Goal: Task Accomplishment & Management: Use online tool/utility

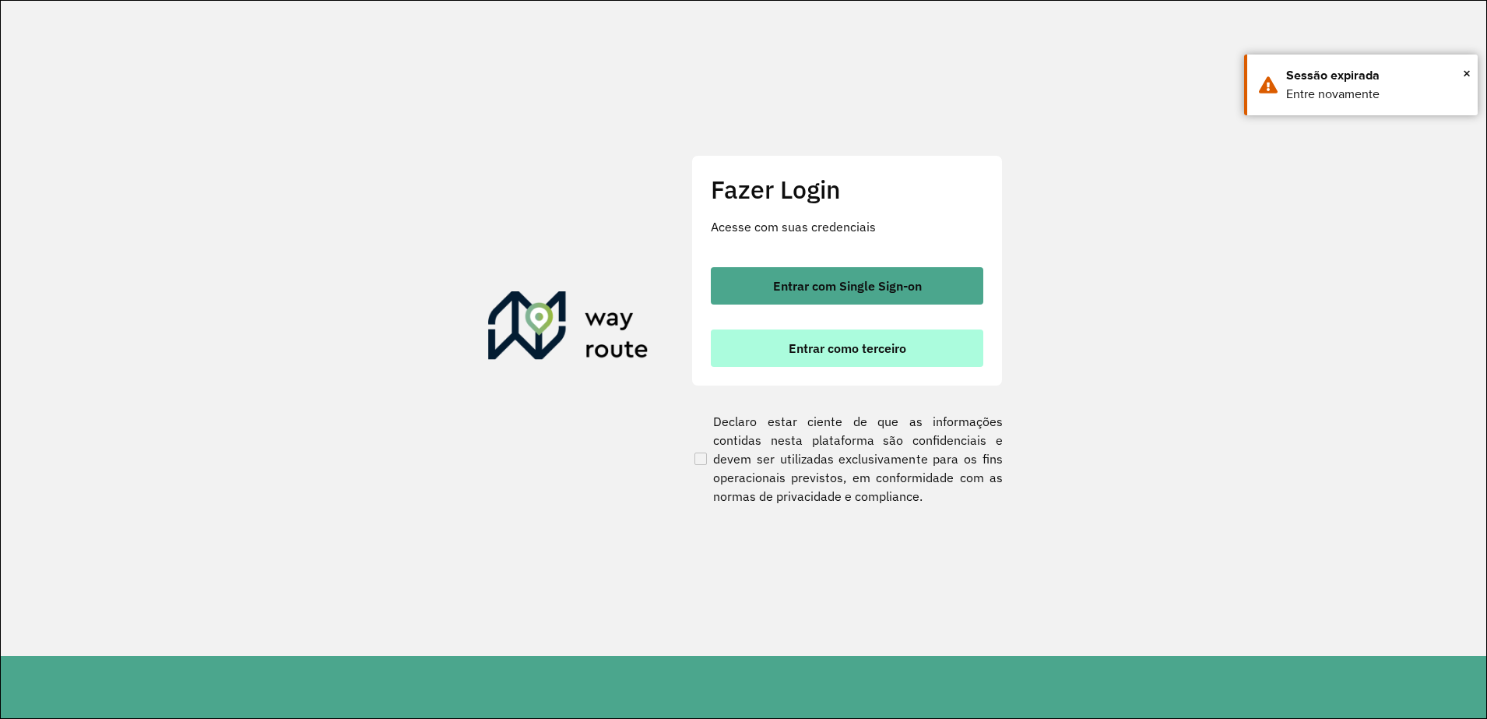
click at [798, 360] on button "Entrar como terceiro" at bounding box center [847, 347] width 272 height 37
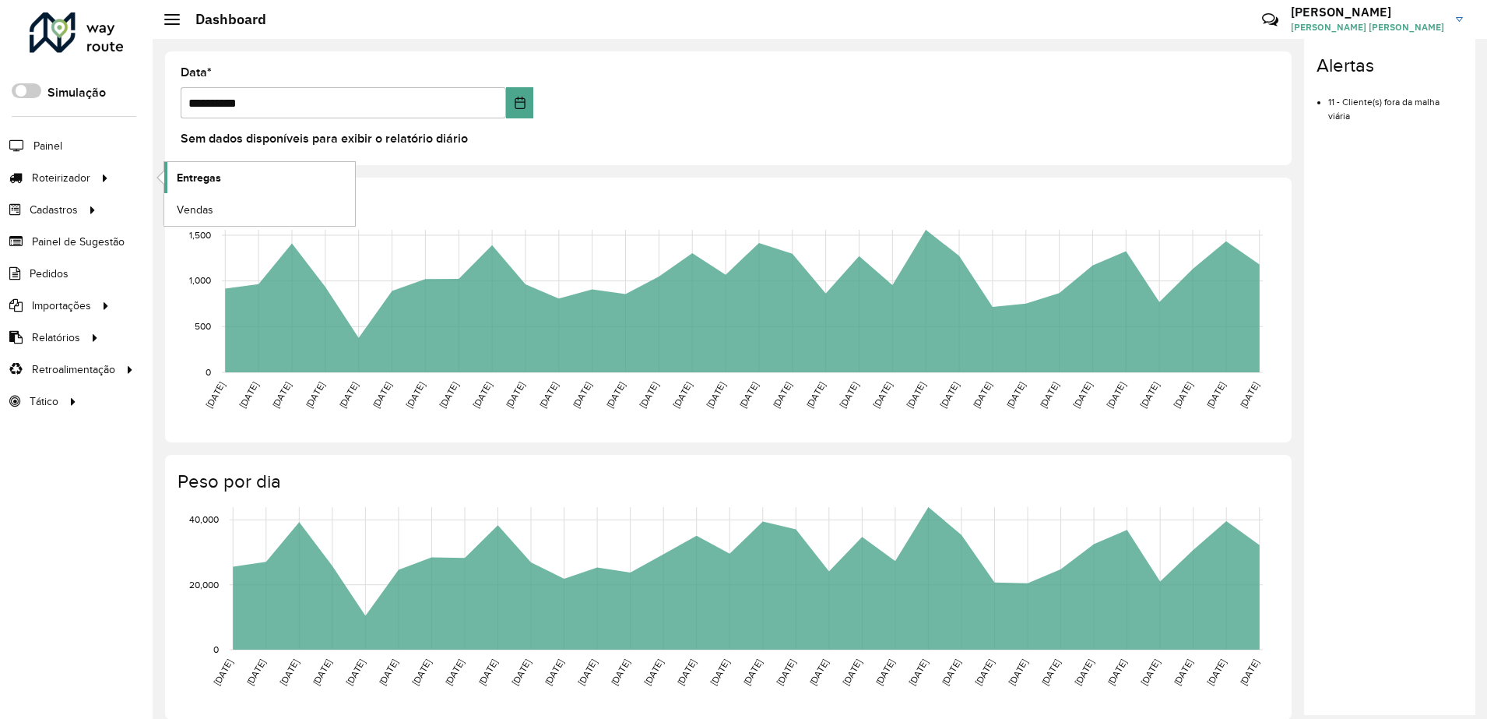
click at [188, 174] on span "Entregas" at bounding box center [199, 178] width 44 height 16
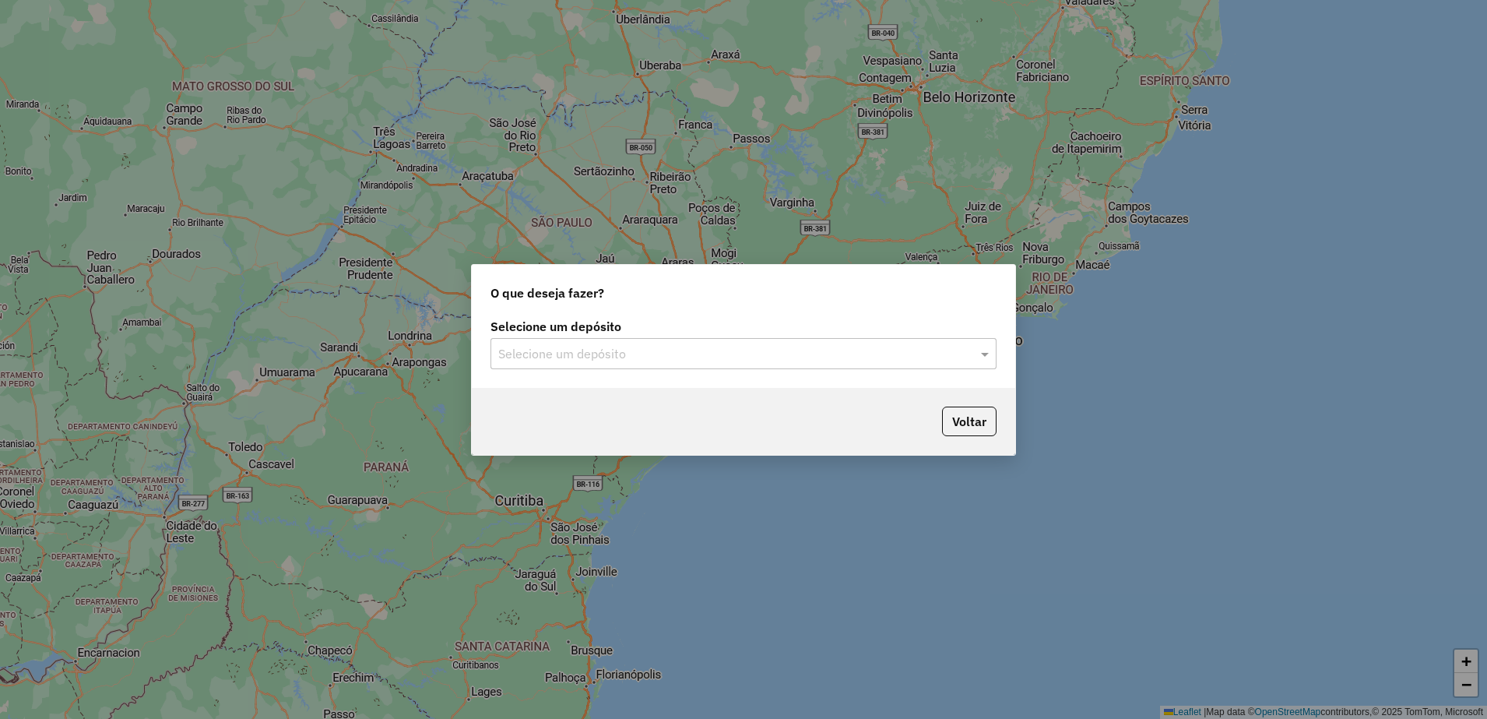
click at [540, 353] on input "text" at bounding box center [727, 354] width 459 height 19
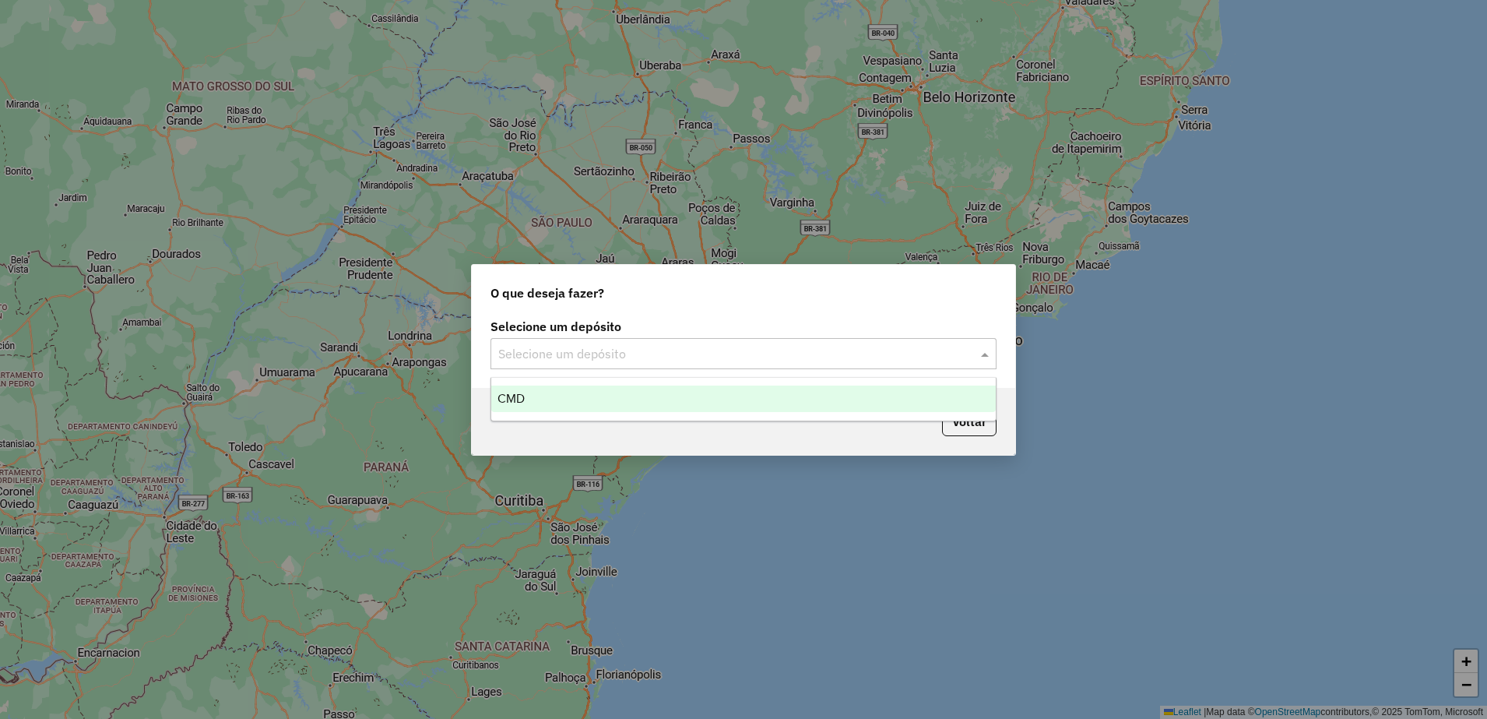
click at [546, 396] on div "CMD" at bounding box center [743, 398] width 504 height 26
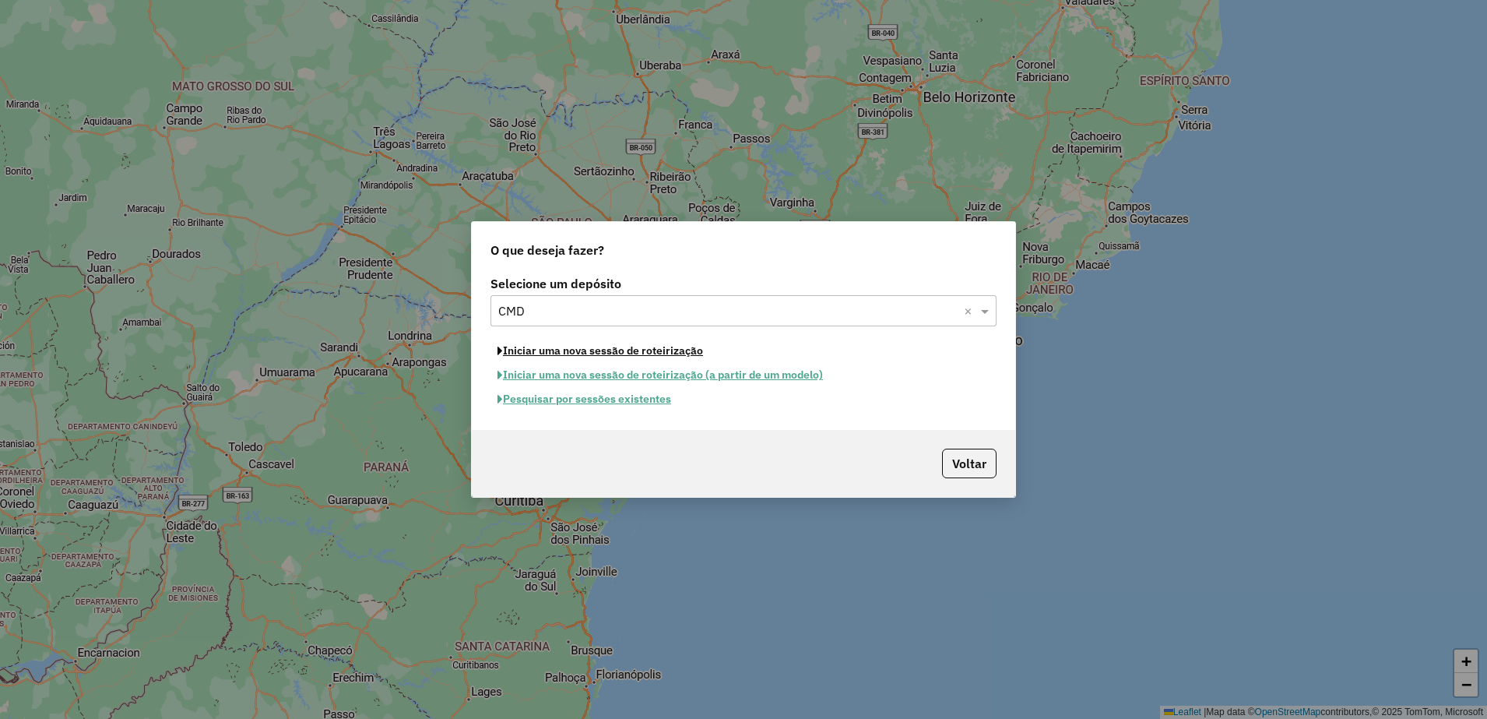
click at [568, 350] on button "Iniciar uma nova sessão de roteirização" at bounding box center [600, 351] width 220 height 24
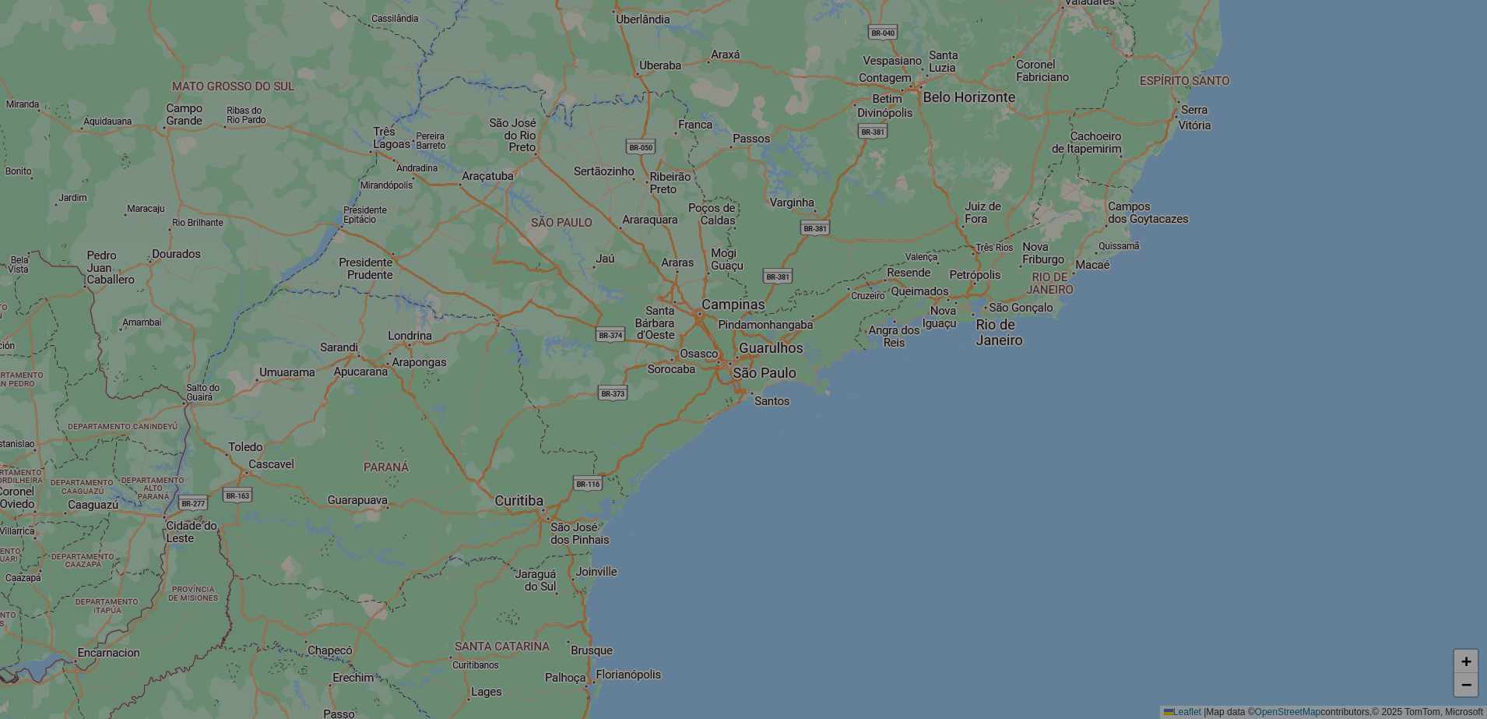
select select "*"
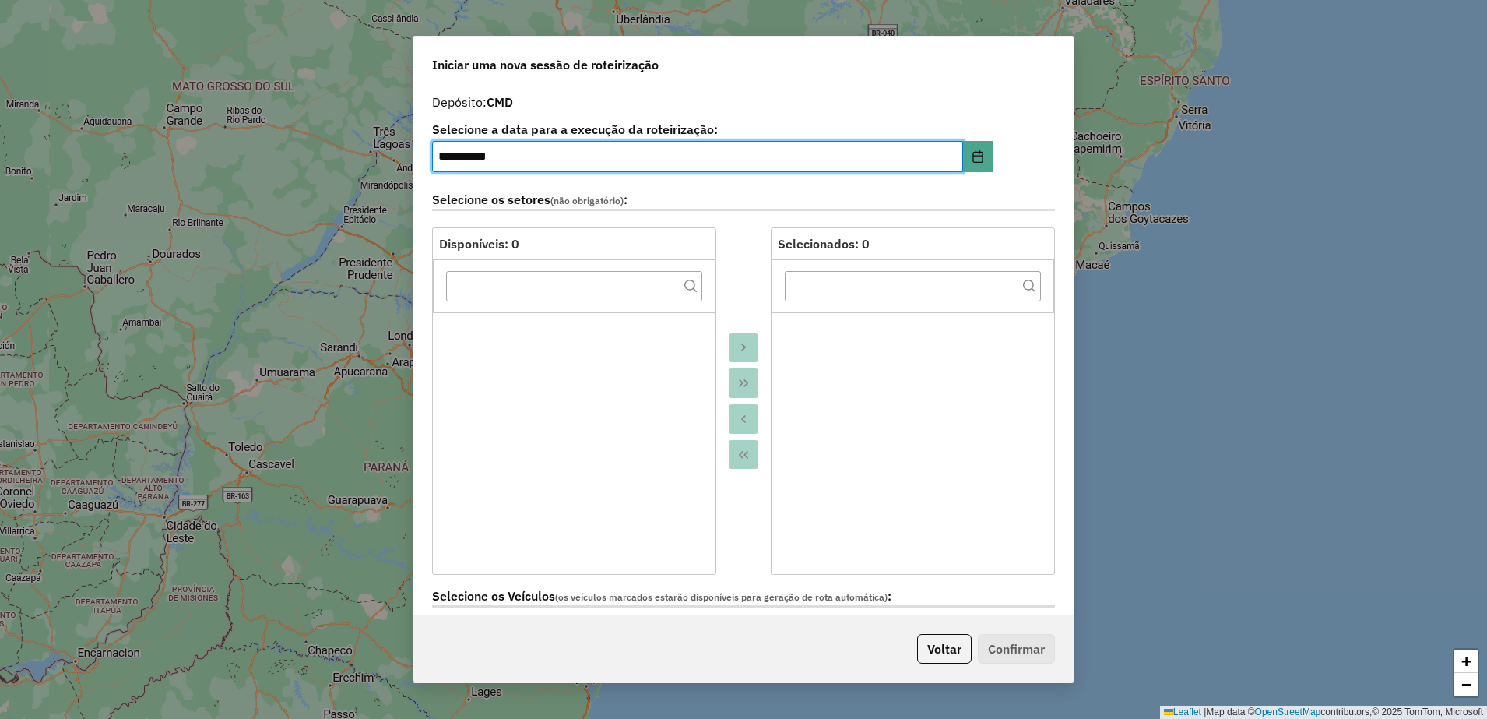
click at [452, 156] on input "**********" at bounding box center [697, 156] width 531 height 31
type input "**********"
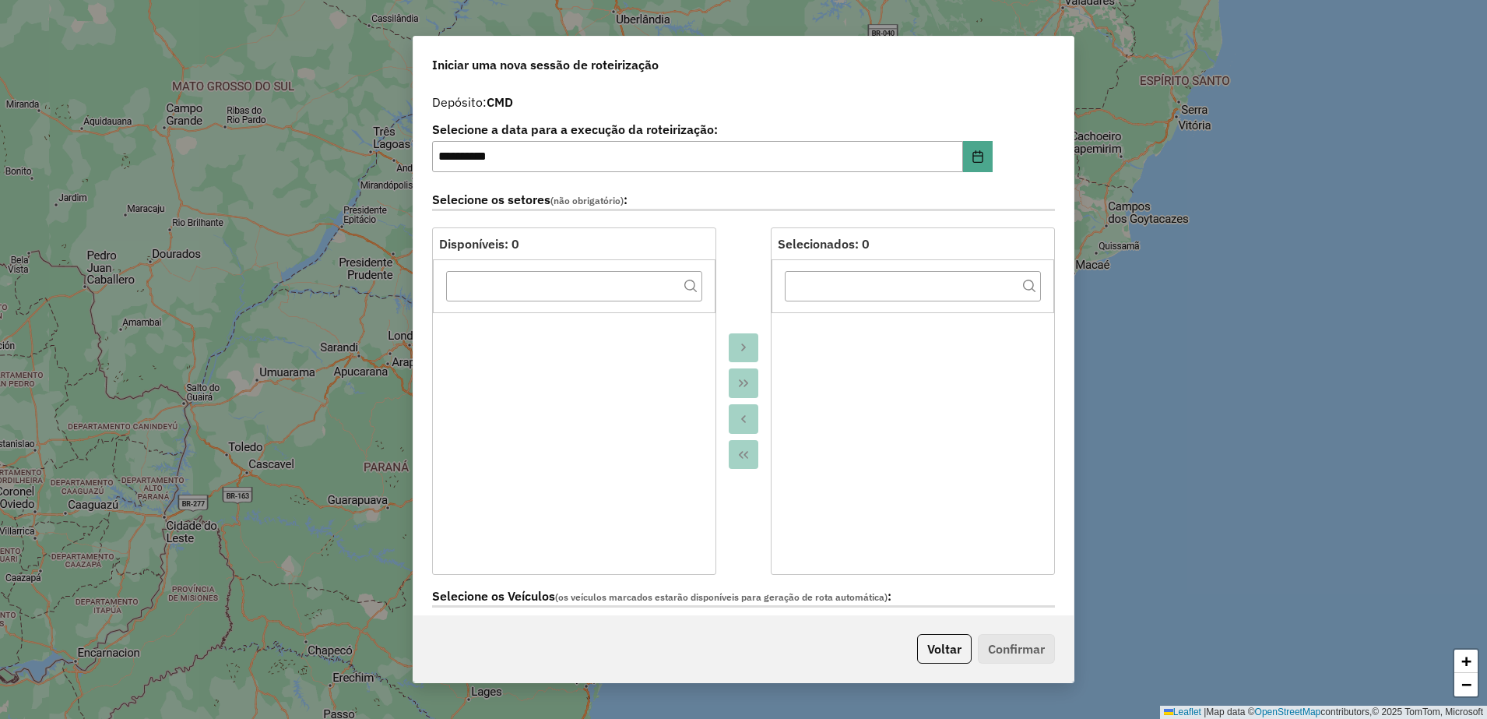
click at [749, 258] on div at bounding box center [743, 400] width 54 height 347
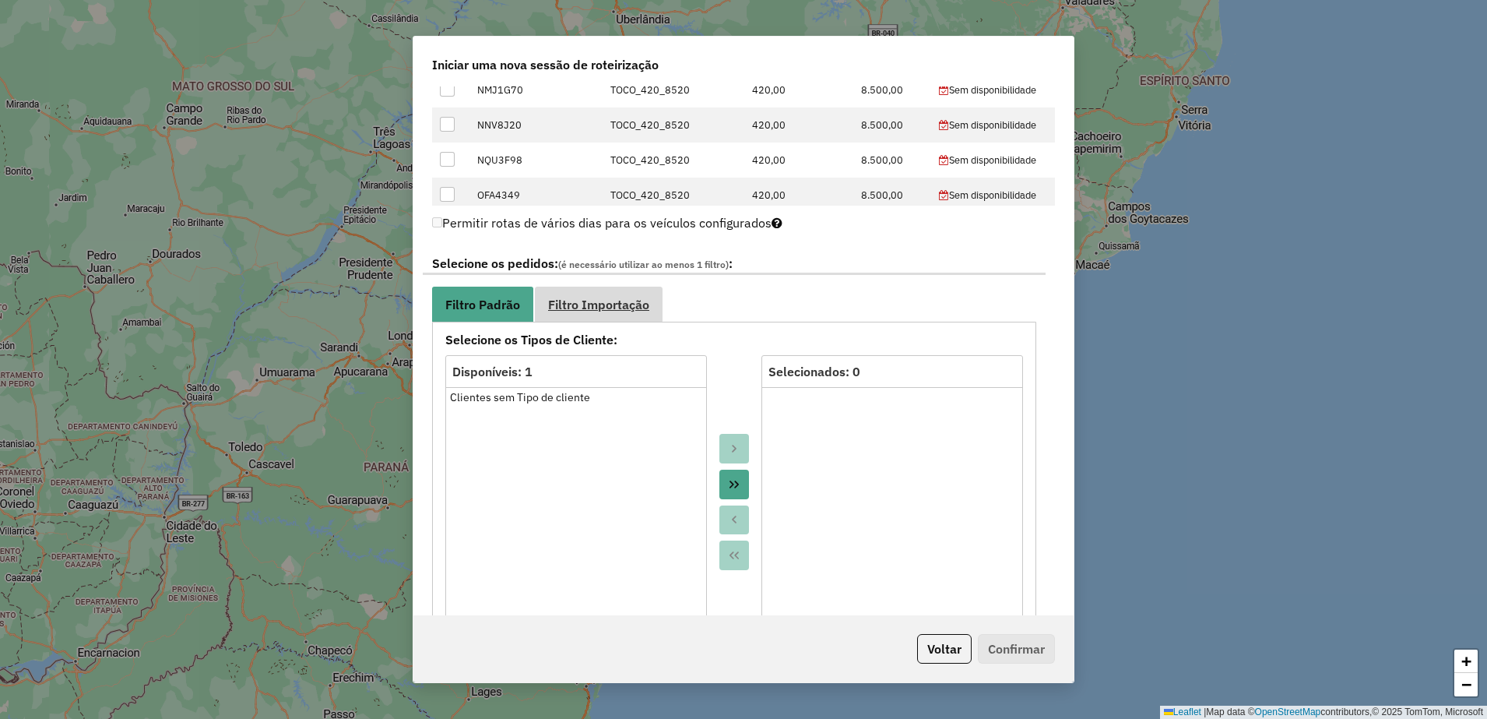
click at [613, 299] on span "Filtro Importação" at bounding box center [598, 304] width 101 height 12
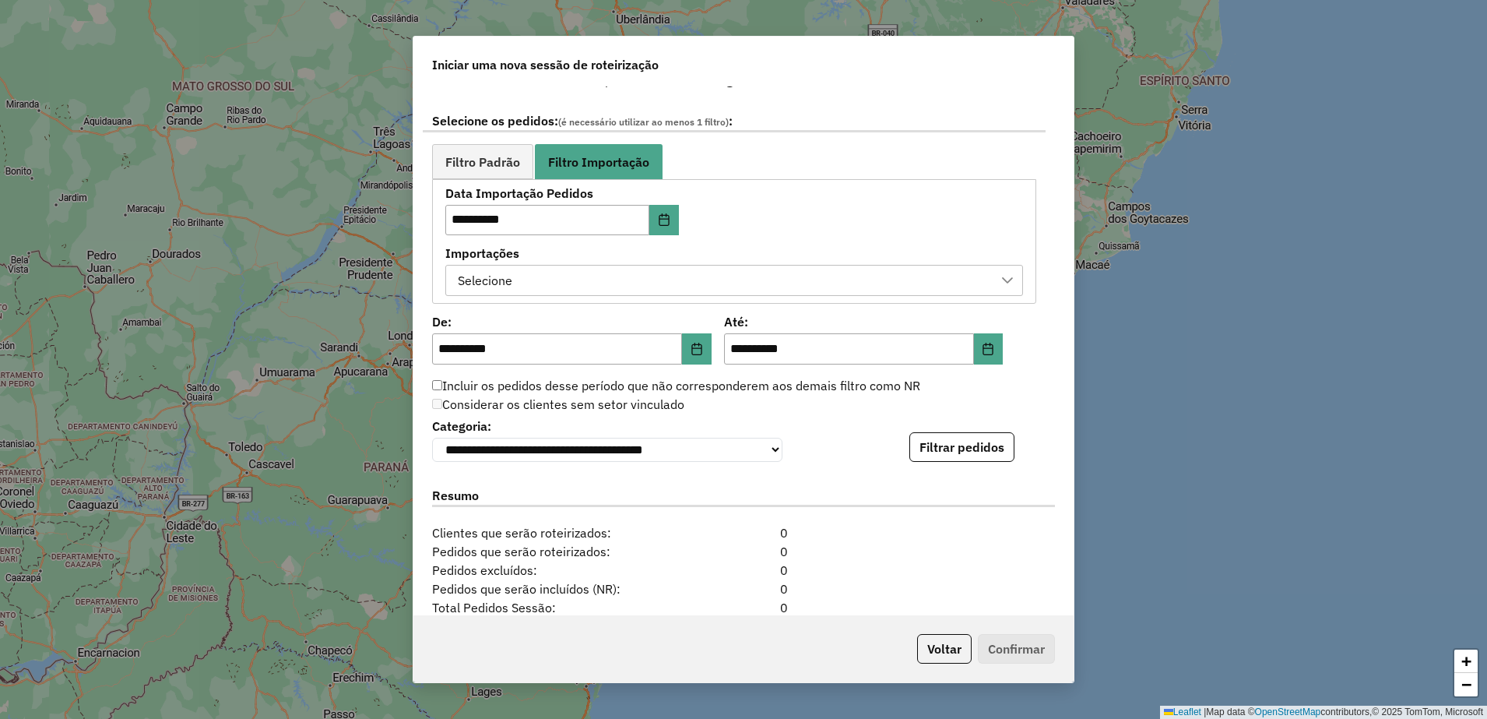
scroll to position [798, 0]
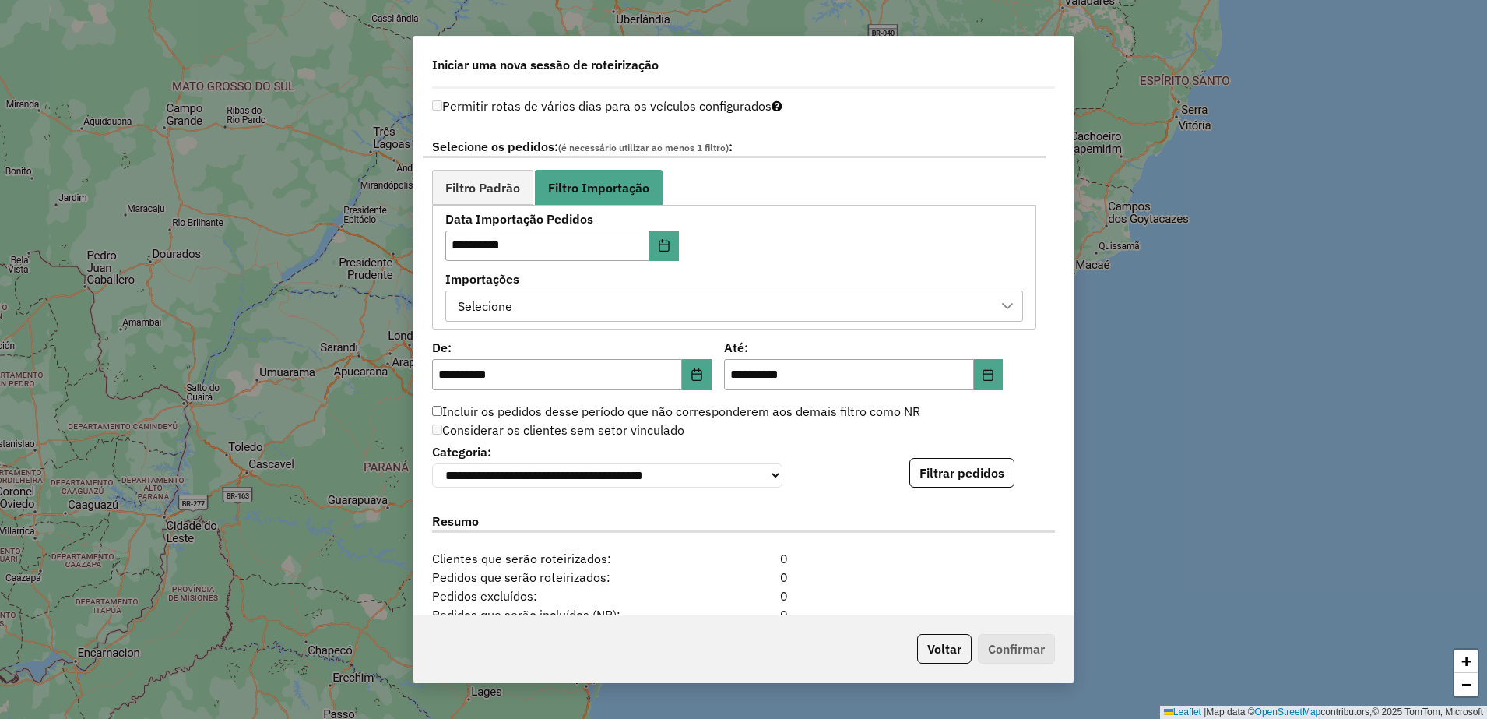
click at [737, 296] on div "Selecione" at bounding box center [722, 306] width 540 height 30
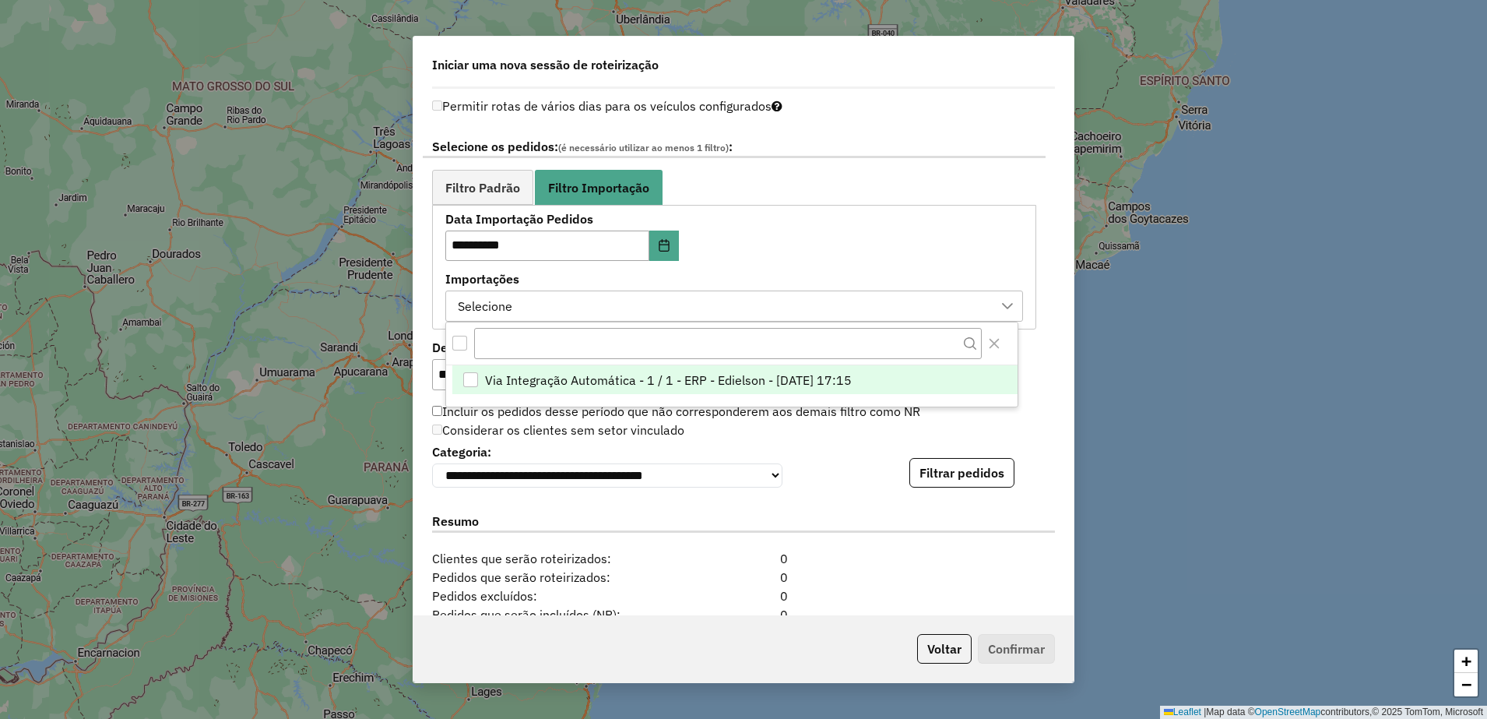
click at [740, 371] on span "Via Integração Automática - 1 / 1 - ERP - Edielson - [DATE] 17:15" at bounding box center [668, 380] width 367 height 19
click at [803, 431] on div "Considerar os clientes sem setor vinculado" at bounding box center [734, 430] width 623 height 19
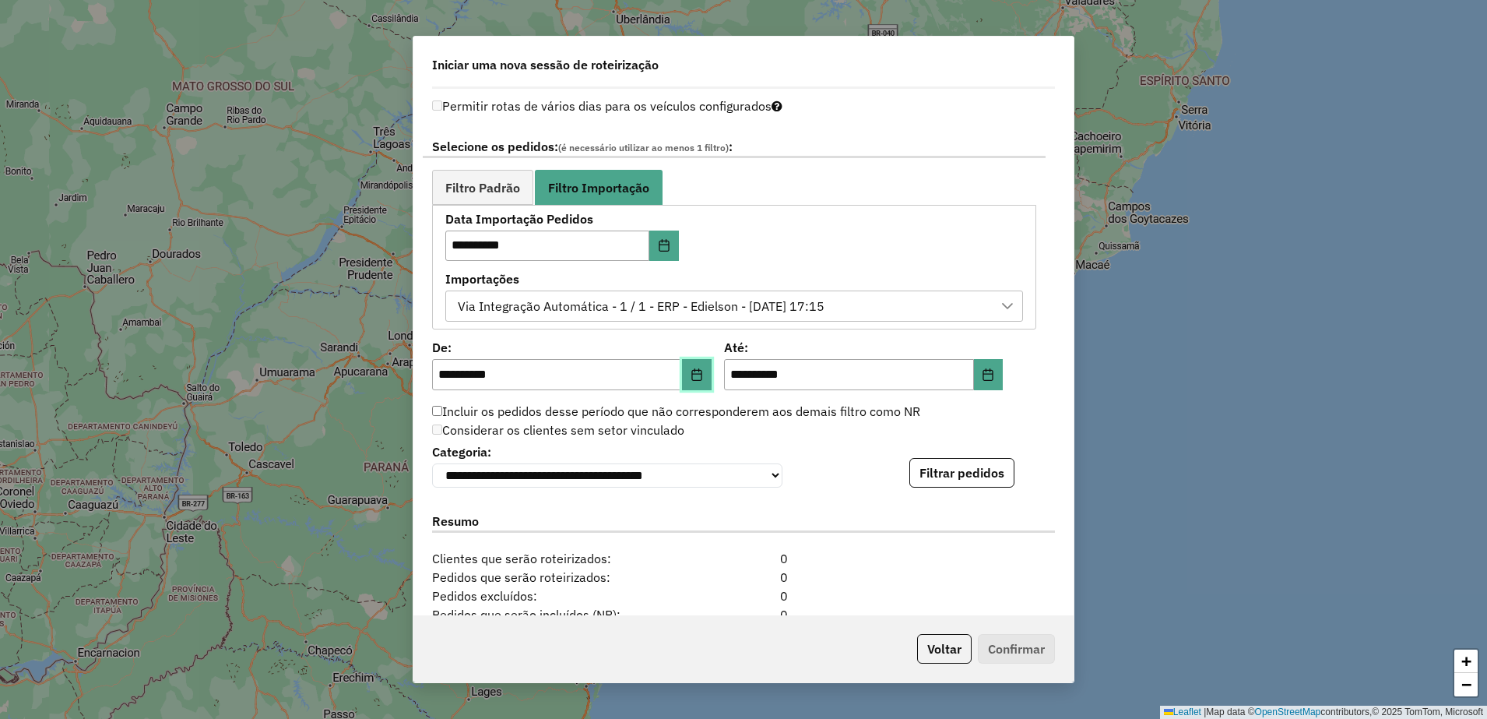
click at [703, 375] on button "Choose Date" at bounding box center [697, 374] width 30 height 31
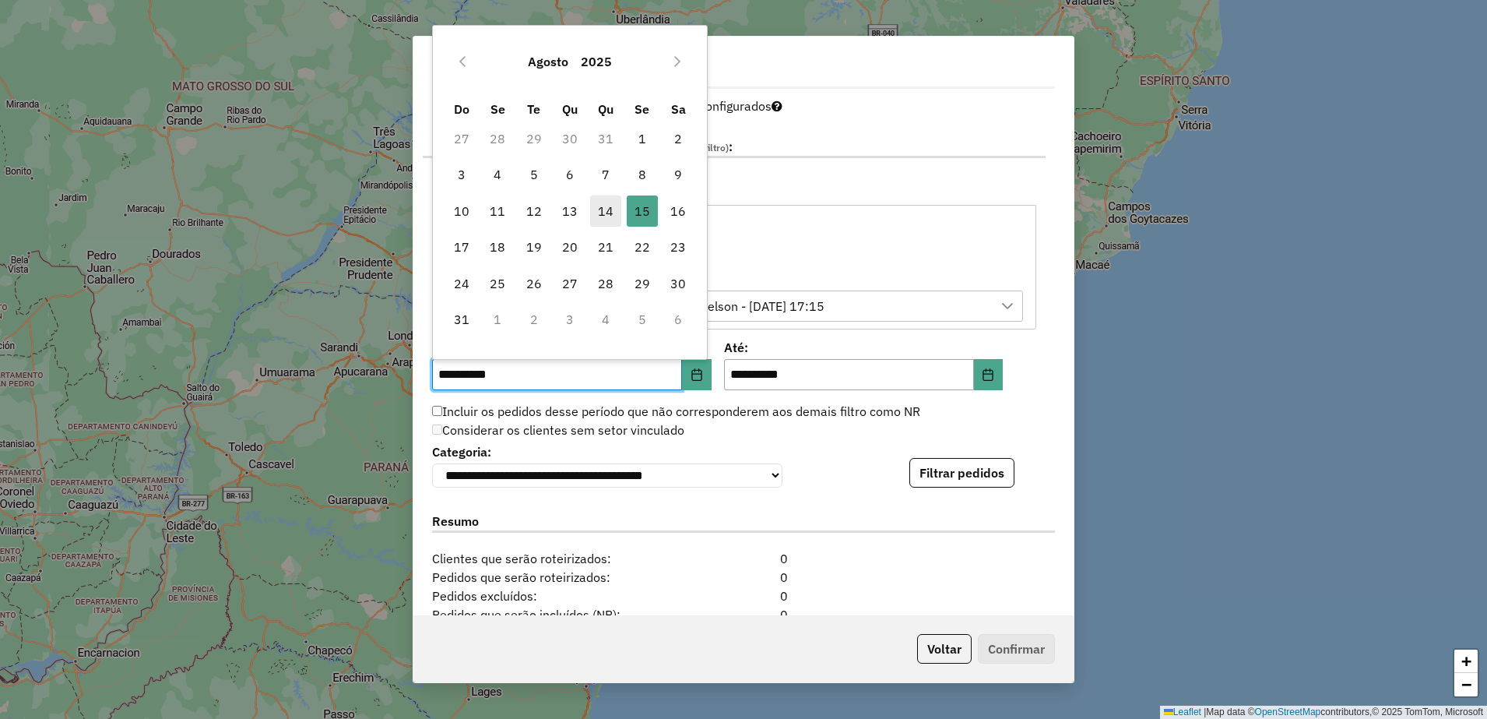
click at [603, 216] on span "14" at bounding box center [605, 210] width 31 height 31
type input "**********"
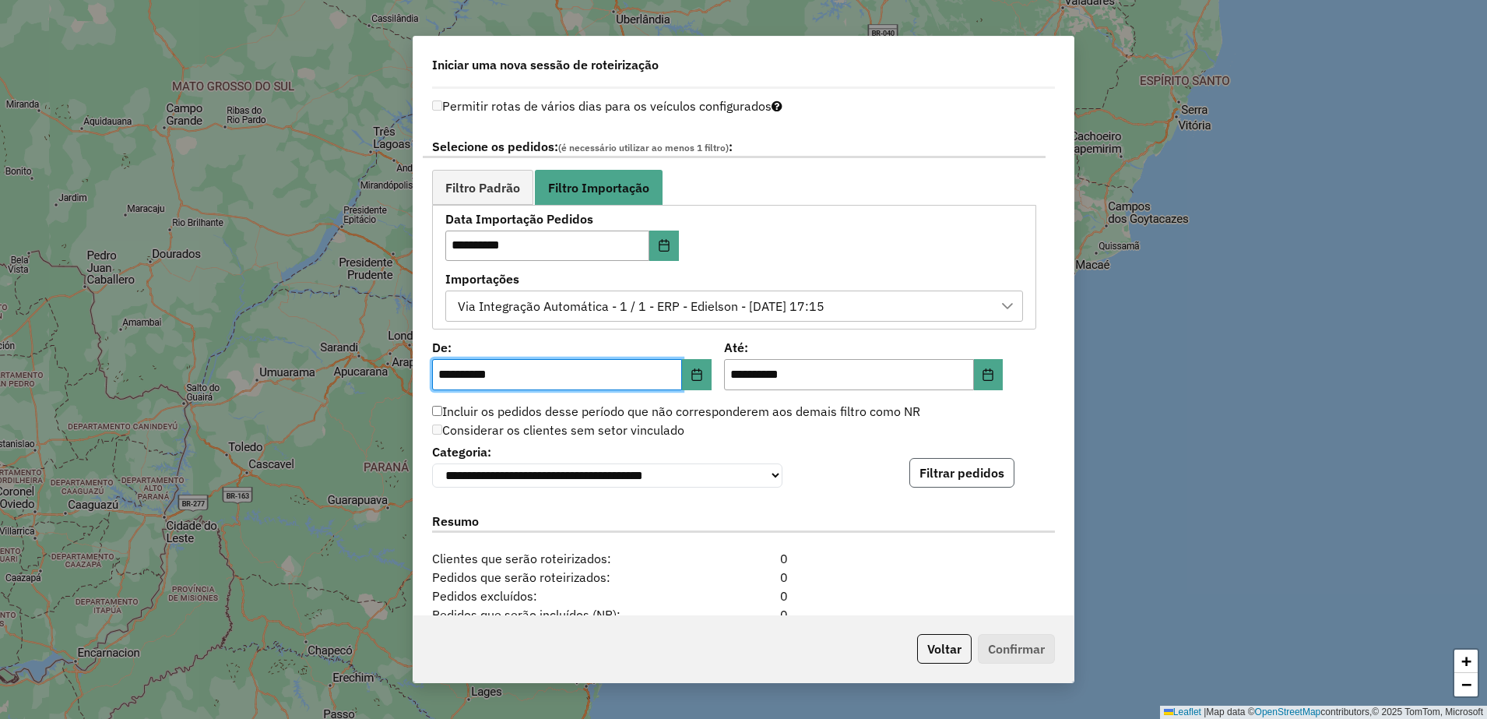
click at [985, 474] on button "Filtrar pedidos" at bounding box center [961, 473] width 105 height 30
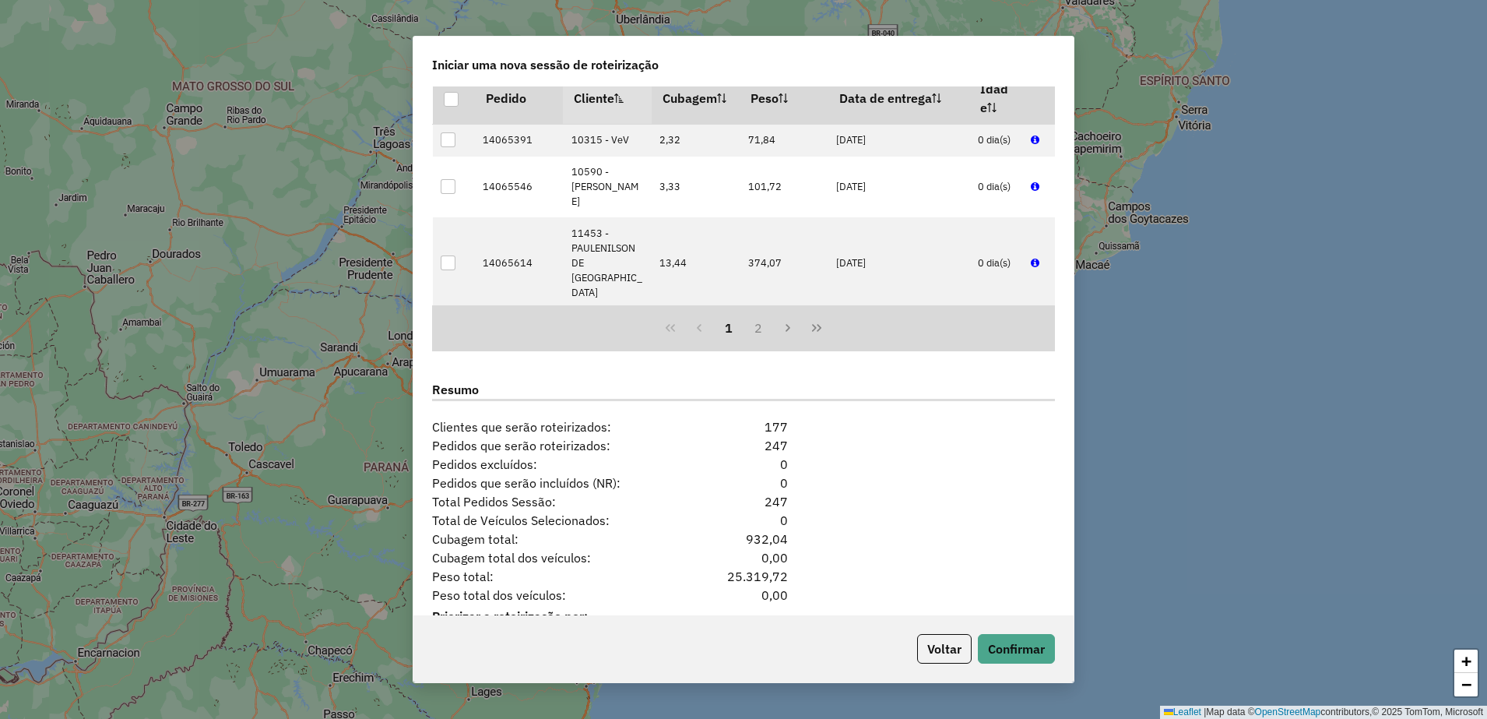
scroll to position [1313, 0]
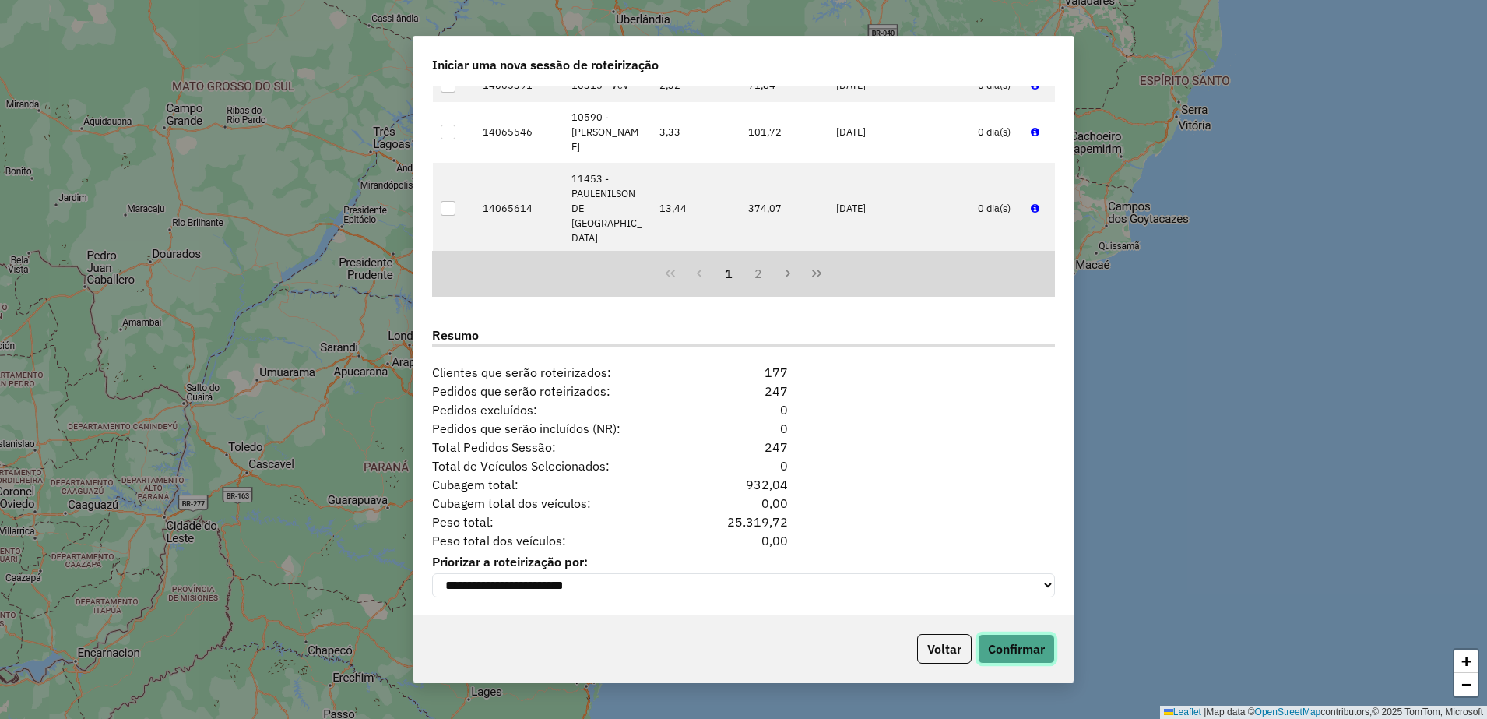
click at [1035, 646] on button "Confirmar" at bounding box center [1016, 649] width 77 height 30
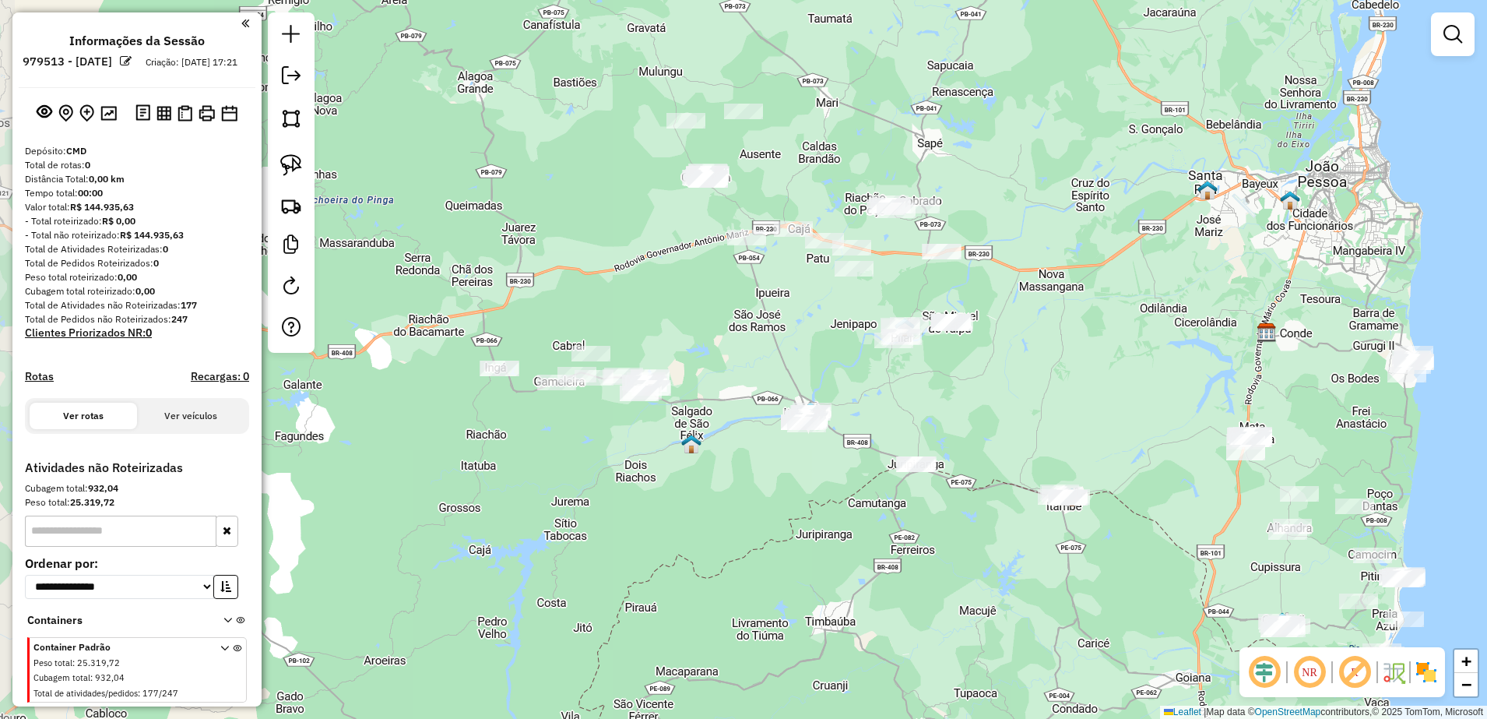
drag, startPoint x: 580, startPoint y: 366, endPoint x: 904, endPoint y: 395, distance: 325.2
click at [904, 395] on div "Janela de atendimento Grade de atendimento Capacidade Transportadoras Veículos …" at bounding box center [743, 359] width 1487 height 719
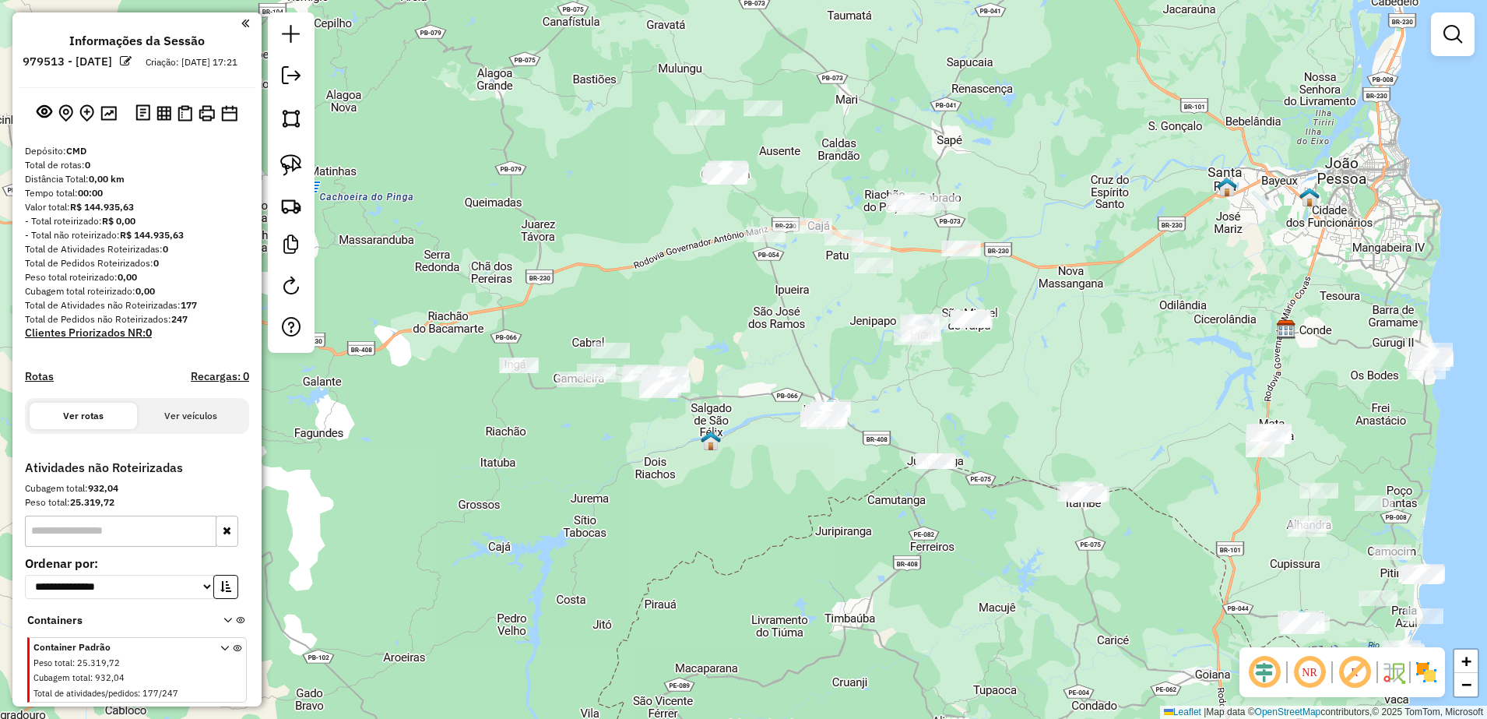
drag, startPoint x: 715, startPoint y: 370, endPoint x: 675, endPoint y: 294, distance: 85.7
click at [750, 364] on div "Janela de atendimento Grade de atendimento Capacidade Transportadoras Veículos …" at bounding box center [743, 359] width 1487 height 719
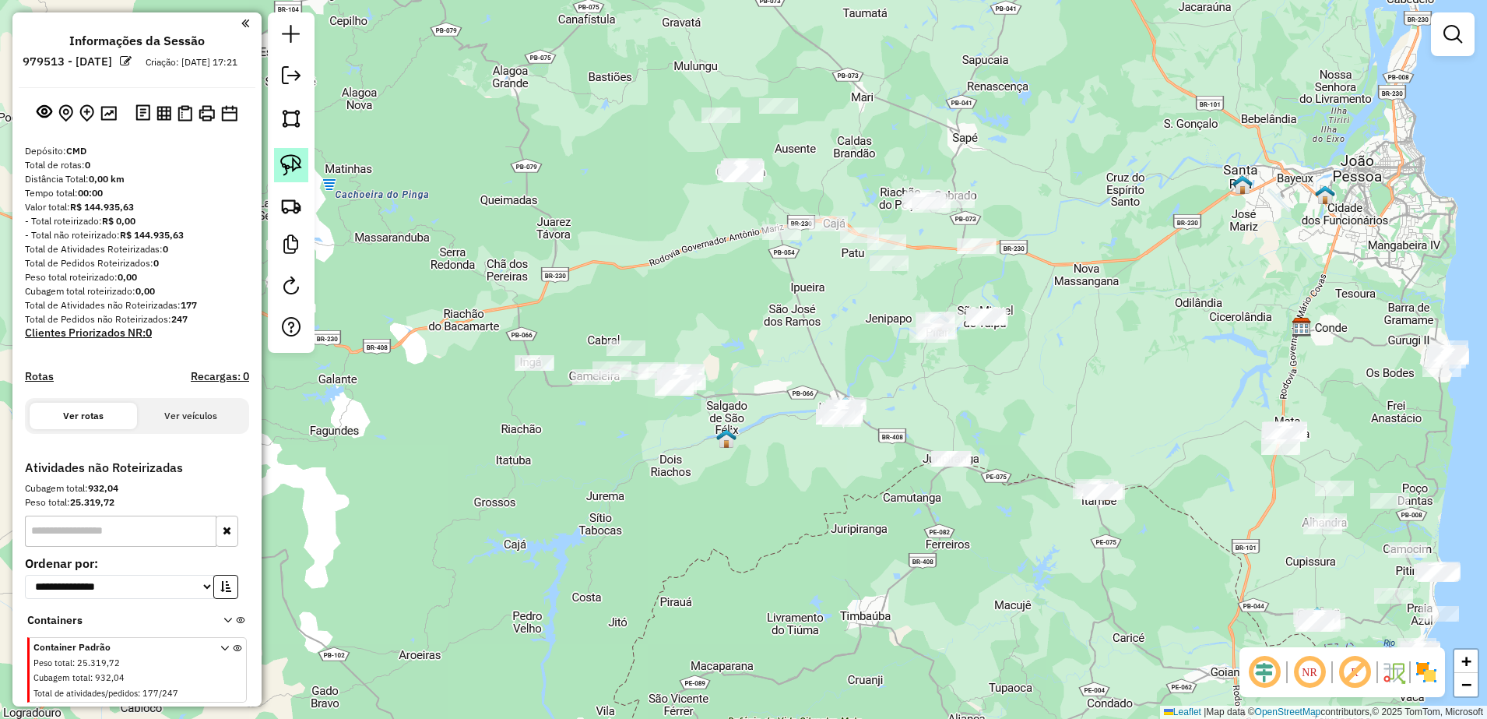
click at [293, 162] on img at bounding box center [291, 165] width 22 height 22
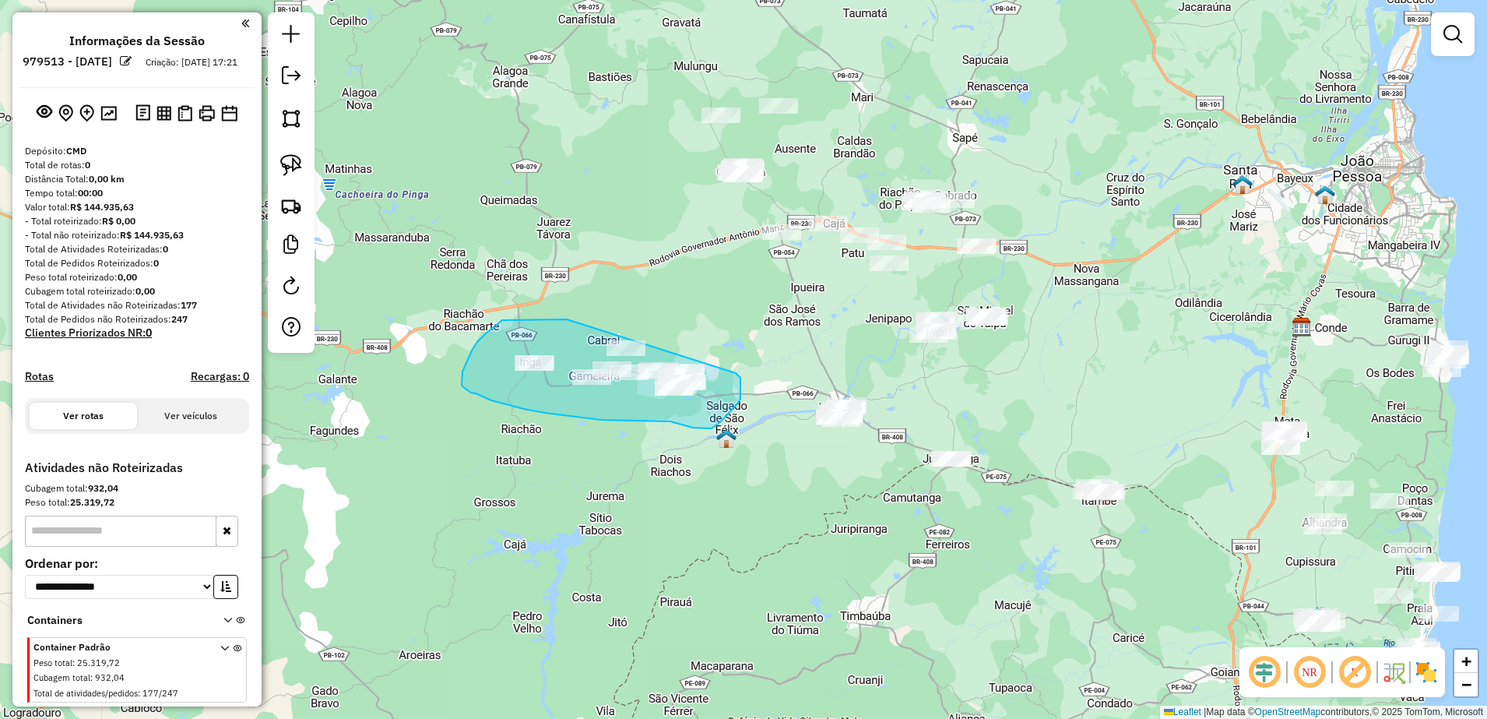
drag, startPoint x: 543, startPoint y: 319, endPoint x: 736, endPoint y: 373, distance: 200.4
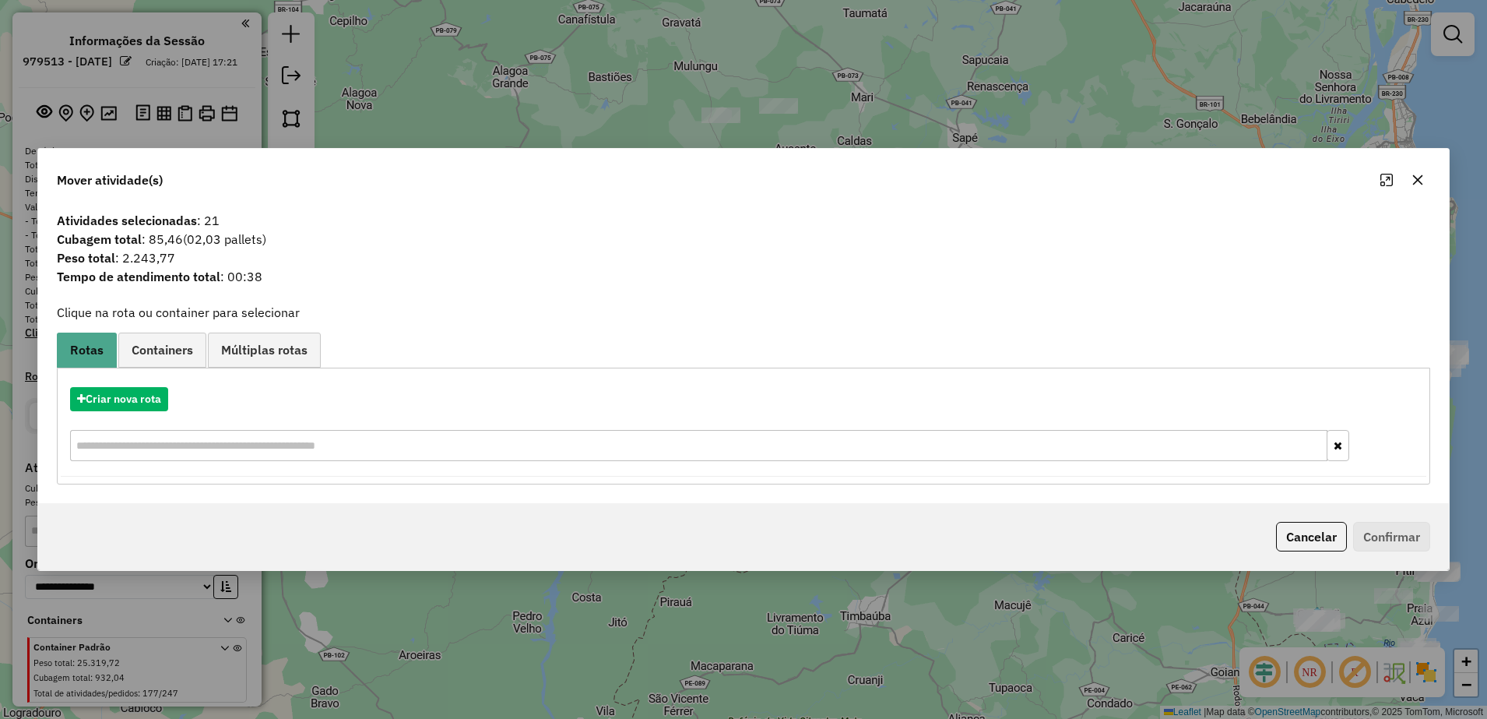
click at [1415, 178] on icon "button" at bounding box center [1417, 180] width 12 height 12
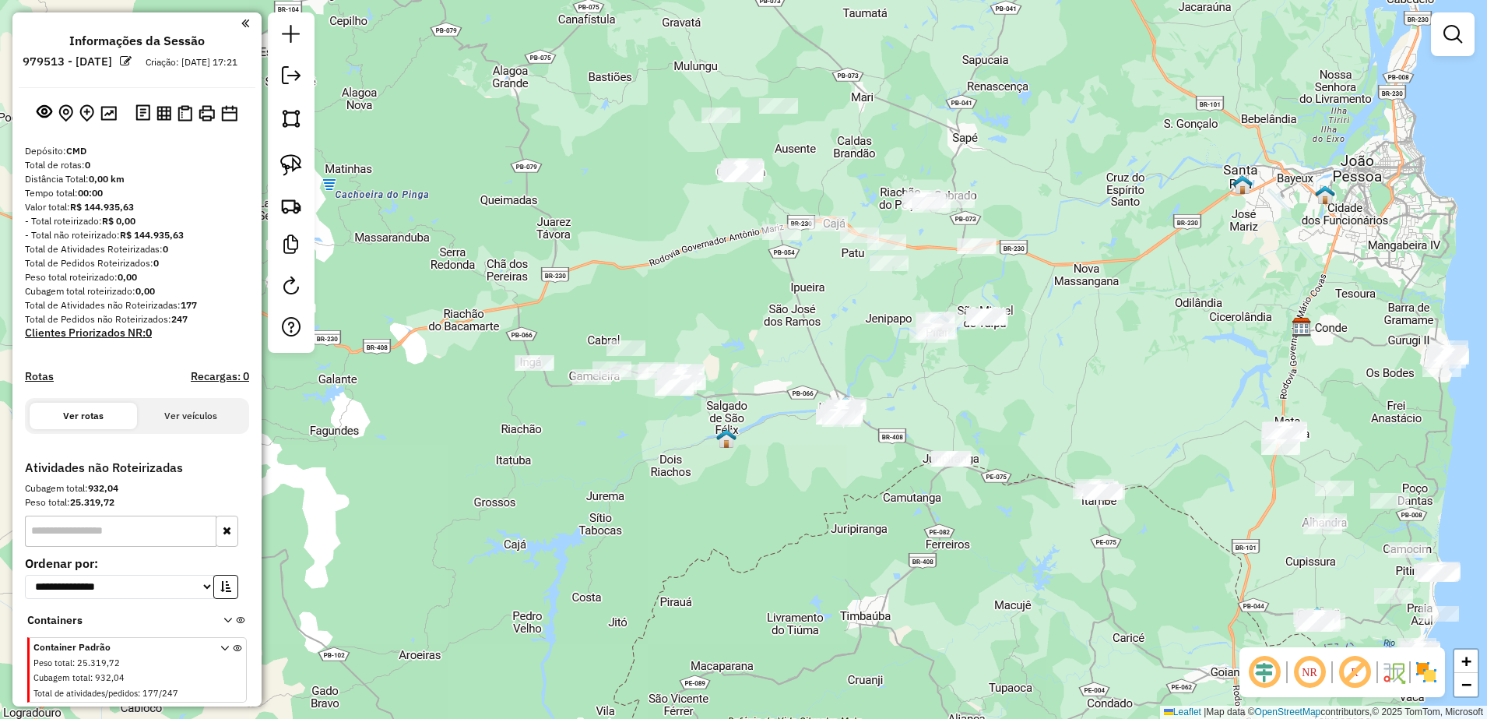
drag, startPoint x: 894, startPoint y: 390, endPoint x: 862, endPoint y: 399, distance: 33.3
click at [862, 399] on div "Janela de atendimento Grade de atendimento Capacidade Transportadoras Veículos …" at bounding box center [743, 359] width 1487 height 719
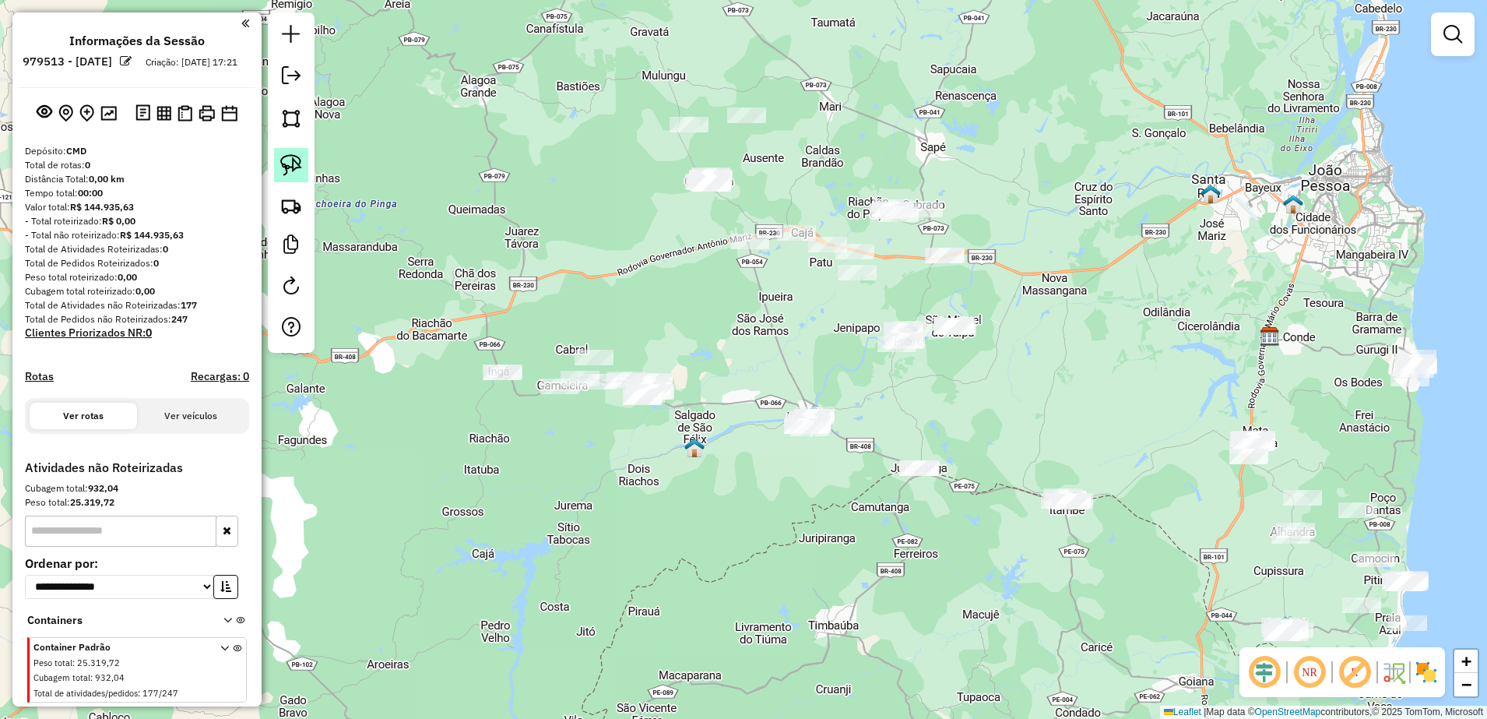
click at [296, 174] on img at bounding box center [291, 165] width 22 height 22
drag, startPoint x: 790, startPoint y: 385, endPoint x: 855, endPoint y: 406, distance: 67.9
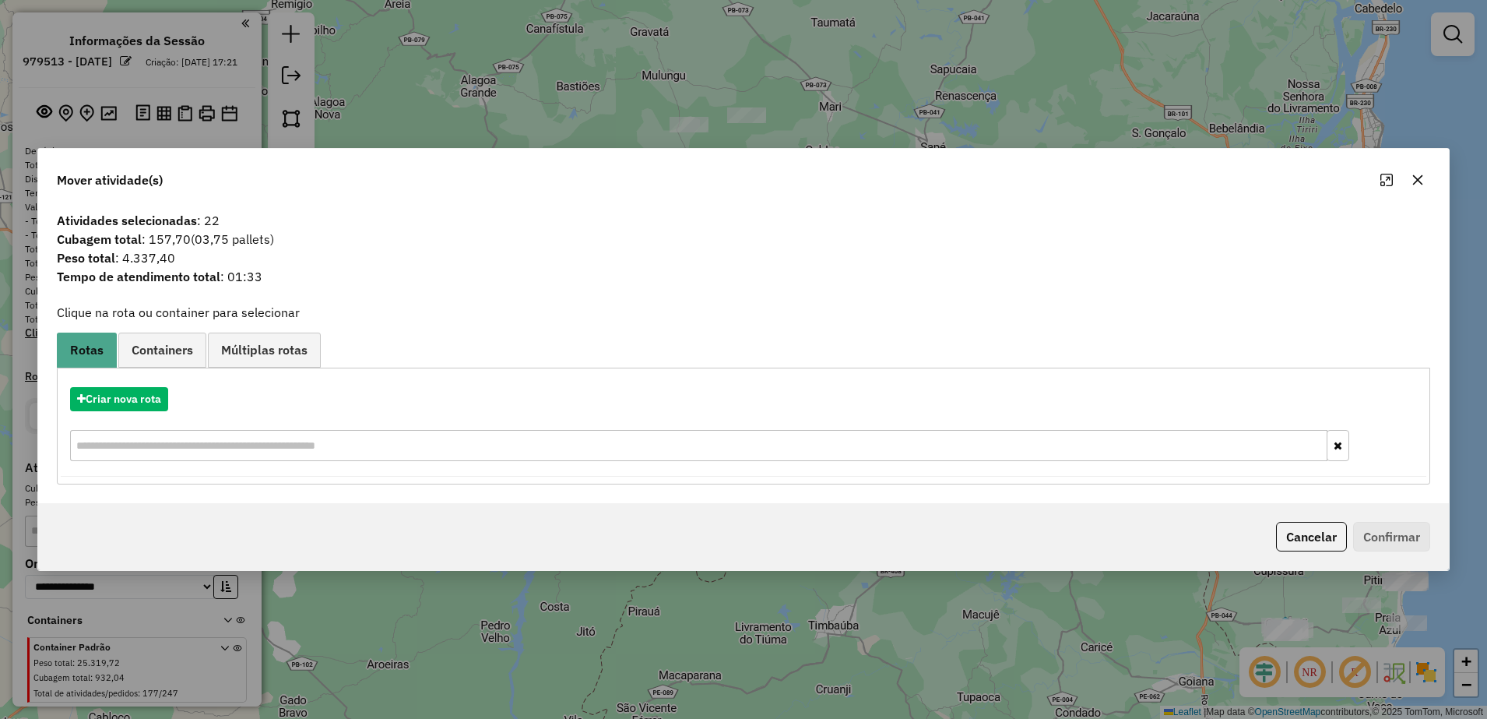
click at [1418, 176] on icon "button" at bounding box center [1417, 180] width 12 height 12
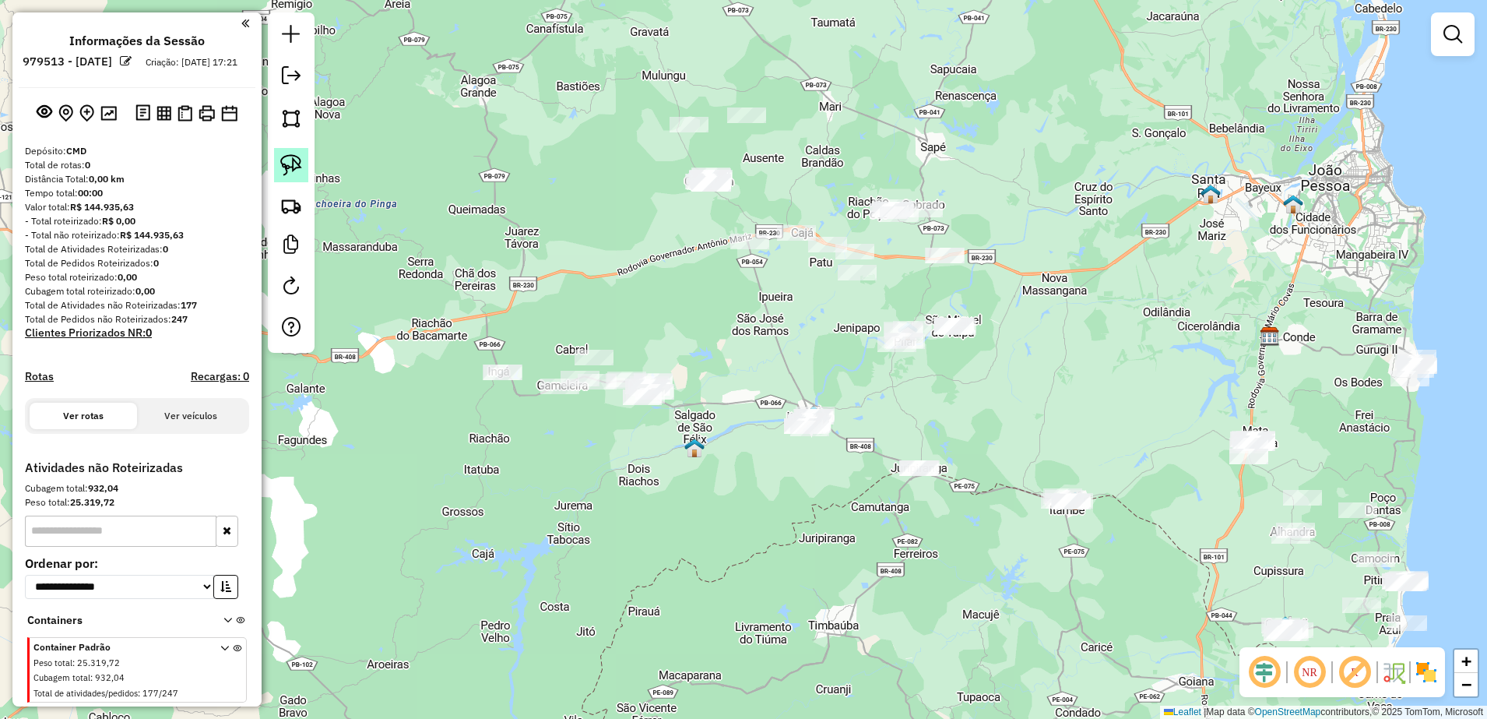
click at [294, 172] on img at bounding box center [291, 165] width 22 height 22
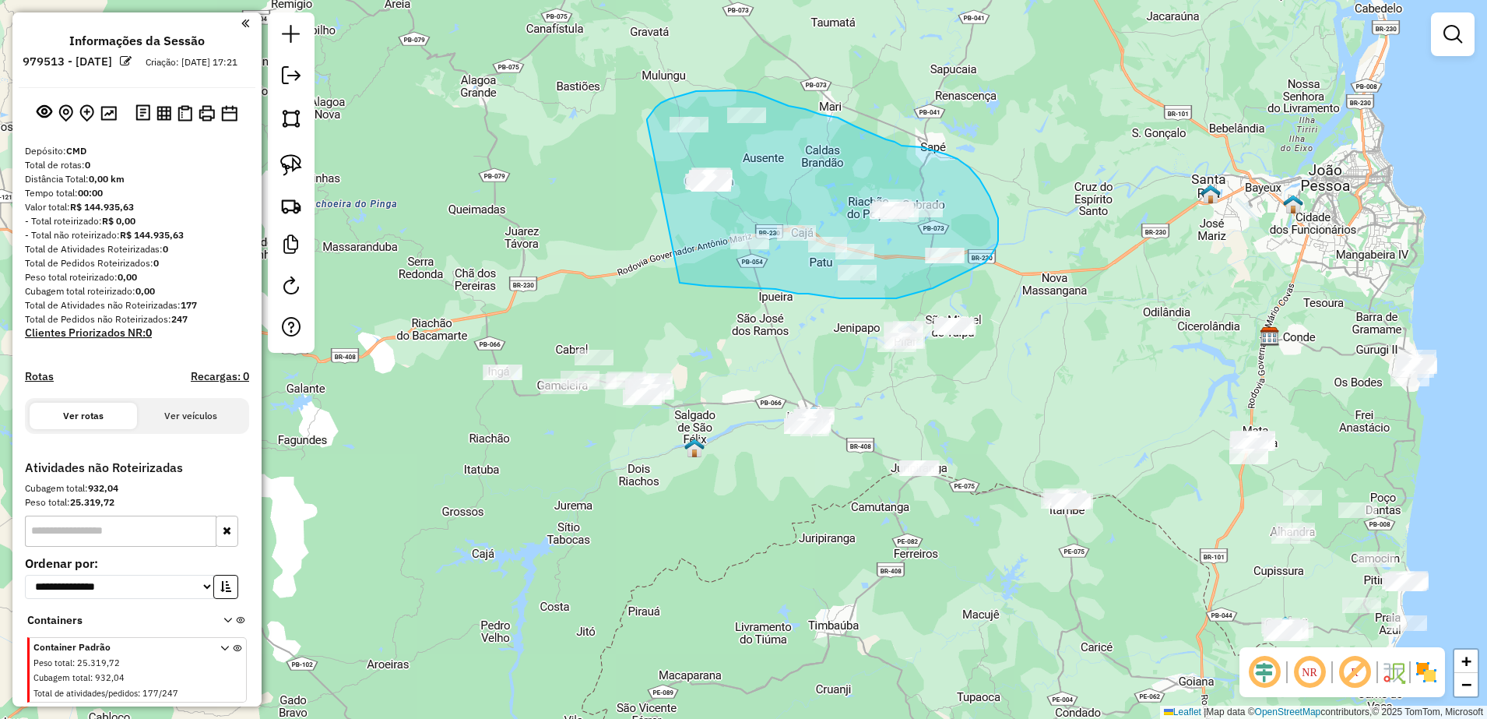
drag, startPoint x: 680, startPoint y: 283, endPoint x: 647, endPoint y: 121, distance: 165.2
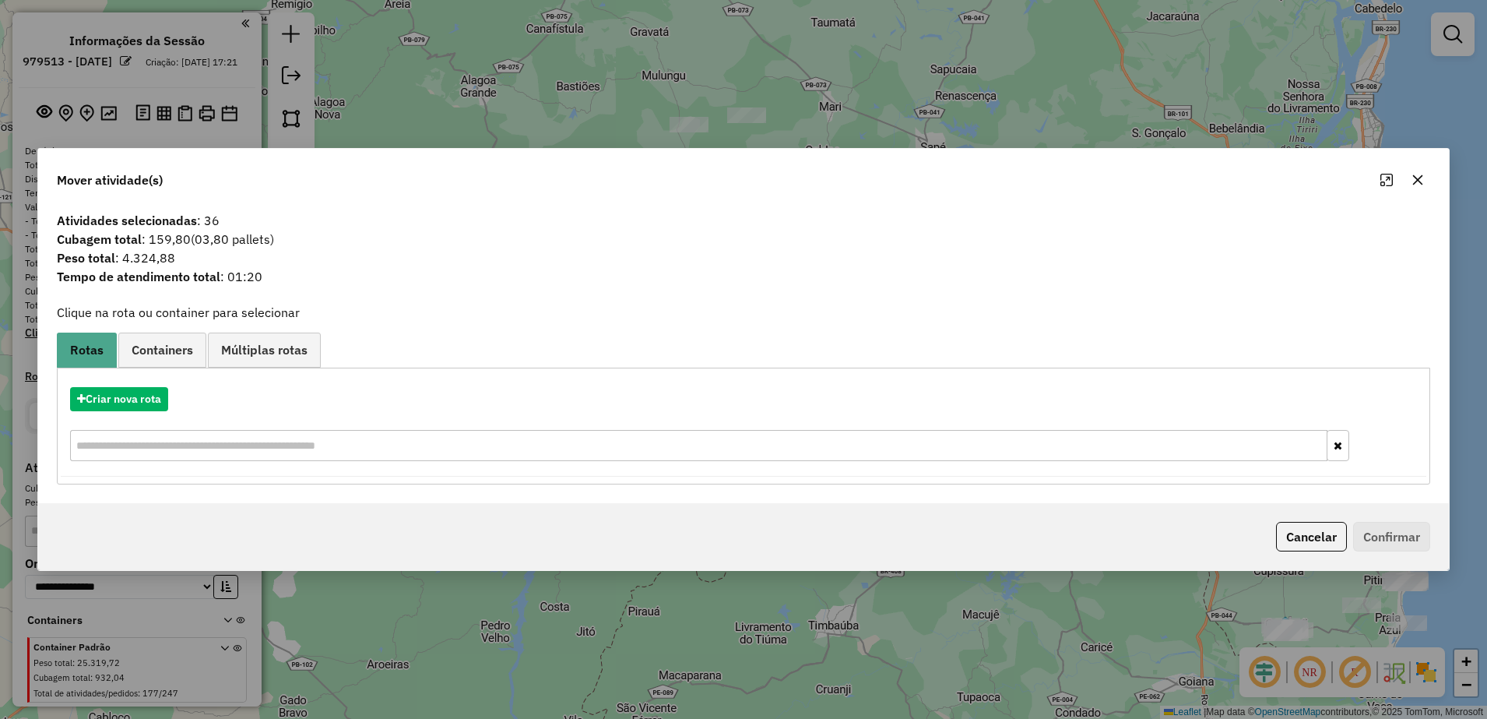
click at [1429, 176] on button "button" at bounding box center [1417, 179] width 25 height 25
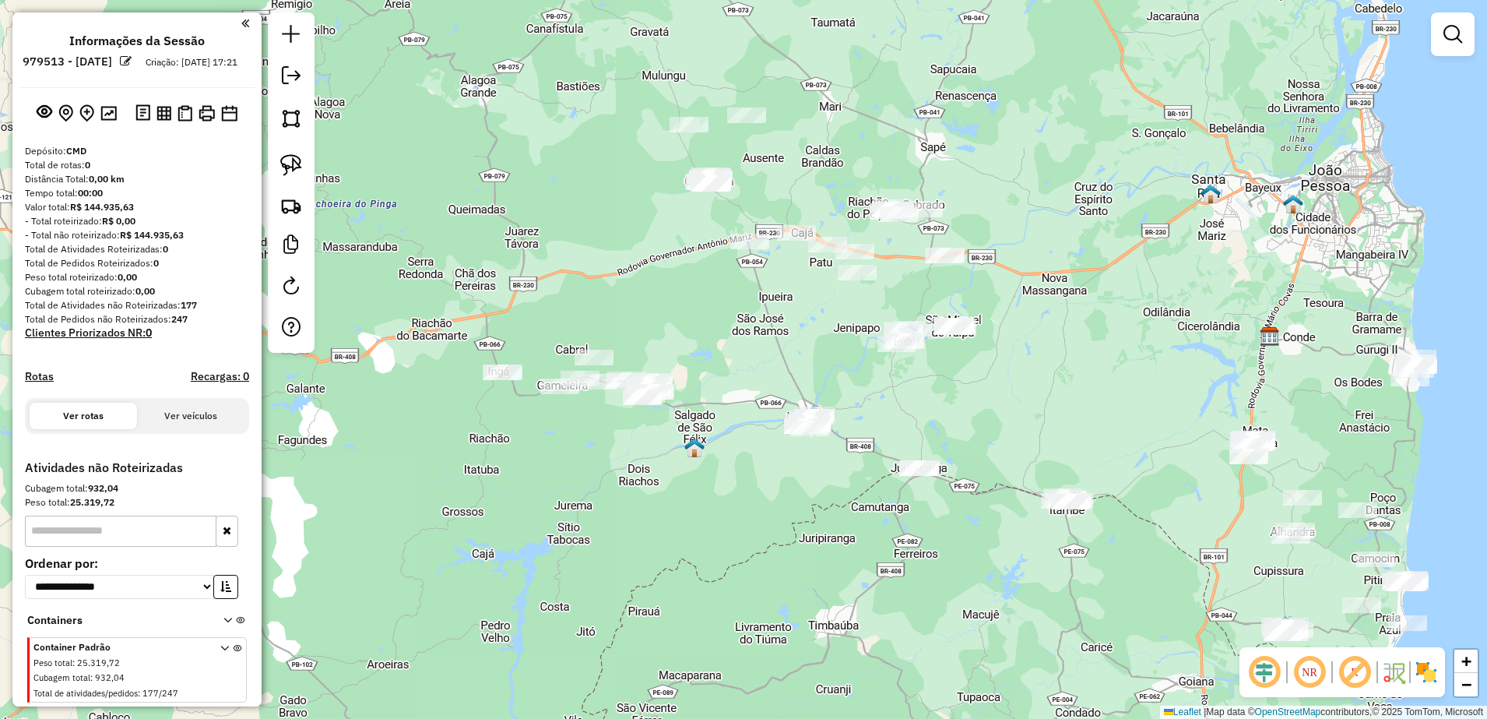
click at [308, 163] on div at bounding box center [291, 182] width 47 height 340
drag, startPoint x: 290, startPoint y: 163, endPoint x: 397, endPoint y: 174, distance: 108.1
click at [290, 162] on img at bounding box center [291, 165] width 22 height 22
drag, startPoint x: 881, startPoint y: 420, endPoint x: 995, endPoint y: 467, distance: 123.2
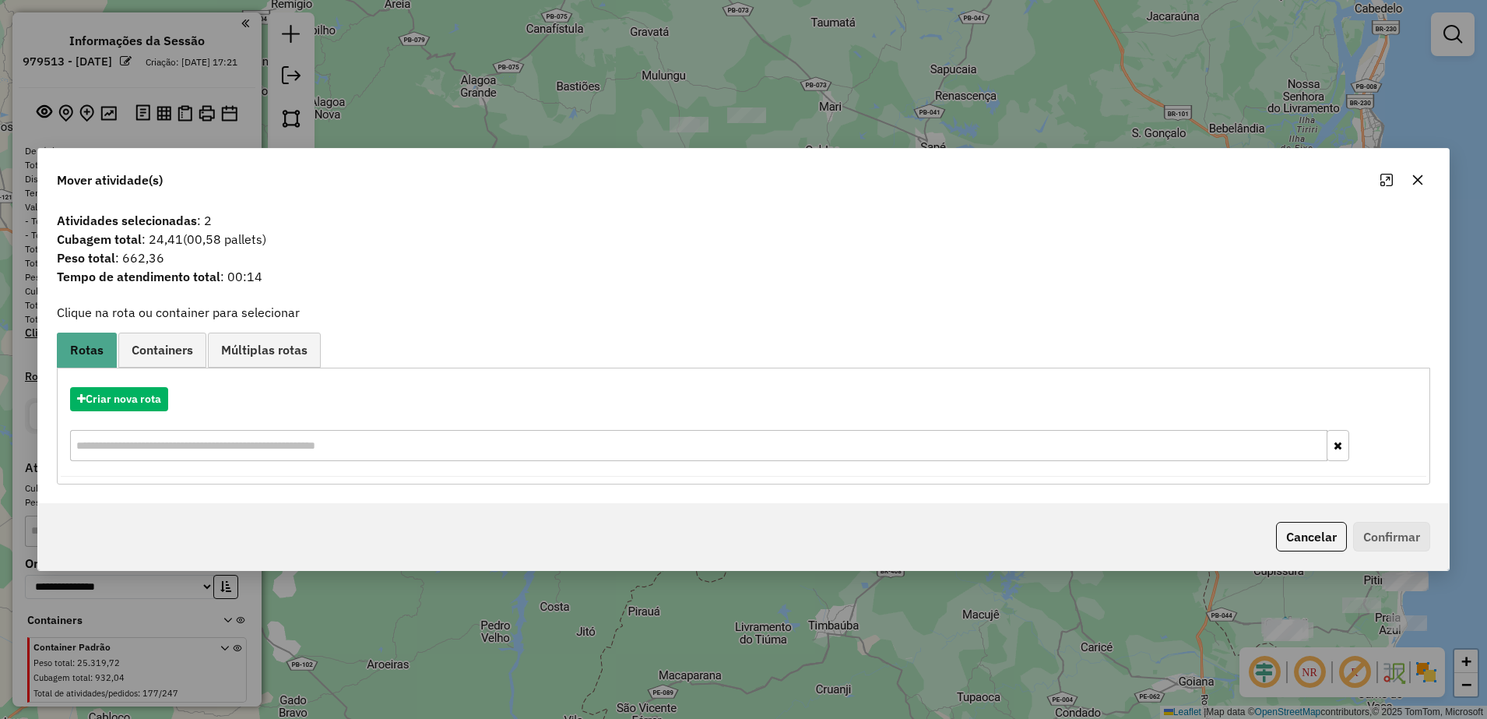
click at [1422, 188] on button "button" at bounding box center [1417, 179] width 25 height 25
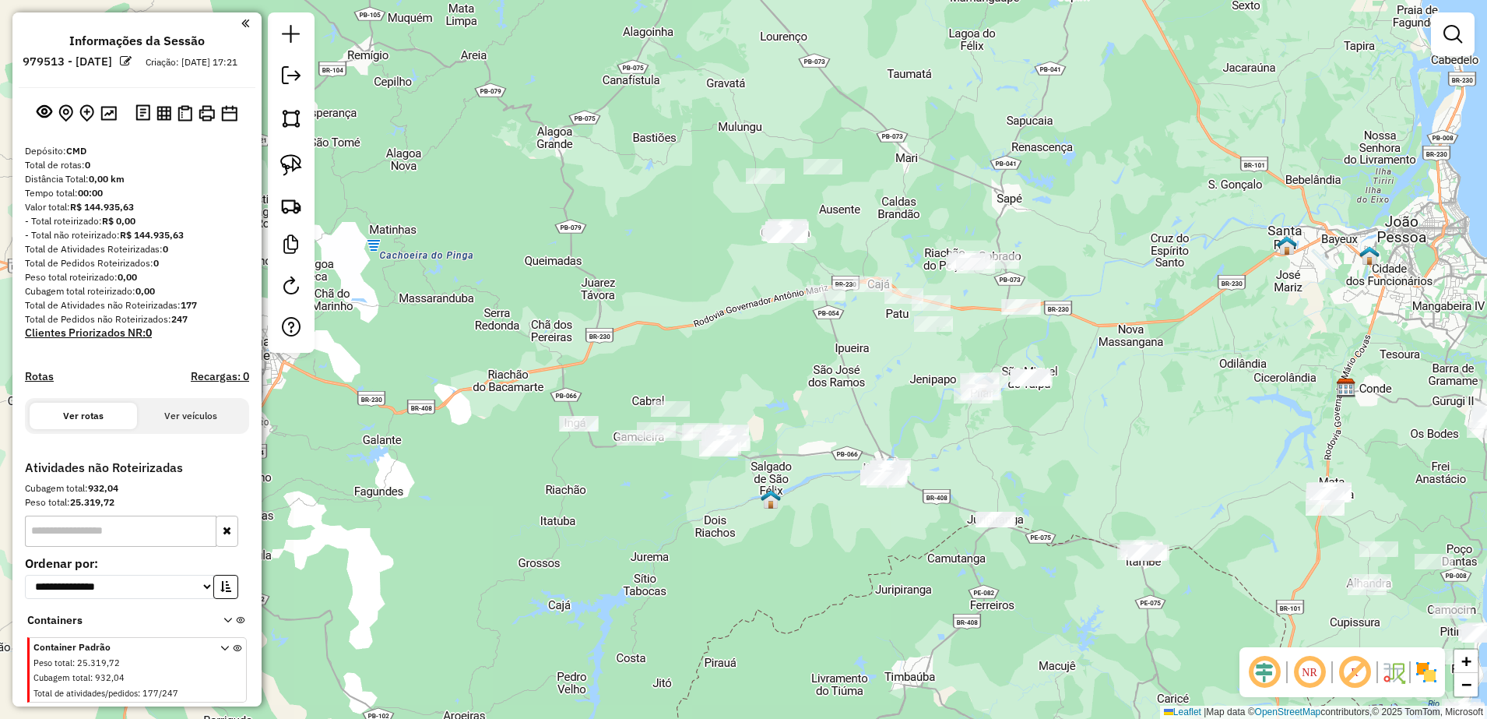
drag, startPoint x: 1186, startPoint y: 241, endPoint x: 1228, endPoint y: 269, distance: 51.6
click at [1228, 269] on div "Janela de atendimento Grade de atendimento Capacidade Transportadoras Veículos …" at bounding box center [743, 359] width 1487 height 719
click at [303, 160] on link at bounding box center [291, 165] width 34 height 34
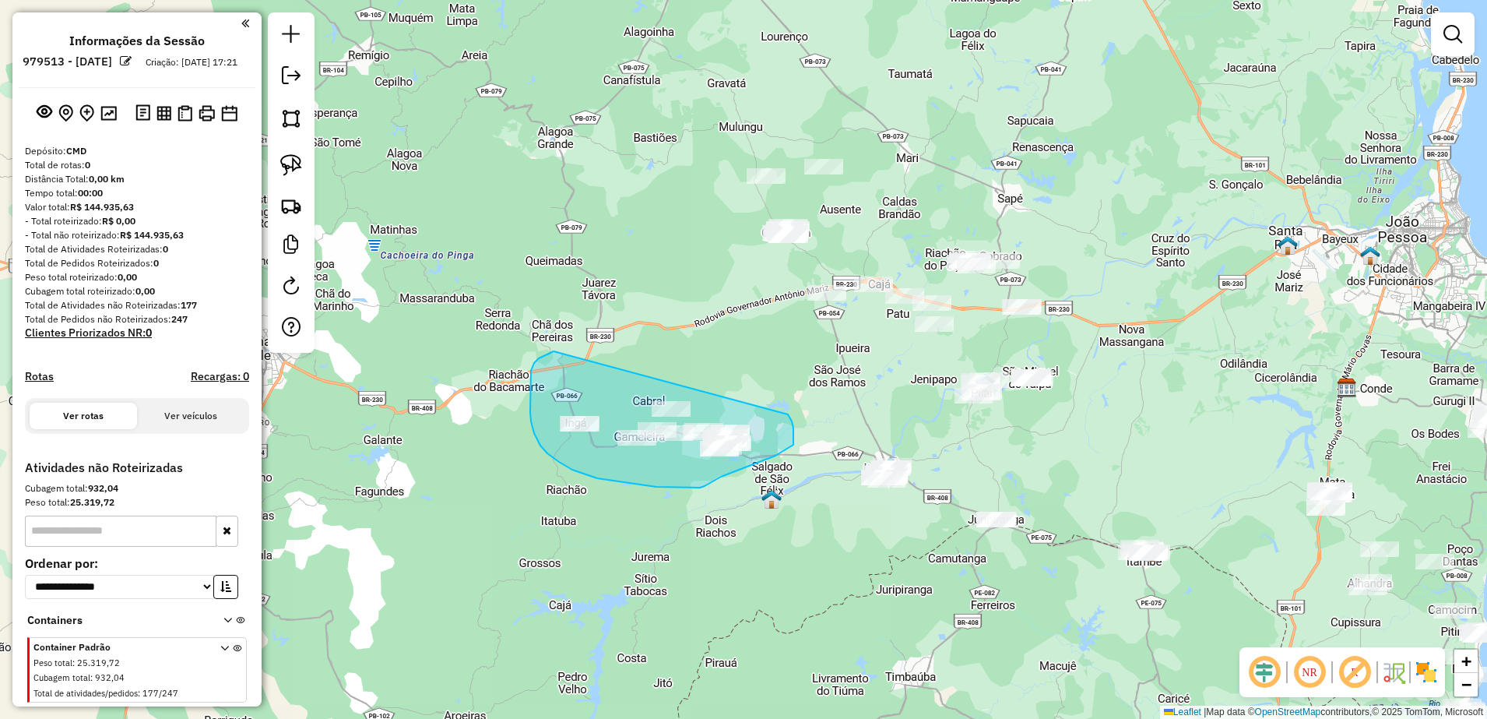
drag, startPoint x: 543, startPoint y: 356, endPoint x: 788, endPoint y: 414, distance: 251.3
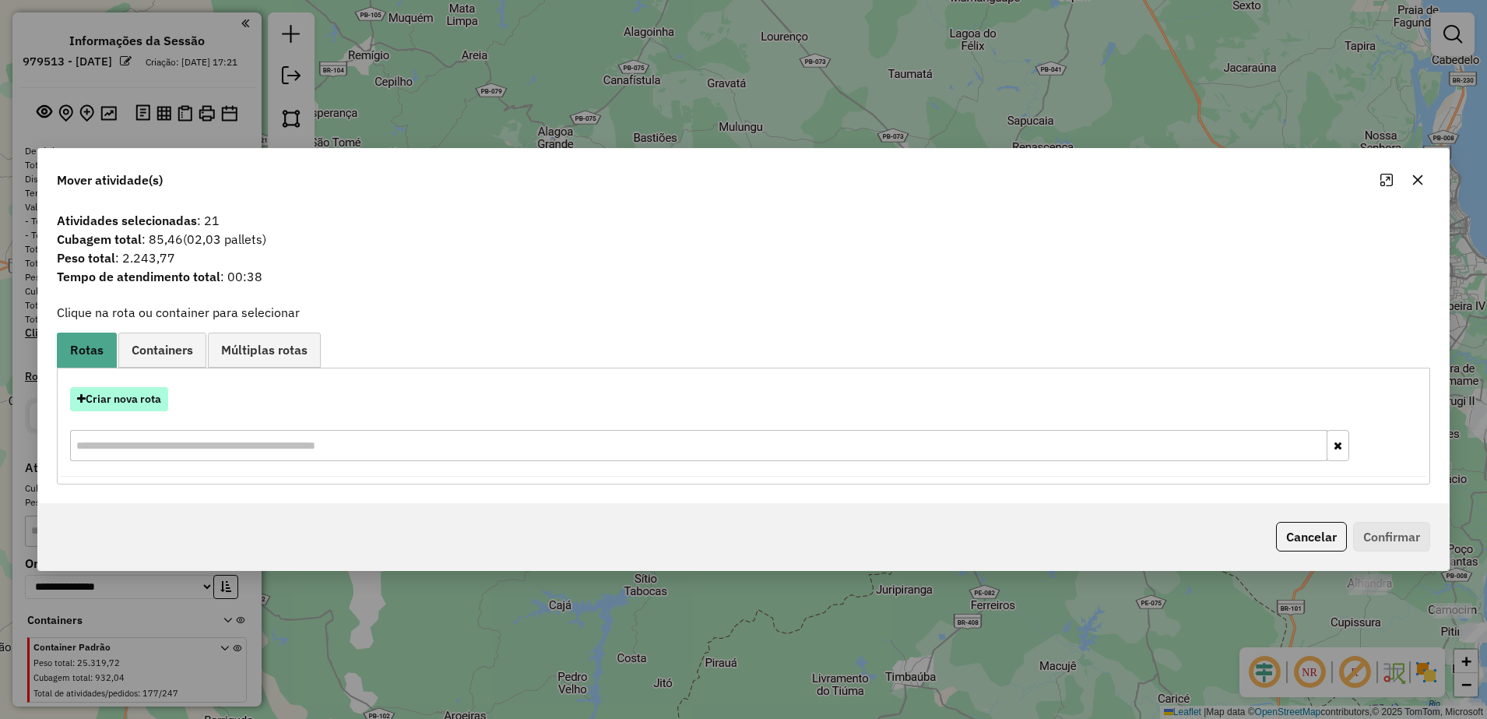
click at [151, 407] on button "Criar nova rota" at bounding box center [119, 399] width 98 height 24
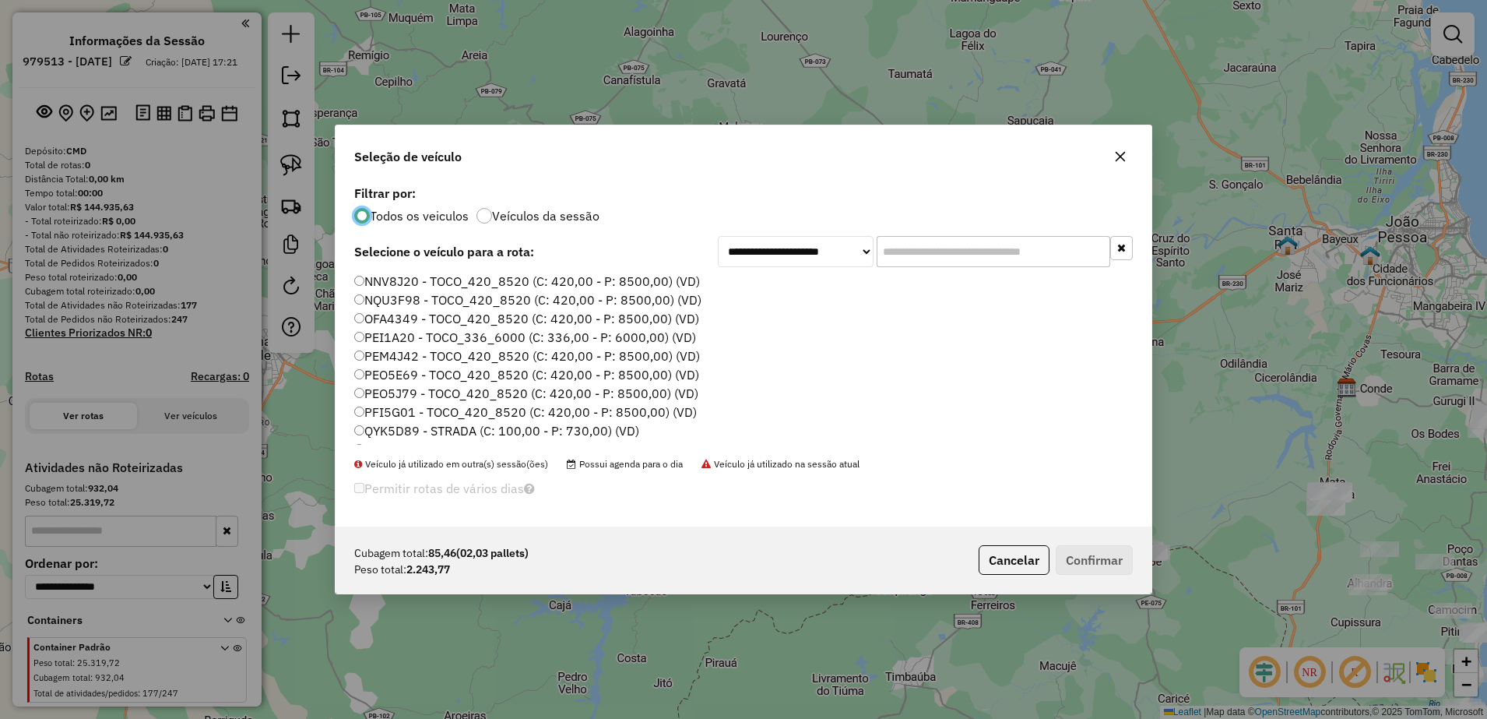
scroll to position [53, 0]
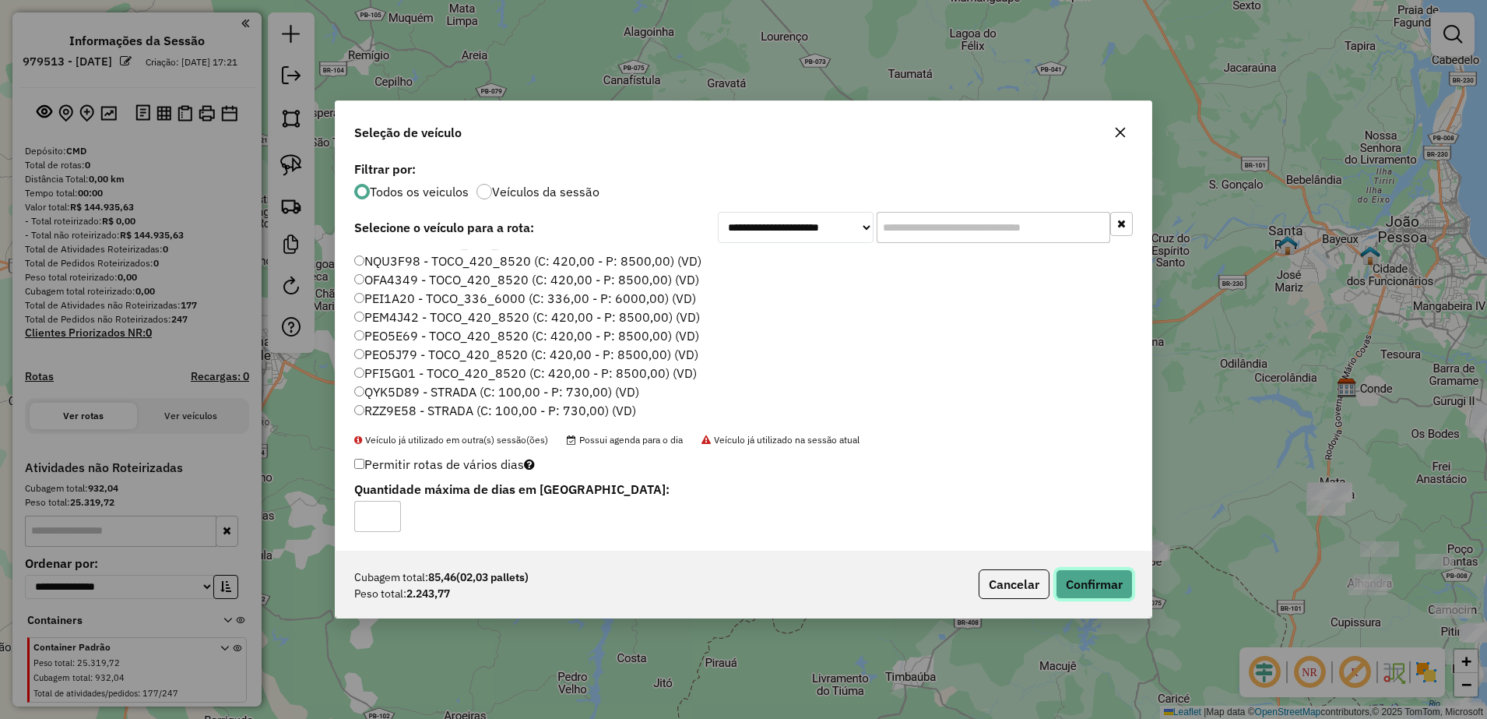
click at [1084, 582] on button "Confirmar" at bounding box center [1094, 584] width 77 height 30
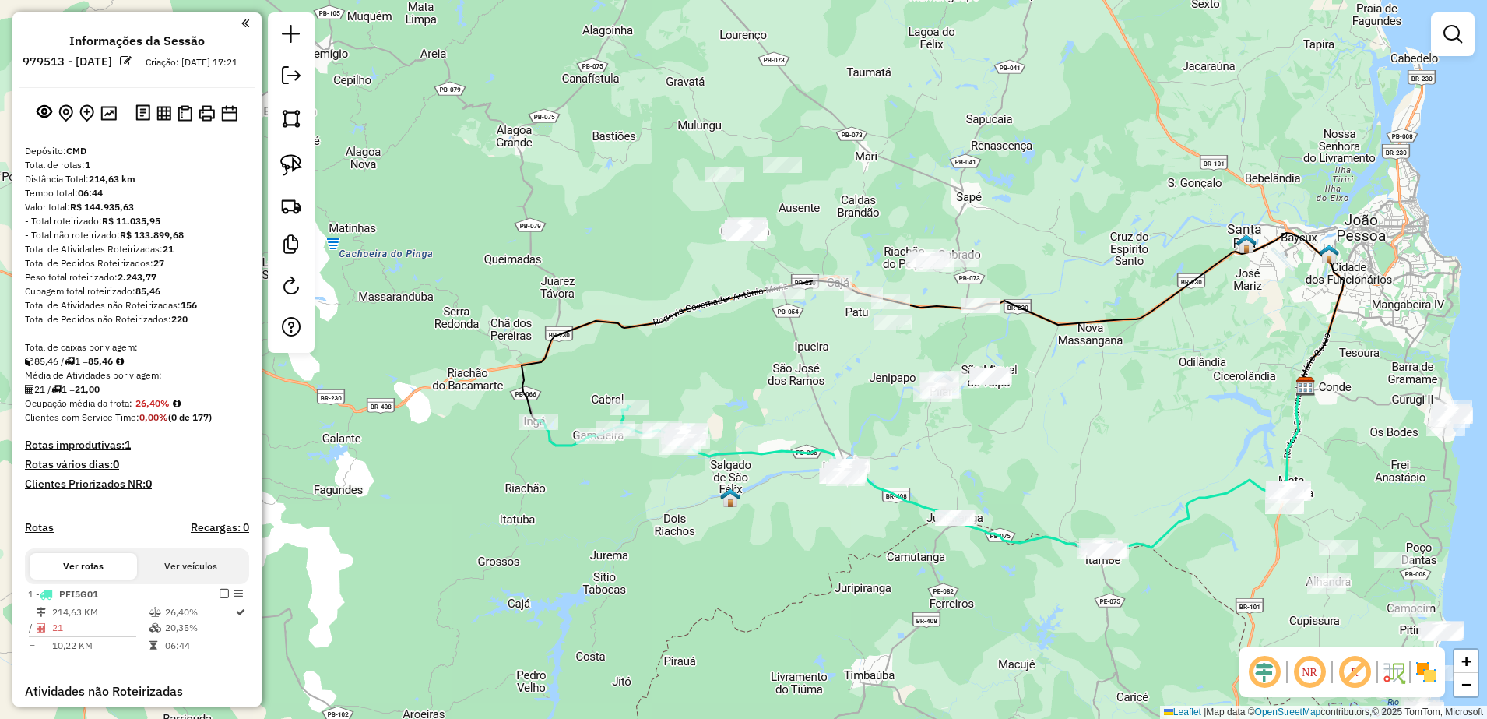
drag, startPoint x: 881, startPoint y: 416, endPoint x: 736, endPoint y: 430, distance: 144.7
click at [740, 430] on div "Janela de atendimento Grade de atendimento Capacidade Transportadoras Veículos …" at bounding box center [743, 359] width 1487 height 719
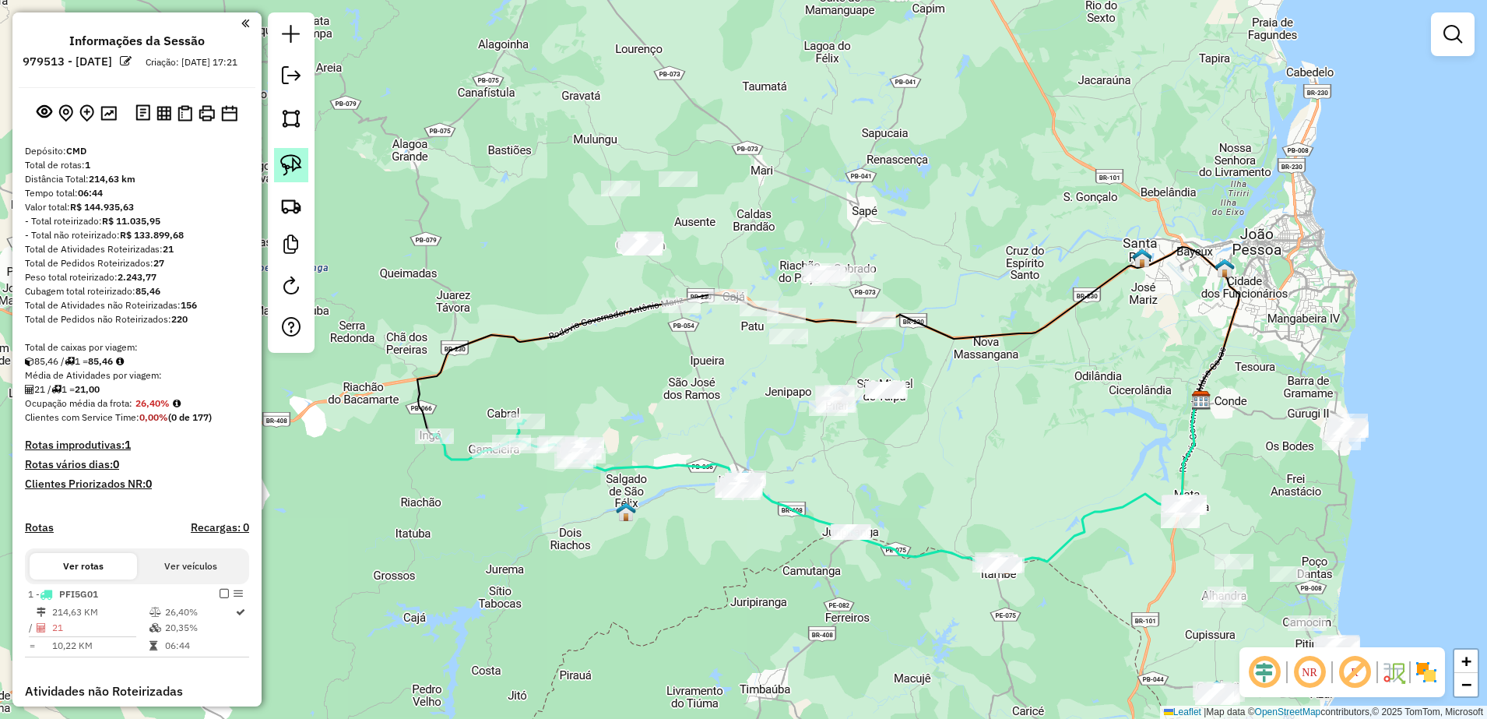
click at [292, 157] on img at bounding box center [291, 165] width 22 height 22
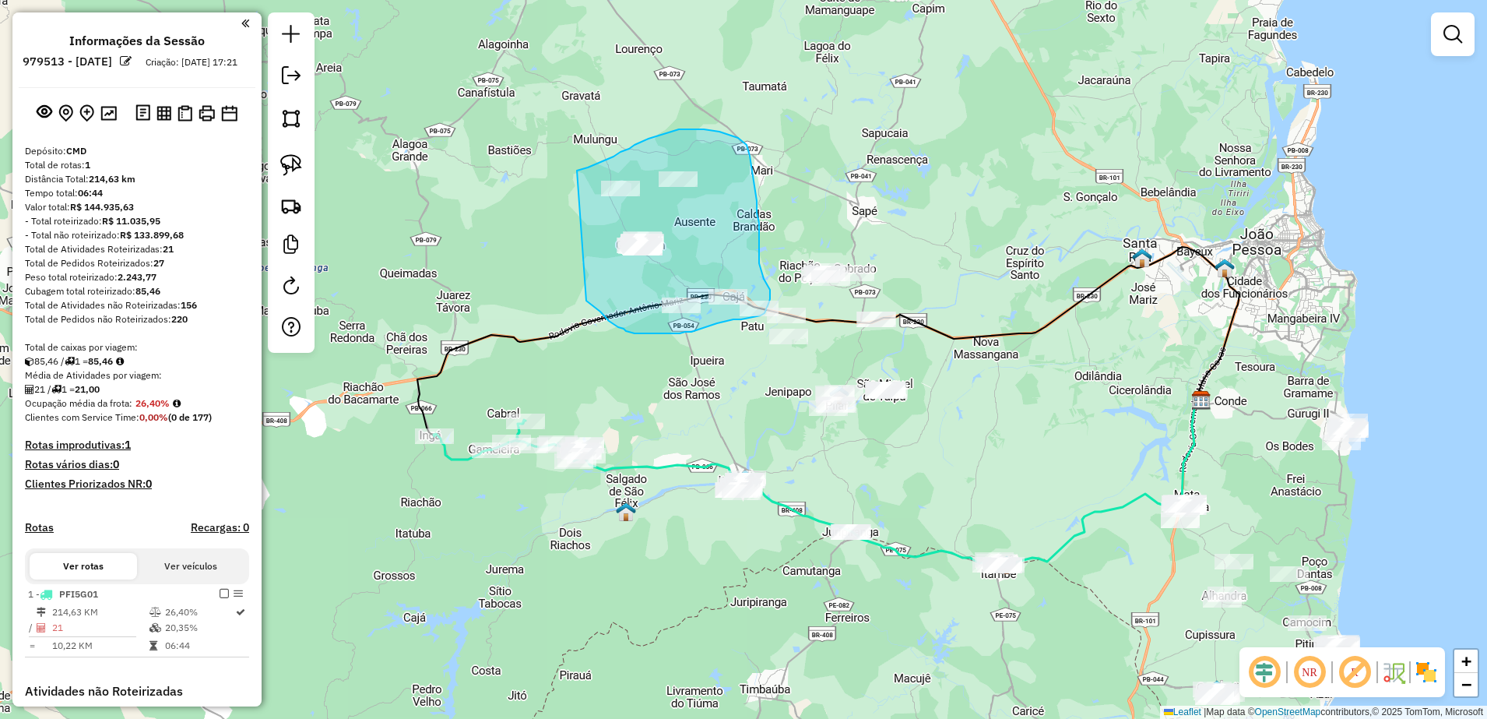
drag, startPoint x: 586, startPoint y: 301, endPoint x: 572, endPoint y: 173, distance: 128.4
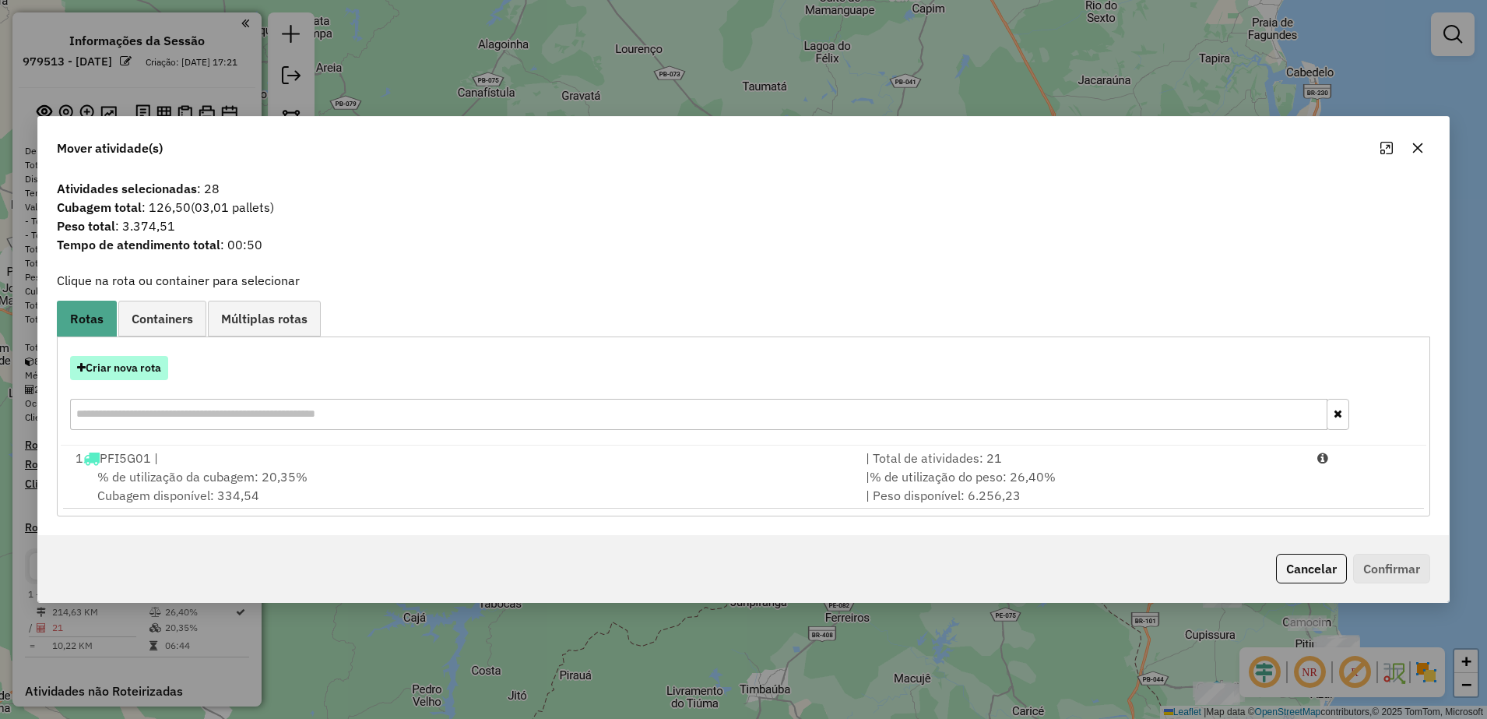
click at [156, 364] on button "Criar nova rota" at bounding box center [119, 368] width 98 height 24
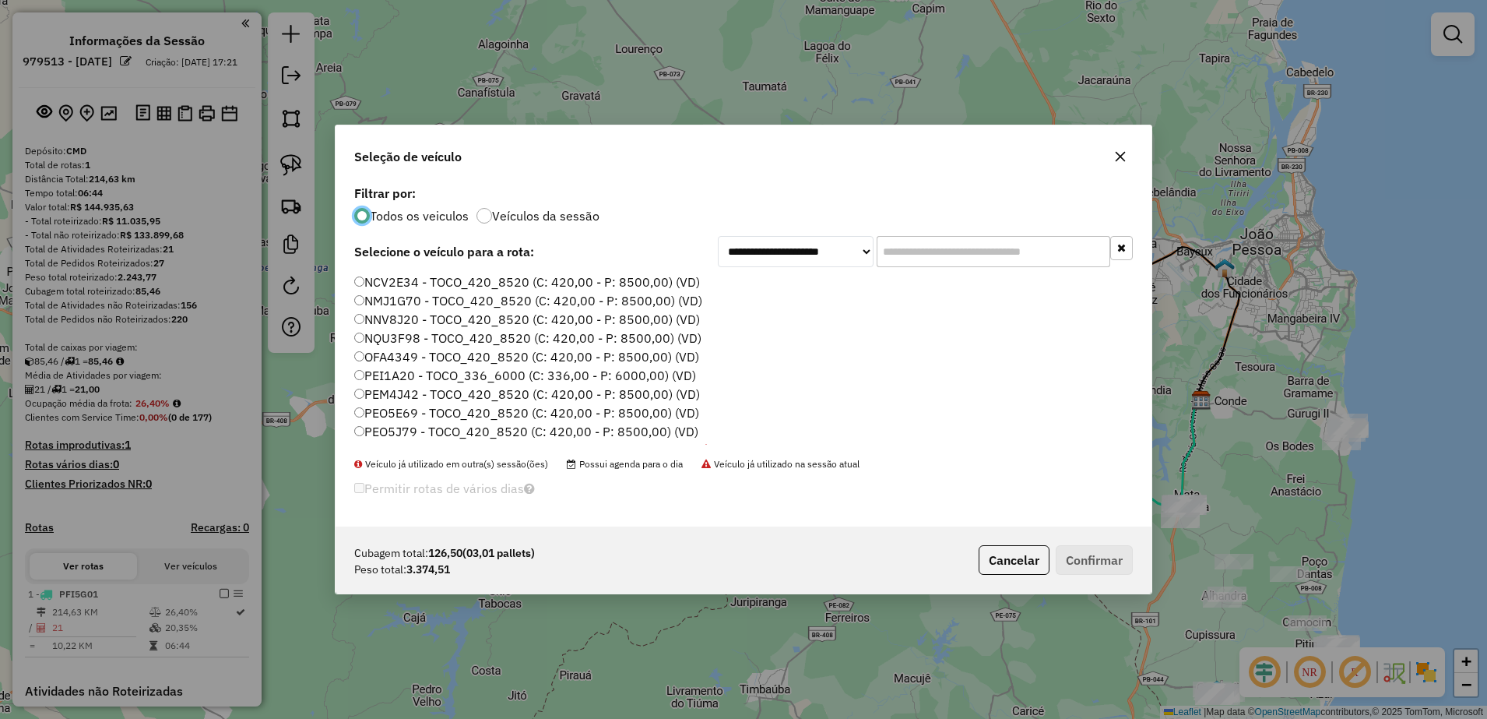
scroll to position [9, 5]
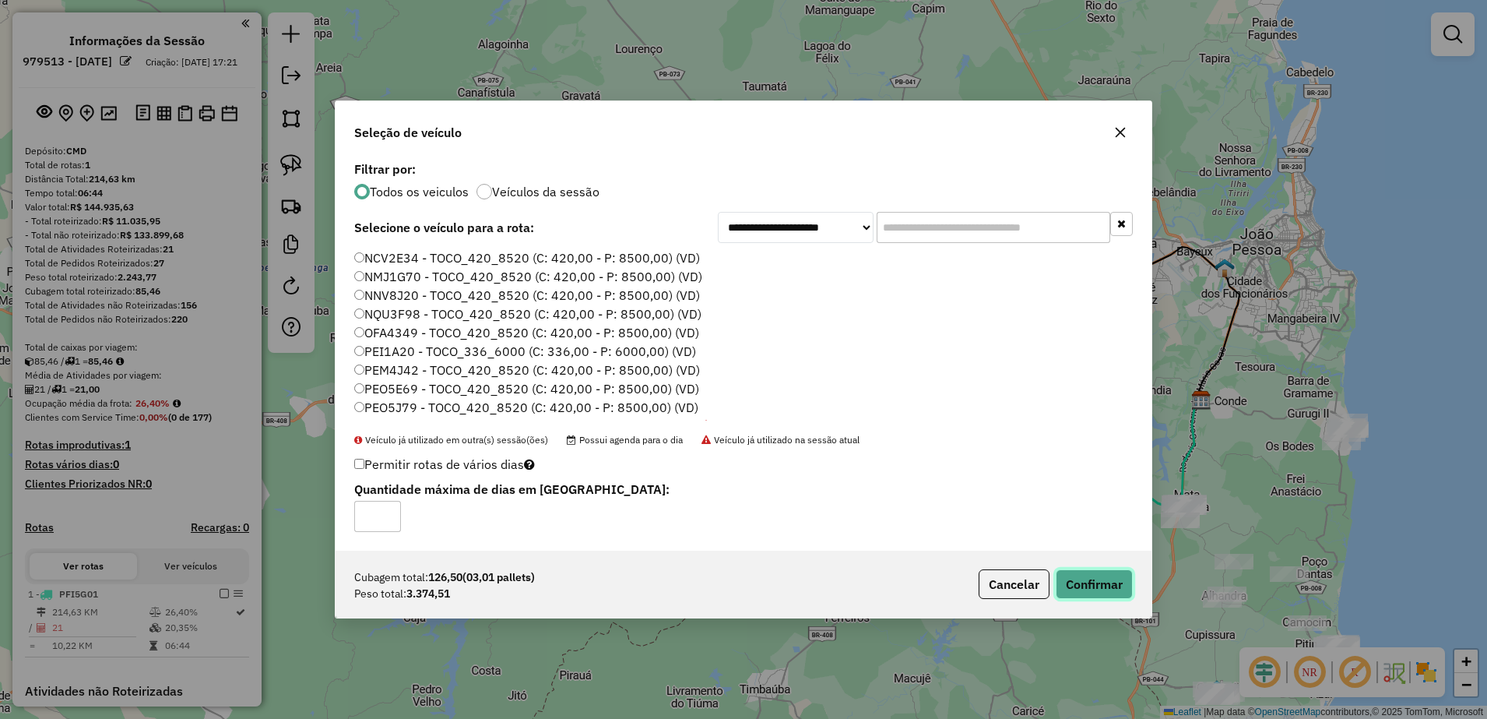
click at [1112, 582] on button "Confirmar" at bounding box center [1094, 584] width 77 height 30
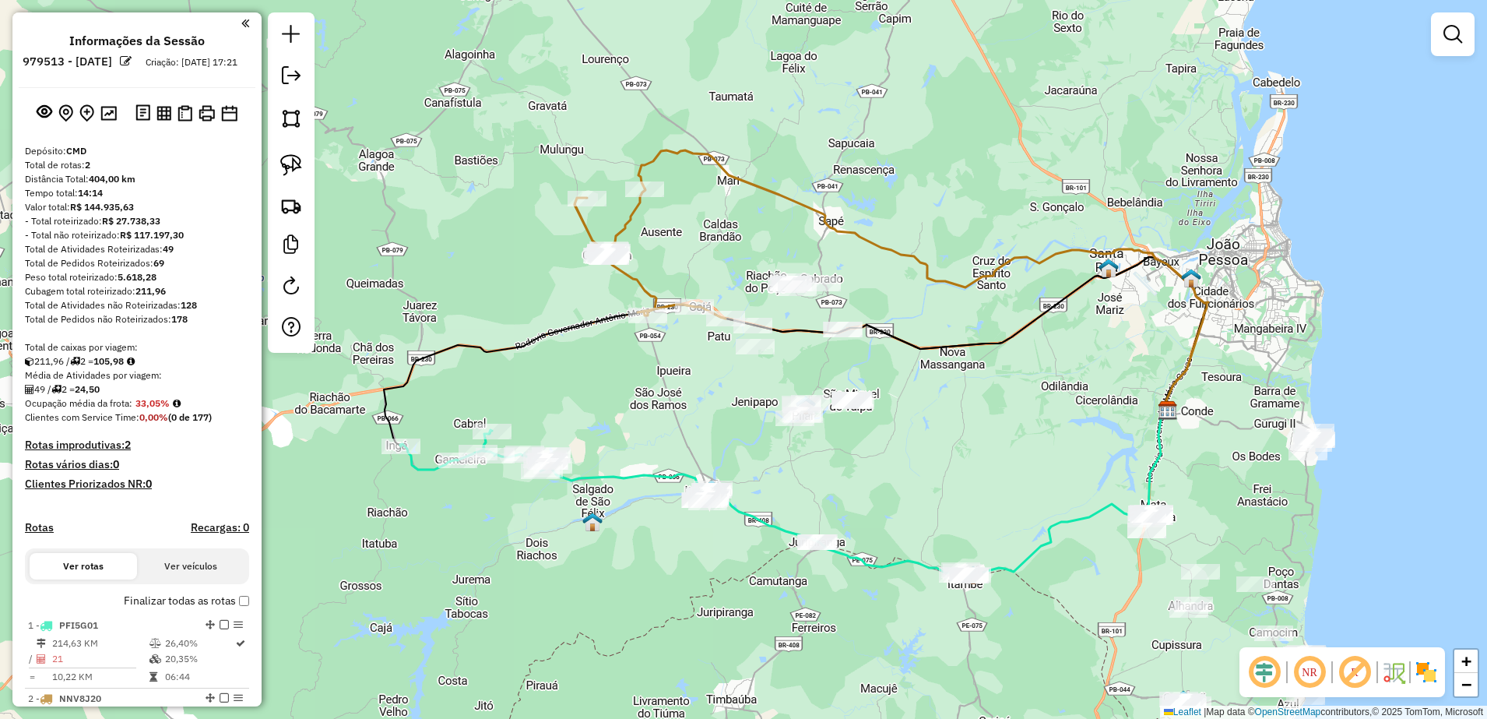
drag, startPoint x: 784, startPoint y: 430, endPoint x: 746, endPoint y: 443, distance: 40.4
click at [746, 443] on div "Janela de atendimento Grade de atendimento Capacidade Transportadoras Veículos …" at bounding box center [743, 359] width 1487 height 719
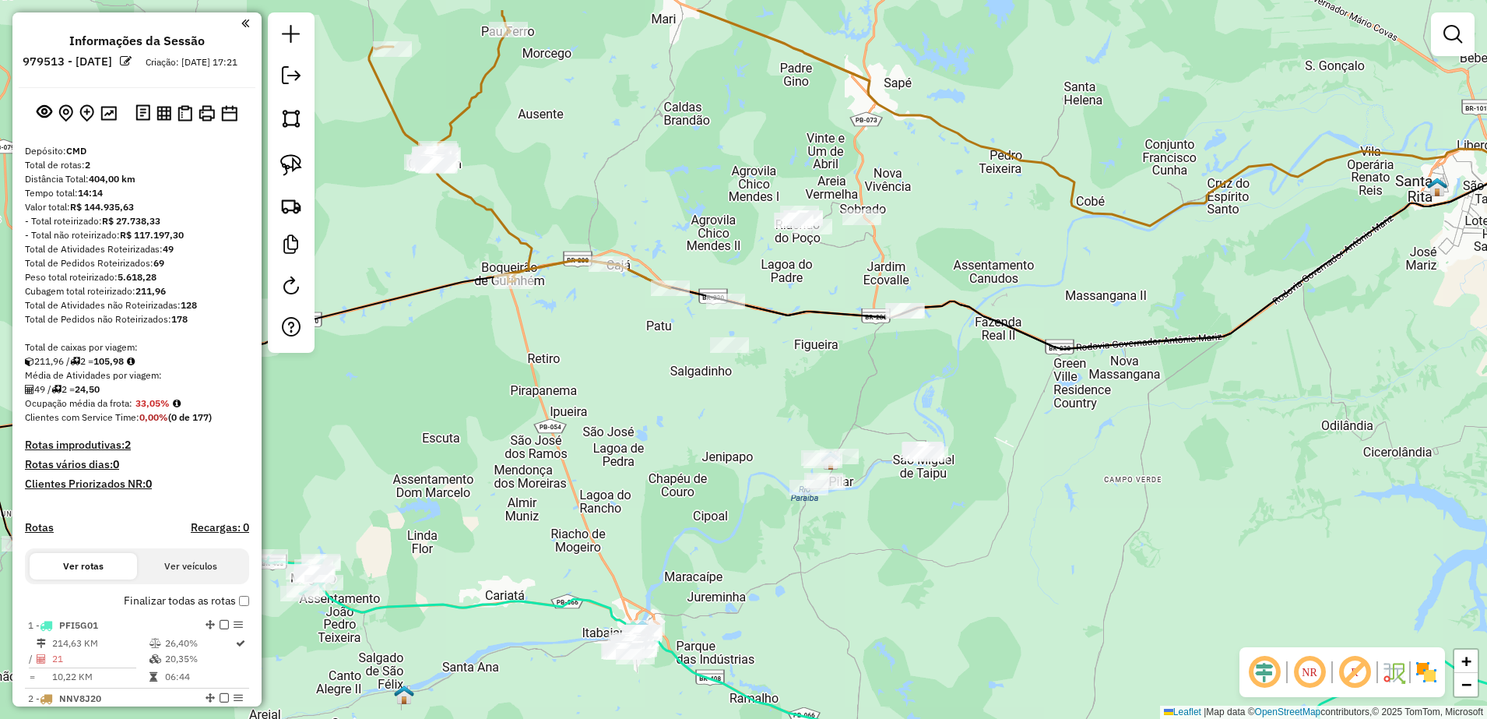
drag, startPoint x: 740, startPoint y: 420, endPoint x: 725, endPoint y: 501, distance: 83.1
click at [725, 501] on div "Janela de atendimento Grade de atendimento Capacidade Transportadoras Veículos …" at bounding box center [743, 359] width 1487 height 719
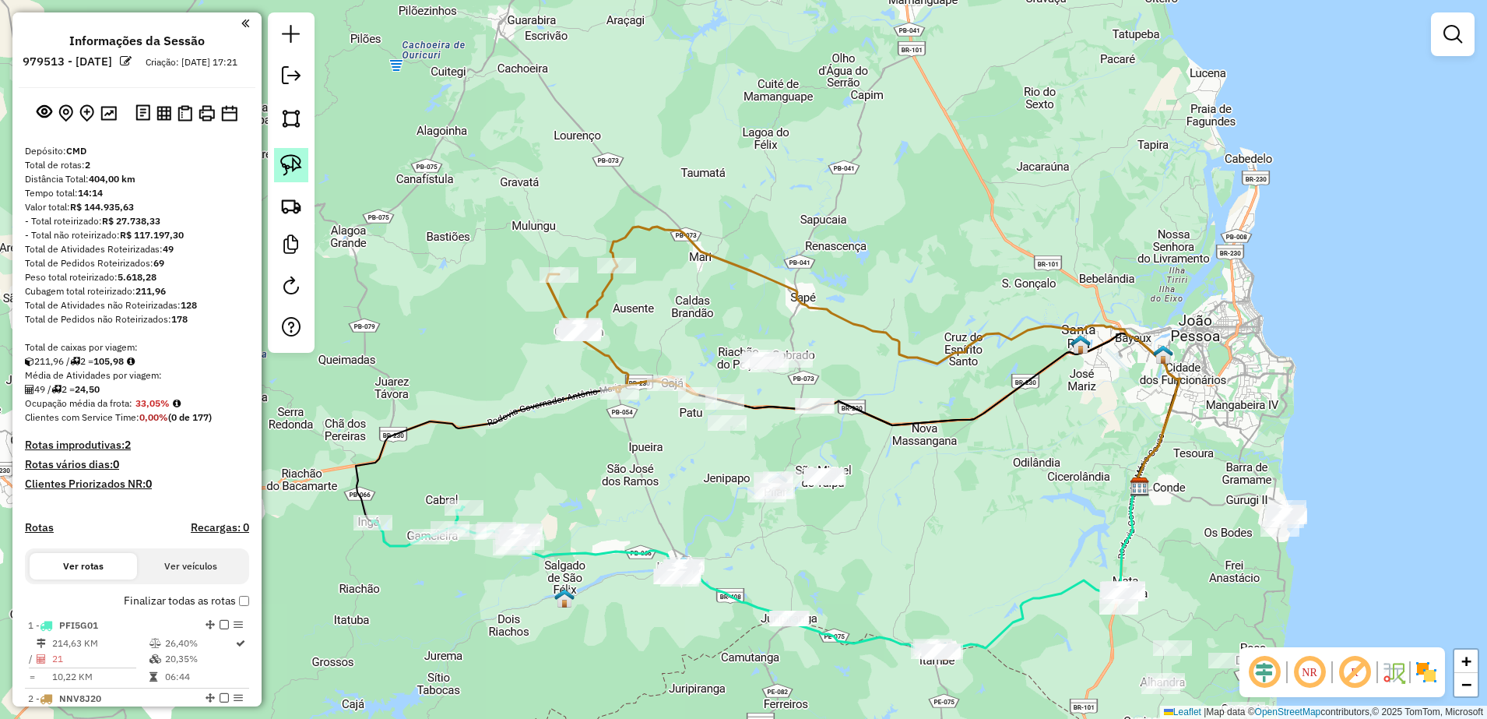
click at [297, 167] on img at bounding box center [291, 165] width 22 height 22
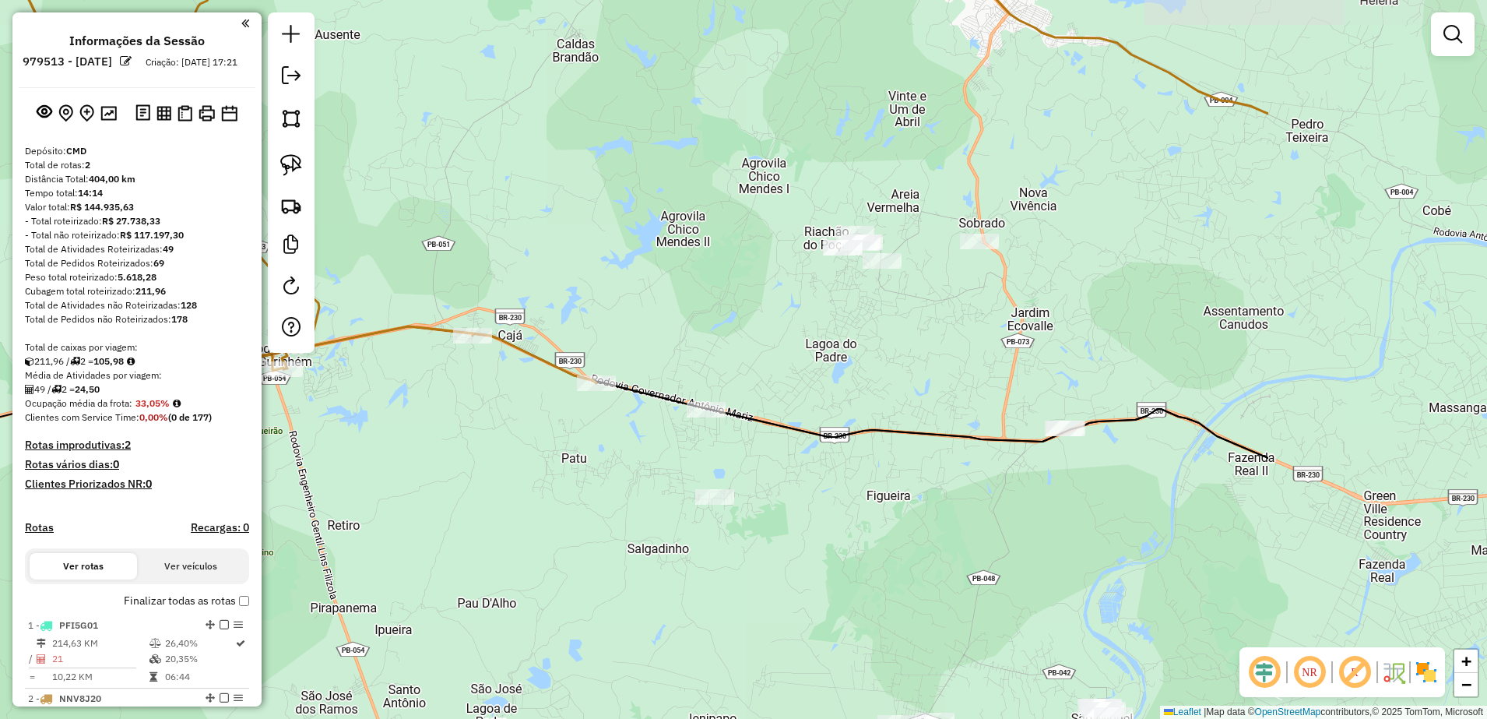
drag, startPoint x: 963, startPoint y: 489, endPoint x: 578, endPoint y: 275, distance: 440.2
click at [578, 275] on div "Janela de atendimento Grade de atendimento Capacidade Transportadoras Veículos …" at bounding box center [743, 359] width 1487 height 719
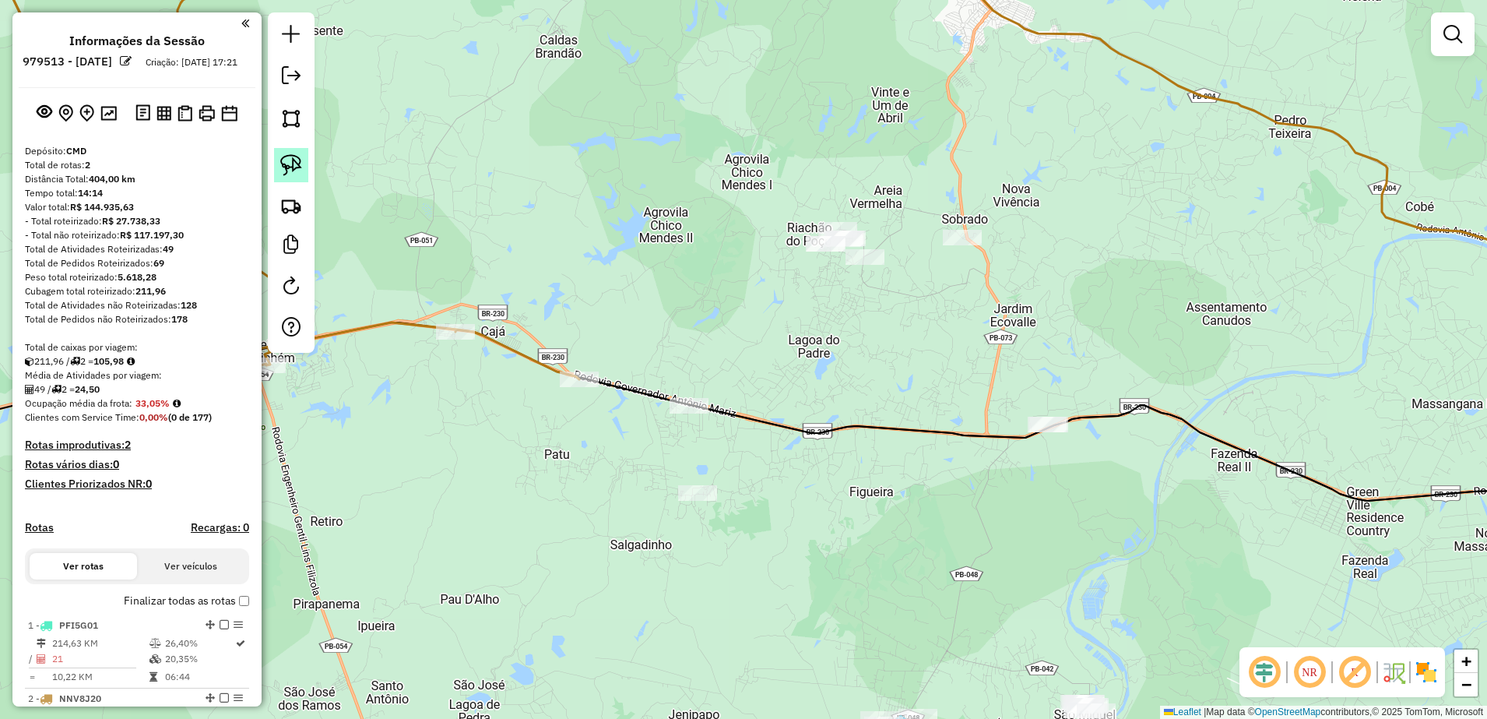
click at [286, 164] on img at bounding box center [291, 165] width 22 height 22
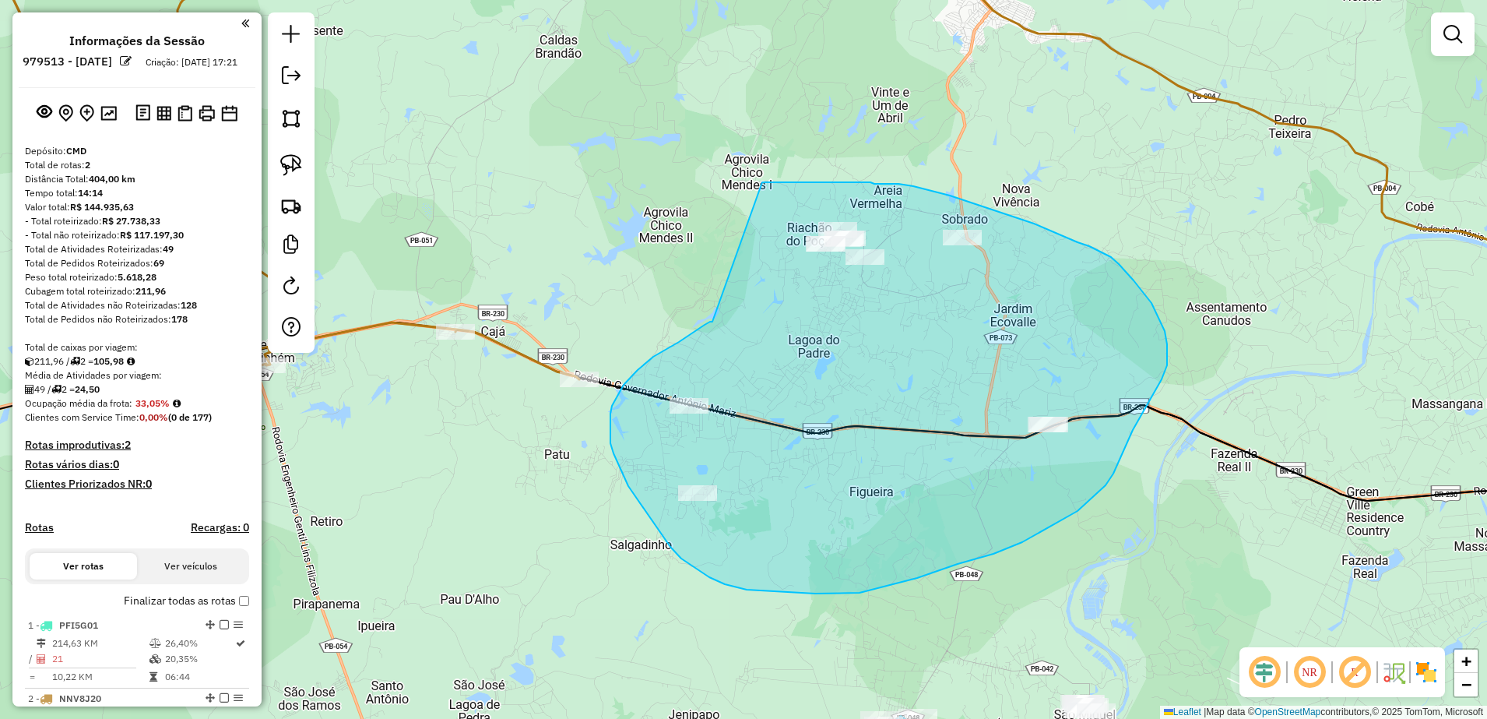
drag, startPoint x: 713, startPoint y: 322, endPoint x: 759, endPoint y: 182, distance: 146.7
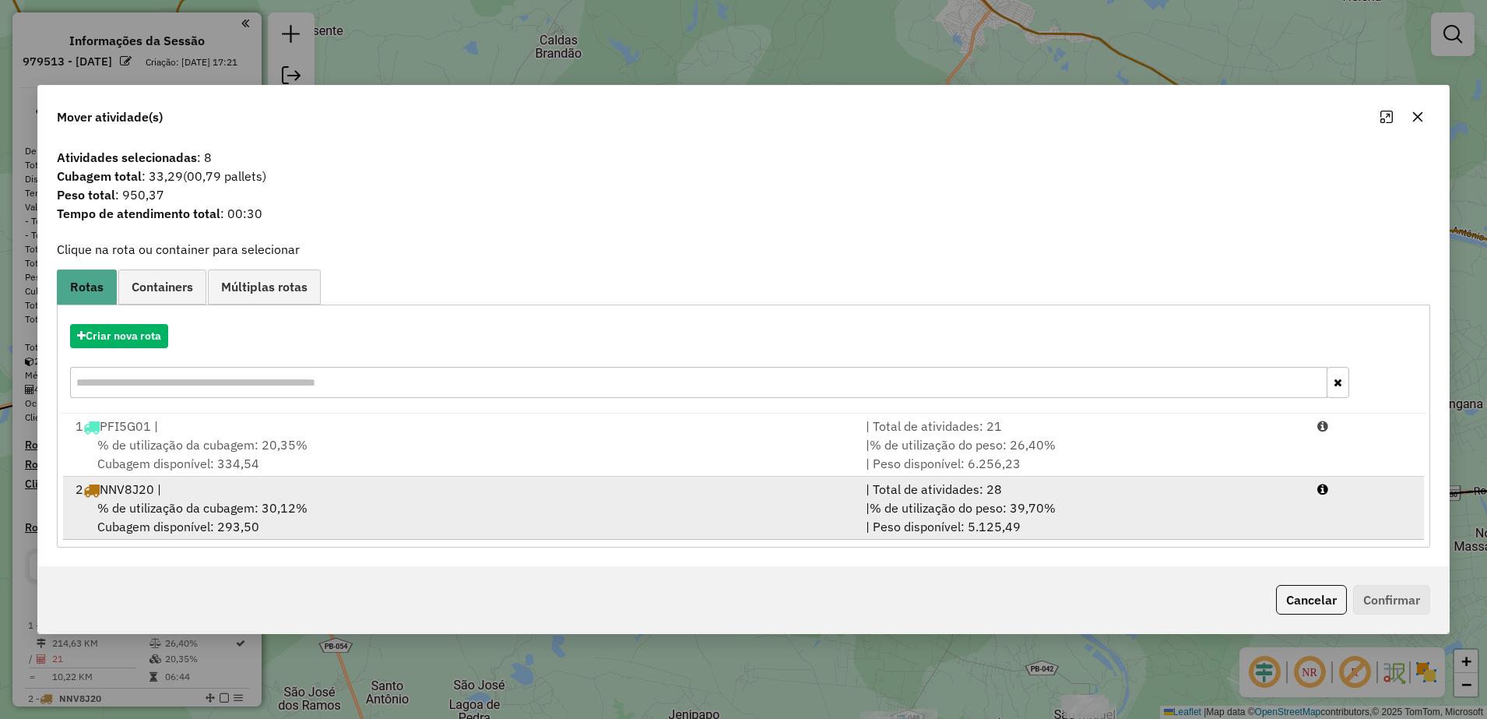
click at [243, 501] on span "% de utilização da cubagem: 30,12%" at bounding box center [202, 508] width 210 height 16
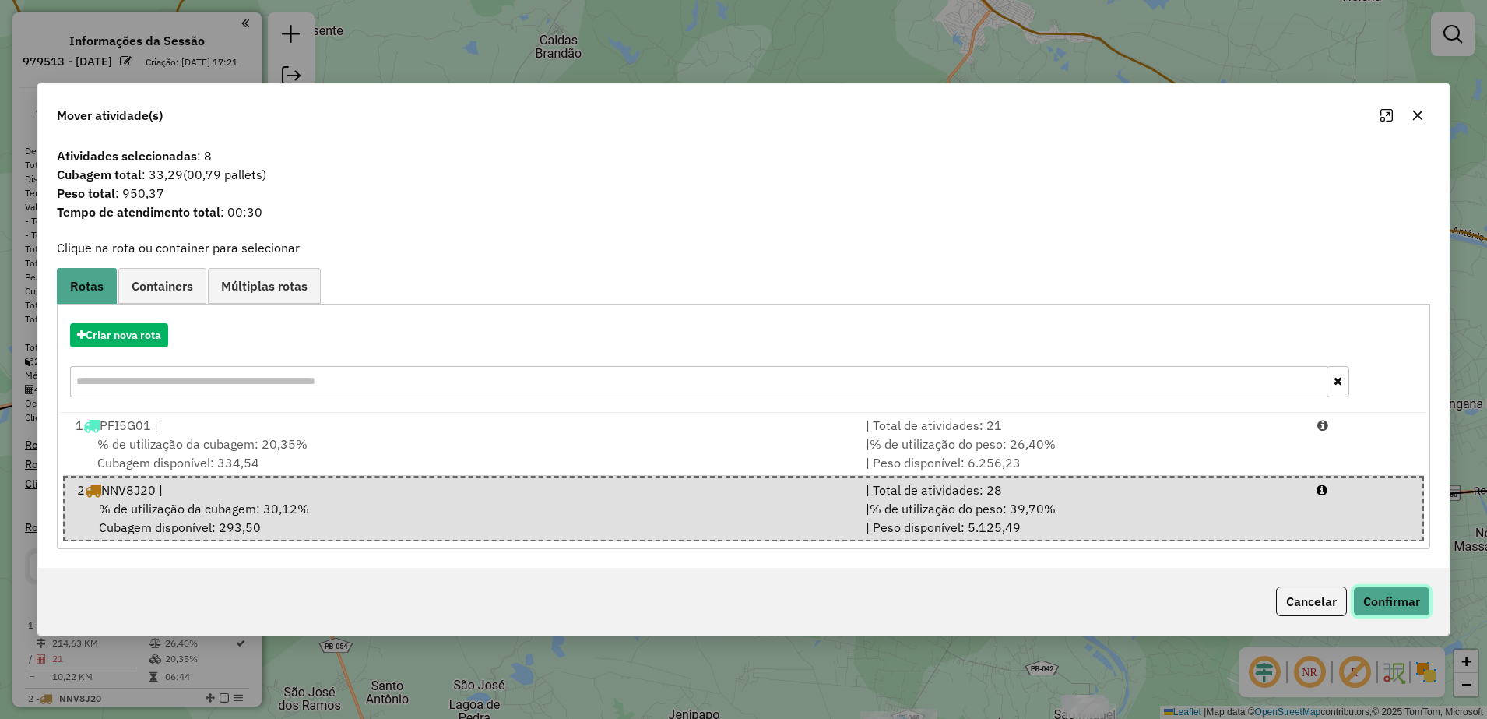
click at [1397, 600] on button "Confirmar" at bounding box center [1391, 601] width 77 height 30
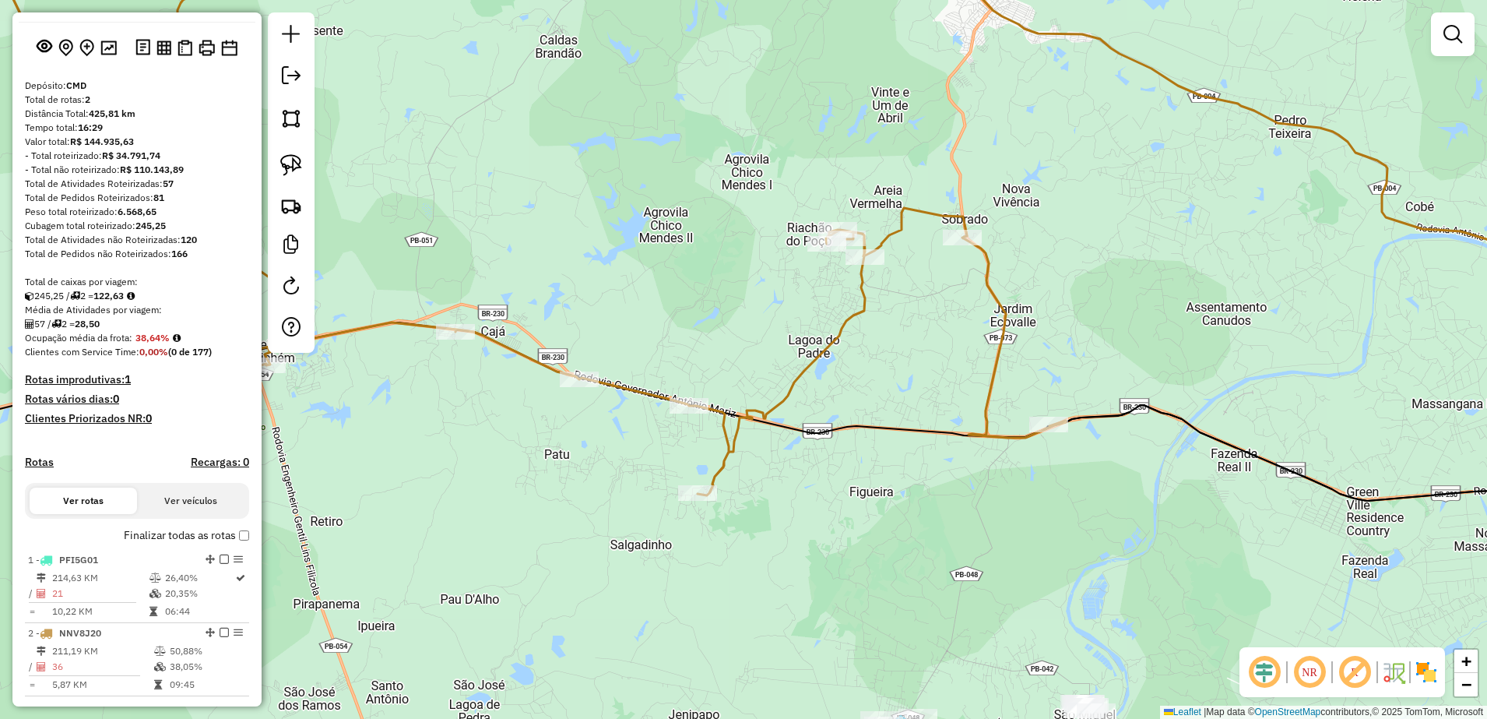
scroll to position [97, 0]
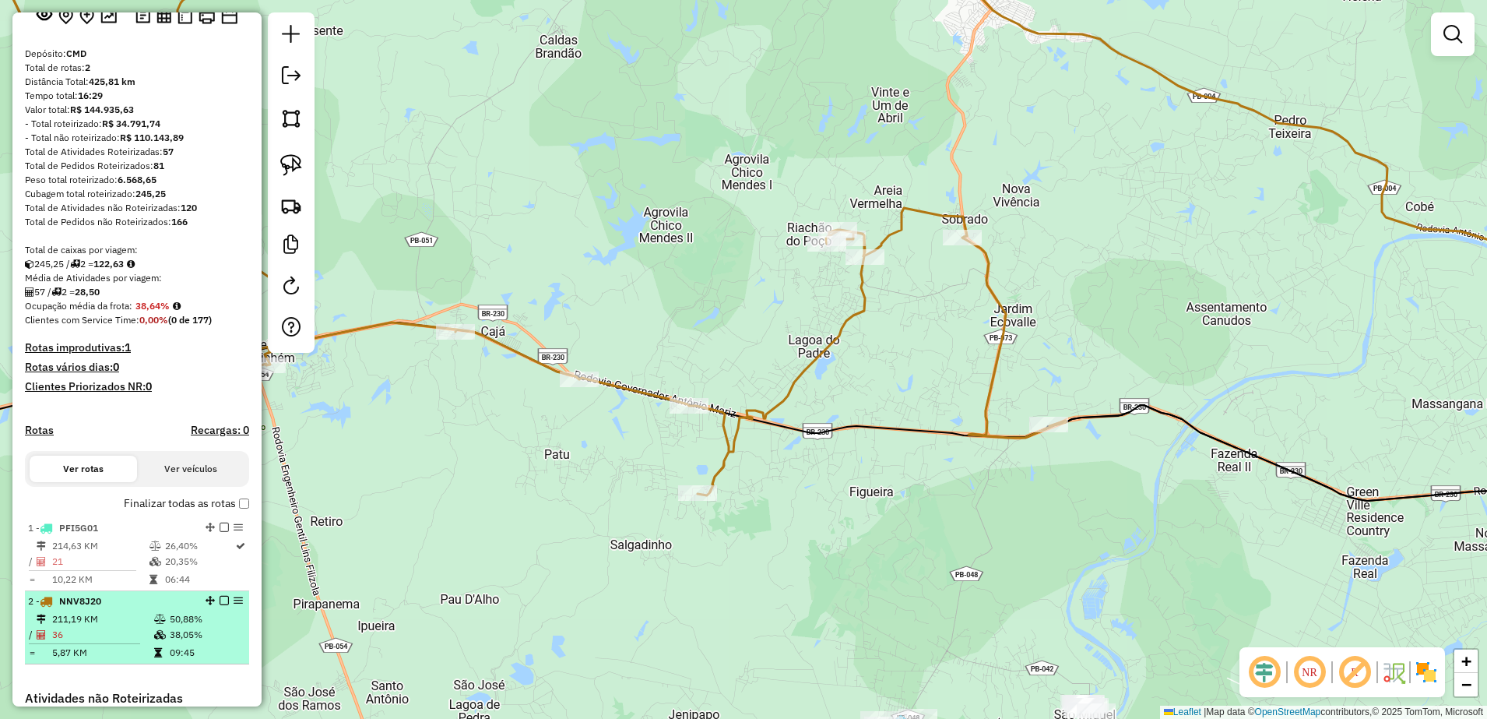
click at [95, 627] on td "211,19 KM" at bounding box center [102, 619] width 102 height 16
select select "**********"
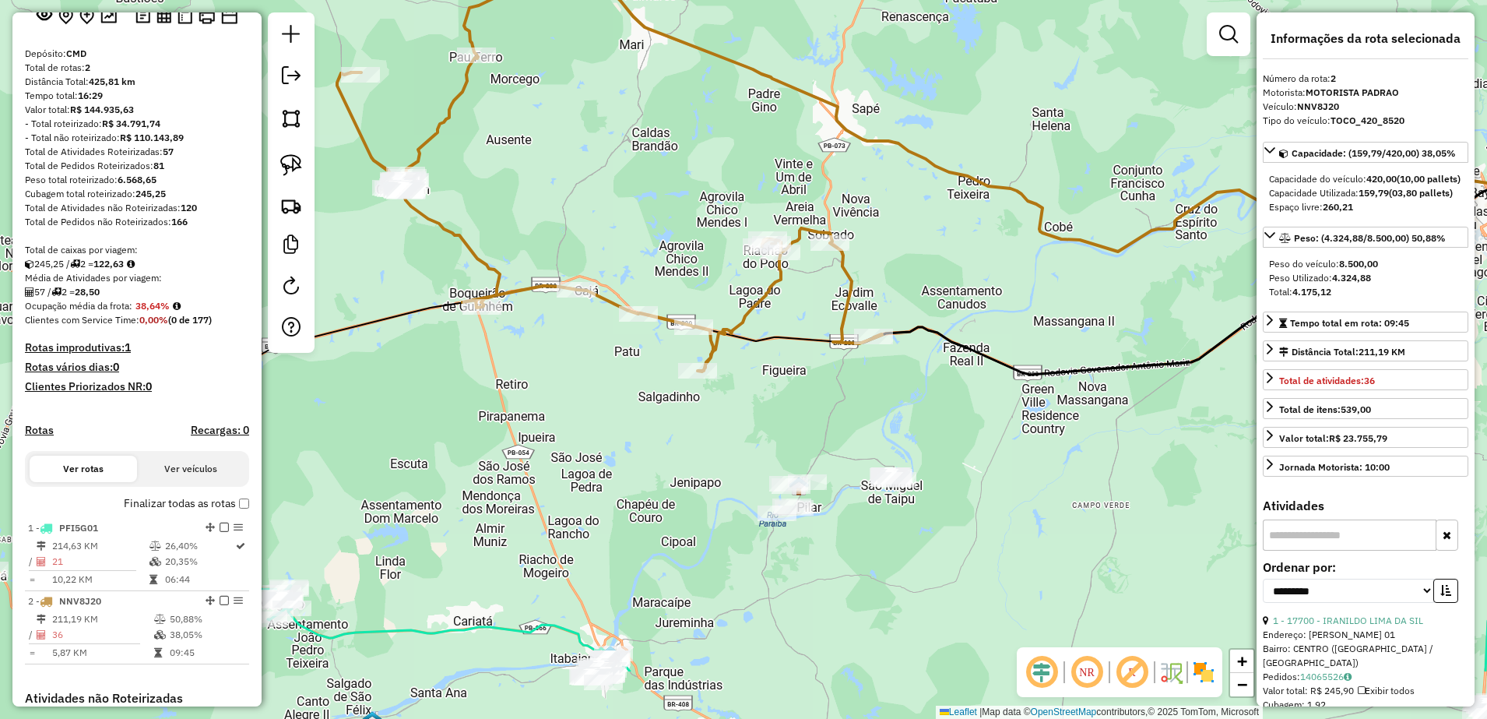
drag, startPoint x: 589, startPoint y: 513, endPoint x: 805, endPoint y: 378, distance: 254.7
click at [807, 386] on div "Janela de atendimento Grade de atendimento Capacidade Transportadoras Veículos …" at bounding box center [743, 359] width 1487 height 719
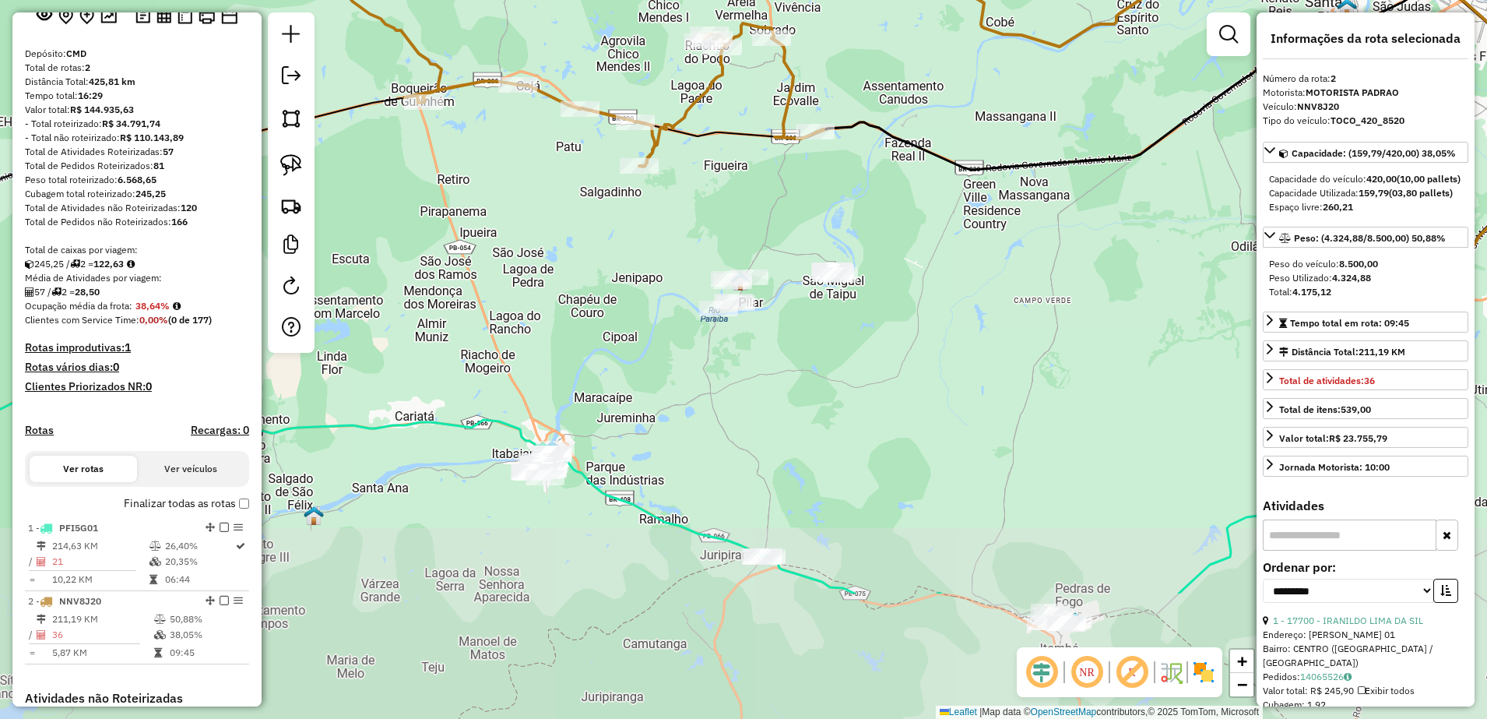
drag, startPoint x: 796, startPoint y: 413, endPoint x: 765, endPoint y: 204, distance: 211.0
click at [765, 204] on div "Janela de atendimento Grade de atendimento Capacidade Transportadoras Veículos …" at bounding box center [743, 359] width 1487 height 719
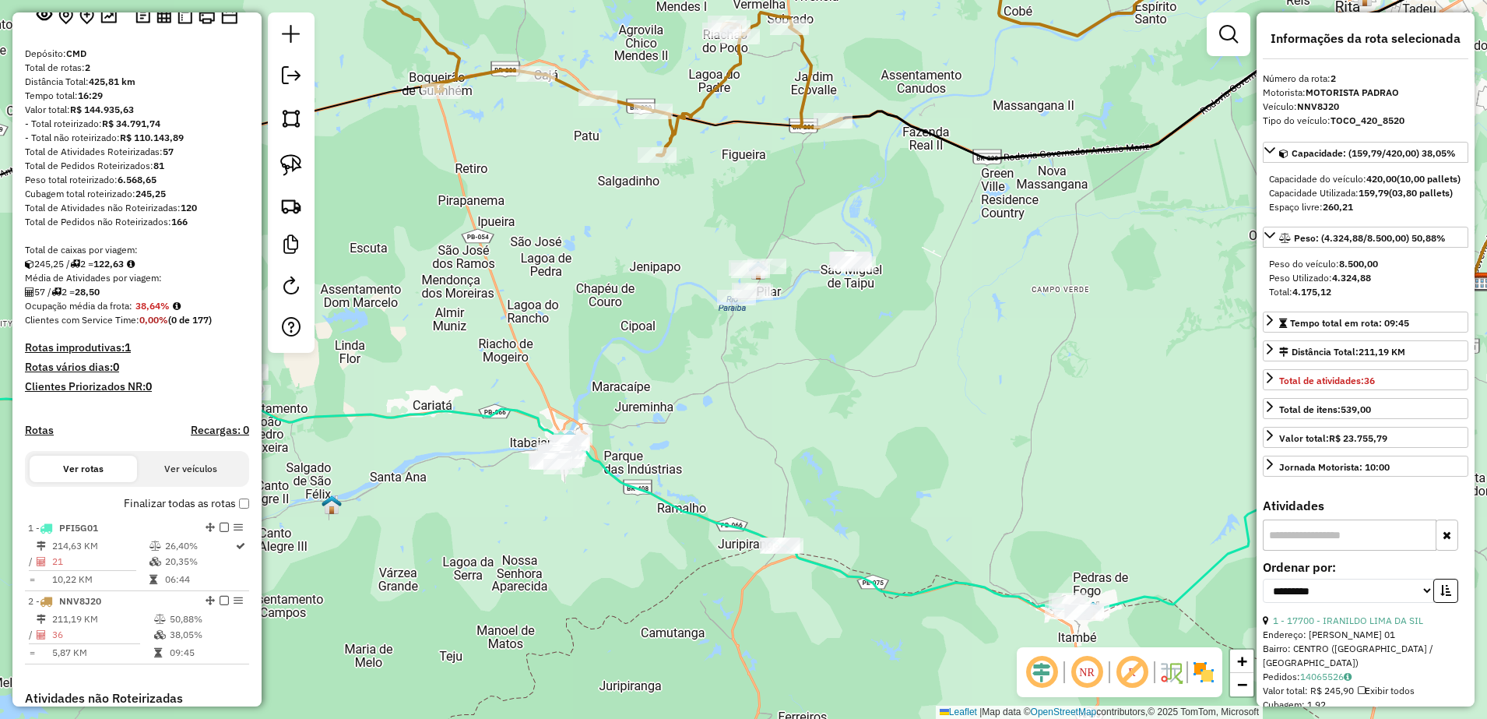
drag, startPoint x: 296, startPoint y: 163, endPoint x: 317, endPoint y: 163, distance: 21.0
click at [297, 163] on img at bounding box center [291, 165] width 22 height 22
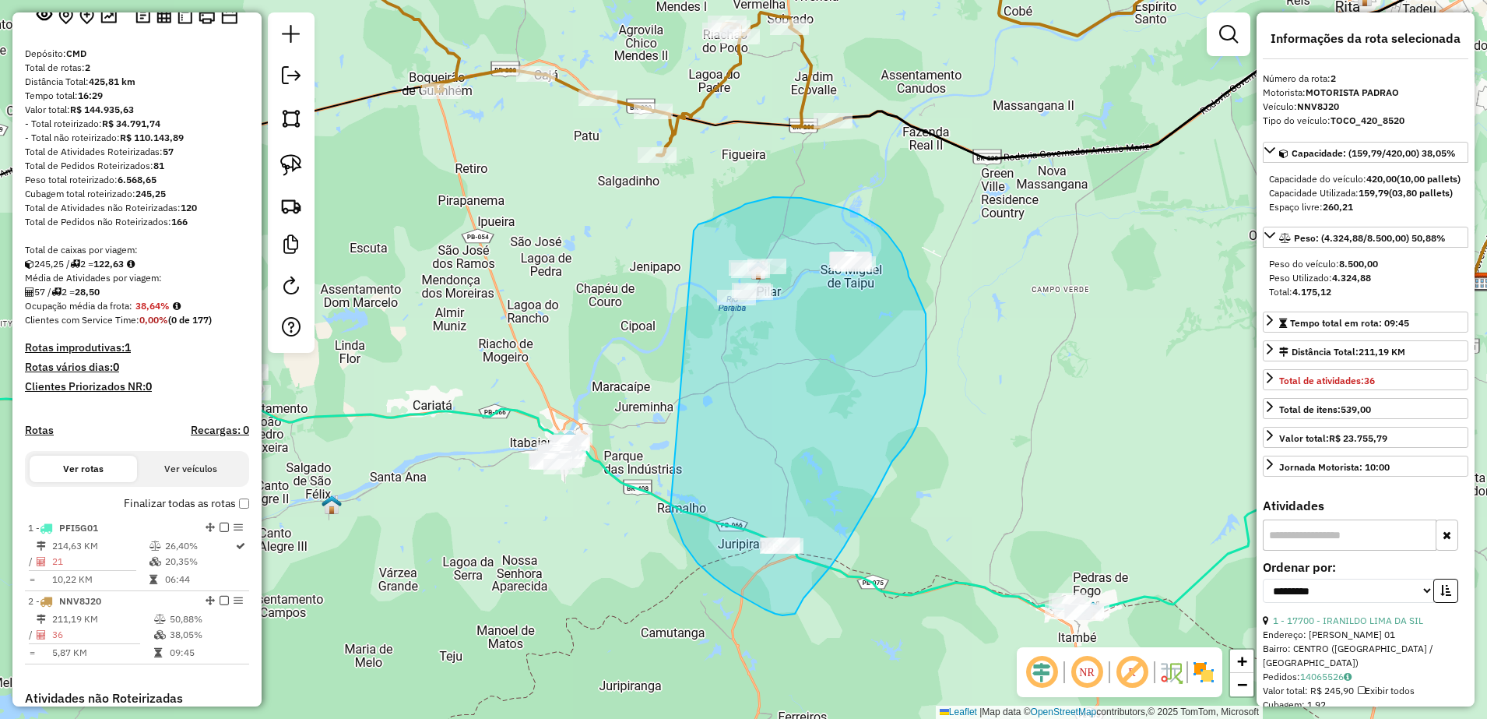
drag, startPoint x: 670, startPoint y: 509, endPoint x: 692, endPoint y: 233, distance: 277.2
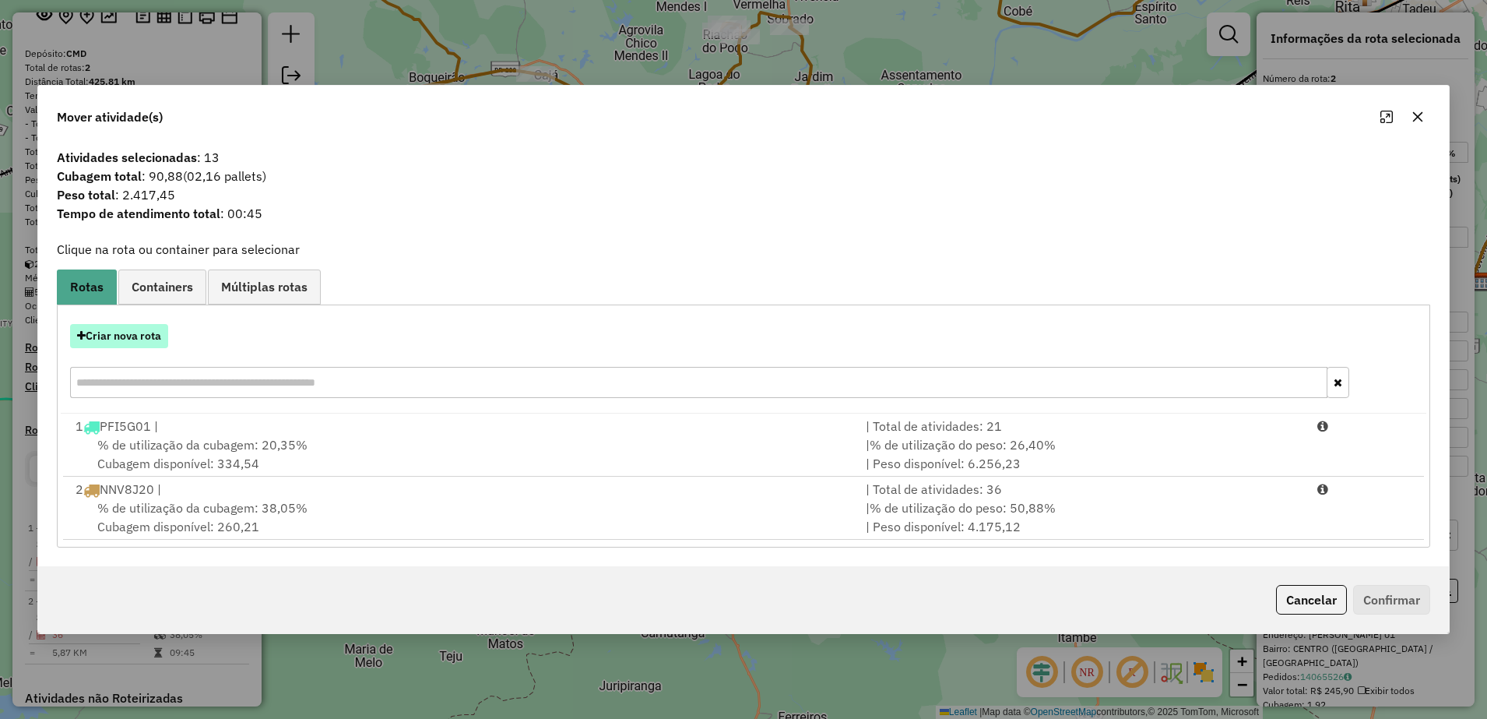
click at [93, 332] on button "Criar nova rota" at bounding box center [119, 336] width 98 height 24
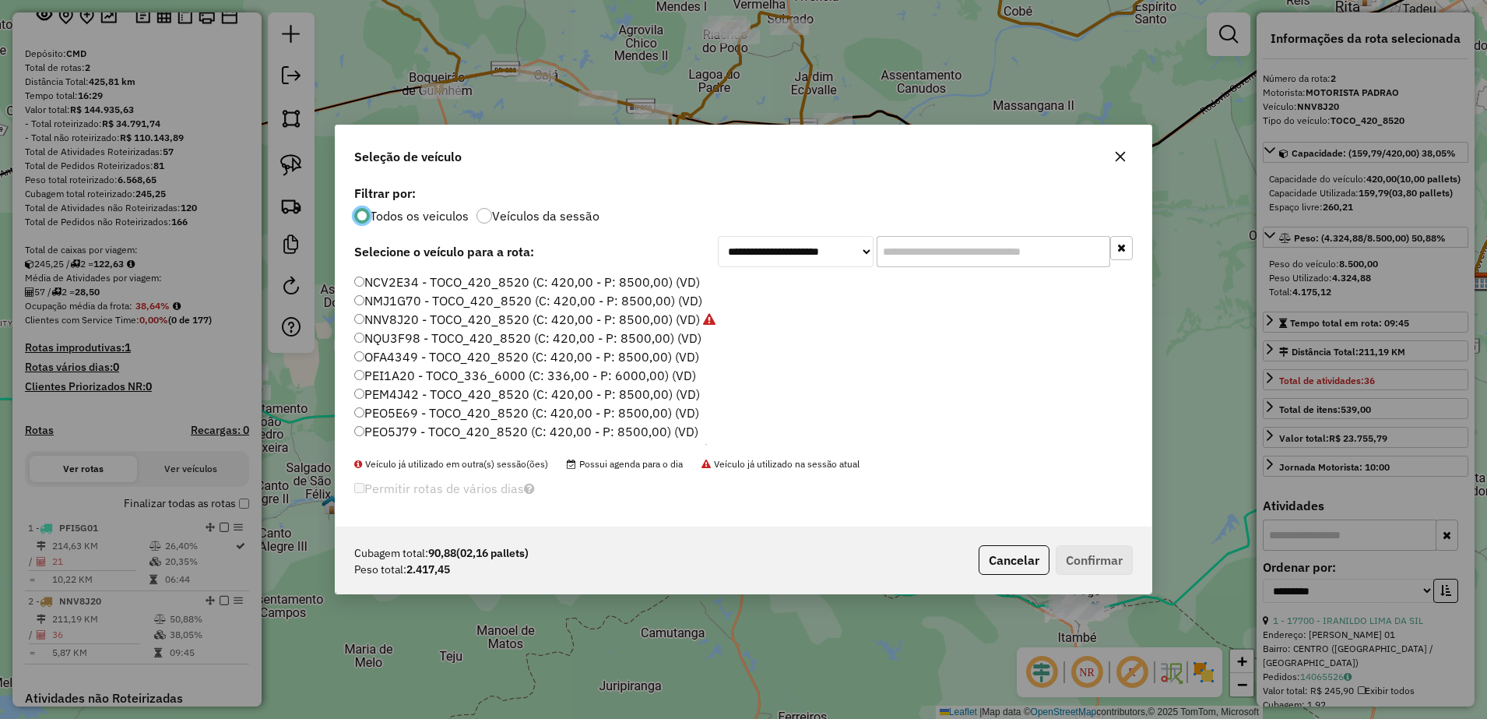
scroll to position [9, 5]
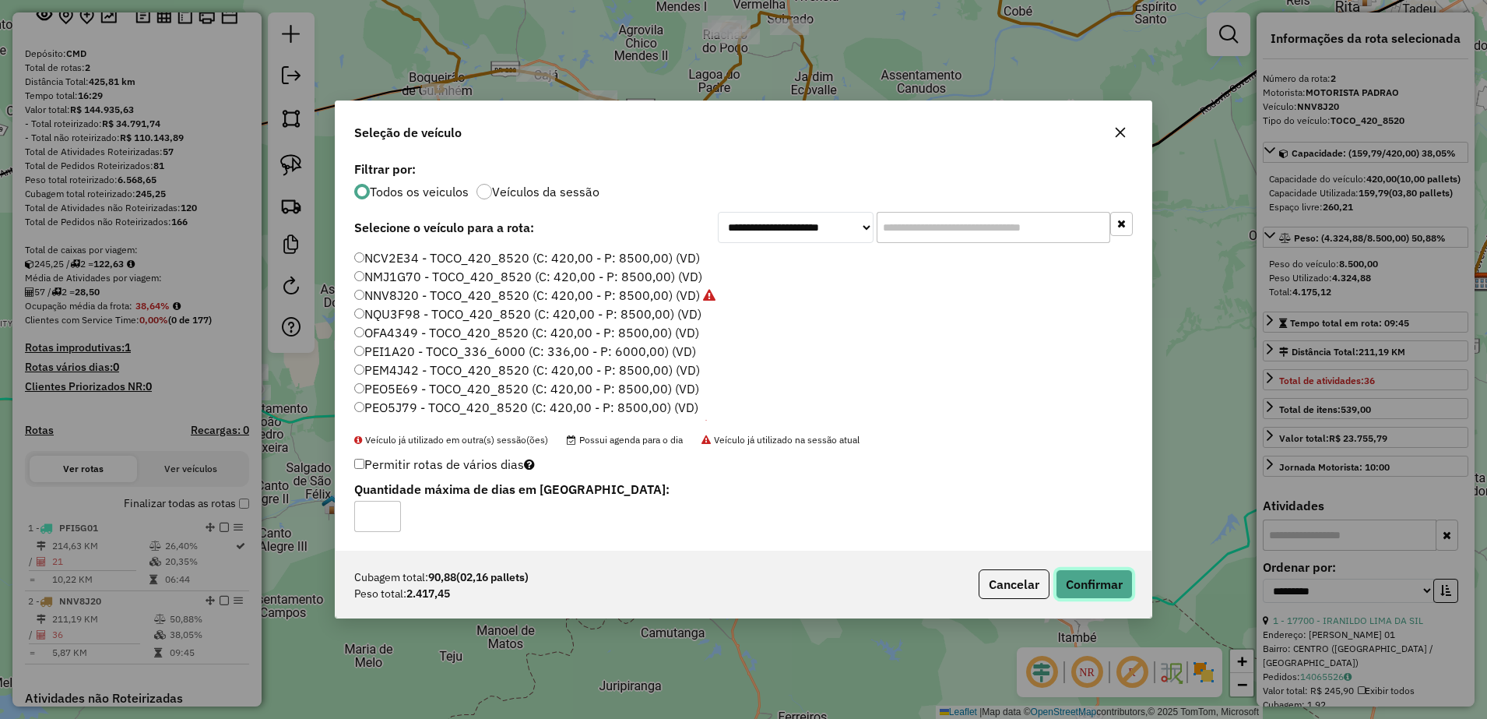
click at [1115, 585] on button "Confirmar" at bounding box center [1094, 584] width 77 height 30
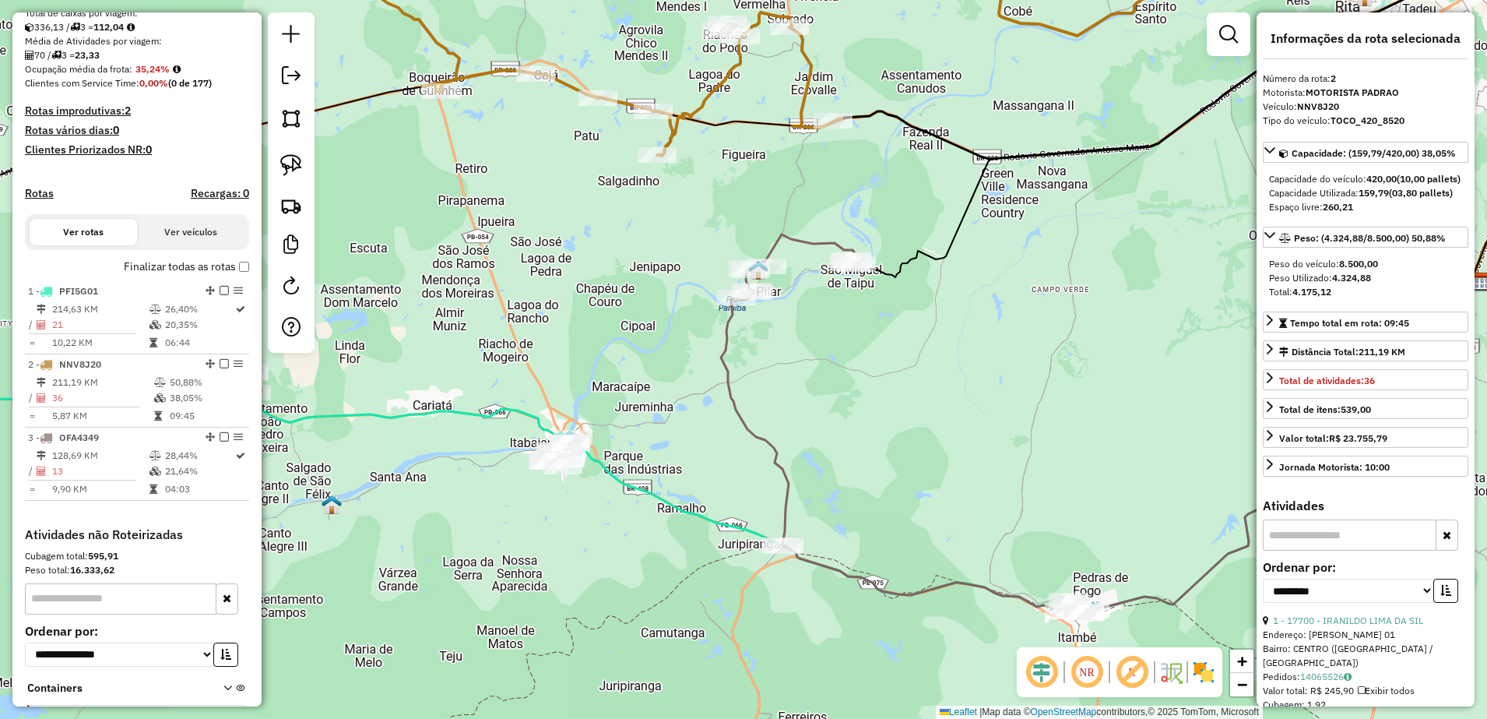
scroll to position [449, 0]
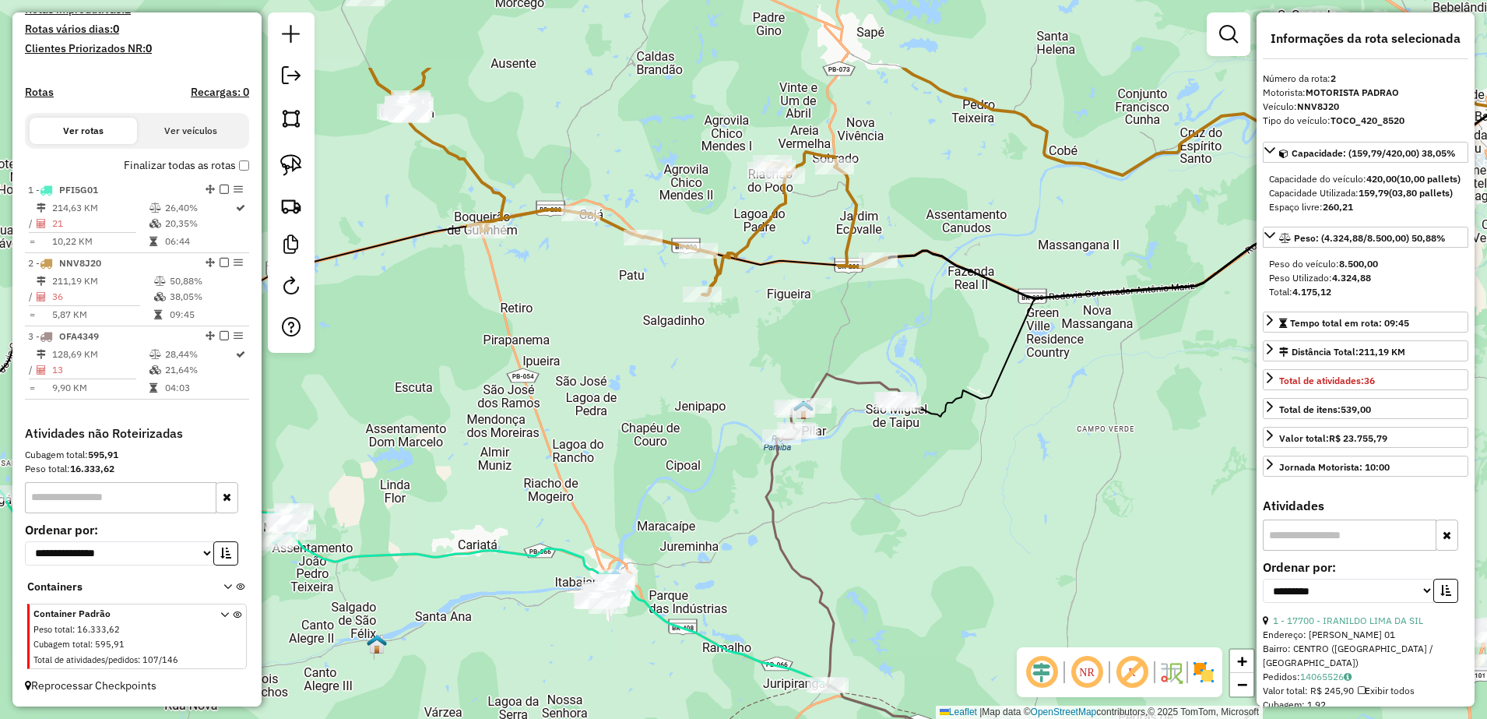
drag, startPoint x: 938, startPoint y: 515, endPoint x: 908, endPoint y: 606, distance: 95.3
click at [929, 633] on div "Janela de atendimento Grade de atendimento Capacidade Transportadoras Veículos …" at bounding box center [743, 359] width 1487 height 719
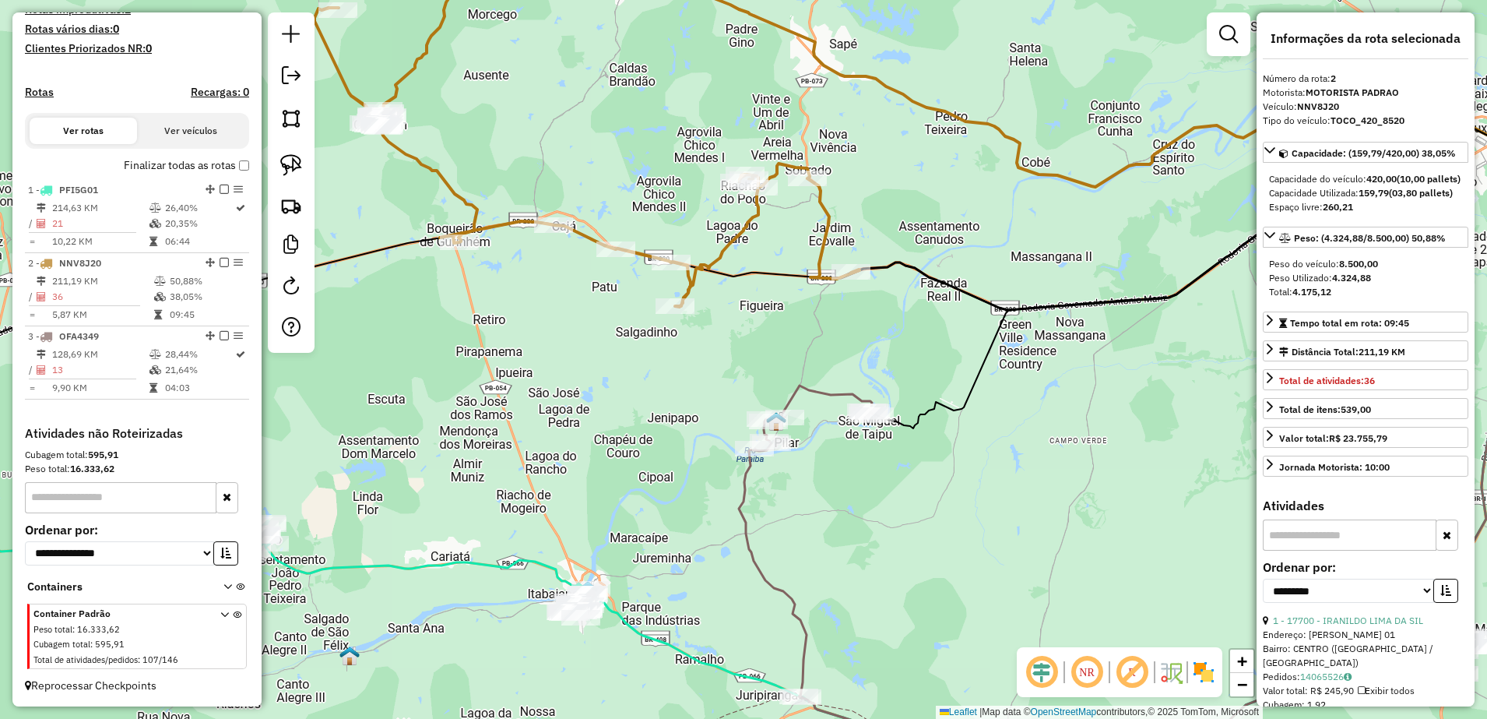
drag, startPoint x: 713, startPoint y: 336, endPoint x: 705, endPoint y: 342, distance: 10.6
click at [705, 342] on div "Janela de atendimento Grade de atendimento Capacidade Transportadoras Veículos …" at bounding box center [743, 359] width 1487 height 719
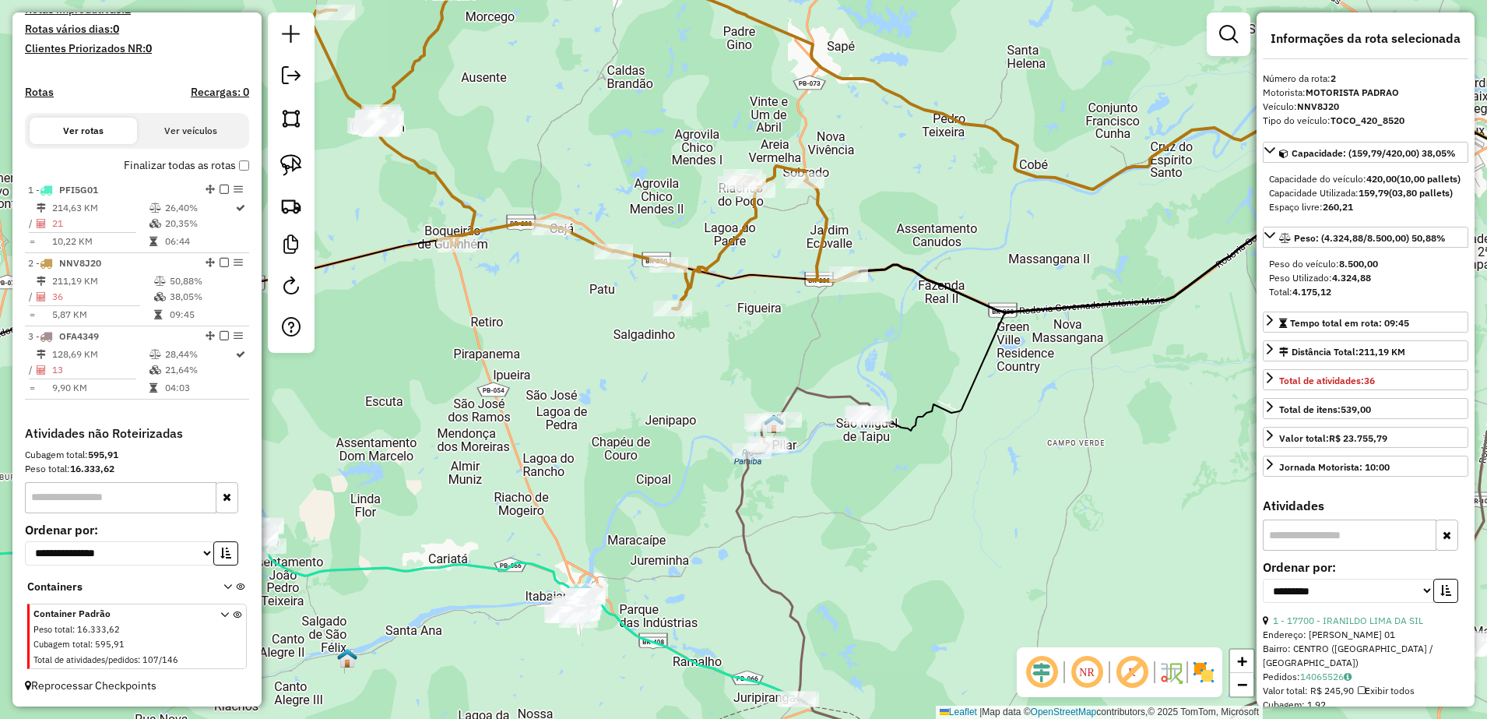
drag, startPoint x: 736, startPoint y: 294, endPoint x: 680, endPoint y: 313, distance: 59.3
click at [680, 313] on div "Janela de atendimento Grade de atendimento Capacidade Transportadoras Veículos …" at bounding box center [743, 359] width 1487 height 719
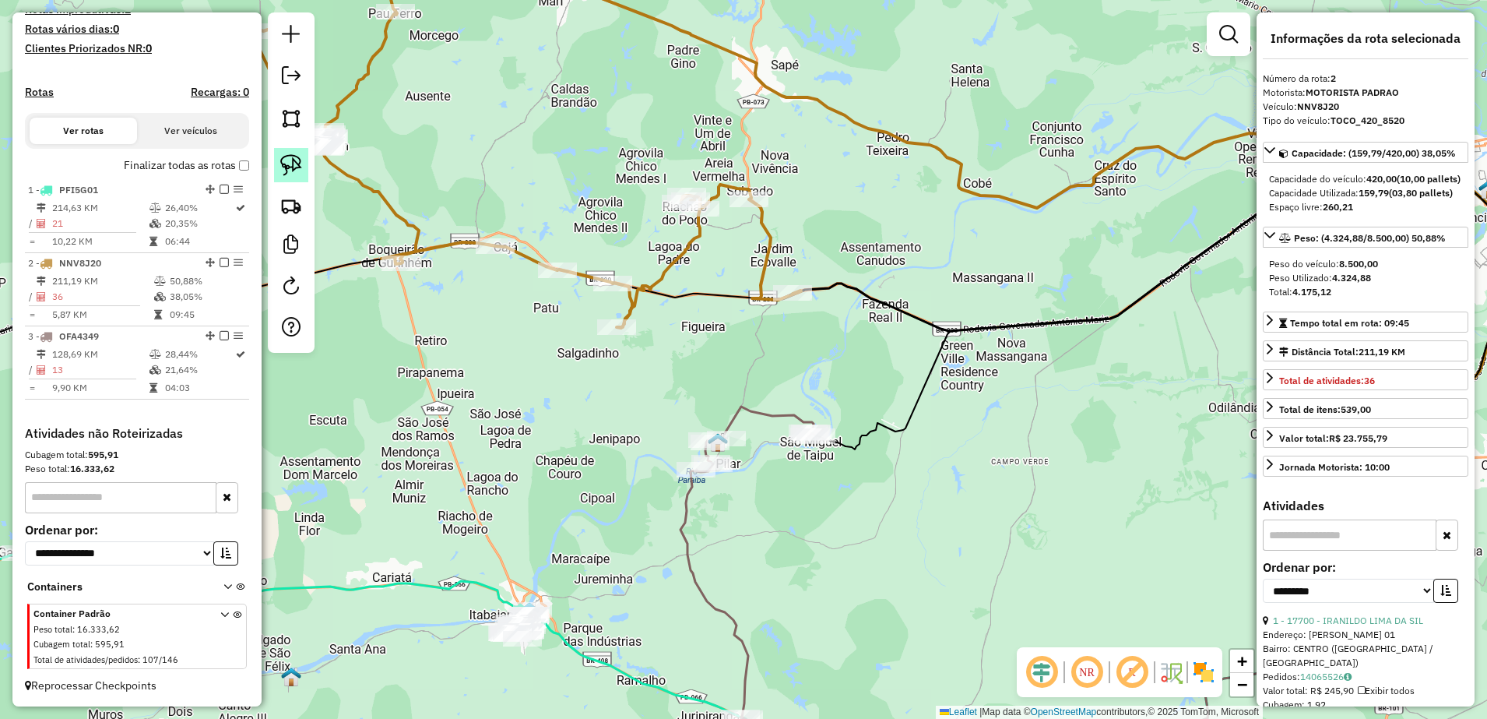
click at [294, 161] on img at bounding box center [291, 165] width 22 height 22
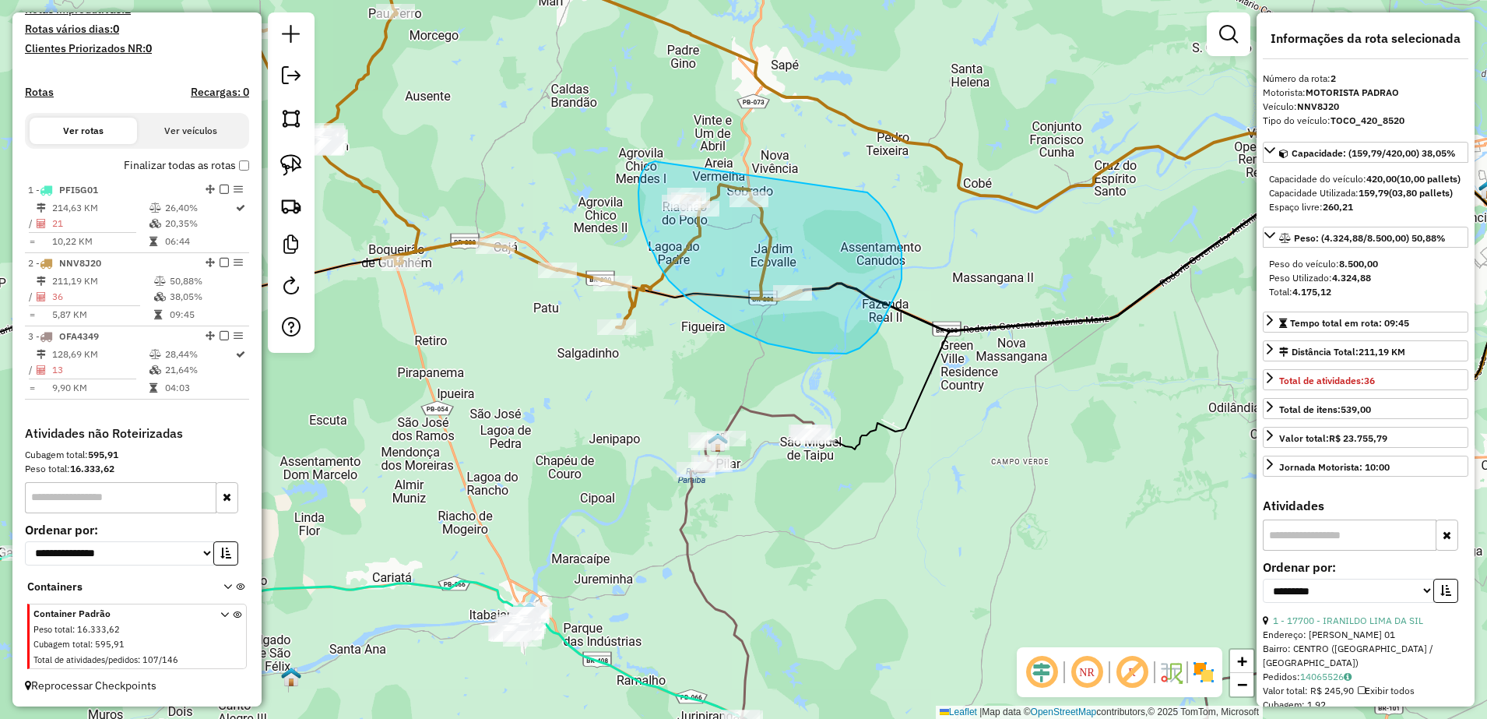
drag, startPoint x: 656, startPoint y: 161, endPoint x: 866, endPoint y: 191, distance: 213.0
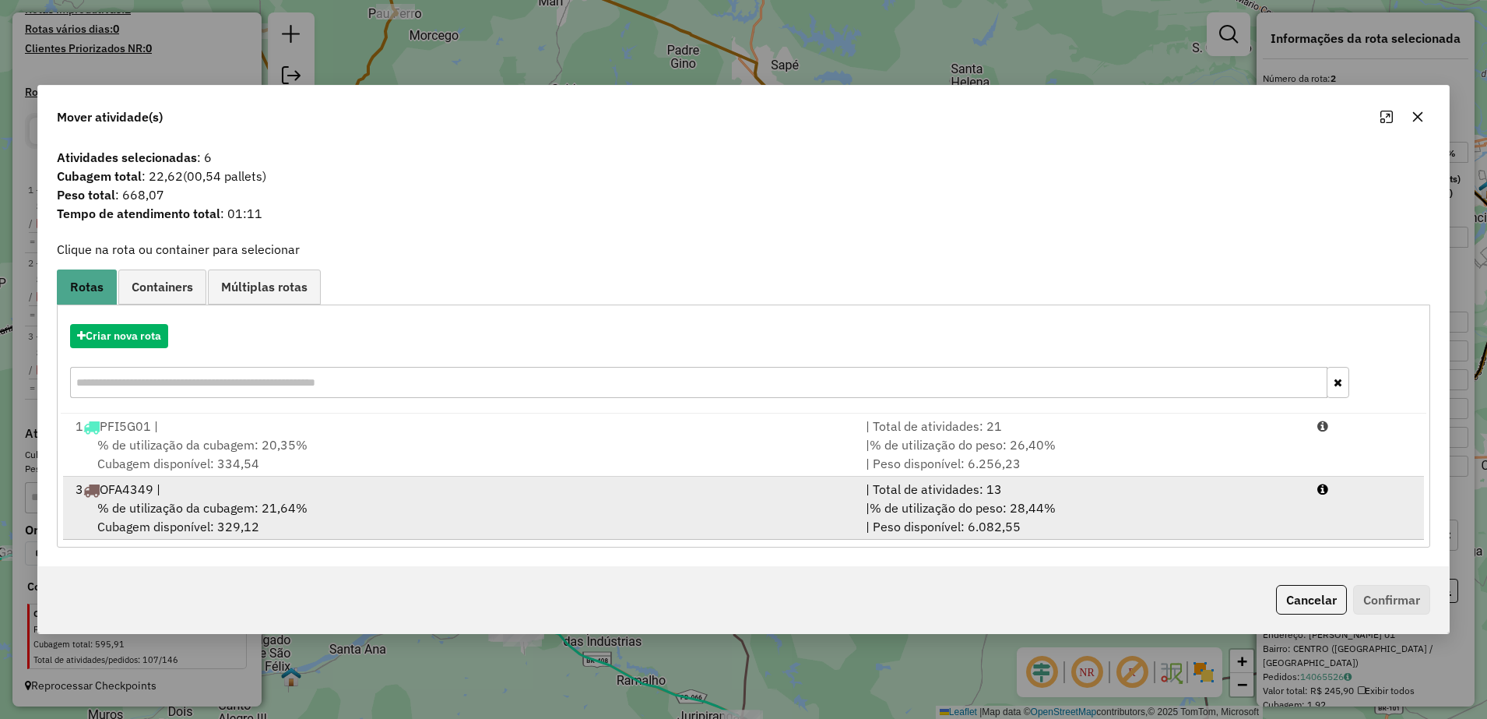
click at [308, 510] on div "% de utilização da cubagem: 21,64% Cubagem disponível: 329,12" at bounding box center [461, 516] width 790 height 37
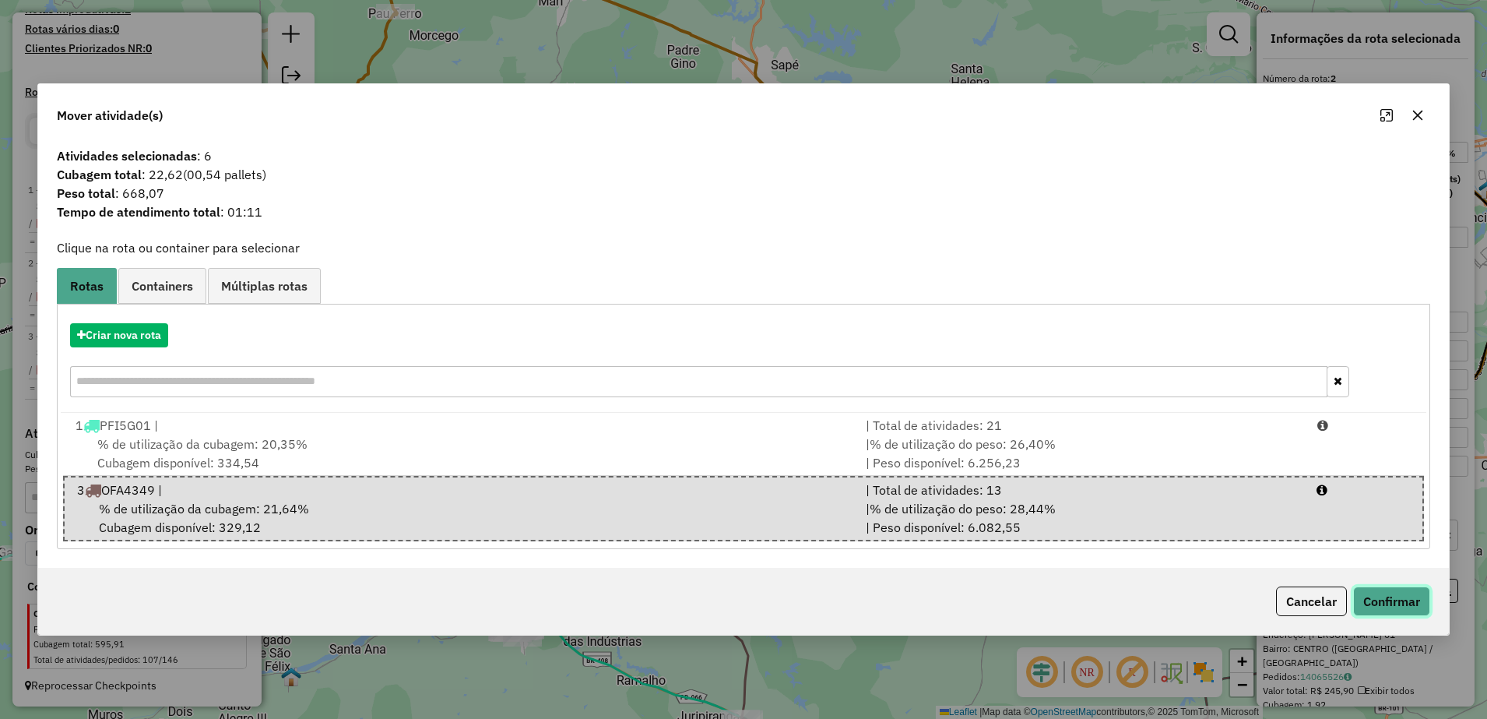
click at [1415, 591] on button "Confirmar" at bounding box center [1391, 601] width 77 height 30
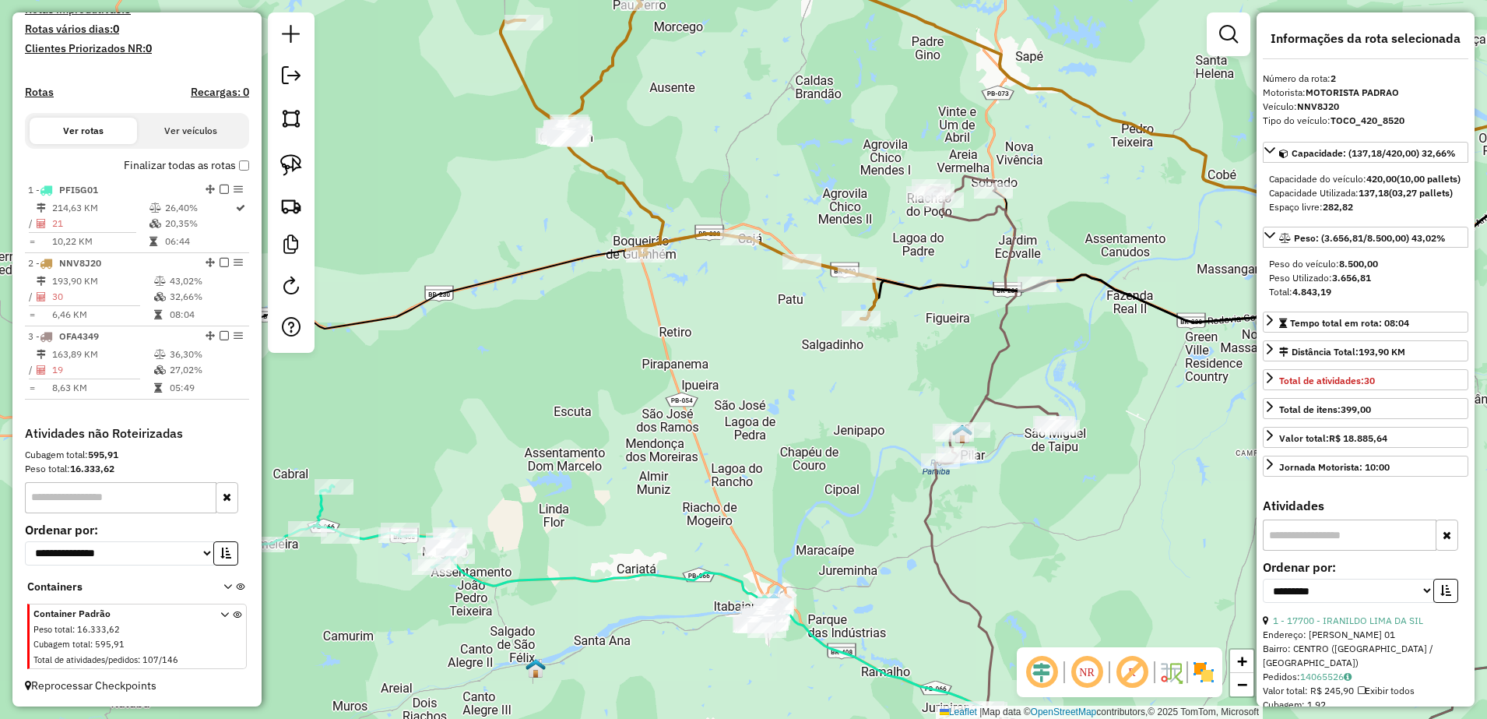
drag, startPoint x: 922, startPoint y: 360, endPoint x: 1087, endPoint y: 353, distance: 165.2
click at [1087, 353] on div "Janela de atendimento Grade de atendimento Capacidade Transportadoras Veículos …" at bounding box center [743, 359] width 1487 height 719
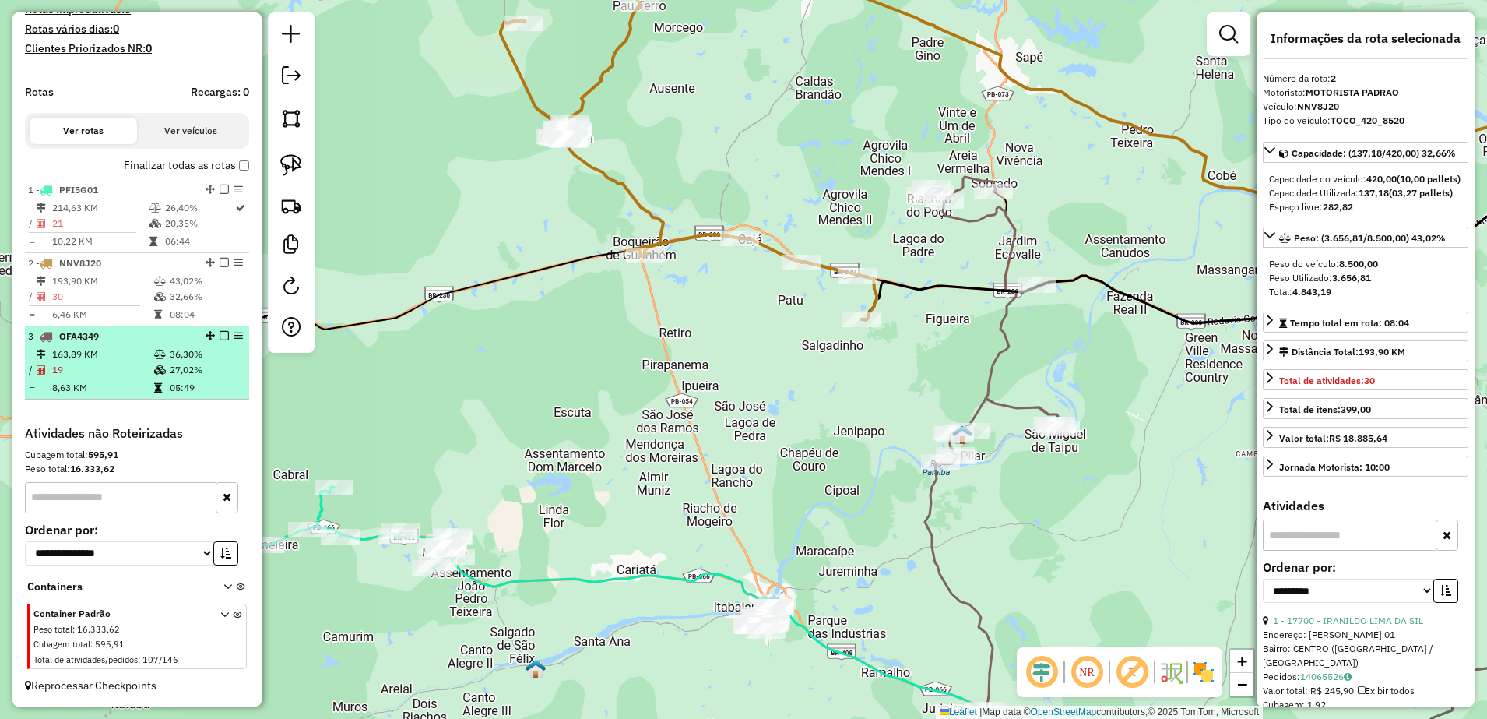
click at [112, 362] on td "19" at bounding box center [102, 370] width 102 height 16
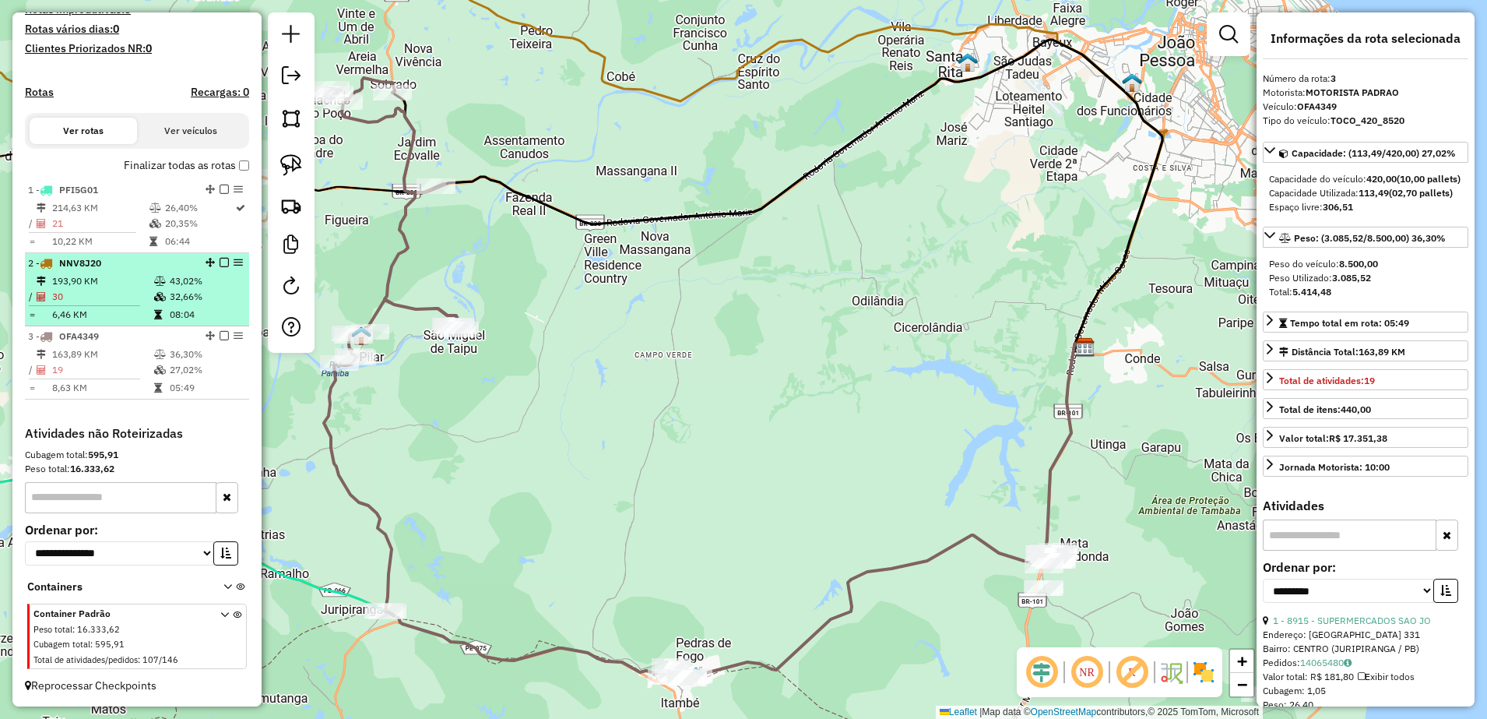
click at [87, 276] on td "193,90 KM" at bounding box center [102, 281] width 102 height 16
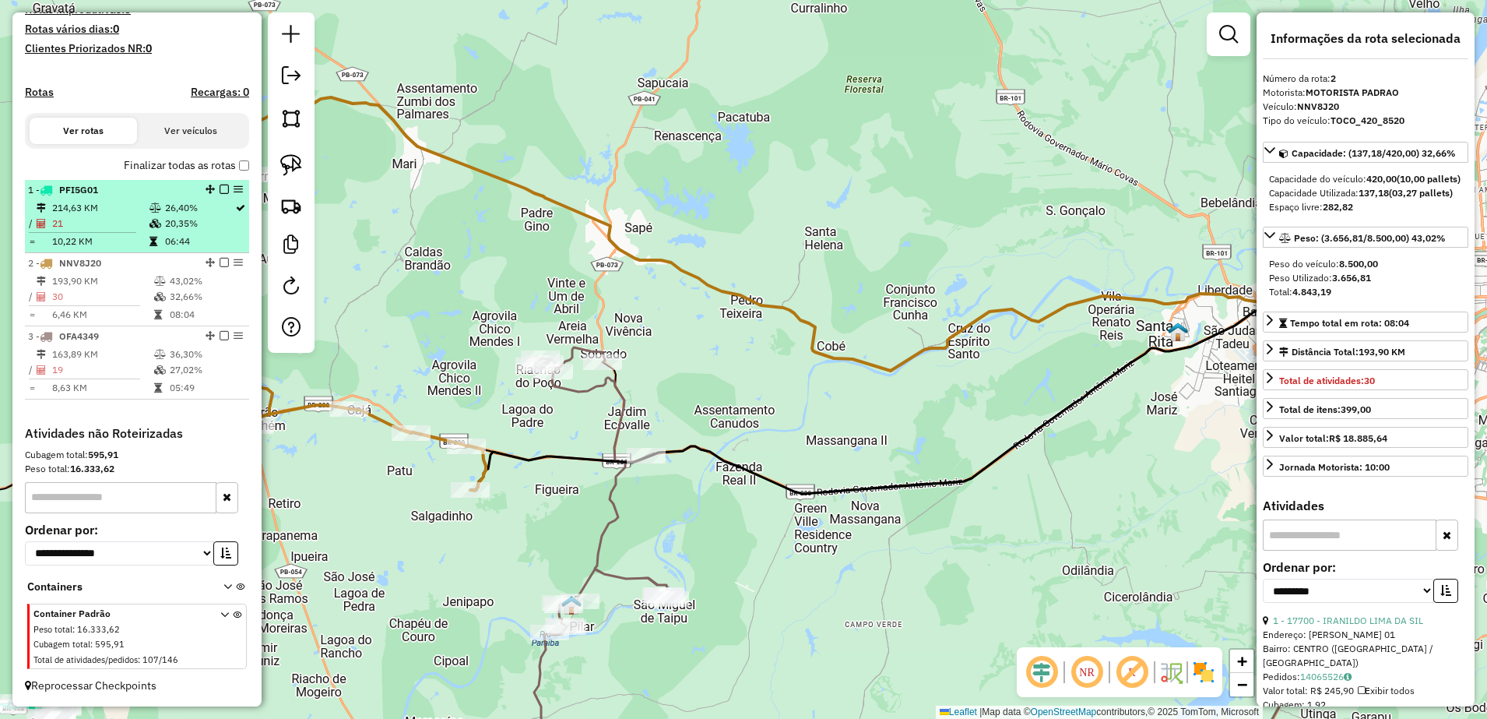
click at [112, 198] on li "1 - PFI5G01 214,63 KM 26,40% / 21 20,35% = 10,22 KM 06:44" at bounding box center [137, 216] width 224 height 73
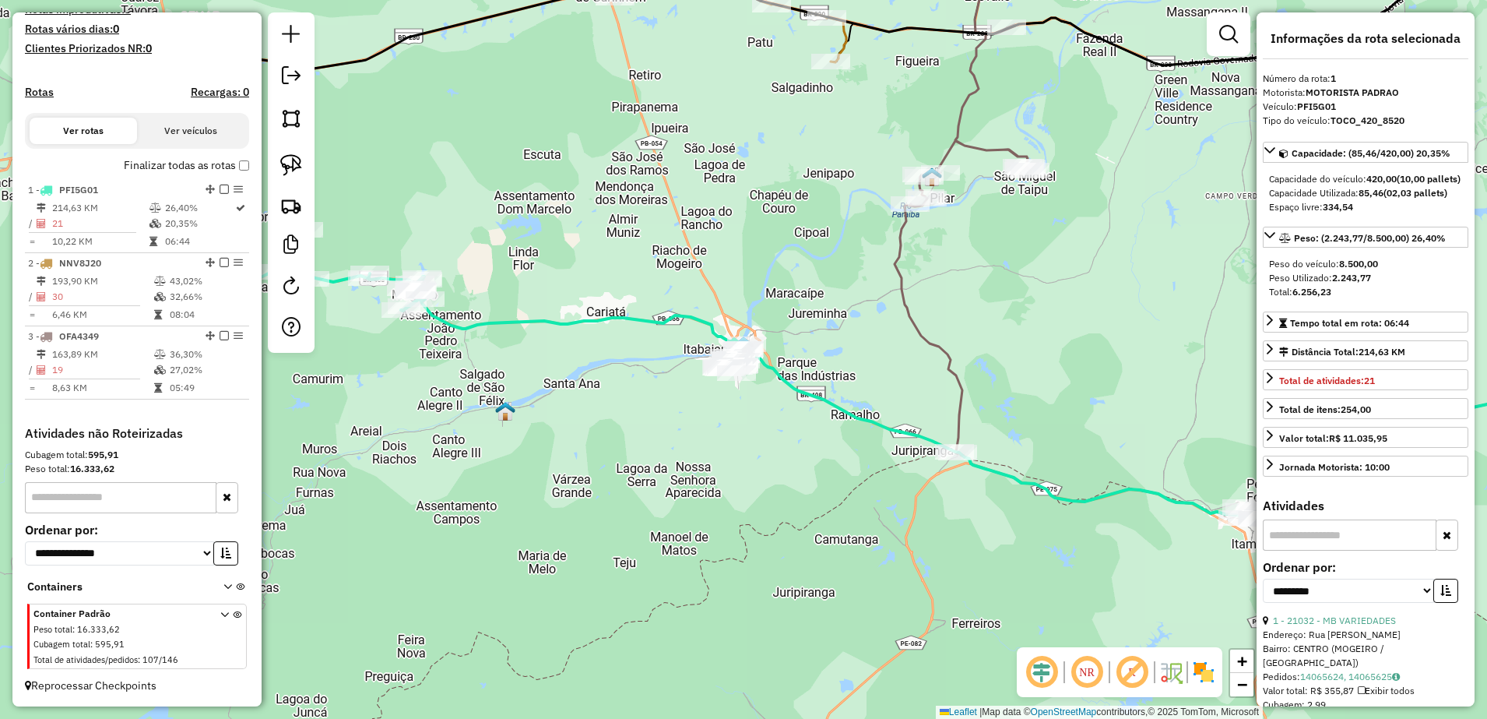
drag, startPoint x: 953, startPoint y: 377, endPoint x: 900, endPoint y: 308, distance: 86.6
click at [900, 308] on icon at bounding box center [962, 185] width 135 height 533
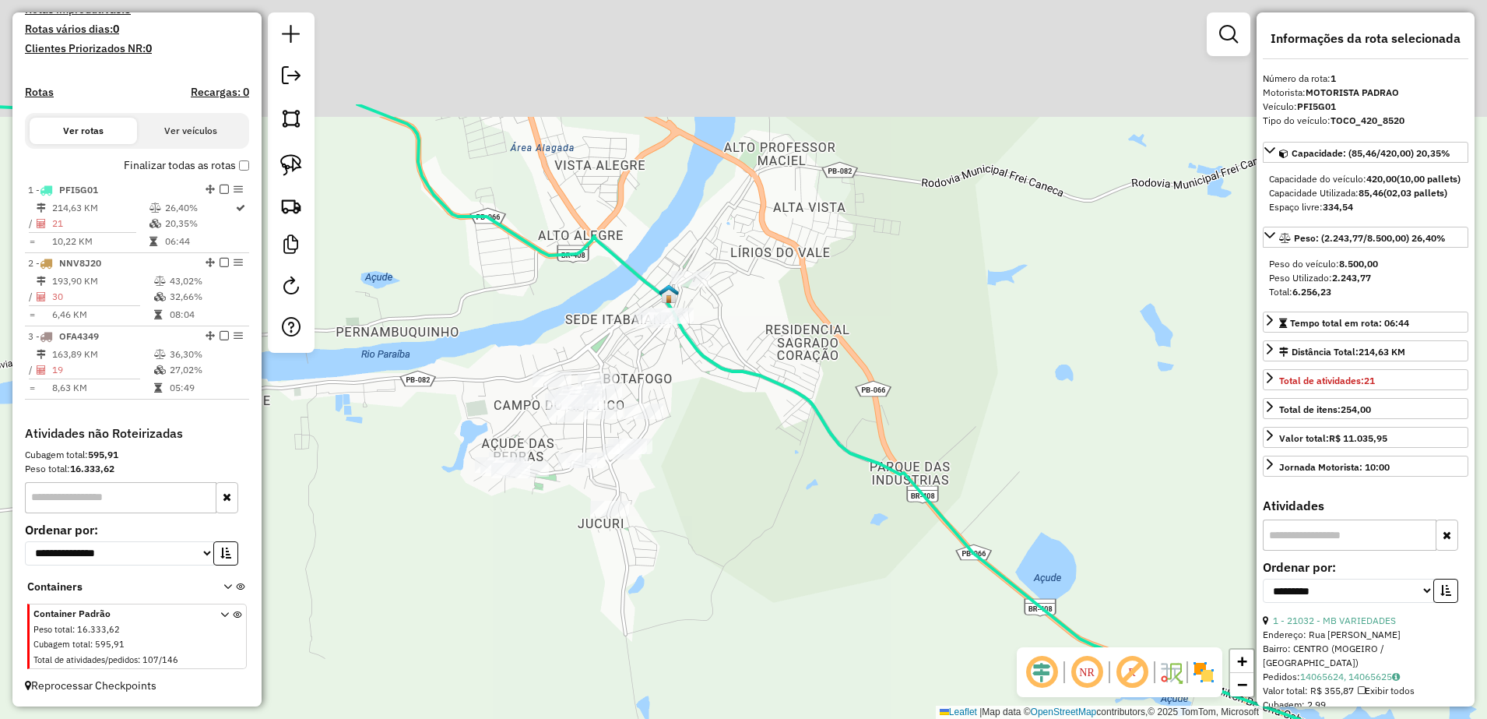
drag, startPoint x: 763, startPoint y: 353, endPoint x: 726, endPoint y: 490, distance: 141.1
click at [726, 490] on div "Janela de atendimento Grade de atendimento Capacidade Transportadoras Veículos …" at bounding box center [743, 359] width 1487 height 719
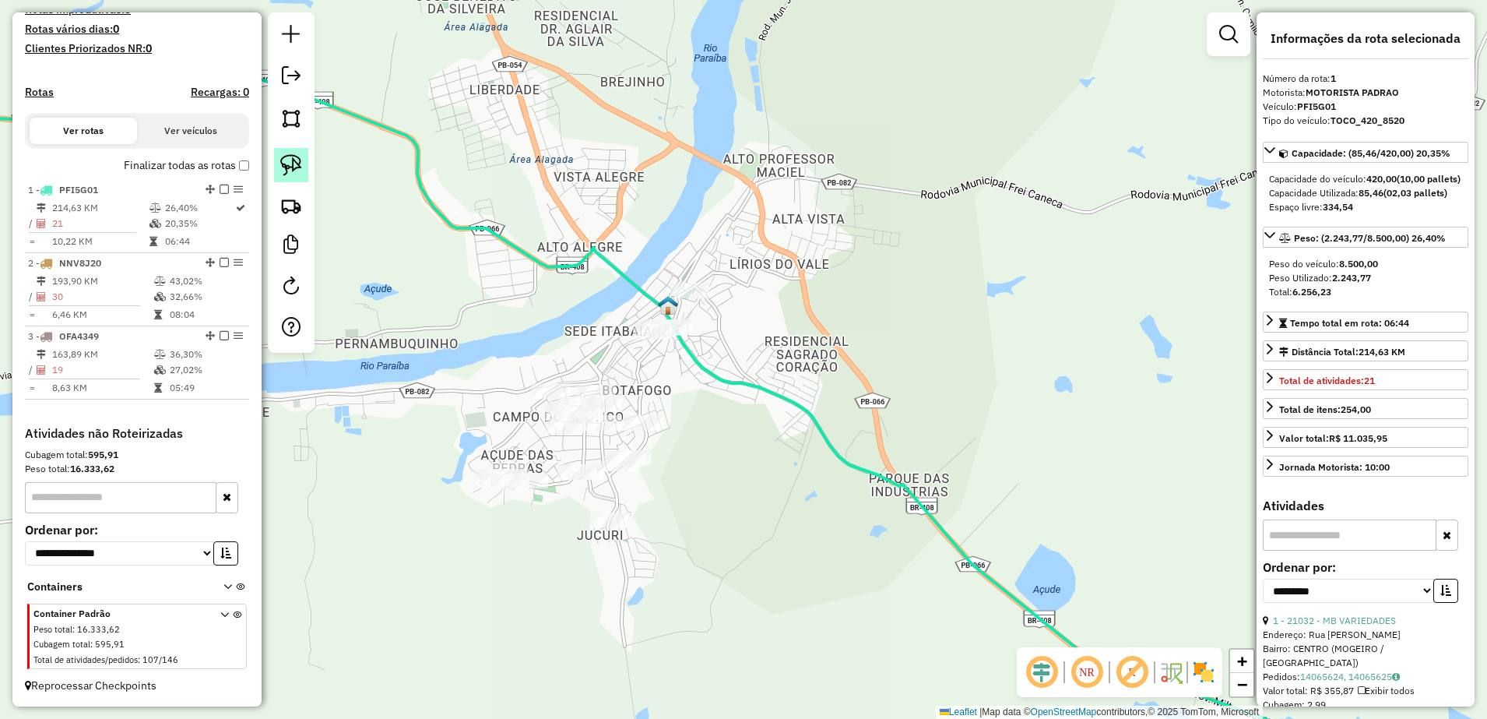
click at [283, 170] on img at bounding box center [291, 165] width 22 height 22
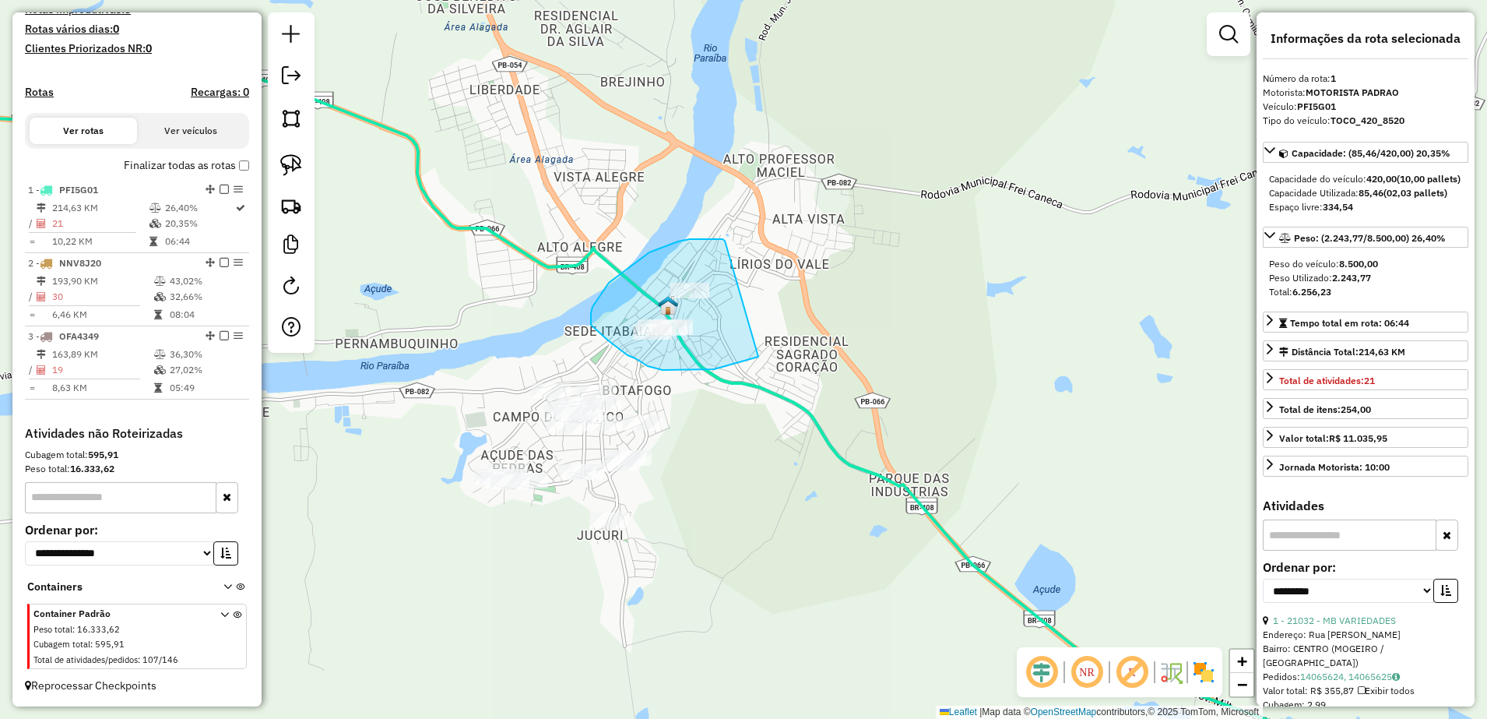
drag, startPoint x: 710, startPoint y: 239, endPoint x: 761, endPoint y: 355, distance: 126.6
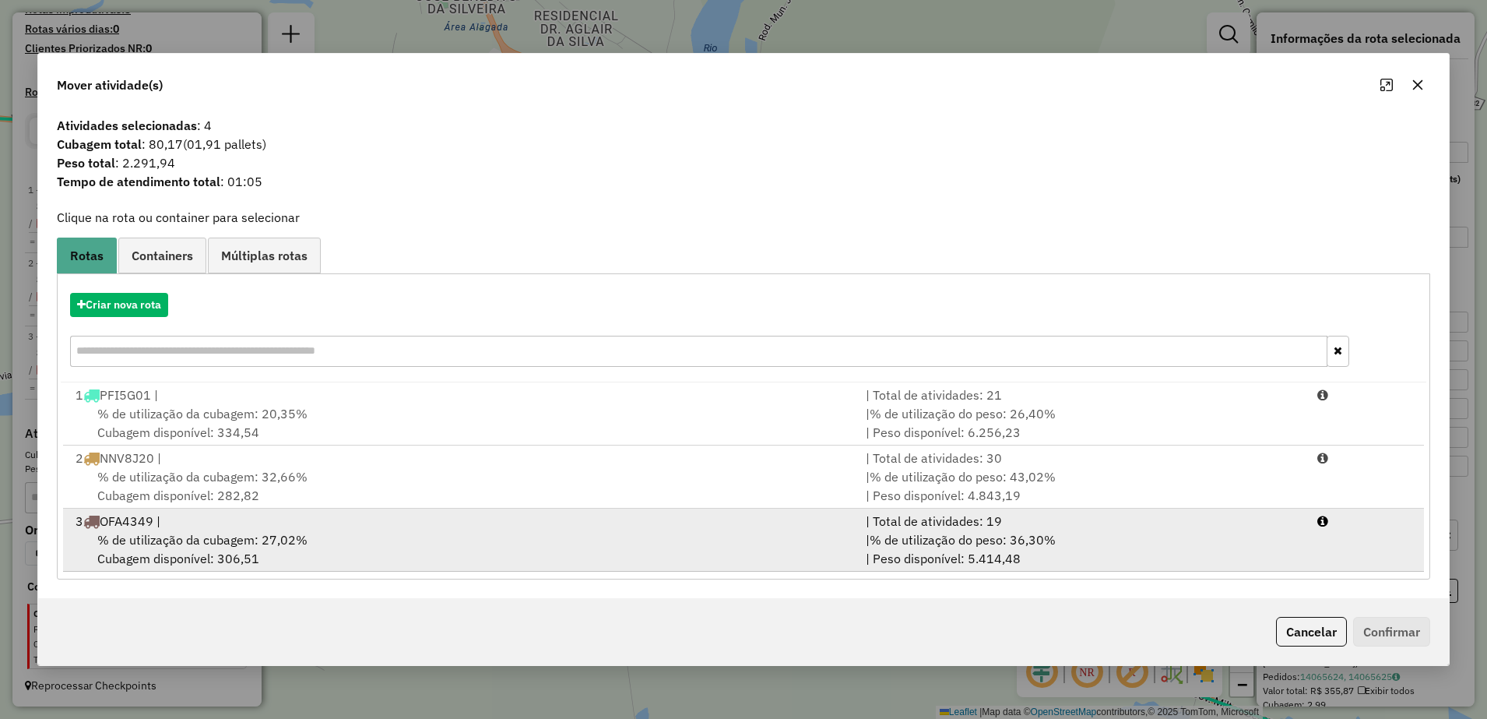
click at [308, 533] on div "% de utilização da cubagem: 27,02% Cubagem disponível: 306,51" at bounding box center [461, 548] width 790 height 37
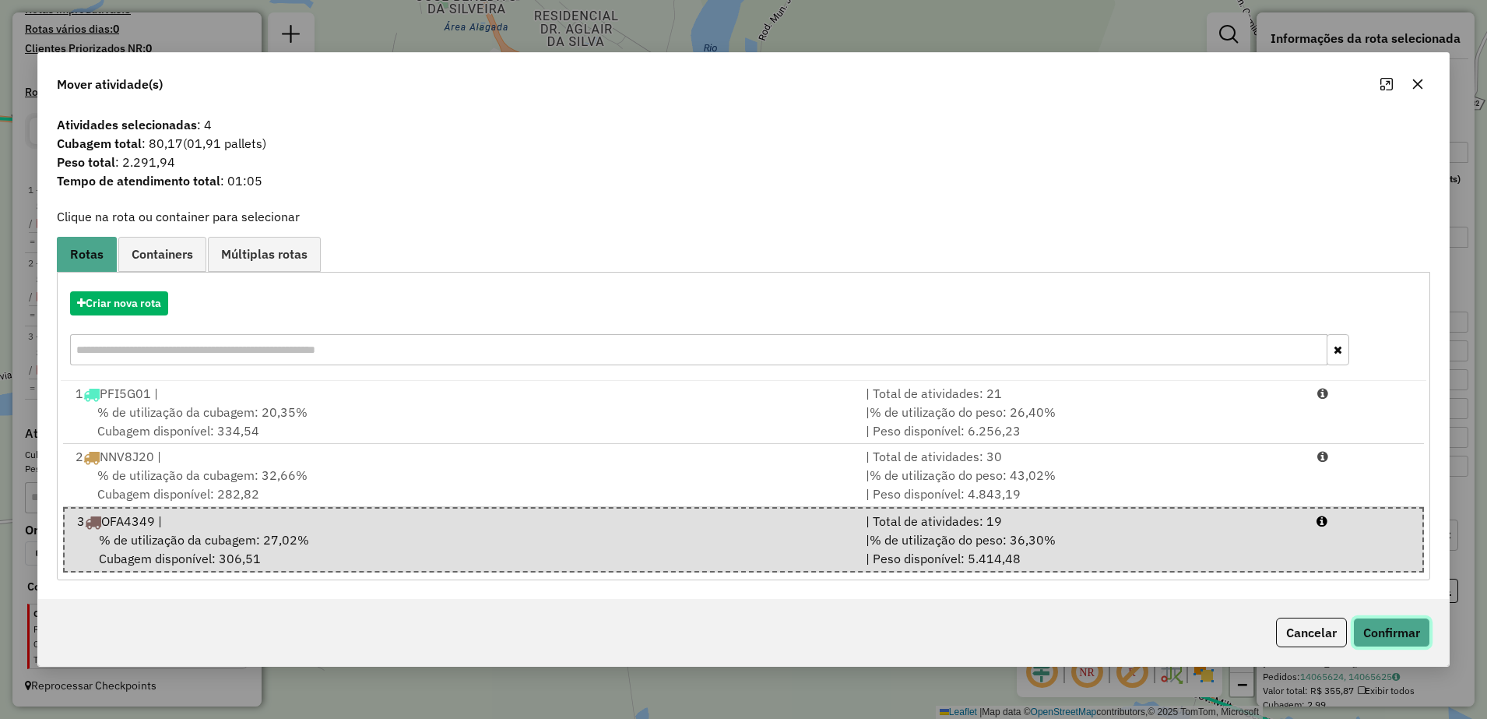
click at [1411, 642] on button "Confirmar" at bounding box center [1391, 632] width 77 height 30
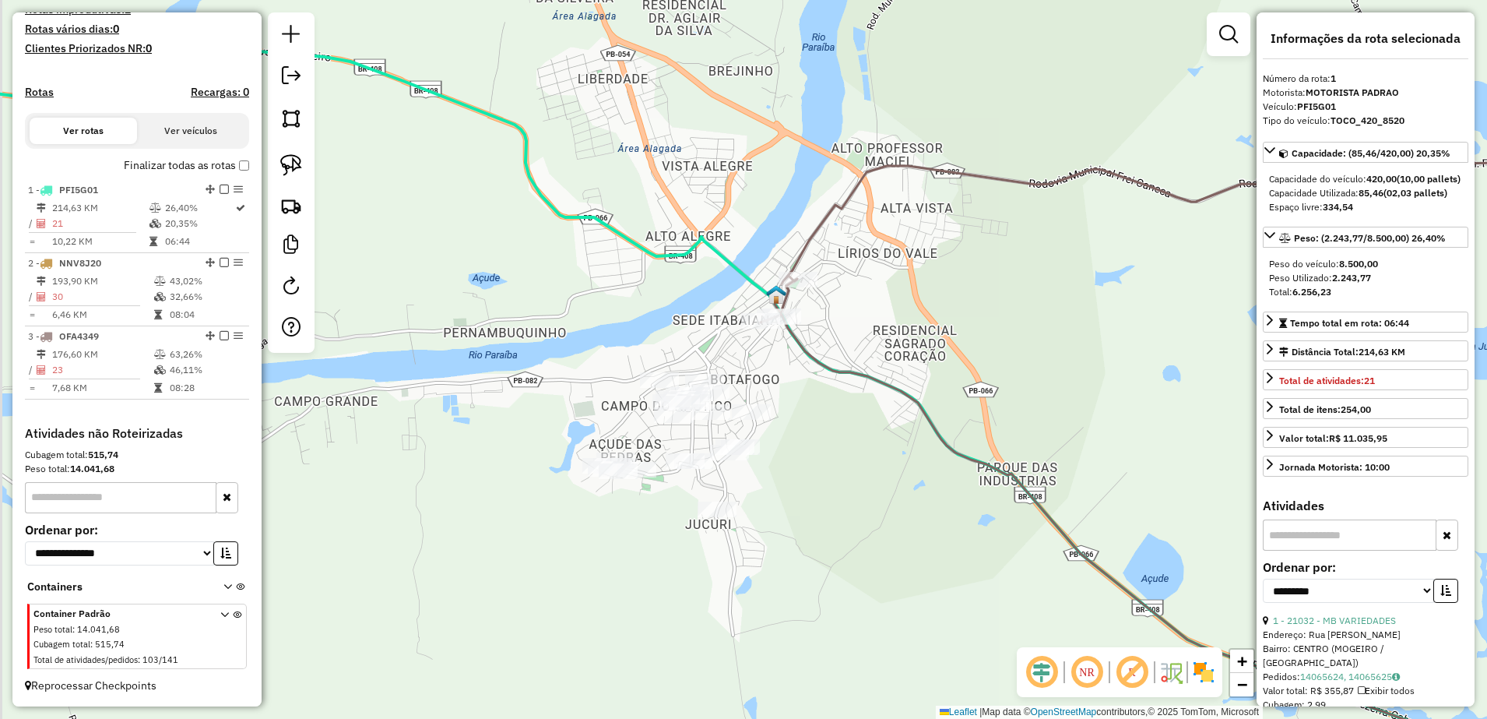
drag, startPoint x: 506, startPoint y: 562, endPoint x: 638, endPoint y: 516, distance: 140.1
click at [638, 517] on div "Janela de atendimento Grade de atendimento Capacidade Transportadoras Veículos …" at bounding box center [743, 359] width 1487 height 719
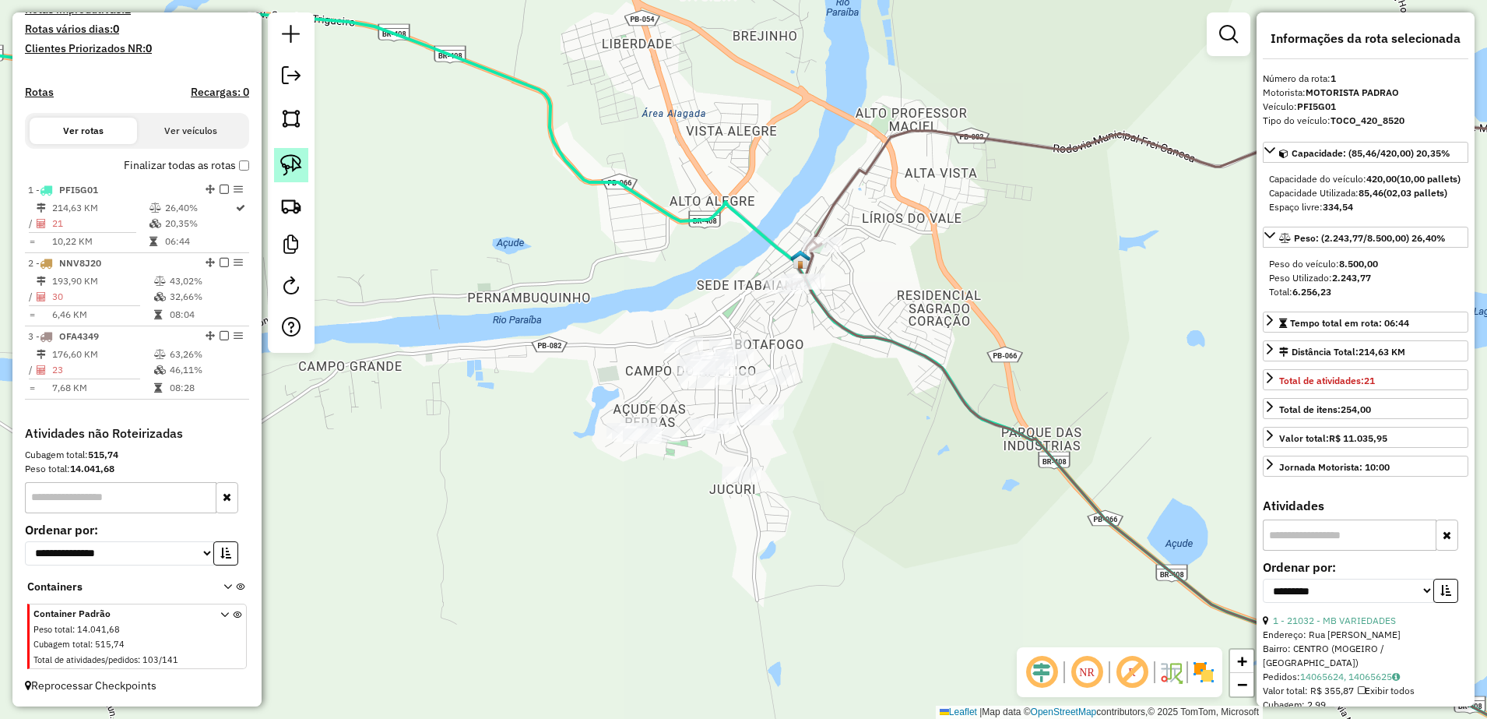
click at [290, 158] on img at bounding box center [291, 165] width 22 height 22
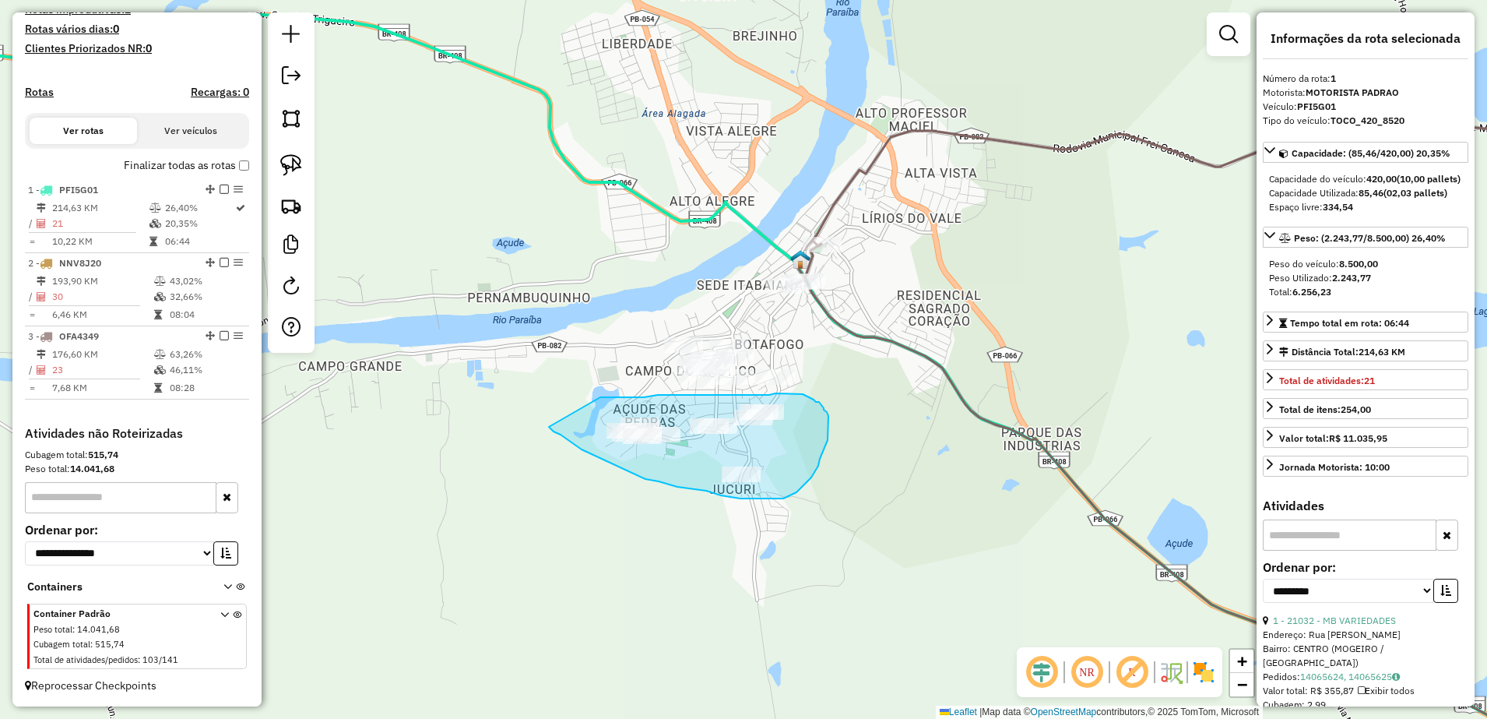
drag, startPoint x: 549, startPoint y: 427, endPoint x: 599, endPoint y: 397, distance: 57.9
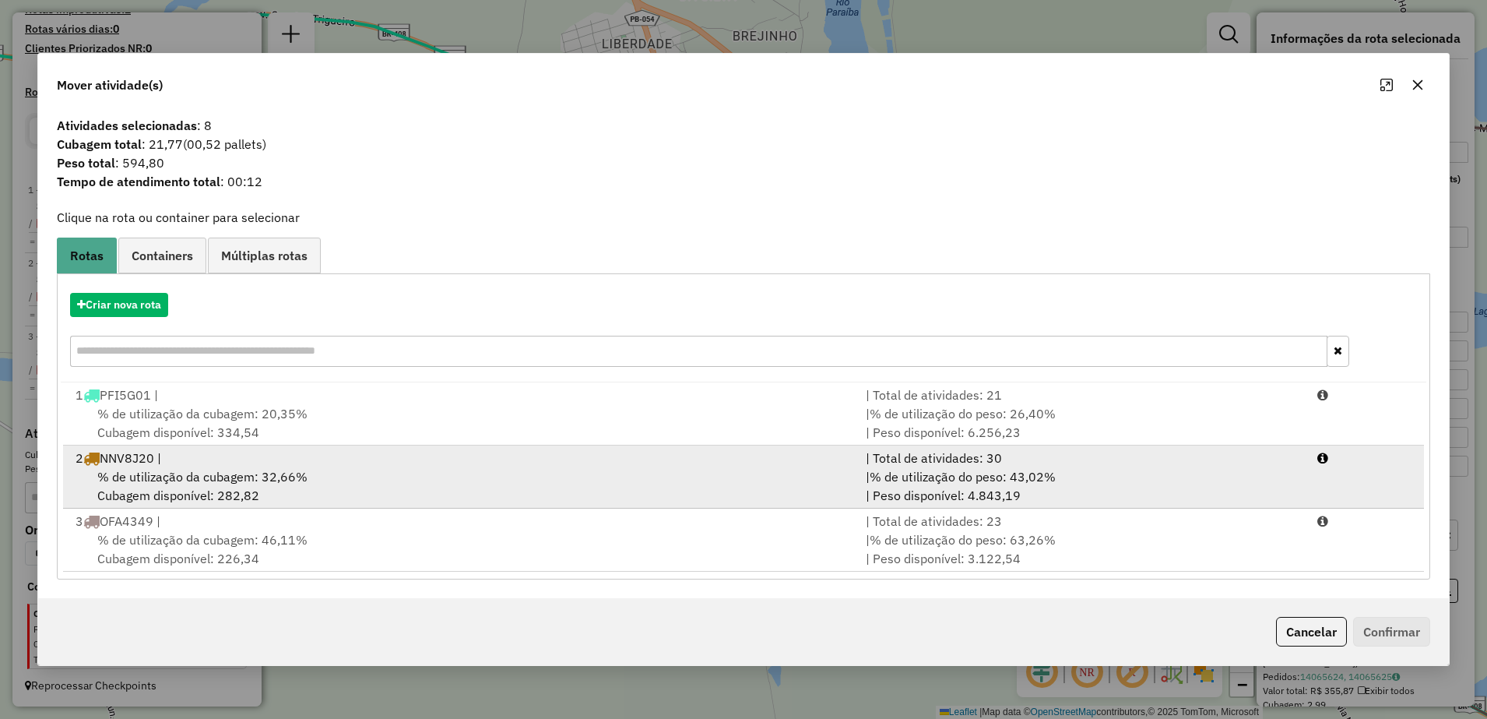
click at [287, 473] on span "% de utilização da cubagem: 32,66%" at bounding box center [202, 477] width 210 height 16
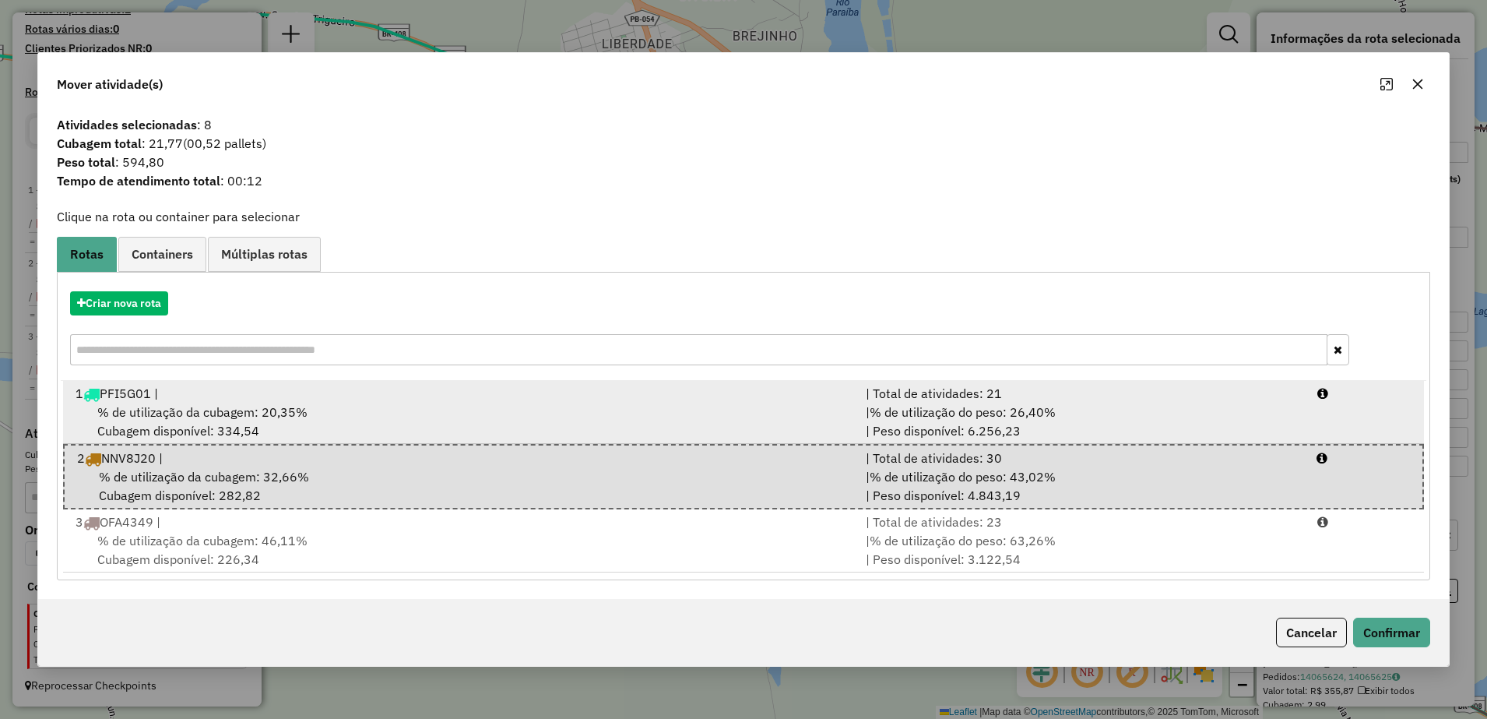
click at [429, 402] on div "% de utilização da cubagem: 20,35% Cubagem disponível: 334,54" at bounding box center [461, 420] width 790 height 37
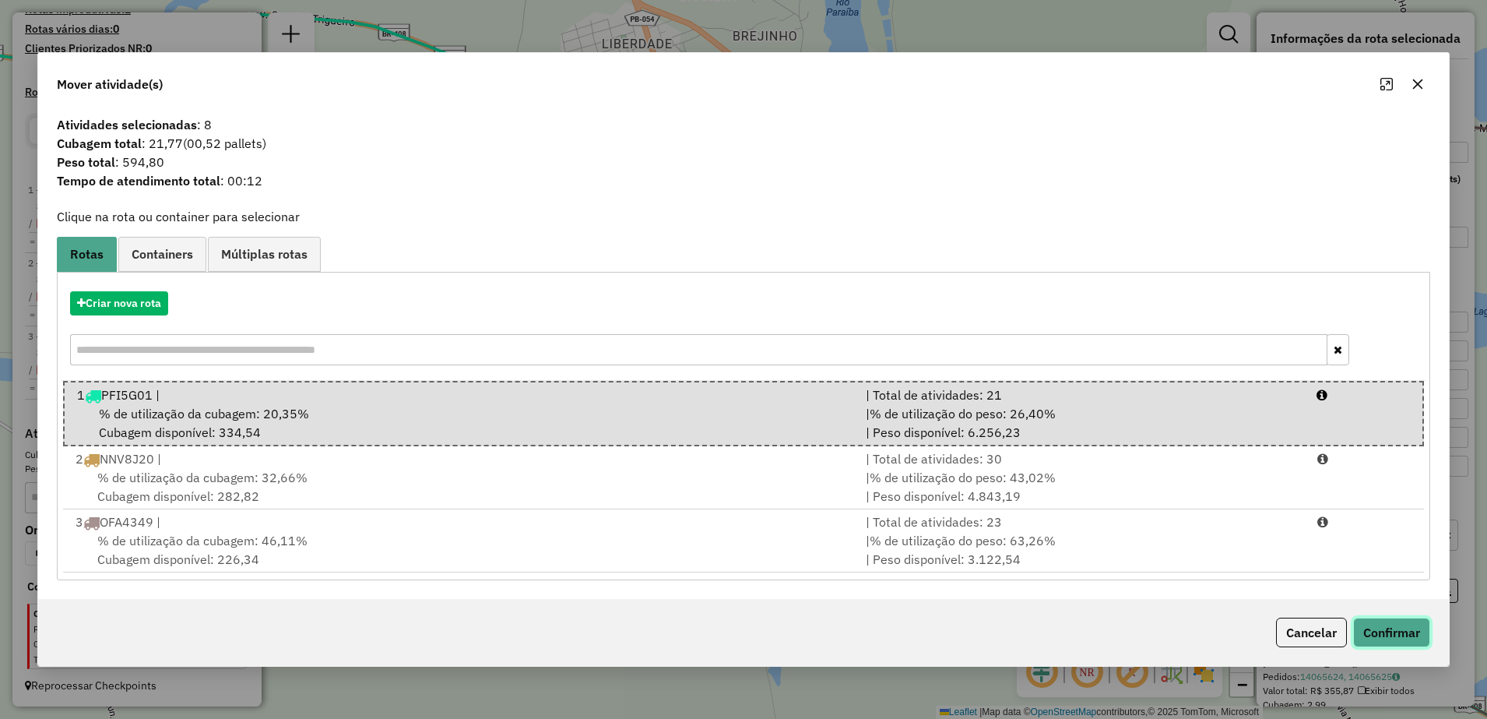
click at [1420, 638] on button "Confirmar" at bounding box center [1391, 632] width 77 height 30
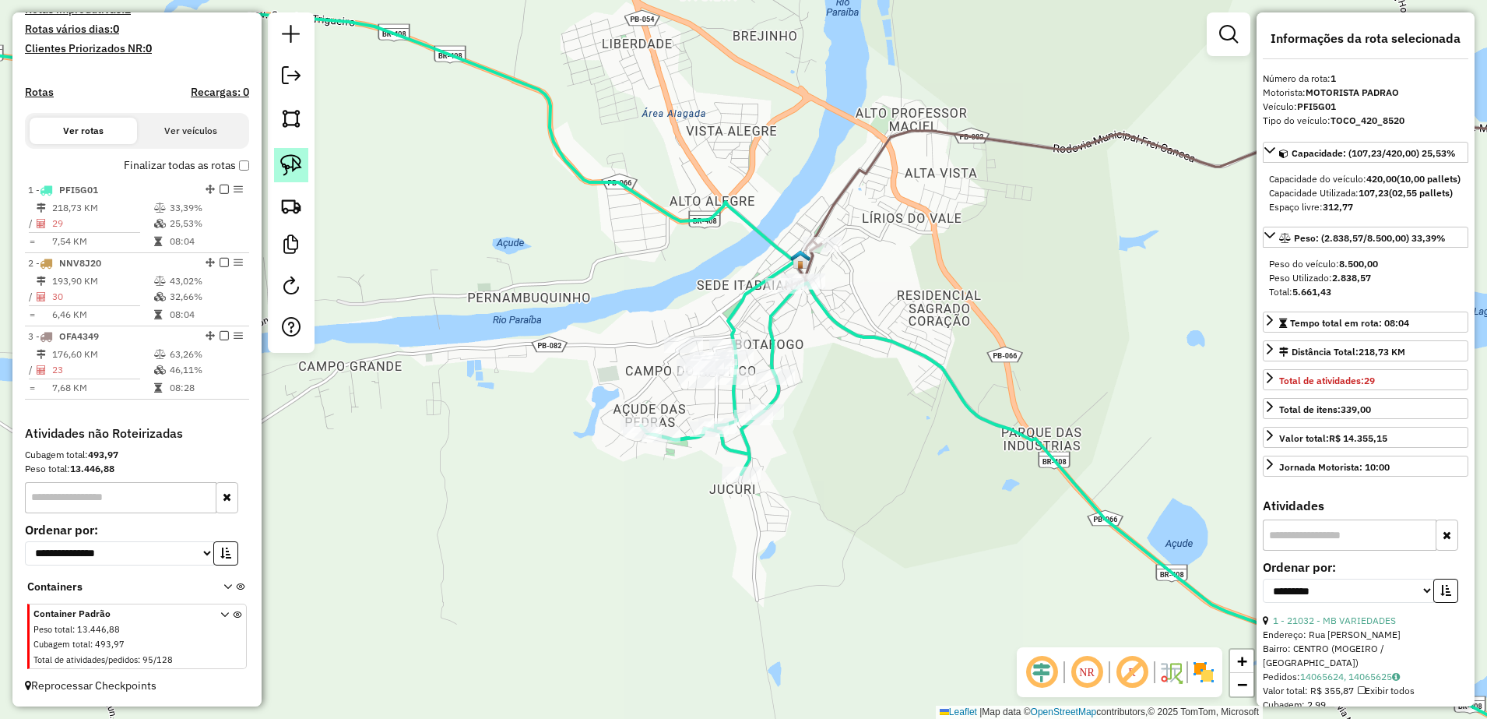
click at [284, 158] on img at bounding box center [291, 165] width 22 height 22
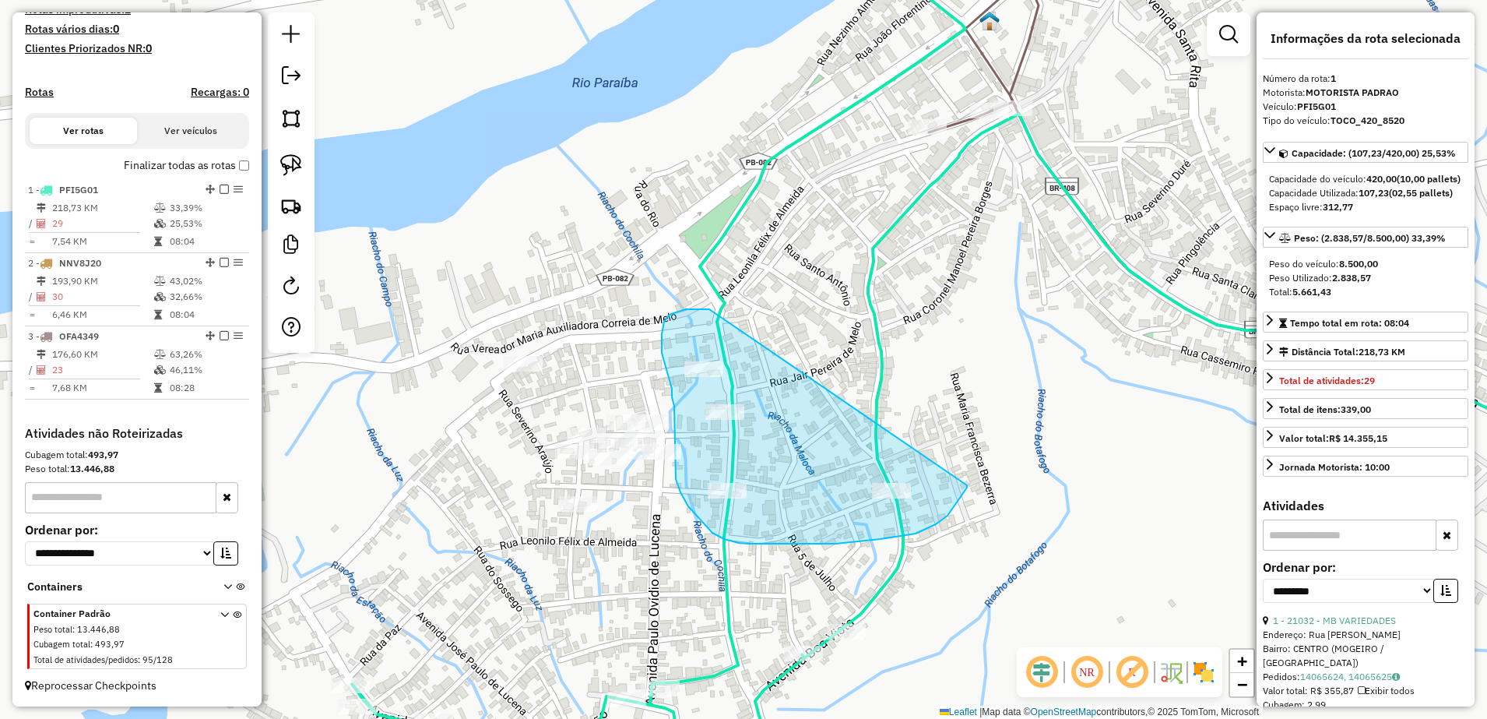
drag, startPoint x: 702, startPoint y: 309, endPoint x: 967, endPoint y: 484, distance: 317.4
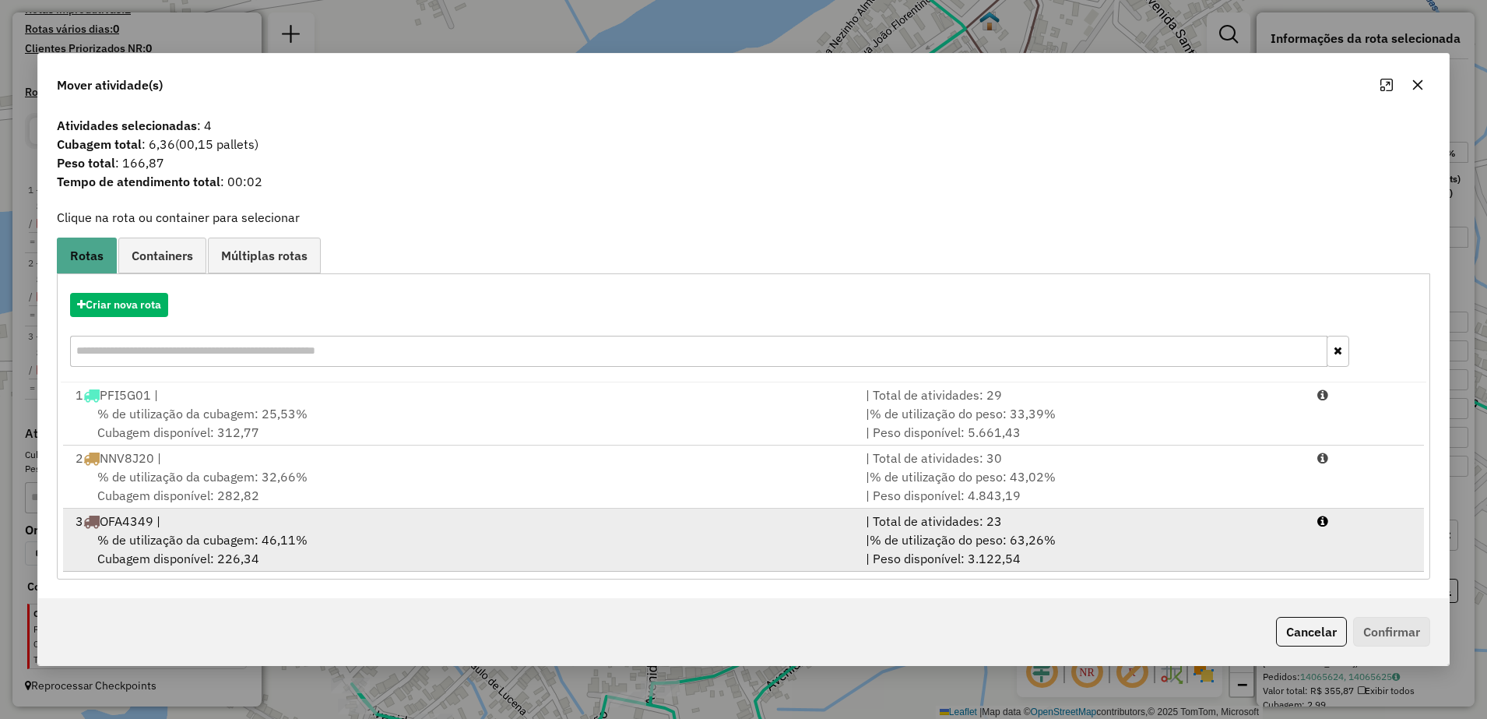
click at [306, 540] on div "% de utilização da cubagem: 46,11% Cubagem disponível: 226,34" at bounding box center [461, 548] width 790 height 37
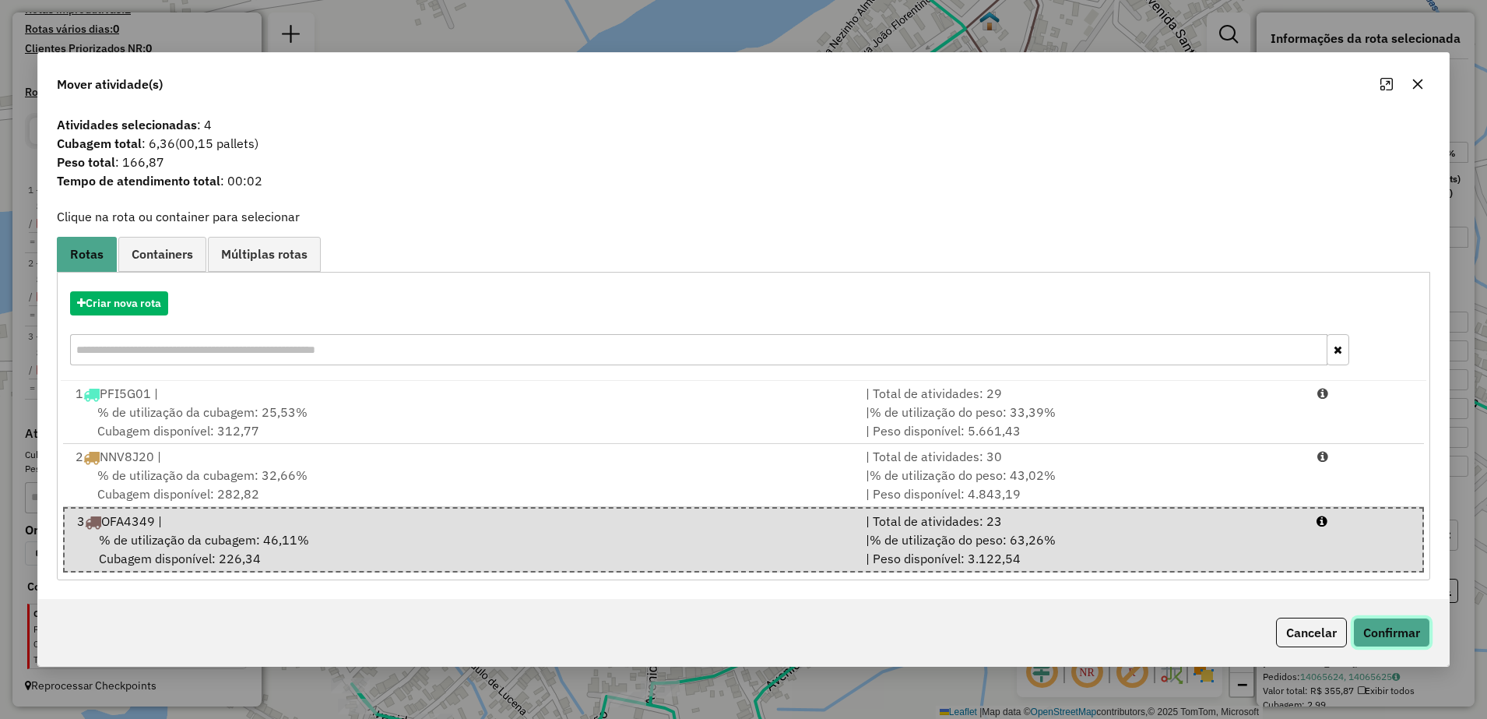
click at [1400, 629] on button "Confirmar" at bounding box center [1391, 632] width 77 height 30
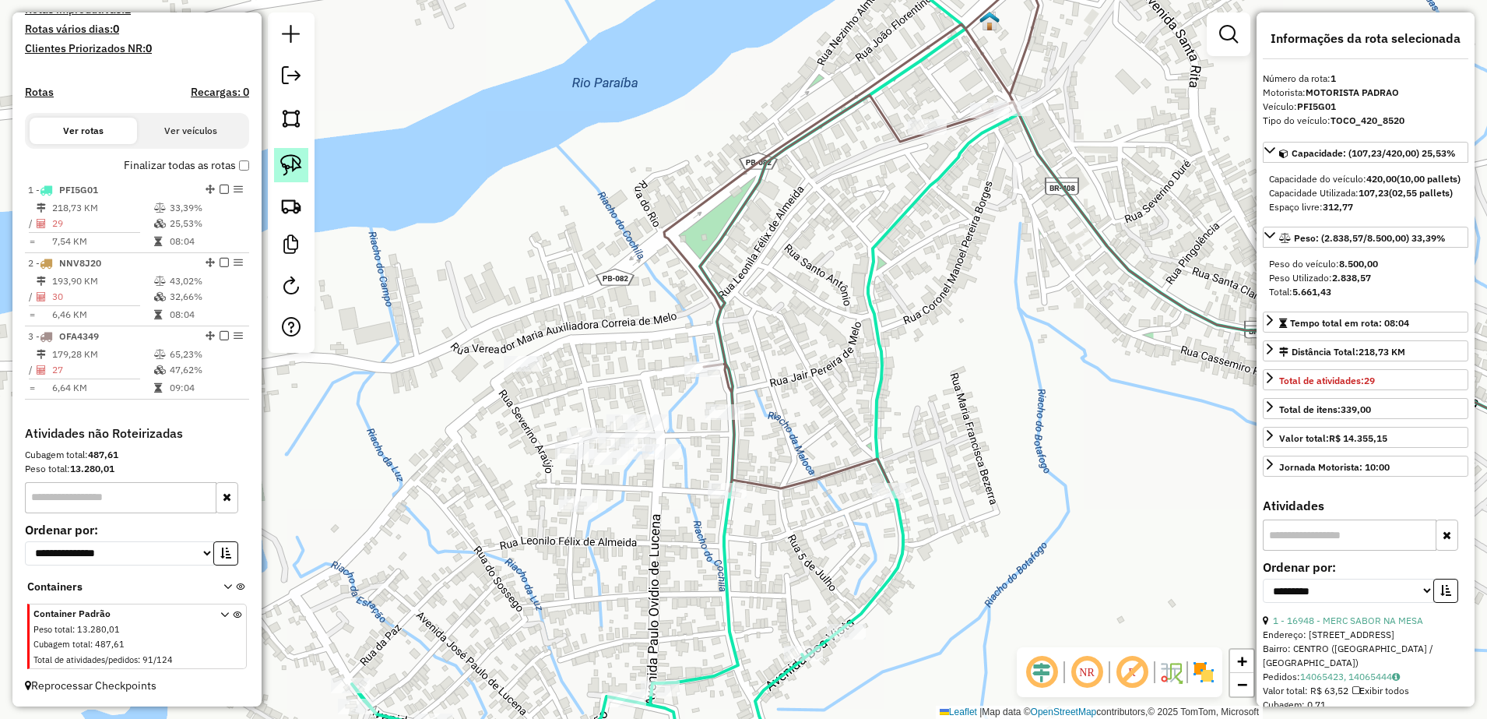
click at [286, 161] on img at bounding box center [291, 165] width 22 height 22
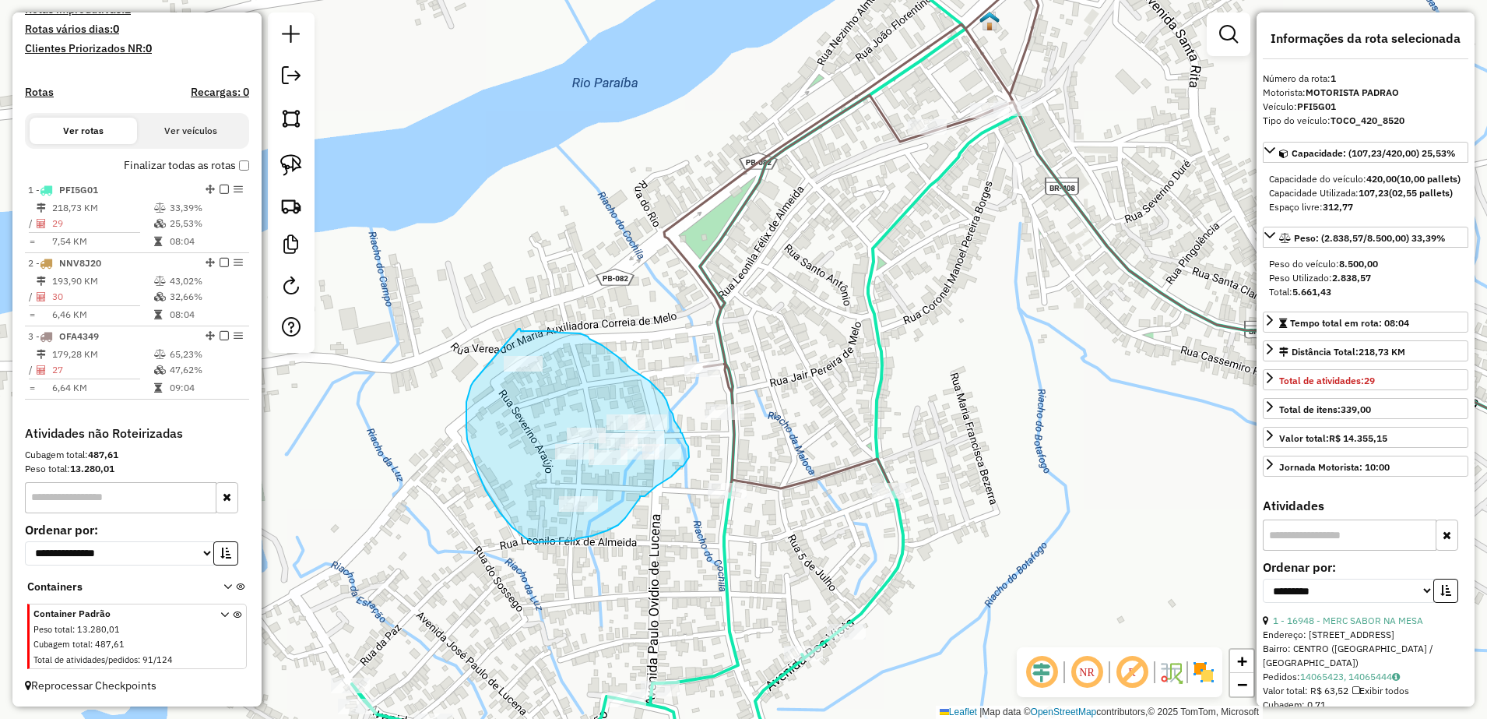
drag, startPoint x: 471, startPoint y: 385, endPoint x: 518, endPoint y: 329, distance: 74.1
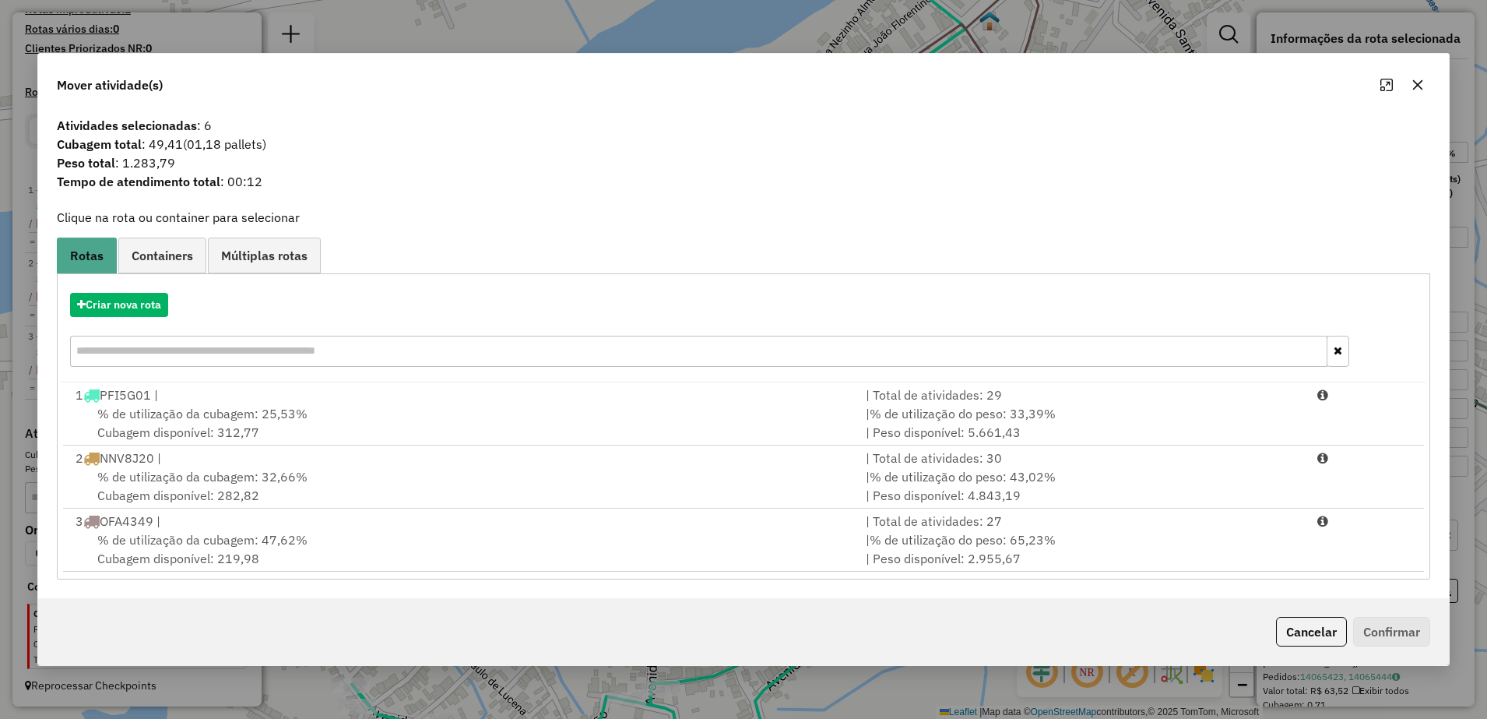
click at [1418, 86] on icon "button" at bounding box center [1418, 85] width 10 height 10
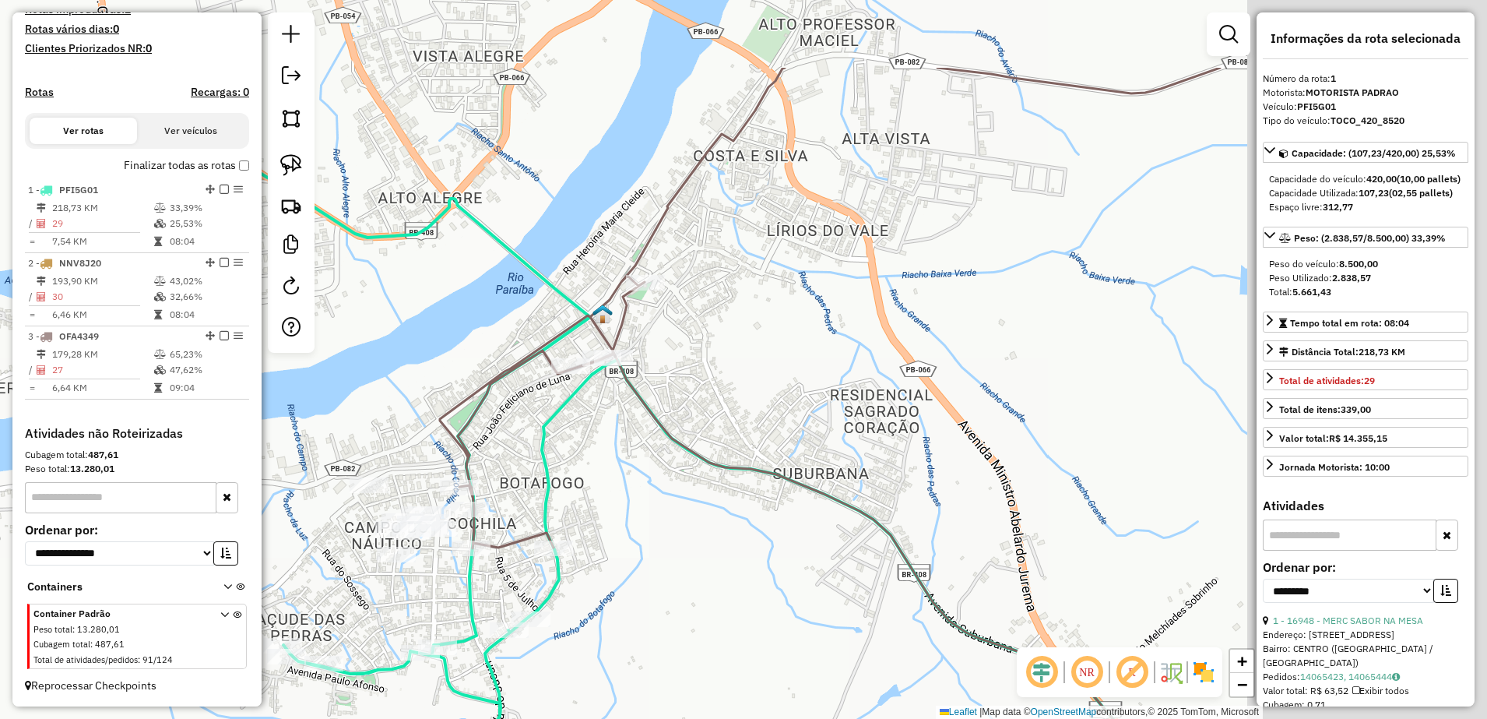
drag, startPoint x: 1014, startPoint y: 336, endPoint x: 589, endPoint y: 484, distance: 450.1
click at [600, 484] on div "Janela de atendimento Grade de atendimento Capacidade Transportadoras Veículos …" at bounding box center [743, 359] width 1487 height 719
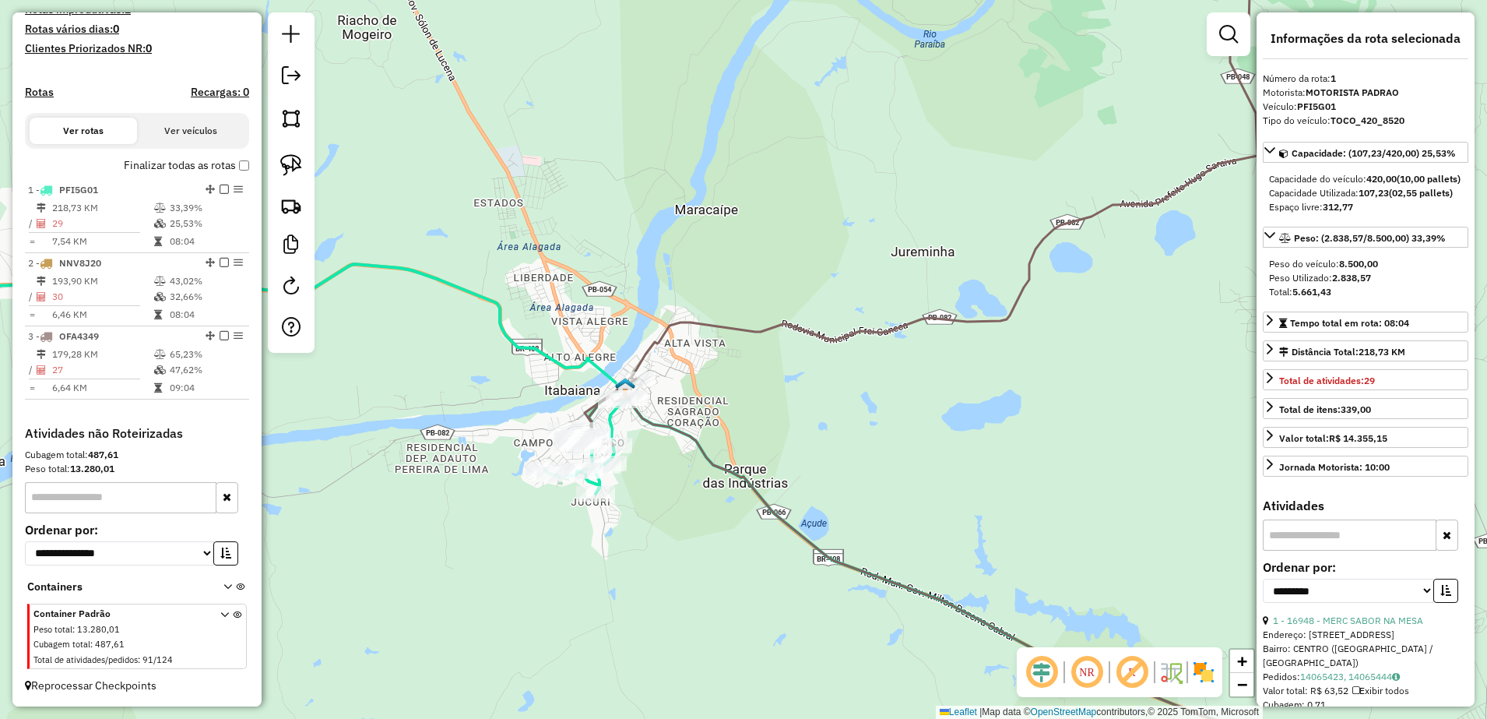
drag, startPoint x: 859, startPoint y: 315, endPoint x: 797, endPoint y: 449, distance: 147.4
click at [801, 444] on div "Janela de atendimento Grade de atendimento Capacidade Transportadoras Veículos …" at bounding box center [743, 359] width 1487 height 719
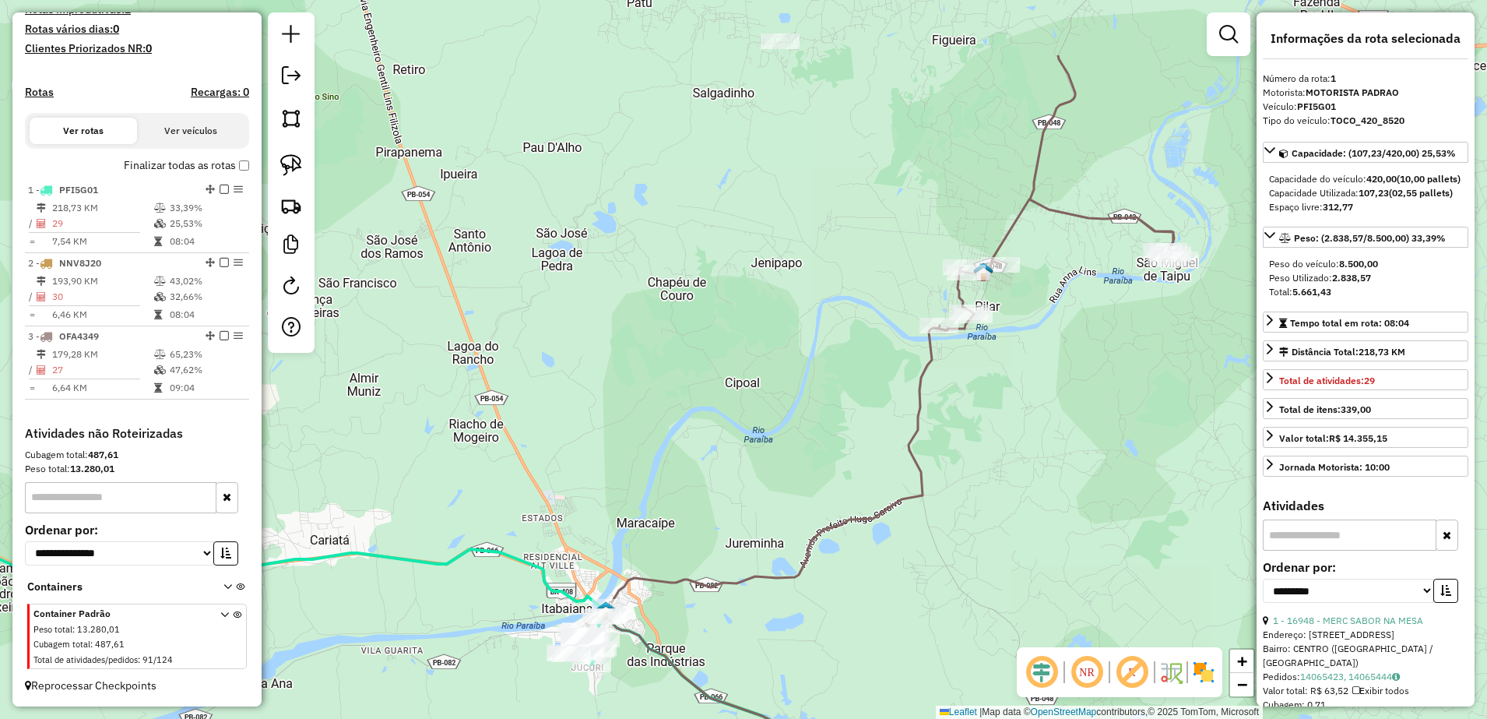
drag, startPoint x: 859, startPoint y: 306, endPoint x: 724, endPoint y: 507, distance: 241.8
click at [726, 504] on div "Janela de atendimento Grade de atendimento Capacidade Transportadoras Veículos …" at bounding box center [743, 359] width 1487 height 719
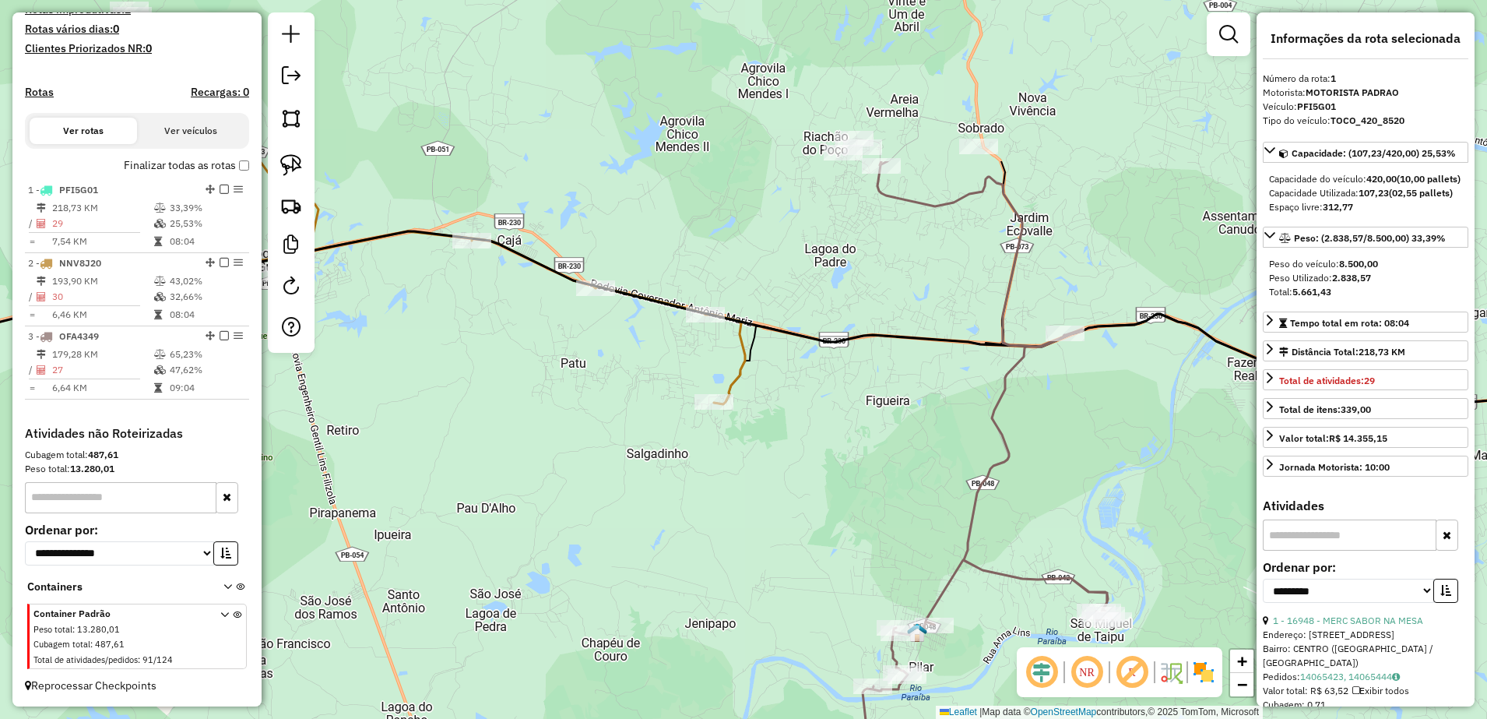
drag, startPoint x: 823, startPoint y: 281, endPoint x: 878, endPoint y: 514, distance: 239.2
click at [878, 514] on div "Janela de atendimento Grade de atendimento Capacidade Transportadoras Veículos …" at bounding box center [743, 359] width 1487 height 719
drag, startPoint x: 299, startPoint y: 163, endPoint x: 684, endPoint y: 236, distance: 392.3
click at [299, 162] on img at bounding box center [291, 165] width 22 height 22
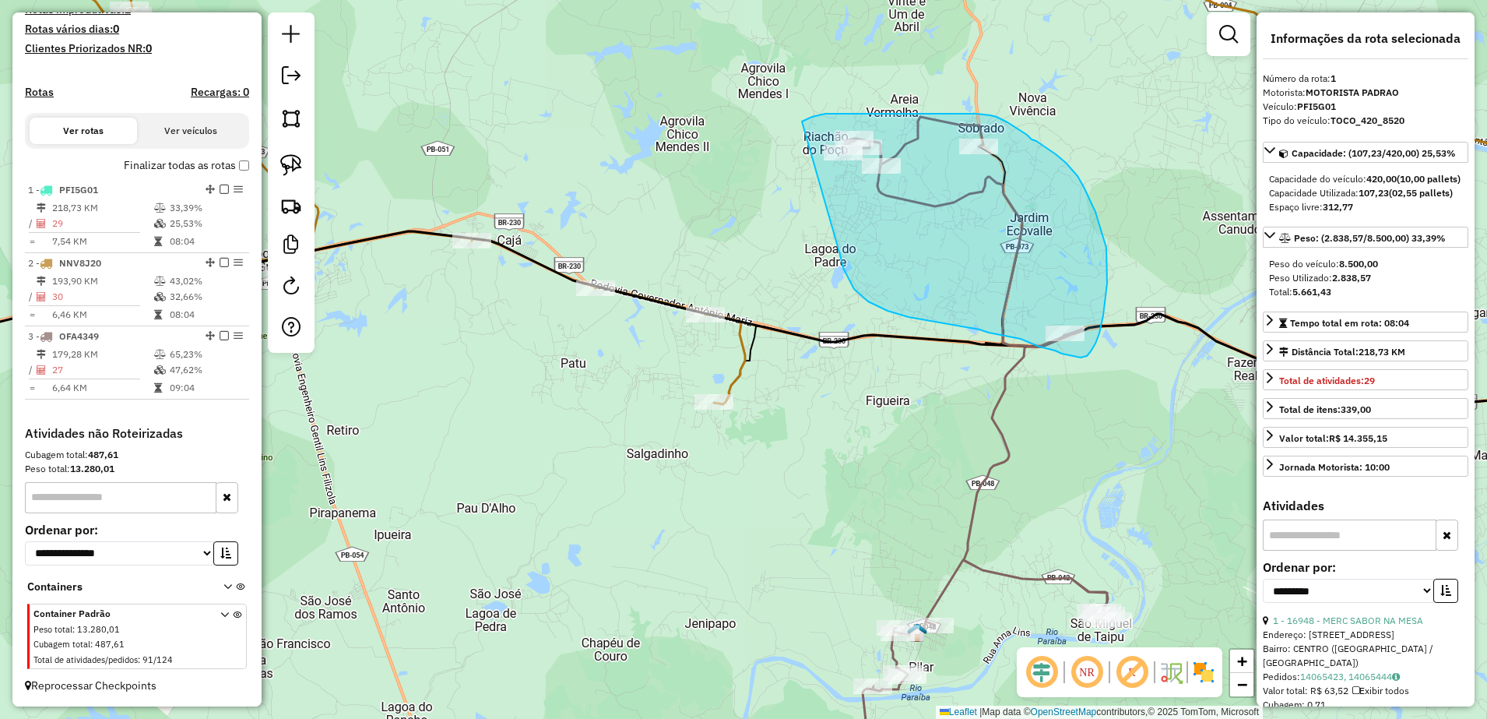
drag, startPoint x: 840, startPoint y: 255, endPoint x: 772, endPoint y: 135, distance: 137.0
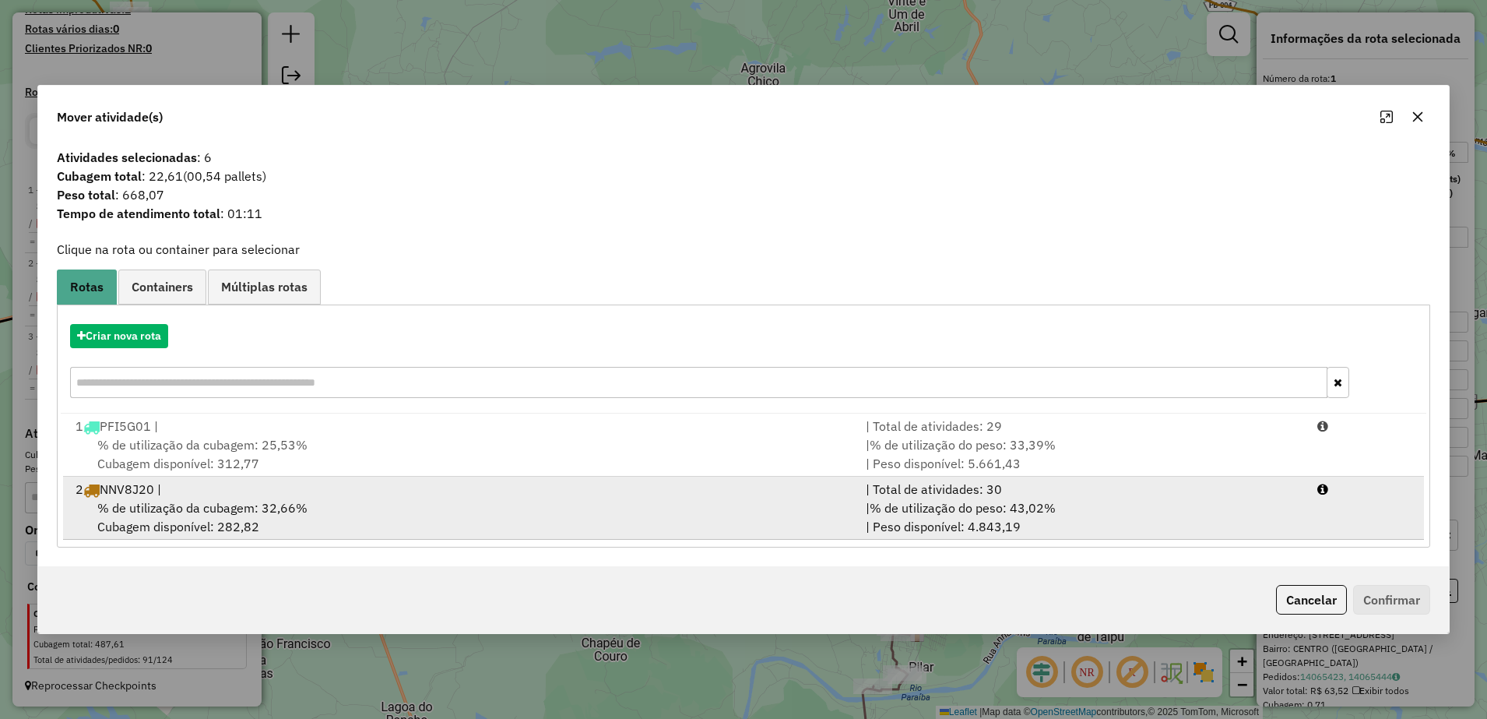
click at [244, 509] on span "% de utilização da cubagem: 32,66%" at bounding box center [202, 508] width 210 height 16
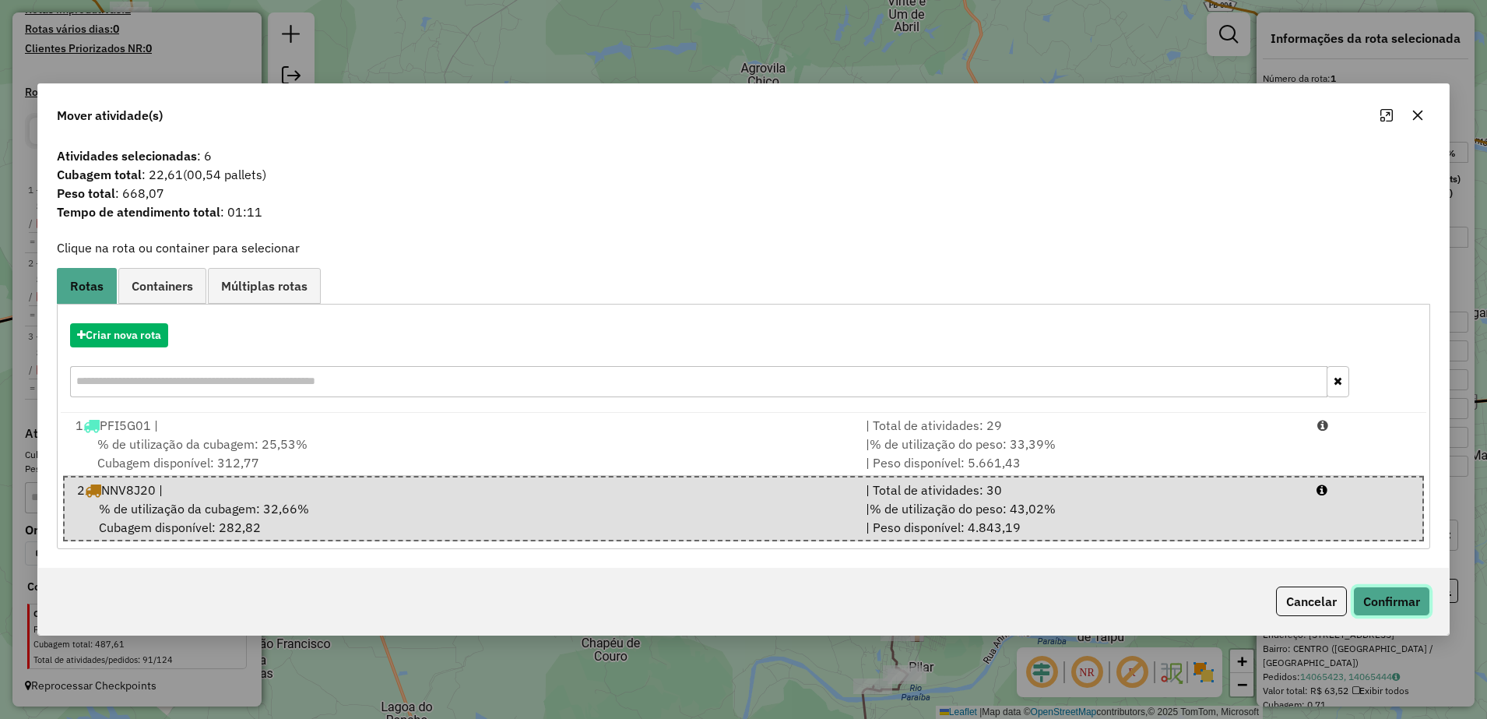
click at [1387, 603] on button "Confirmar" at bounding box center [1391, 601] width 77 height 30
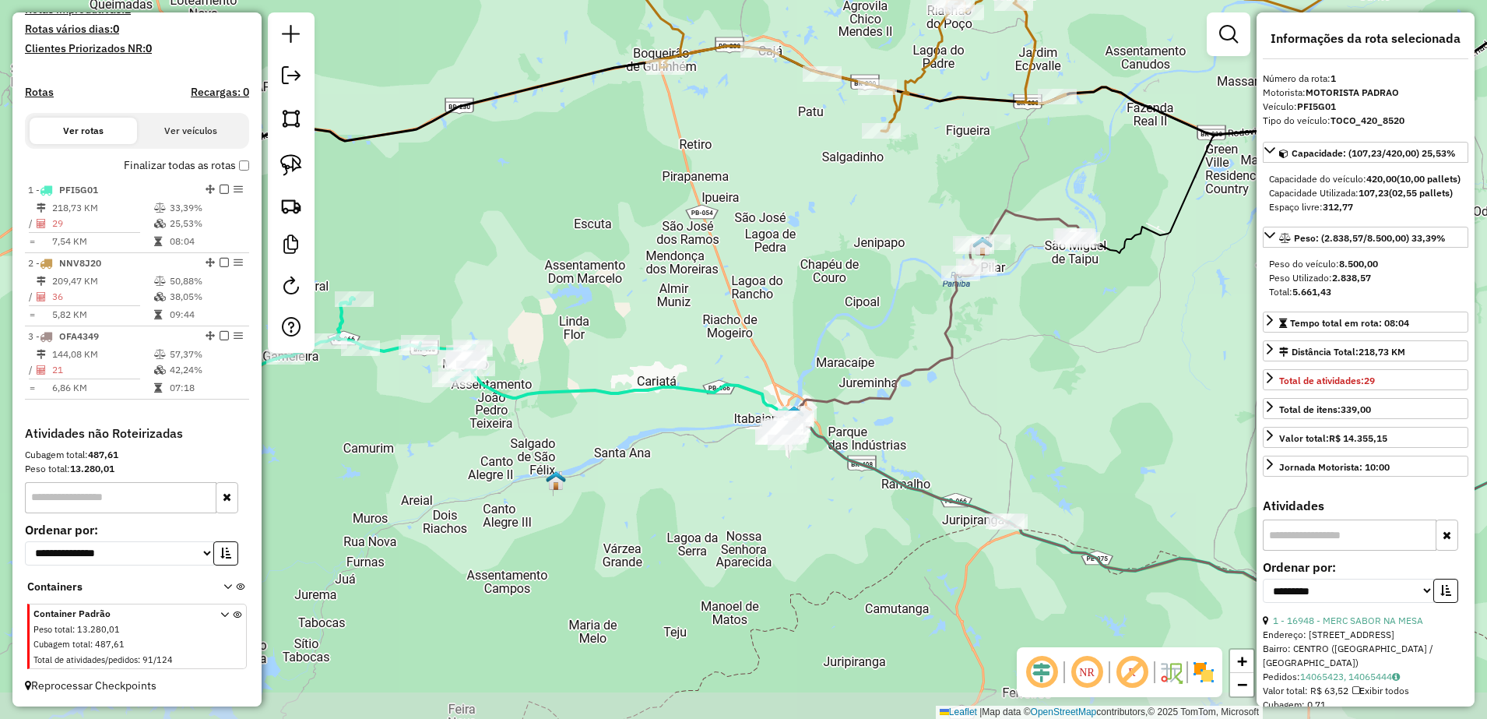
drag, startPoint x: 538, startPoint y: 424, endPoint x: 712, endPoint y: 221, distance: 266.7
click at [712, 221] on div "Janela de atendimento Grade de atendimento Capacidade Transportadoras Veículos …" at bounding box center [743, 359] width 1487 height 719
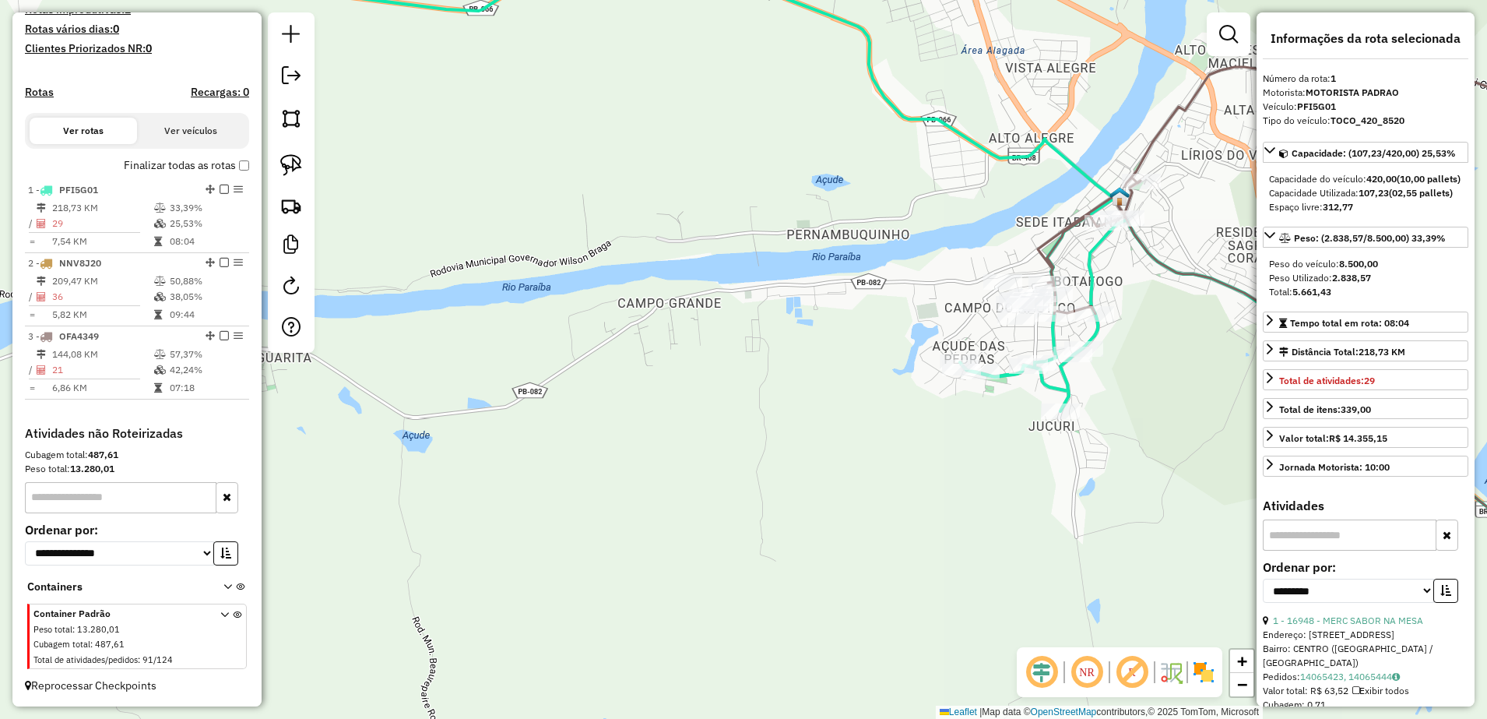
drag, startPoint x: 896, startPoint y: 284, endPoint x: 652, endPoint y: 277, distance: 243.8
click at [652, 277] on div "Janela de atendimento Grade de atendimento Capacidade Transportadoras Veículos …" at bounding box center [743, 359] width 1487 height 719
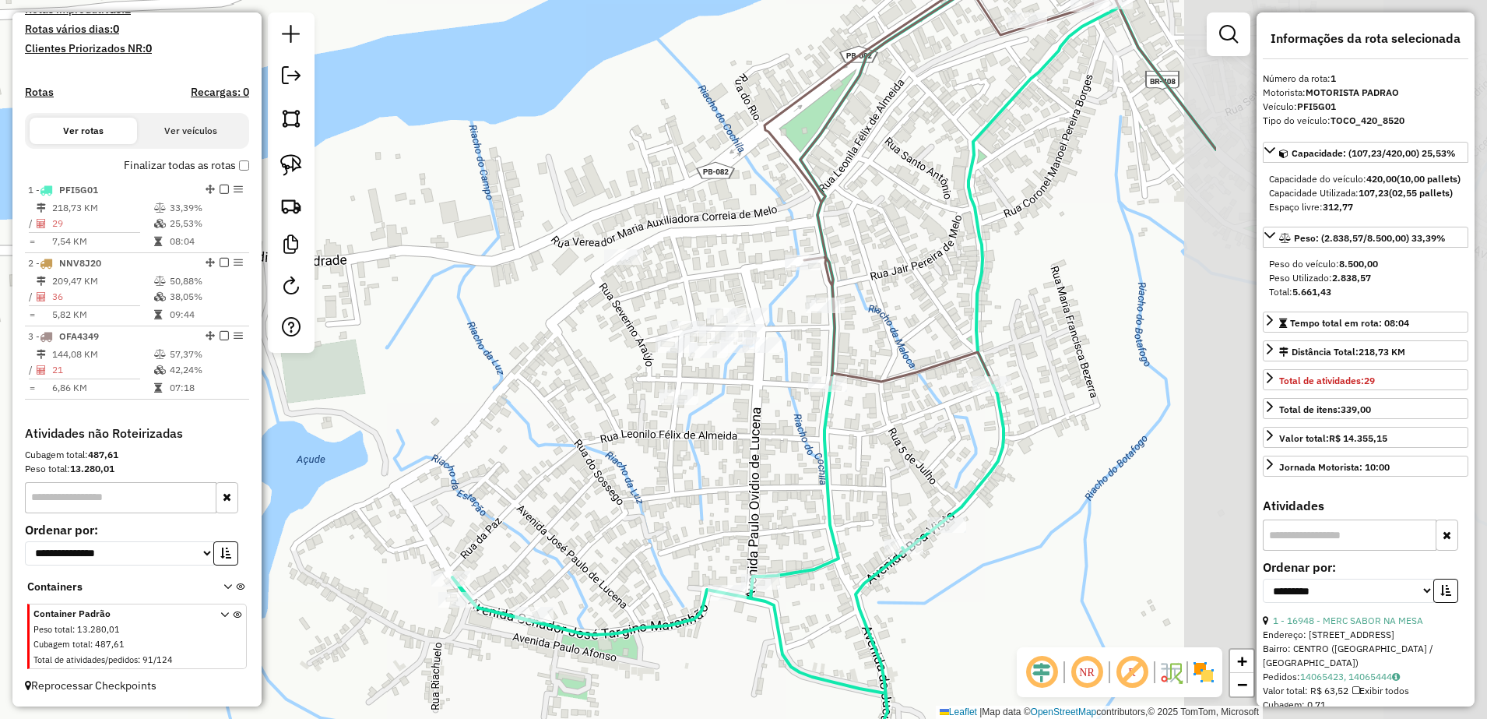
drag, startPoint x: 885, startPoint y: 262, endPoint x: 469, endPoint y: 236, distance: 416.6
click at [469, 236] on div "Janela de atendimento Grade de atendimento Capacidade Transportadoras Veículos …" at bounding box center [743, 359] width 1487 height 719
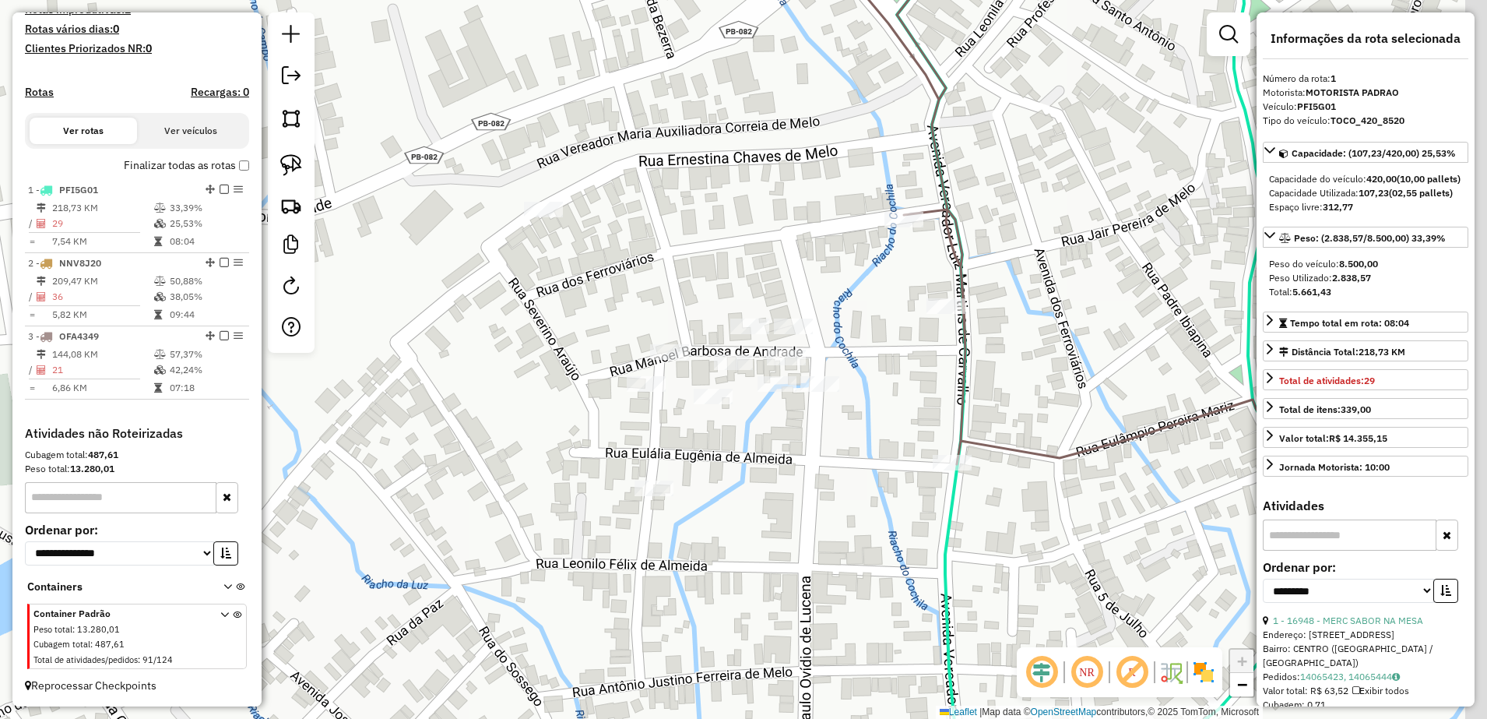
drag, startPoint x: 513, startPoint y: 339, endPoint x: 385, endPoint y: 306, distance: 132.0
click at [427, 336] on div "Janela de atendimento Grade de atendimento Capacidade Transportadoras Veículos …" at bounding box center [743, 359] width 1487 height 719
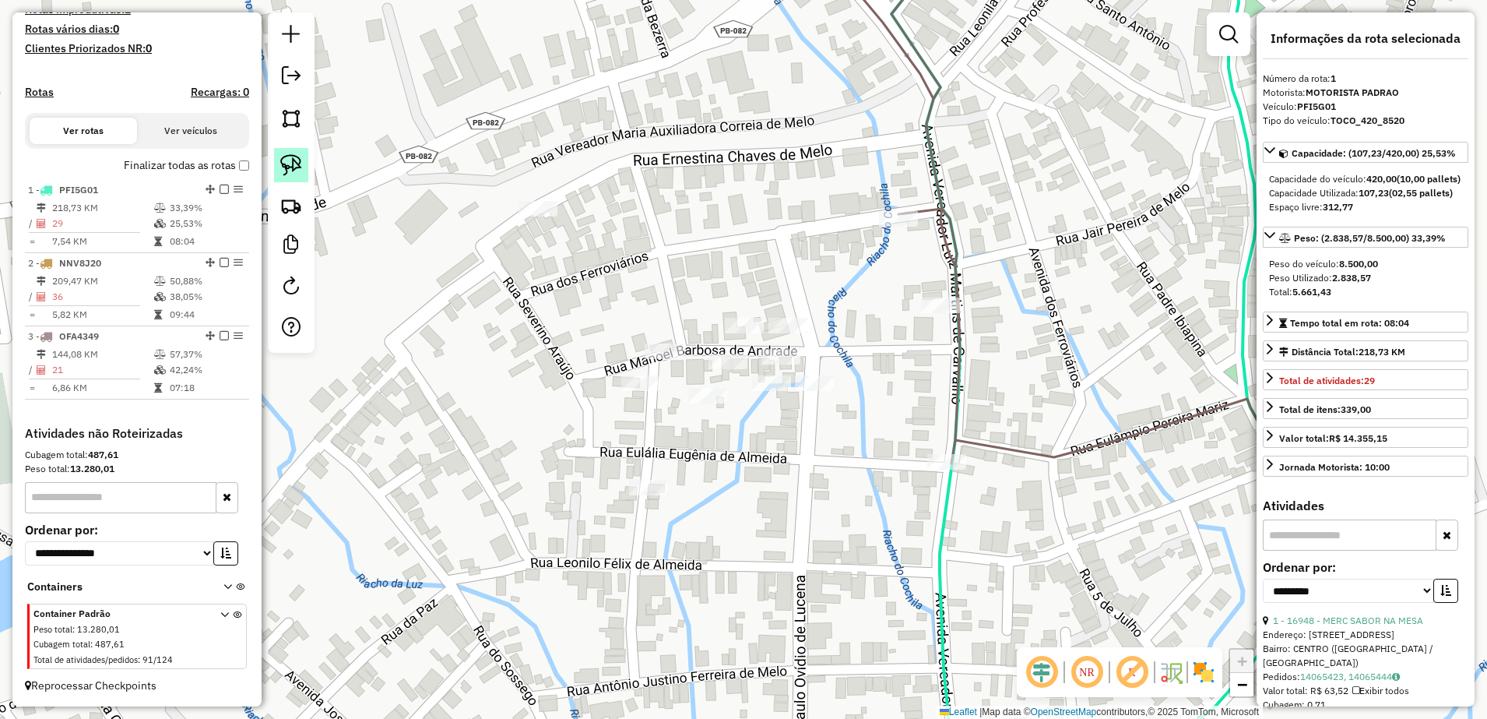
click at [294, 164] on img at bounding box center [291, 165] width 22 height 22
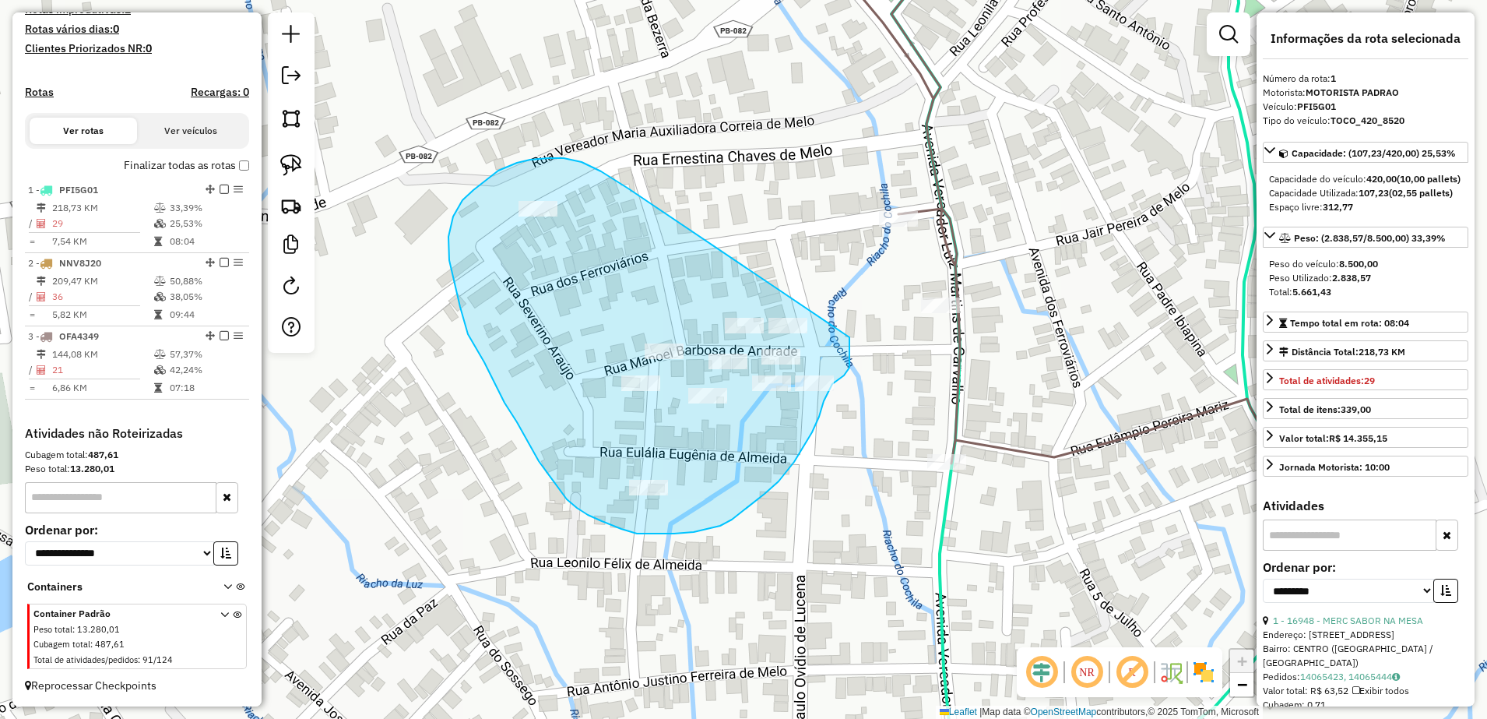
drag, startPoint x: 617, startPoint y: 182, endPoint x: 847, endPoint y: 331, distance: 273.6
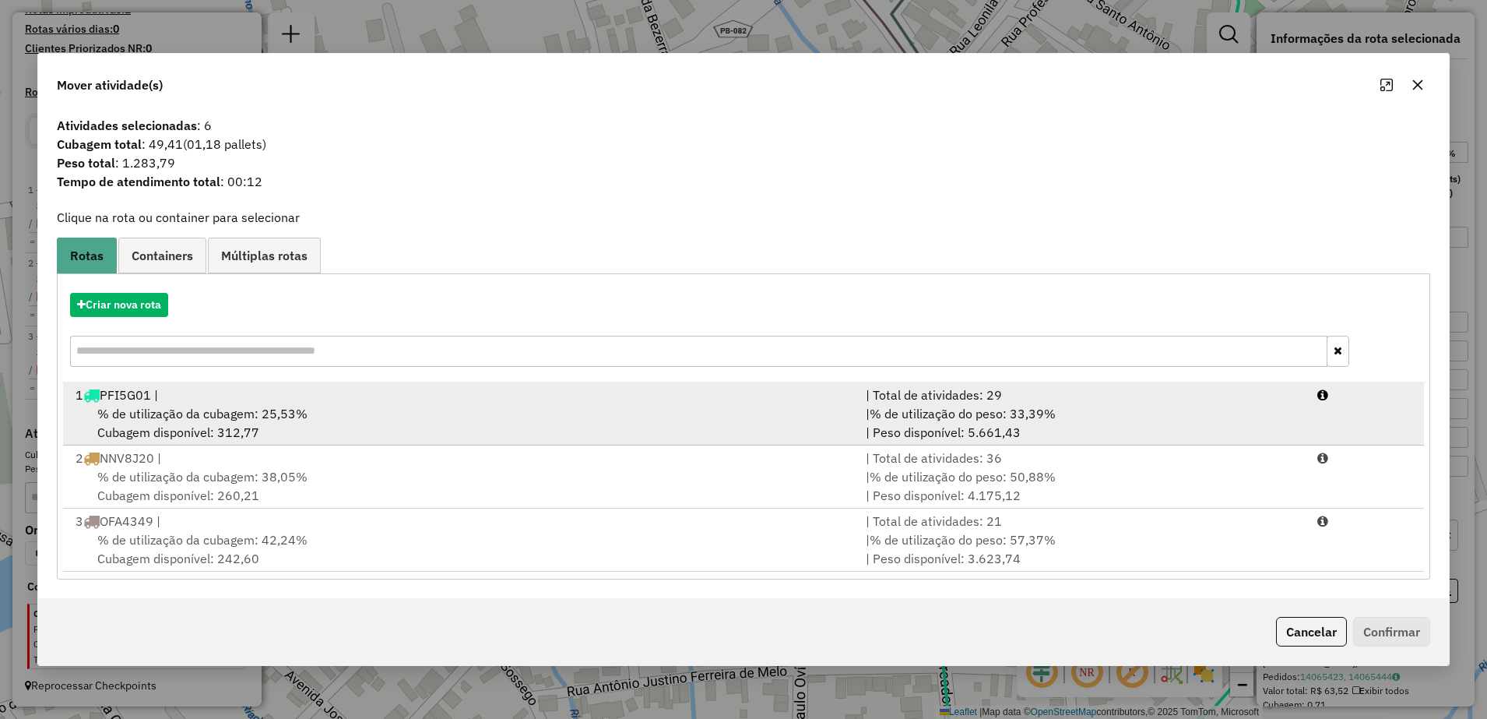
click at [250, 414] on span "% de utilização da cubagem: 25,53%" at bounding box center [202, 414] width 210 height 16
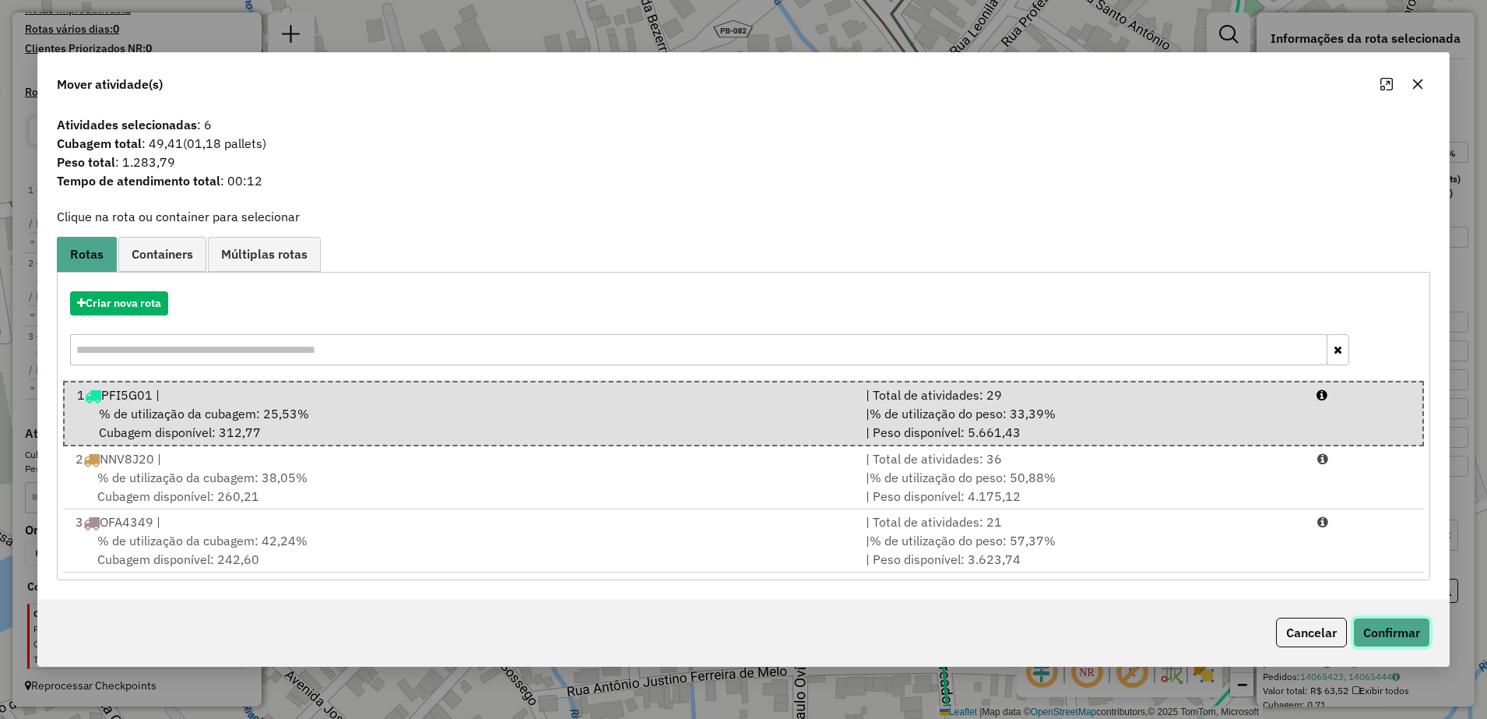
click at [1383, 621] on button "Confirmar" at bounding box center [1391, 632] width 77 height 30
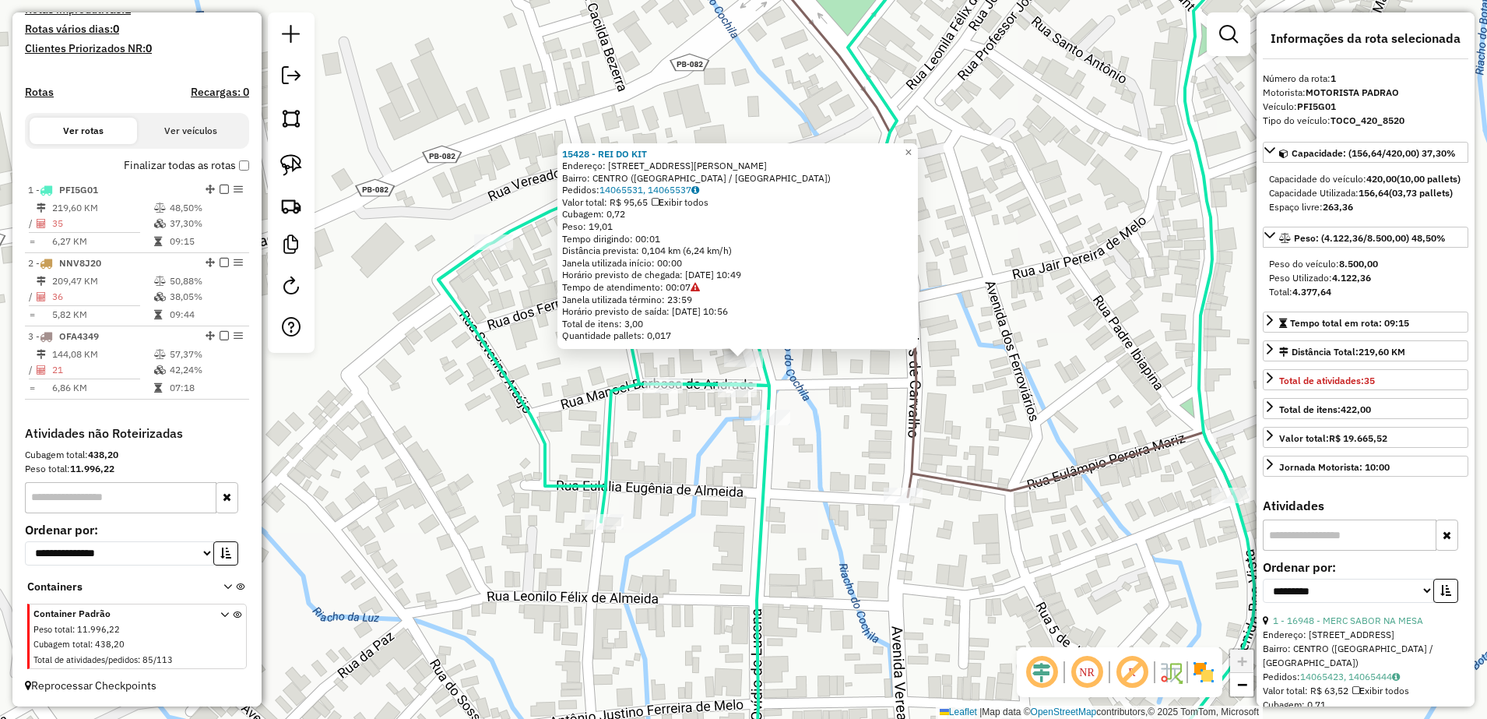
click at [722, 375] on icon at bounding box center [785, 359] width 695 height 863
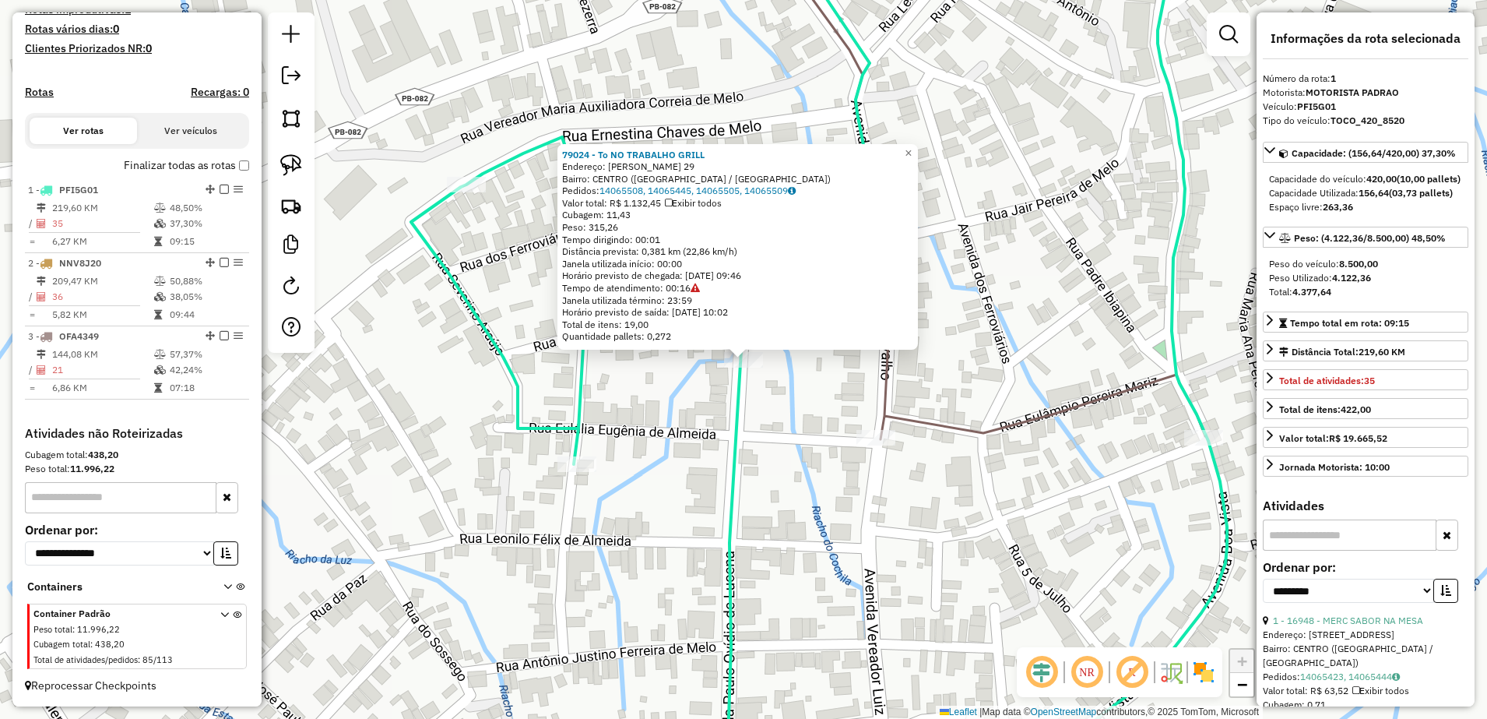
click at [821, 487] on div "79024 - To NO TRABALHO GRILL Endereço: [PERSON_NAME] 29 Bairro: [GEOGRAPHIC_DAT…" at bounding box center [743, 359] width 1487 height 719
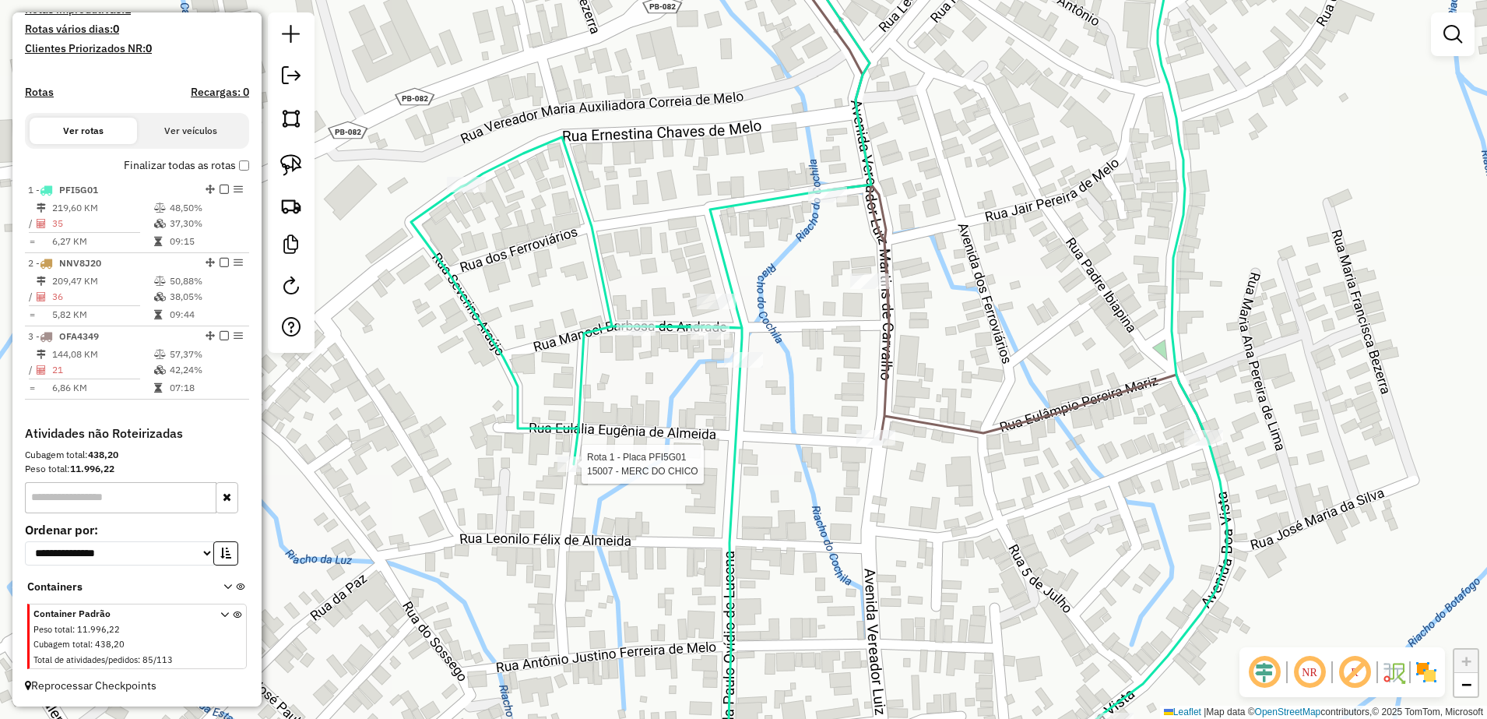
click at [567, 472] on div at bounding box center [576, 464] width 39 height 16
select select "**********"
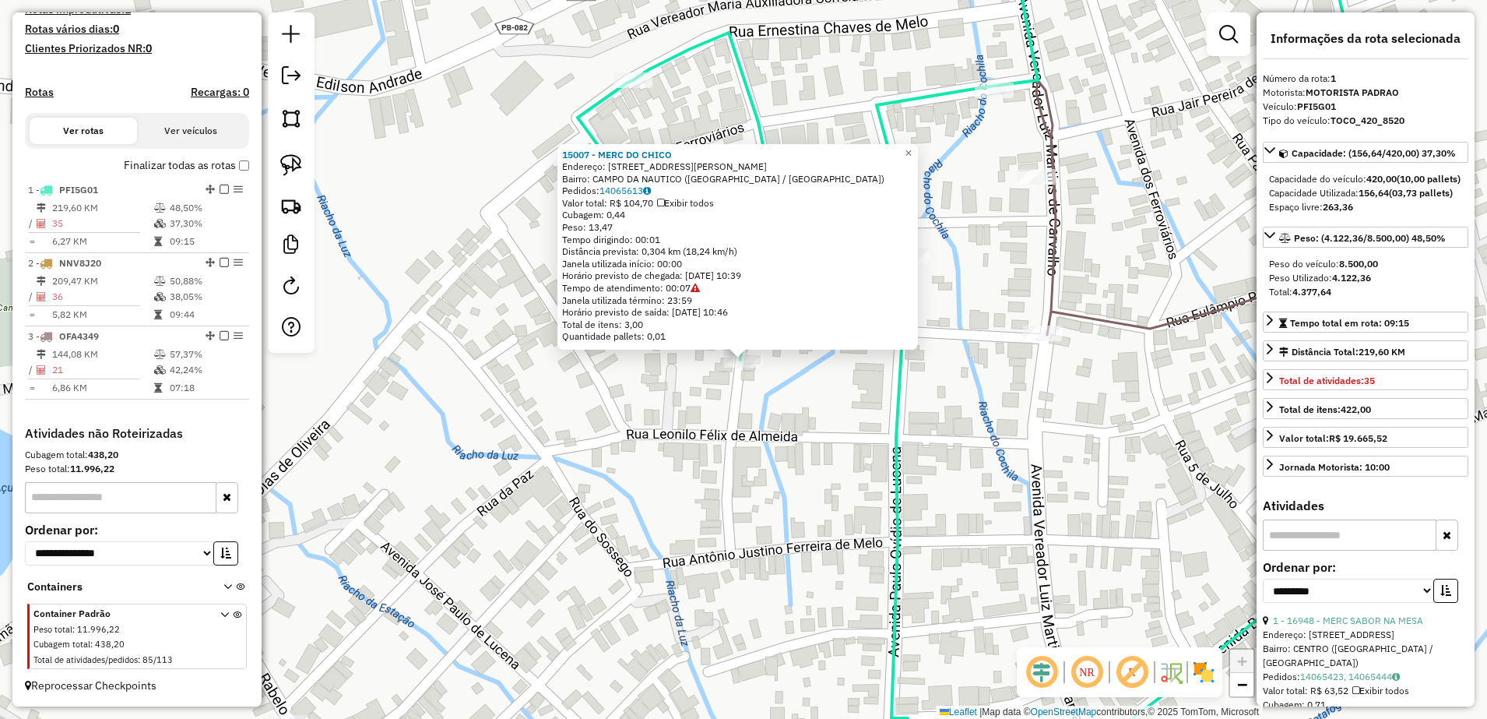
click at [708, 517] on div "15007 - MERC DO [PERSON_NAME]: [STREET_ADDRESS] Bairro: [GEOGRAPHIC_DATA] ([GEO…" at bounding box center [743, 359] width 1487 height 719
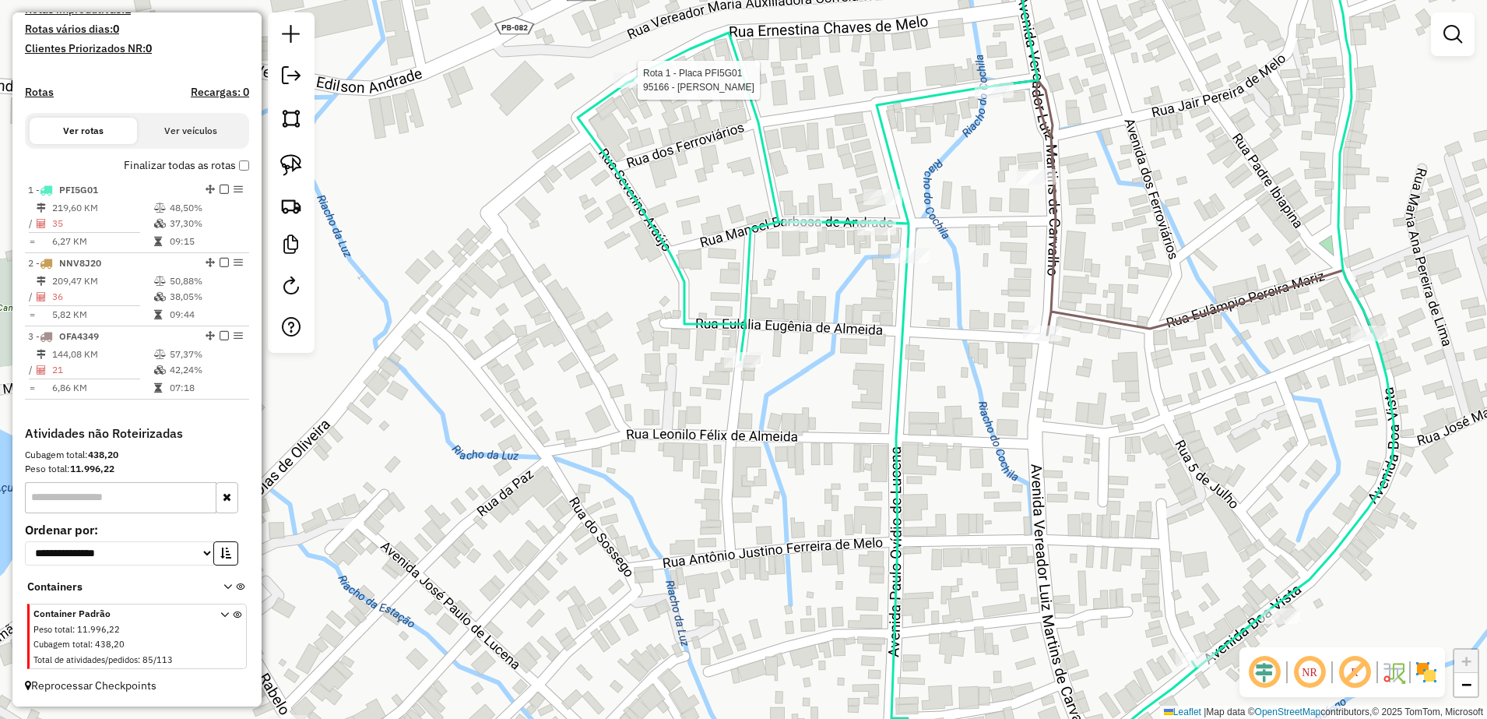
select select "**********"
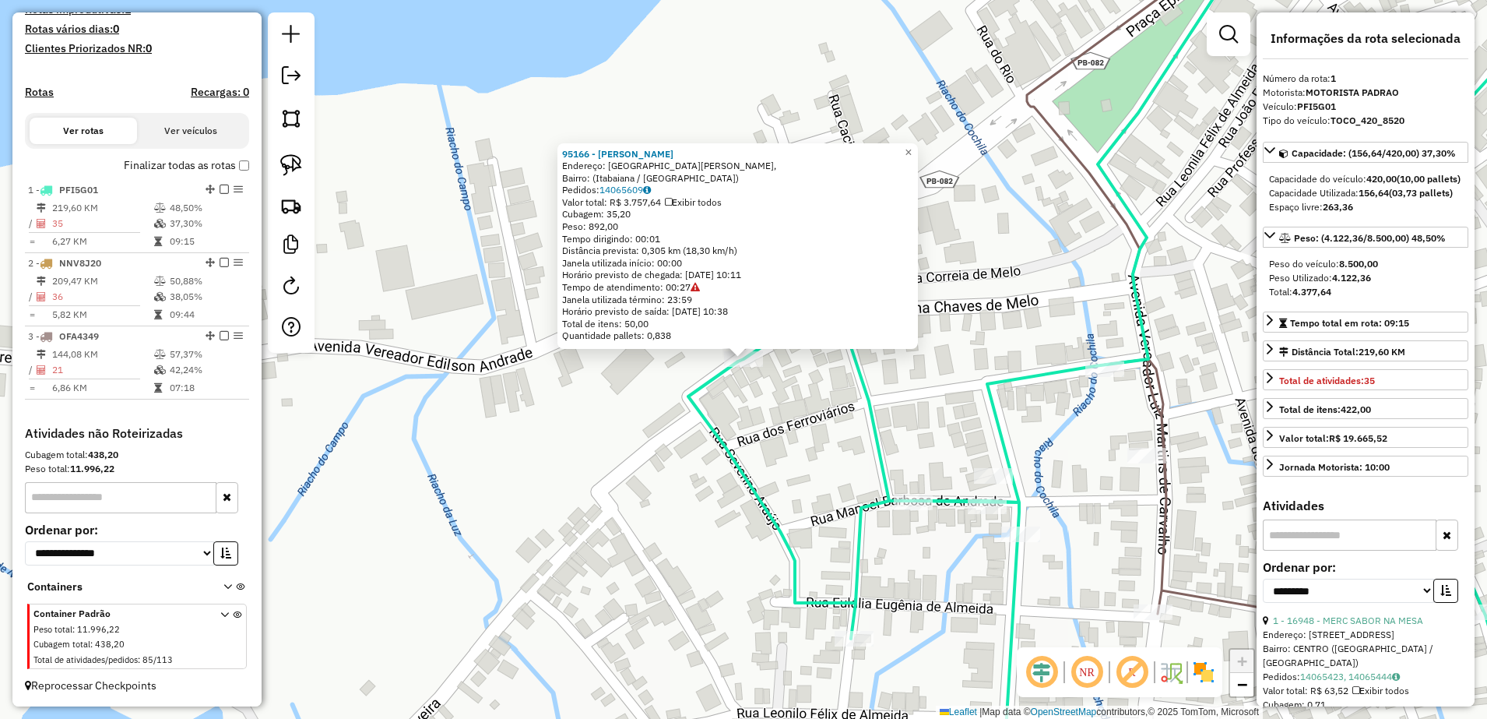
click at [781, 444] on div "95166 - [PERSON_NAME]: [GEOGRAPHIC_DATA][PERSON_NAME], Bairro: (Itabaiana / [GE…" at bounding box center [743, 359] width 1487 height 719
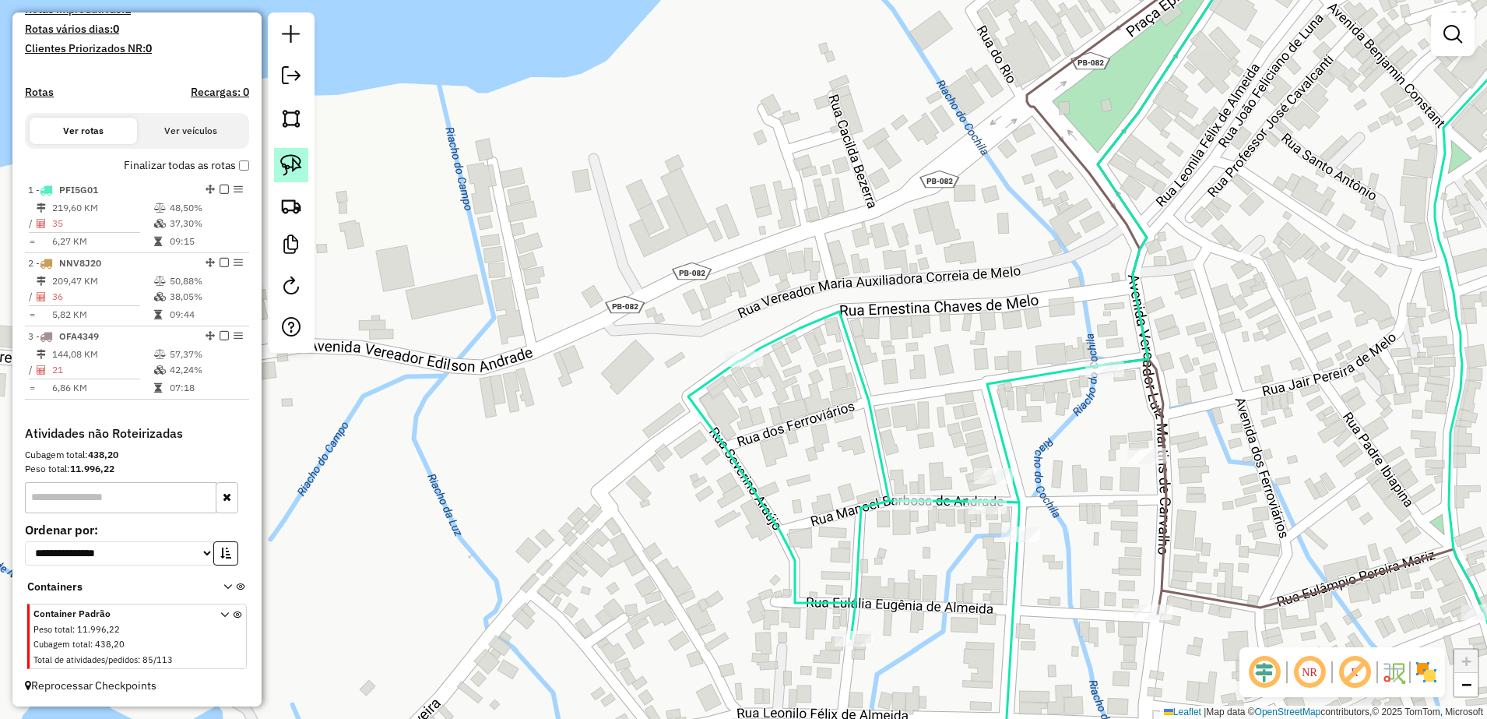
click at [299, 170] on img at bounding box center [291, 165] width 22 height 22
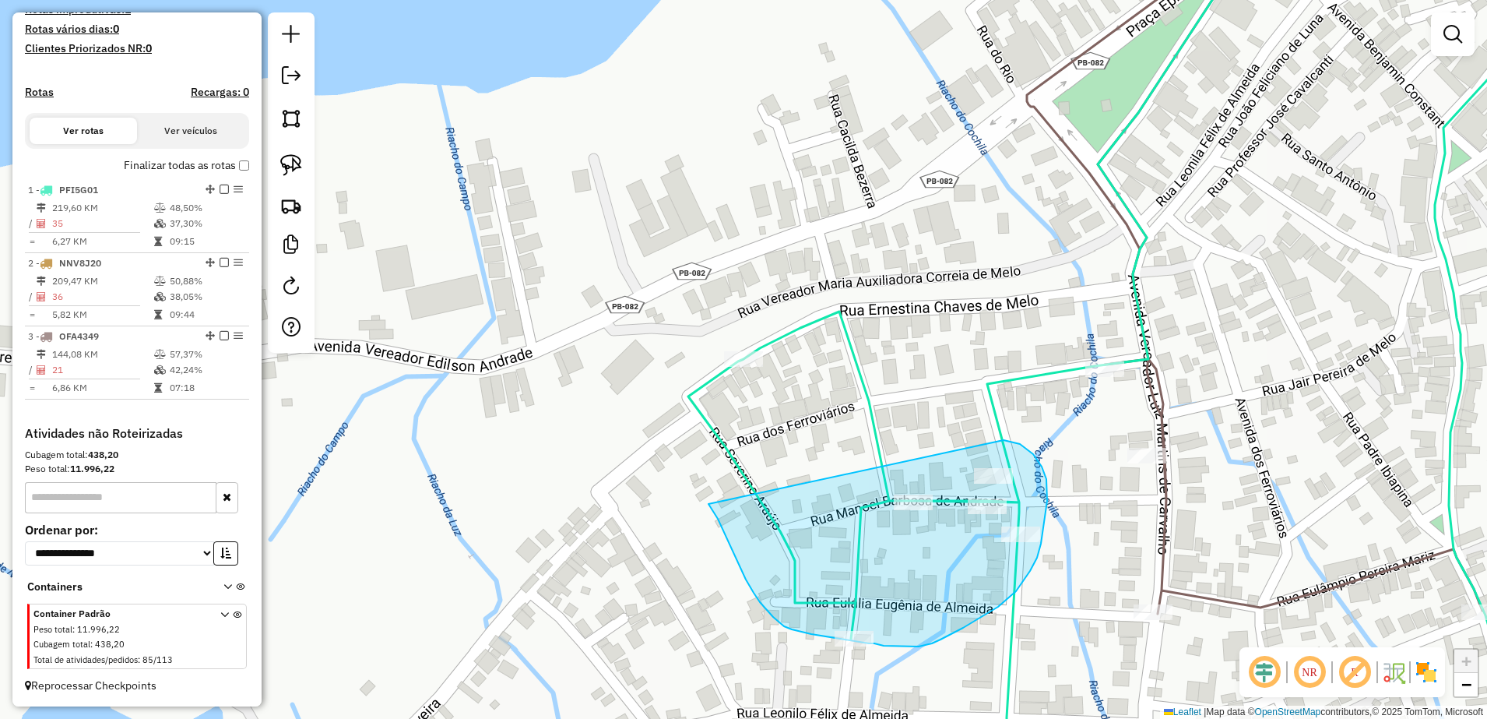
drag, startPoint x: 714, startPoint y: 511, endPoint x: 995, endPoint y: 438, distance: 290.4
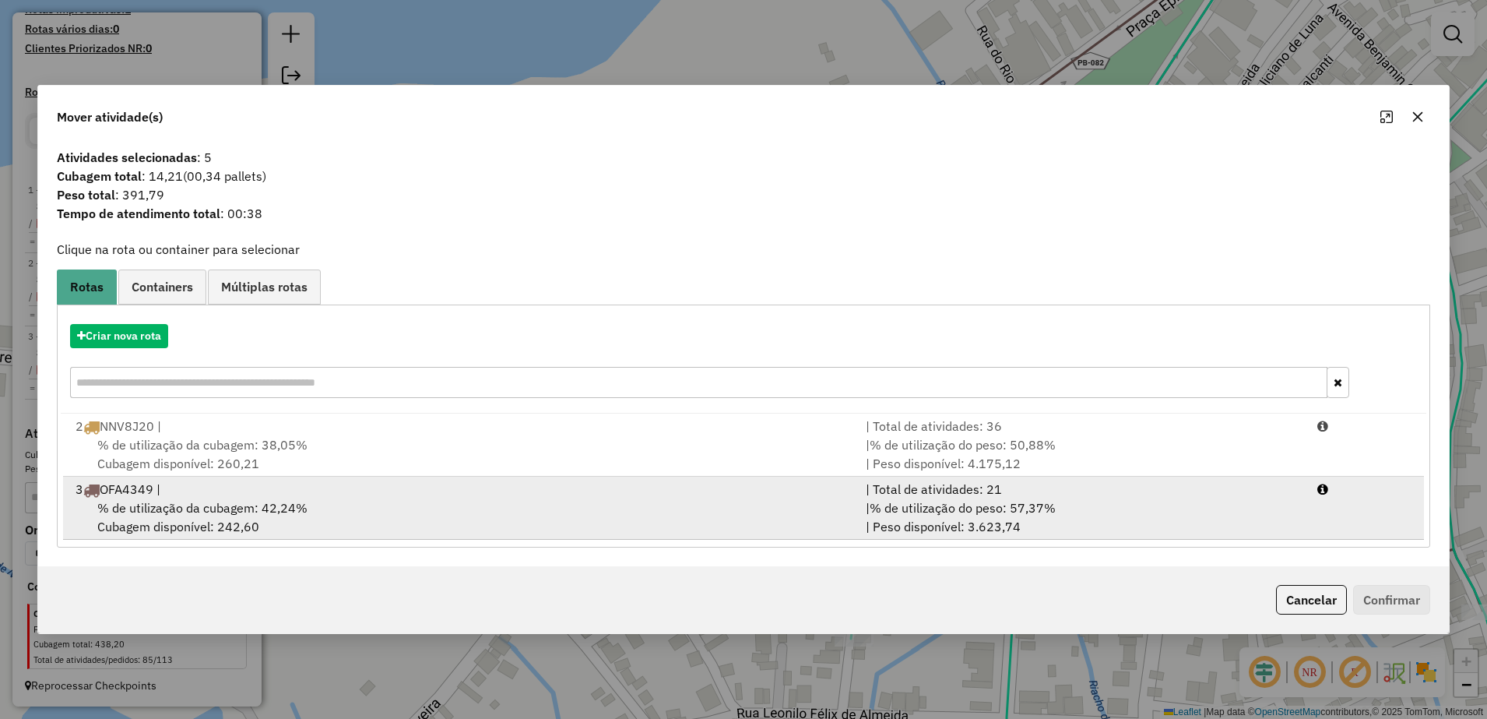
click at [318, 504] on div "% de utilização da cubagem: 42,24% Cubagem disponível: 242,60" at bounding box center [461, 516] width 790 height 37
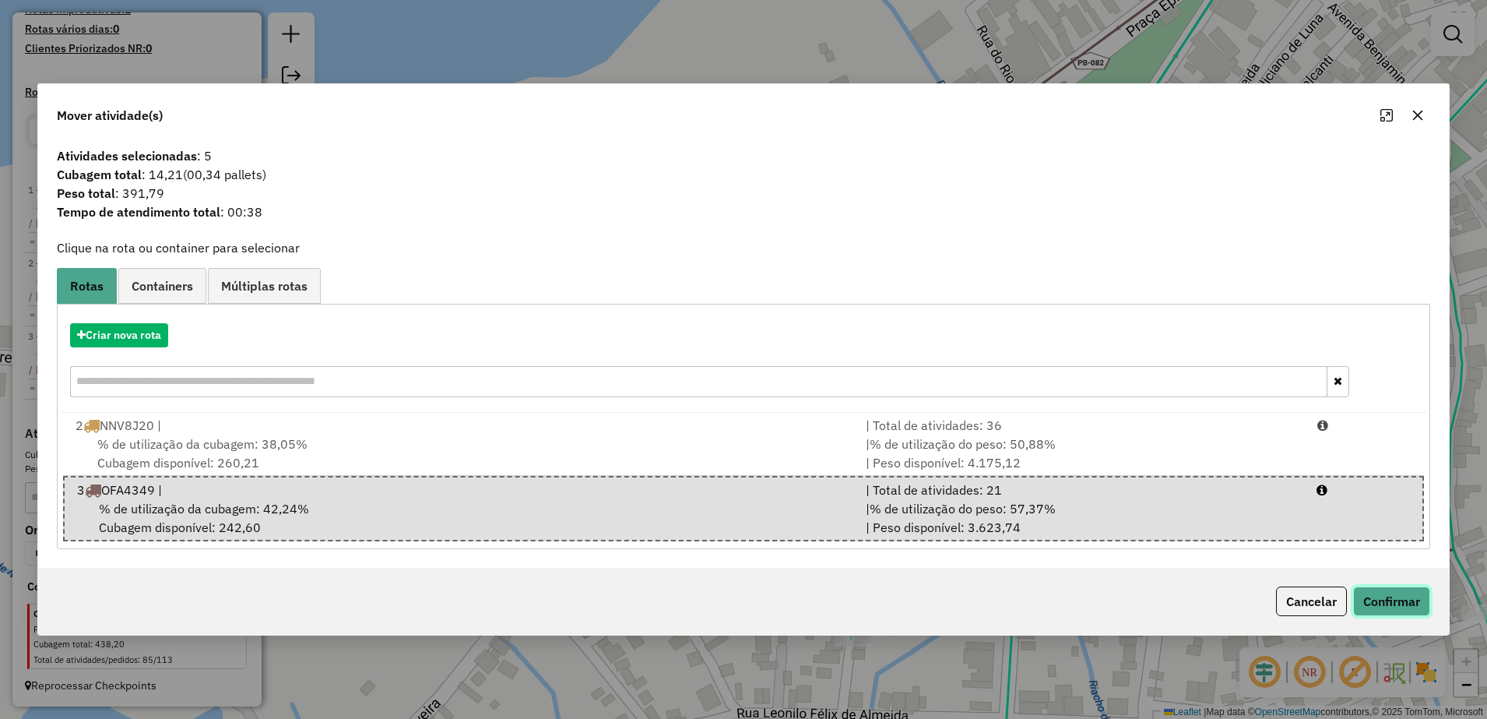
click at [1401, 599] on button "Confirmar" at bounding box center [1391, 601] width 77 height 30
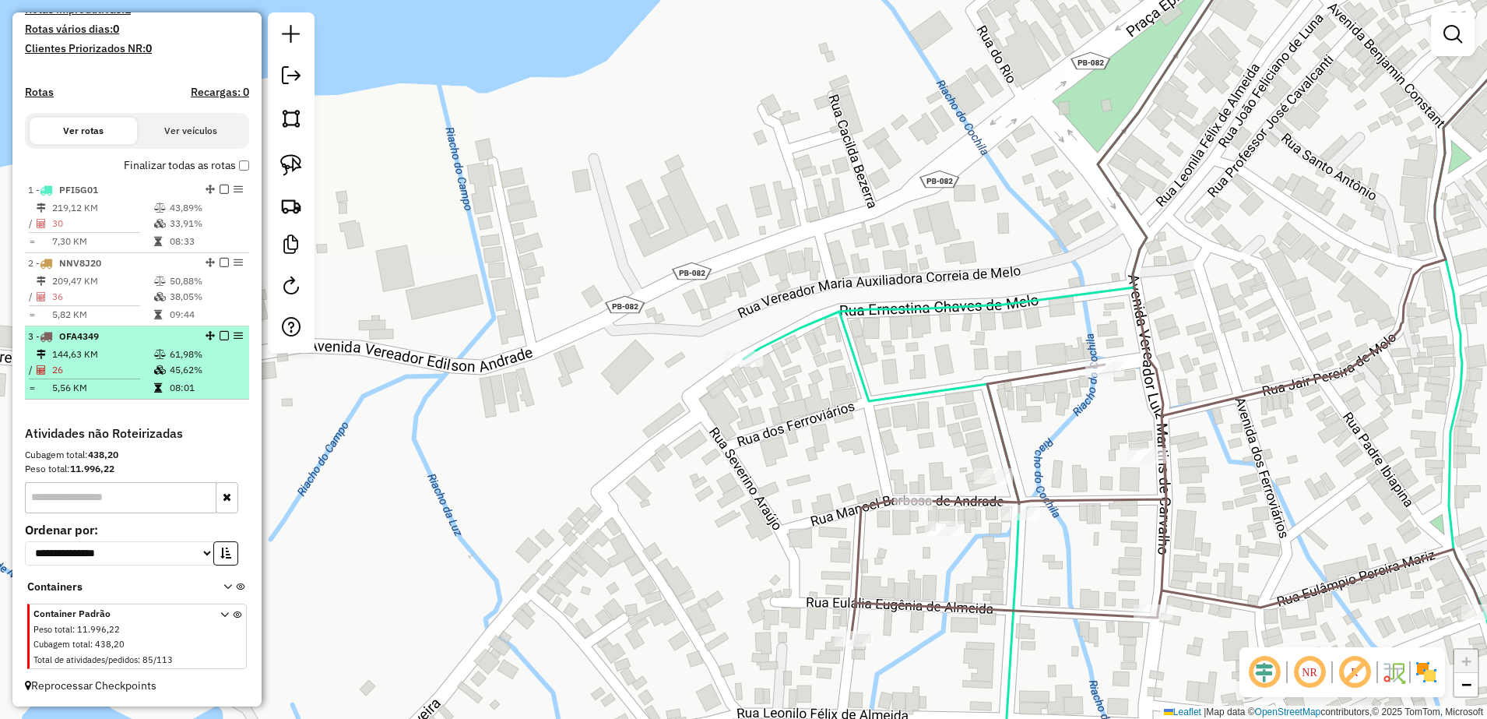
click at [102, 353] on td "144,63 KM" at bounding box center [102, 354] width 102 height 16
select select "**********"
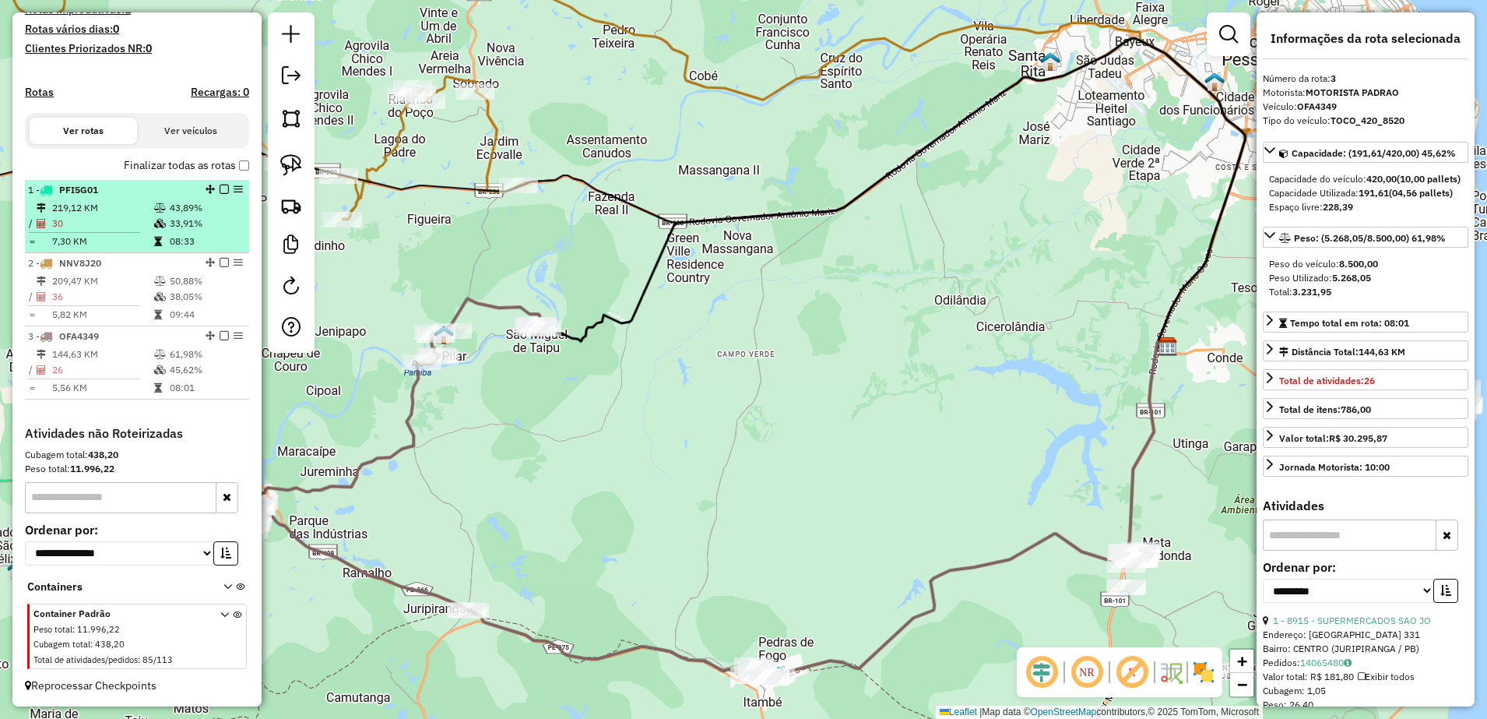
click at [92, 201] on td "219,12 KM" at bounding box center [102, 208] width 102 height 16
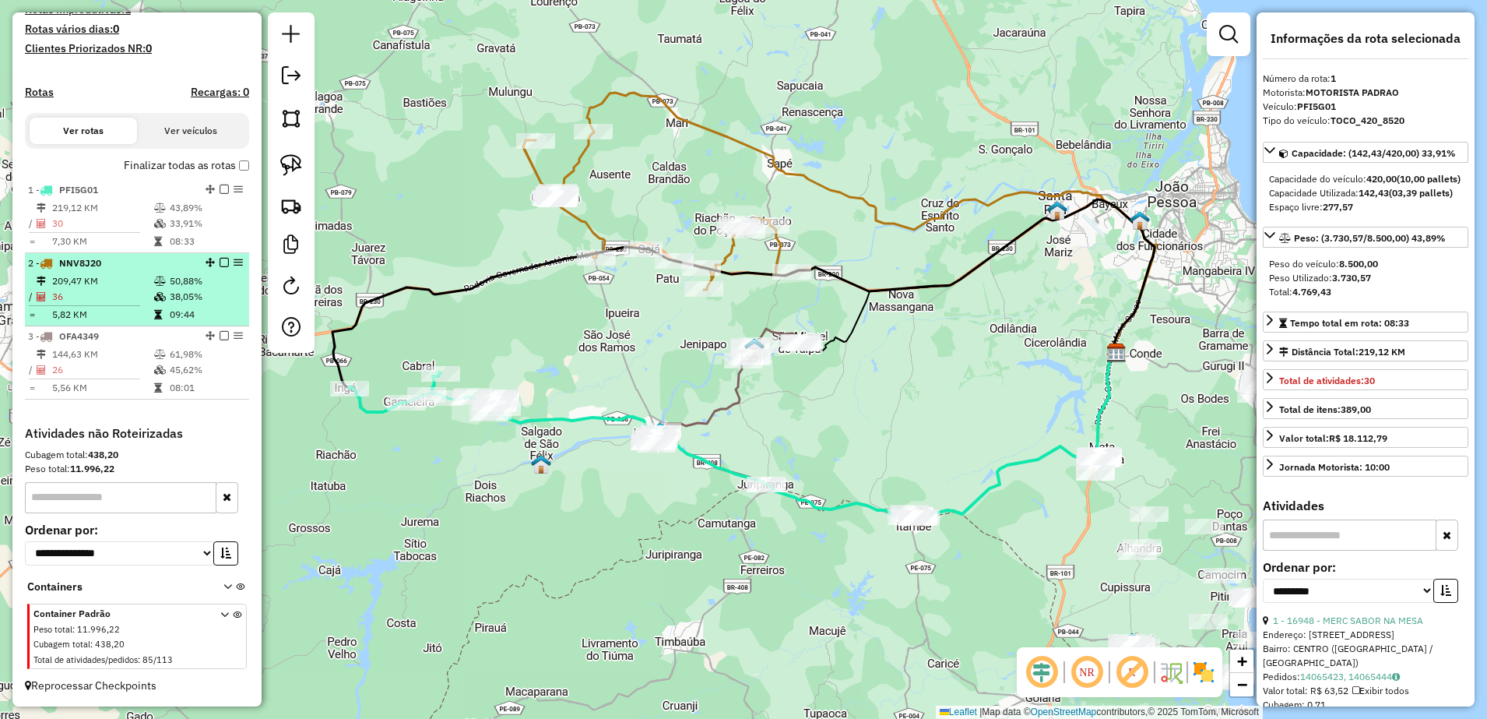
click at [84, 283] on td "209,47 KM" at bounding box center [102, 281] width 102 height 16
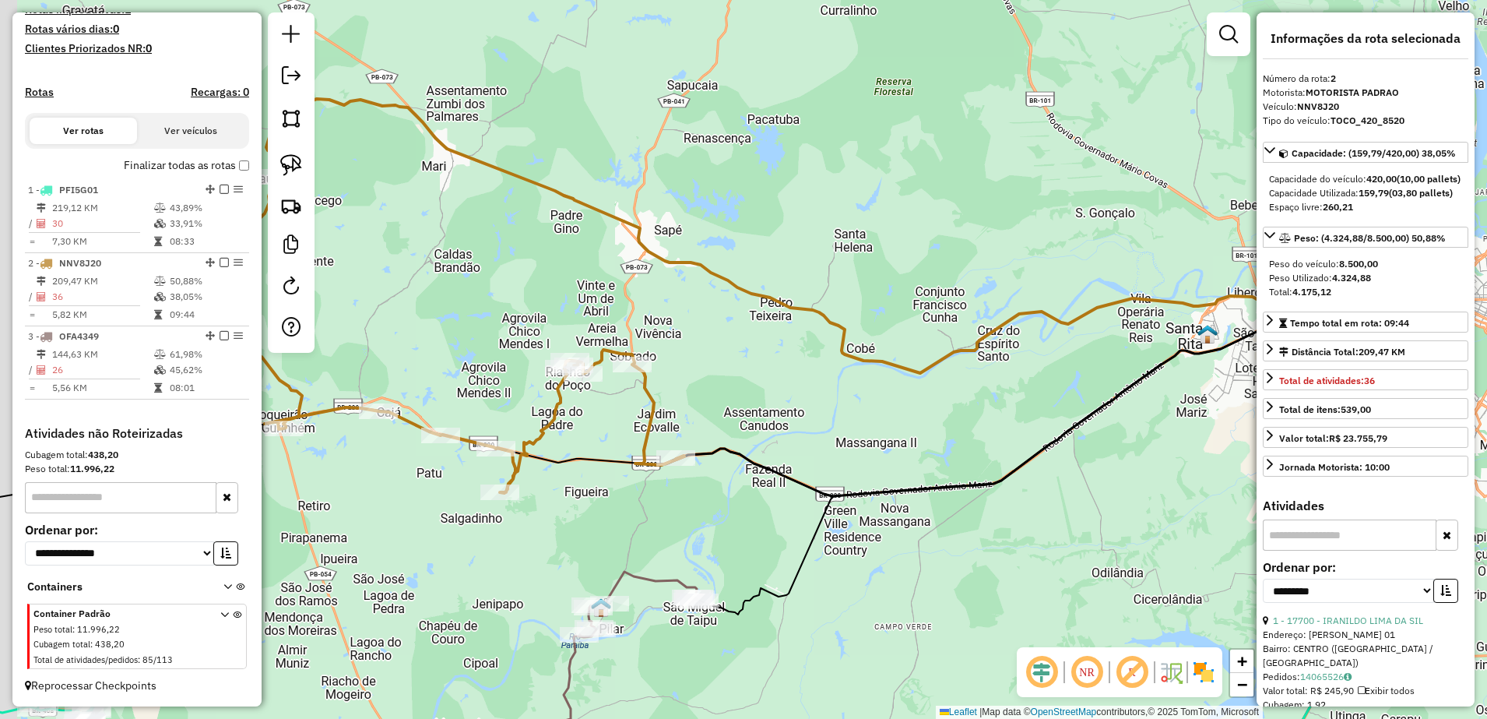
drag, startPoint x: 580, startPoint y: 296, endPoint x: 944, endPoint y: 258, distance: 366.3
click at [943, 259] on div "Janela de atendimento Grade de atendimento Capacidade Transportadoras Veículos …" at bounding box center [743, 359] width 1487 height 719
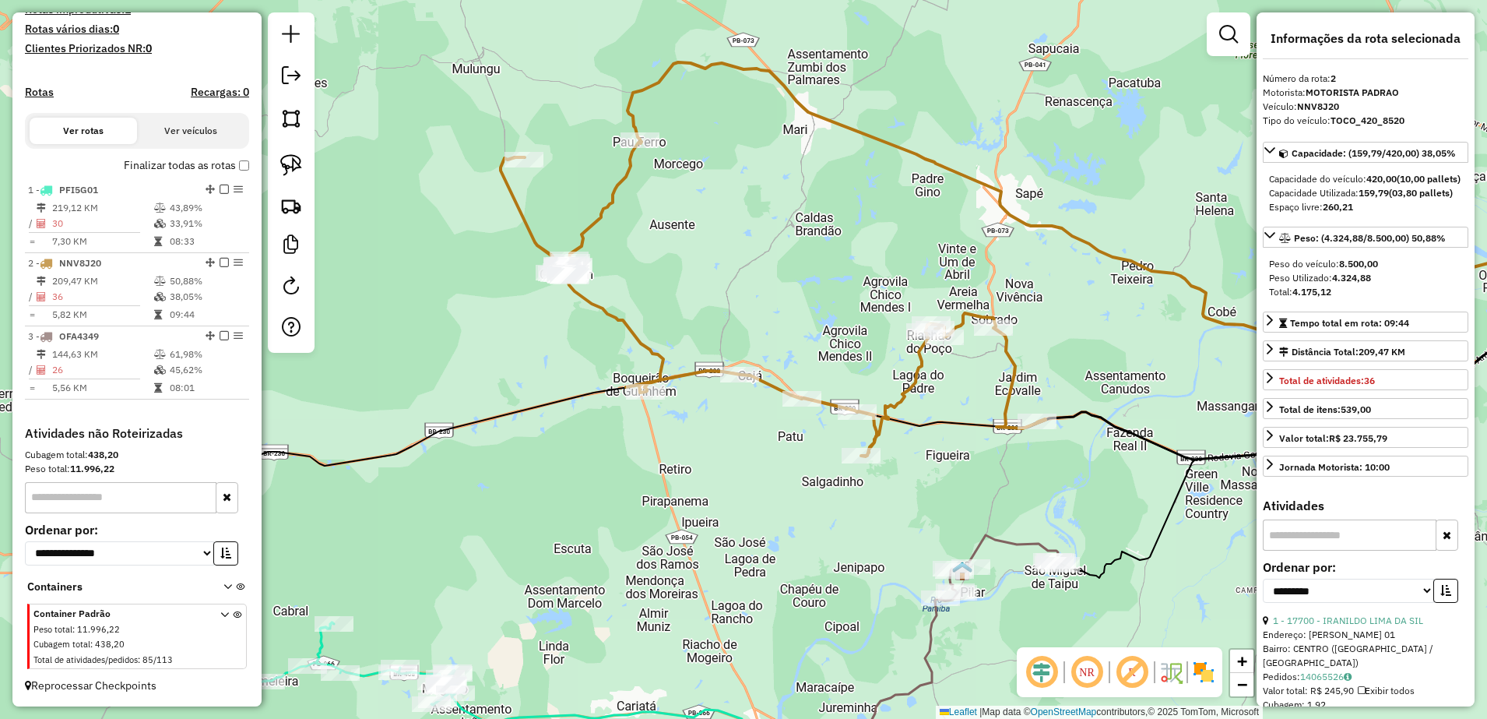
click at [847, 257] on div "Janela de atendimento Grade de atendimento Capacidade Transportadoras Veículos …" at bounding box center [743, 359] width 1487 height 719
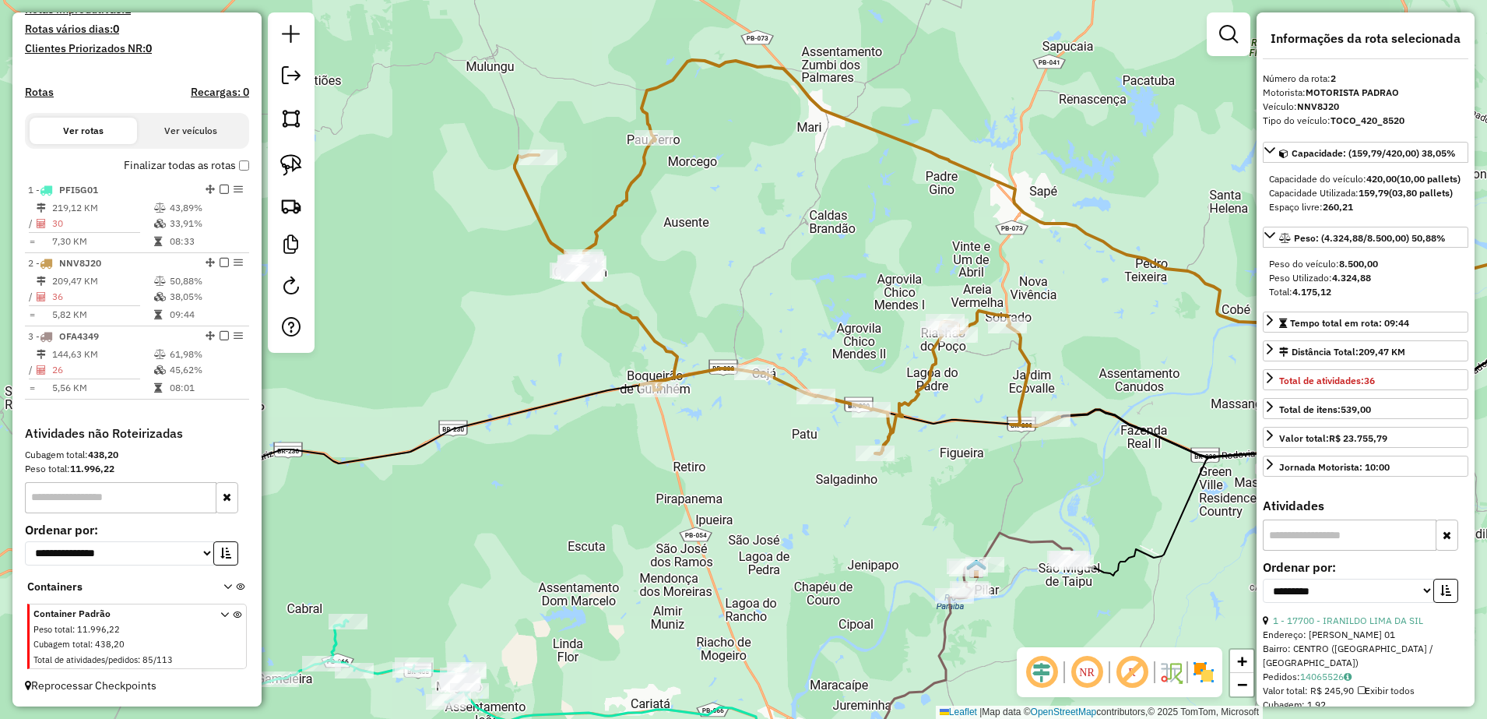
drag, startPoint x: 971, startPoint y: 482, endPoint x: 989, endPoint y: 484, distance: 18.8
click at [989, 484] on div "Janela de atendimento Grade de atendimento Capacidade Transportadoras Veículos …" at bounding box center [743, 359] width 1487 height 719
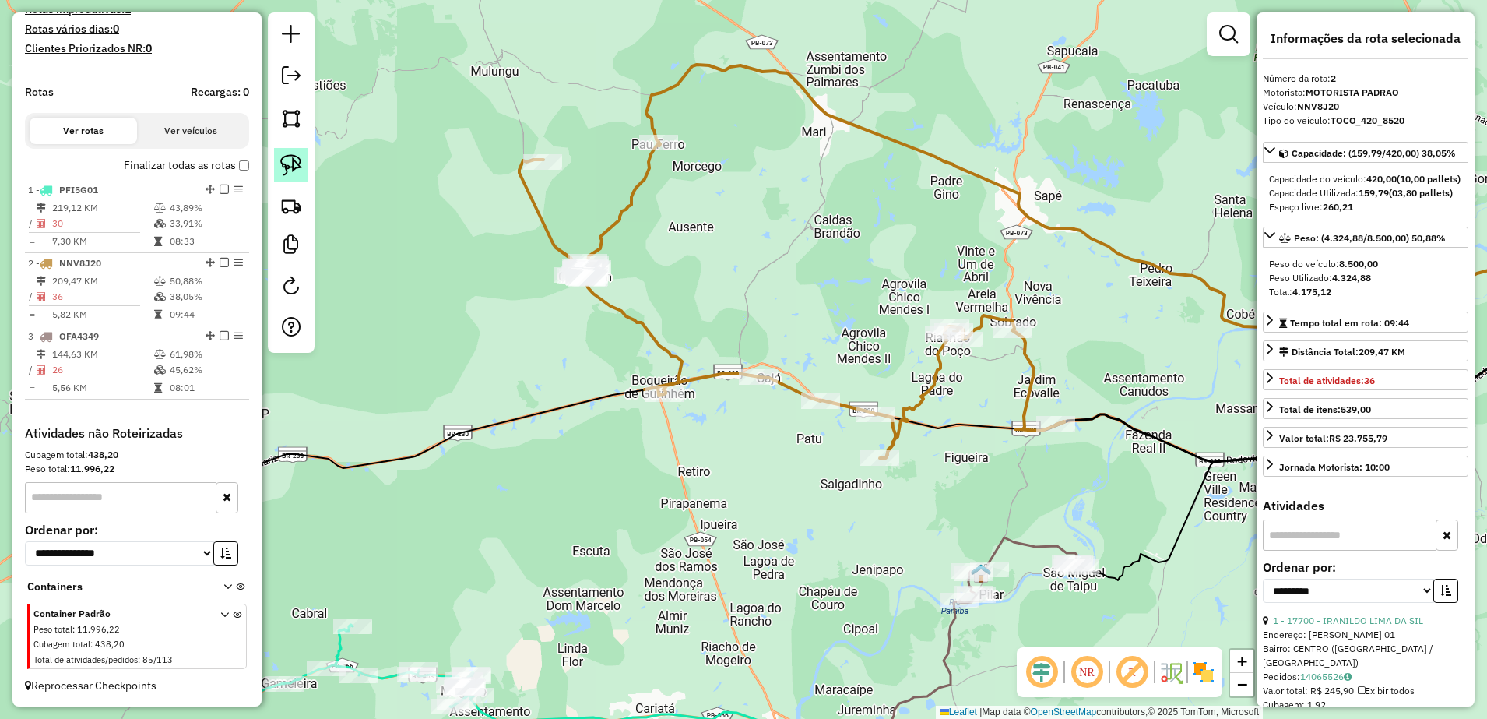
click at [302, 165] on link at bounding box center [291, 165] width 34 height 34
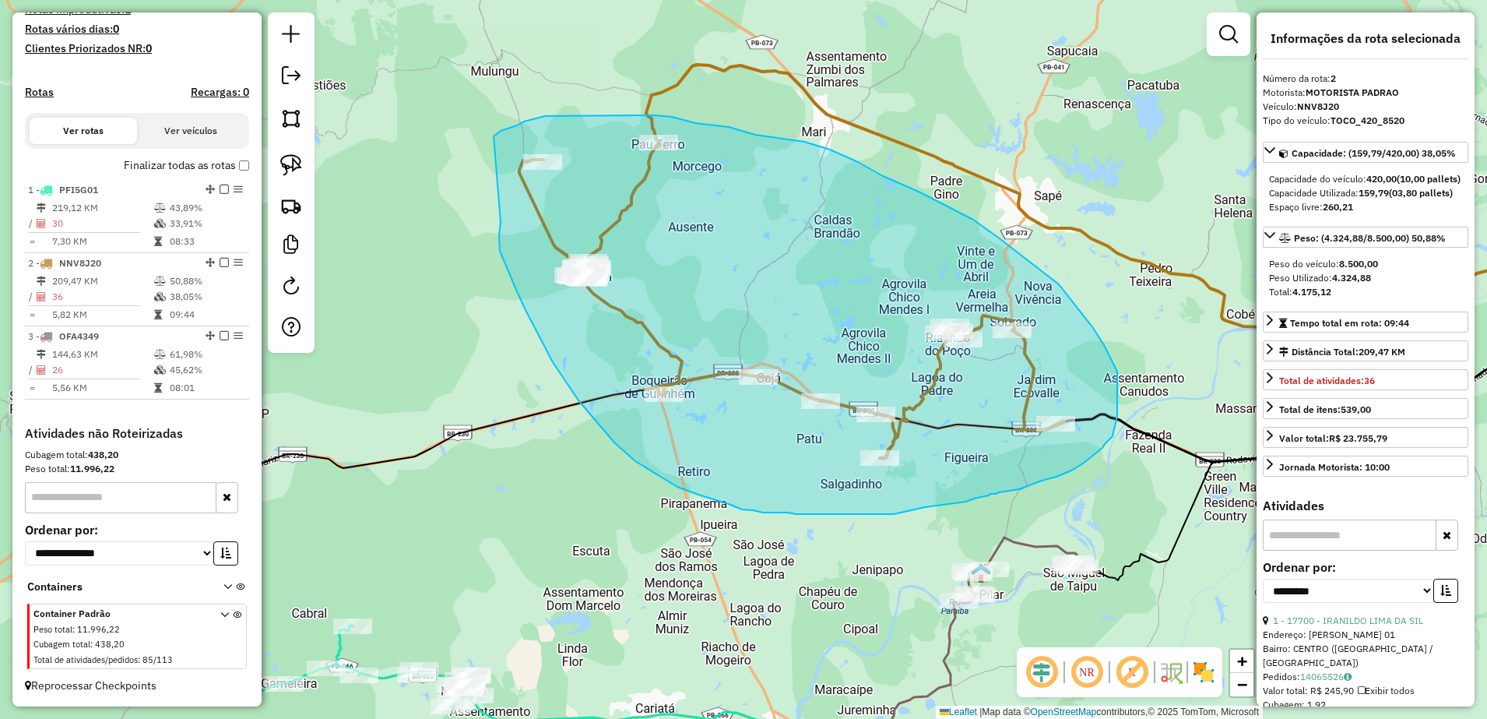
drag, startPoint x: 543, startPoint y: 343, endPoint x: 494, endPoint y: 136, distance: 212.1
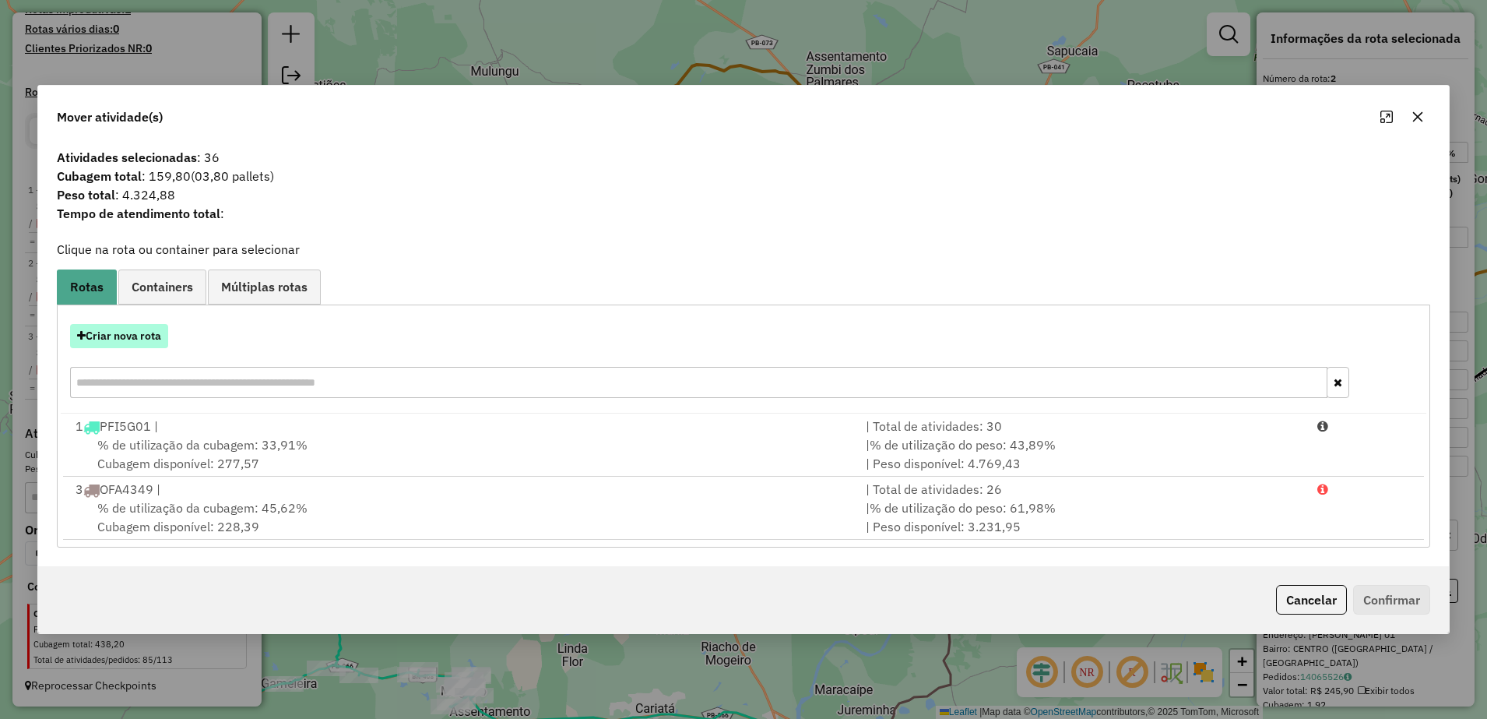
click at [146, 338] on button "Criar nova rota" at bounding box center [119, 336] width 98 height 24
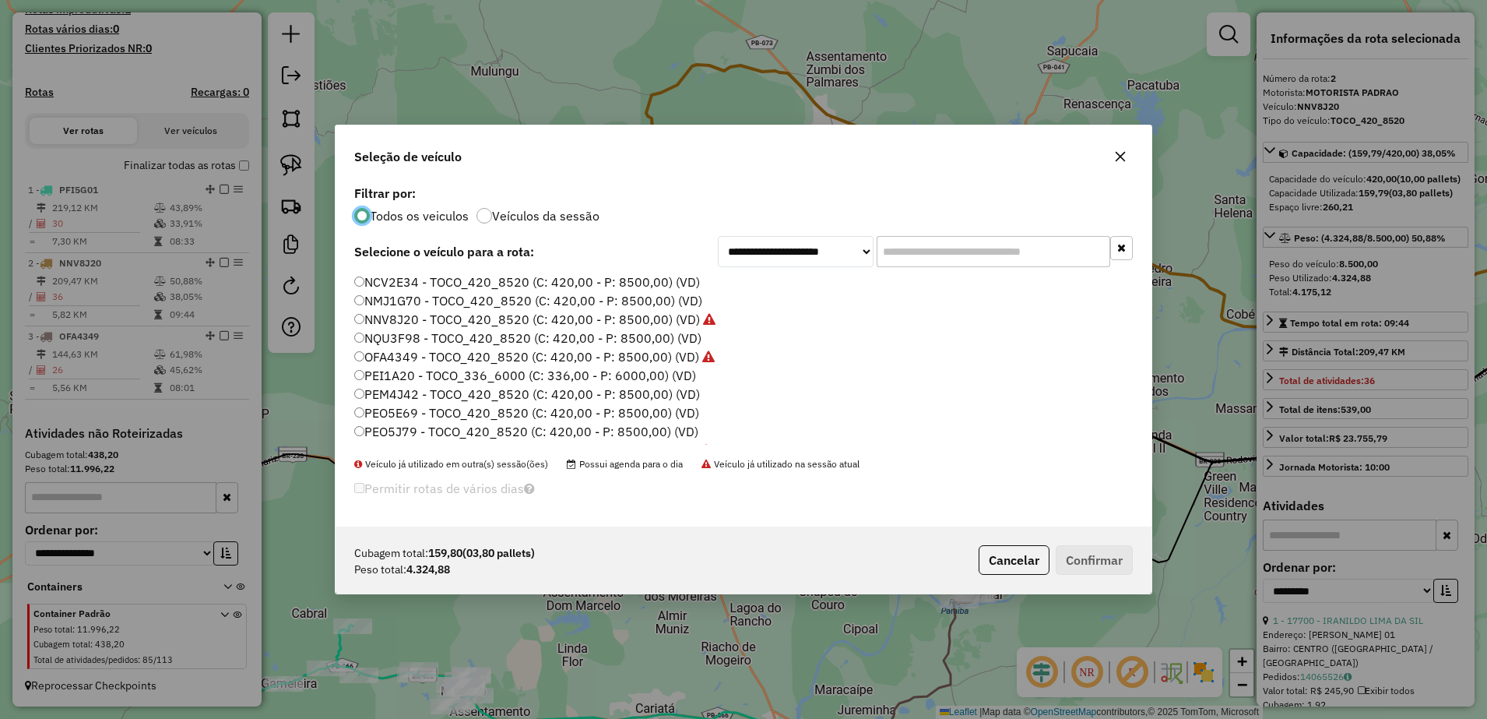
scroll to position [9, 5]
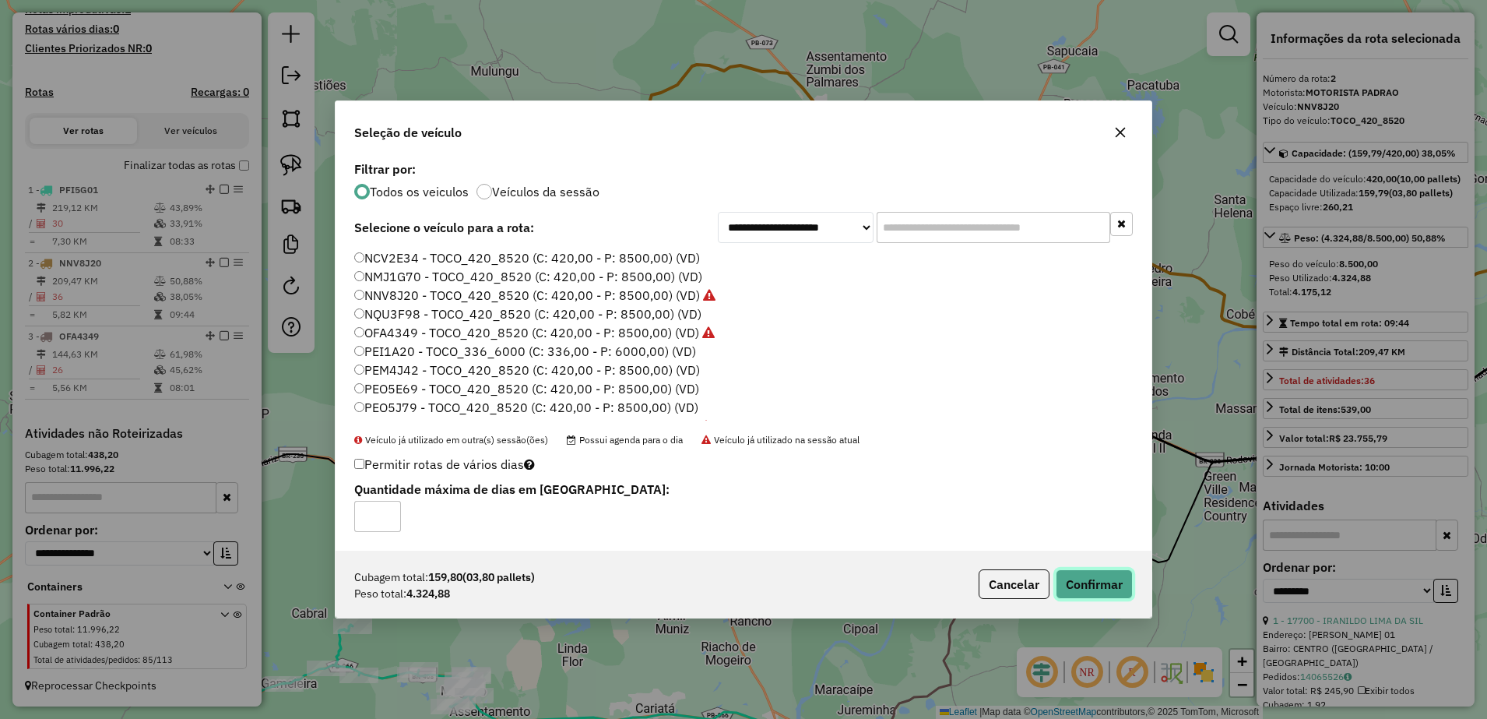
click at [1084, 584] on button "Confirmar" at bounding box center [1094, 584] width 77 height 30
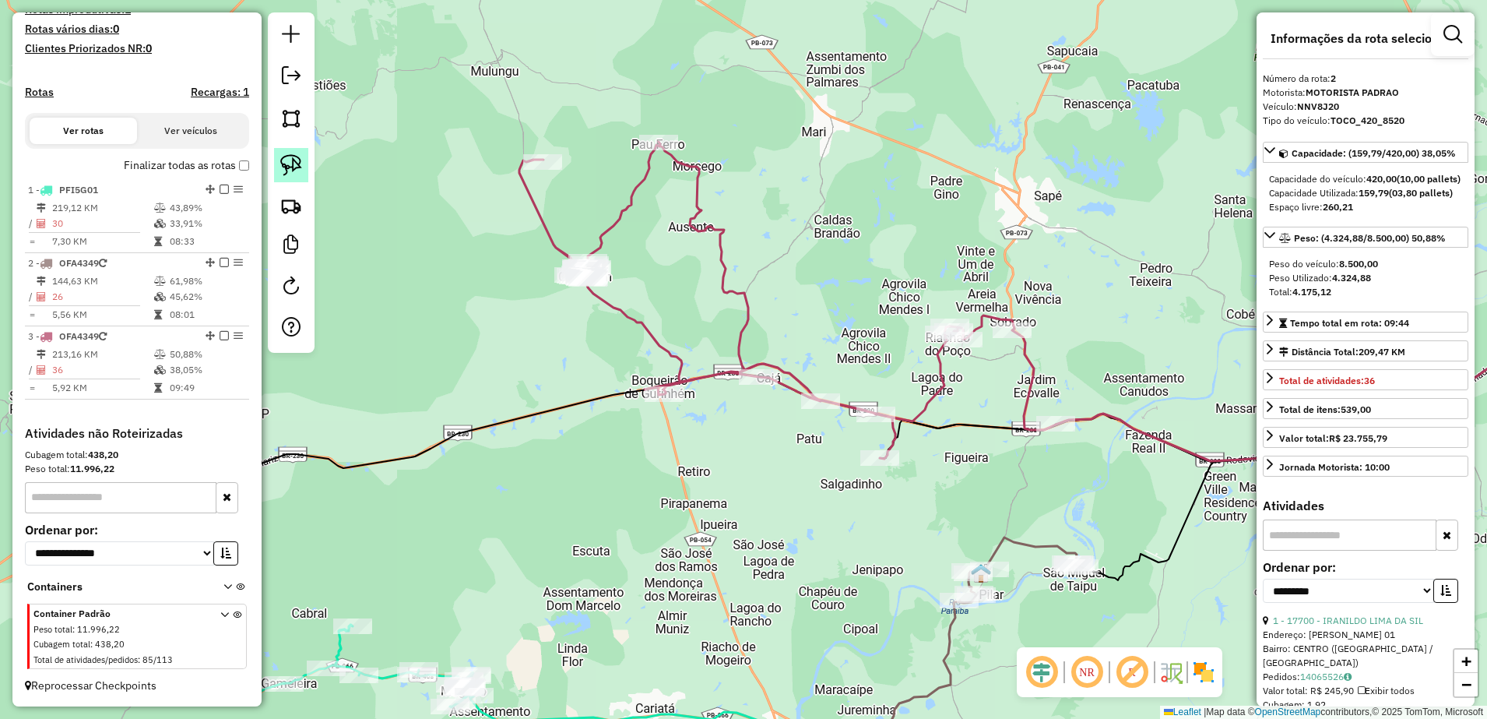
click at [292, 168] on img at bounding box center [291, 165] width 22 height 22
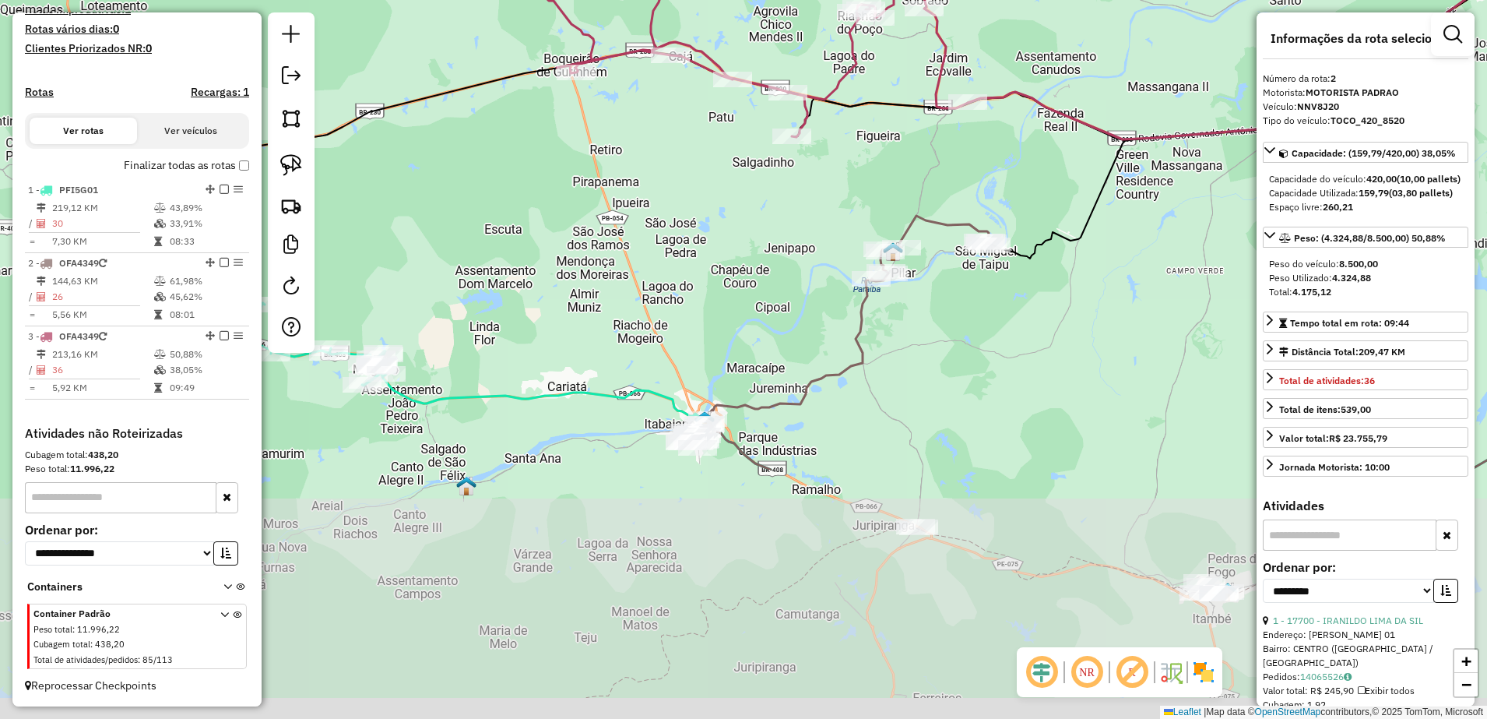
drag, startPoint x: 944, startPoint y: 512, endPoint x: 851, endPoint y: 185, distance: 340.8
click at [851, 185] on div "Janela de atendimento Grade de atendimento Capacidade Transportadoras Veículos …" at bounding box center [743, 359] width 1487 height 719
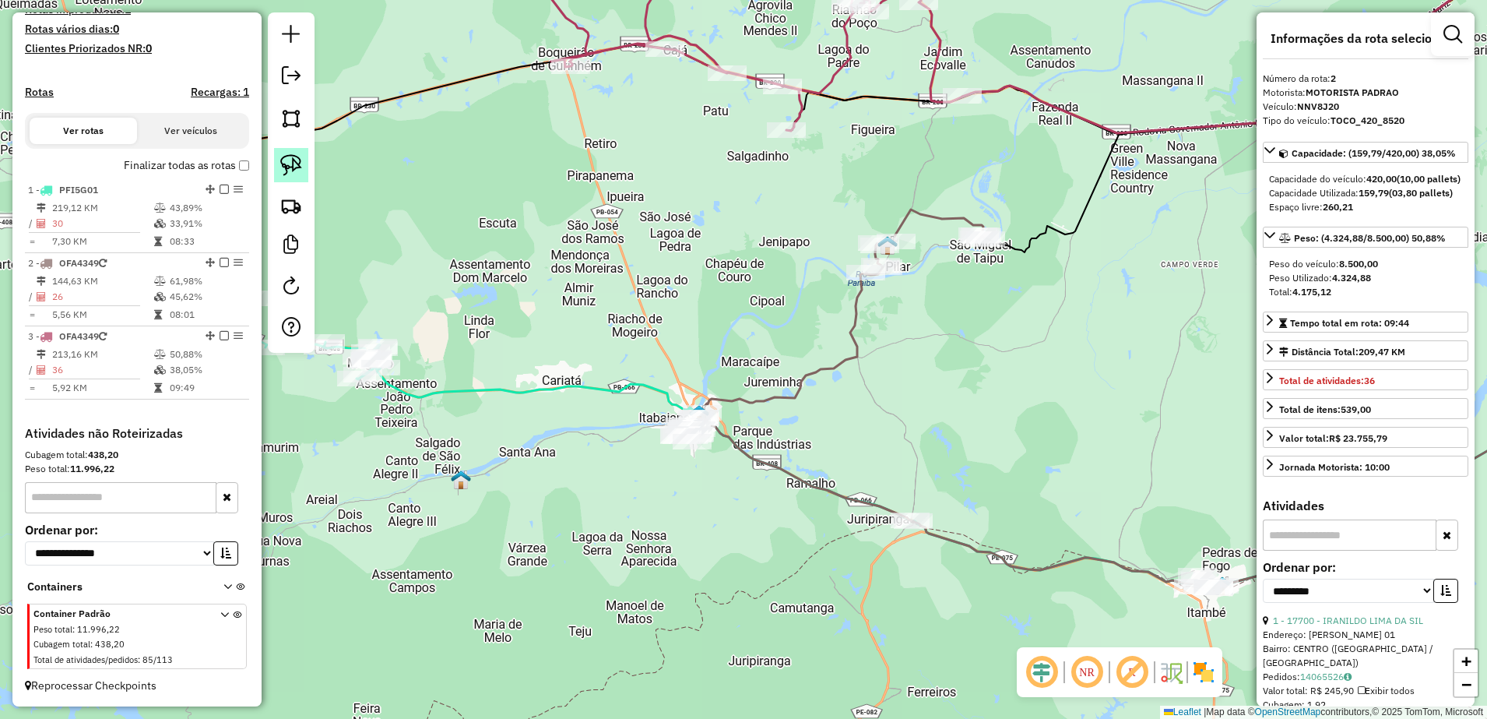
click at [297, 164] on img at bounding box center [291, 165] width 22 height 22
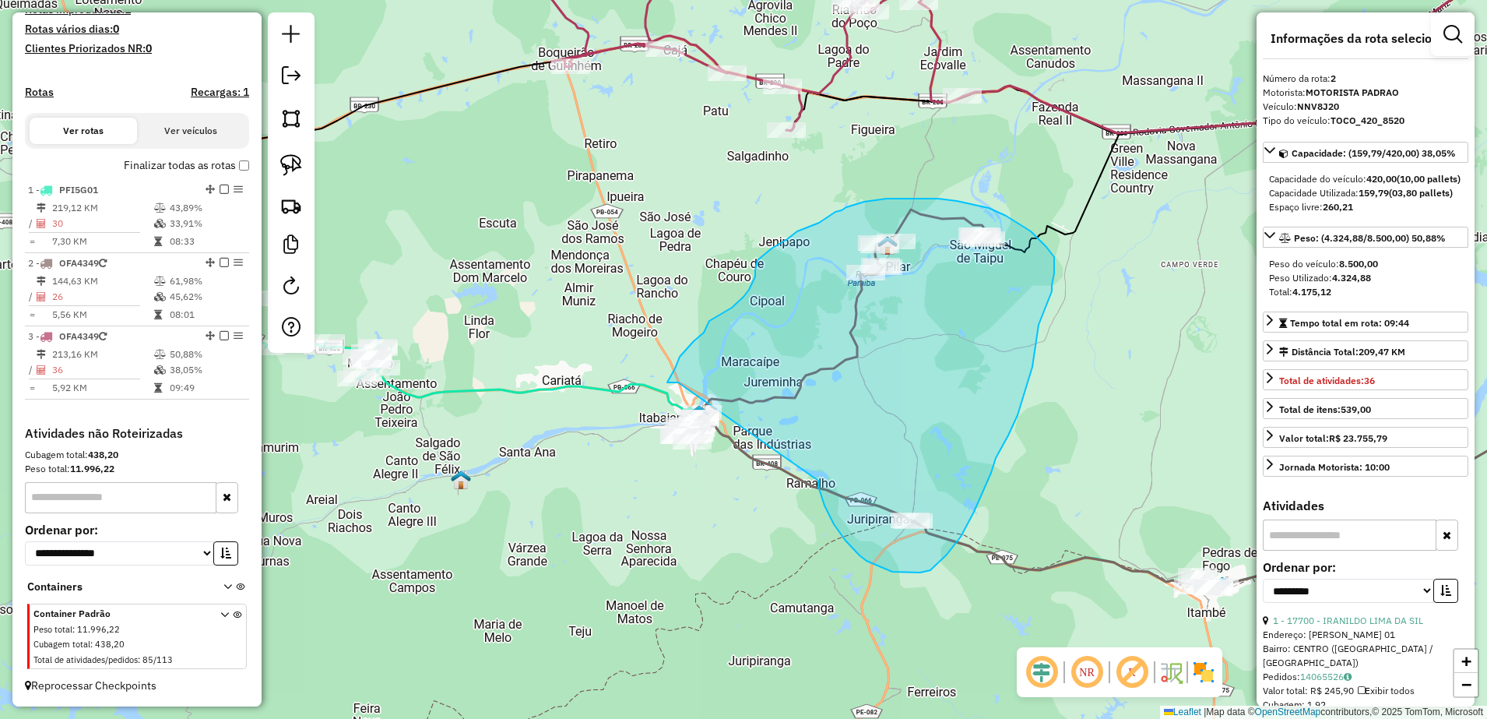
drag, startPoint x: 818, startPoint y: 486, endPoint x: 678, endPoint y: 382, distance: 174.2
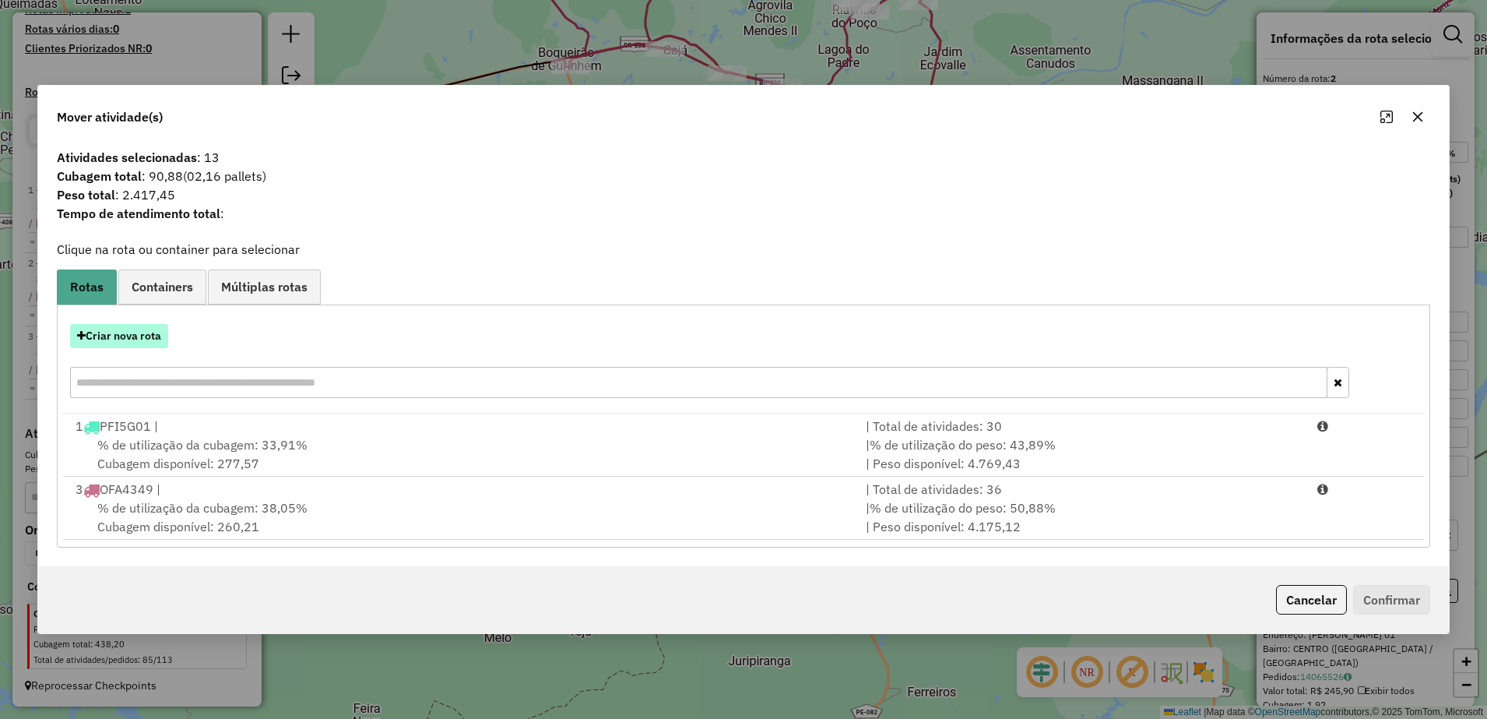
click at [138, 336] on button "Criar nova rota" at bounding box center [119, 336] width 98 height 24
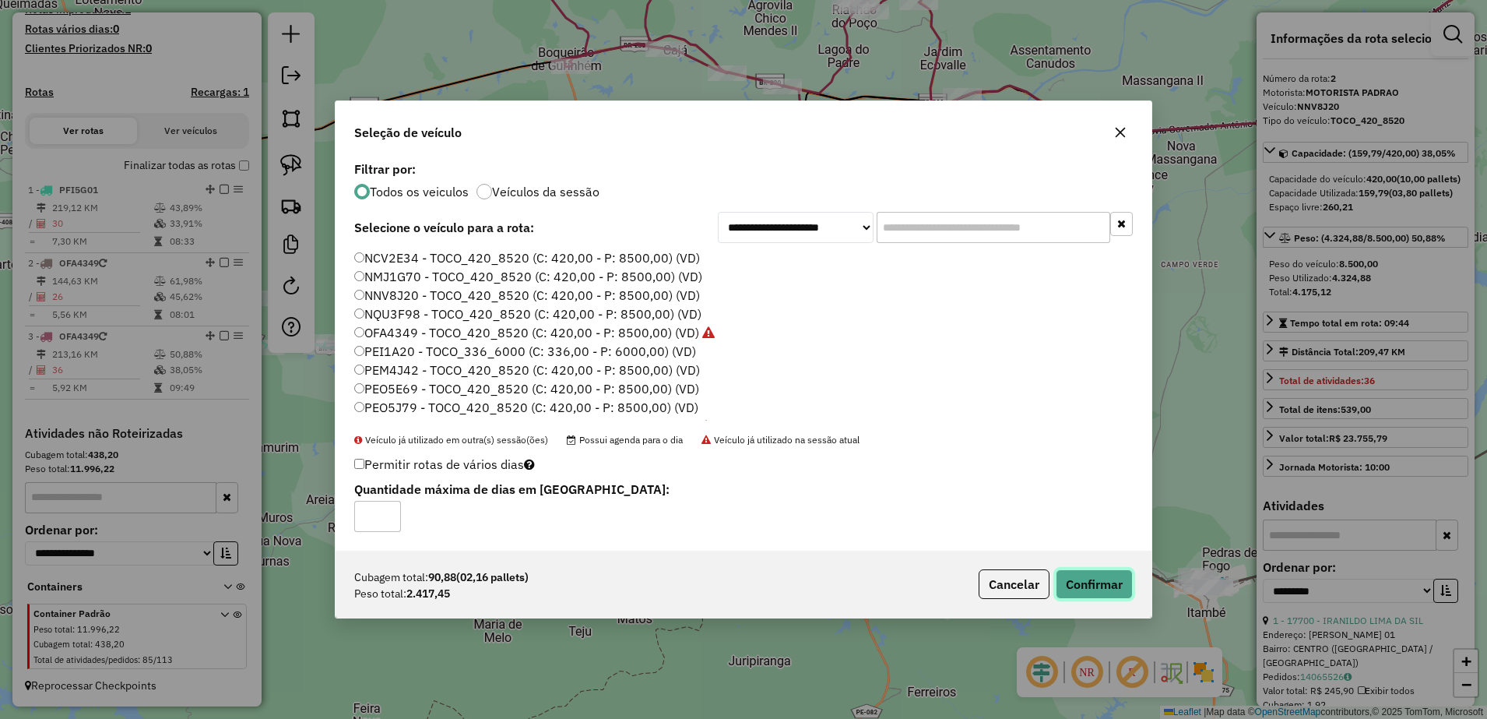
click at [1102, 580] on button "Confirmar" at bounding box center [1094, 584] width 77 height 30
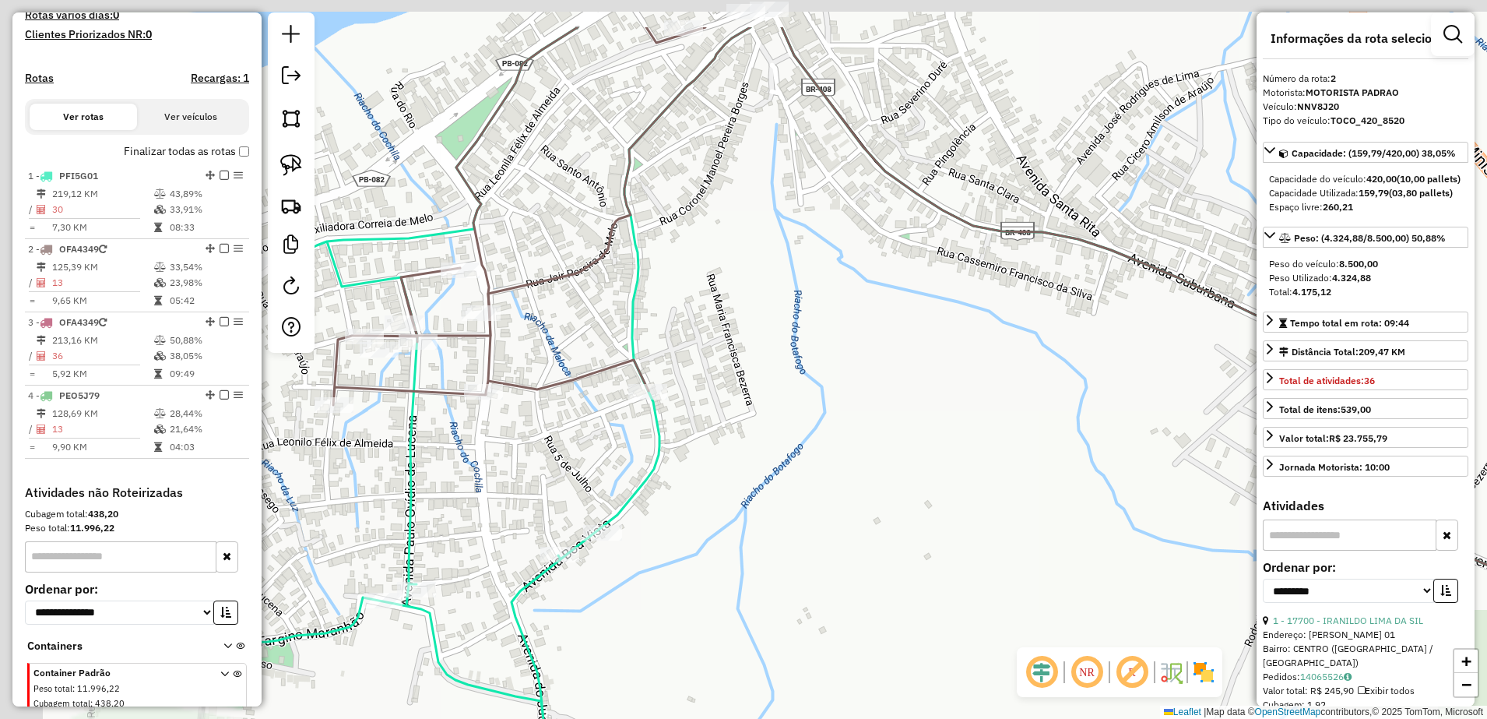
drag, startPoint x: 567, startPoint y: 368, endPoint x: 1060, endPoint y: 568, distance: 531.9
click at [1060, 568] on div "Janela de atendimento Grade de atendimento Capacidade Transportadoras Veículos …" at bounding box center [743, 359] width 1487 height 719
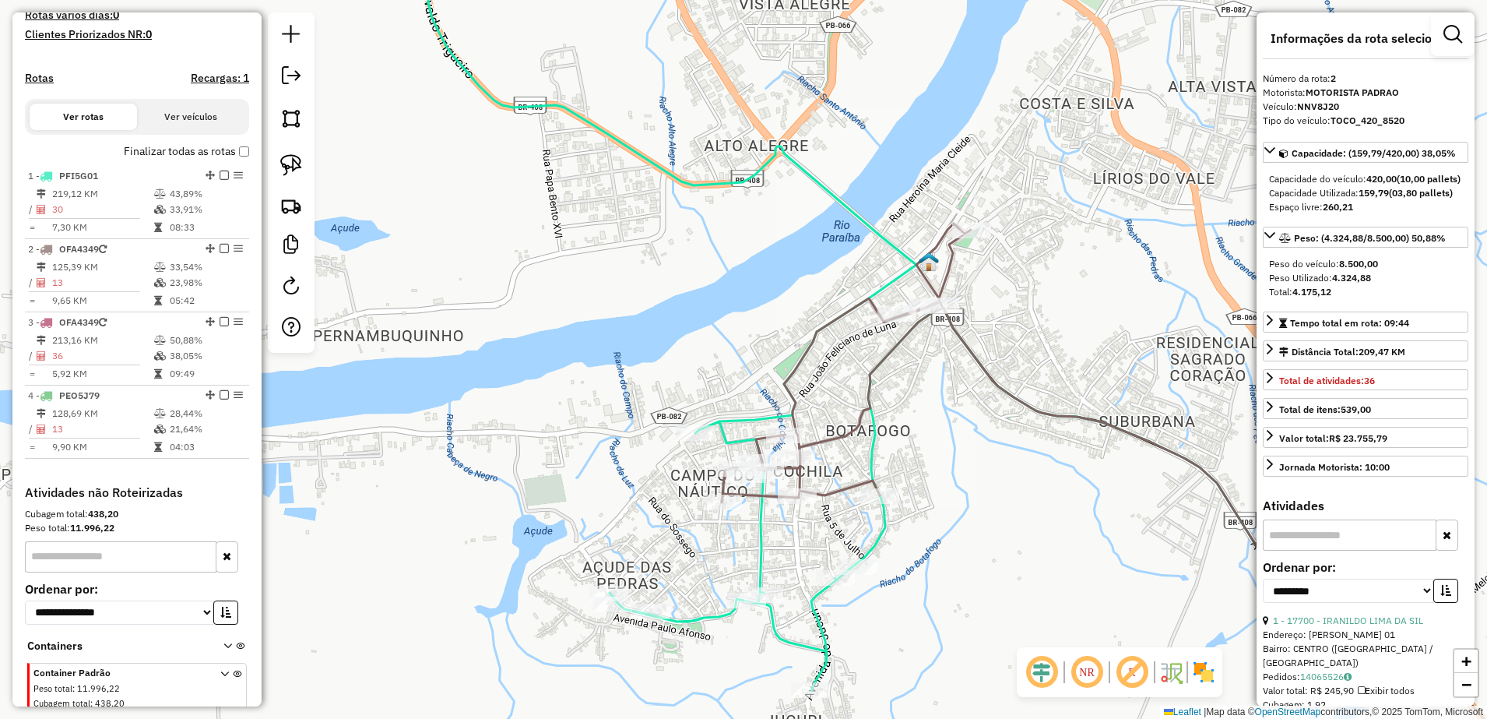
drag, startPoint x: 288, startPoint y: 162, endPoint x: 338, endPoint y: 206, distance: 66.2
click at [288, 161] on img at bounding box center [291, 165] width 22 height 22
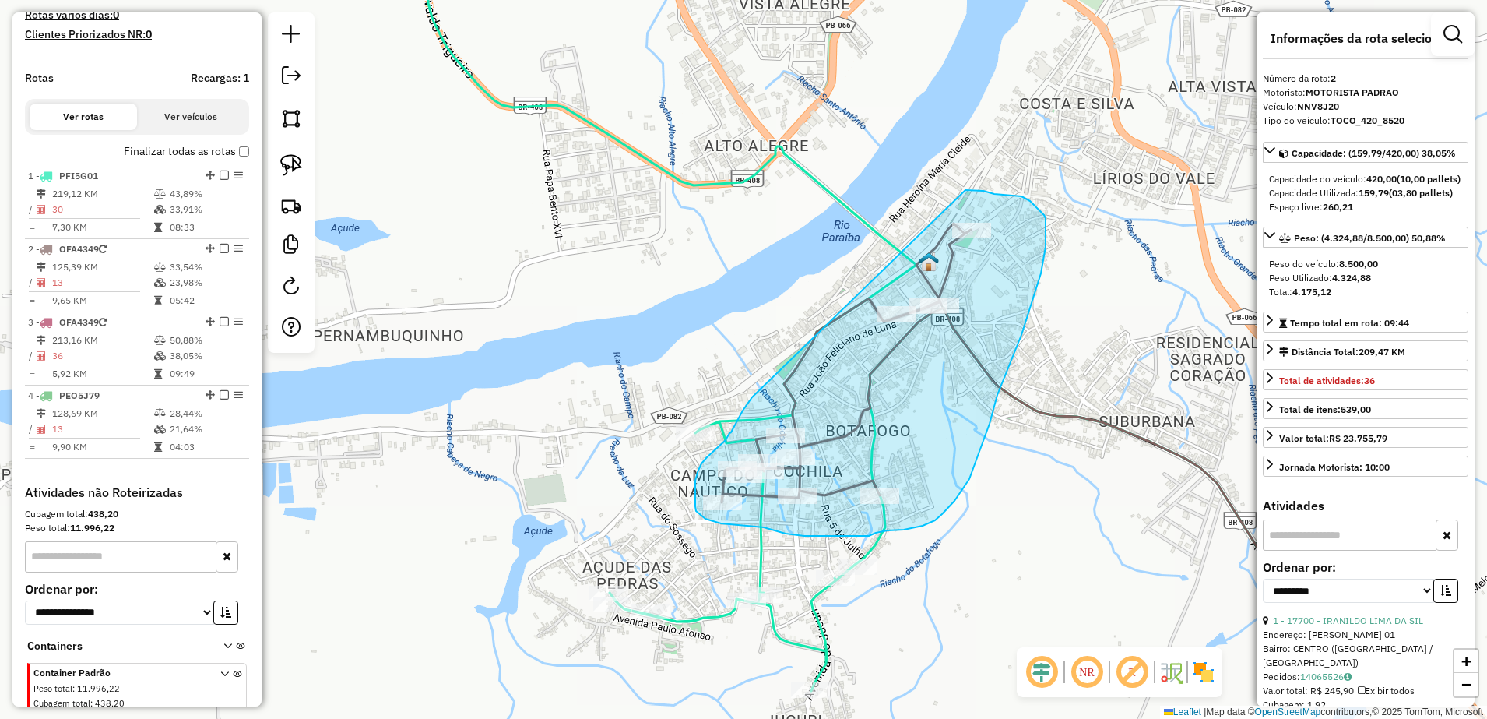
drag, startPoint x: 752, startPoint y: 397, endPoint x: 961, endPoint y: 190, distance: 294.5
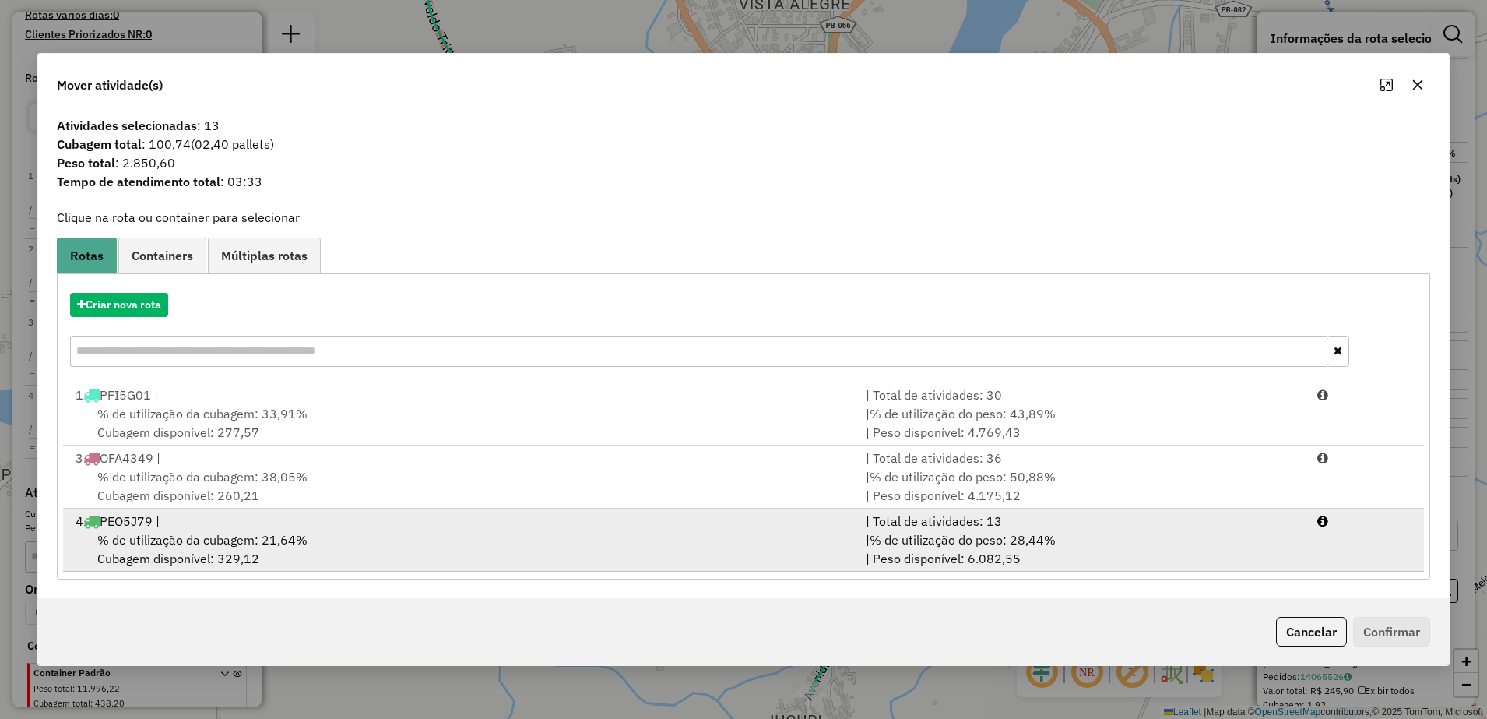
click at [264, 532] on span "% de utilização da cubagem: 21,64%" at bounding box center [202, 540] width 210 height 16
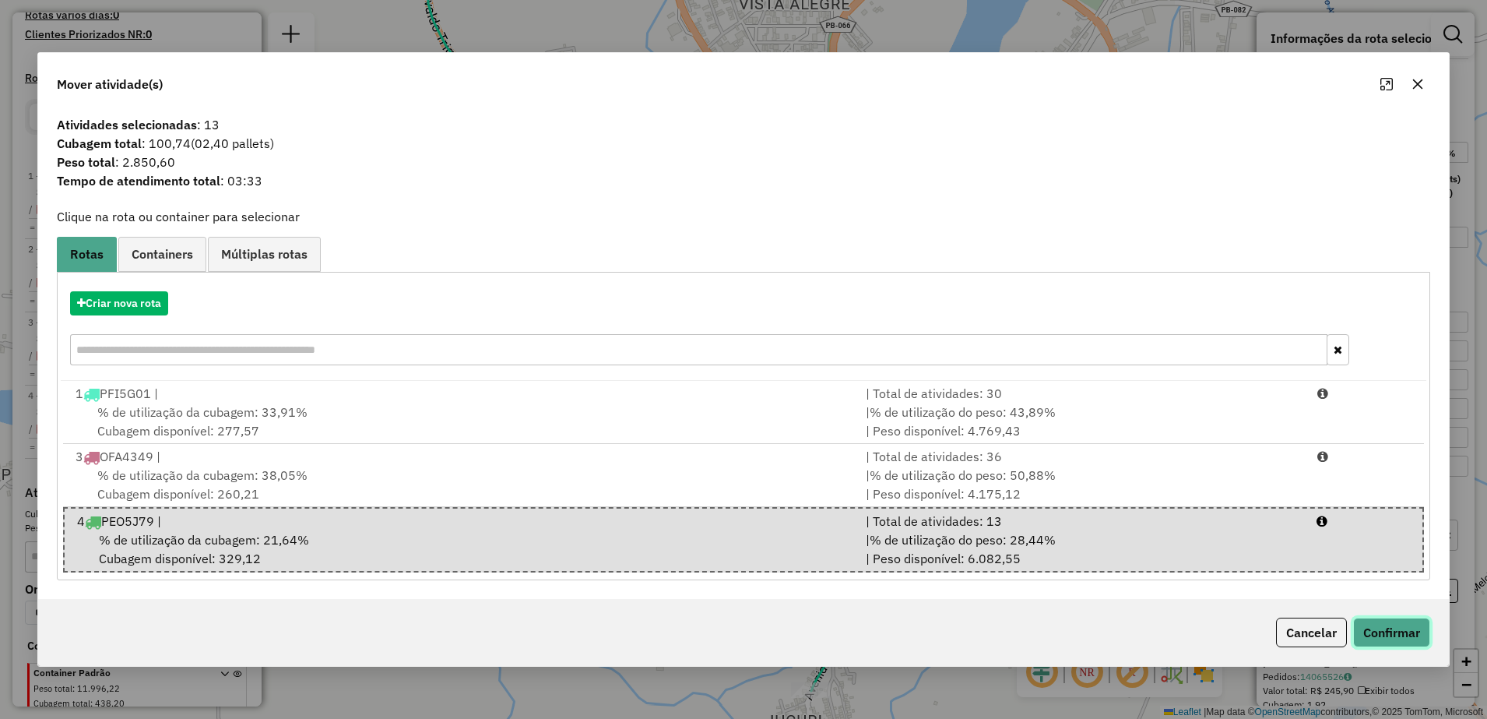
click at [1397, 634] on button "Confirmar" at bounding box center [1391, 632] width 77 height 30
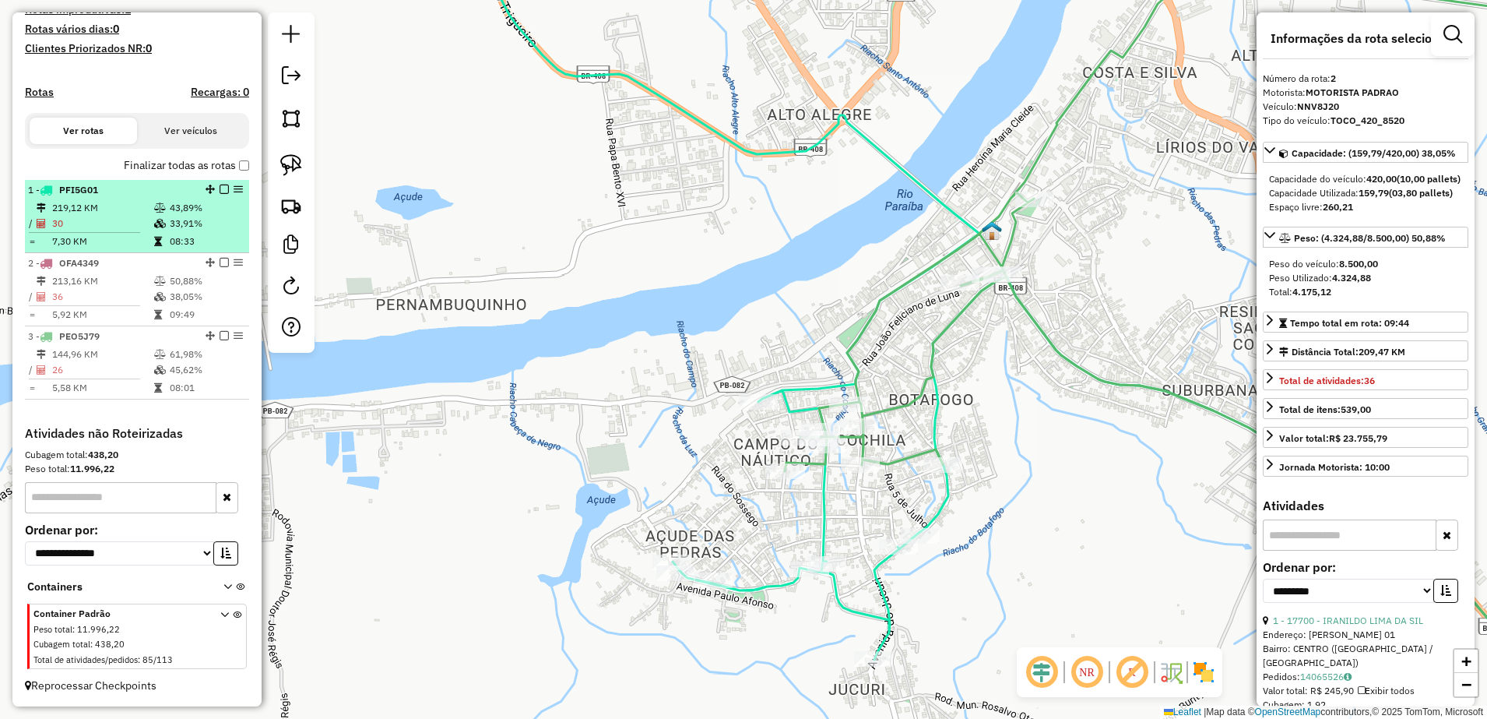
click at [98, 193] on span "PFI5G01" at bounding box center [78, 190] width 39 height 12
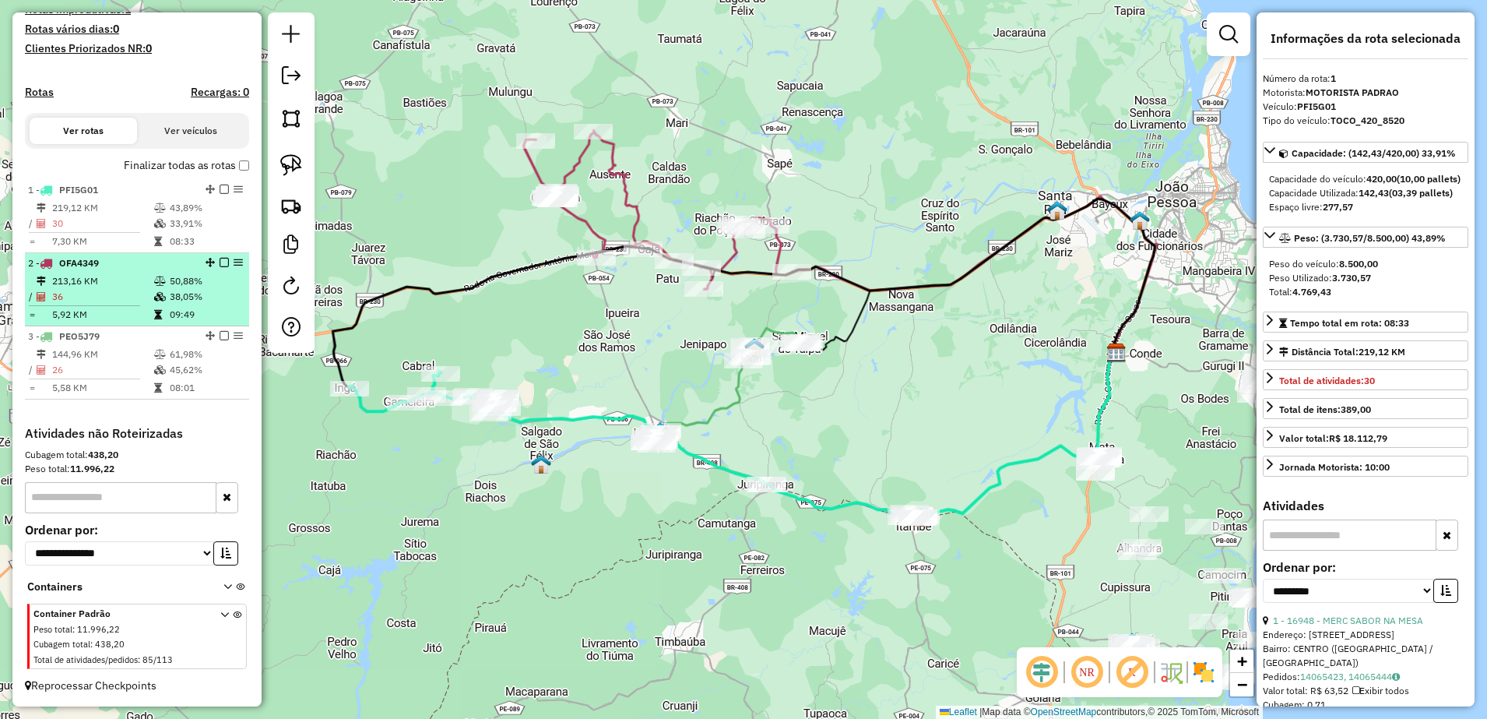
click at [95, 276] on td "213,16 KM" at bounding box center [102, 281] width 102 height 16
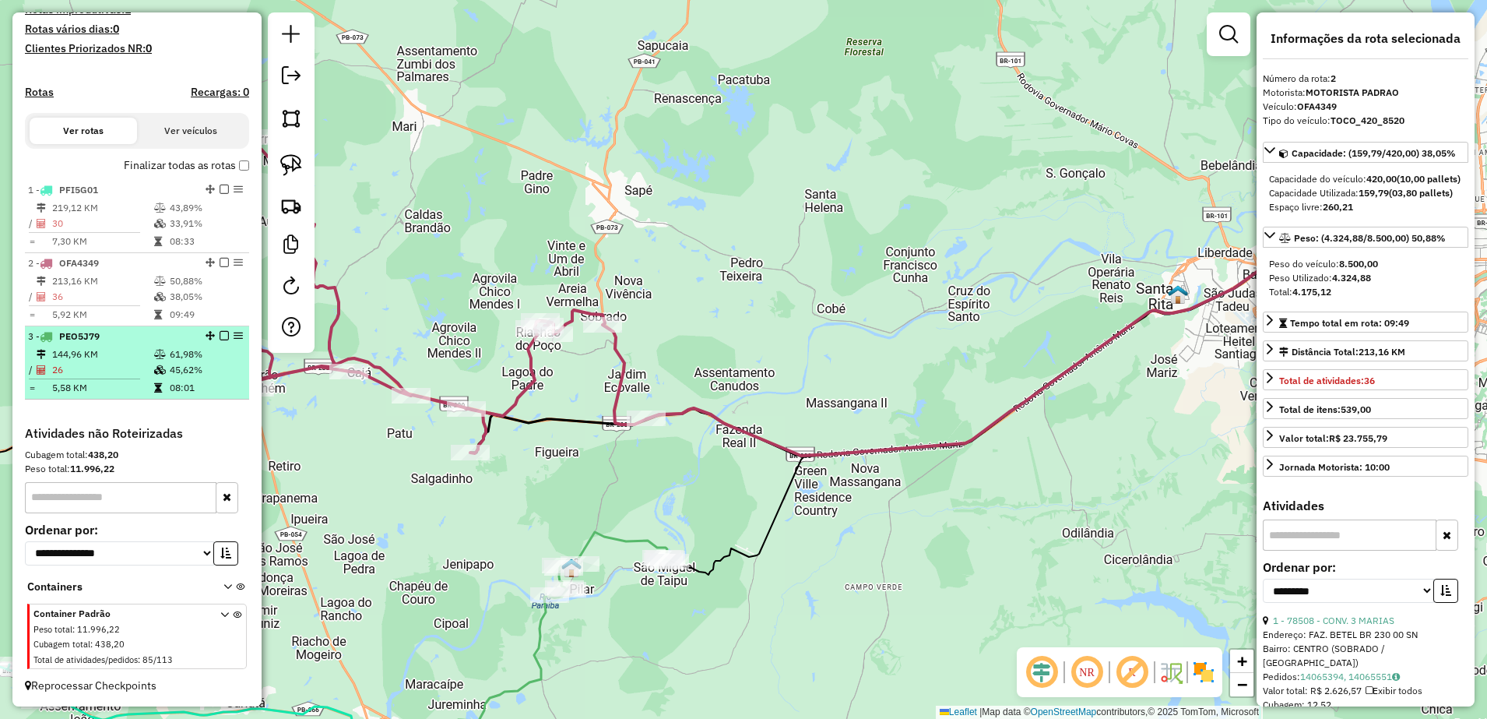
click at [79, 350] on td "144,96 KM" at bounding box center [102, 354] width 102 height 16
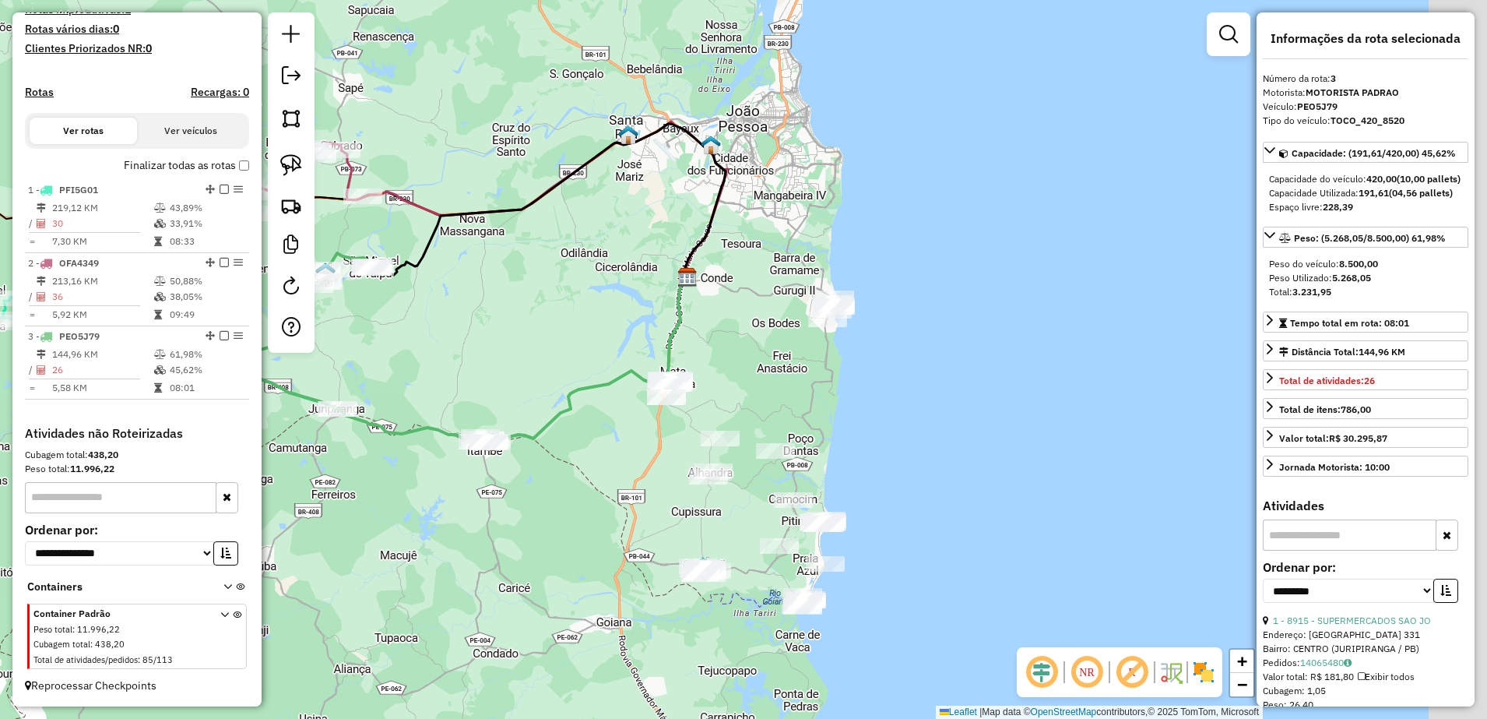
drag, startPoint x: 603, startPoint y: 461, endPoint x: 523, endPoint y: 360, distance: 128.5
click at [458, 353] on div "Janela de atendimento Grade de atendimento Capacidade Transportadoras Veículos …" at bounding box center [743, 359] width 1487 height 719
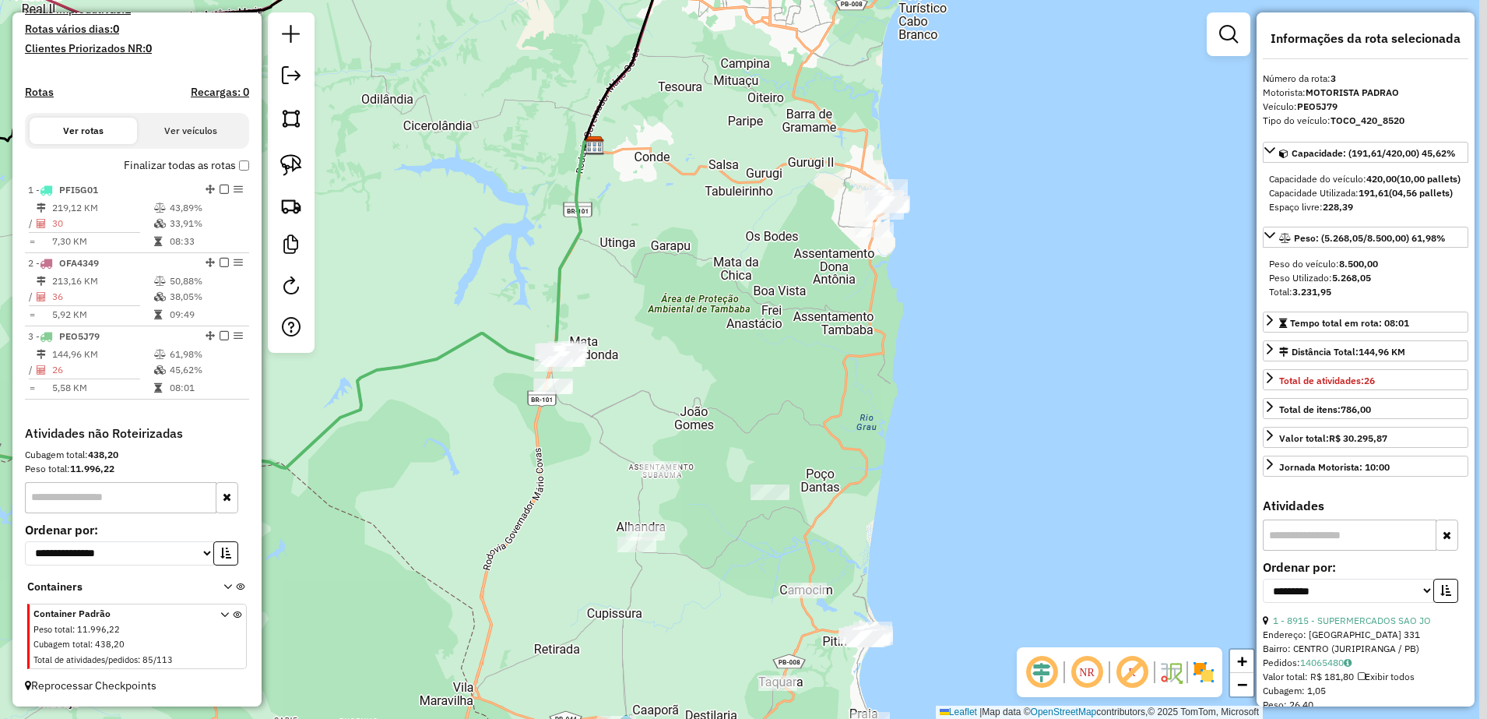
drag, startPoint x: 837, startPoint y: 341, endPoint x: 817, endPoint y: 362, distance: 28.6
click at [817, 362] on div "Janela de atendimento Grade de atendimento Capacidade Transportadoras Veículos …" at bounding box center [743, 359] width 1487 height 719
click at [265, 178] on div "Janela de atendimento Grade de atendimento Capacidade Transportadoras Veículos …" at bounding box center [743, 359] width 1487 height 719
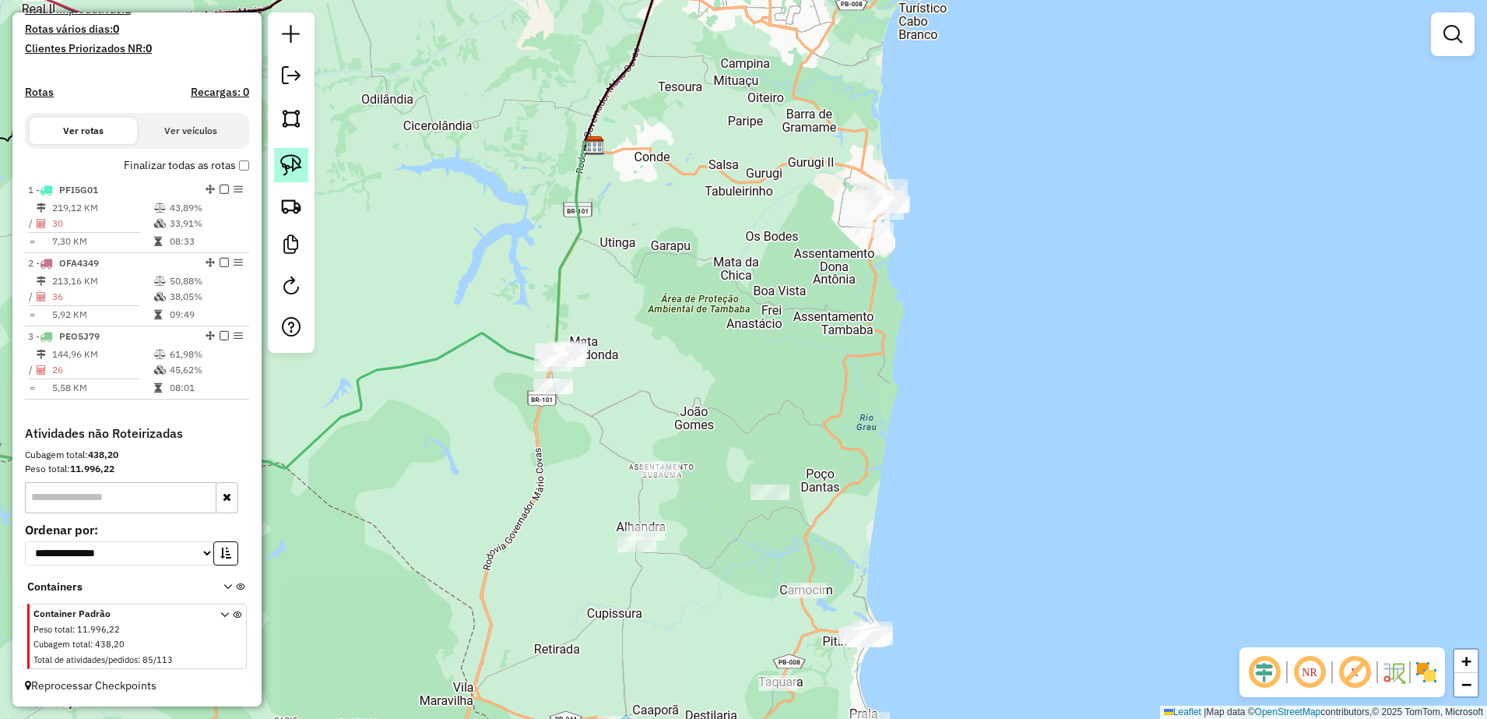
click at [294, 166] on img at bounding box center [291, 165] width 22 height 22
drag, startPoint x: 840, startPoint y: 236, endPoint x: 879, endPoint y: 145, distance: 99.1
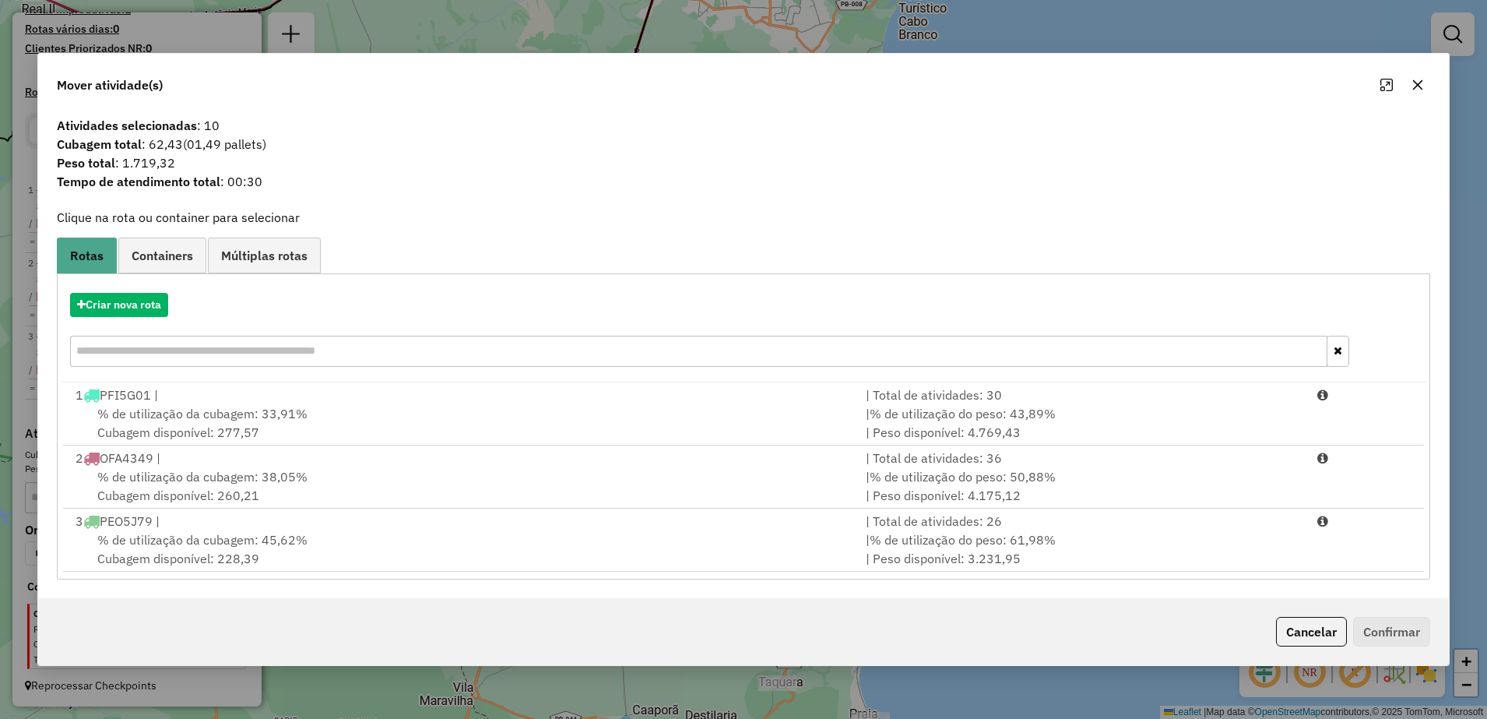
click at [1416, 83] on icon "button" at bounding box center [1417, 85] width 12 height 12
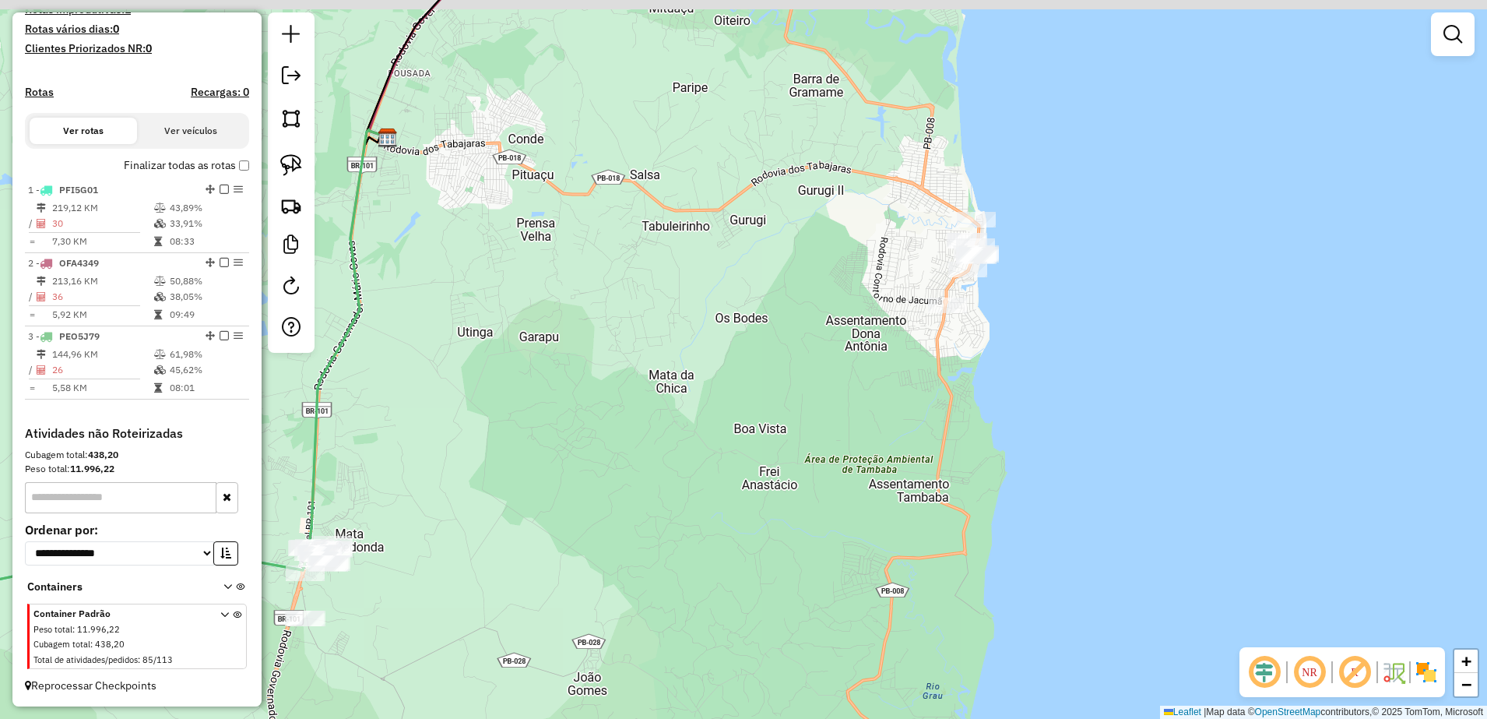
drag, startPoint x: 774, startPoint y: 248, endPoint x: 951, endPoint y: 307, distance: 186.4
click at [951, 307] on div "Janela de atendimento Grade de atendimento Capacidade Transportadoras Veículos …" at bounding box center [743, 359] width 1487 height 719
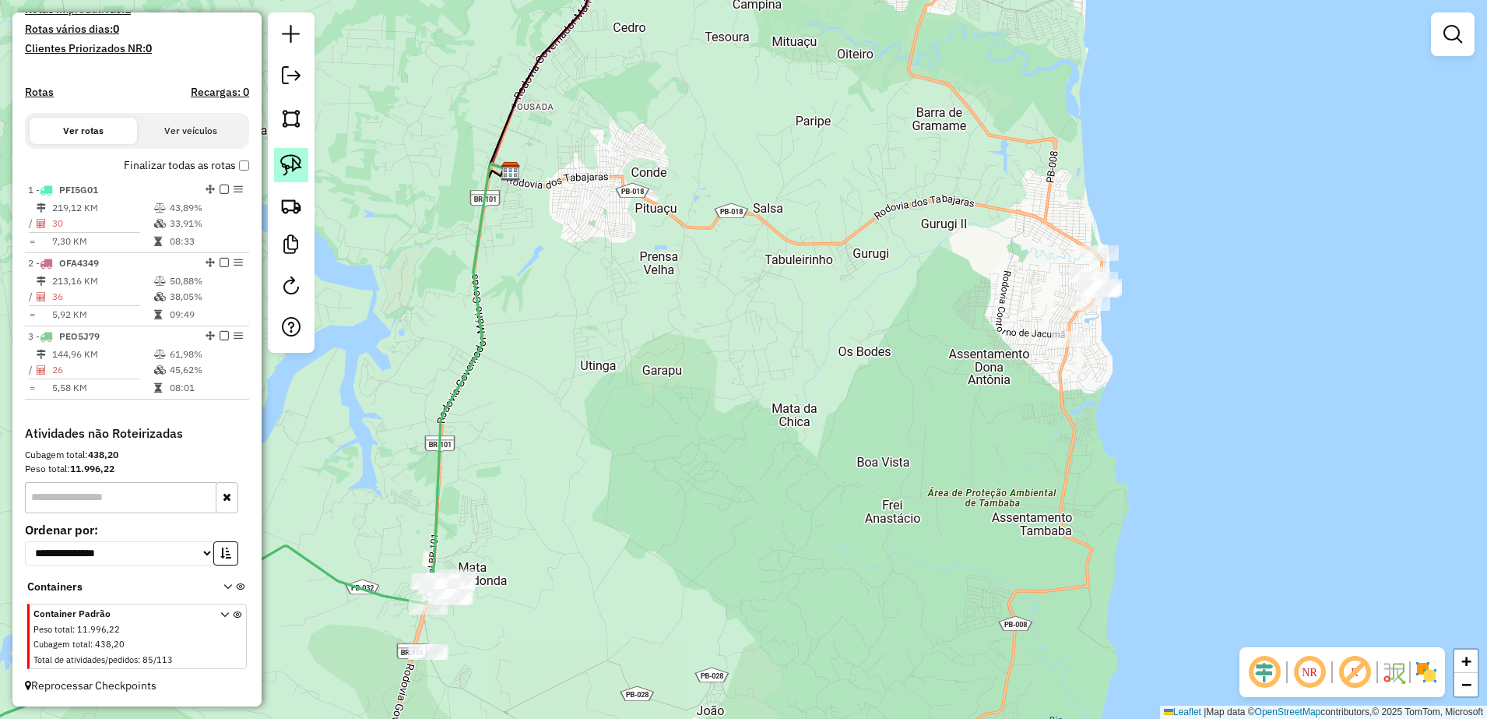
click at [283, 153] on link at bounding box center [291, 165] width 34 height 34
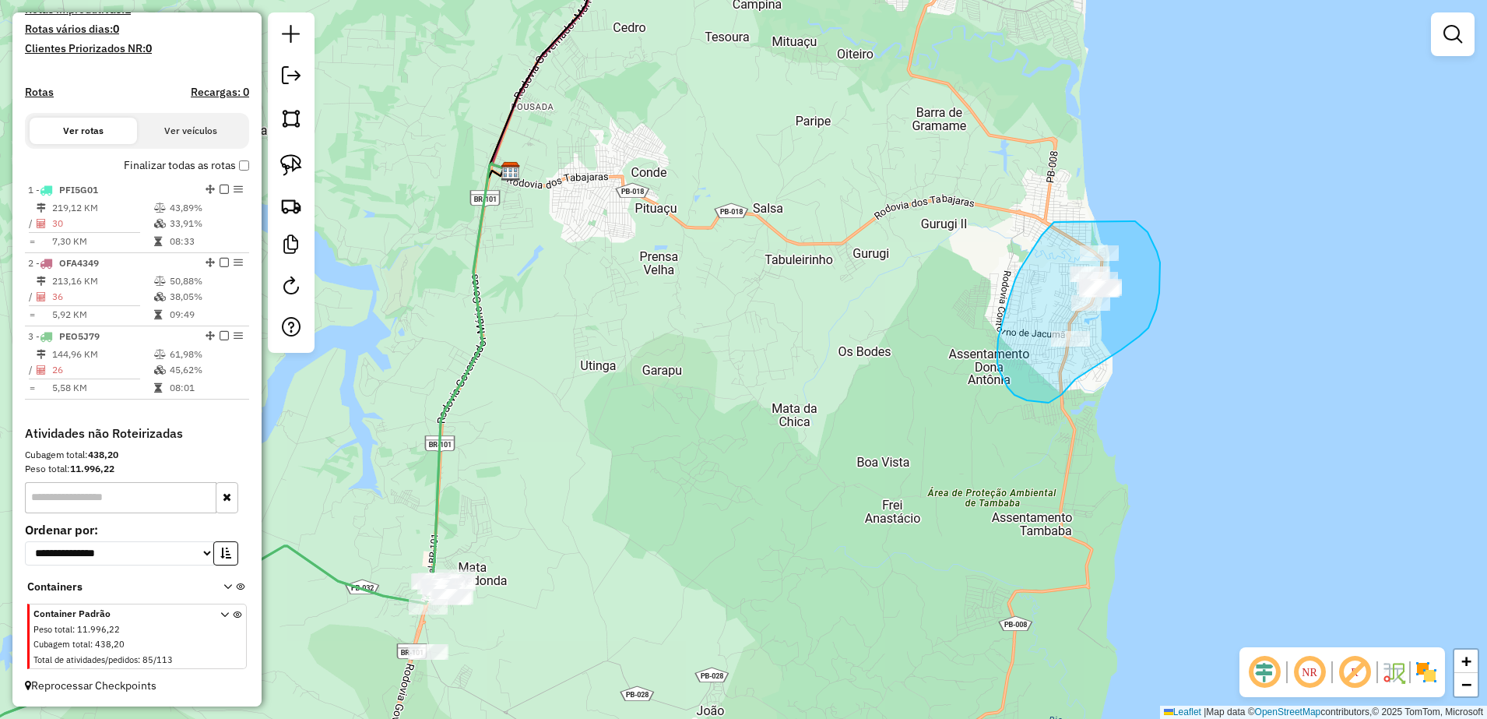
drag, startPoint x: 1032, startPoint y: 252, endPoint x: 1131, endPoint y: 221, distance: 104.4
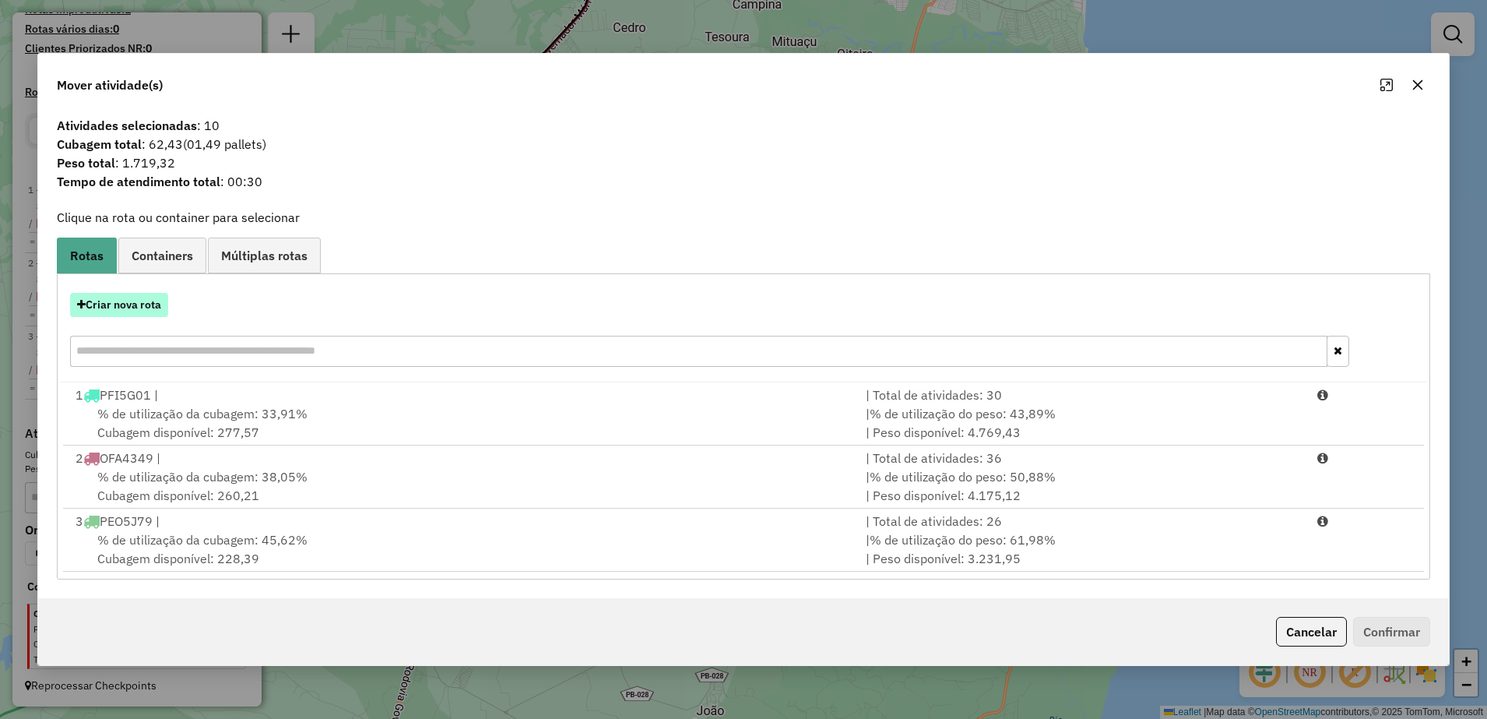
click at [142, 307] on button "Criar nova rota" at bounding box center [119, 305] width 98 height 24
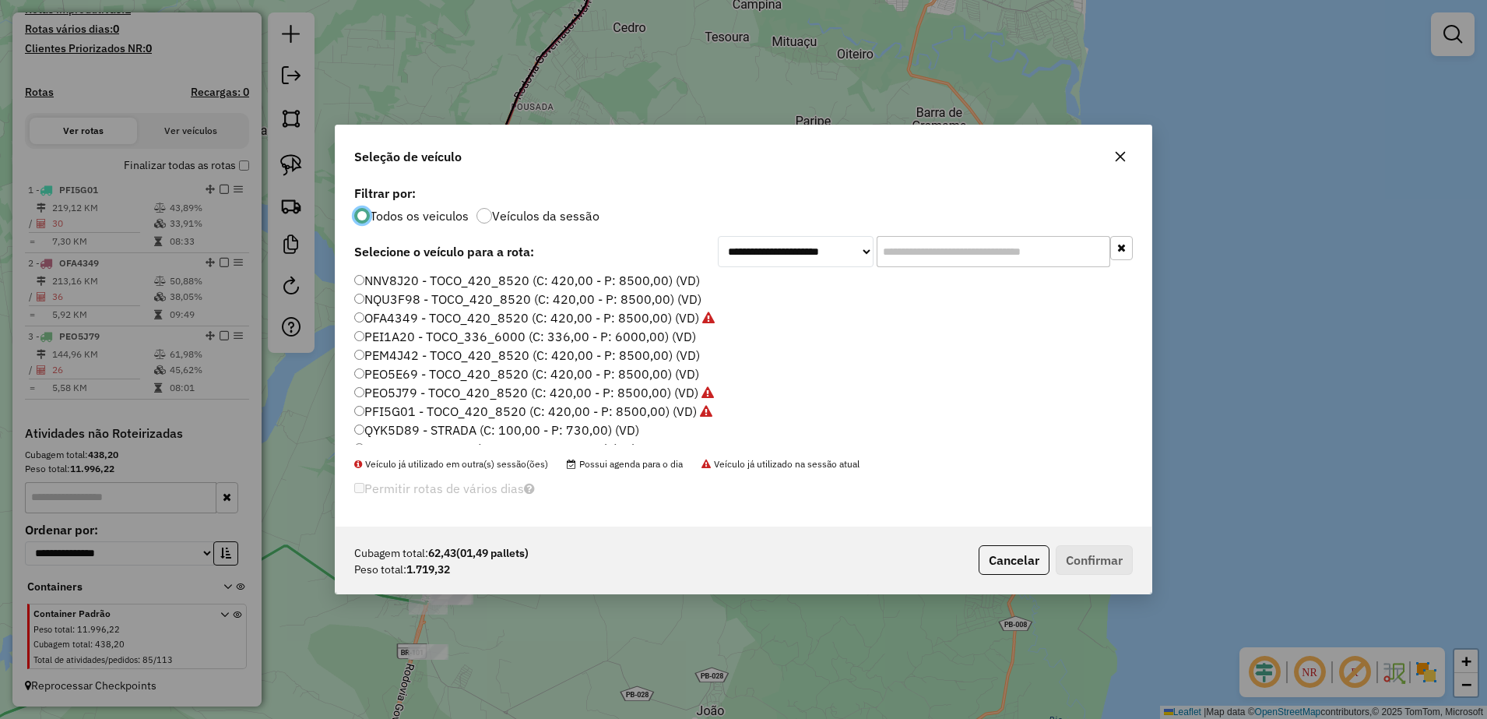
scroll to position [53, 0]
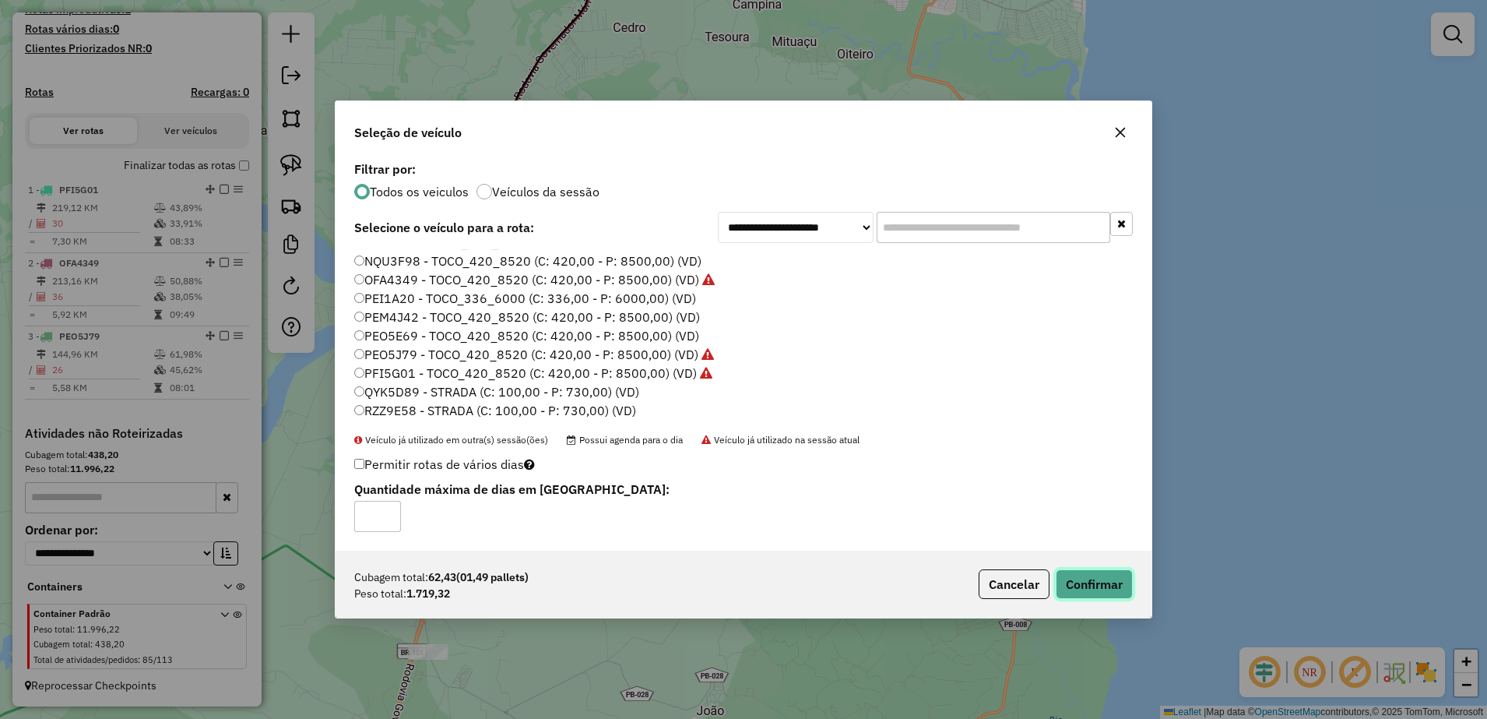
click at [1090, 588] on button "Confirmar" at bounding box center [1094, 584] width 77 height 30
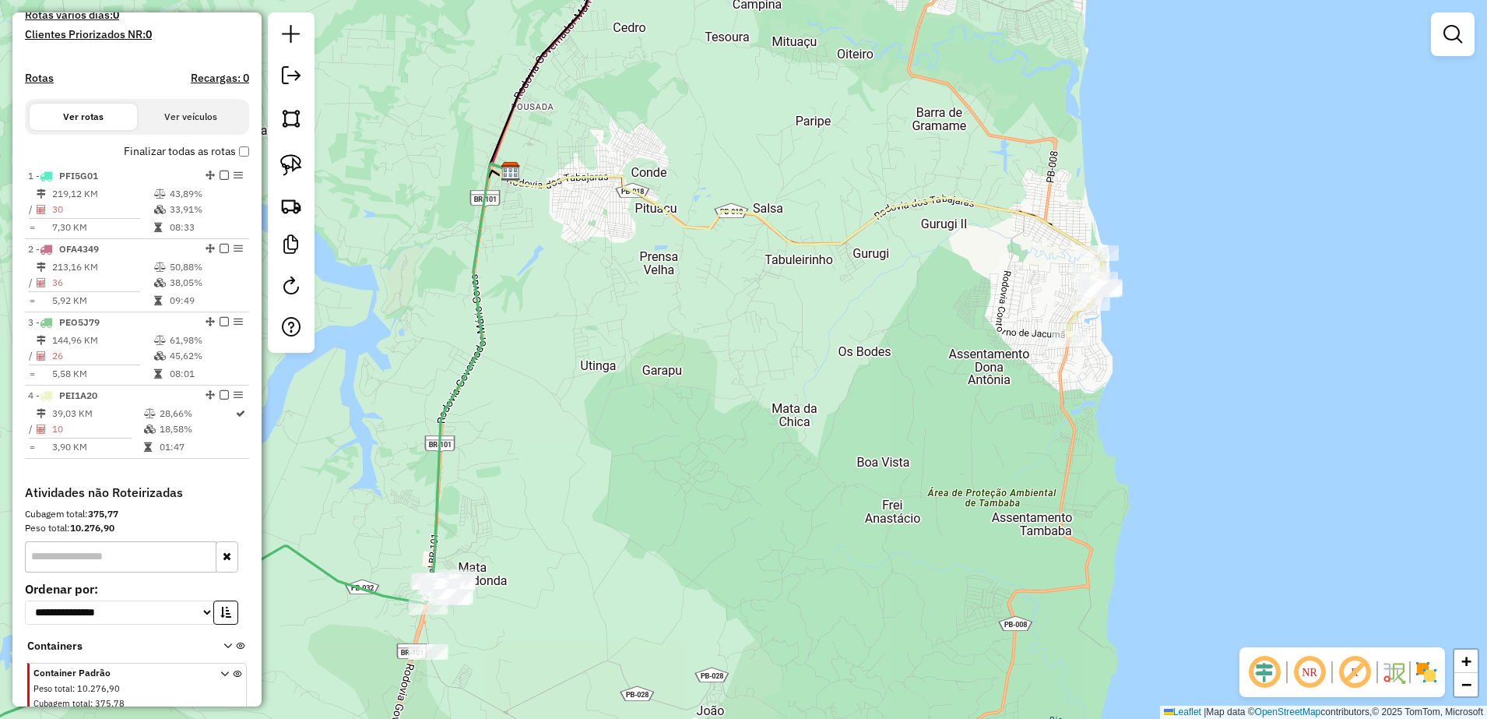
drag, startPoint x: 649, startPoint y: 550, endPoint x: 708, endPoint y: 300, distance: 256.8
click at [706, 304] on div "Janela de atendimento Grade de atendimento Capacidade Transportadoras Veículos …" at bounding box center [743, 359] width 1487 height 719
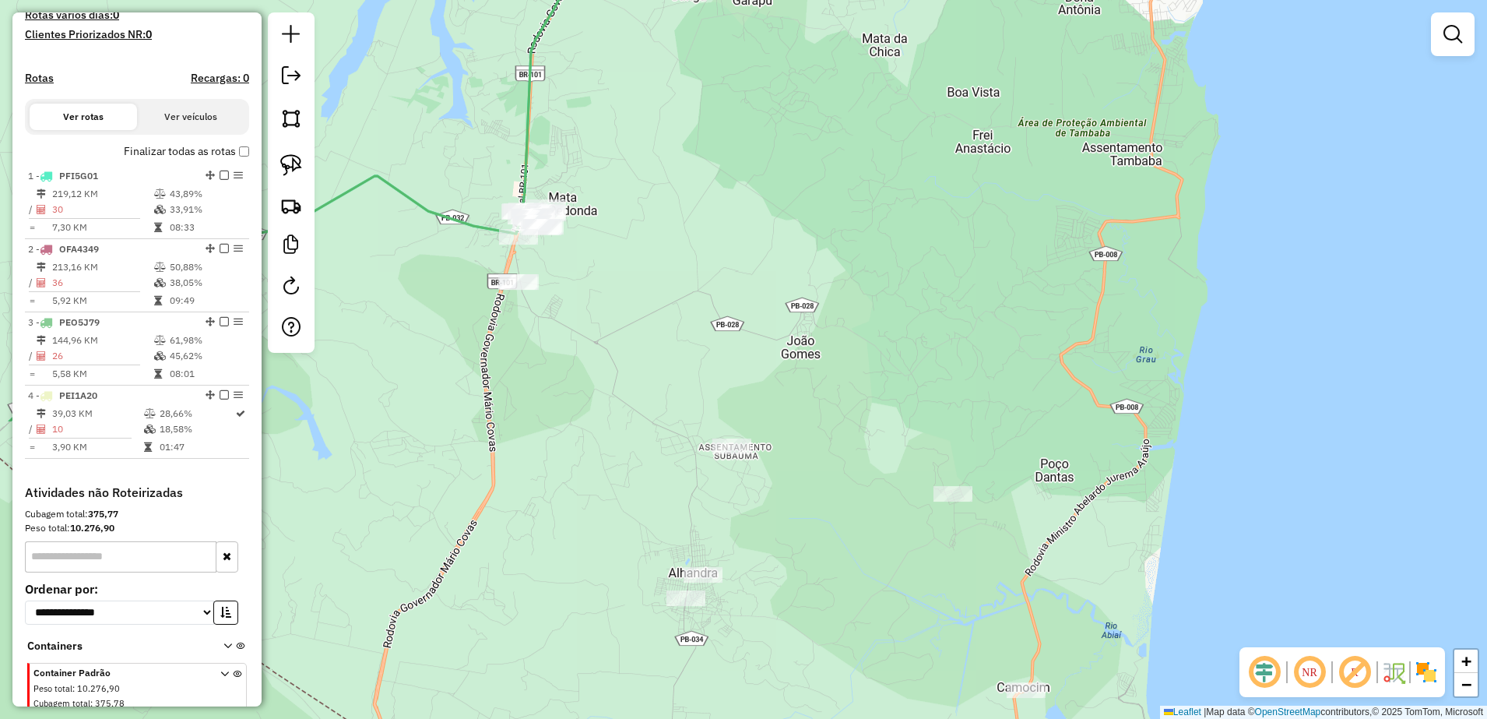
drag, startPoint x: 770, startPoint y: 329, endPoint x: 802, endPoint y: 290, distance: 49.7
click at [784, 314] on div "Janela de atendimento Grade de atendimento Capacidade Transportadoras Veículos …" at bounding box center [743, 359] width 1487 height 719
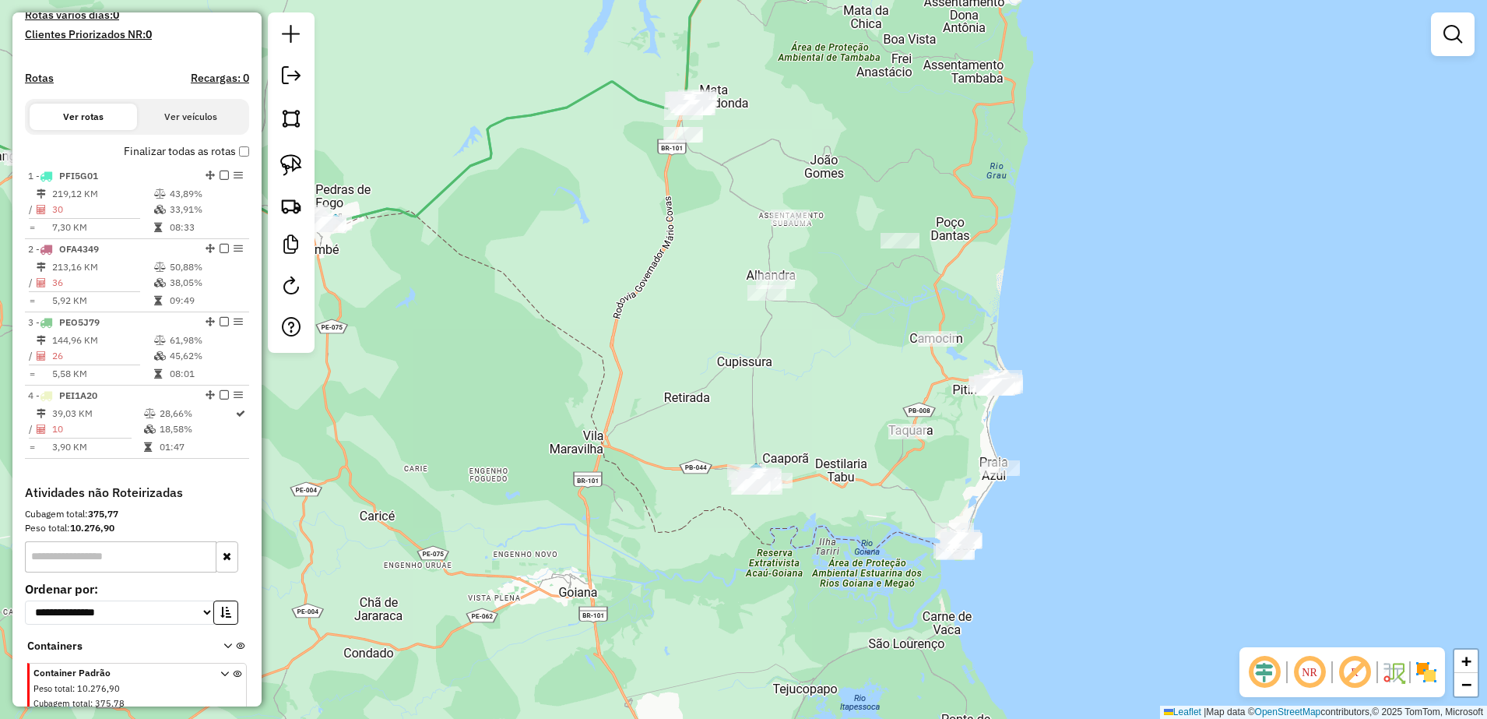
drag, startPoint x: 873, startPoint y: 477, endPoint x: 861, endPoint y: 357, distance: 121.2
click at [861, 357] on div "Janela de atendimento Grade de atendimento Capacidade Transportadoras Veículos …" at bounding box center [743, 359] width 1487 height 719
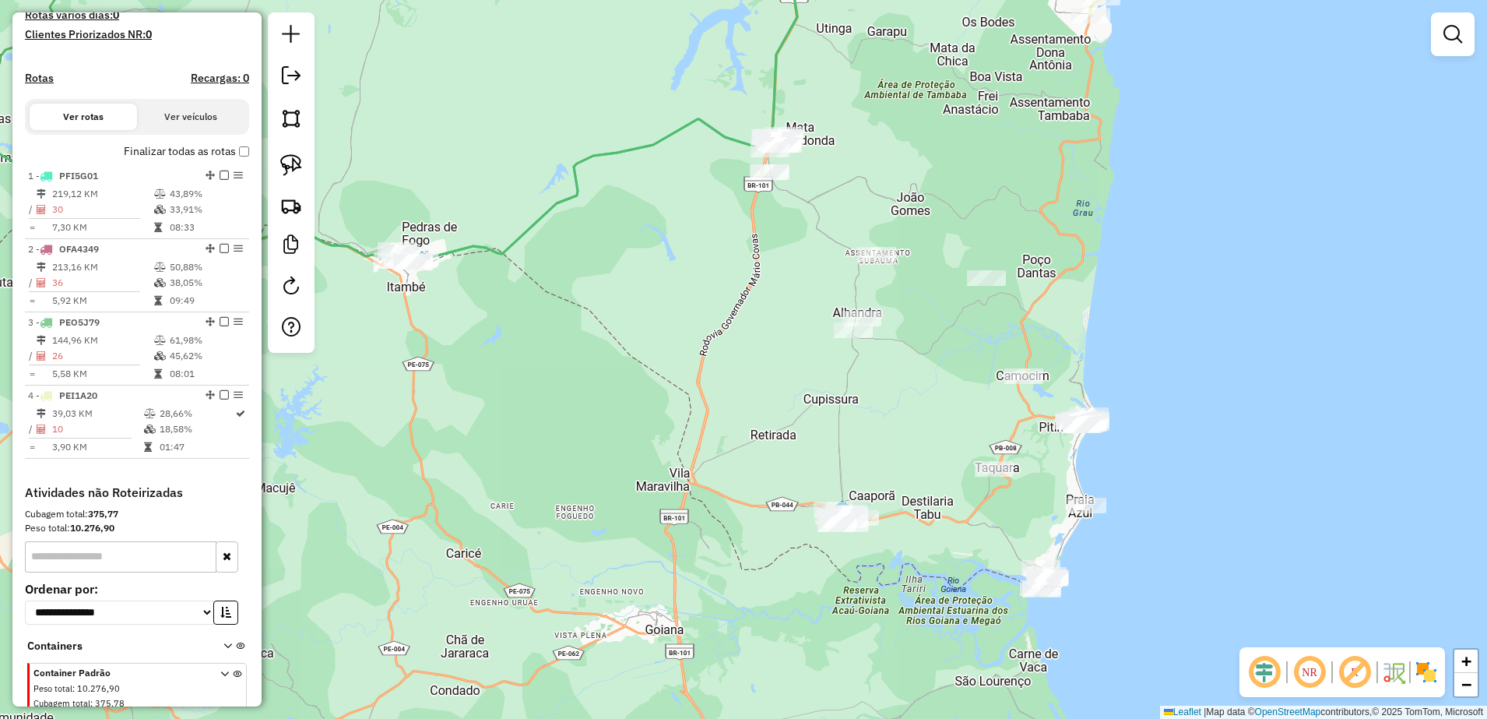
drag, startPoint x: 810, startPoint y: 357, endPoint x: 913, endPoint y: 395, distance: 109.6
click at [913, 395] on div "Janela de atendimento Grade de atendimento Capacidade Transportadoras Veículos …" at bounding box center [743, 359] width 1487 height 719
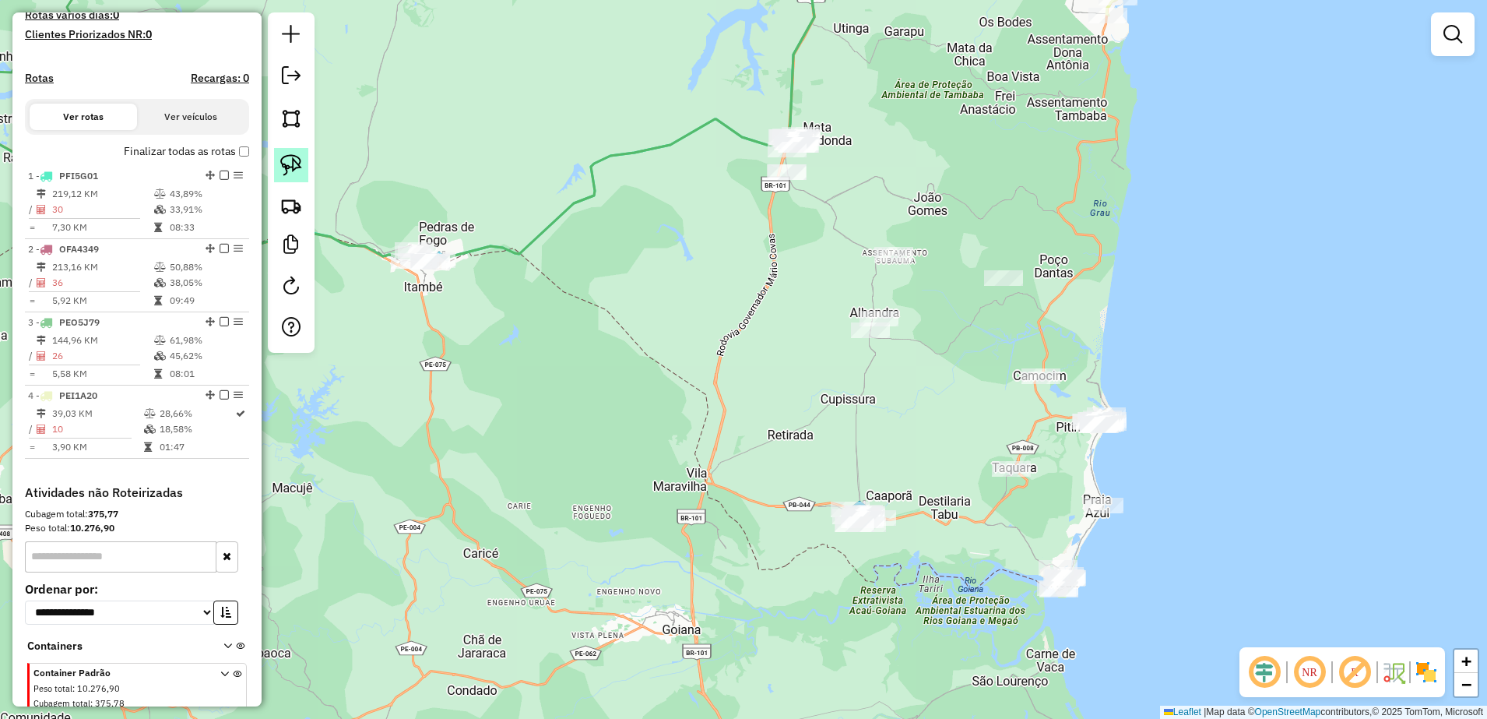
click at [296, 167] on img at bounding box center [291, 165] width 22 height 22
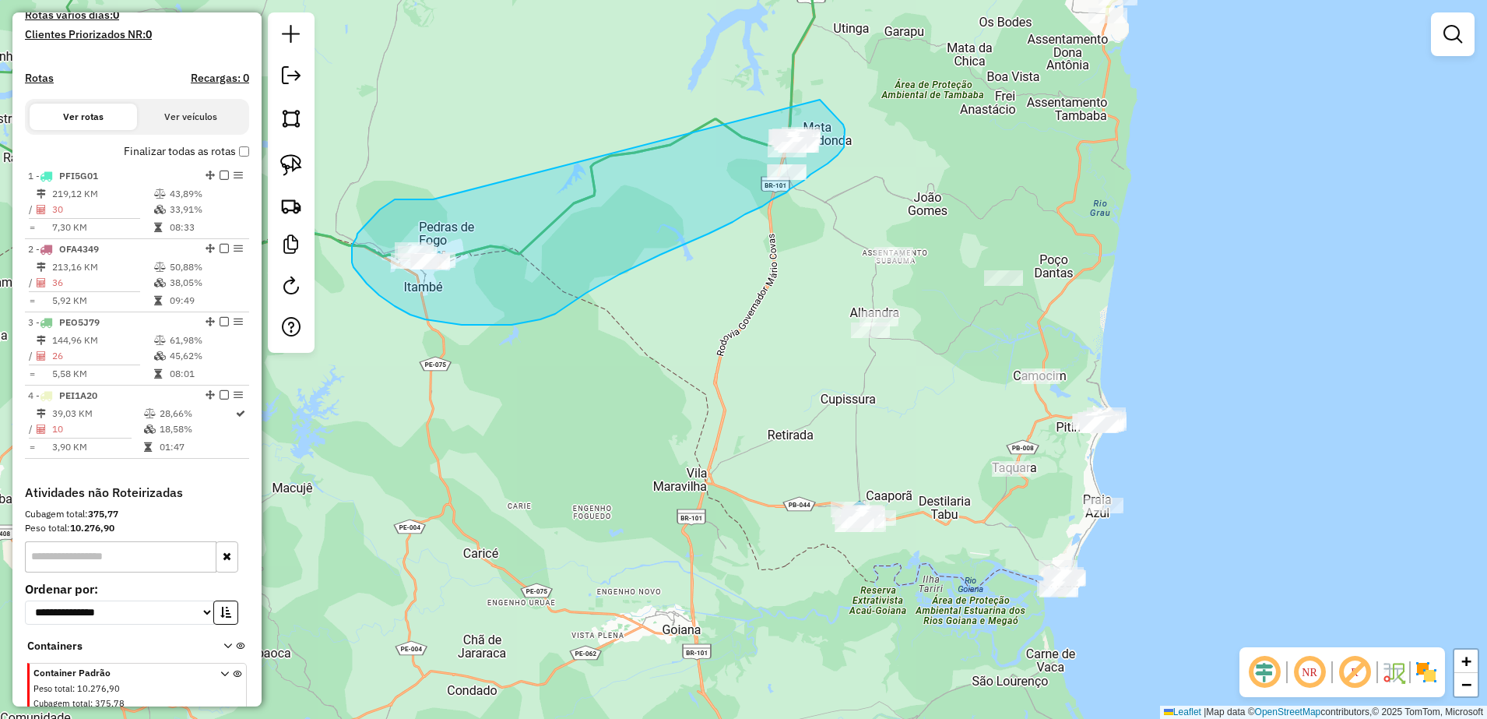
drag, startPoint x: 417, startPoint y: 199, endPoint x: 819, endPoint y: 100, distance: 414.6
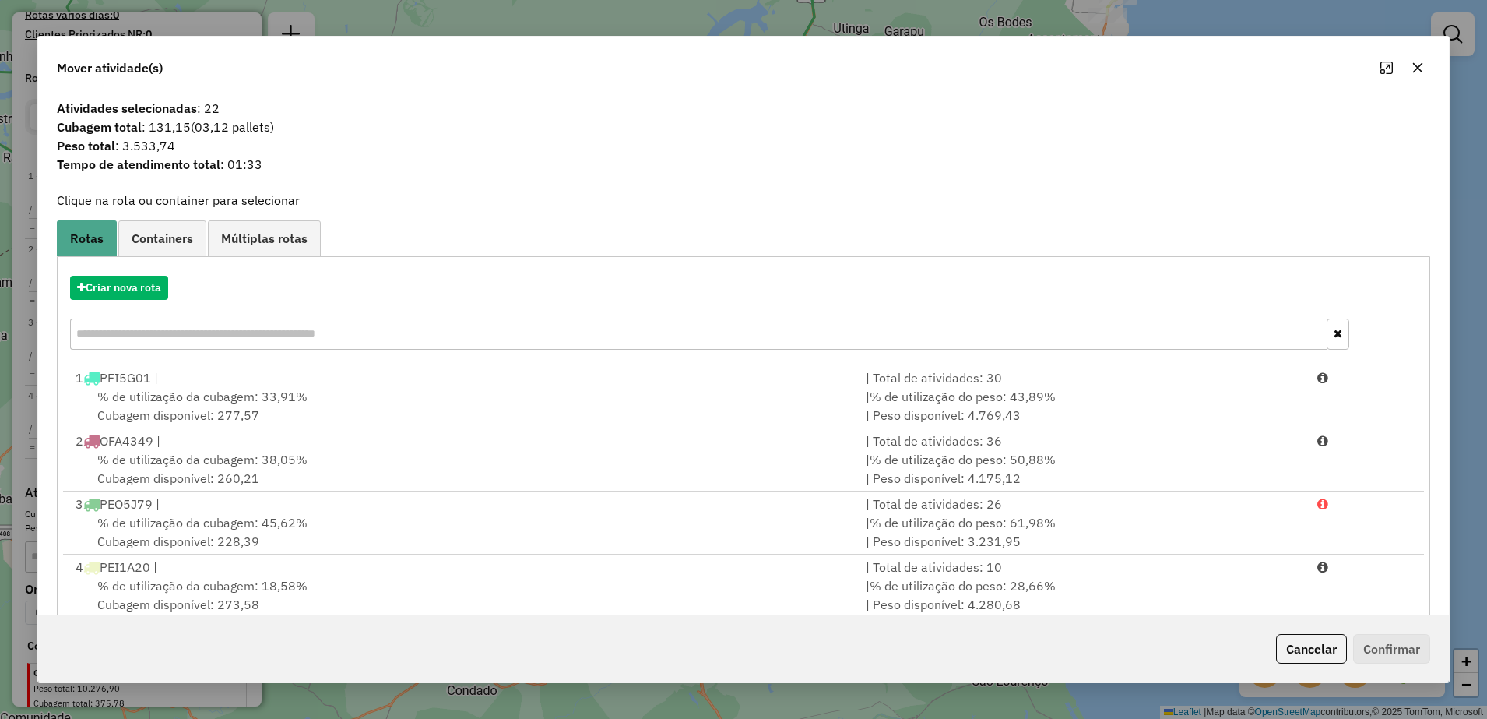
click at [1415, 62] on icon "button" at bounding box center [1417, 68] width 12 height 12
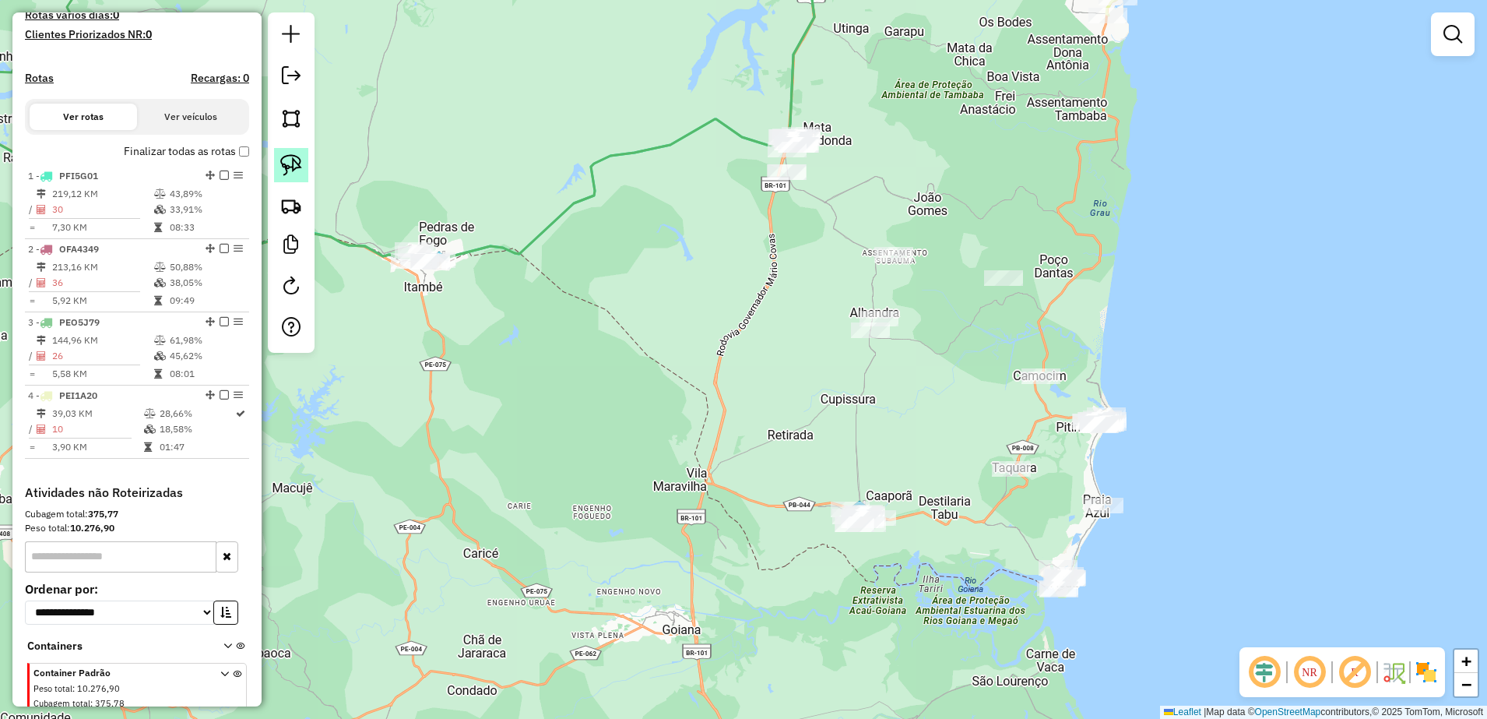
click at [301, 166] on link at bounding box center [291, 165] width 34 height 34
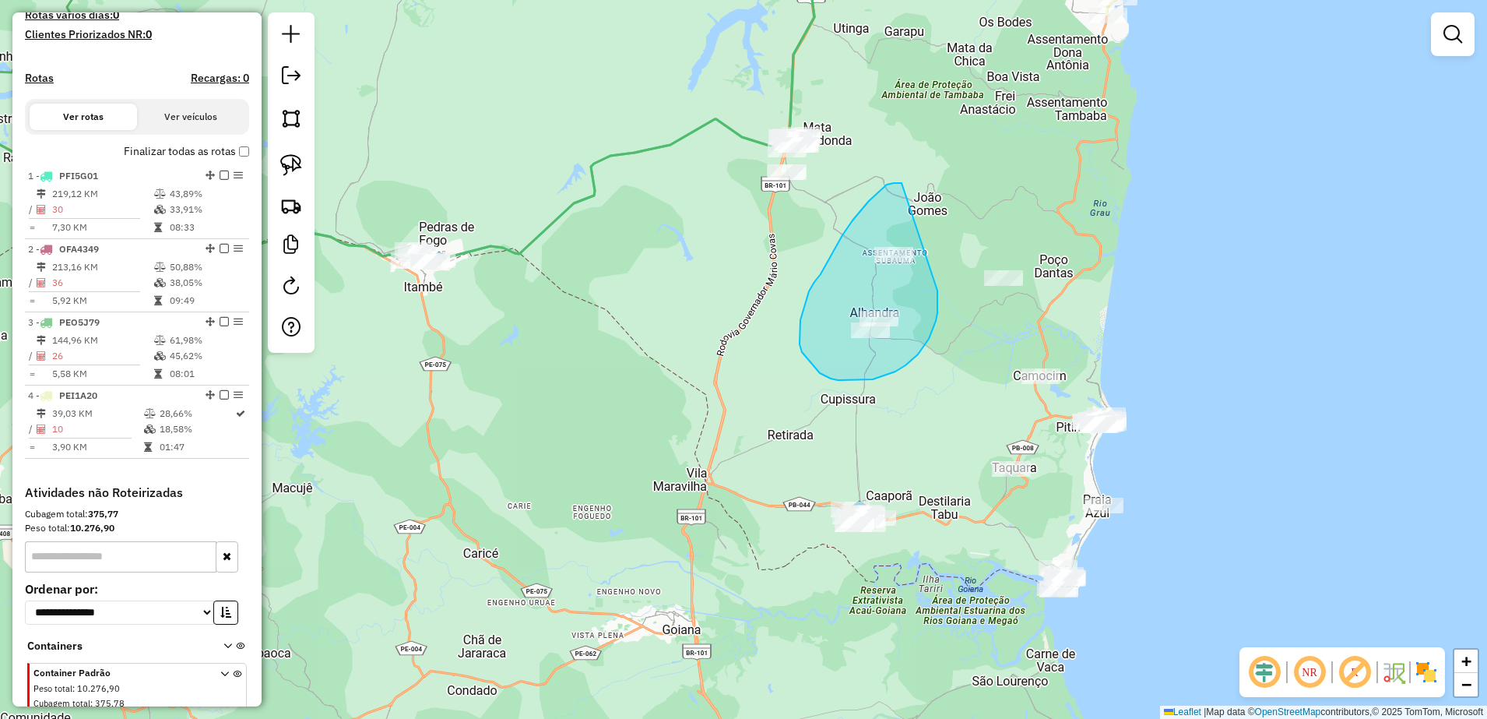
drag, startPoint x: 887, startPoint y: 185, endPoint x: 934, endPoint y: 283, distance: 109.0
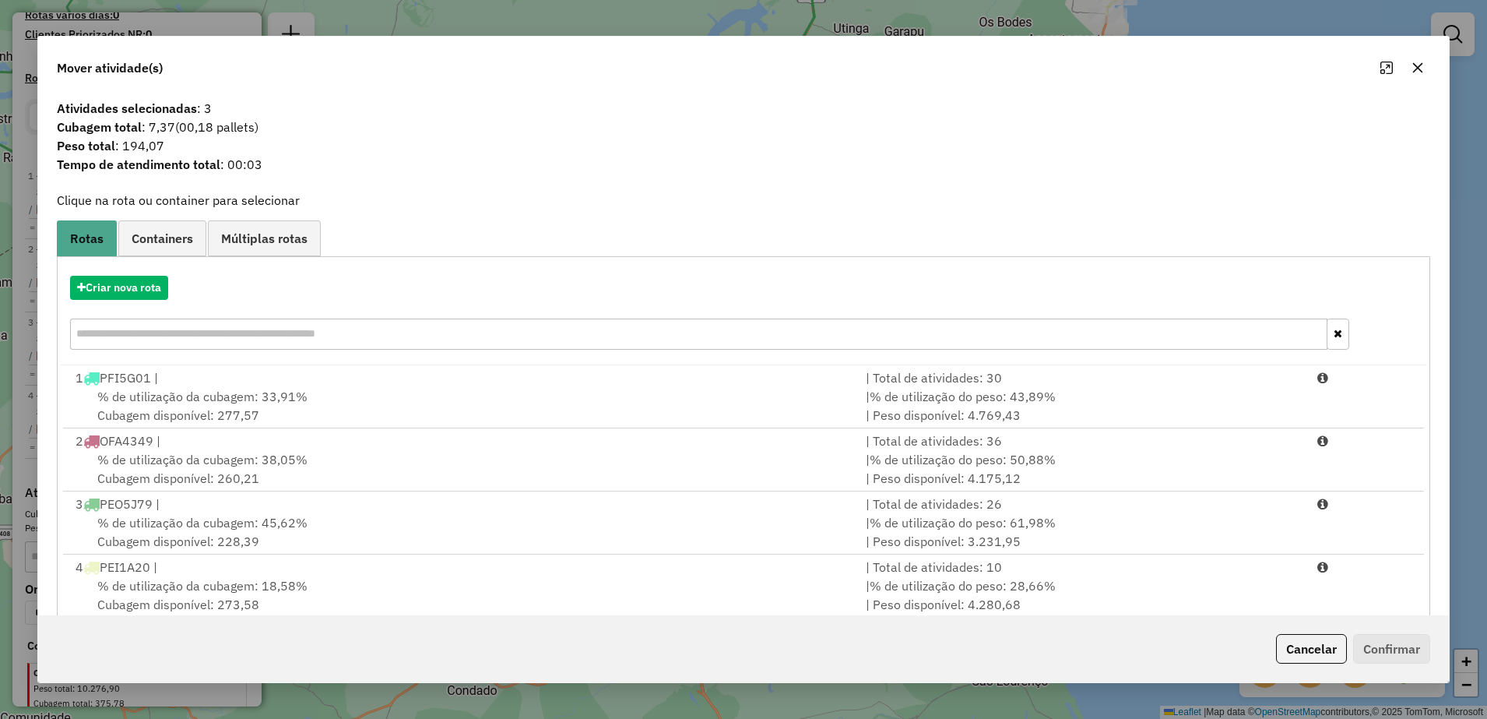
click at [1425, 66] on button "button" at bounding box center [1417, 67] width 25 height 25
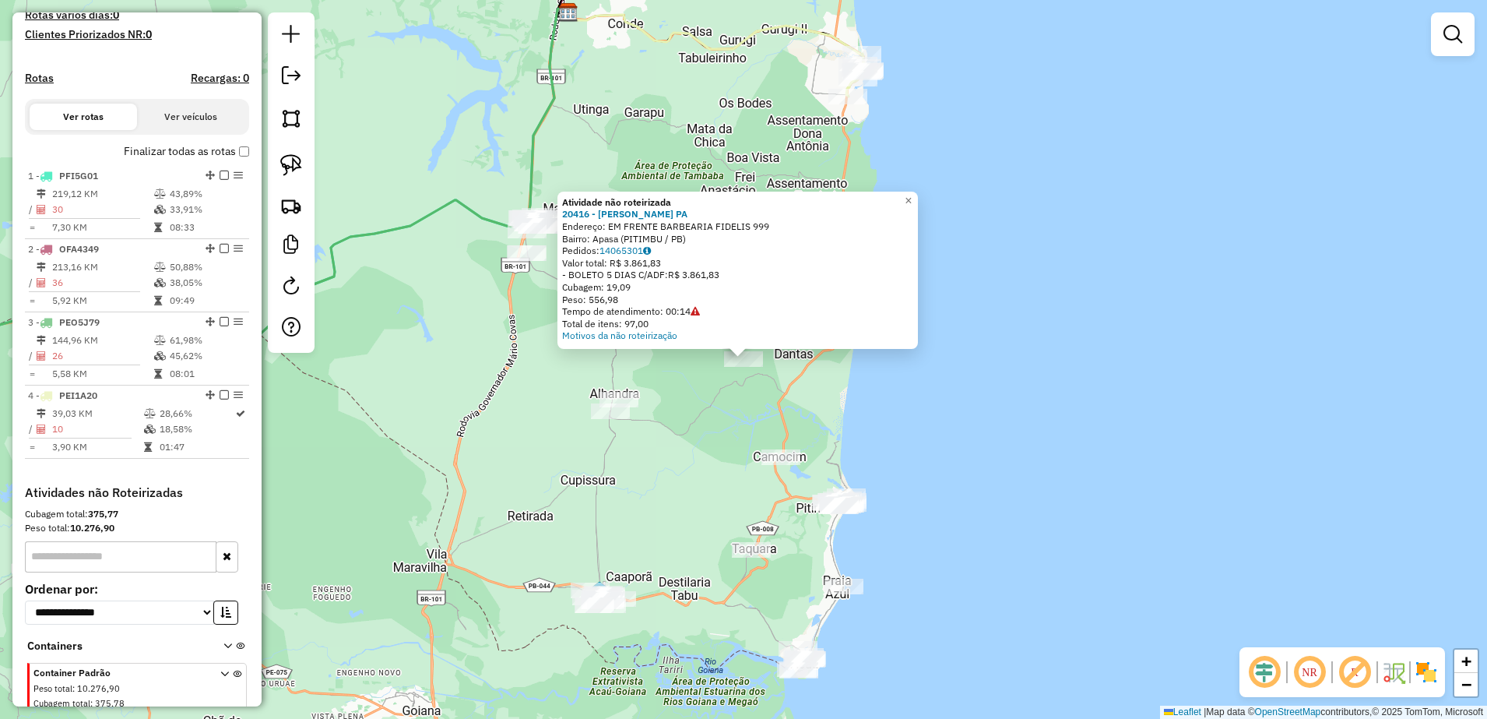
click at [821, 396] on div "Atividade não roteirizada 20416 - [PERSON_NAME] PA Endereço: EM FRENTE BARBEARI…" at bounding box center [743, 359] width 1487 height 719
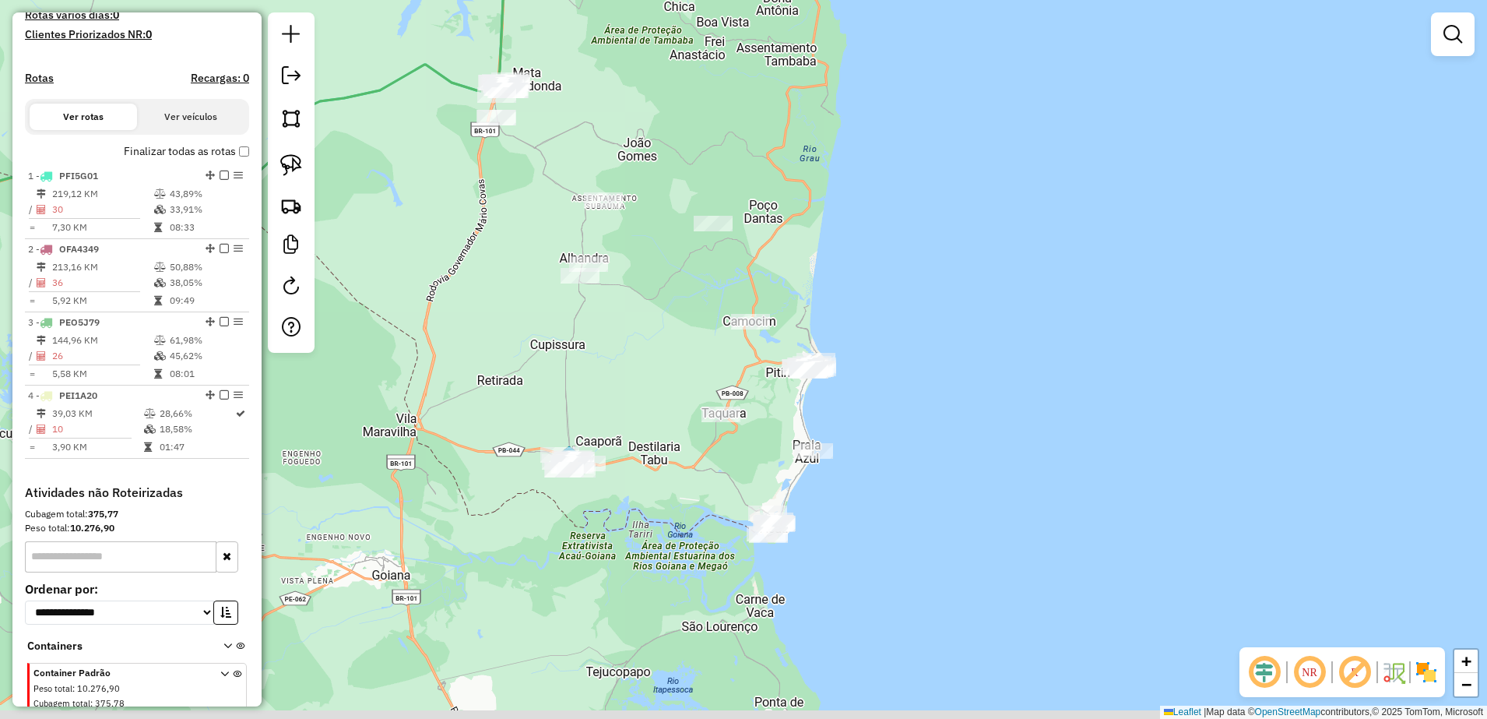
drag, startPoint x: 810, startPoint y: 394, endPoint x: 818, endPoint y: 291, distance: 103.1
click at [807, 296] on div "Janela de atendimento Grade de atendimento Capacidade Transportadoras Veículos …" at bounding box center [743, 359] width 1487 height 719
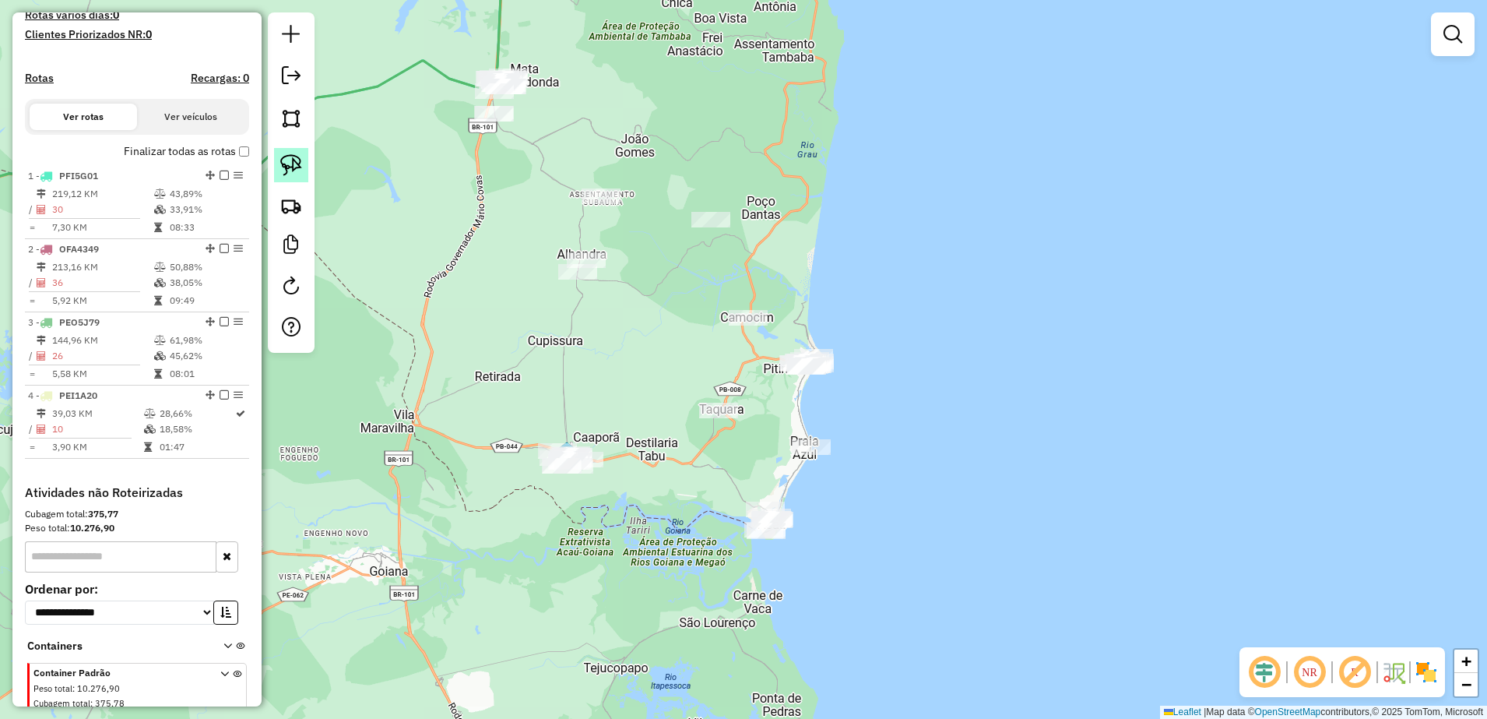
click at [287, 163] on img at bounding box center [291, 165] width 22 height 22
drag, startPoint x: 520, startPoint y: 426, endPoint x: 631, endPoint y: 433, distance: 110.8
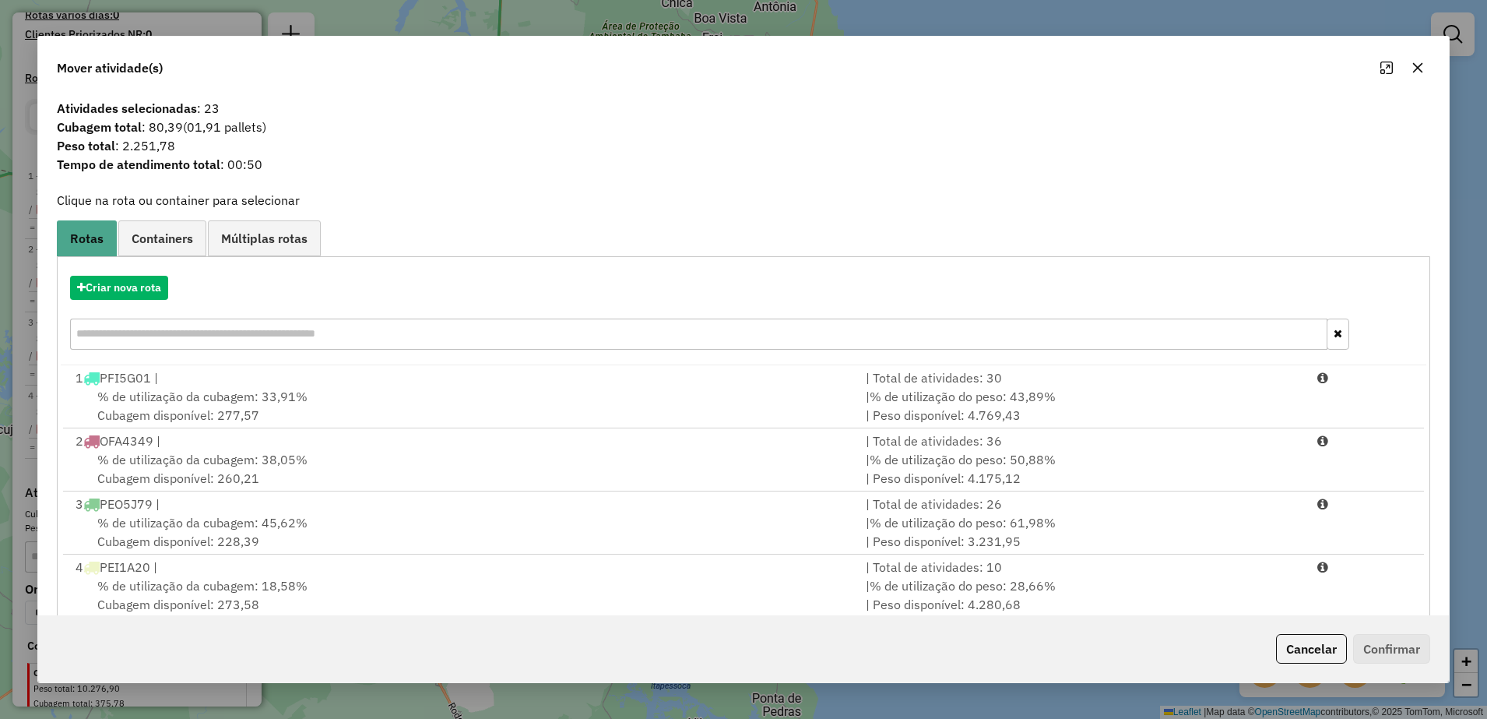
click at [1420, 70] on icon "button" at bounding box center [1418, 68] width 10 height 10
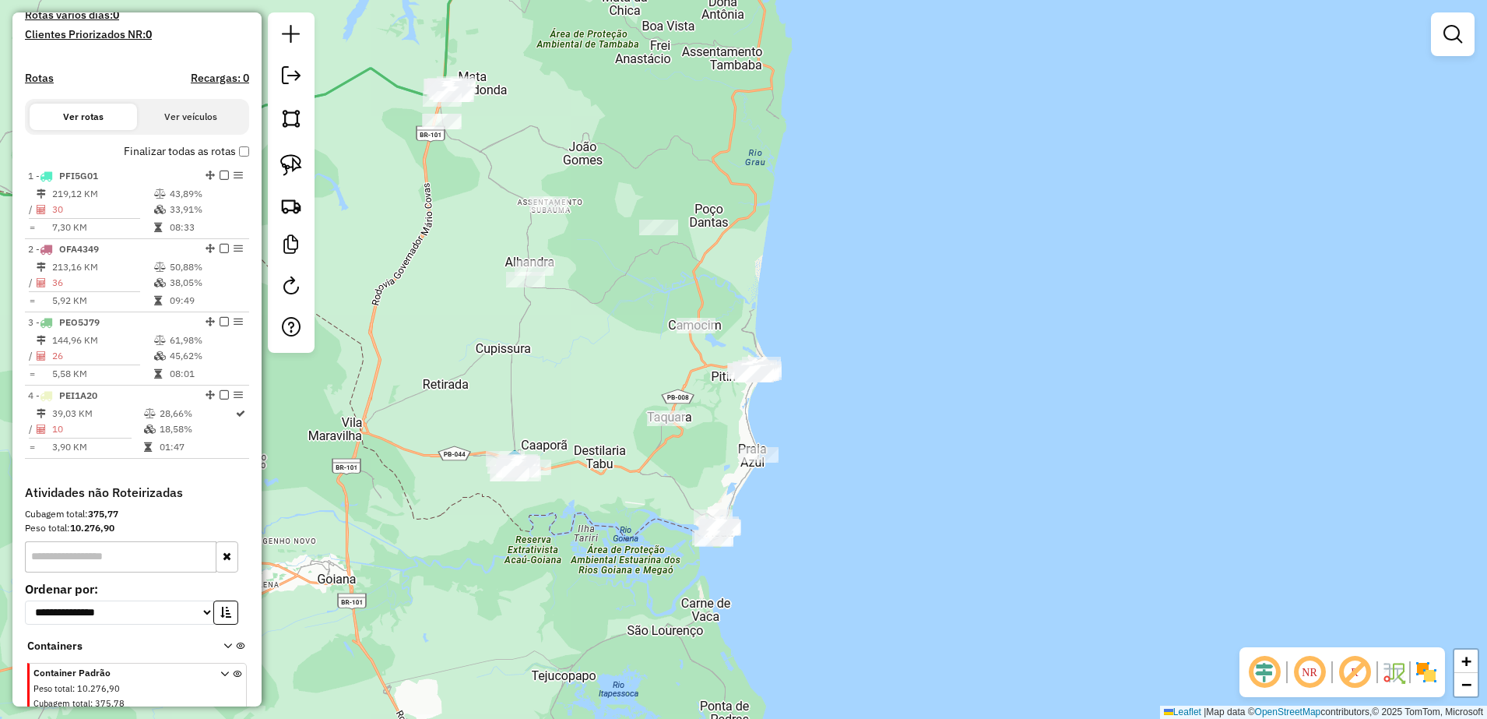
drag, startPoint x: 727, startPoint y: 454, endPoint x: 668, endPoint y: 467, distance: 60.6
click at [668, 467] on div "Janela de atendimento Grade de atendimento Capacidade Transportadoras Veículos …" at bounding box center [743, 359] width 1487 height 719
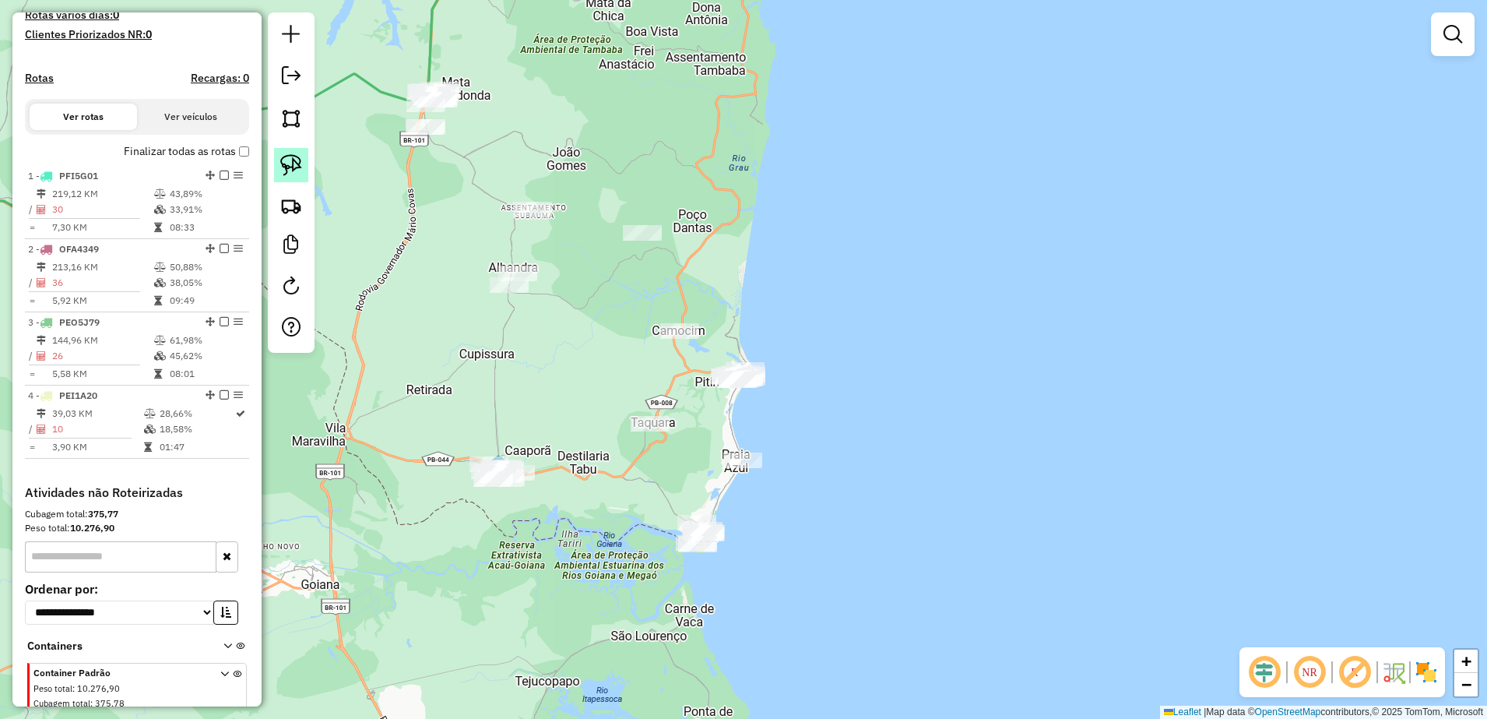
click at [294, 158] on img at bounding box center [291, 165] width 22 height 22
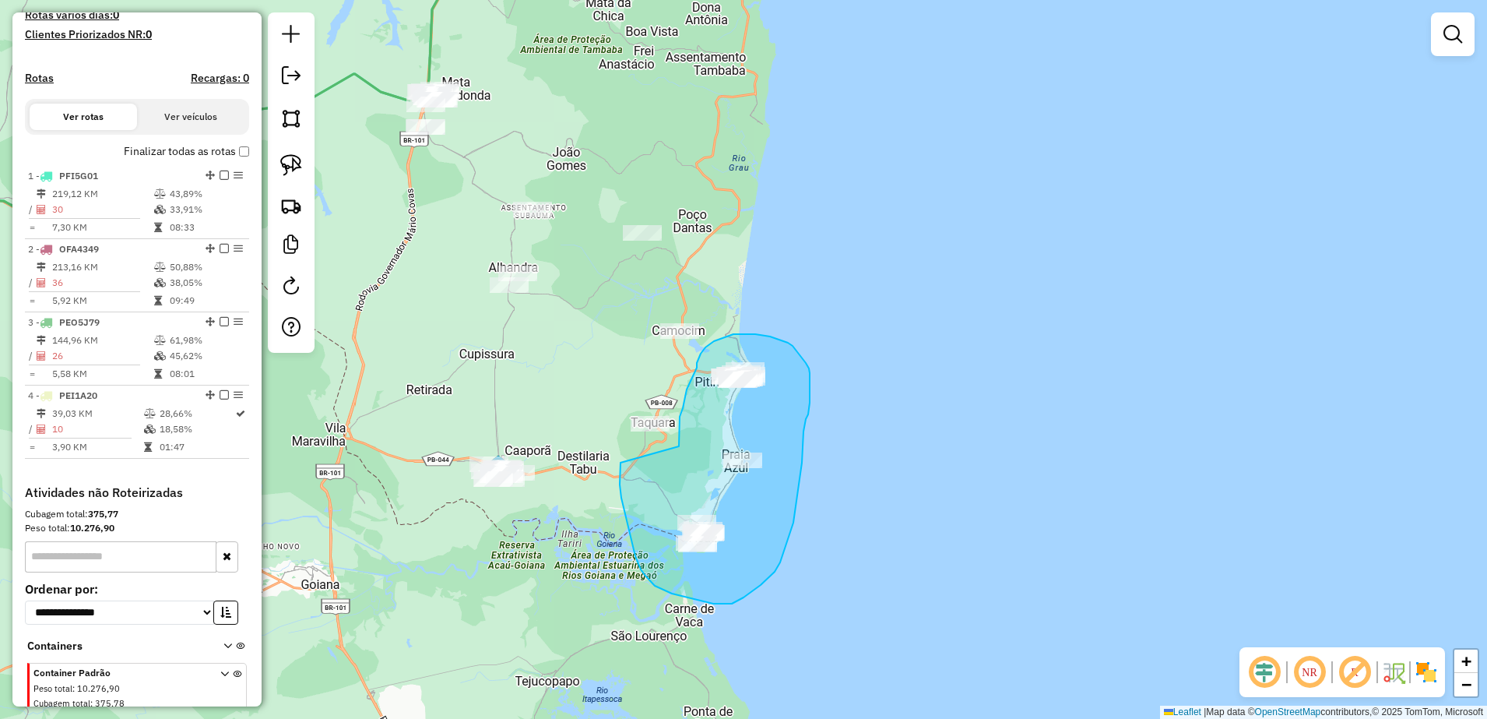
drag, startPoint x: 620, startPoint y: 462, endPoint x: 679, endPoint y: 446, distance: 60.6
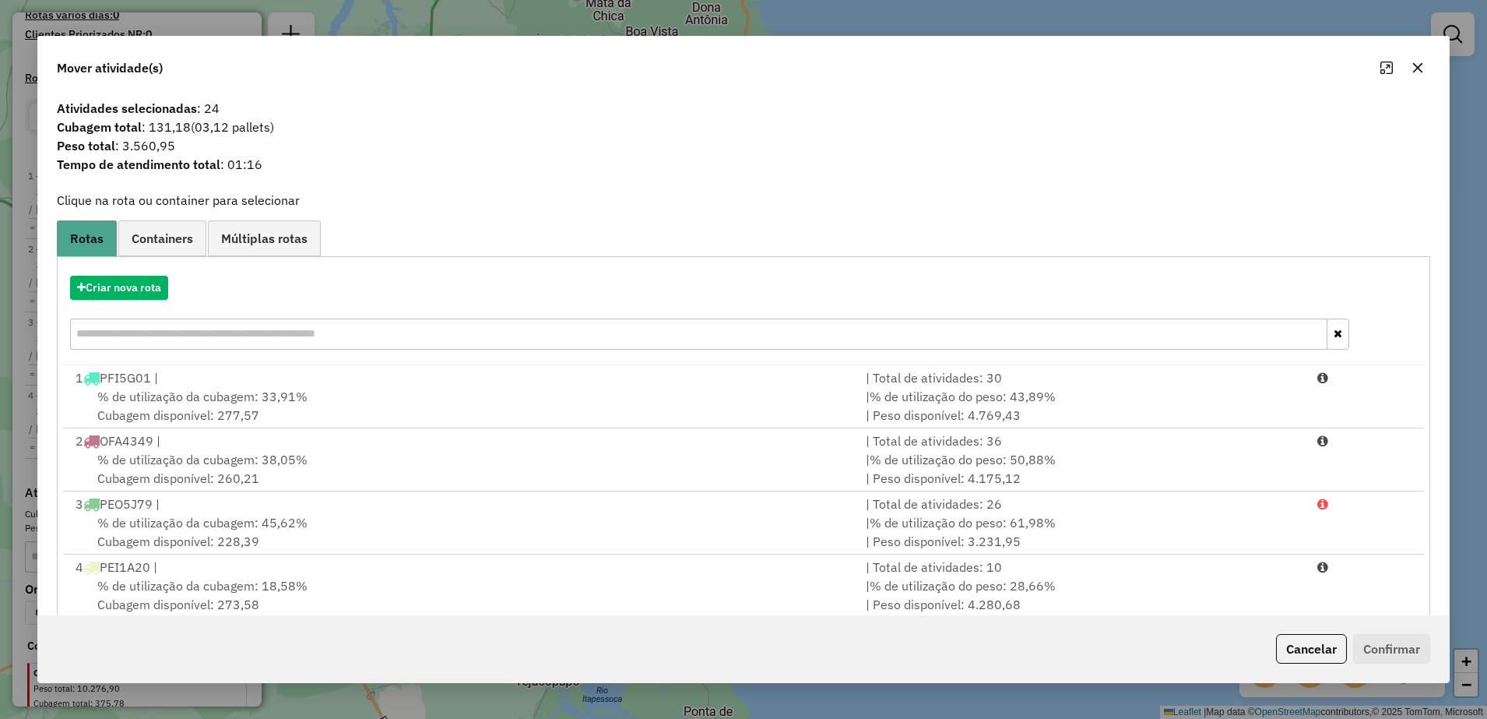
drag, startPoint x: 1418, startPoint y: 59, endPoint x: 1408, endPoint y: 64, distance: 10.4
click at [1416, 58] on button "button" at bounding box center [1417, 67] width 25 height 25
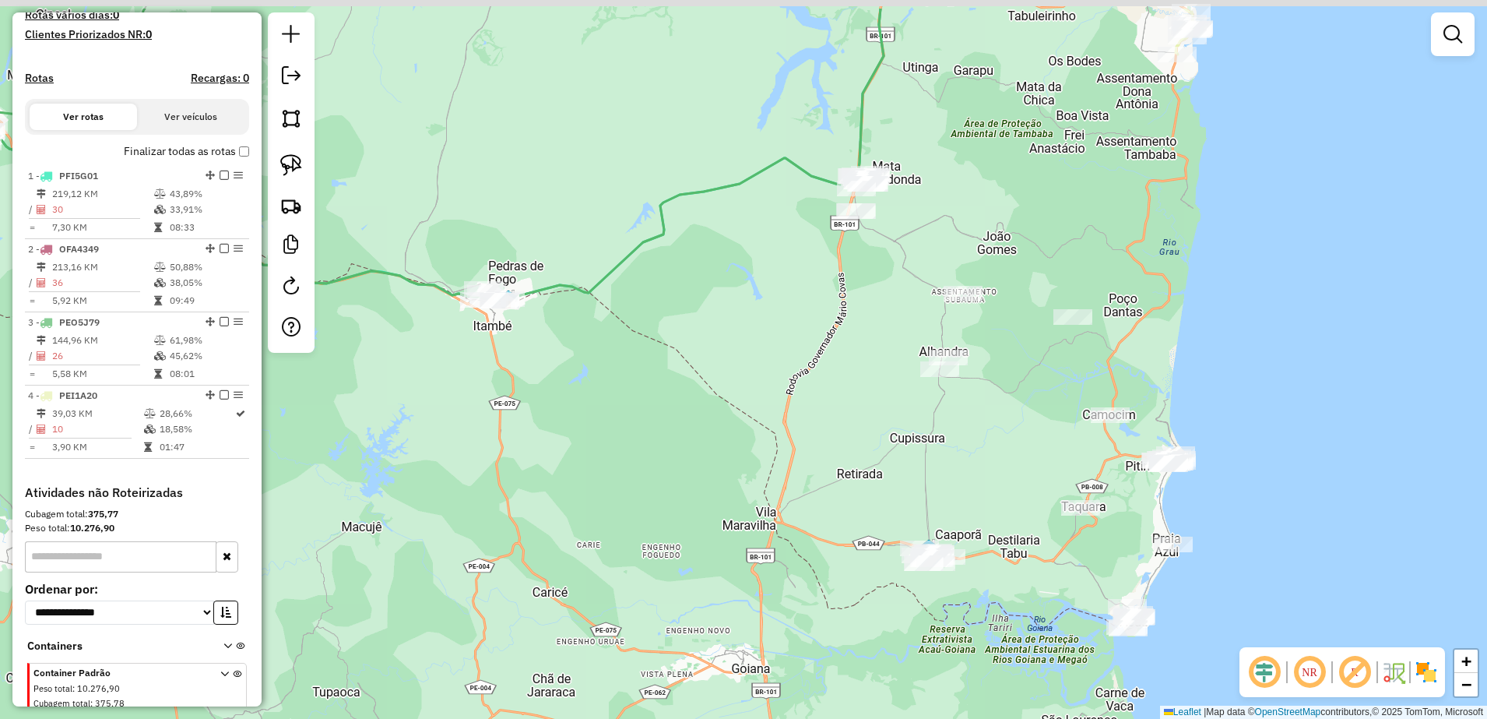
drag, startPoint x: 706, startPoint y: 326, endPoint x: 734, endPoint y: 349, distance: 36.0
click at [734, 349] on div "Janela de atendimento Grade de atendimento Capacidade Transportadoras Veículos …" at bounding box center [743, 359] width 1487 height 719
click at [293, 162] on img at bounding box center [291, 165] width 22 height 22
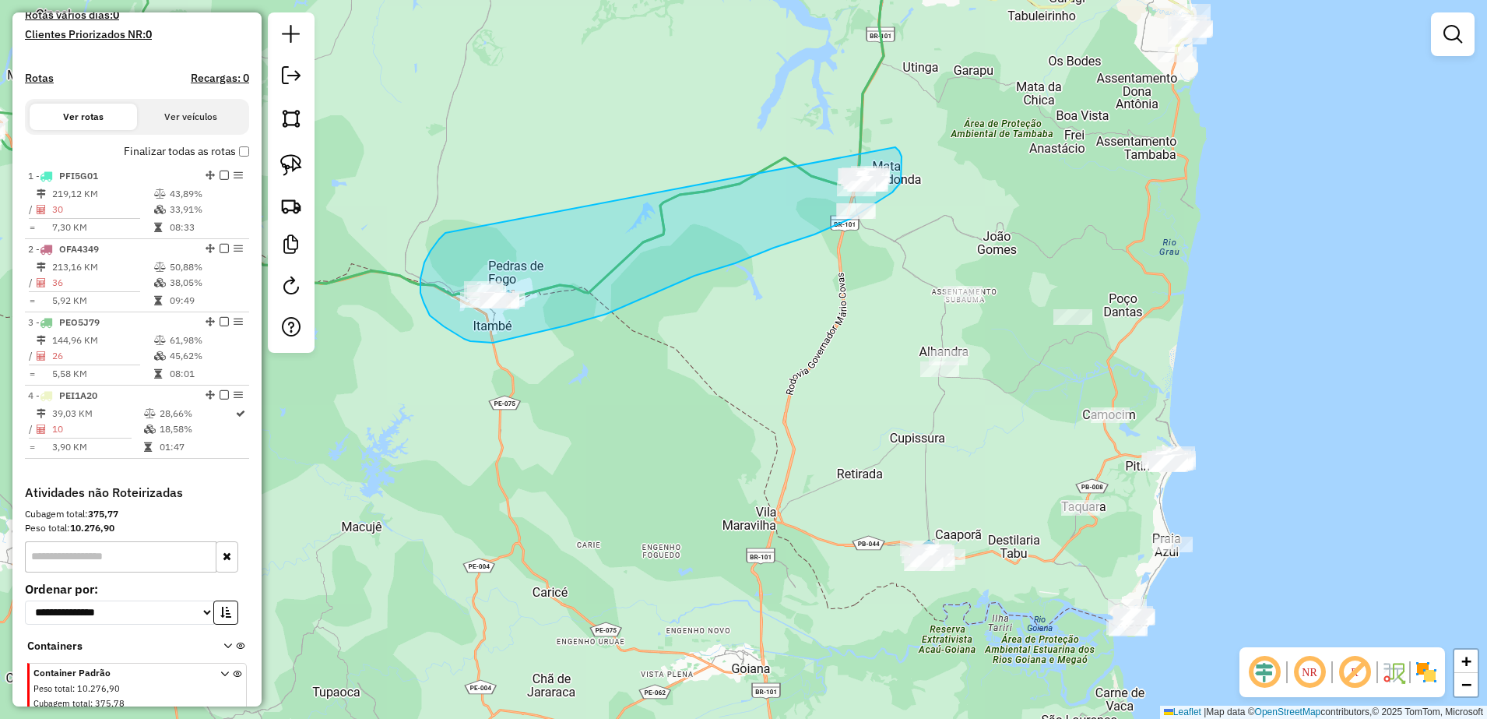
drag, startPoint x: 445, startPoint y: 233, endPoint x: 892, endPoint y: 145, distance: 455.4
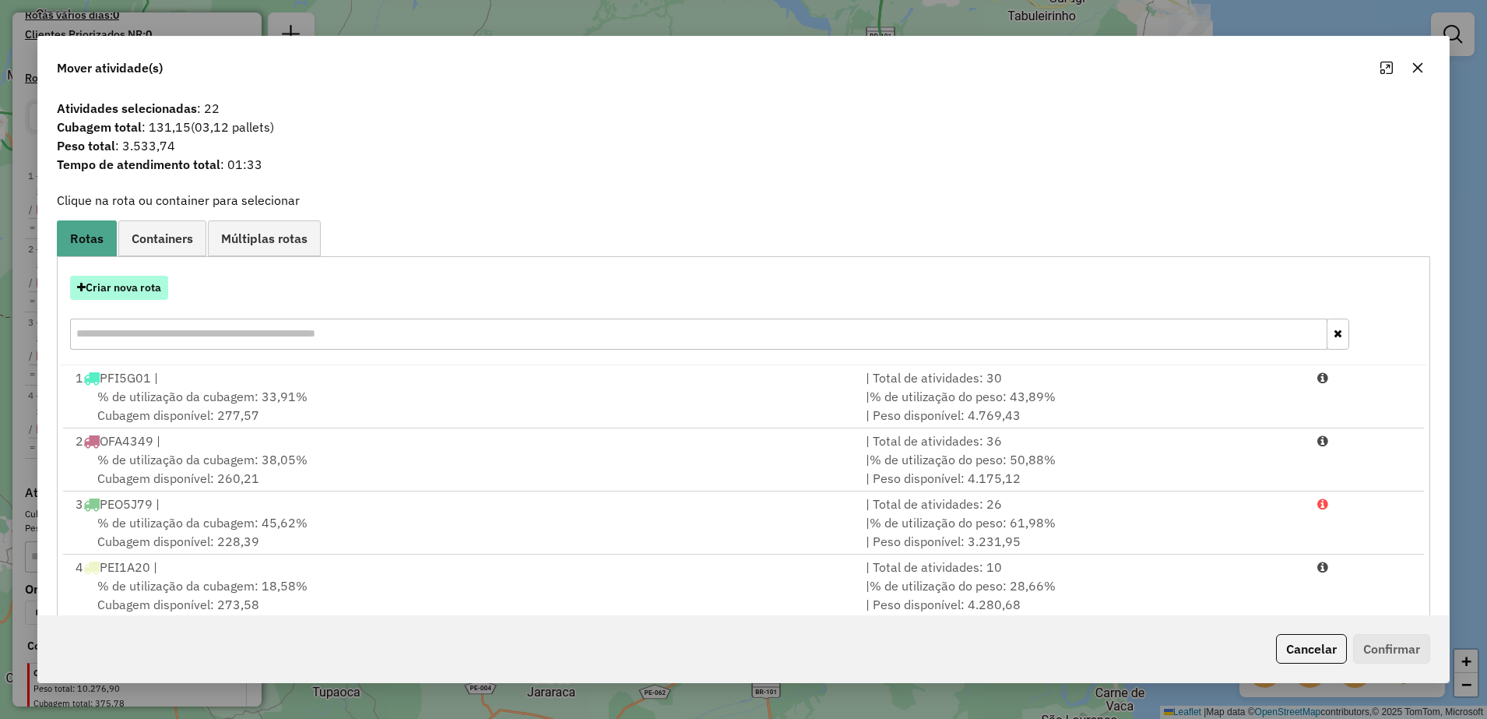
click at [150, 295] on button "Criar nova rota" at bounding box center [119, 288] width 98 height 24
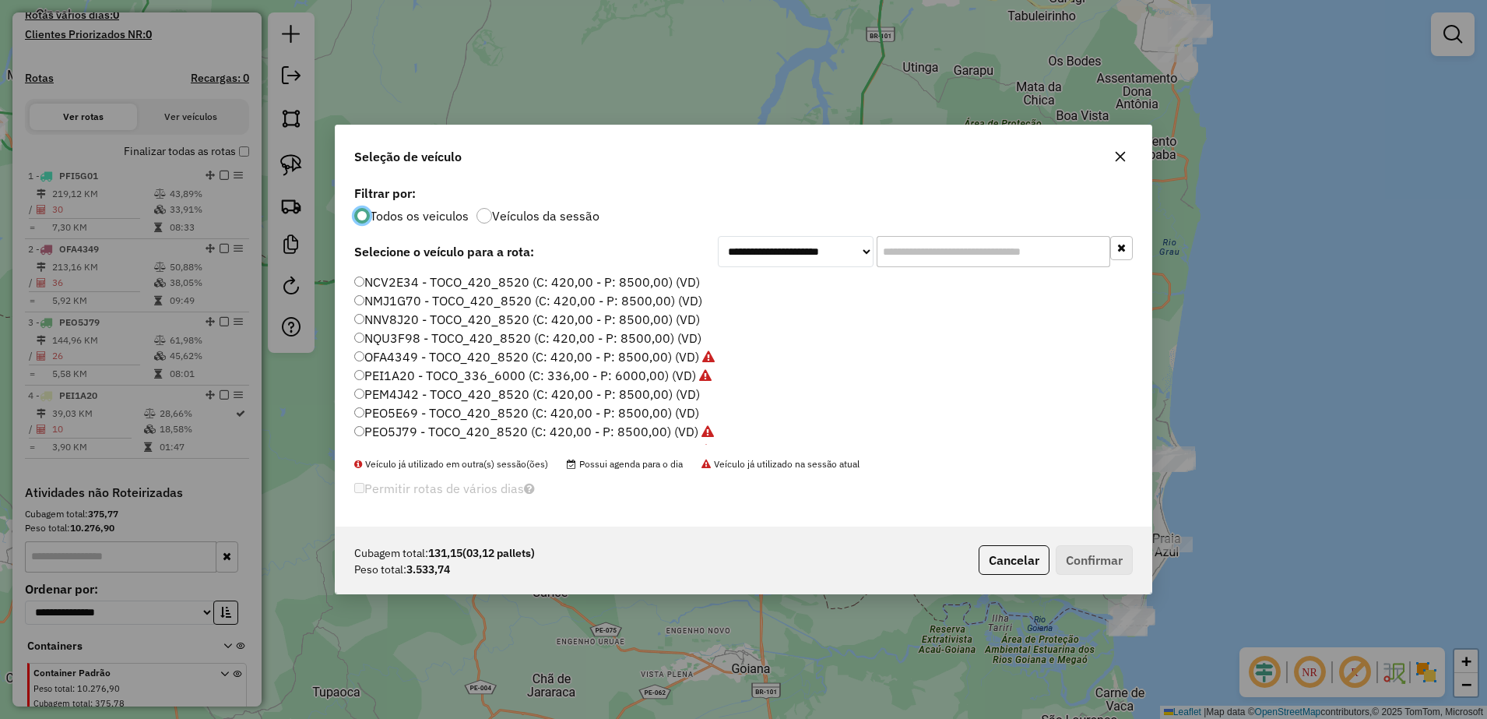
scroll to position [9, 5]
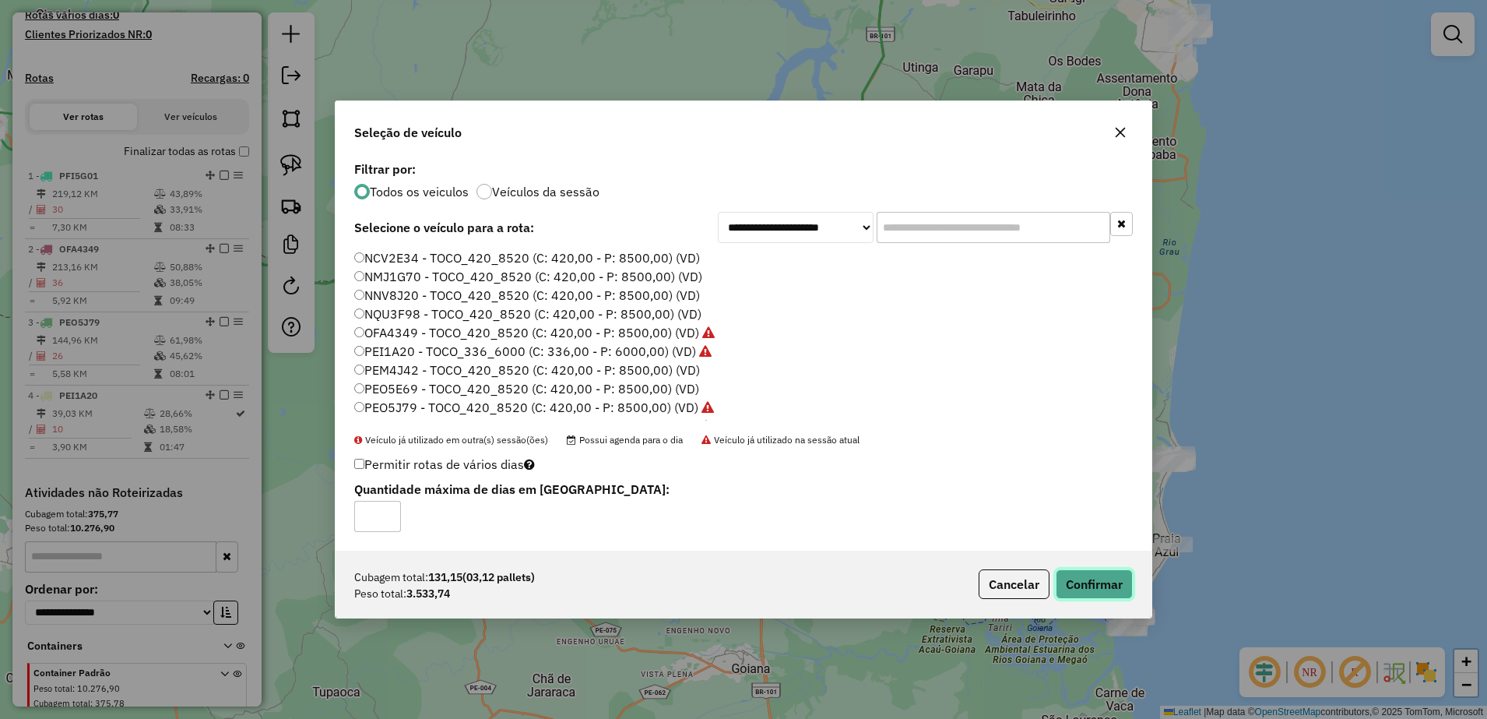
click at [1084, 582] on button "Confirmar" at bounding box center [1094, 584] width 77 height 30
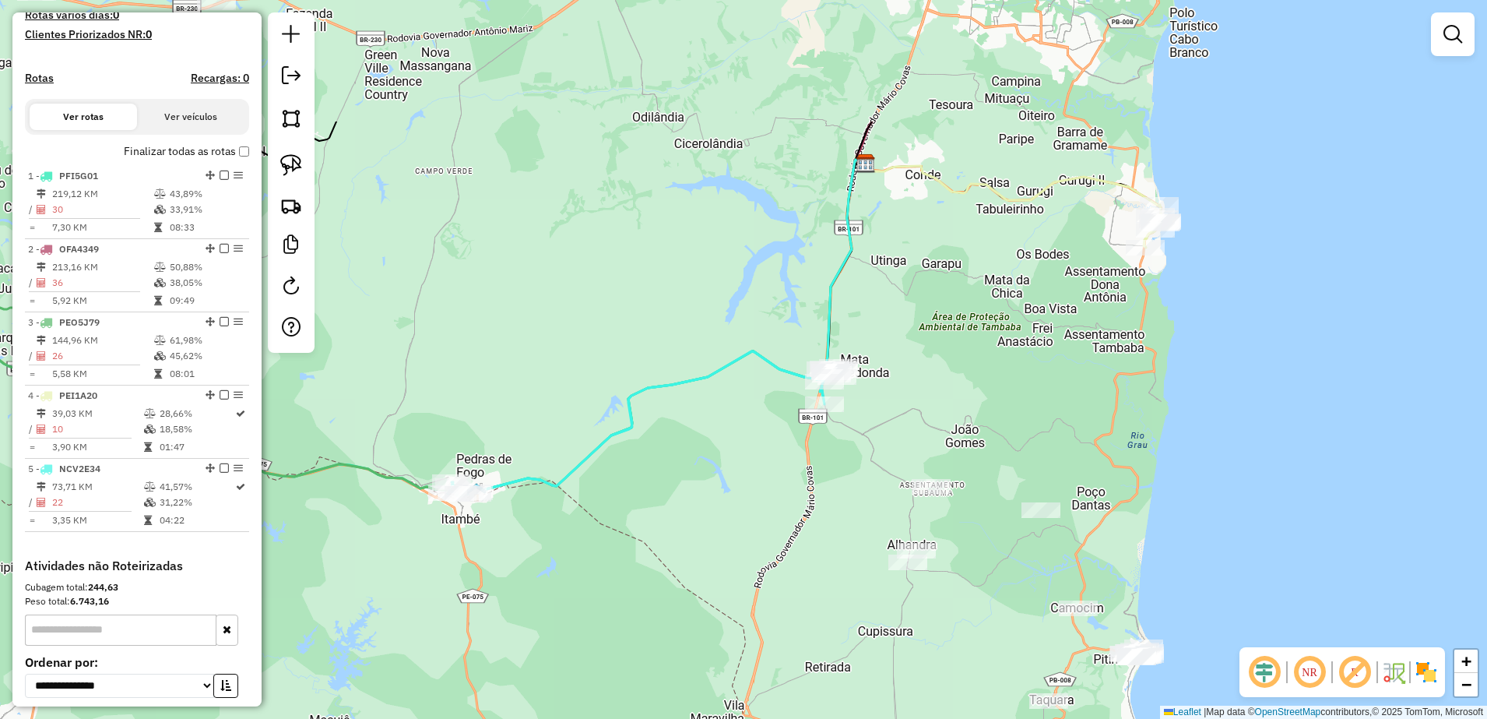
drag, startPoint x: 1077, startPoint y: 181, endPoint x: 1046, endPoint y: 323, distance: 145.2
click at [1046, 363] on div "Janela de atendimento Grade de atendimento Capacidade Transportadoras Veículos …" at bounding box center [743, 359] width 1487 height 719
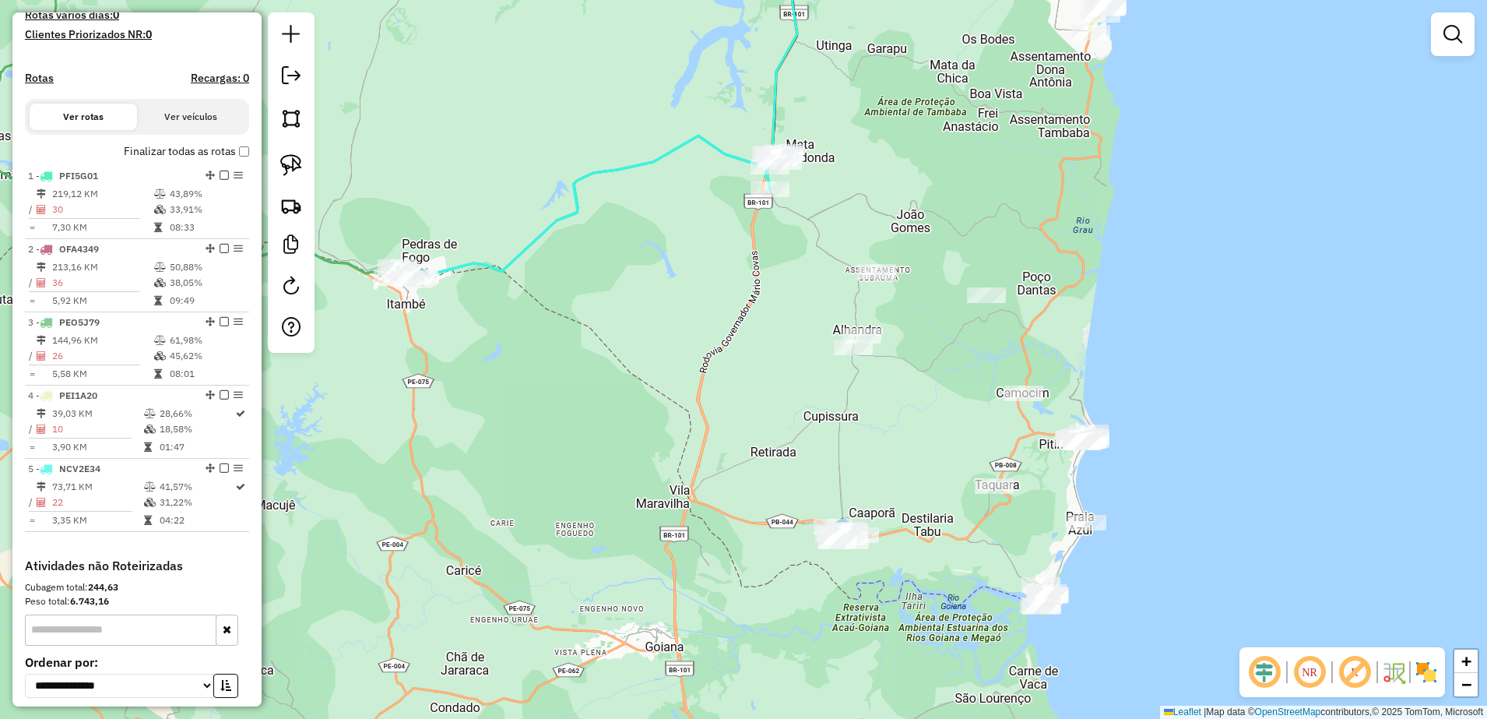
drag, startPoint x: 1086, startPoint y: 387, endPoint x: 1032, endPoint y: 189, distance: 205.1
click at [1032, 189] on div "Janela de atendimento Grade de atendimento Capacidade Transportadoras Veículos …" at bounding box center [743, 359] width 1487 height 719
click at [289, 156] on img at bounding box center [291, 165] width 22 height 22
drag, startPoint x: 786, startPoint y: 536, endPoint x: 899, endPoint y: 521, distance: 114.6
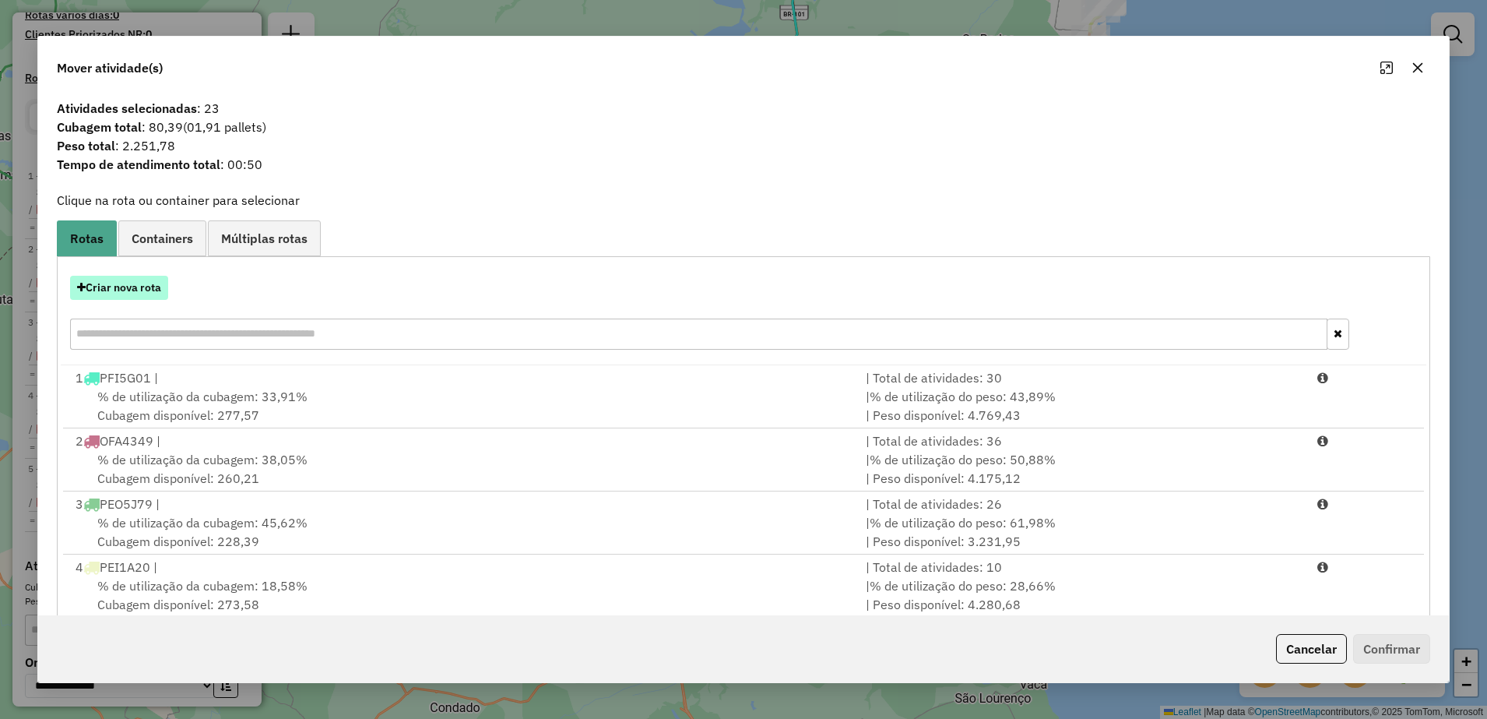
click at [93, 290] on button "Criar nova rota" at bounding box center [119, 288] width 98 height 24
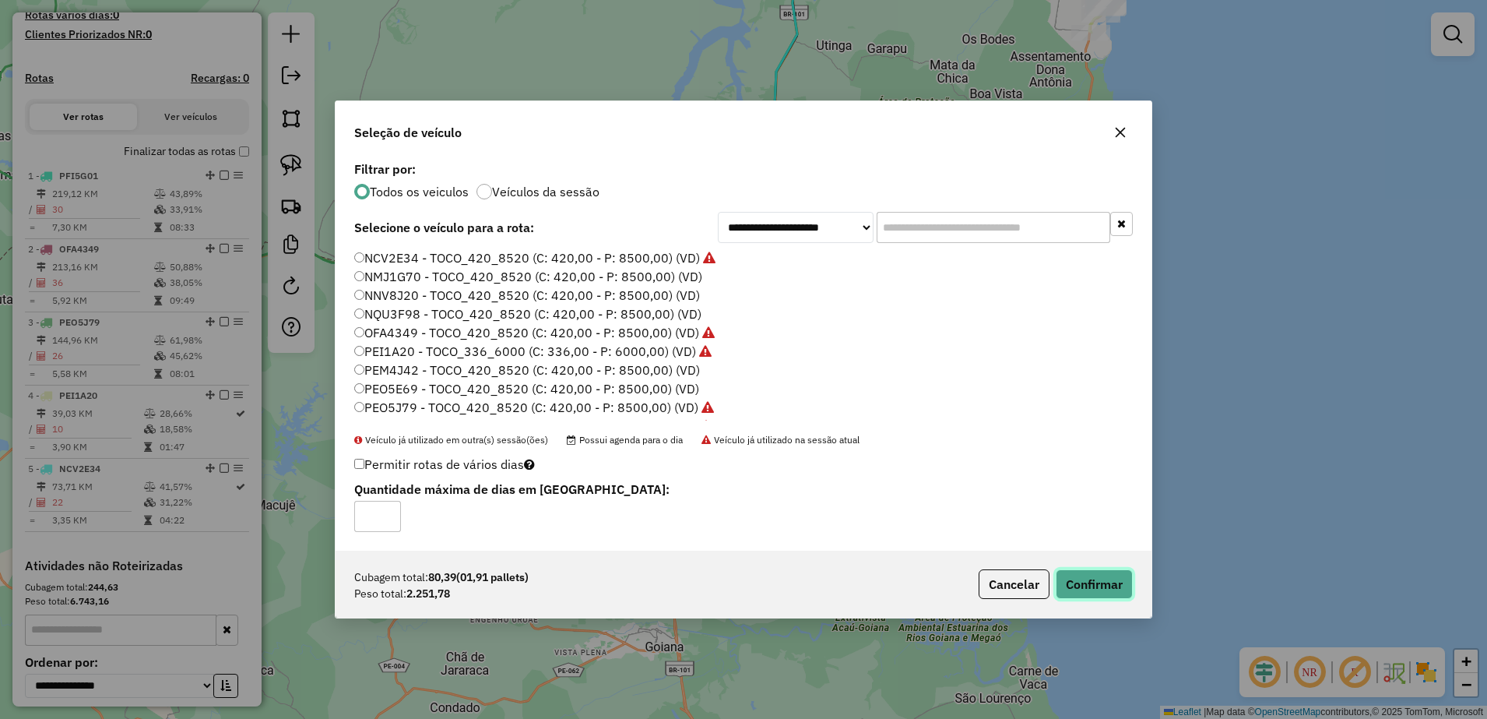
click at [1096, 588] on button "Confirmar" at bounding box center [1094, 584] width 77 height 30
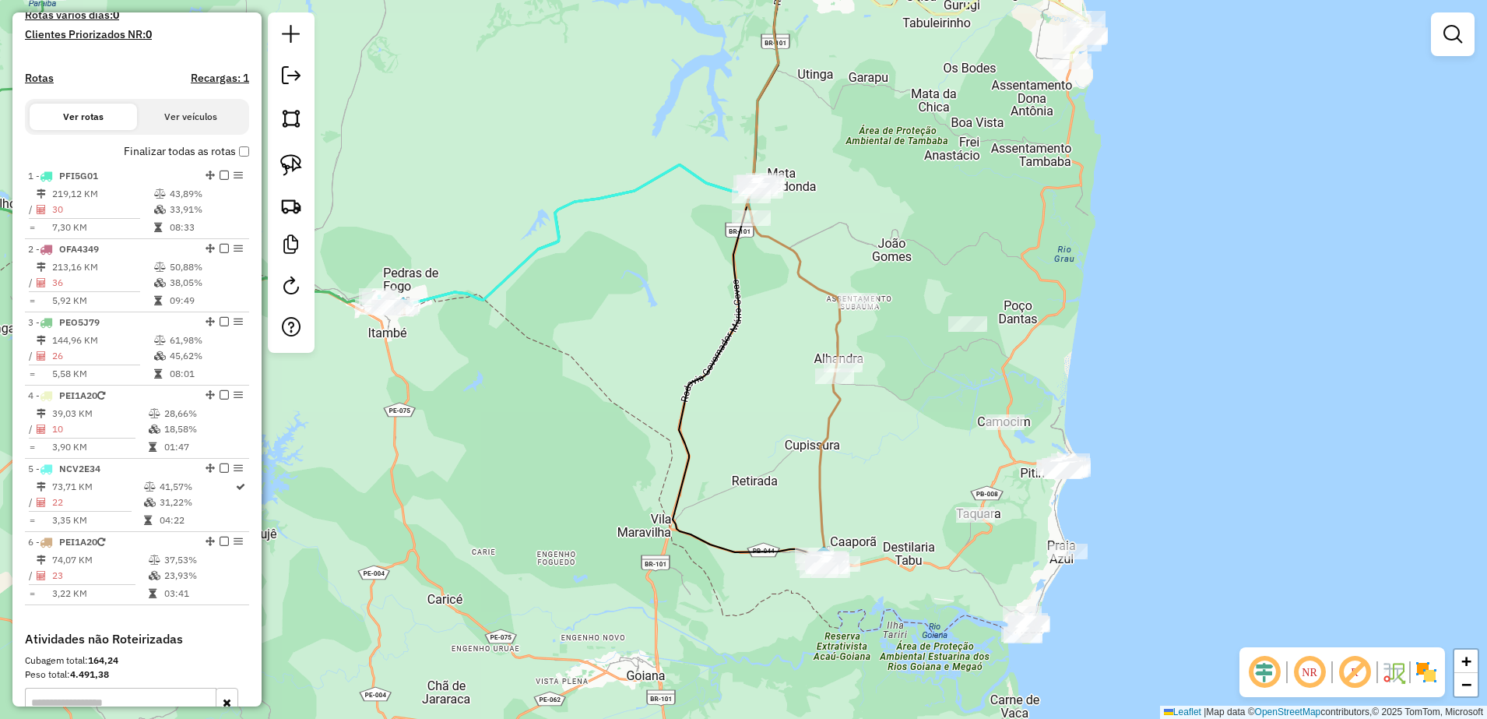
drag, startPoint x: 964, startPoint y: 212, endPoint x: 817, endPoint y: 393, distance: 233.6
click at [817, 393] on div "Janela de atendimento Grade de atendimento Capacidade Transportadoras Veículos …" at bounding box center [743, 359] width 1487 height 719
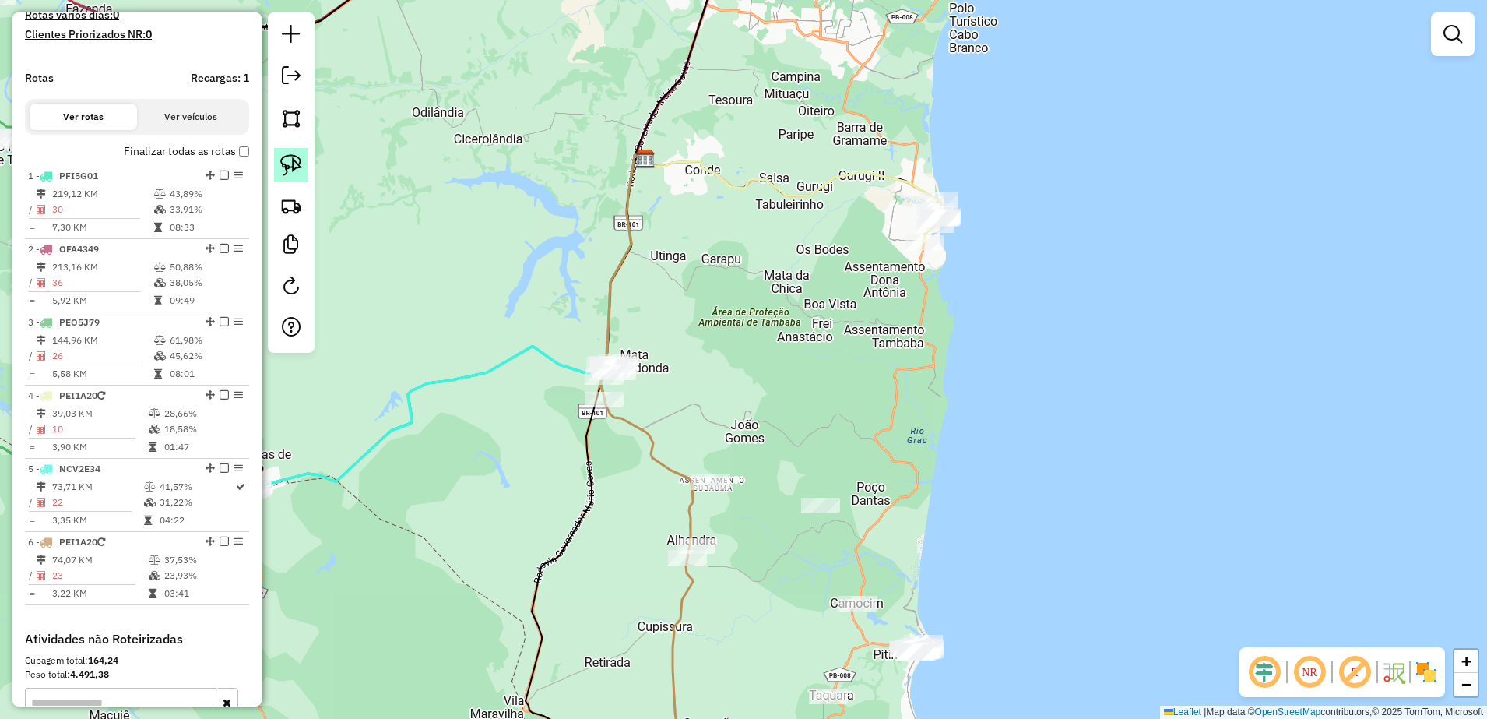
click at [301, 162] on img at bounding box center [291, 165] width 22 height 22
drag, startPoint x: 873, startPoint y: 176, endPoint x: 951, endPoint y: 170, distance: 78.9
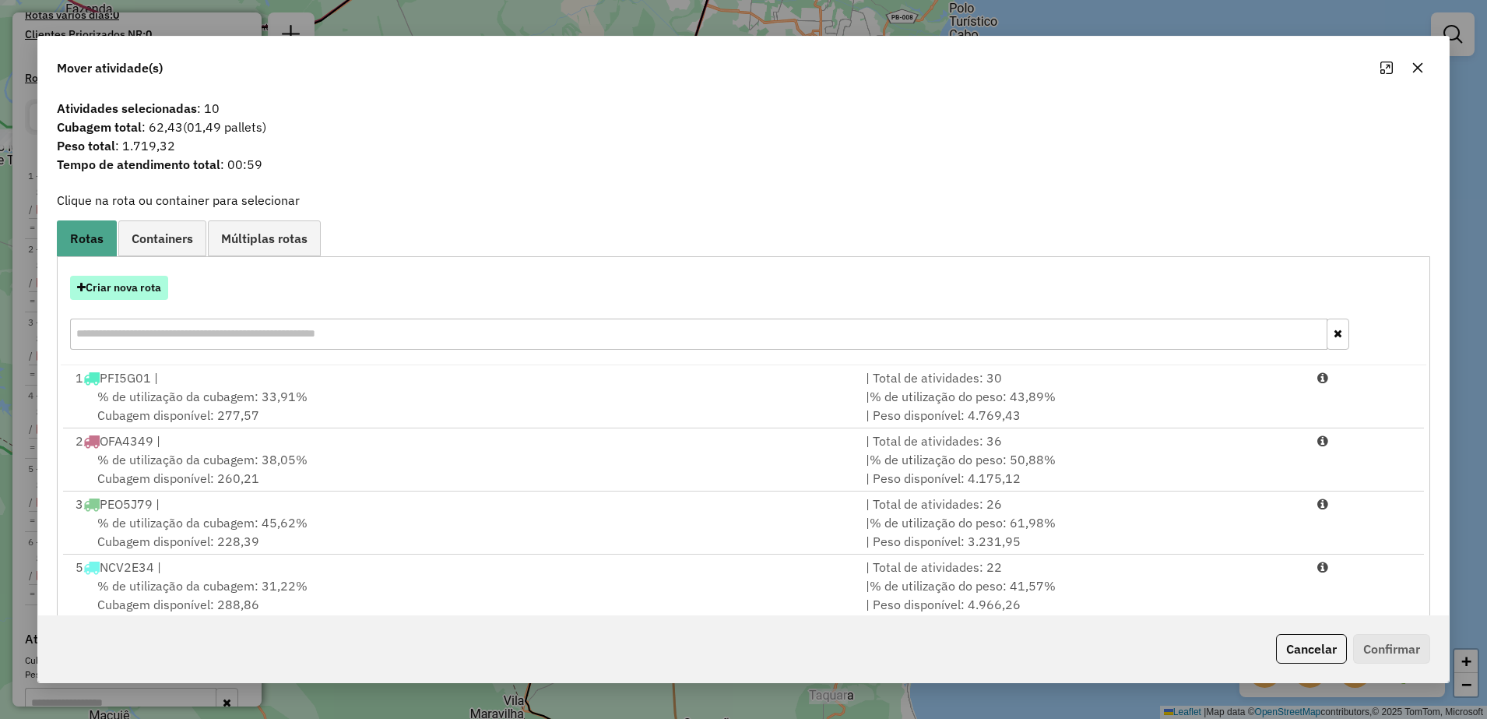
click at [163, 288] on button "Criar nova rota" at bounding box center [119, 288] width 98 height 24
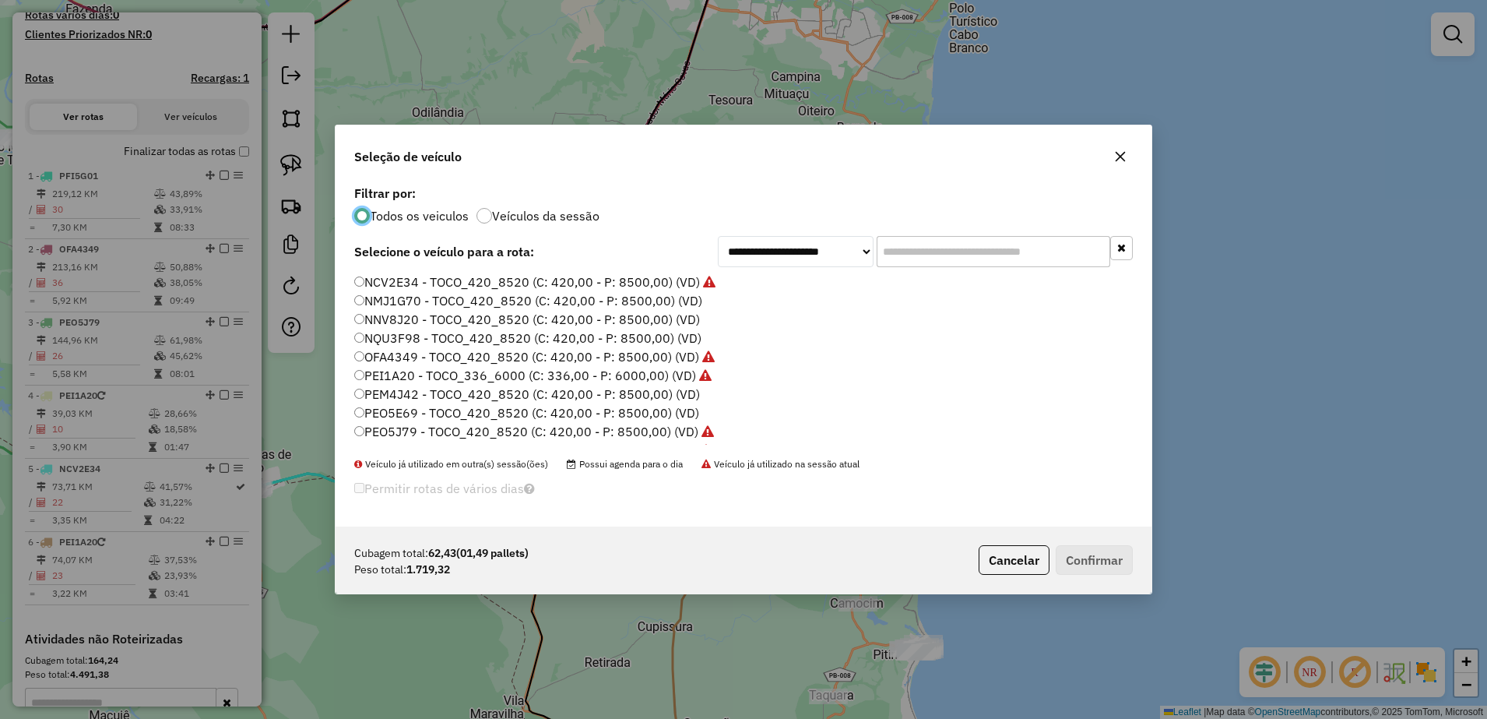
click at [366, 392] on label "PEM4J42 - TOCO_420_8520 (C: 420,00 - P: 8500,00) (VD)" at bounding box center [527, 394] width 346 height 19
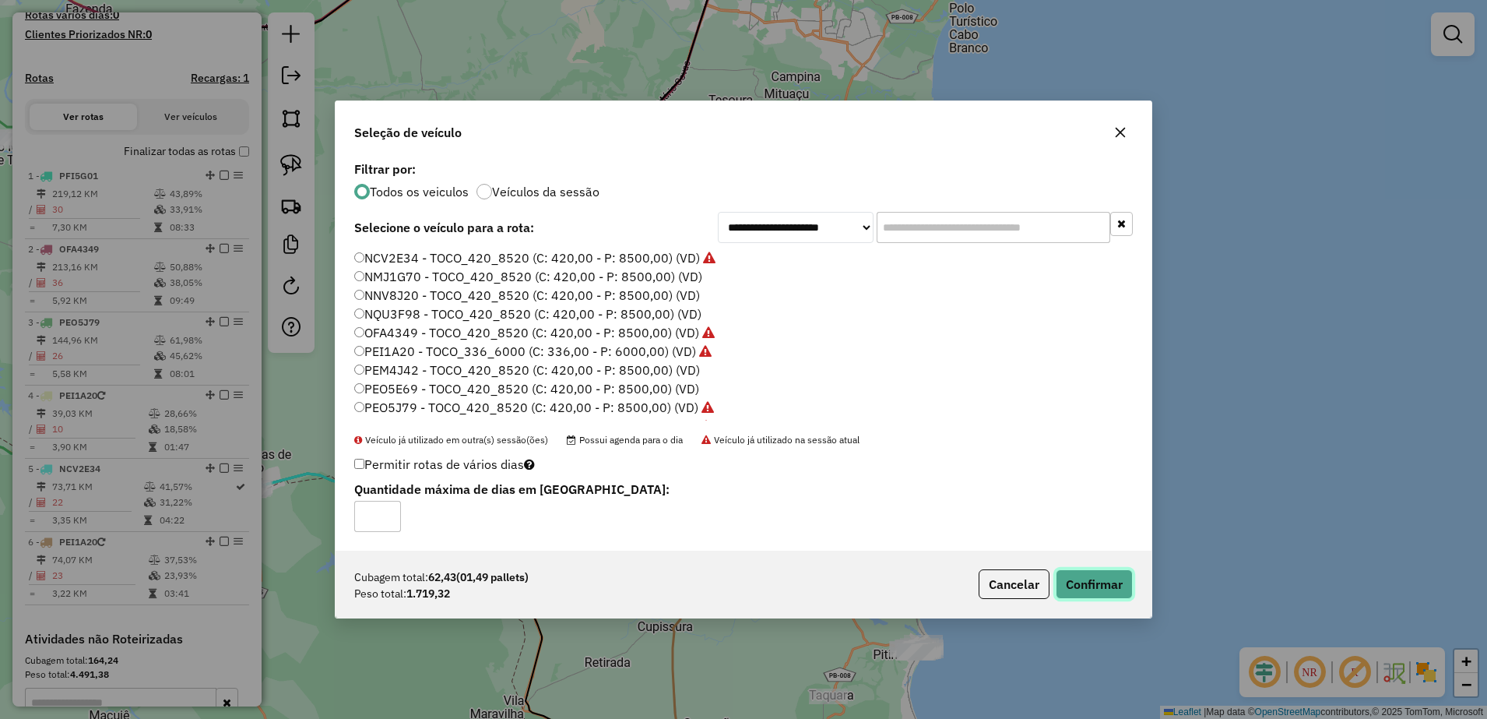
click at [1088, 579] on button "Confirmar" at bounding box center [1094, 584] width 77 height 30
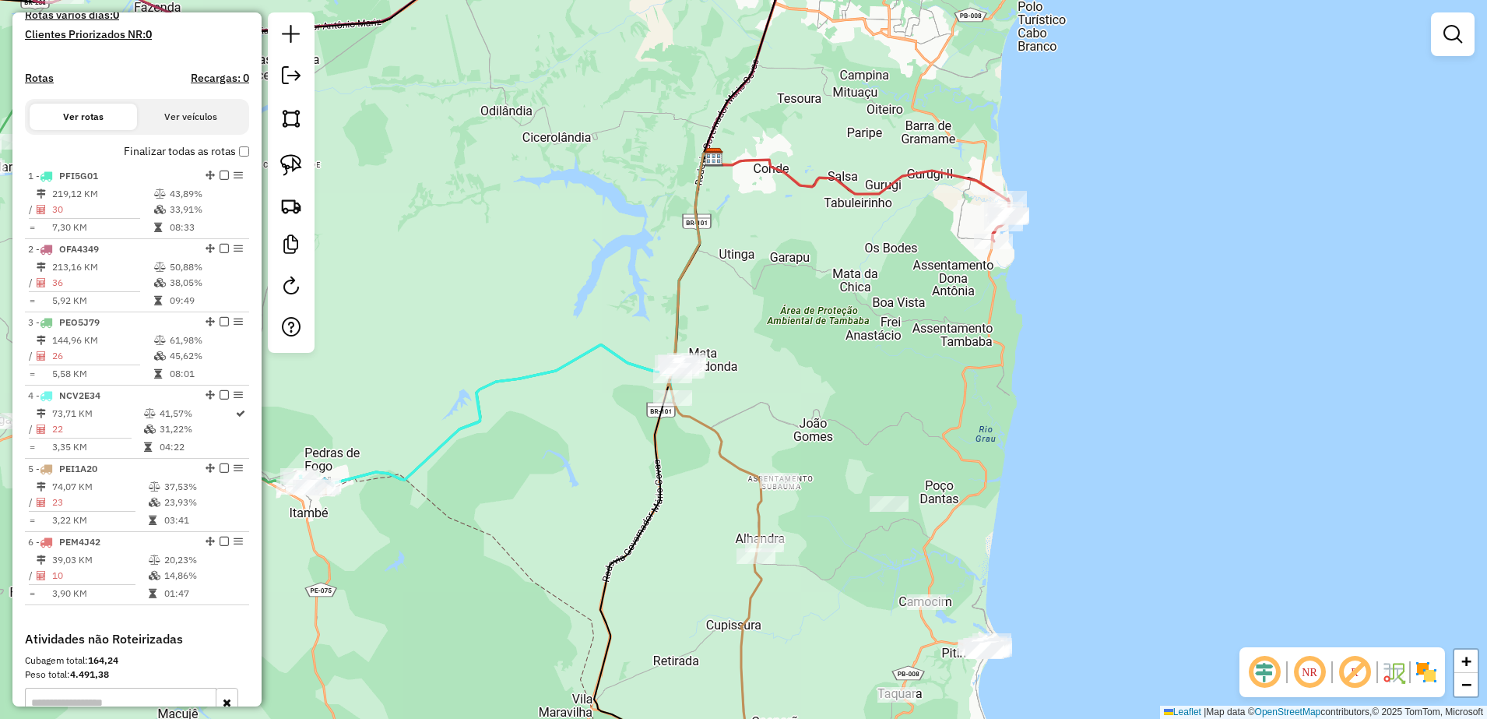
drag, startPoint x: 794, startPoint y: 380, endPoint x: 863, endPoint y: 378, distance: 68.5
click at [863, 378] on div "Janela de atendimento Grade de atendimento Capacidade Transportadoras Veículos …" at bounding box center [743, 359] width 1487 height 719
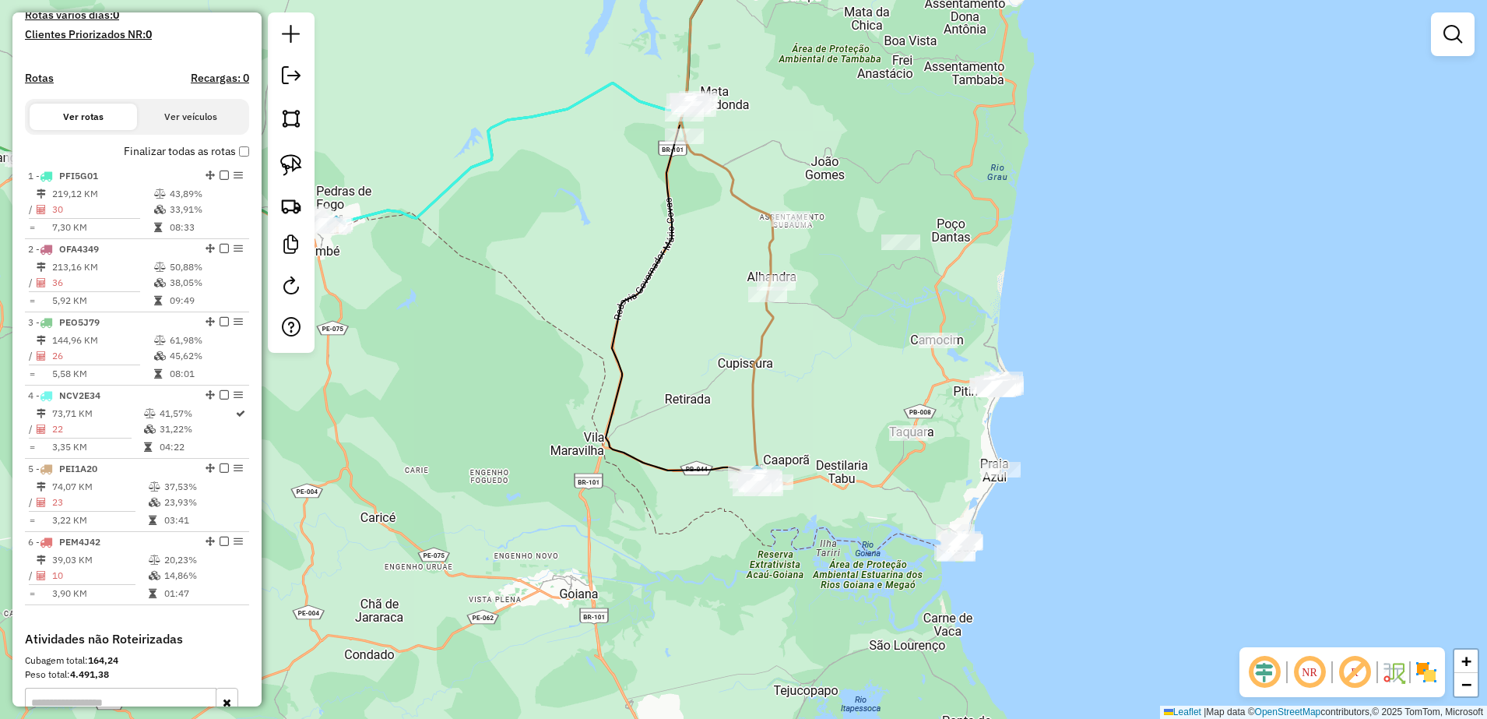
drag, startPoint x: 895, startPoint y: 399, endPoint x: 842, endPoint y: 127, distance: 276.7
click at [842, 127] on div "Janela de atendimento Grade de atendimento Capacidade Transportadoras Veículos …" at bounding box center [743, 359] width 1487 height 719
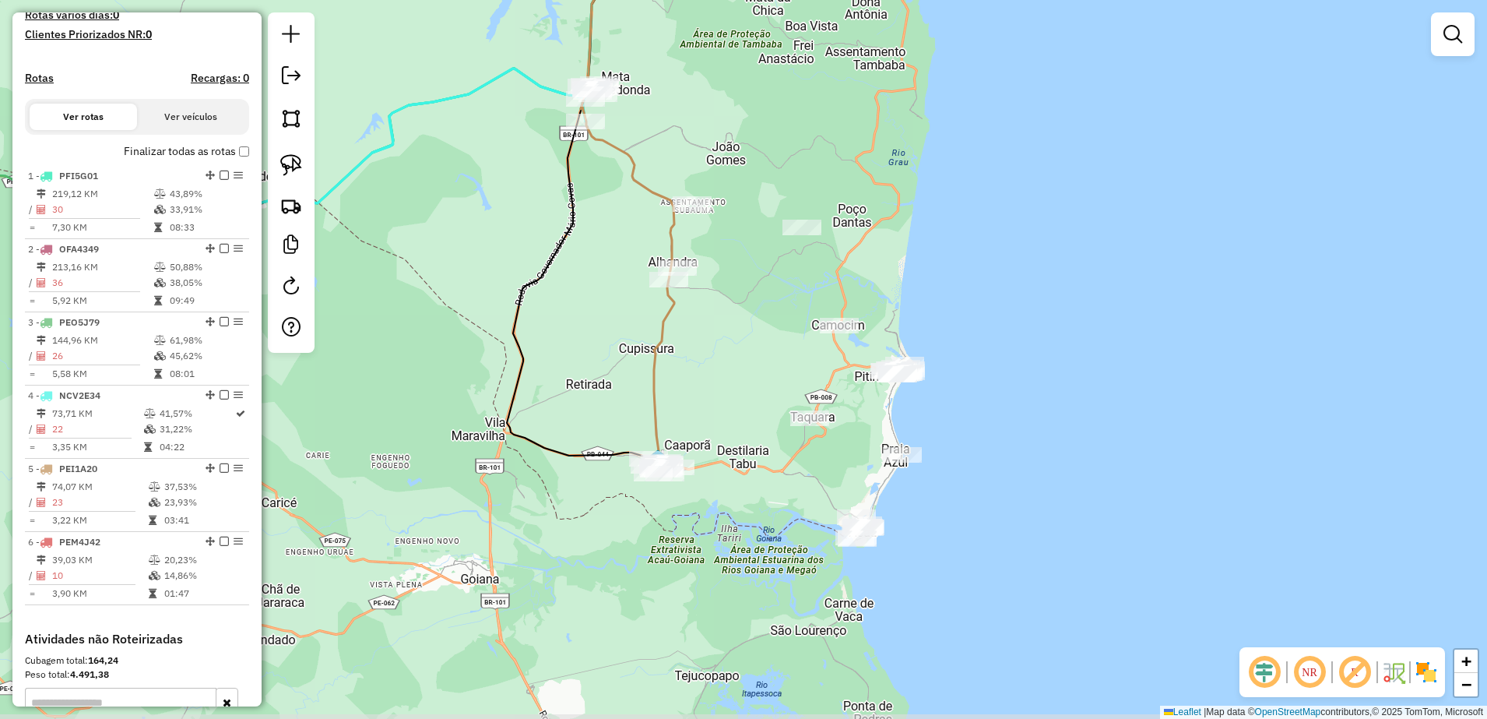
drag, startPoint x: 822, startPoint y: 479, endPoint x: 774, endPoint y: 475, distance: 48.4
click at [775, 476] on div "Janela de atendimento Grade de atendimento Capacidade Transportadoras Veículos …" at bounding box center [743, 359] width 1487 height 719
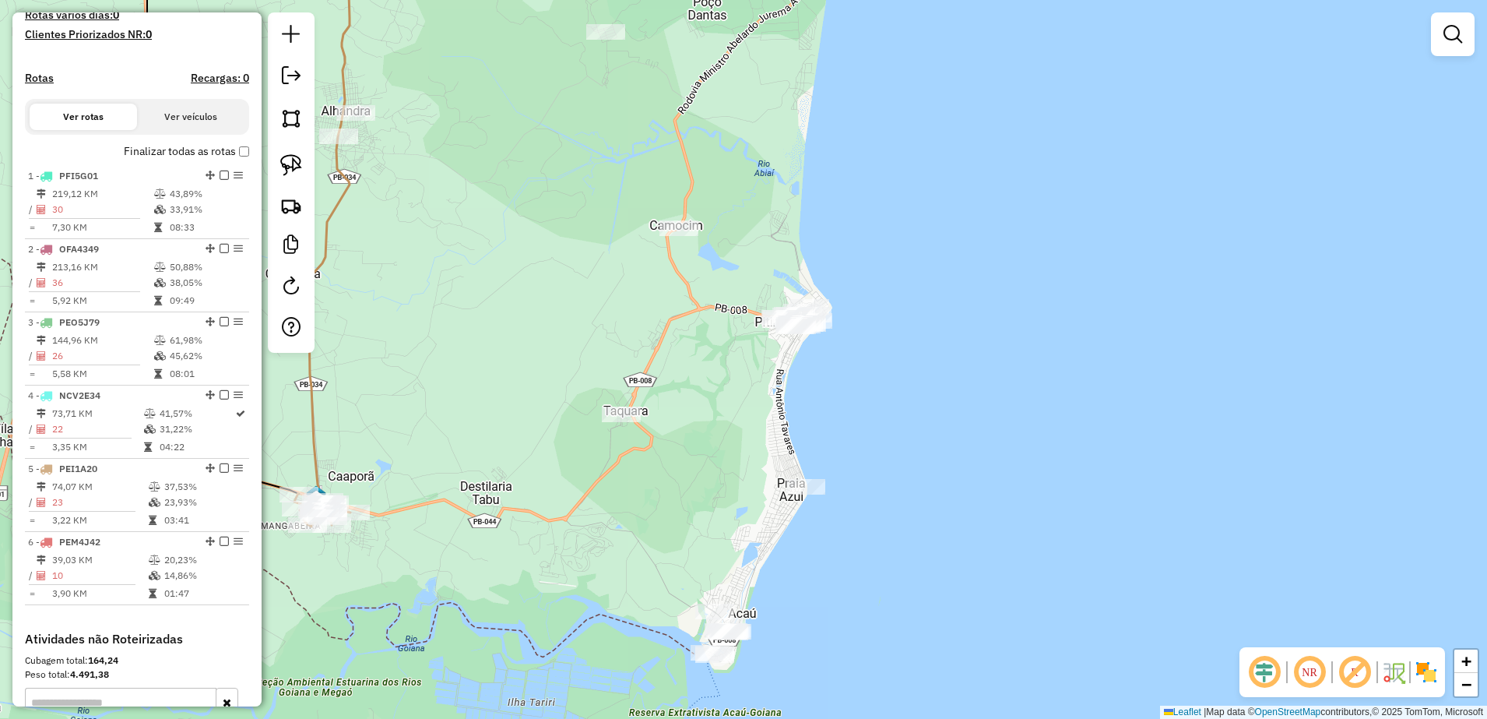
drag, startPoint x: 812, startPoint y: 447, endPoint x: 679, endPoint y: 480, distance: 137.1
click at [679, 480] on div "Janela de atendimento Grade de atendimento Capacidade Transportadoras Veículos …" at bounding box center [743, 359] width 1487 height 719
click at [282, 168] on img at bounding box center [291, 165] width 22 height 22
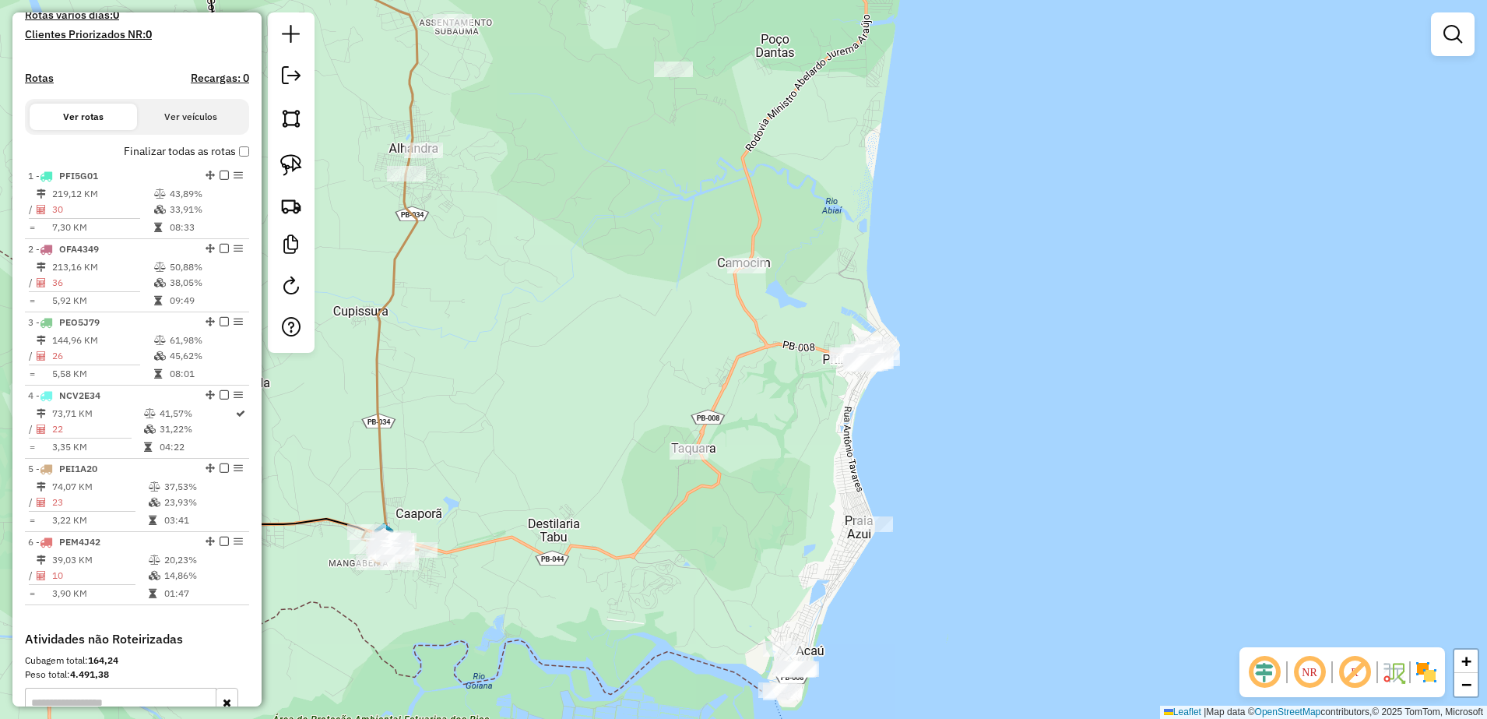
drag, startPoint x: 659, startPoint y: 293, endPoint x: 680, endPoint y: 295, distance: 21.1
click at [680, 295] on div "Janela de atendimento Grade de atendimento Capacidade Transportadoras Veículos …" at bounding box center [743, 359] width 1487 height 719
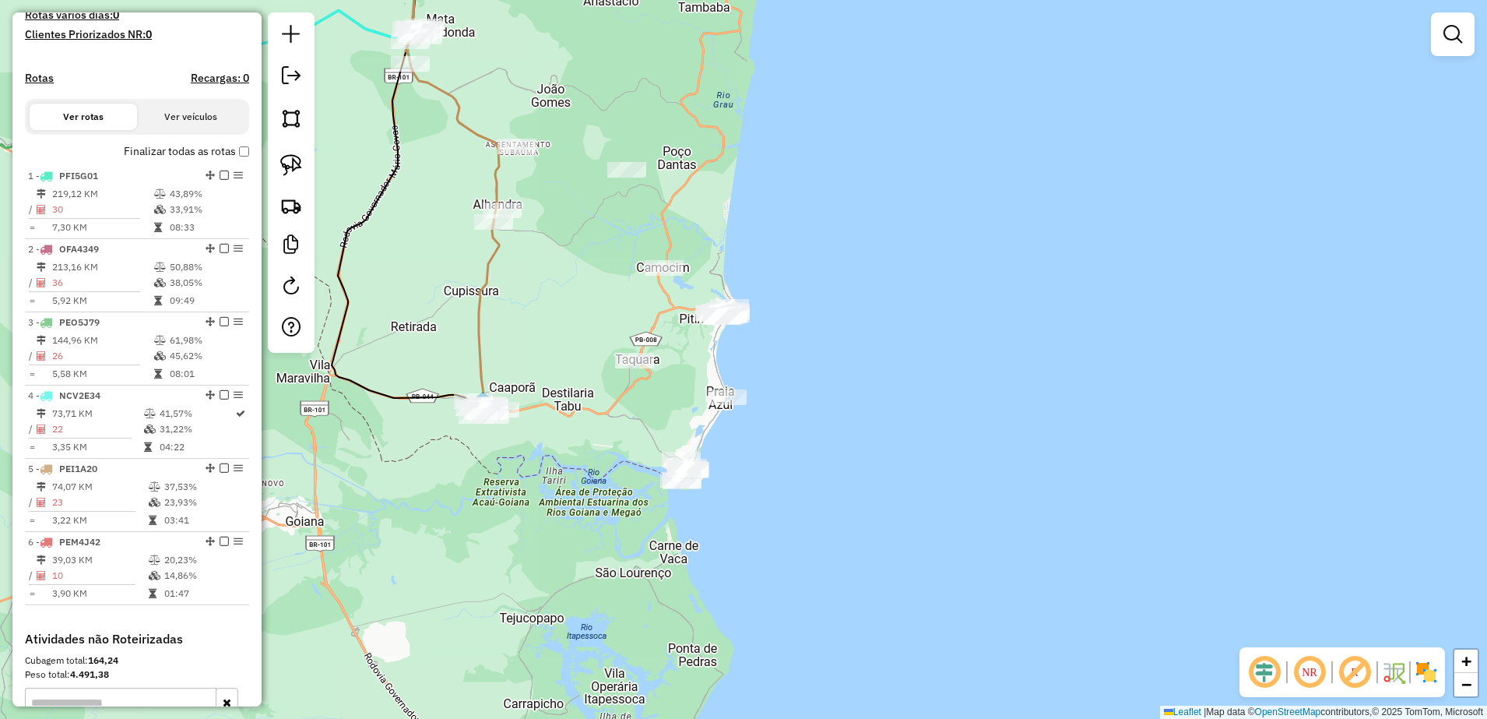
drag, startPoint x: 680, startPoint y: 330, endPoint x: 631, endPoint y: 345, distance: 51.2
click at [634, 345] on div "Janela de atendimento Grade de atendimento Capacidade Transportadoras Veículos …" at bounding box center [743, 359] width 1487 height 719
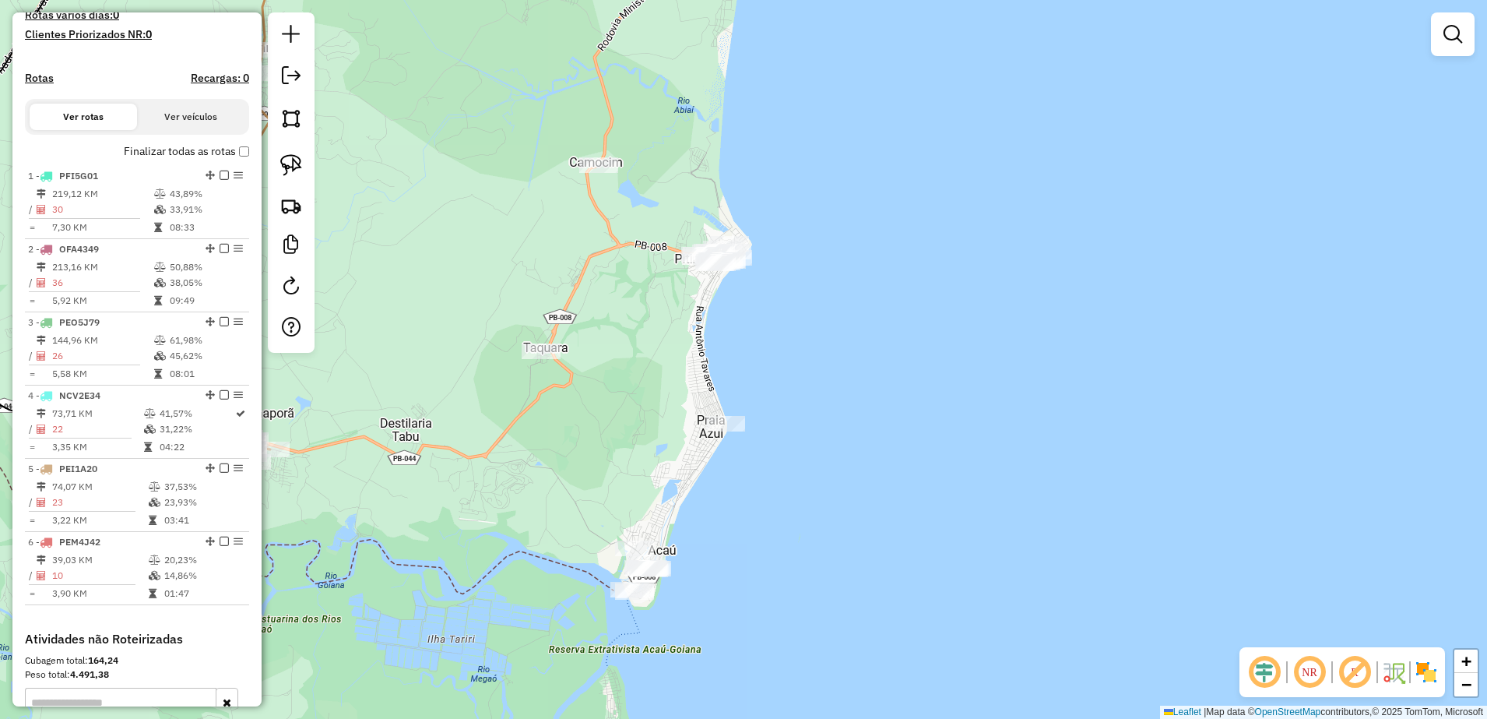
drag, startPoint x: 627, startPoint y: 299, endPoint x: 540, endPoint y: 273, distance: 91.6
click at [540, 273] on div "Janela de atendimento Grade de atendimento Capacidade Transportadoras Veículos …" at bounding box center [743, 359] width 1487 height 719
click at [301, 166] on img at bounding box center [291, 165] width 22 height 22
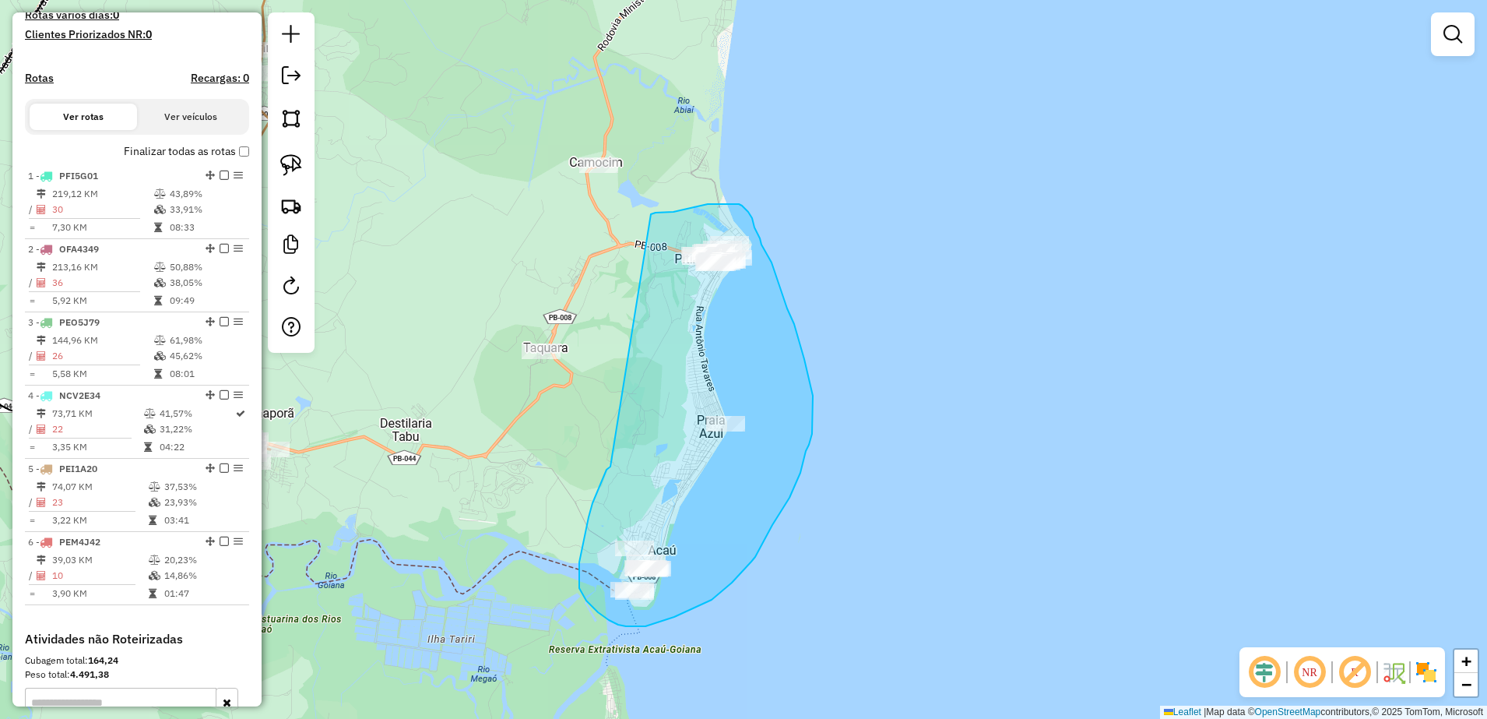
drag, startPoint x: 610, startPoint y: 466, endPoint x: 651, endPoint y: 214, distance: 255.5
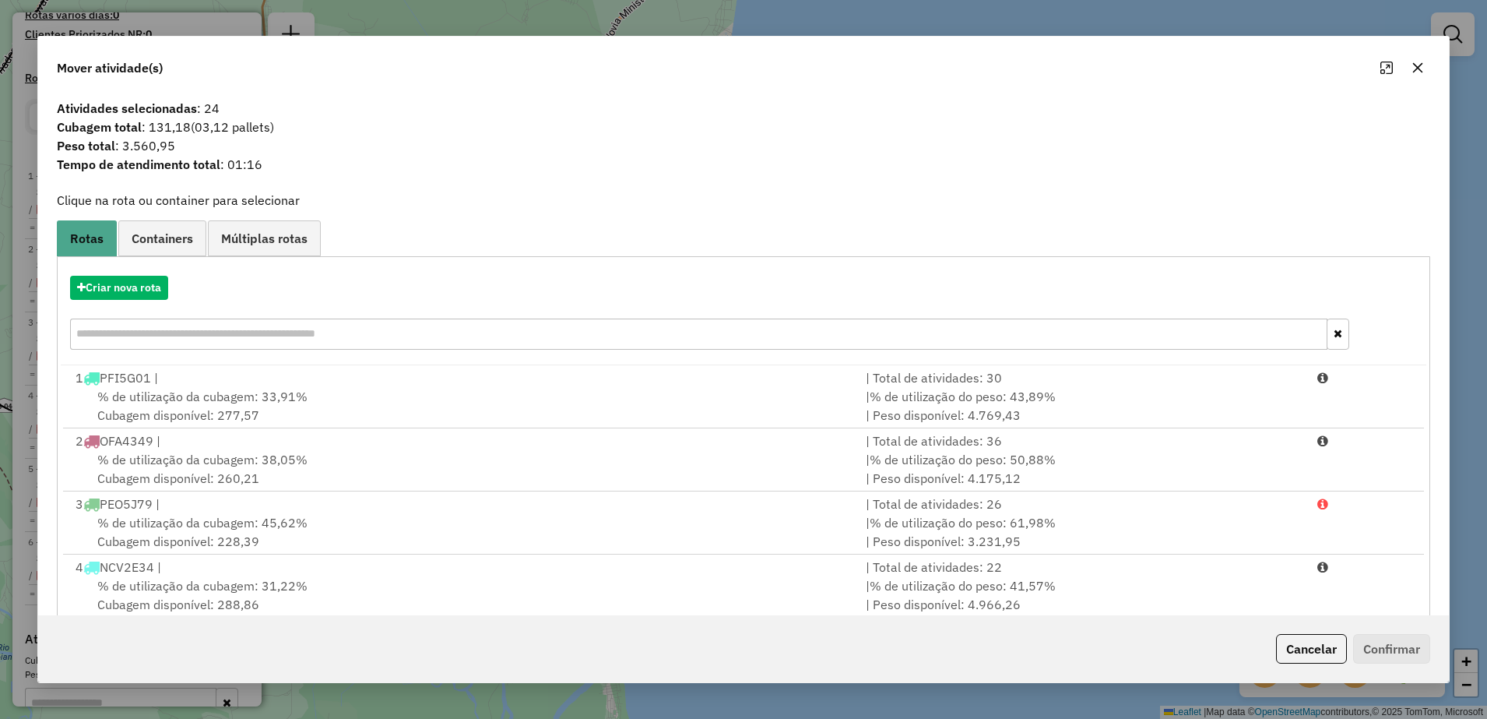
click at [1422, 65] on icon "button" at bounding box center [1418, 68] width 10 height 10
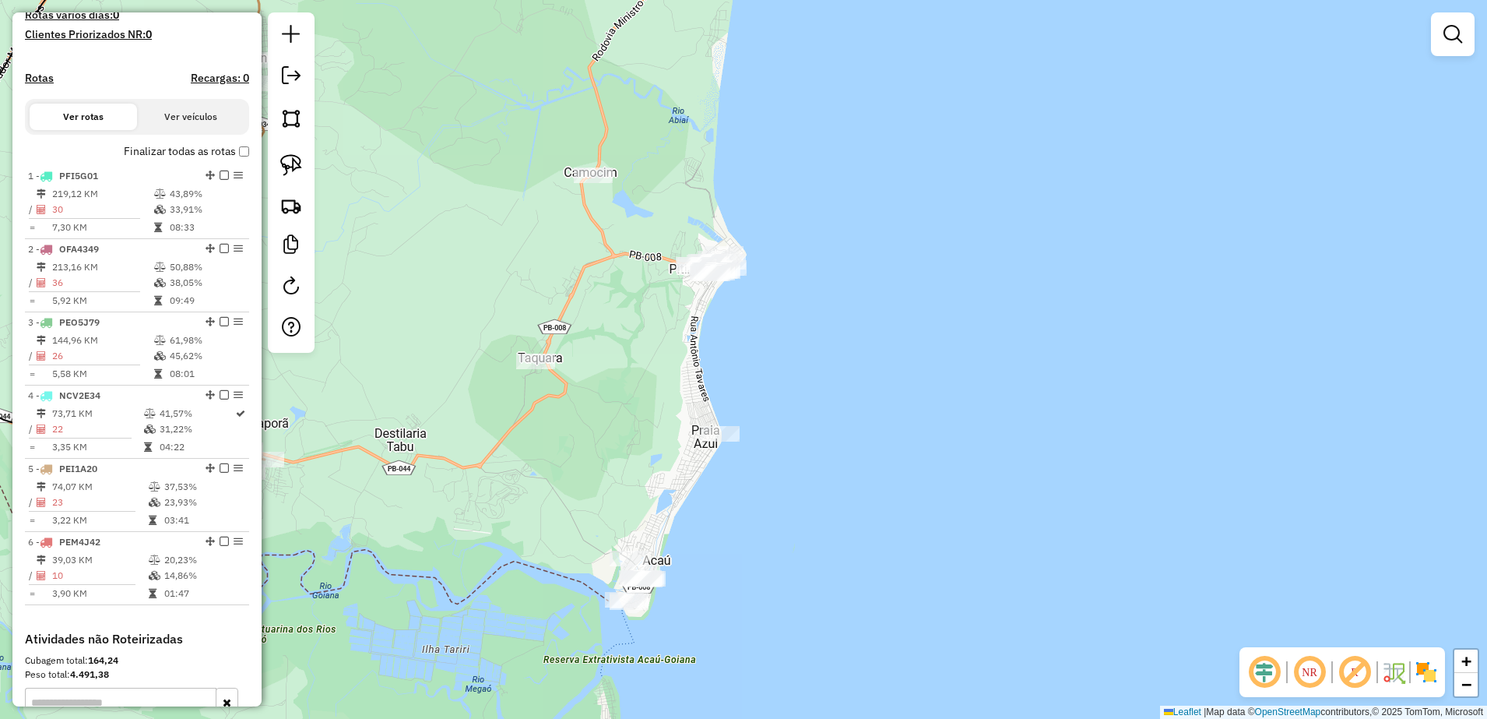
drag, startPoint x: 621, startPoint y: 315, endPoint x: 599, endPoint y: 395, distance: 84.1
click at [599, 395] on div "Janela de atendimento Grade de atendimento Capacidade Transportadoras Veículos …" at bounding box center [743, 359] width 1487 height 719
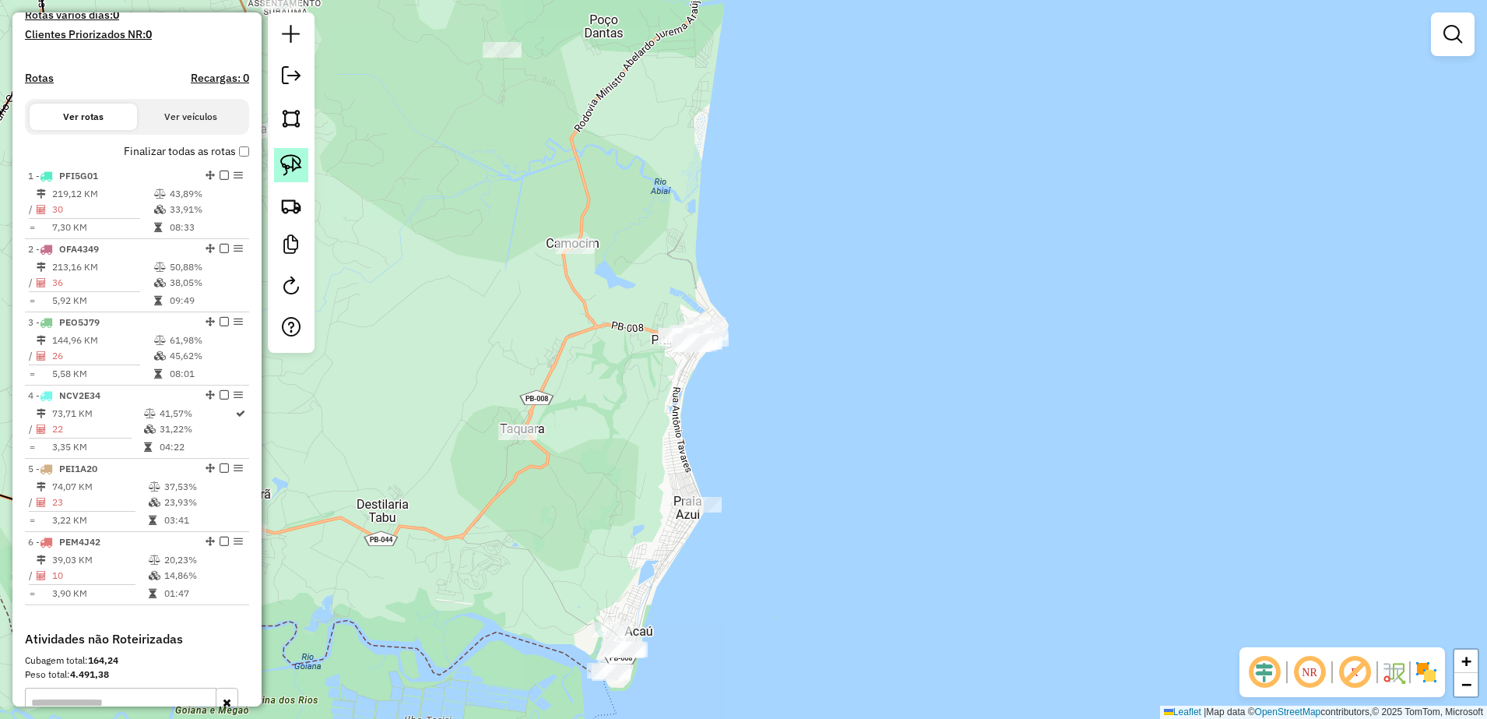
click at [301, 166] on img at bounding box center [291, 165] width 22 height 22
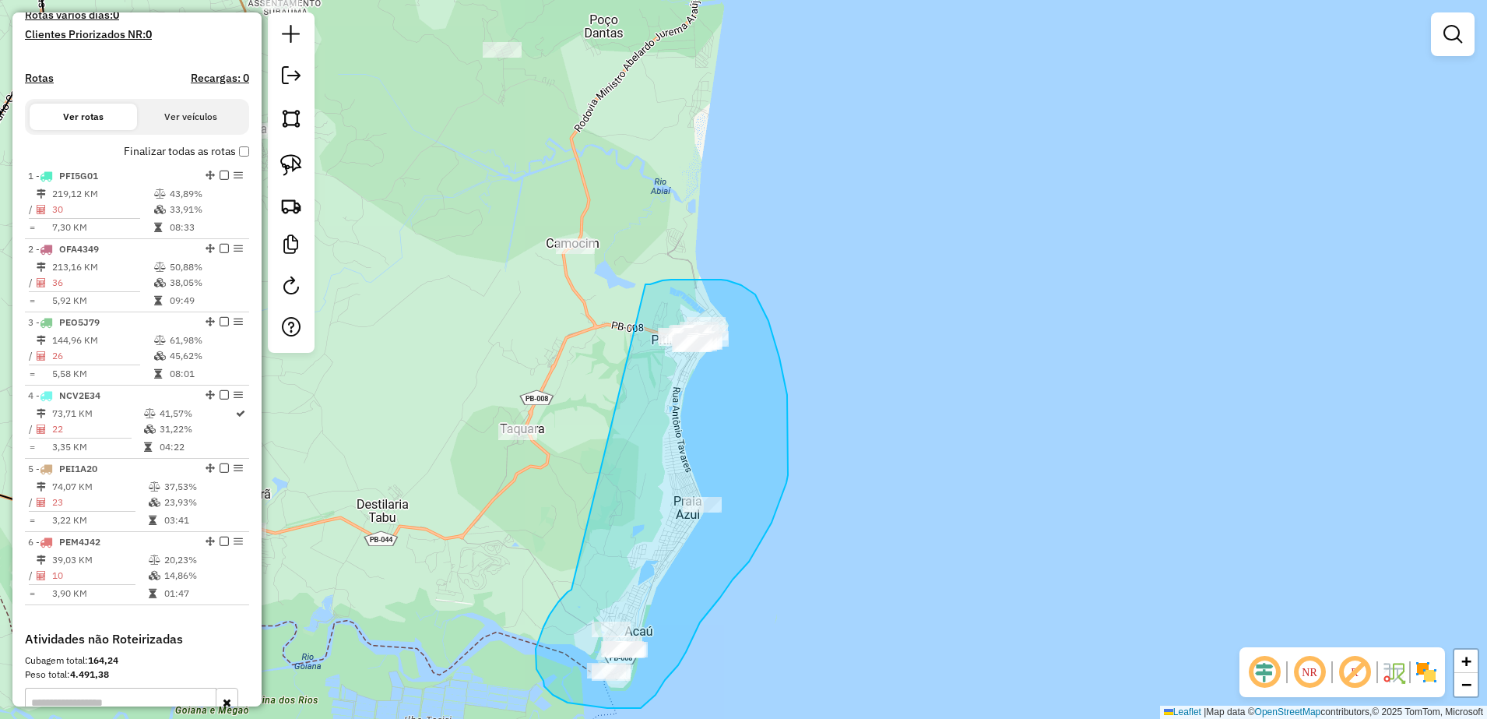
drag, startPoint x: 571, startPoint y: 589, endPoint x: 645, endPoint y: 284, distance: 314.0
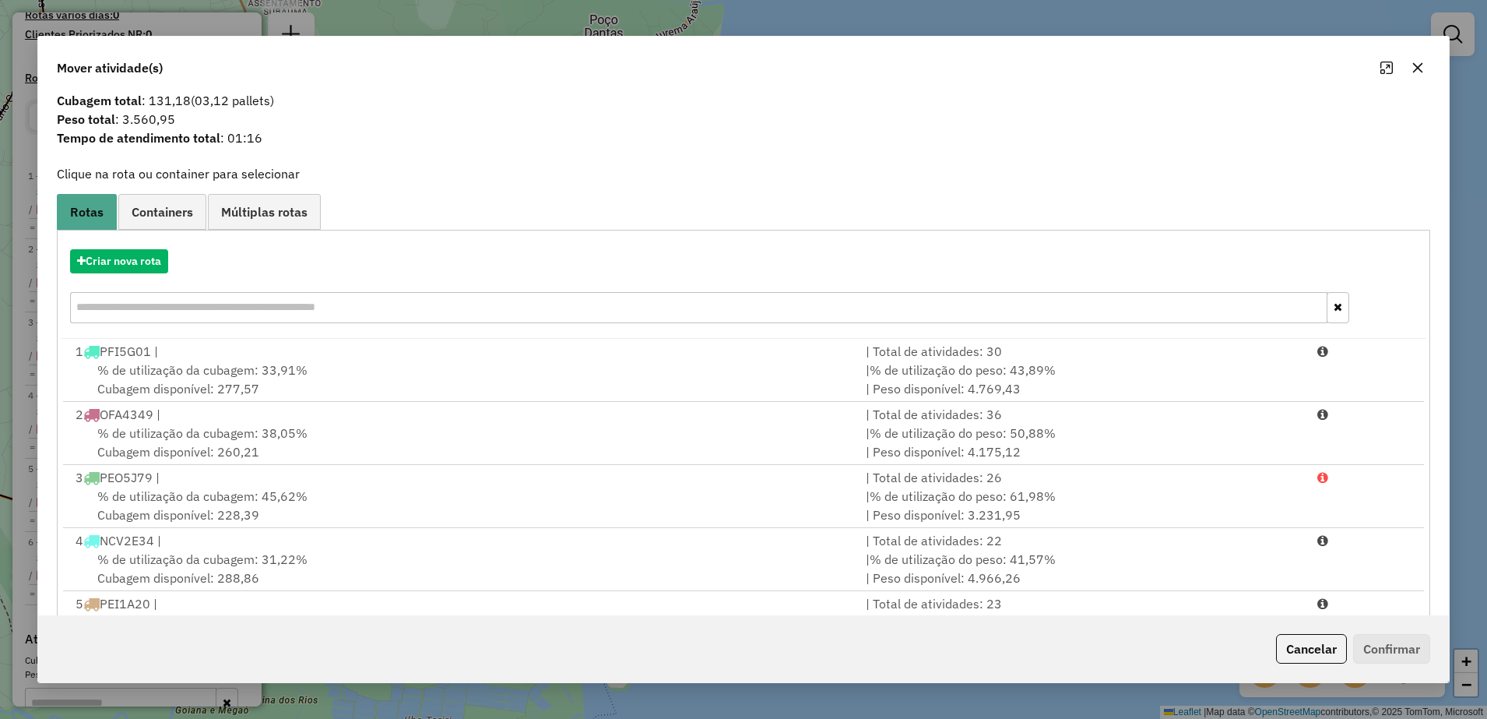
scroll to position [0, 0]
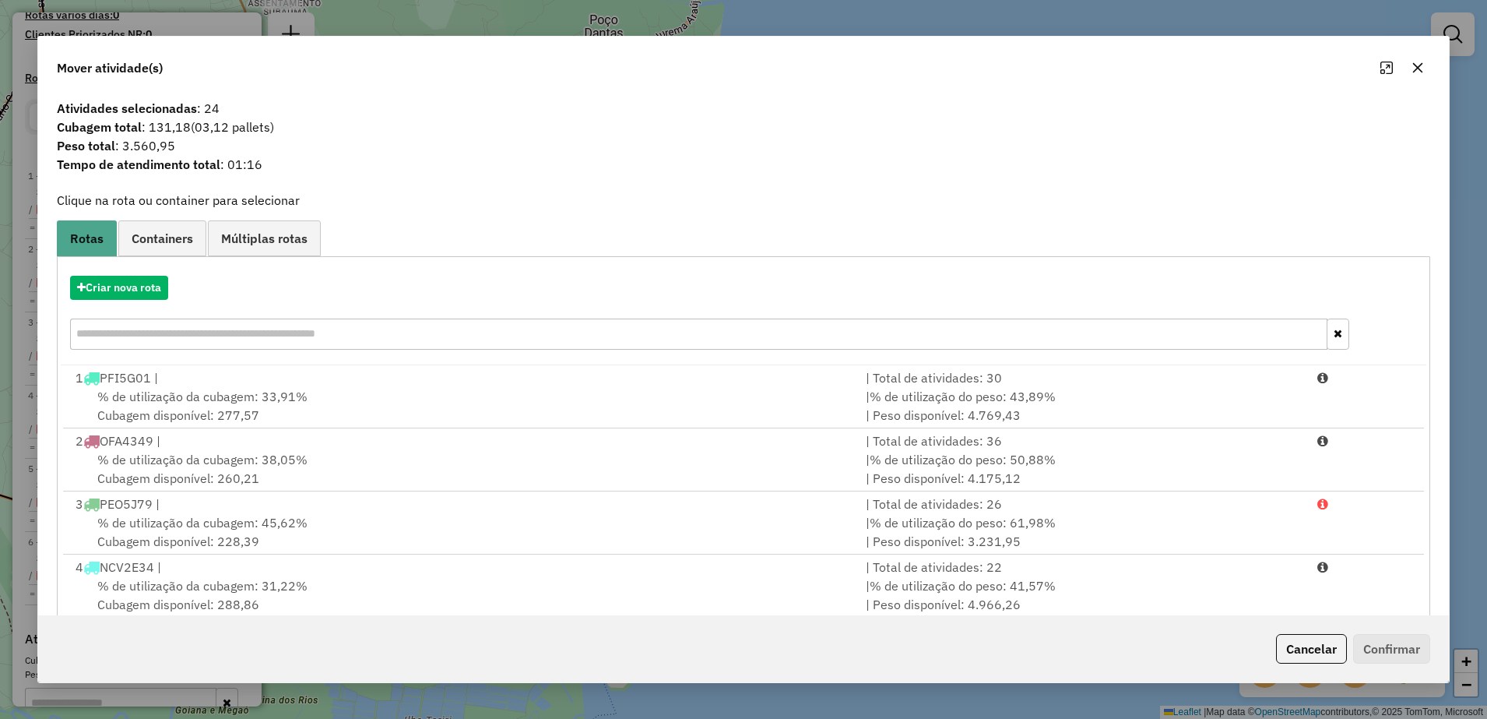
click at [1417, 66] on icon "button" at bounding box center [1418, 68] width 10 height 10
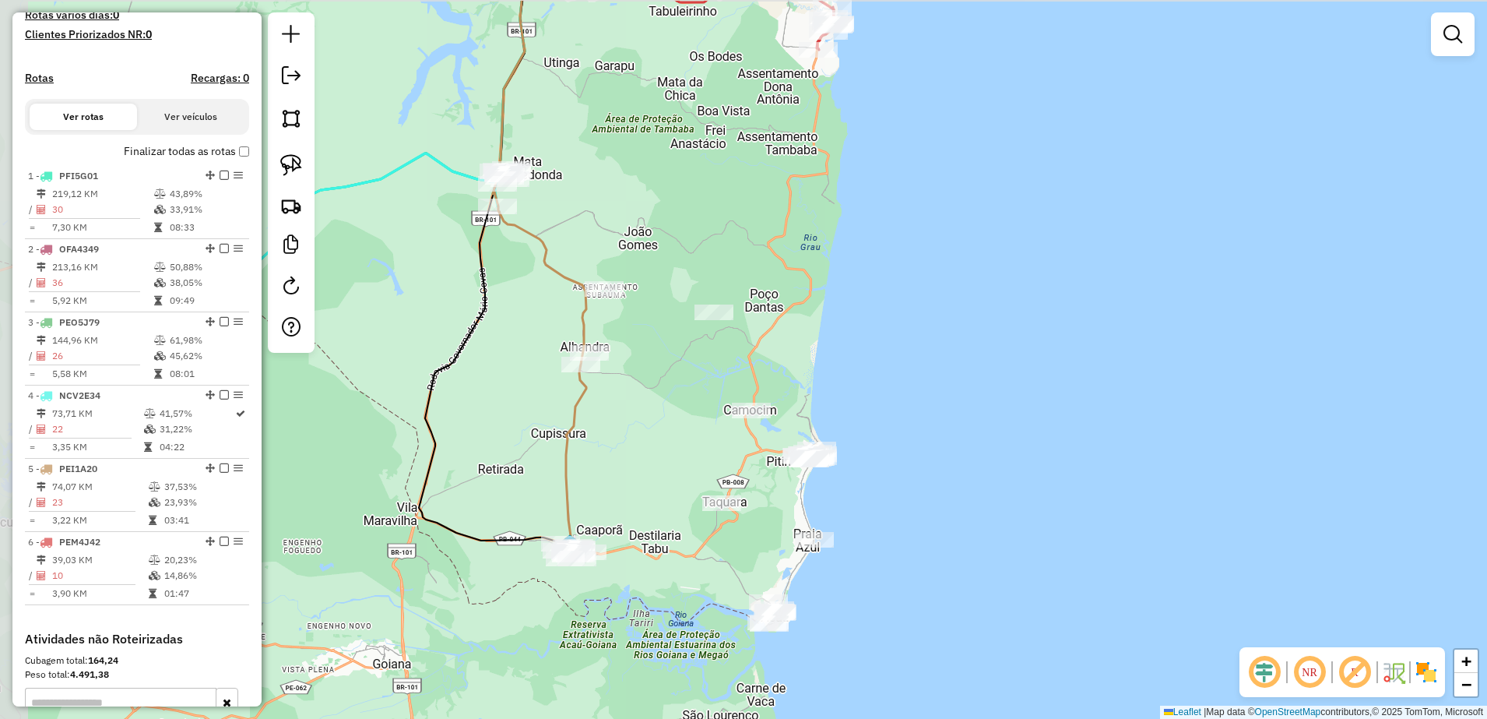
drag, startPoint x: 554, startPoint y: 300, endPoint x: 687, endPoint y: 350, distance: 142.9
click at [687, 350] on div "Janela de atendimento Grade de atendimento Capacidade Transportadoras Veículos …" at bounding box center [743, 359] width 1487 height 719
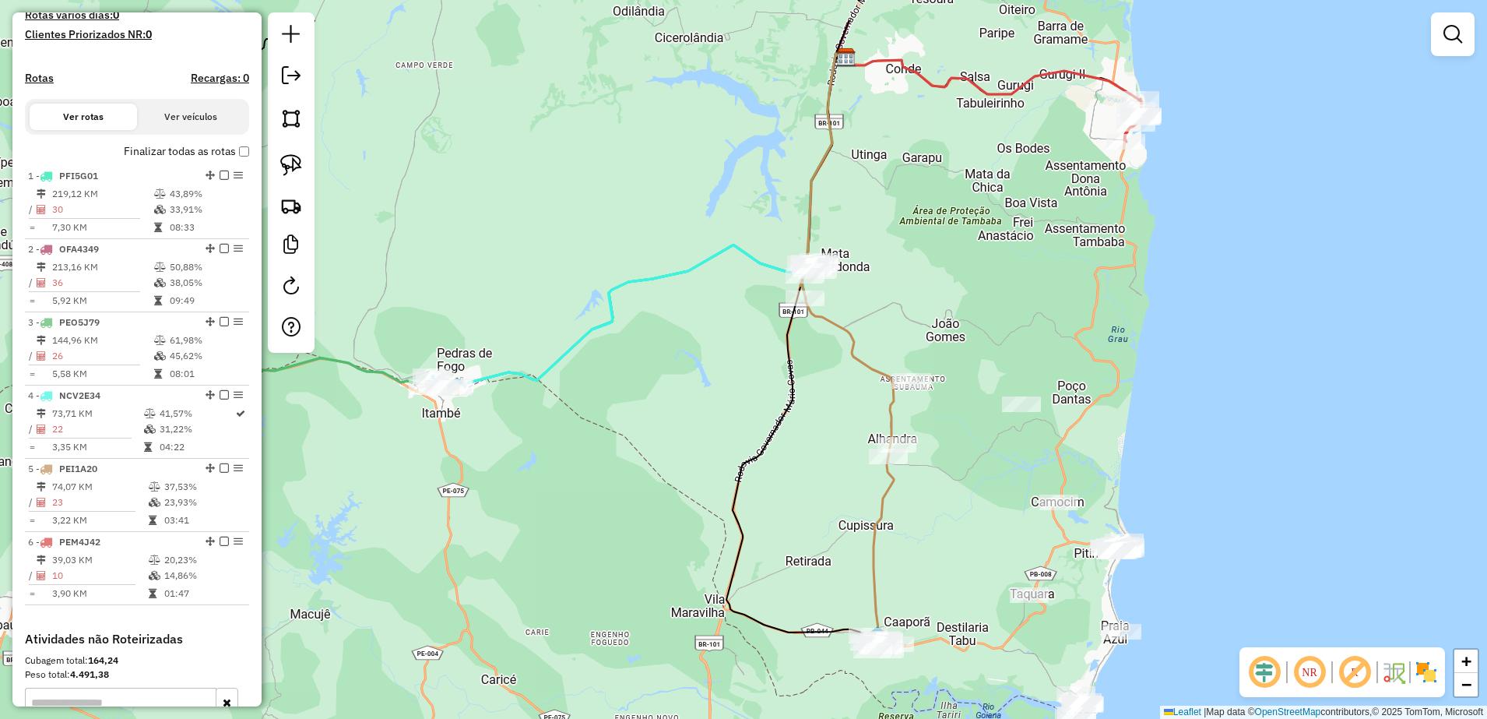
drag, startPoint x: 720, startPoint y: 214, endPoint x: 1007, endPoint y: 306, distance: 300.9
click at [1008, 306] on div "Janela de atendimento Grade de atendimento Capacidade Transportadoras Veículos …" at bounding box center [743, 359] width 1487 height 719
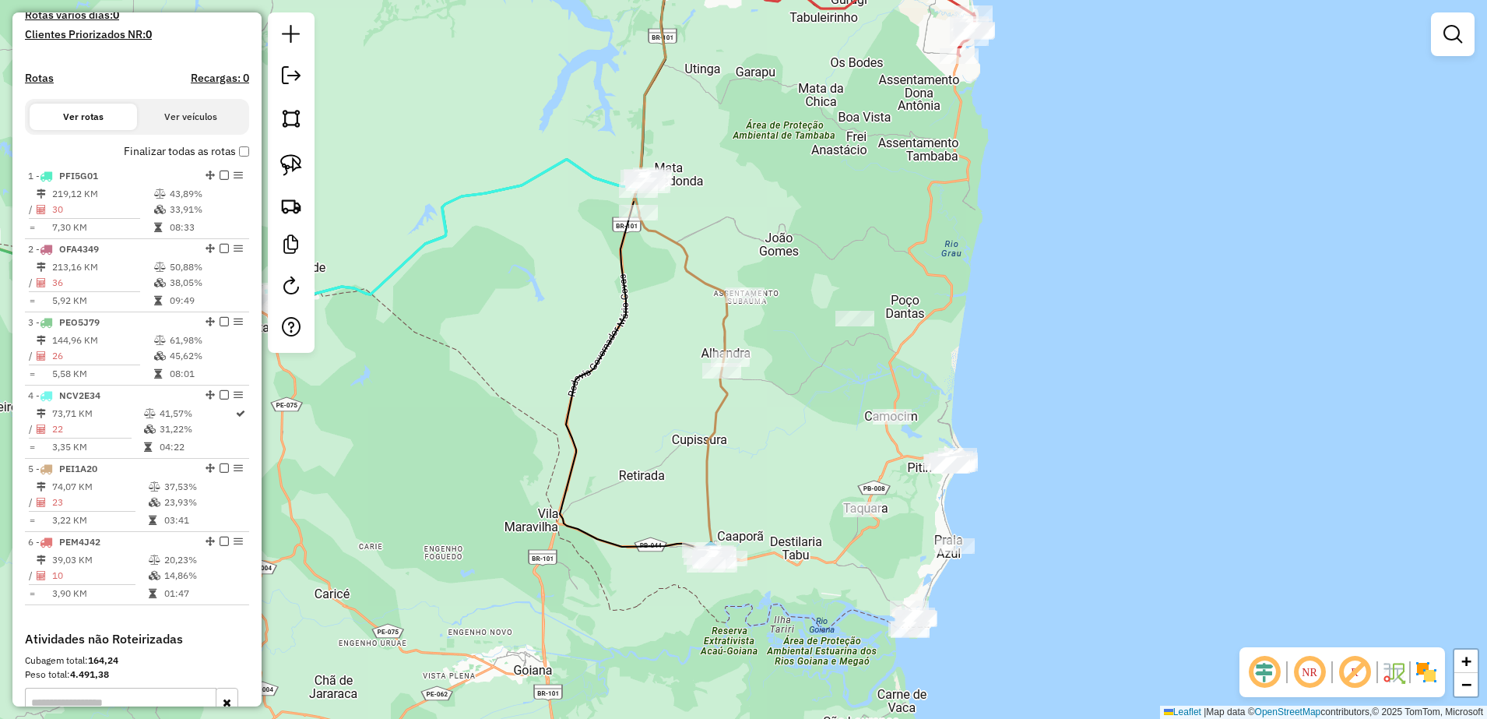
drag, startPoint x: 915, startPoint y: 539, endPoint x: 750, endPoint y: 451, distance: 186.3
click at [751, 451] on div "Janela de atendimento Grade de atendimento Capacidade Transportadoras Veículos …" at bounding box center [743, 359] width 1487 height 719
click at [293, 163] on img at bounding box center [291, 165] width 22 height 22
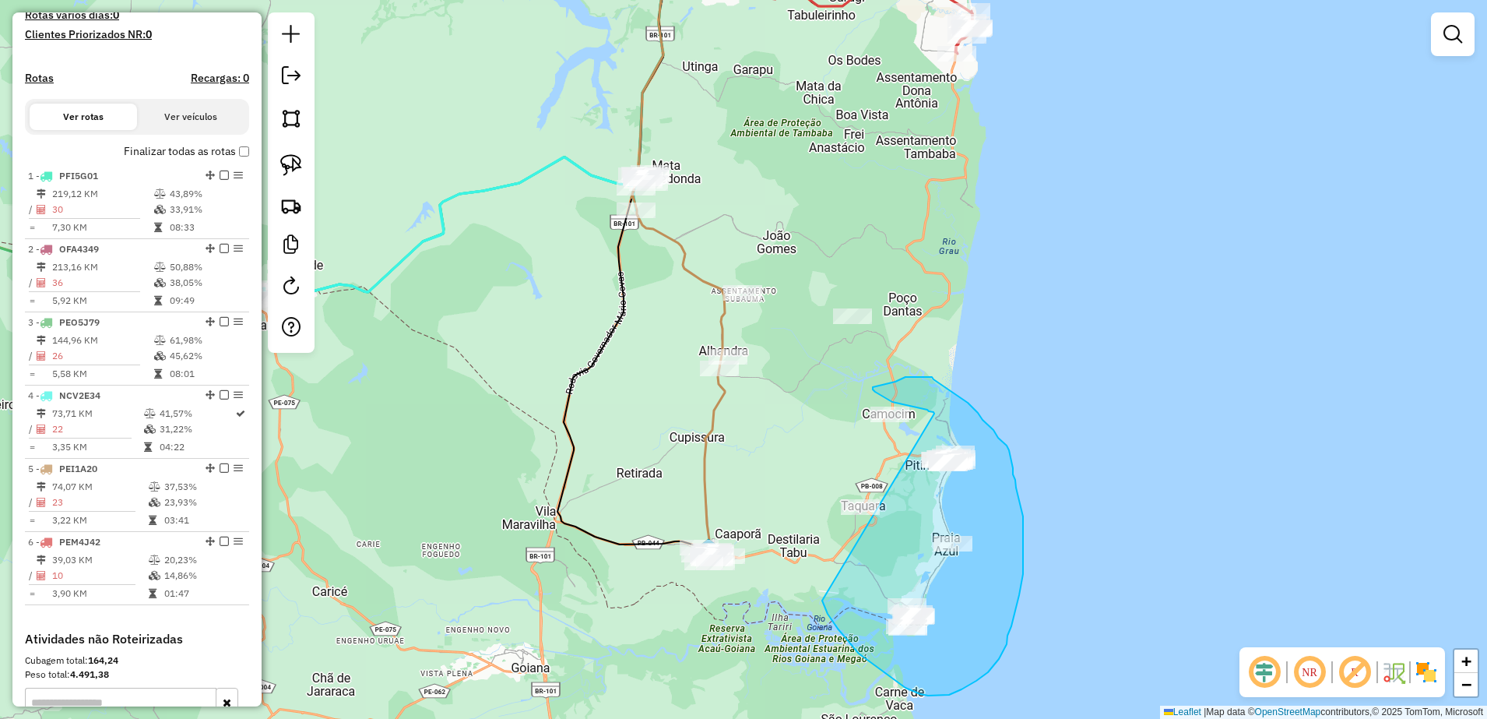
drag, startPoint x: 822, startPoint y: 600, endPoint x: 934, endPoint y: 413, distance: 217.9
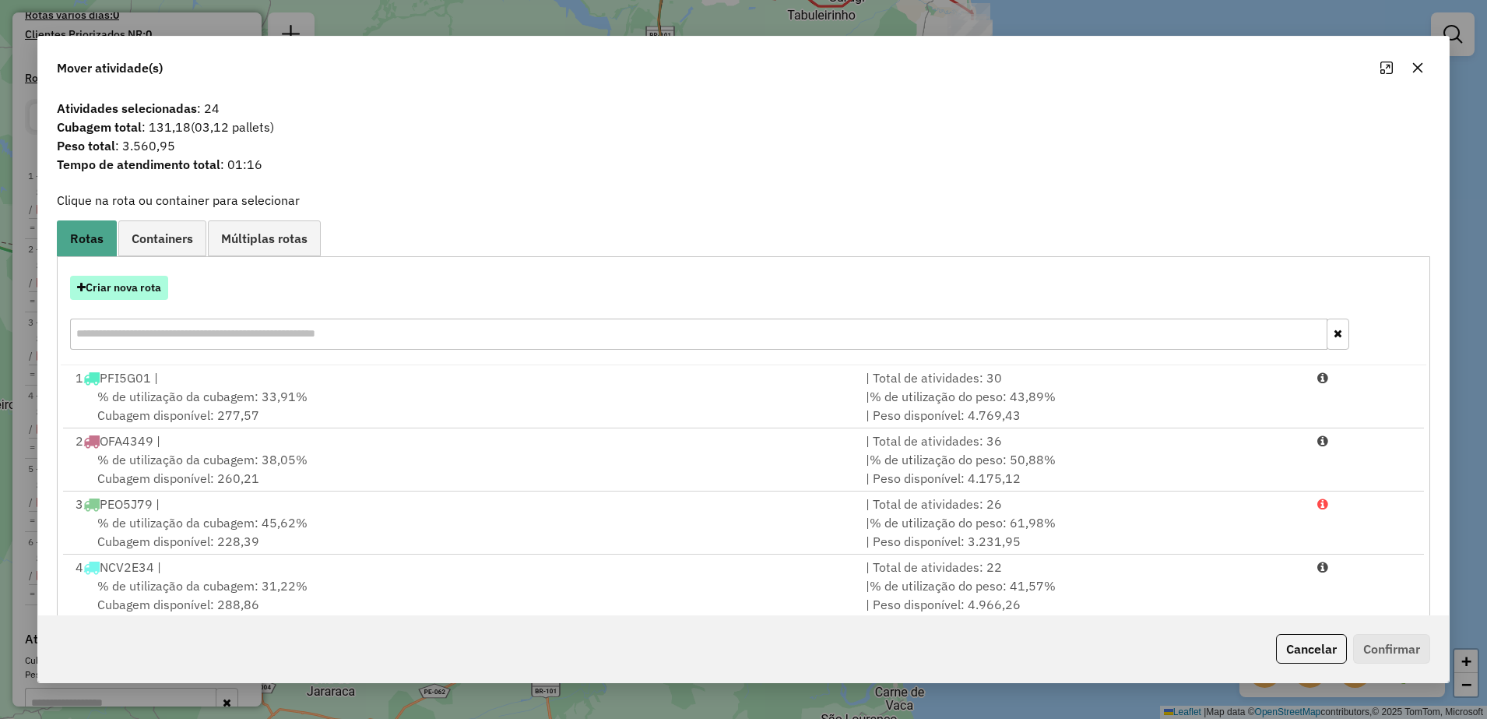
click at [153, 286] on button "Criar nova rota" at bounding box center [119, 288] width 98 height 24
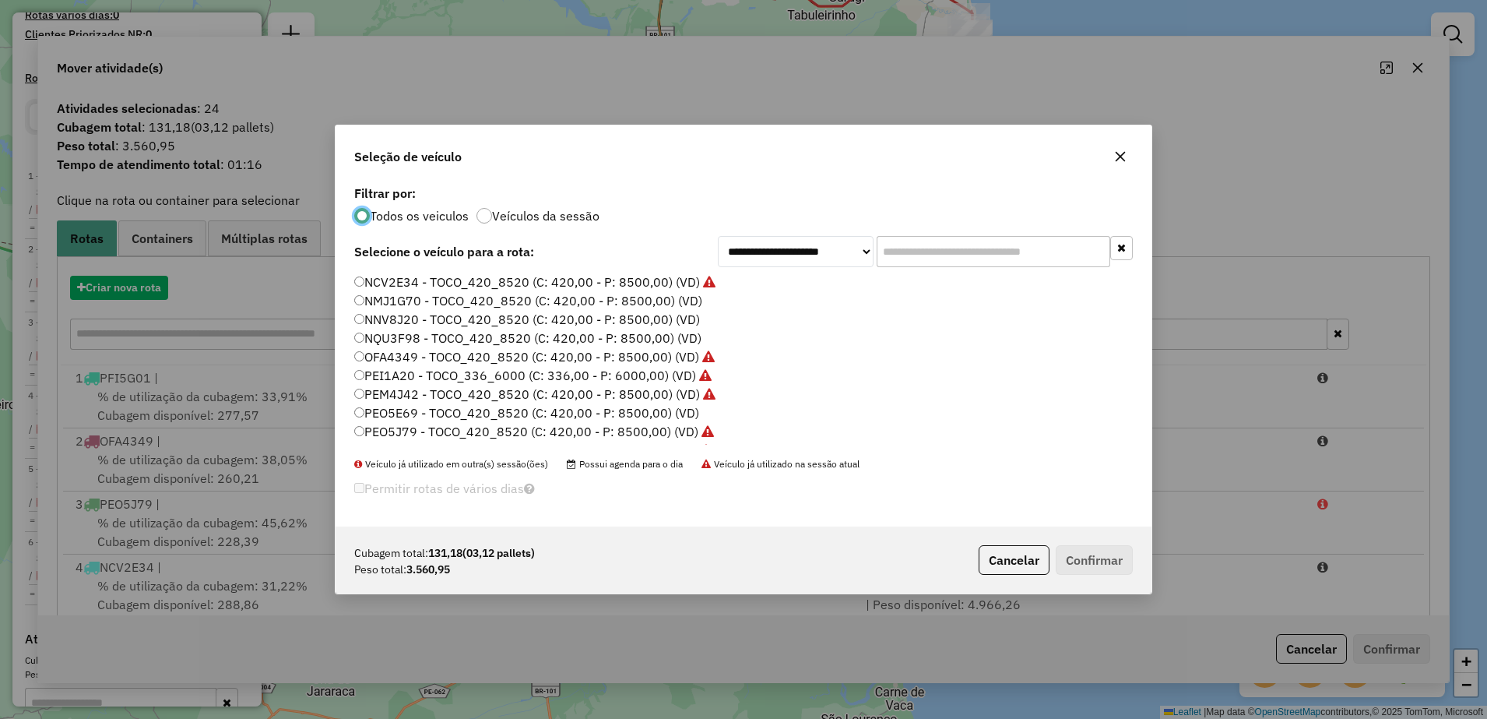
scroll to position [9, 5]
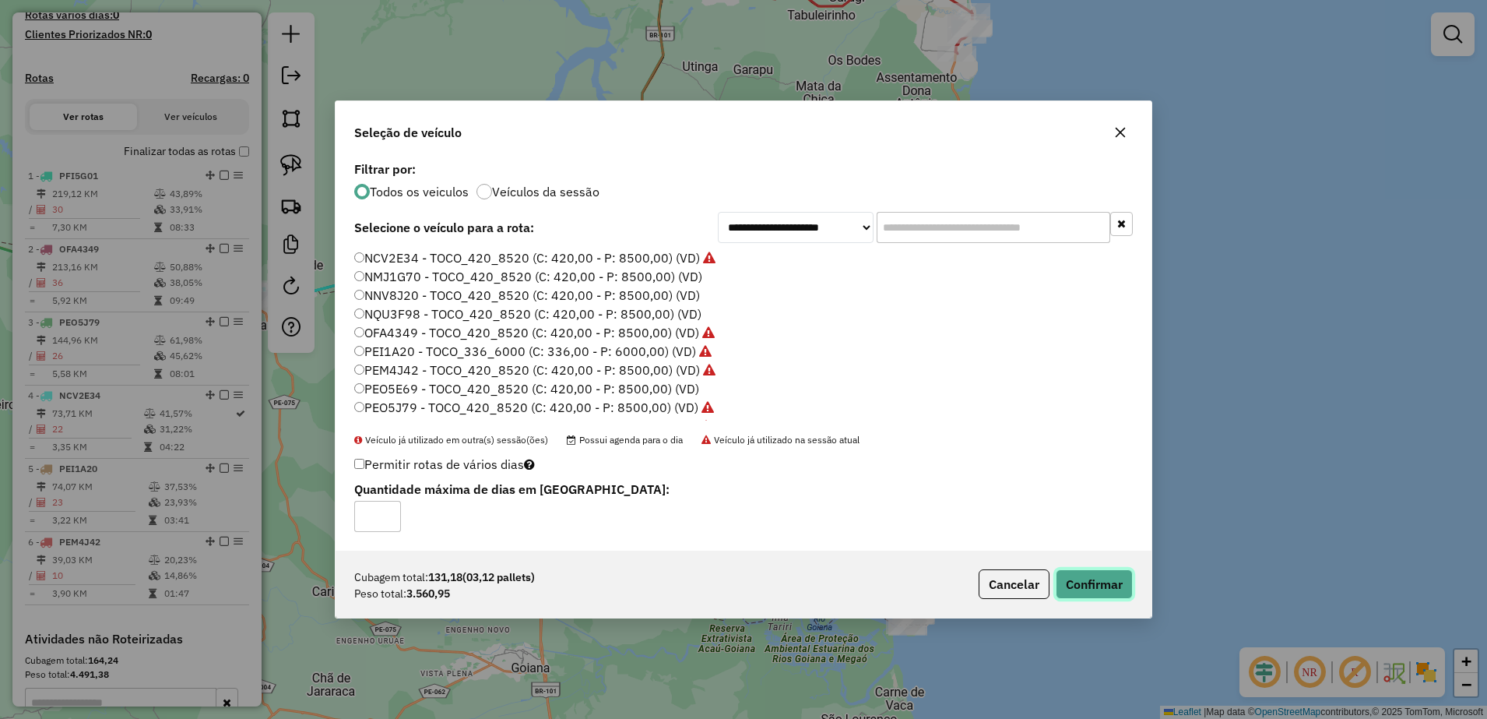
click at [1084, 582] on button "Confirmar" at bounding box center [1094, 584] width 77 height 30
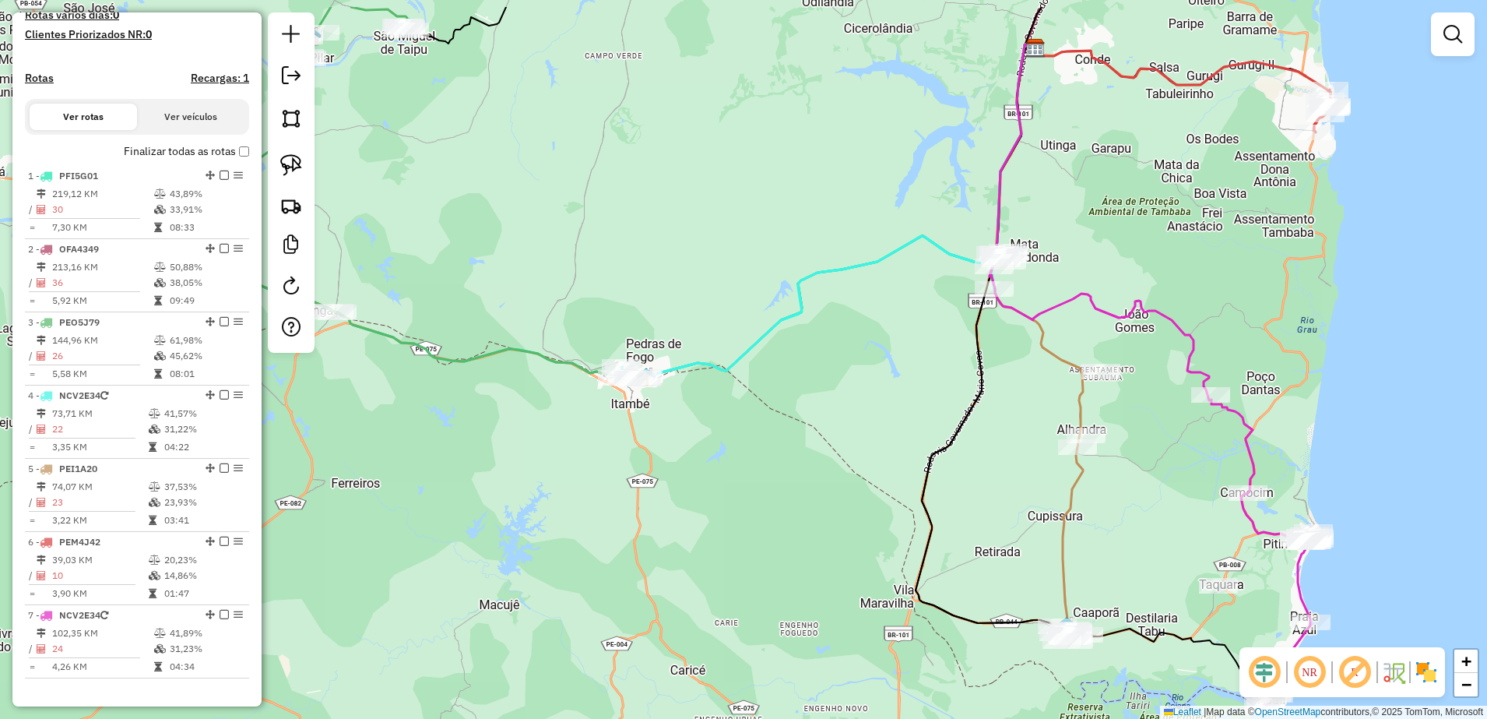
drag, startPoint x: 647, startPoint y: 441, endPoint x: 1005, endPoint y: 520, distance: 366.6
click at [1005, 520] on div "Janela de atendimento Grade de atendimento Capacidade Transportadoras Veículos …" at bounding box center [743, 359] width 1487 height 719
drag, startPoint x: 285, startPoint y: 157, endPoint x: 457, endPoint y: 232, distance: 187.6
click at [285, 157] on img at bounding box center [291, 165] width 22 height 22
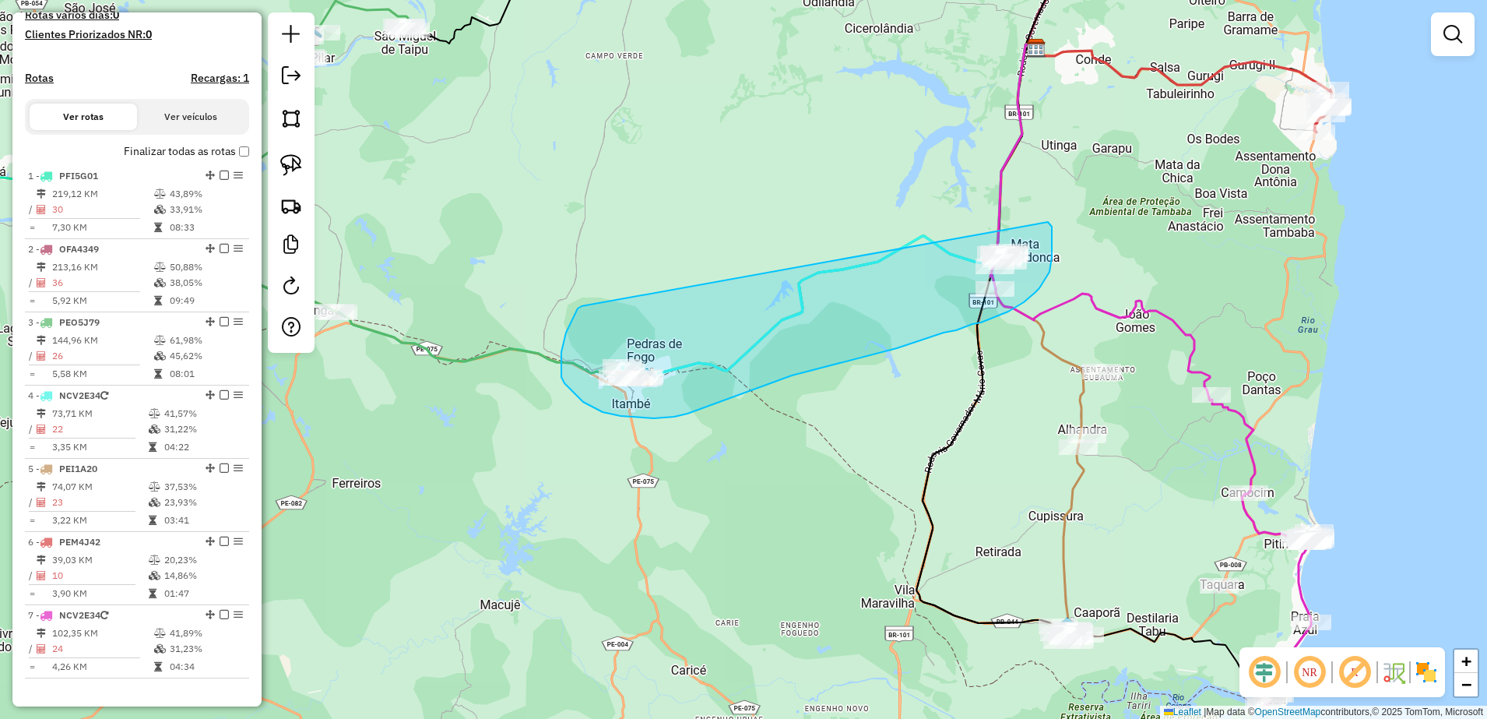
drag, startPoint x: 571, startPoint y: 322, endPoint x: 1038, endPoint y: 215, distance: 479.3
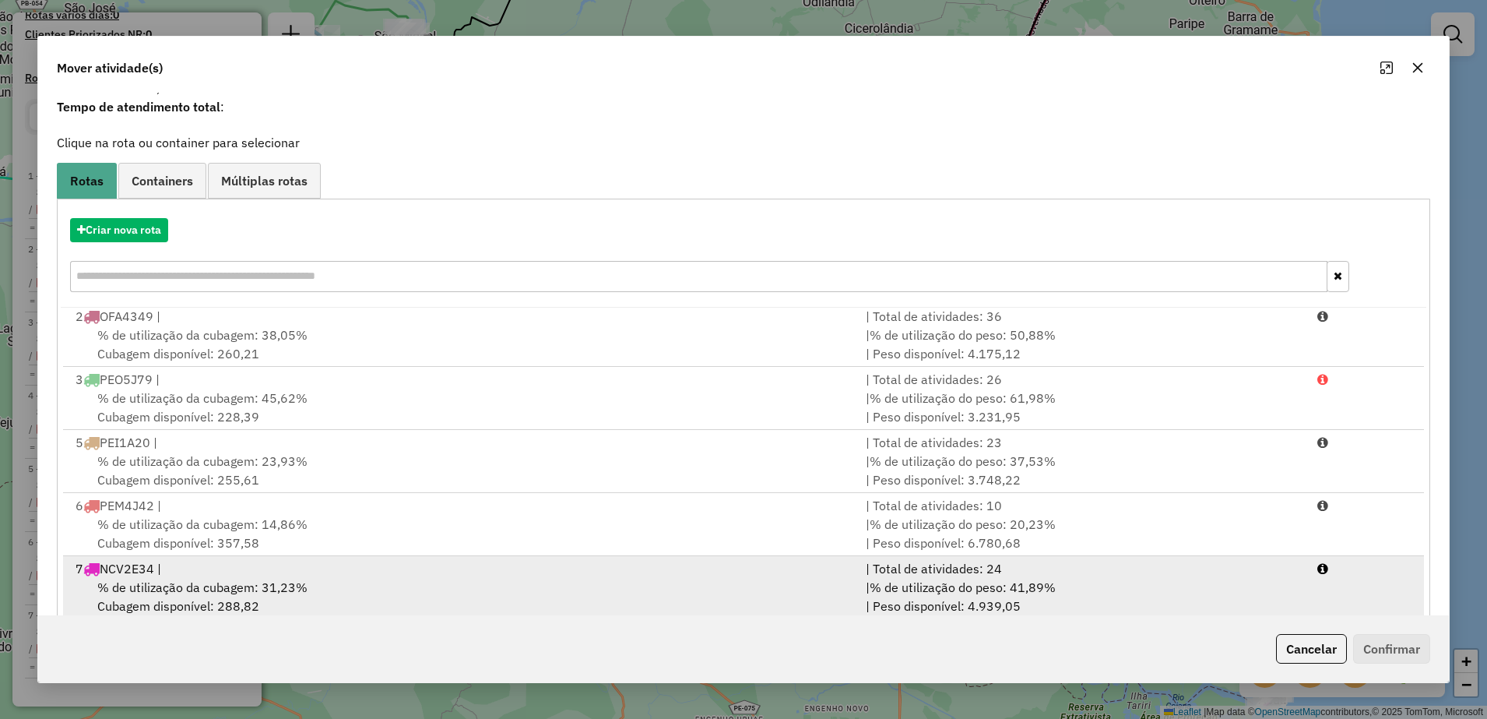
scroll to position [88, 0]
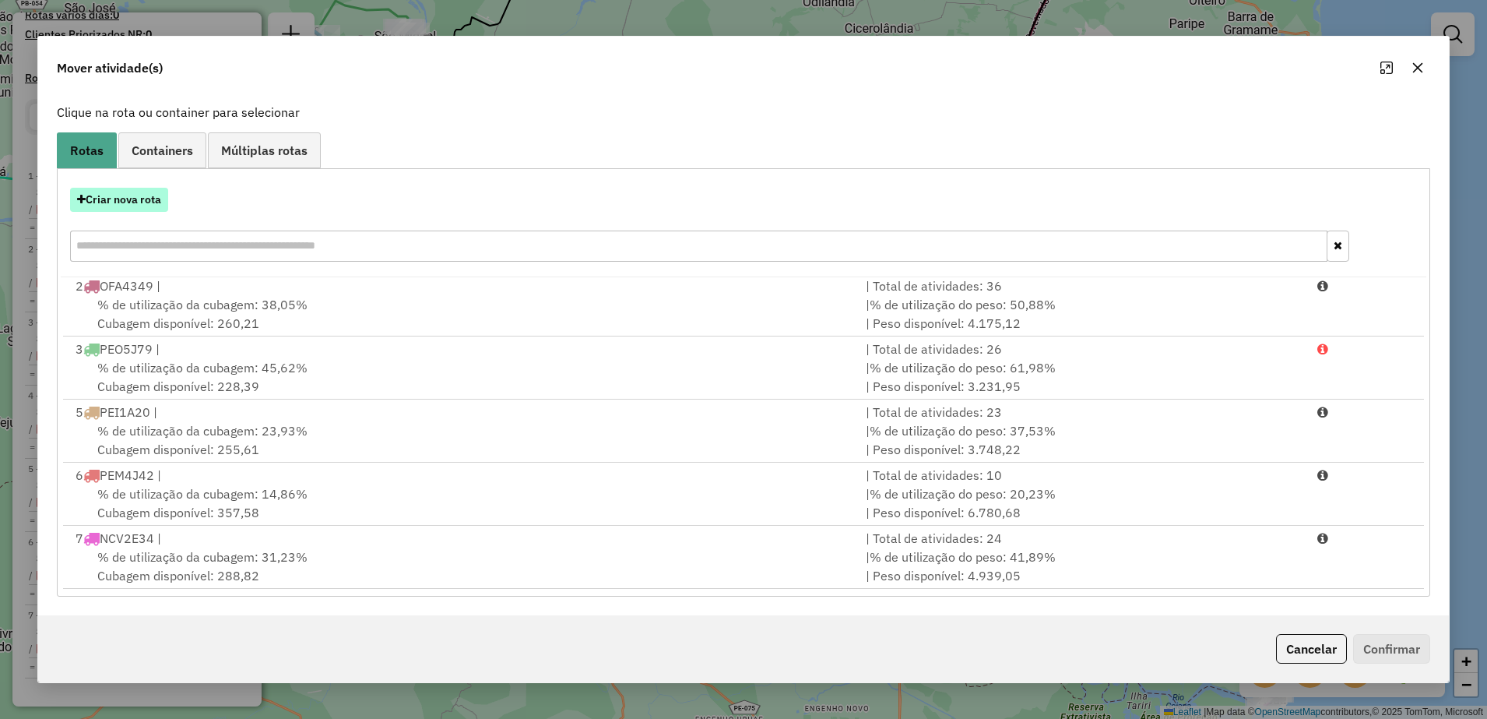
click at [132, 193] on button "Criar nova rota" at bounding box center [119, 200] width 98 height 24
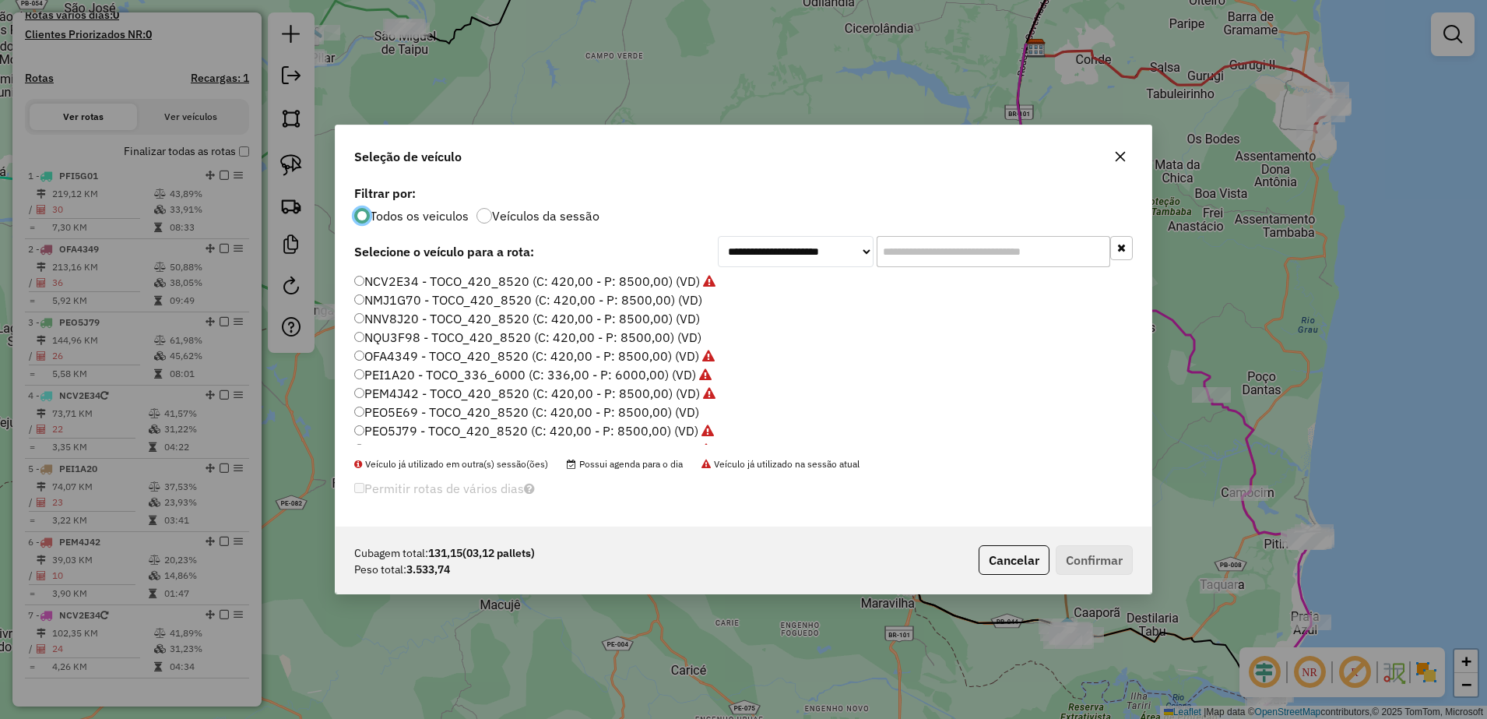
scroll to position [0, 0]
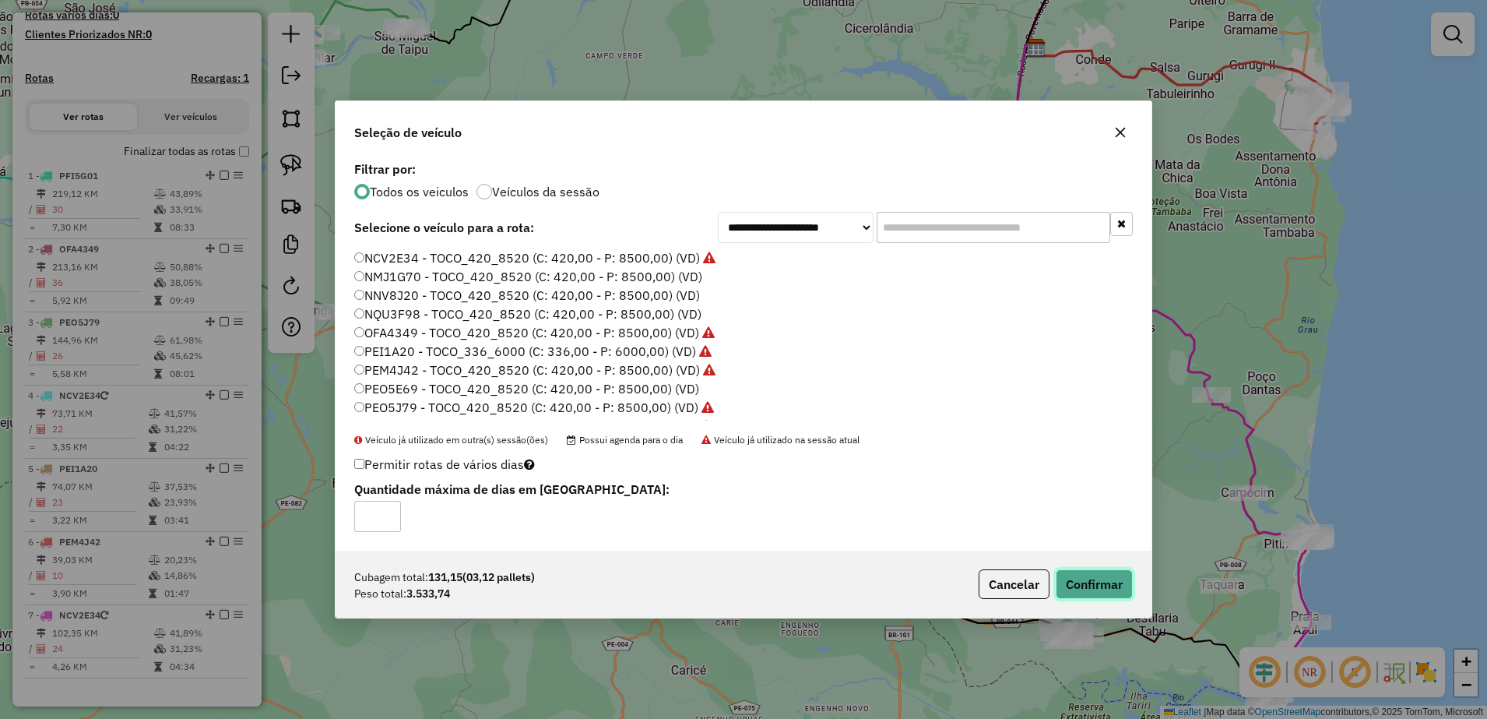
click at [1097, 585] on button "Confirmar" at bounding box center [1094, 584] width 77 height 30
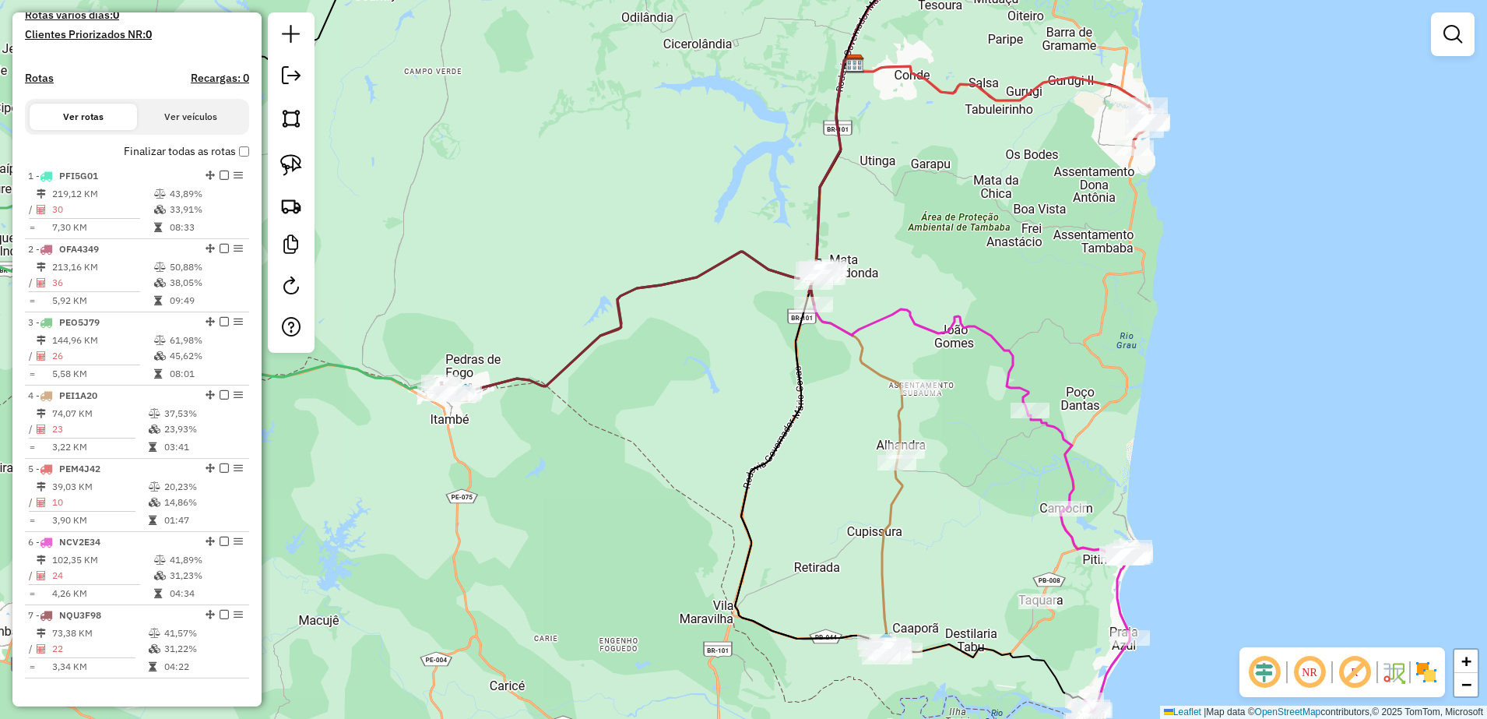
drag, startPoint x: 1137, startPoint y: 300, endPoint x: 953, endPoint y: 291, distance: 183.9
click at [967, 295] on div "Janela de atendimento Grade de atendimento Capacidade Transportadoras Veículos …" at bounding box center [743, 359] width 1487 height 719
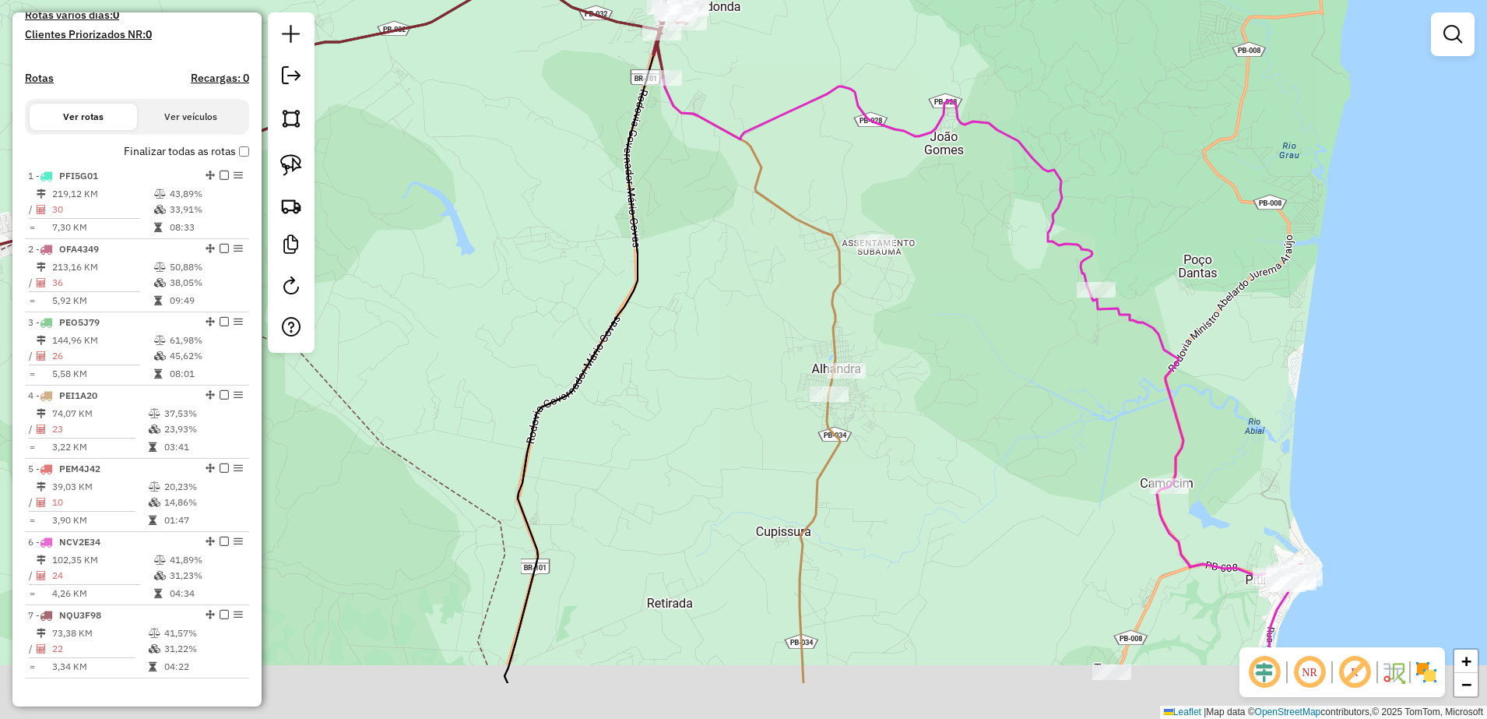
drag, startPoint x: 968, startPoint y: 446, endPoint x: 935, endPoint y: 263, distance: 185.9
click at [937, 265] on div "Janela de atendimento Grade de atendimento Capacidade Transportadoras Veículos …" at bounding box center [743, 359] width 1487 height 719
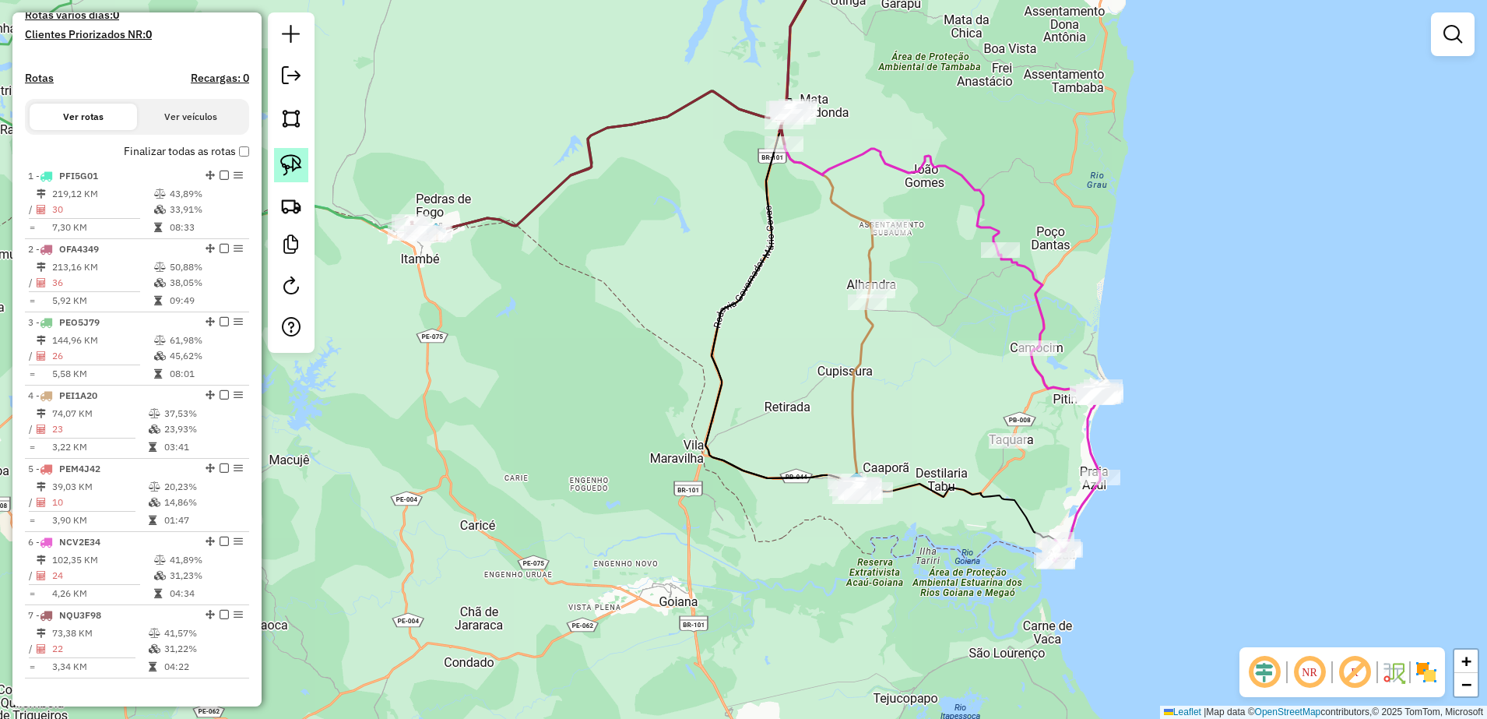
click at [288, 167] on img at bounding box center [291, 165] width 22 height 22
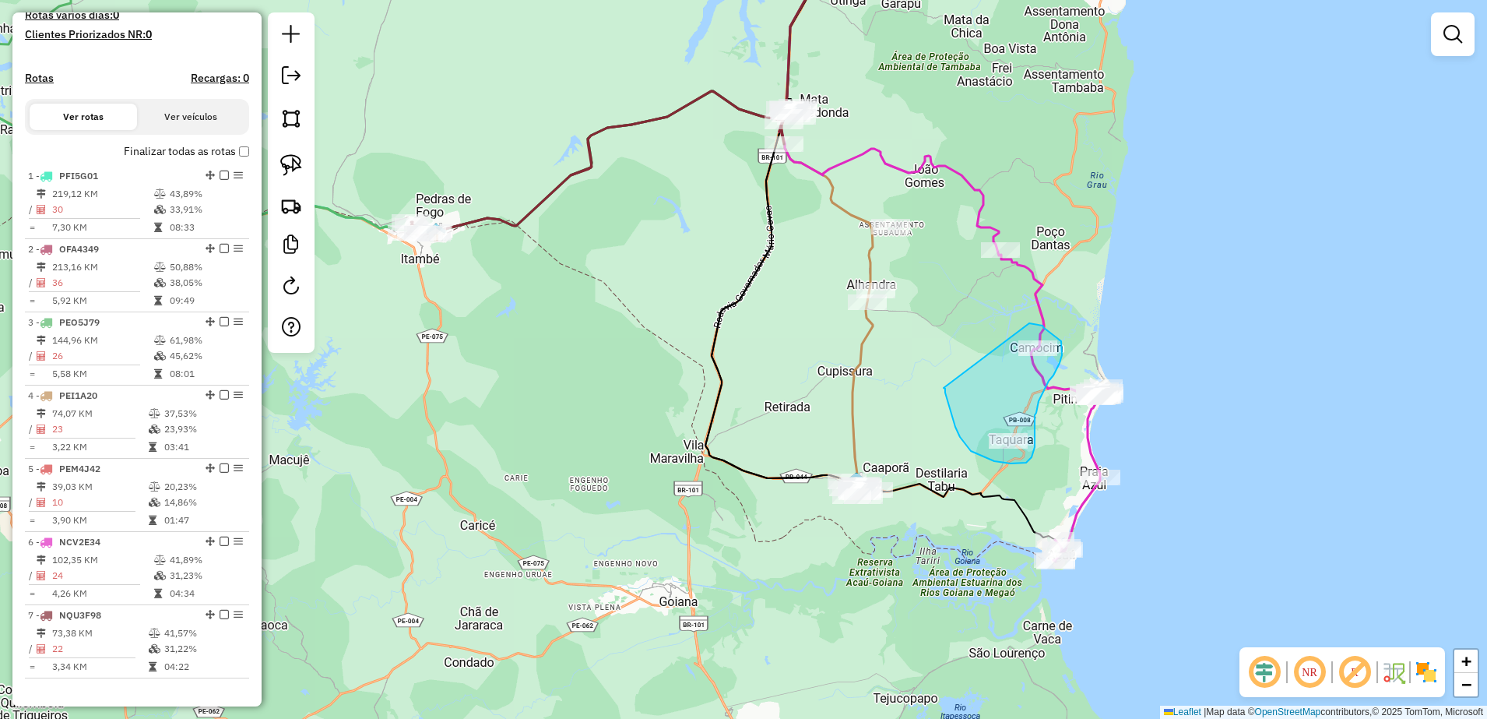
drag, startPoint x: 944, startPoint y: 388, endPoint x: 1029, endPoint y: 323, distance: 107.3
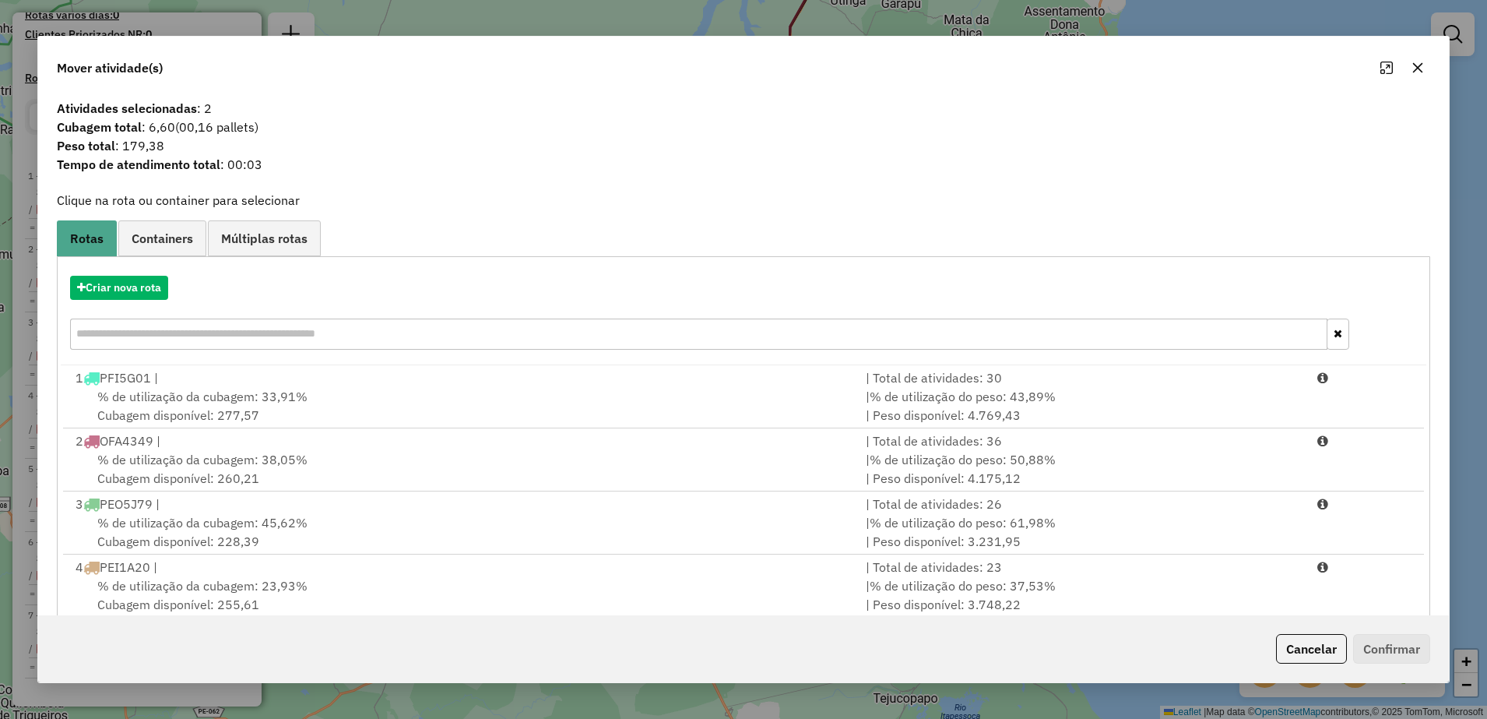
click at [1418, 70] on icon "button" at bounding box center [1417, 68] width 12 height 12
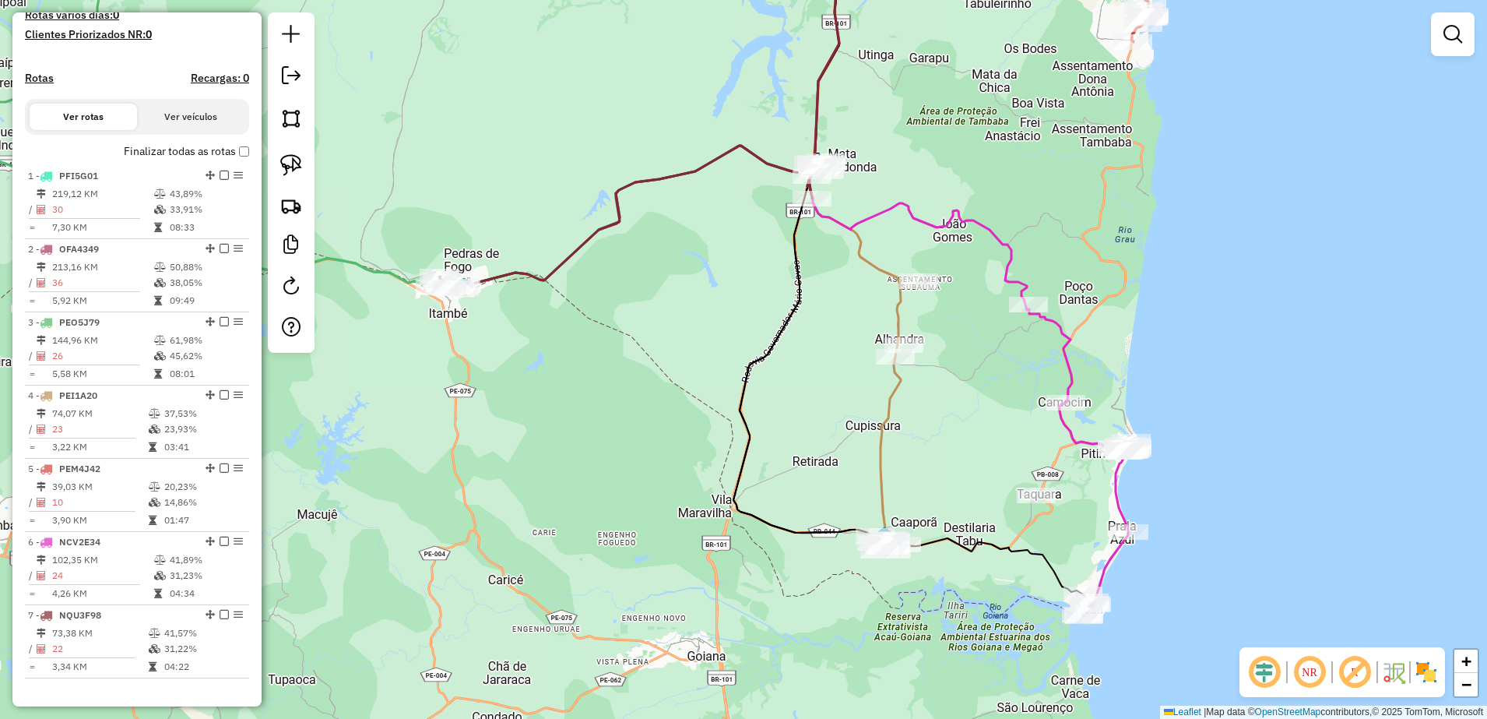
drag, startPoint x: 958, startPoint y: 360, endPoint x: 986, endPoint y: 415, distance: 60.9
click at [986, 415] on div "Janela de atendimento Grade de atendimento Capacidade Transportadoras Veículos …" at bounding box center [743, 359] width 1487 height 719
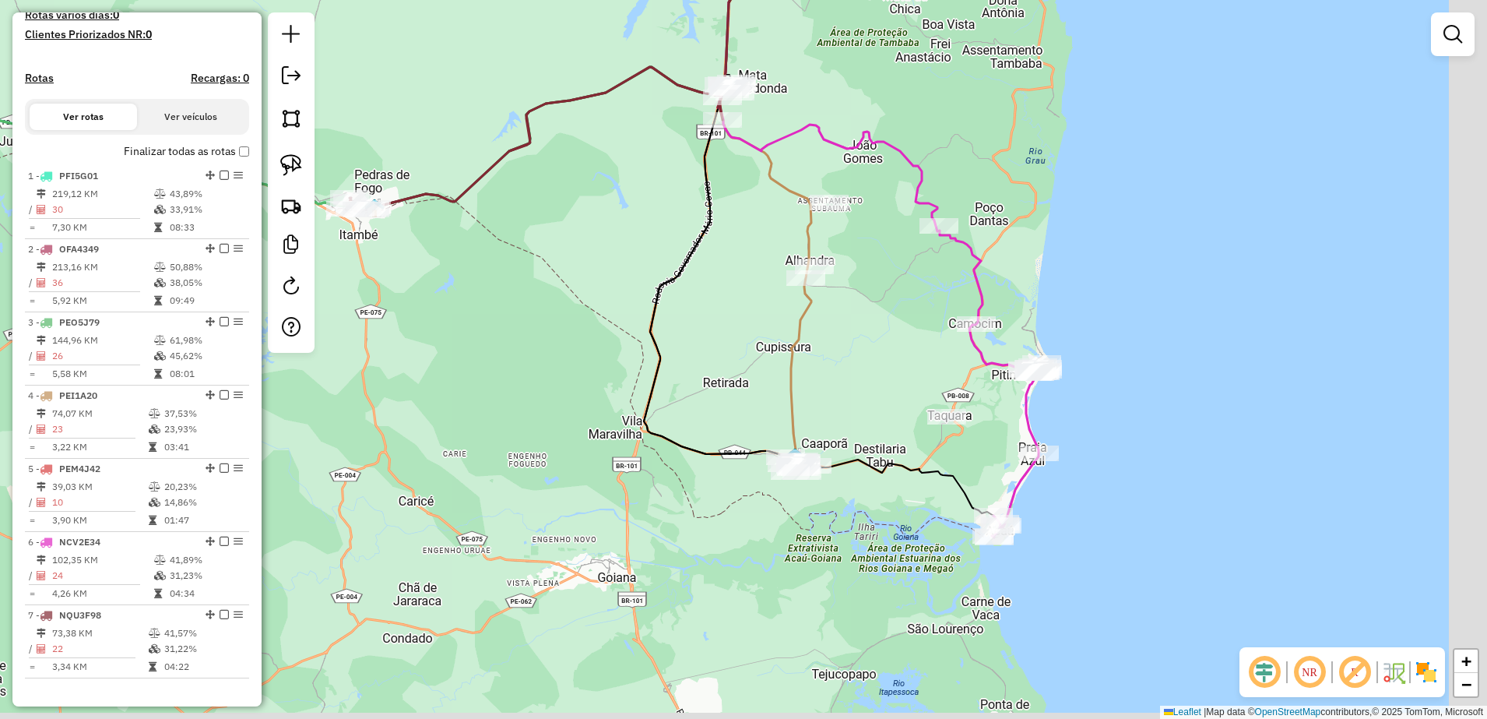
drag, startPoint x: 919, startPoint y: 397, endPoint x: 858, endPoint y: 346, distance: 80.1
click at [863, 352] on div "Janela de atendimento Grade de atendimento Capacidade Transportadoras Veículos …" at bounding box center [743, 359] width 1487 height 719
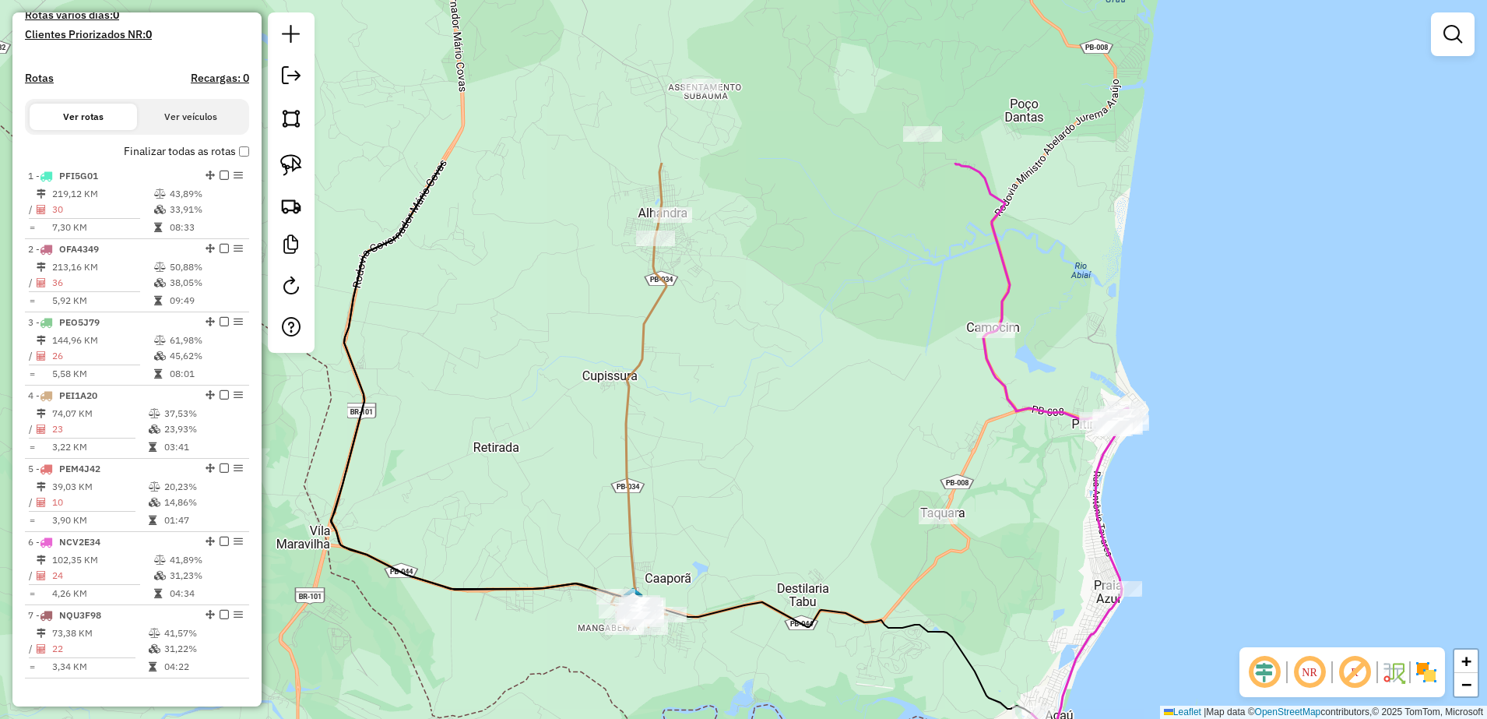
drag, startPoint x: 1032, startPoint y: 347, endPoint x: 1056, endPoint y: 532, distance: 186.1
click at [1056, 532] on div "Janela de atendimento Grade de atendimento Capacidade Transportadoras Veículos …" at bounding box center [743, 359] width 1487 height 719
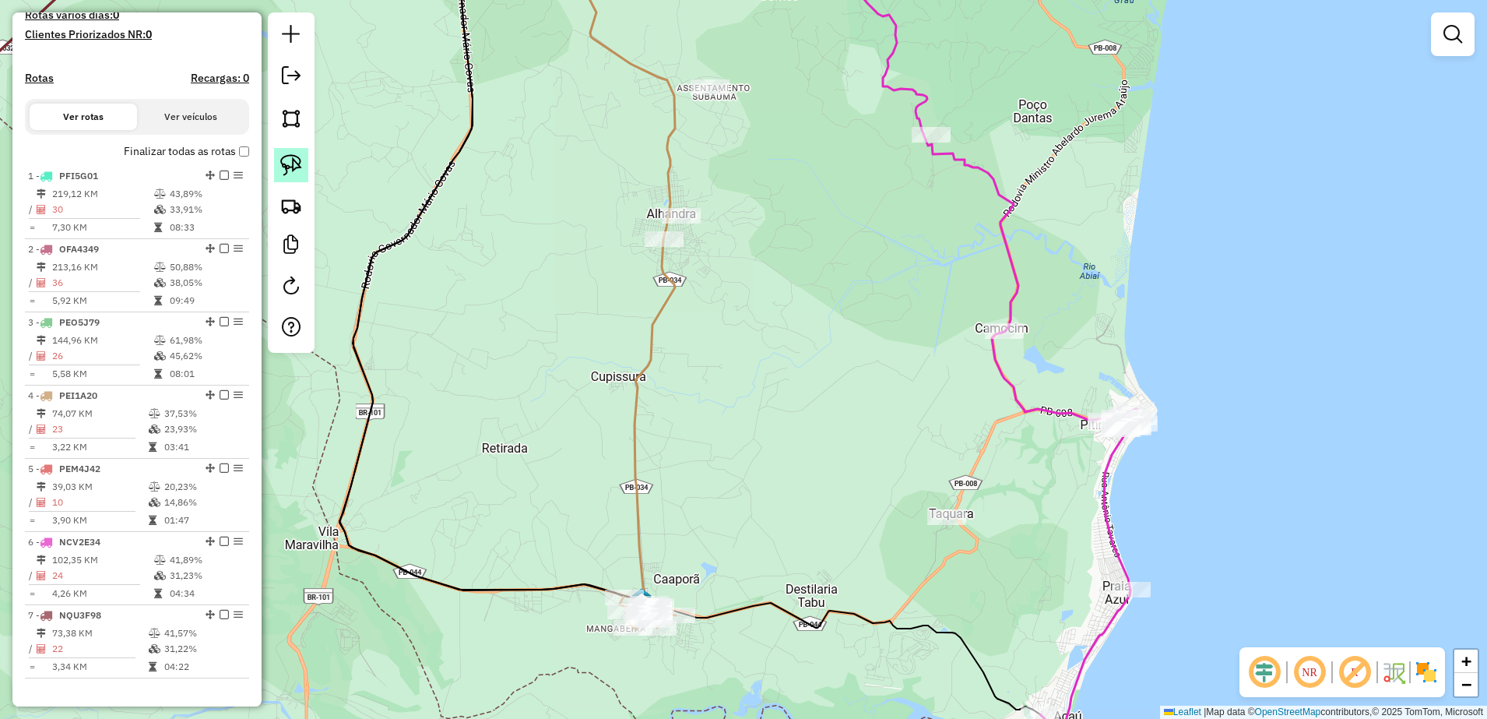
click at [288, 160] on img at bounding box center [291, 165] width 22 height 22
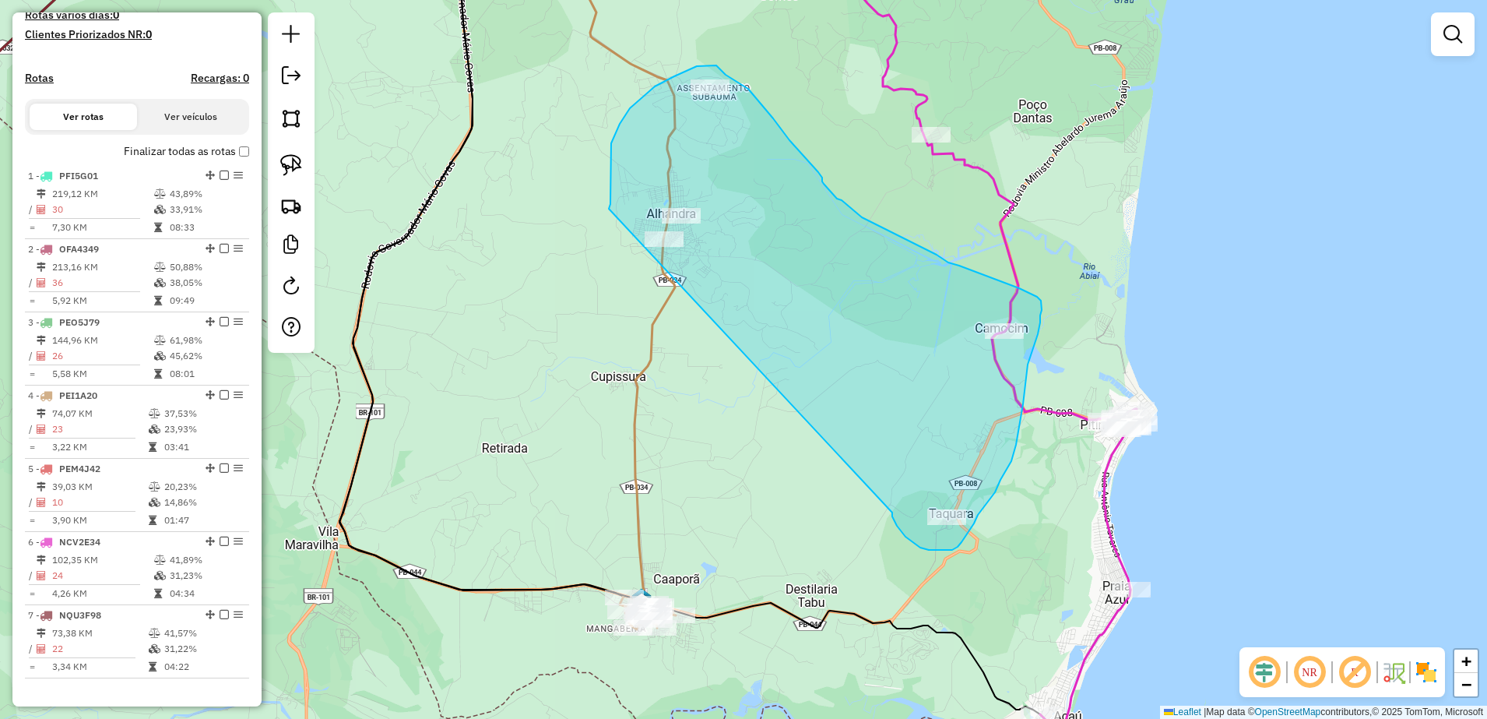
drag, startPoint x: 892, startPoint y: 512, endPoint x: 609, endPoint y: 210, distance: 414.2
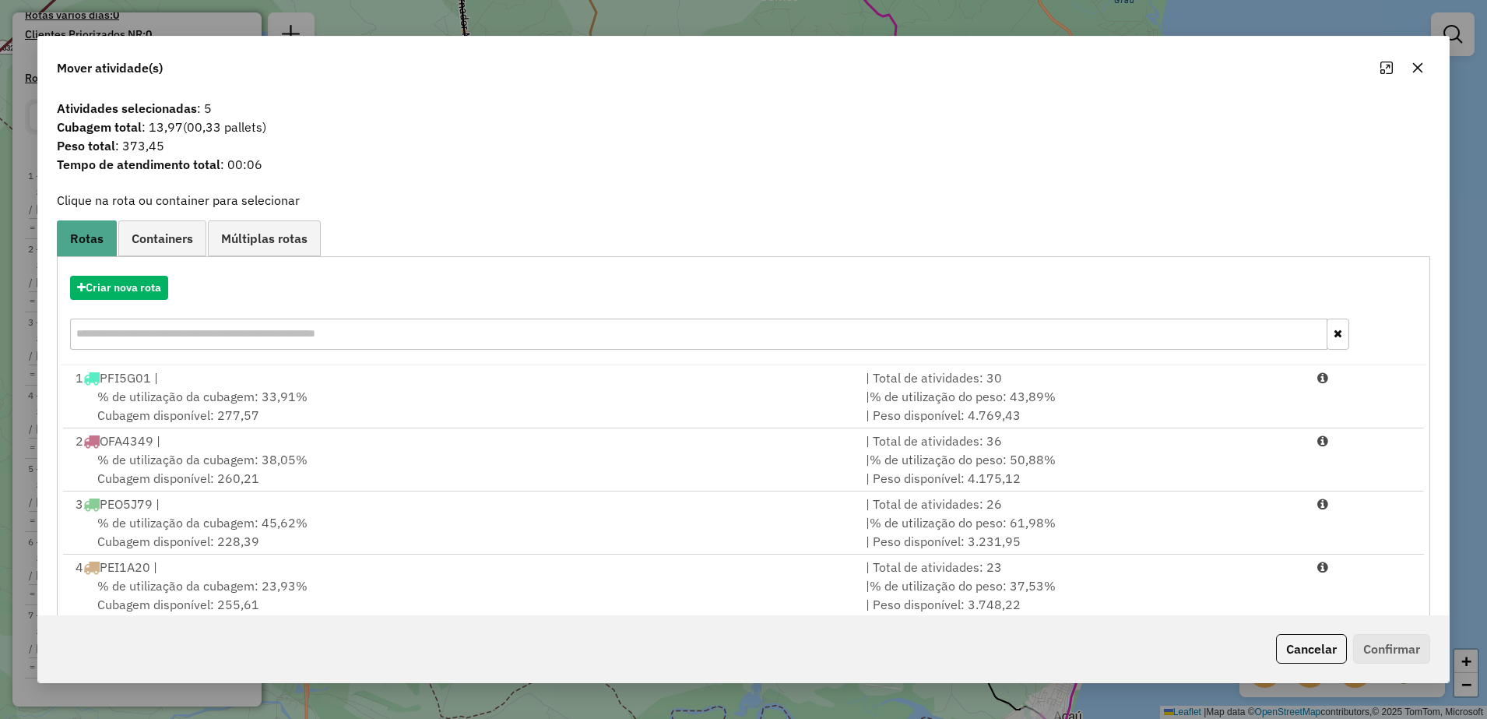
click at [1414, 62] on icon "button" at bounding box center [1417, 68] width 12 height 12
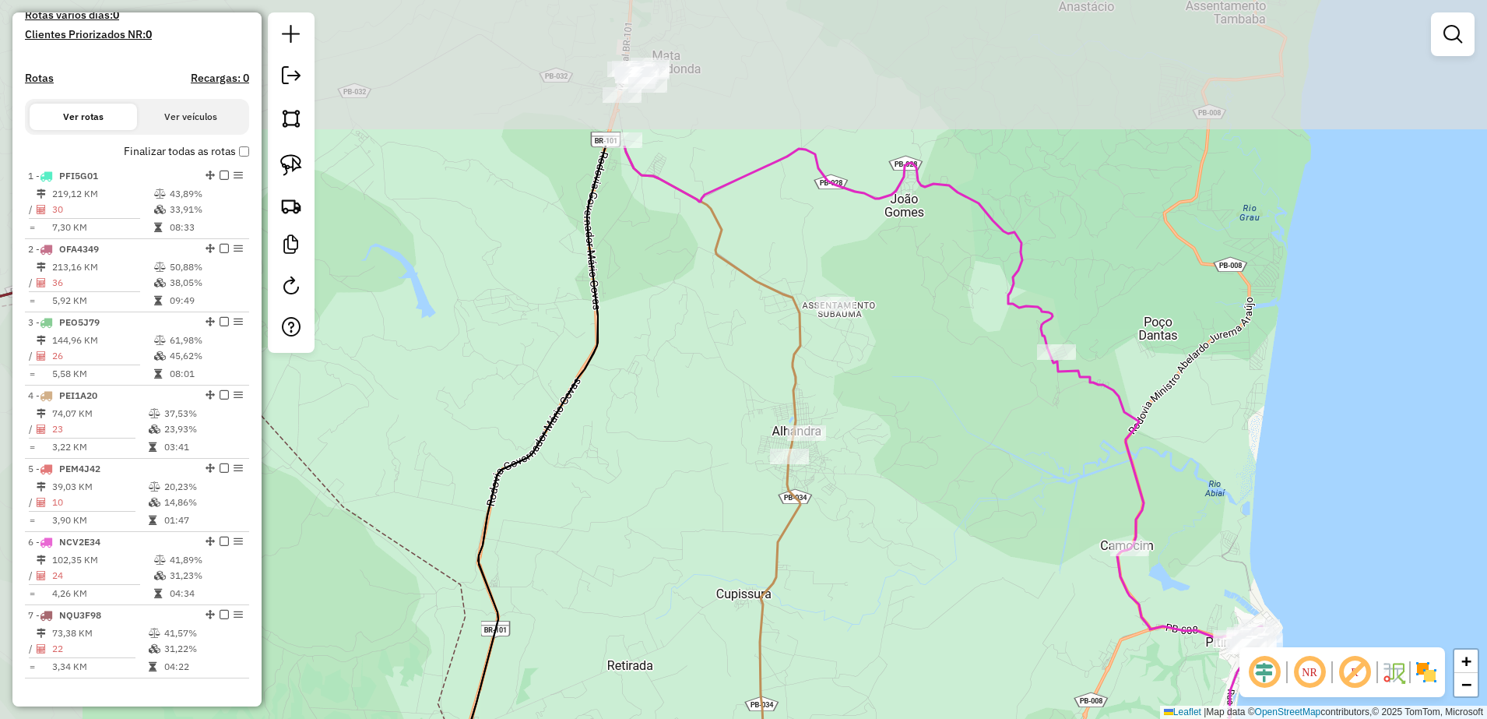
drag, startPoint x: 836, startPoint y: 214, endPoint x: 962, endPoint y: 443, distance: 261.3
click at [968, 474] on div "Janela de atendimento Grade de atendimento Capacidade Transportadoras Veículos …" at bounding box center [743, 359] width 1487 height 719
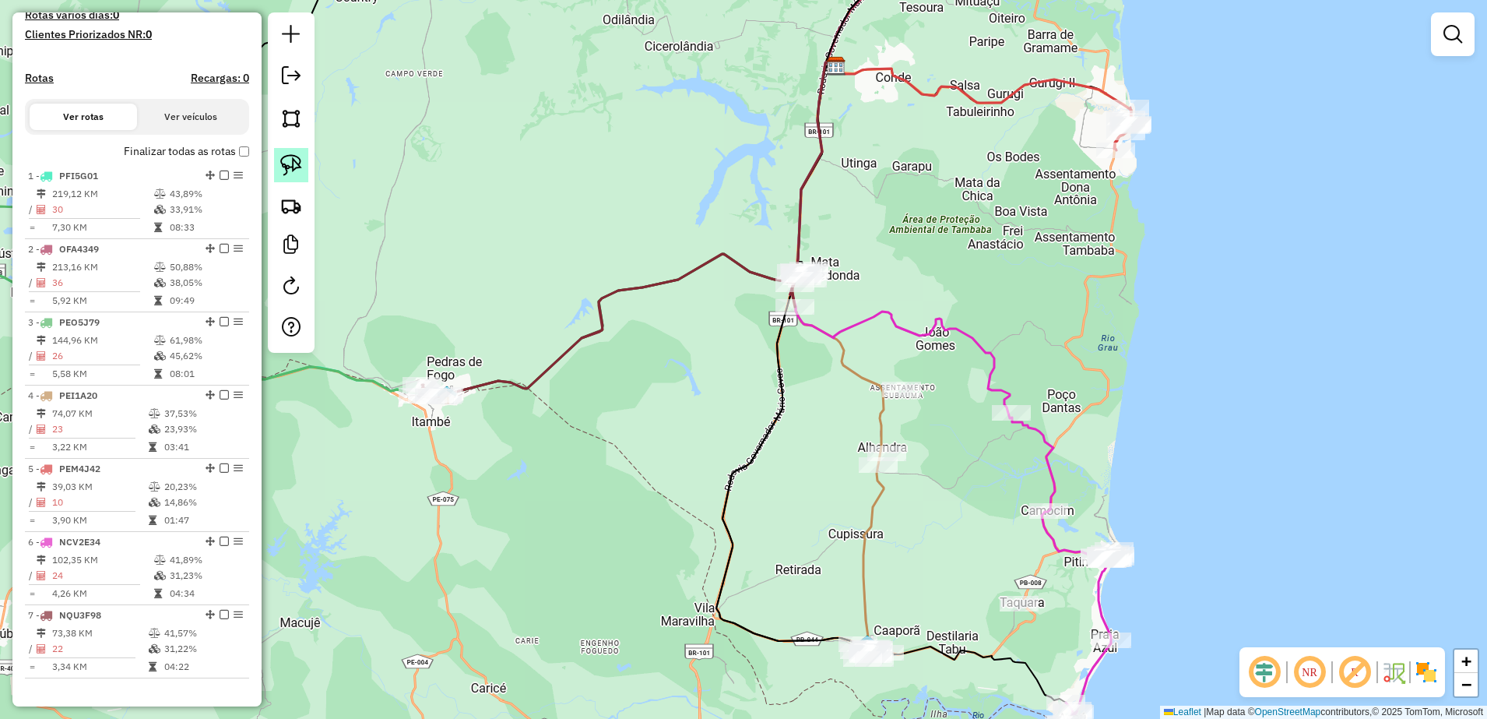
click at [300, 167] on img at bounding box center [291, 165] width 22 height 22
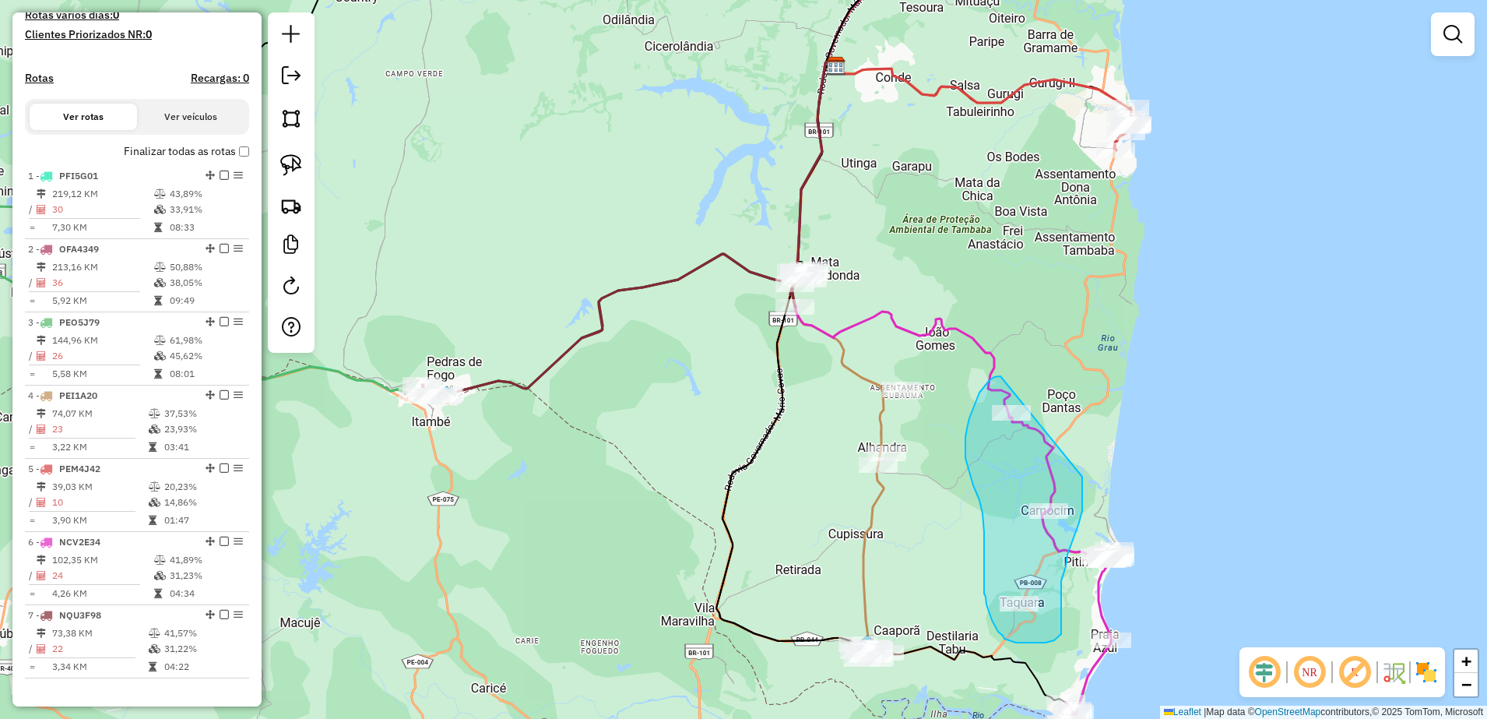
drag, startPoint x: 1001, startPoint y: 376, endPoint x: 1081, endPoint y: 461, distance: 116.8
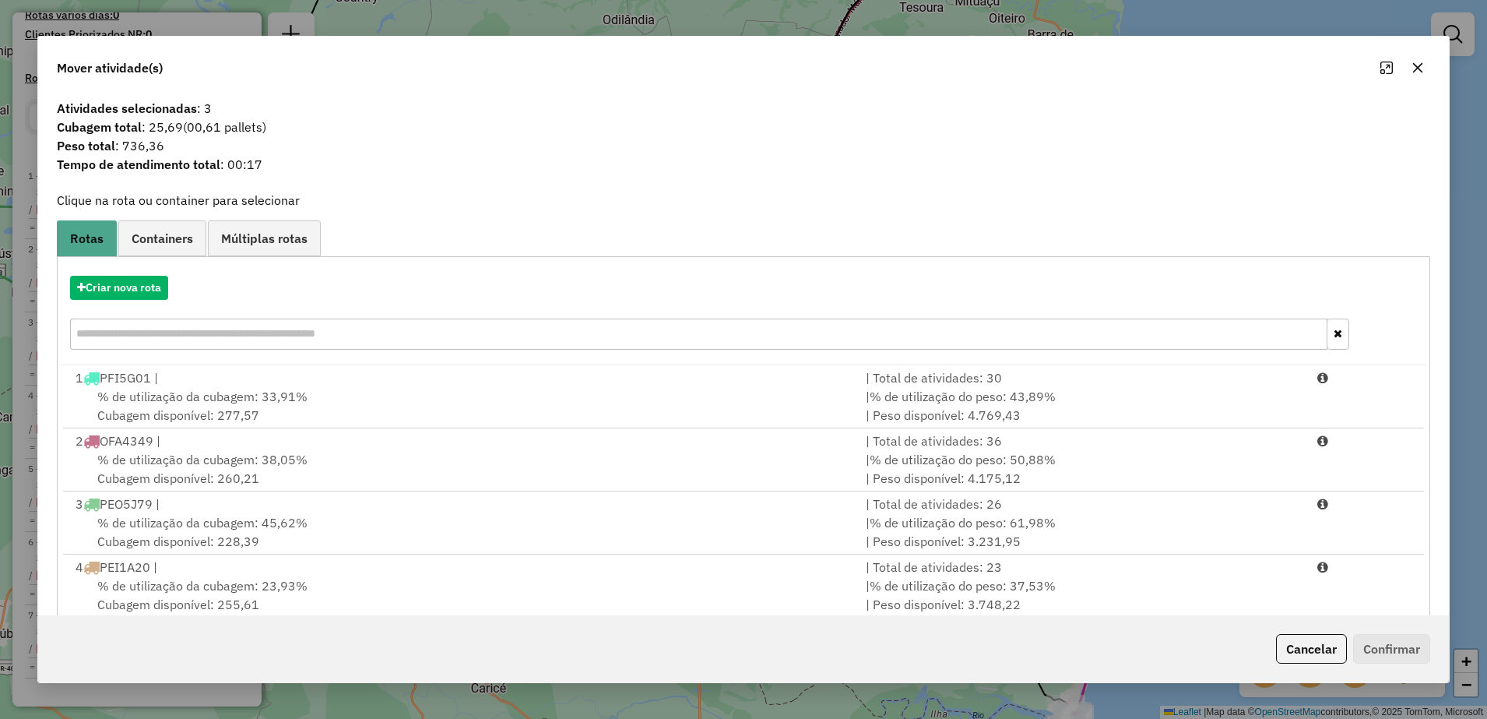
click at [1416, 74] on button "button" at bounding box center [1417, 67] width 25 height 25
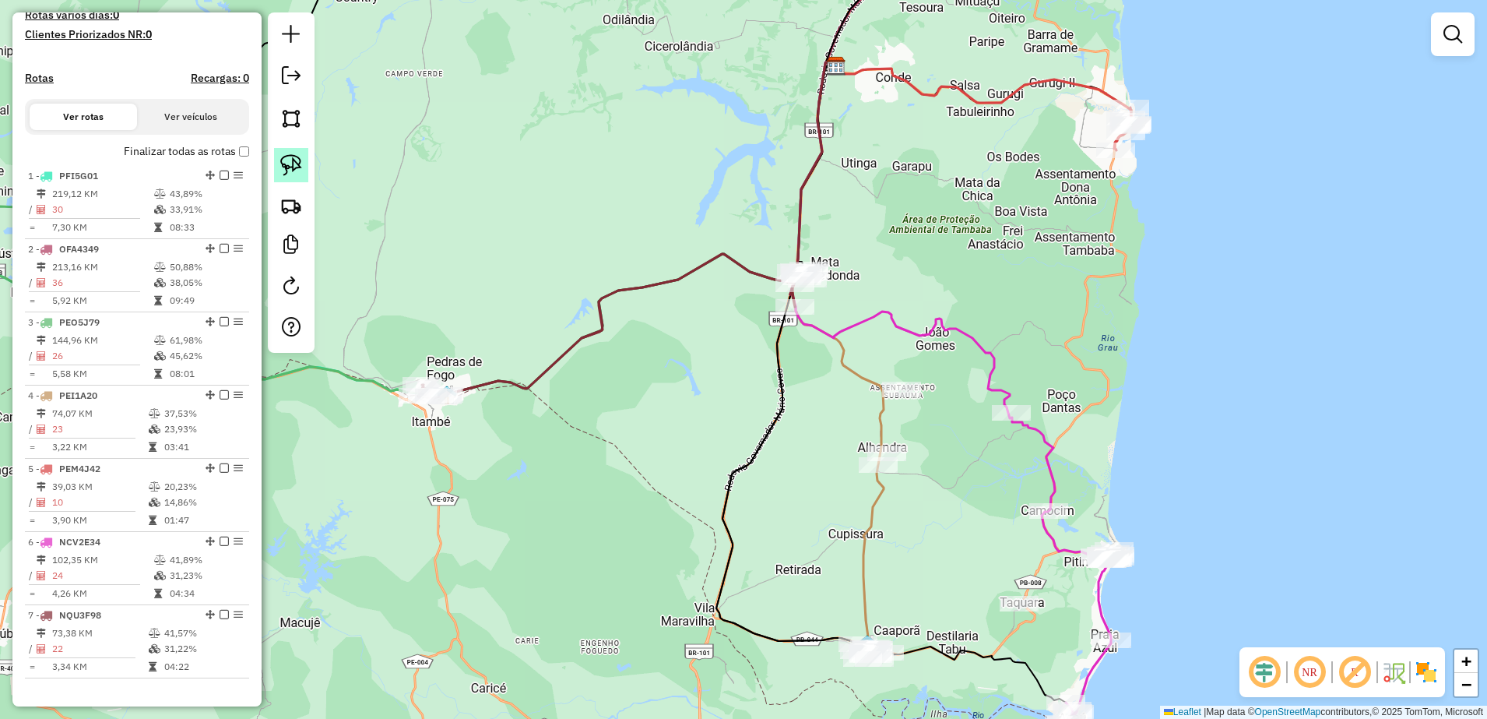
click at [297, 167] on img at bounding box center [291, 165] width 22 height 22
drag, startPoint x: 414, startPoint y: 345, endPoint x: 358, endPoint y: 424, distance: 96.6
click at [298, 168] on img at bounding box center [291, 165] width 22 height 22
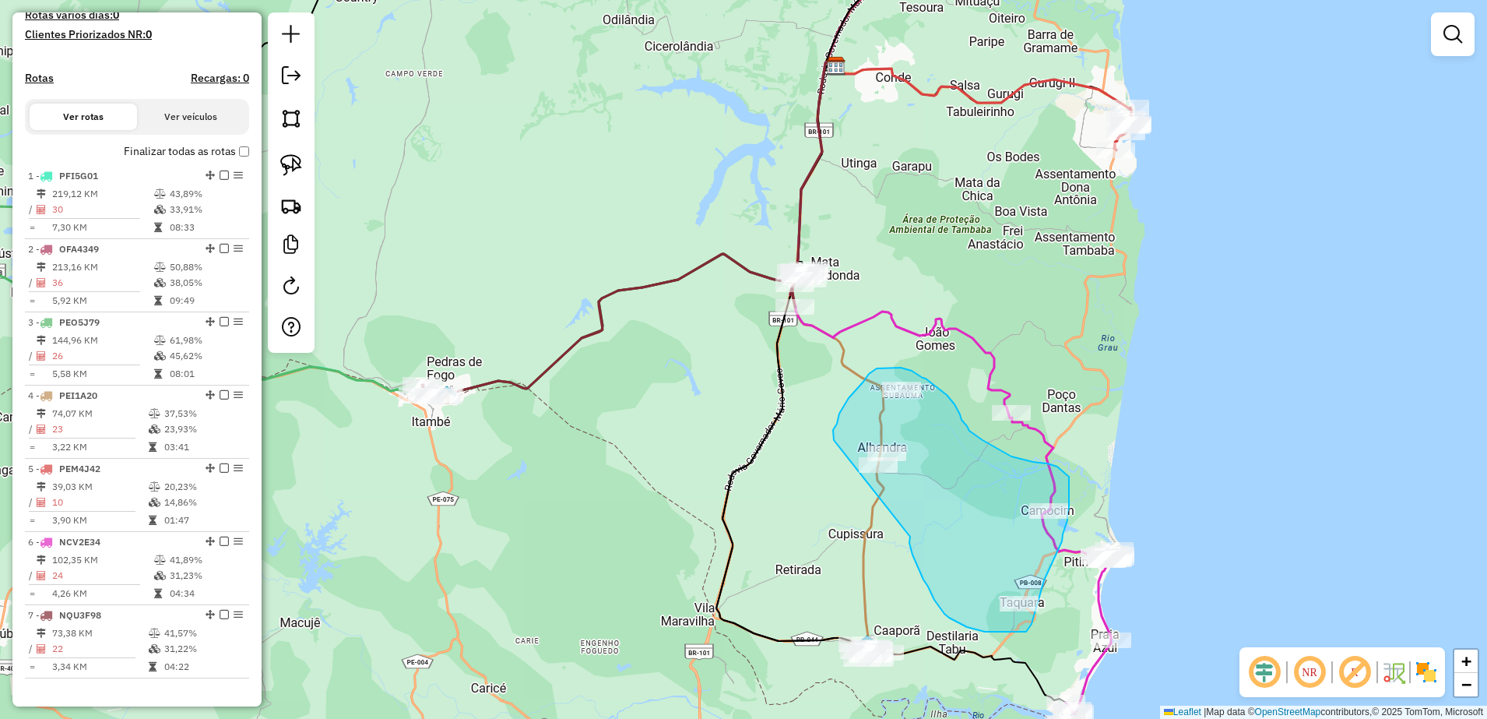
drag, startPoint x: 910, startPoint y: 536, endPoint x: 834, endPoint y: 440, distance: 123.0
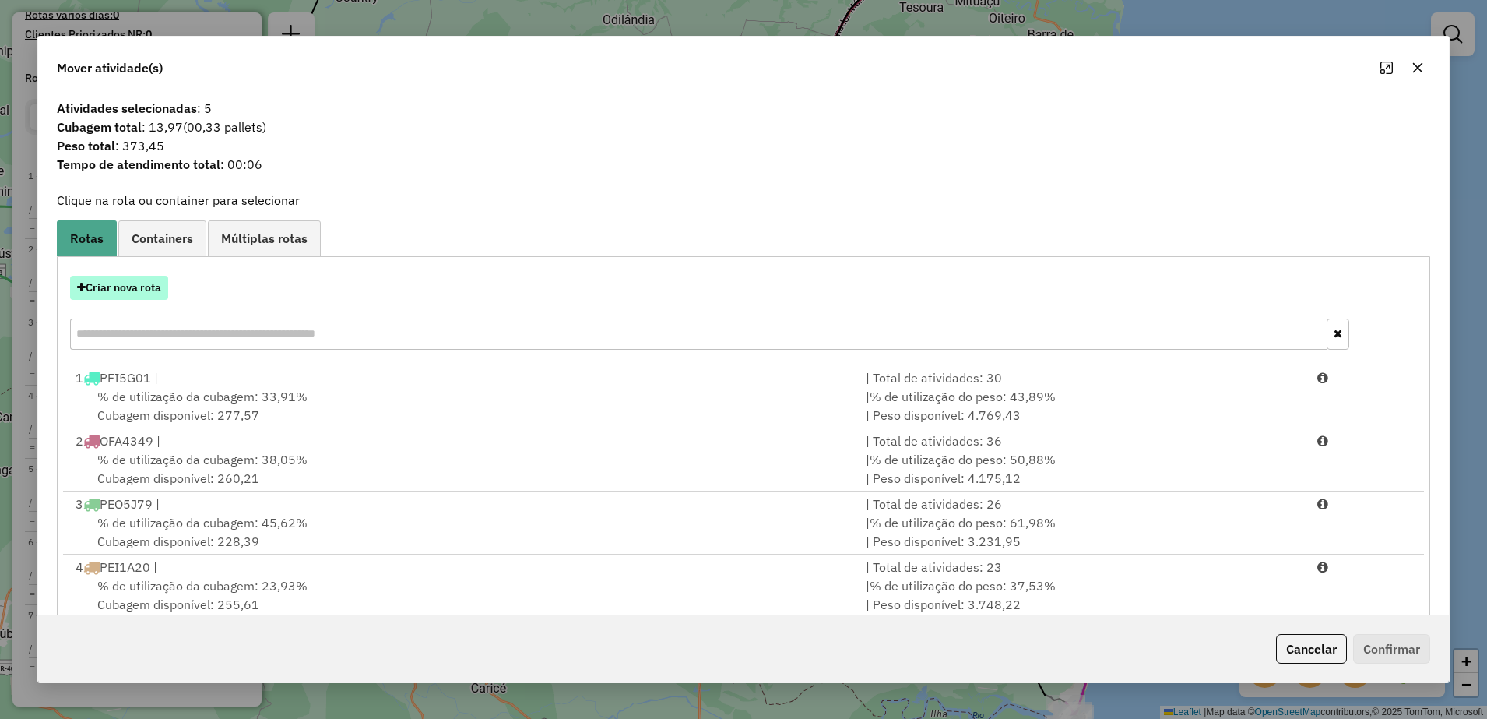
click at [138, 276] on button "Criar nova rota" at bounding box center [119, 288] width 98 height 24
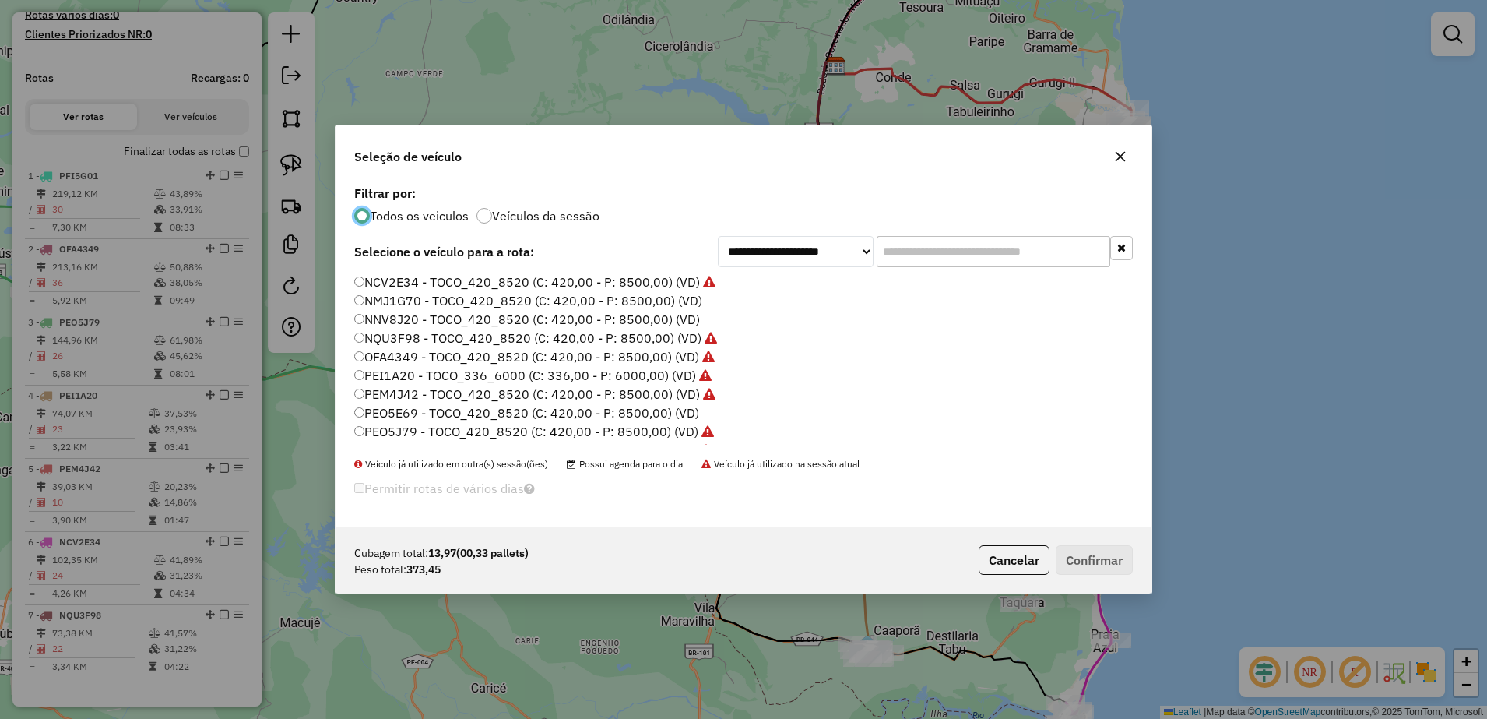
scroll to position [53, 0]
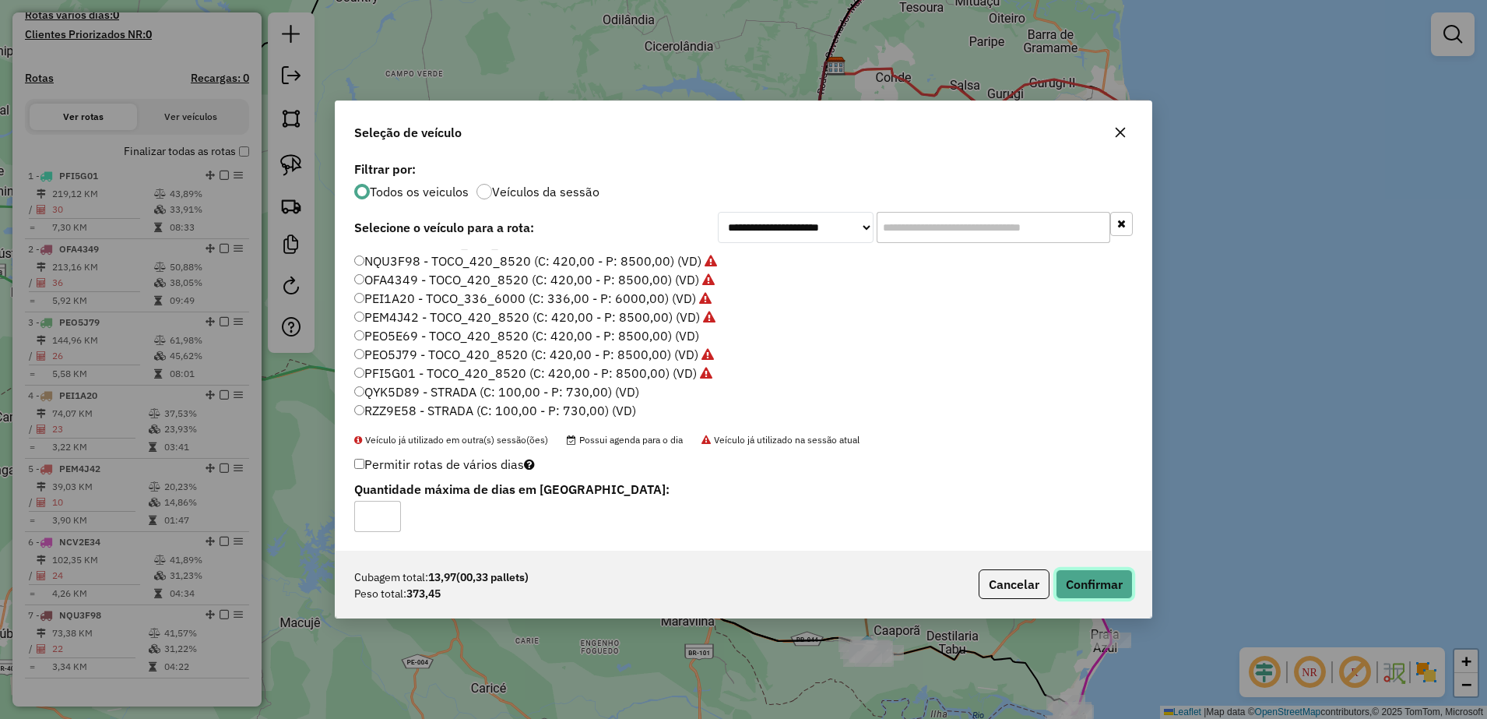
click at [1102, 581] on button "Confirmar" at bounding box center [1094, 584] width 77 height 30
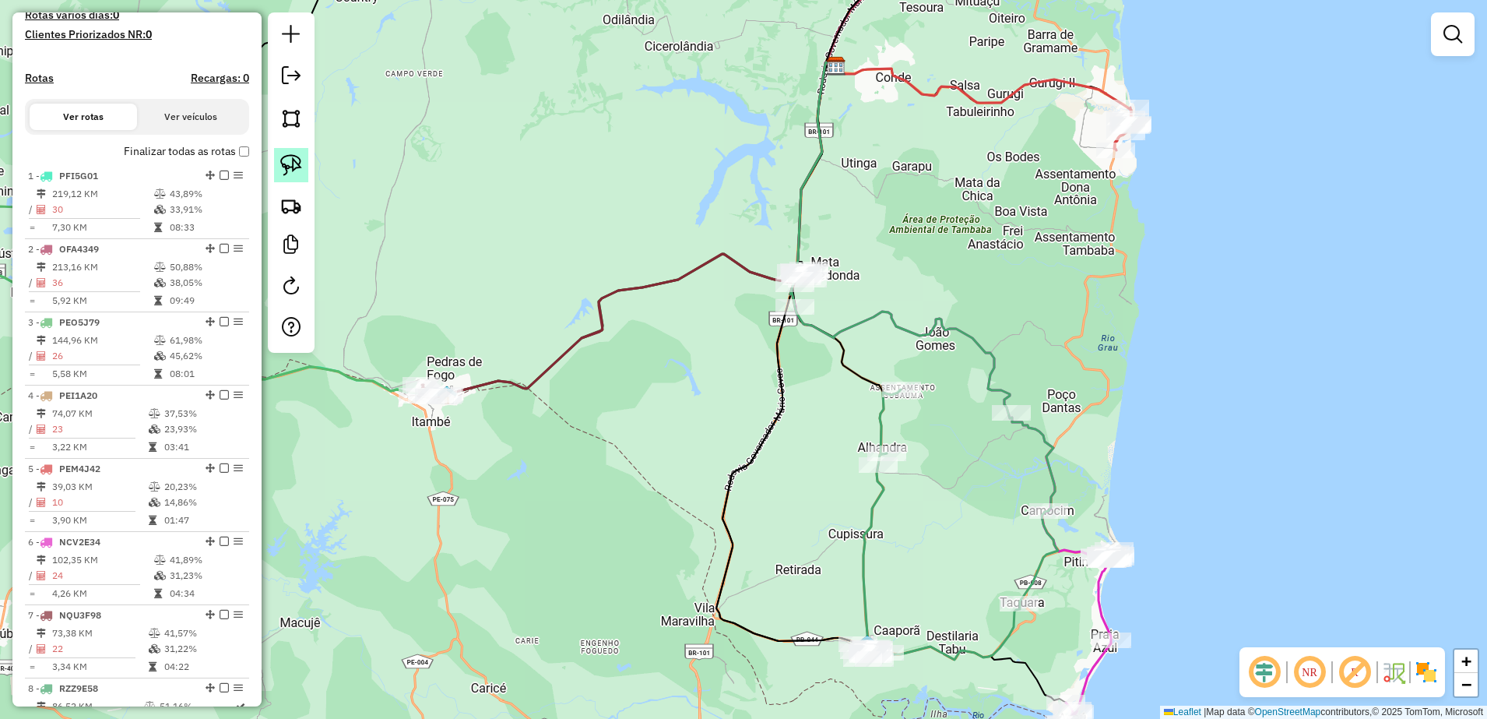
click at [306, 163] on link at bounding box center [291, 165] width 34 height 34
drag, startPoint x: 977, startPoint y: 376, endPoint x: 1060, endPoint y: 399, distance: 85.8
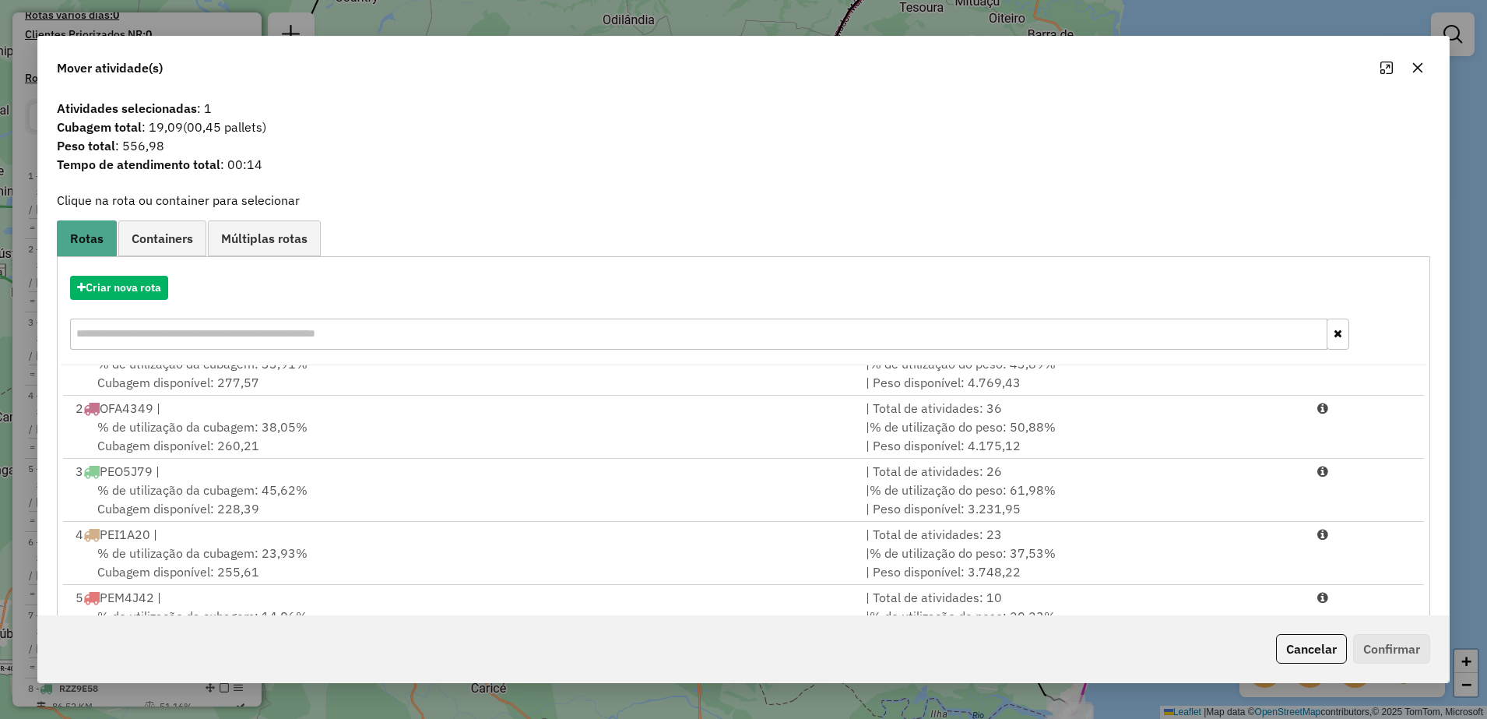
scroll to position [97, 0]
click at [155, 300] on div "Criar nova rota" at bounding box center [744, 314] width 1366 height 101
click at [158, 293] on button "Criar nova rota" at bounding box center [119, 288] width 98 height 24
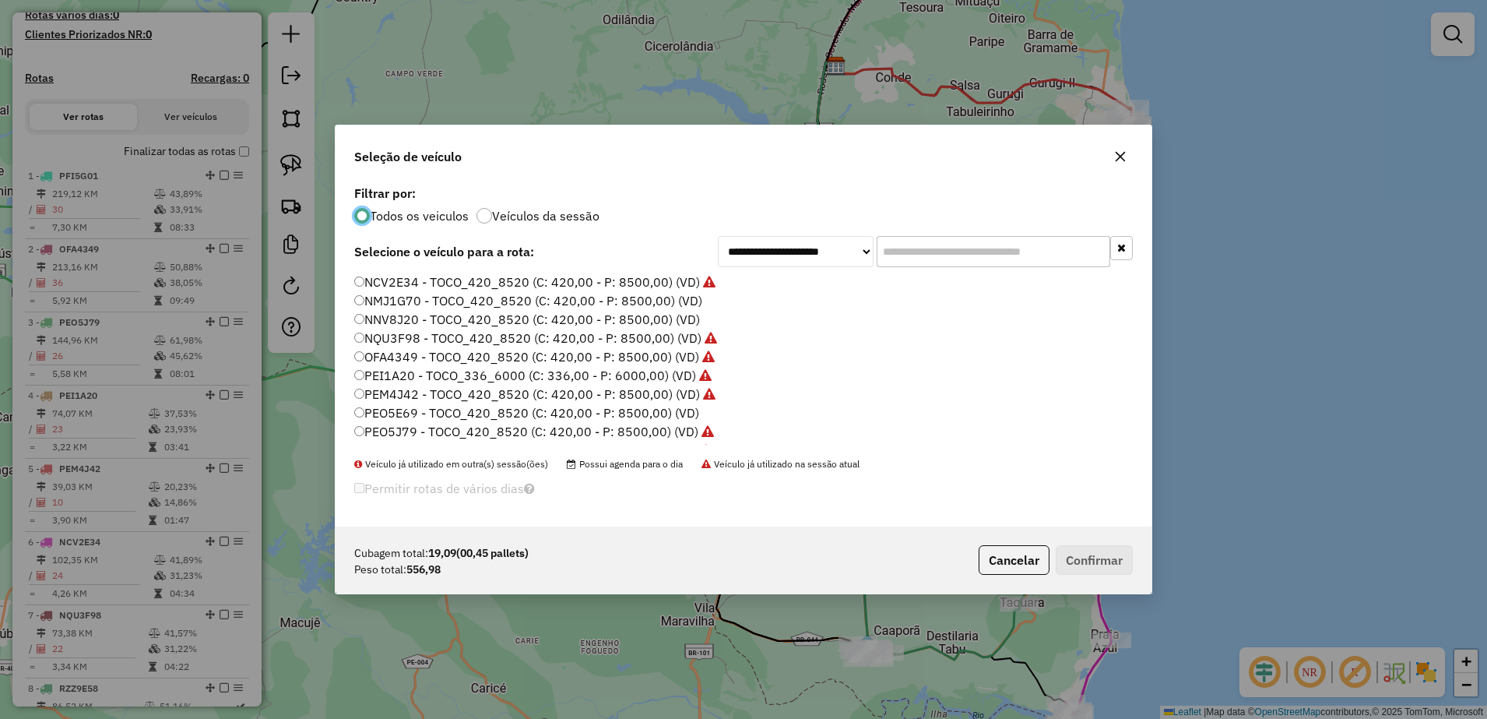
scroll to position [53, 0]
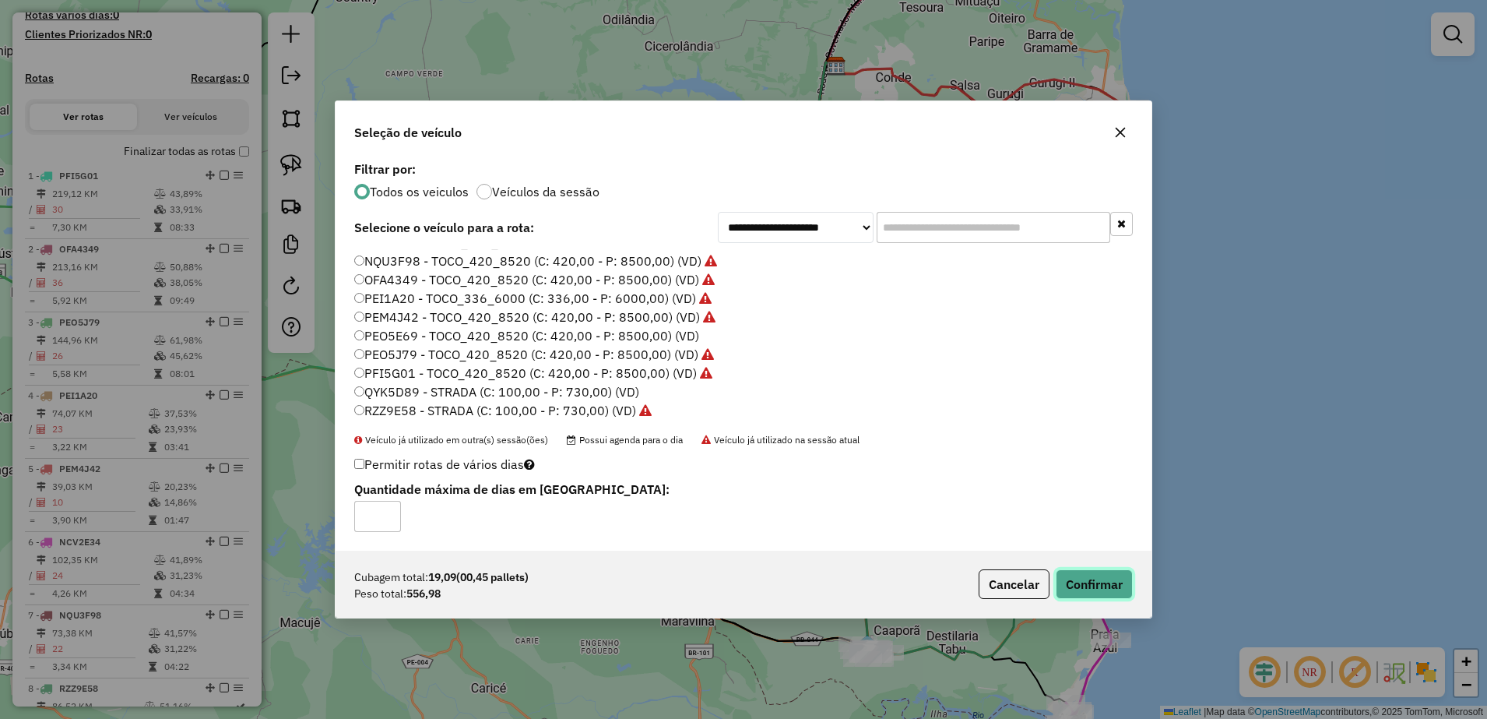
click at [1070, 585] on button "Confirmar" at bounding box center [1094, 584] width 77 height 30
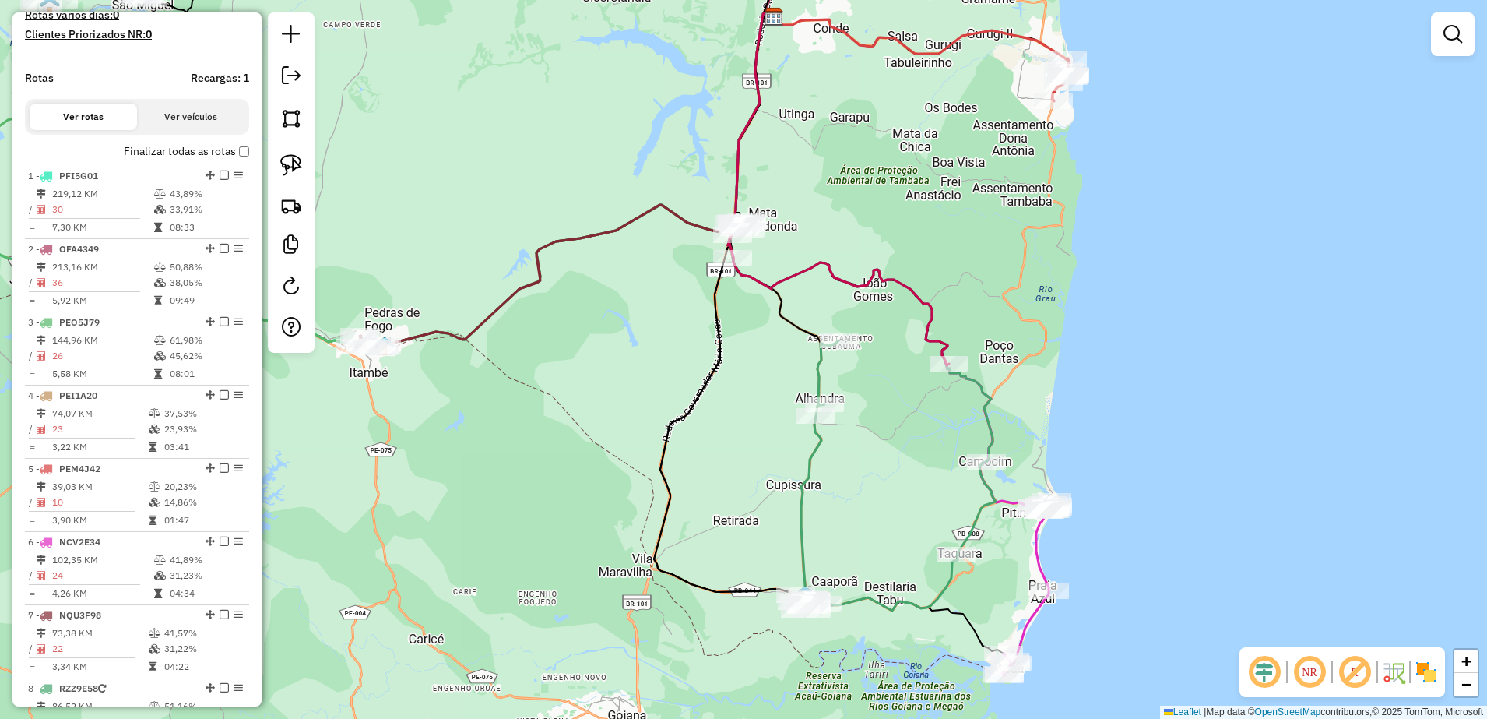
drag, startPoint x: 785, startPoint y: 543, endPoint x: 711, endPoint y: 452, distance: 116.7
click at [711, 452] on div "Janela de atendimento Grade de atendimento Capacidade Transportadoras Veículos …" at bounding box center [743, 359] width 1487 height 719
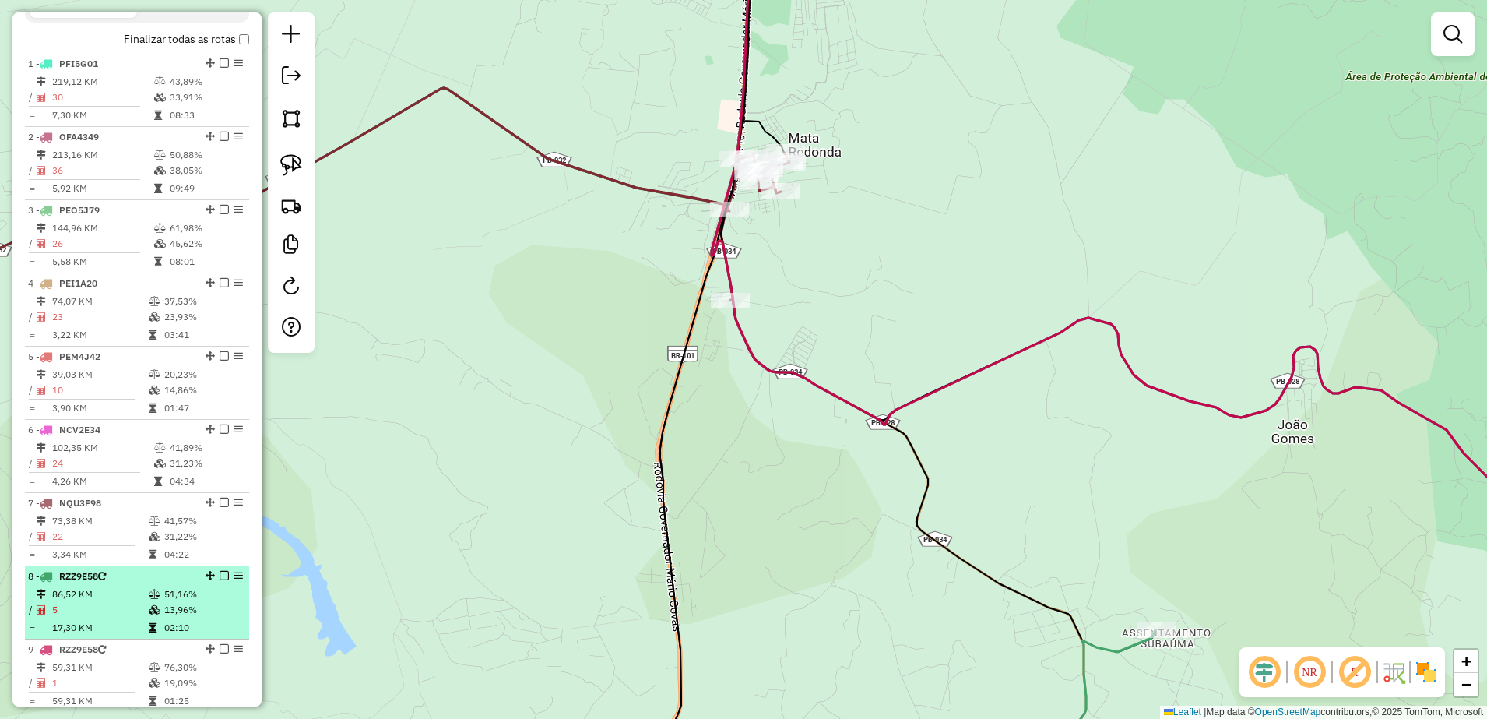
scroll to position [643, 0]
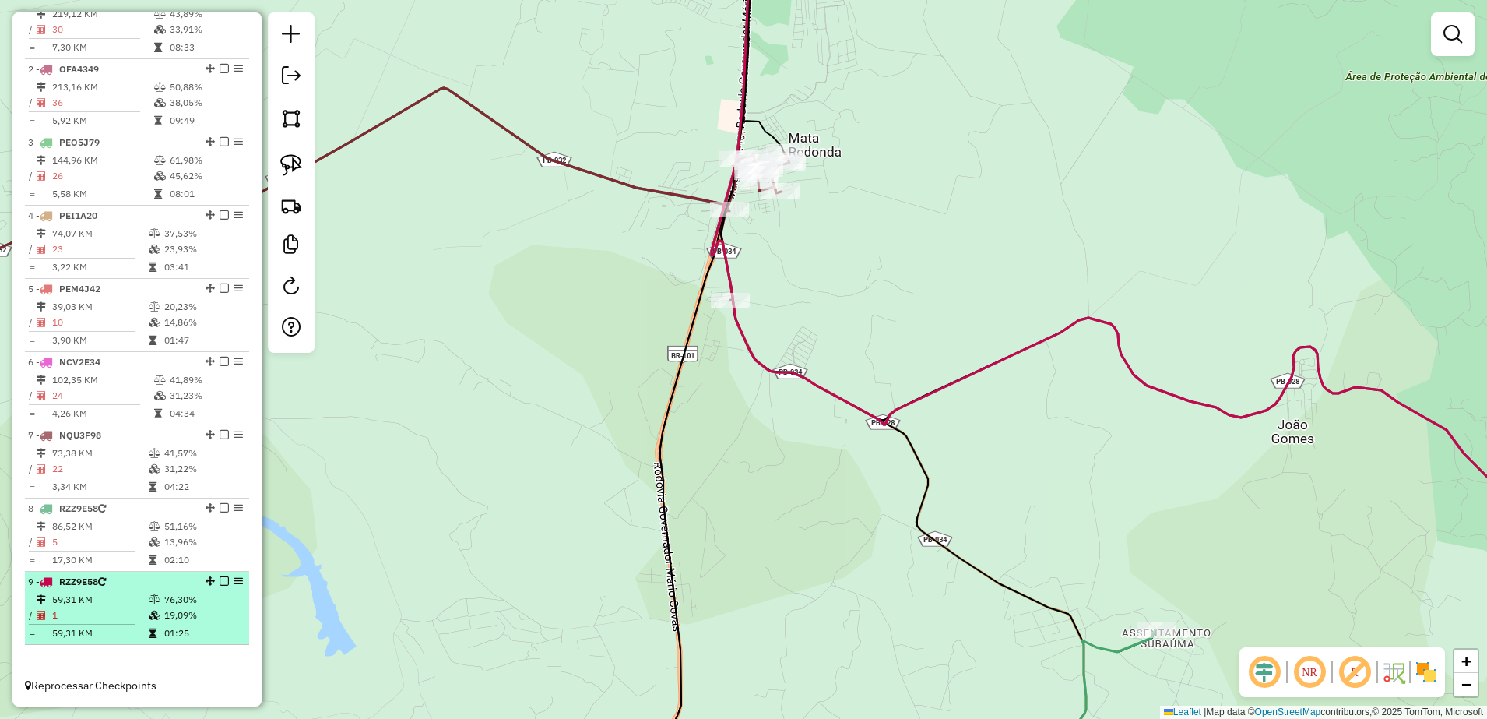
click at [101, 599] on td "59,31 KM" at bounding box center [99, 600] width 97 height 16
select select "**********"
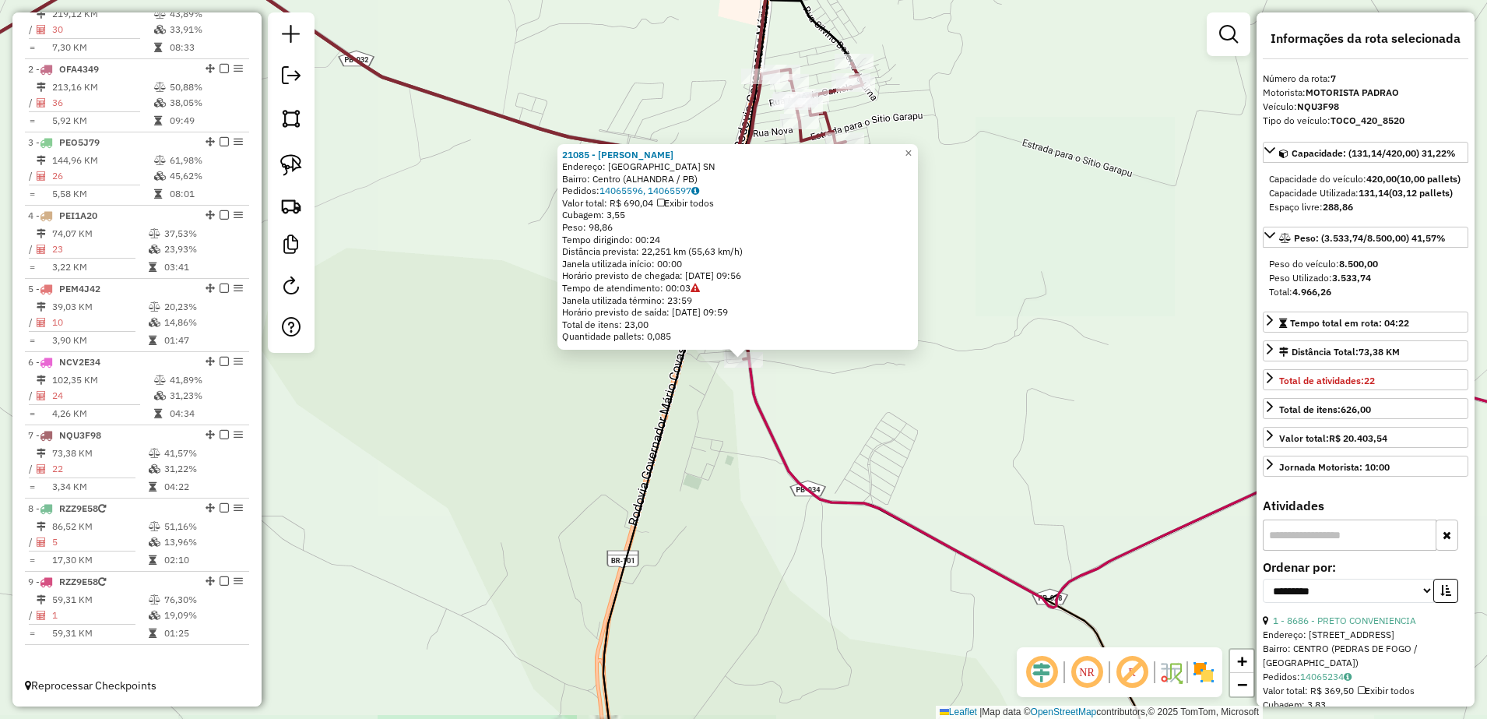
click at [833, 451] on div "21085 - TAISE LINS Endereço: [GEOGRAPHIC_DATA] SN Bairro: Centro ([GEOGRAPHIC_D…" at bounding box center [743, 359] width 1487 height 719
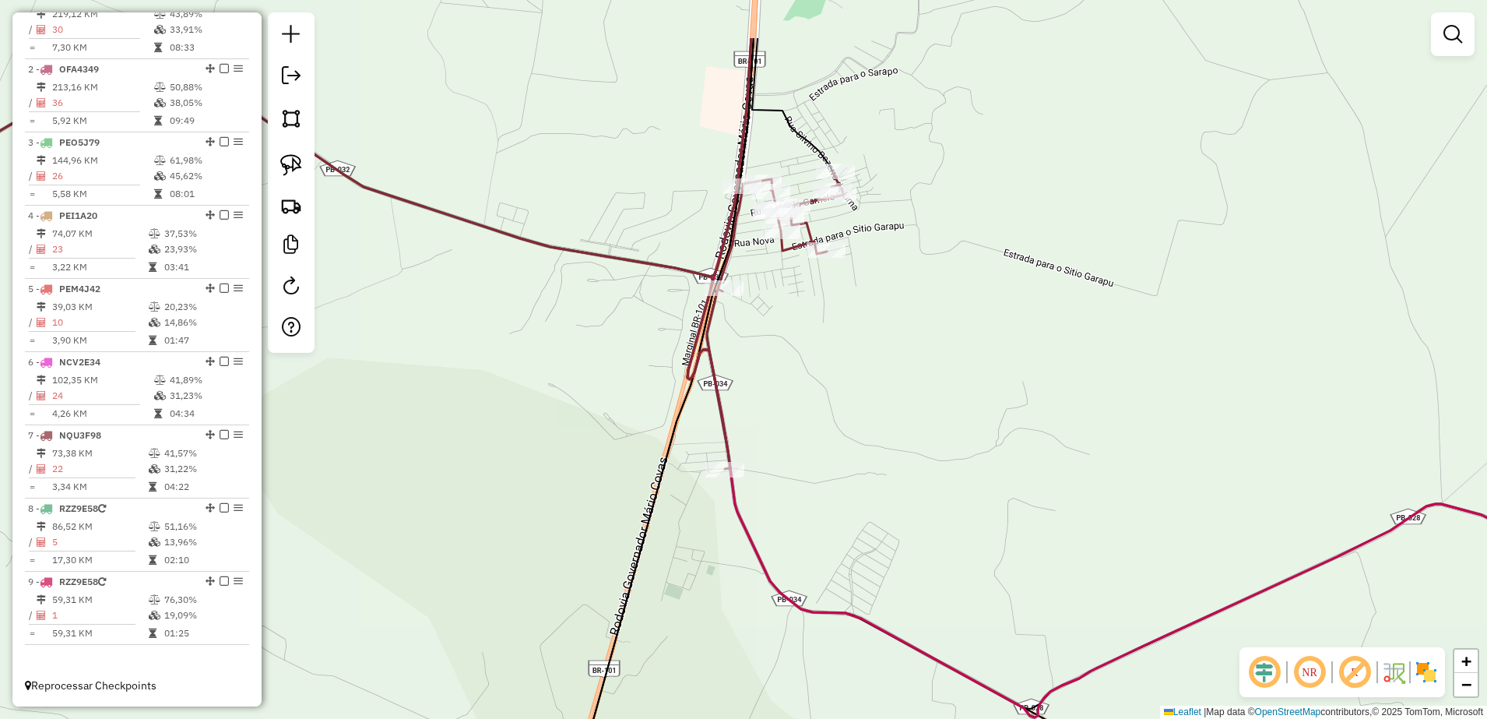
drag, startPoint x: 848, startPoint y: 338, endPoint x: 829, endPoint y: 448, distance: 111.3
click at [829, 448] on div "Janela de atendimento Grade de atendimento Capacidade Transportadoras Veículos …" at bounding box center [743, 359] width 1487 height 719
select select "**********"
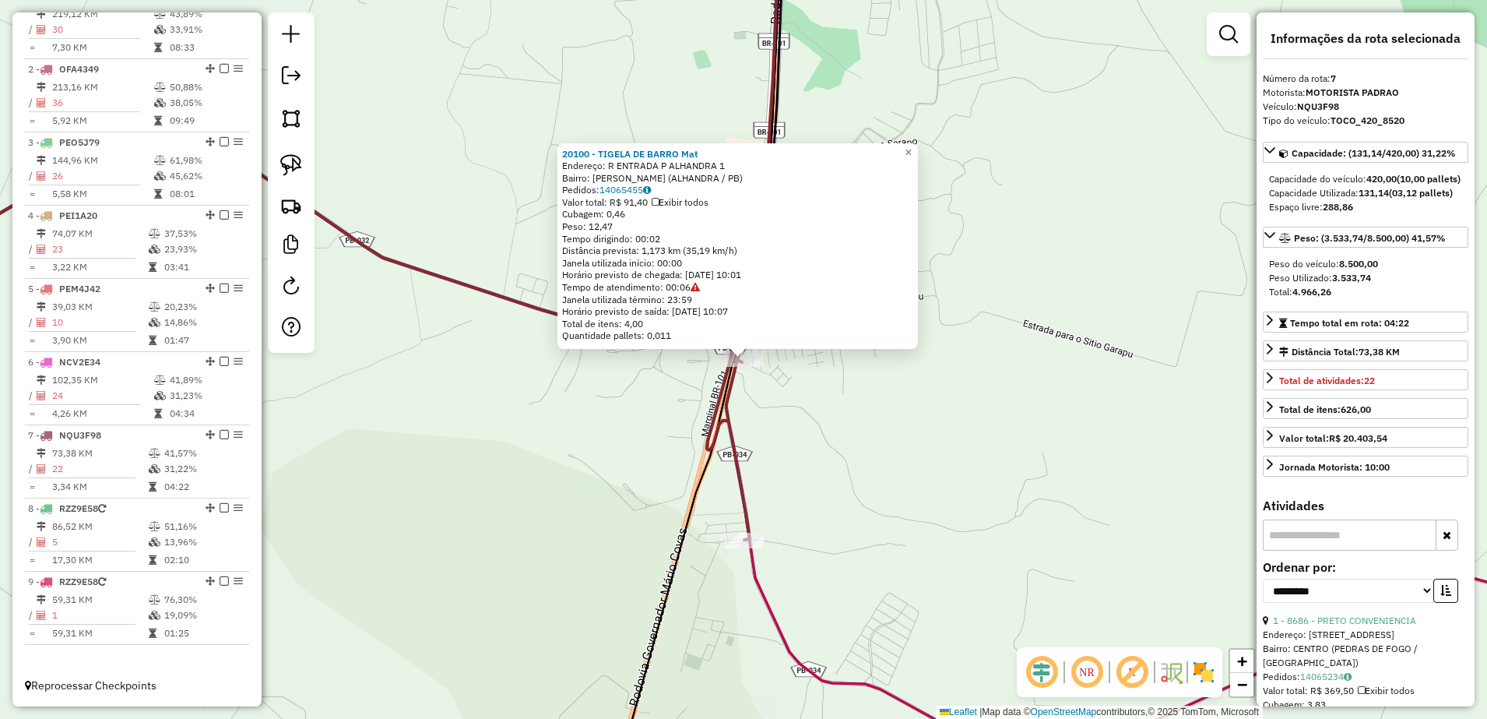
click at [837, 447] on div "20100 - TIGELA DE BARRO Mat Endereço: R ENTRADA P ALHANDRA 1 Bairro: Mata Redon…" at bounding box center [743, 359] width 1487 height 719
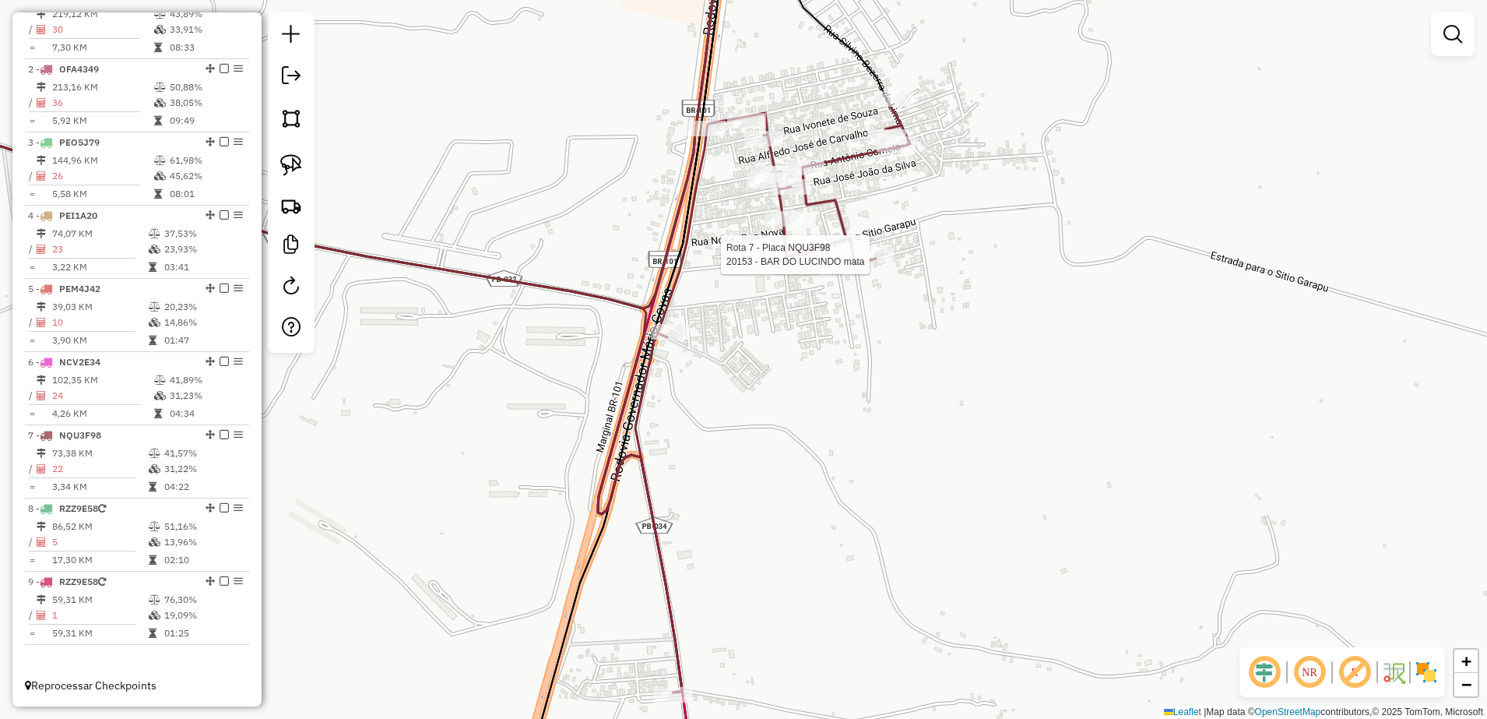
select select "**********"
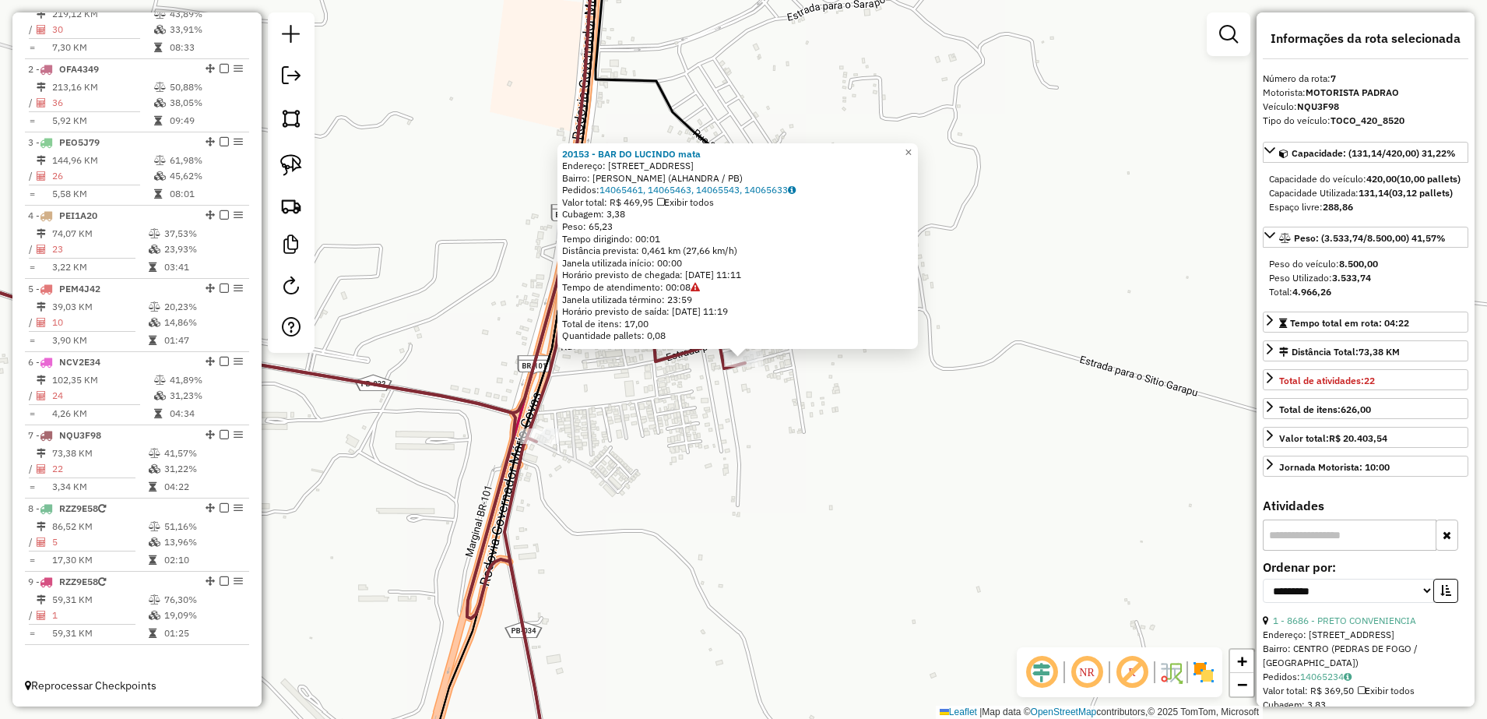
click at [716, 445] on div "20153 - BAR DO LUCINDO mata Endereço: [STREET_ADDRESS][PERSON_NAME] ([GEOGRAPHI…" at bounding box center [743, 359] width 1487 height 719
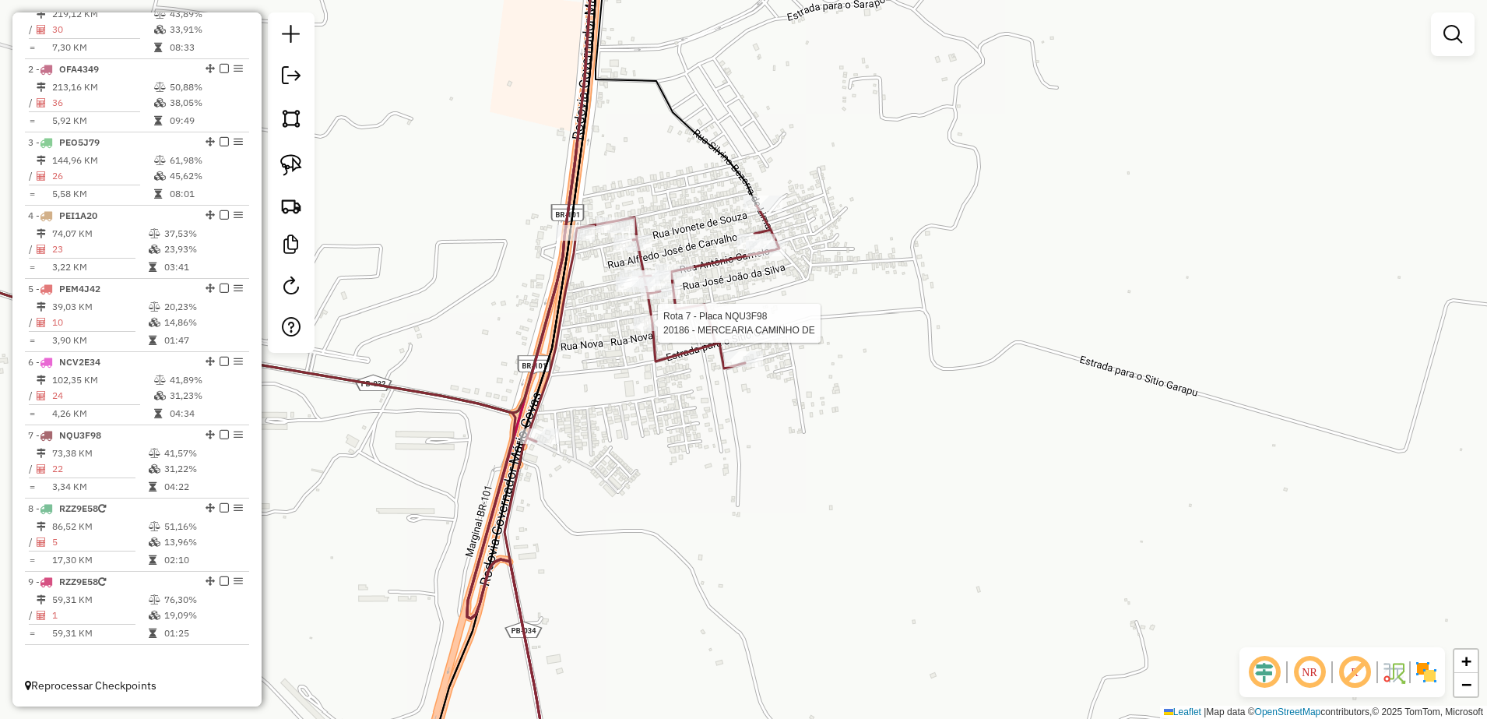
select select "**********"
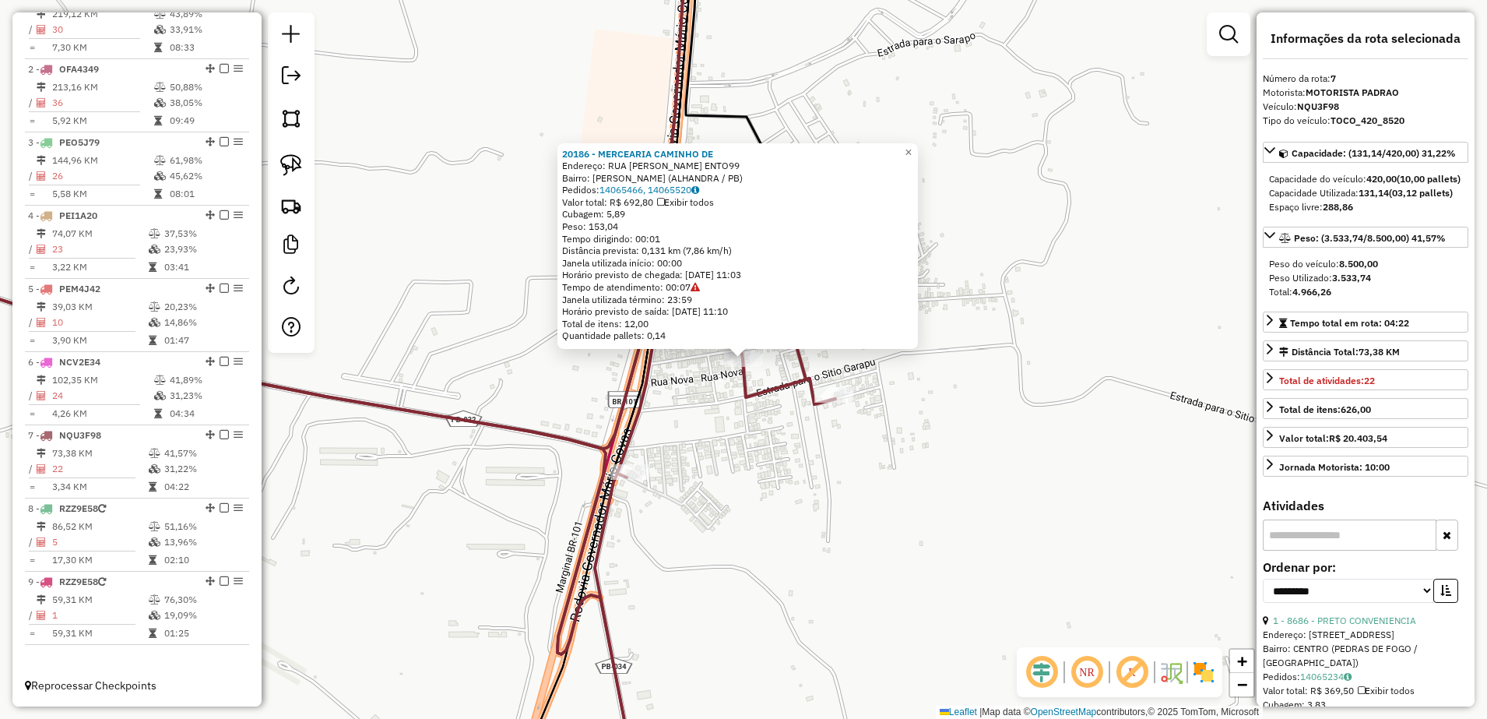
click at [736, 431] on div "20186 - MERCEARIA CAMINHO DE Endereço: RUA [PERSON_NAME] DO NASCIM ENTO99 Bairr…" at bounding box center [743, 359] width 1487 height 719
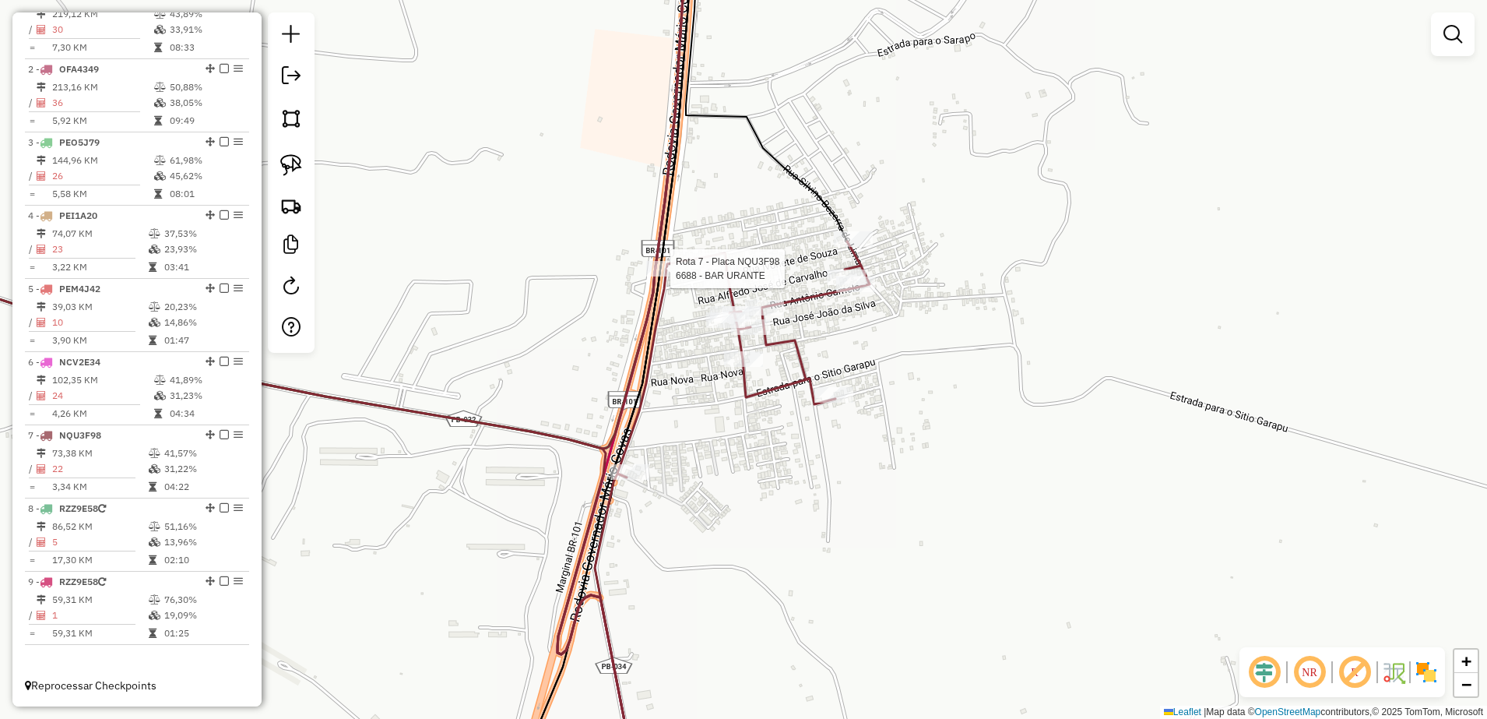
select select "**********"
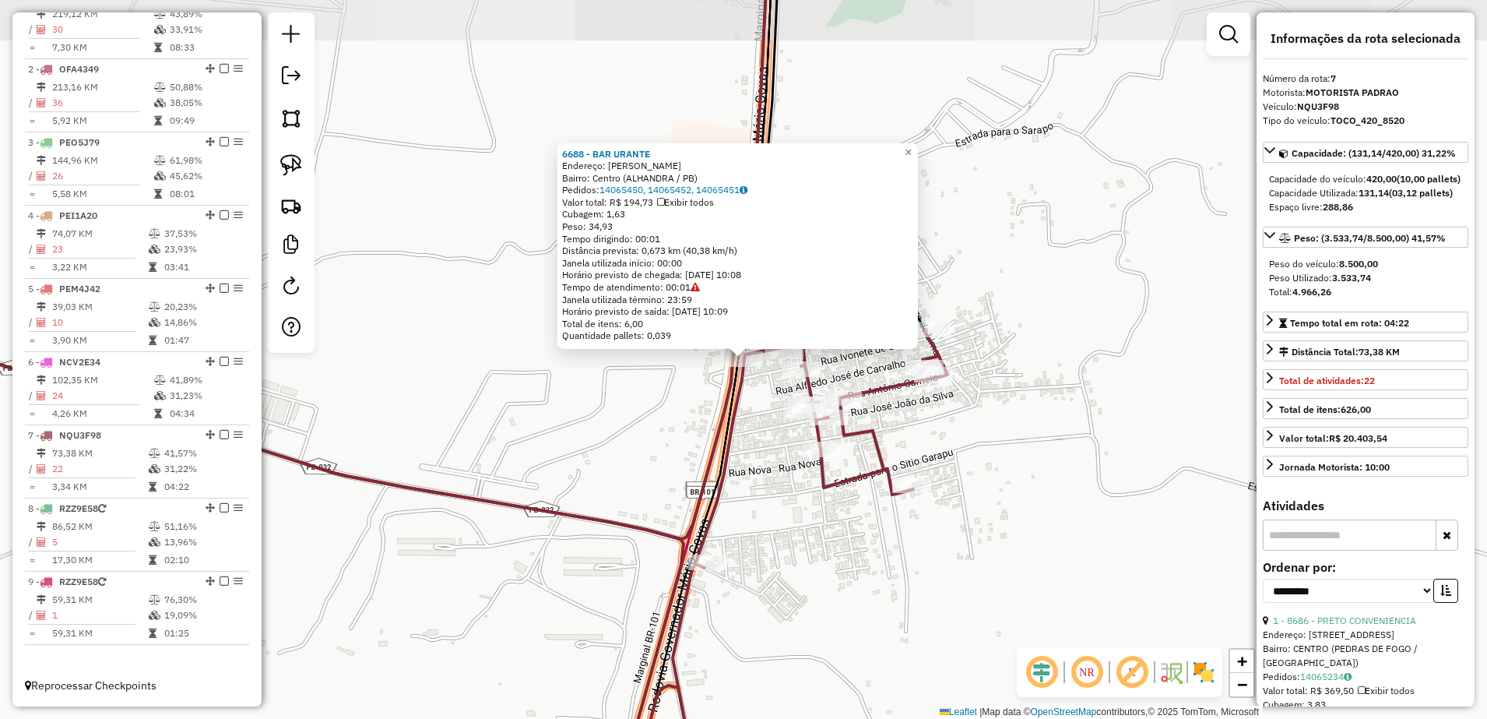
click at [721, 448] on icon at bounding box center [399, 529] width 1096 height 524
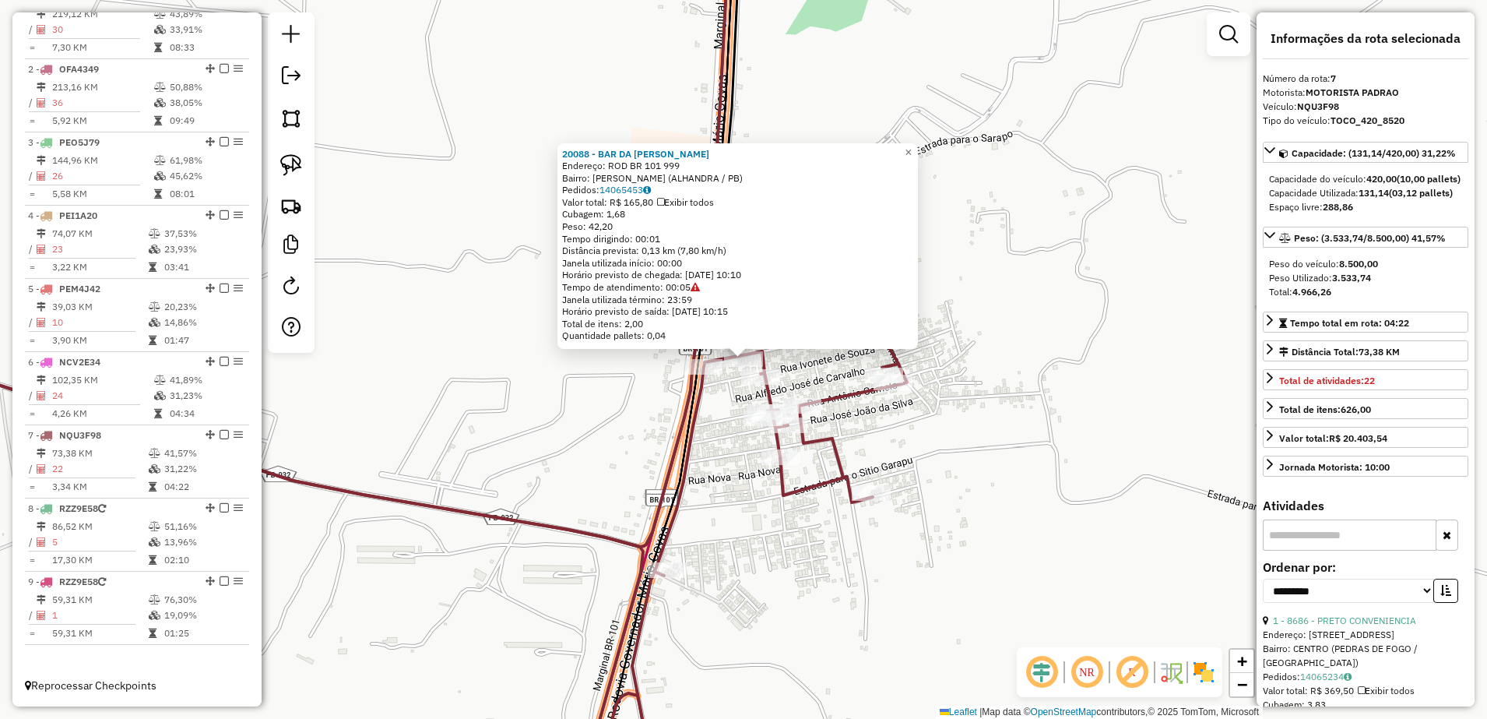
click at [765, 529] on div "20088 - BAR DA GALEGA Mata Endereço: ROD BR 101 999 Bairro: Mata Redonda ([GEOG…" at bounding box center [743, 359] width 1487 height 719
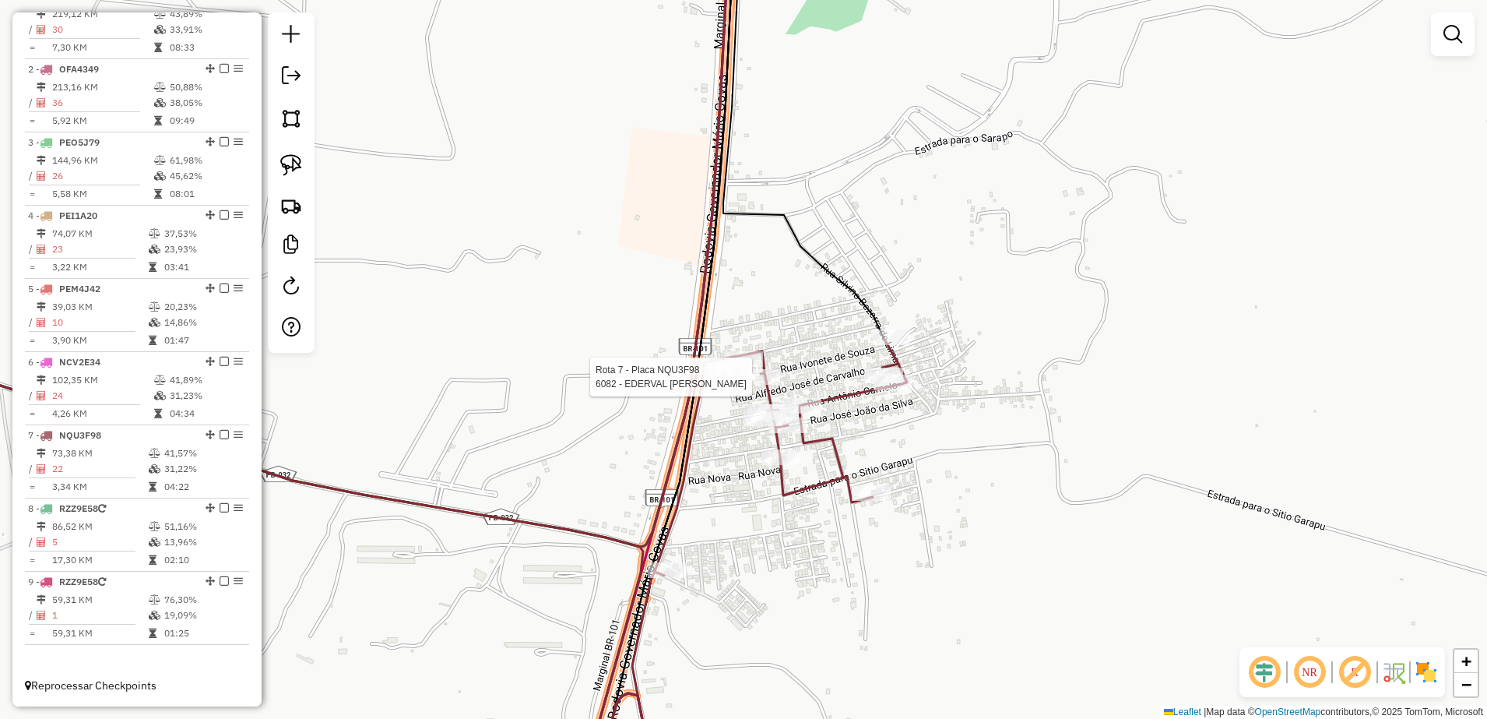
select select "**********"
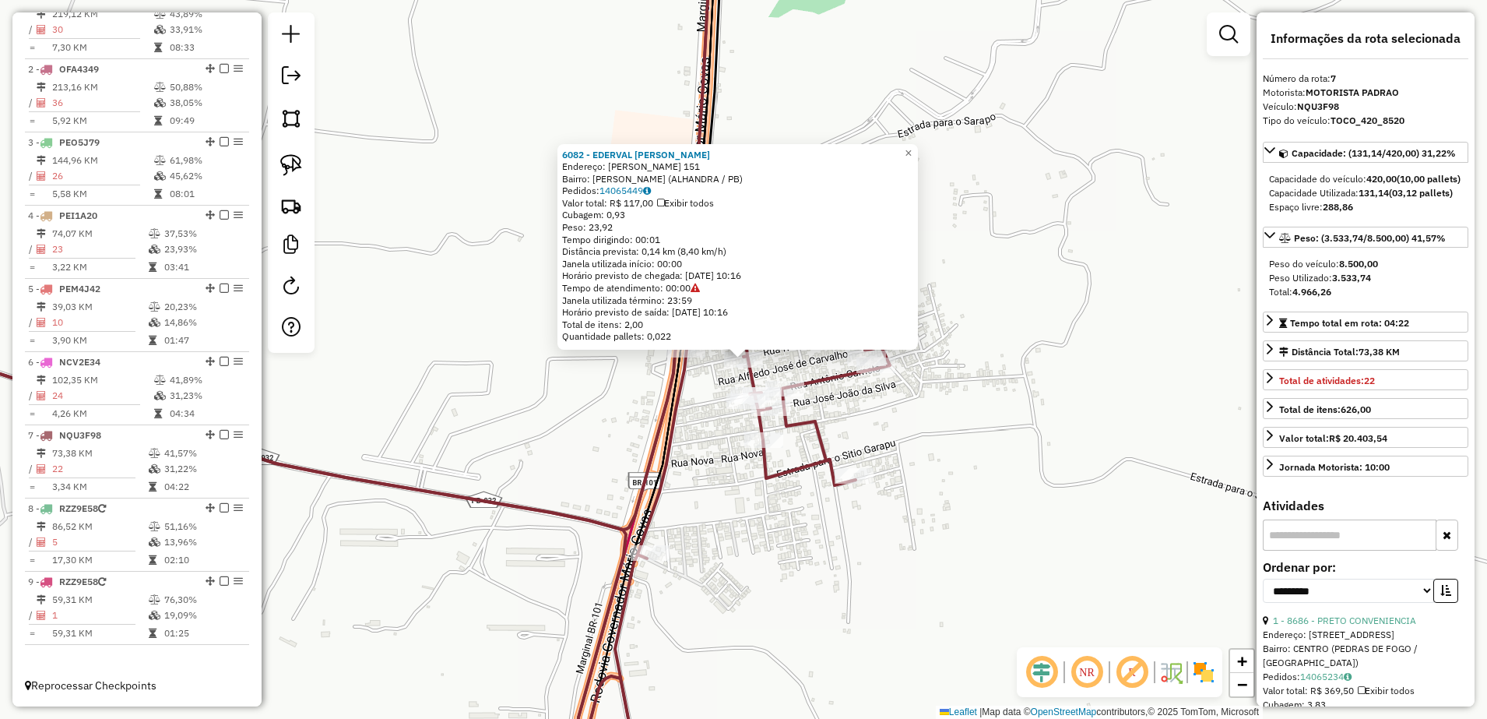
click at [731, 527] on div "6082 - EDERVAL [PERSON_NAME]: [PERSON_NAME] 151 Bairro: [PERSON_NAME] ([GEOGRAP…" at bounding box center [743, 359] width 1487 height 719
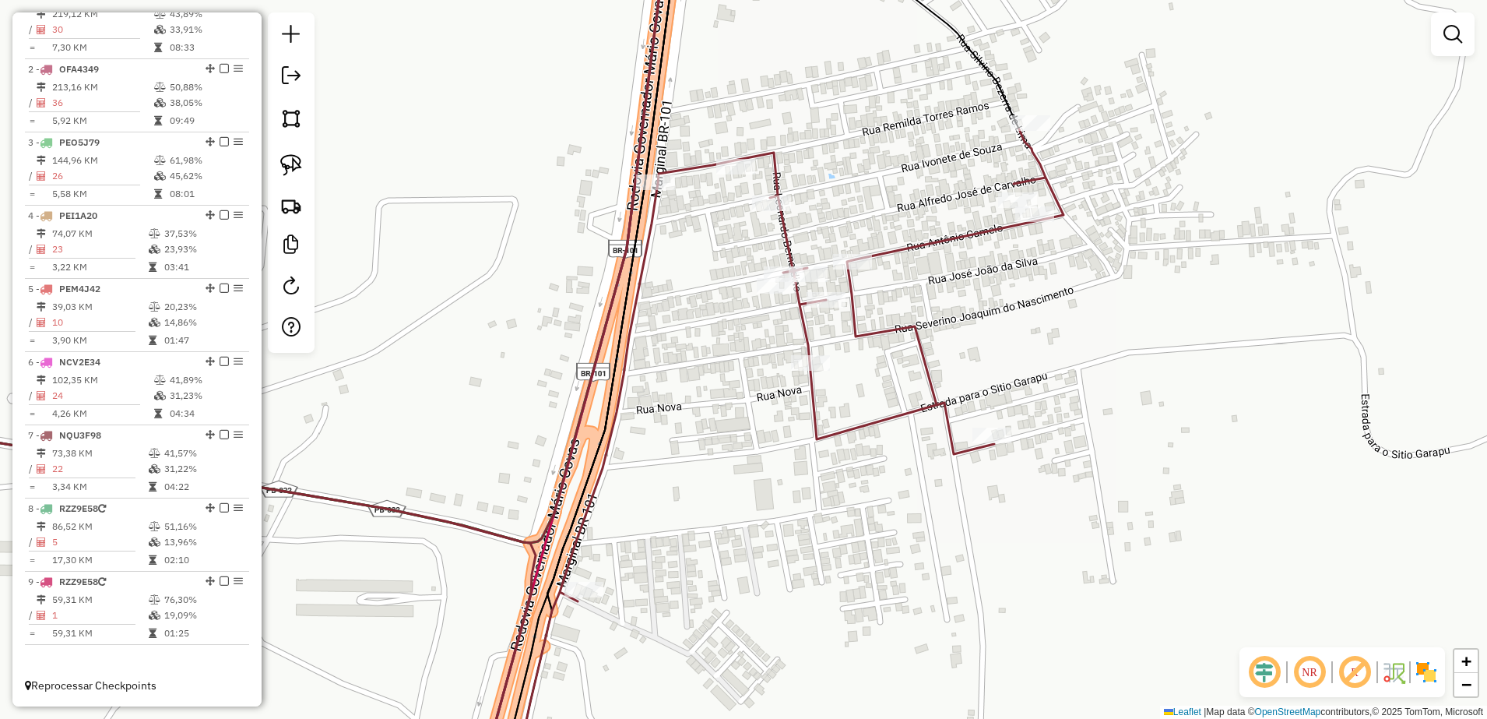
drag, startPoint x: 285, startPoint y: 168, endPoint x: 444, endPoint y: 331, distance: 227.4
click at [284, 168] on img at bounding box center [291, 165] width 22 height 22
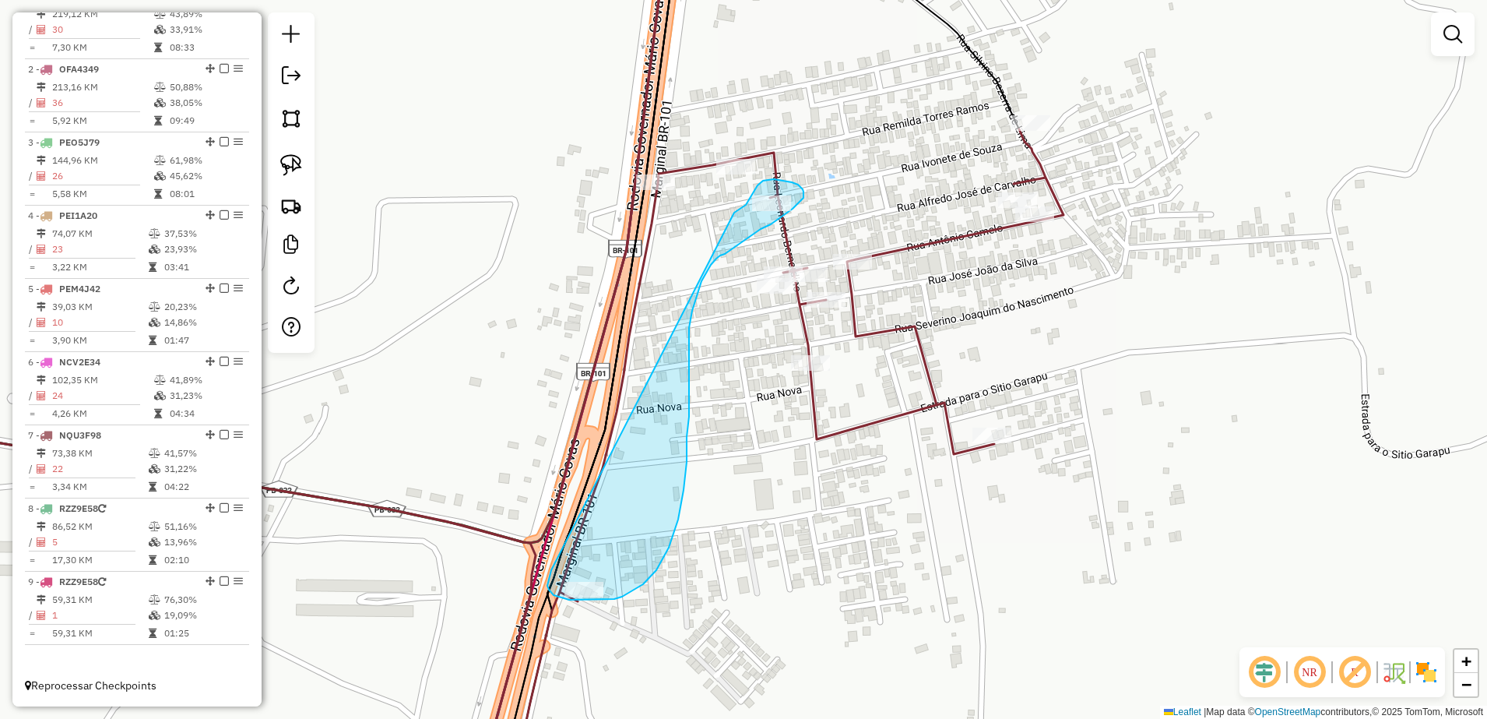
drag, startPoint x: 551, startPoint y: 571, endPoint x: 734, endPoint y: 213, distance: 401.4
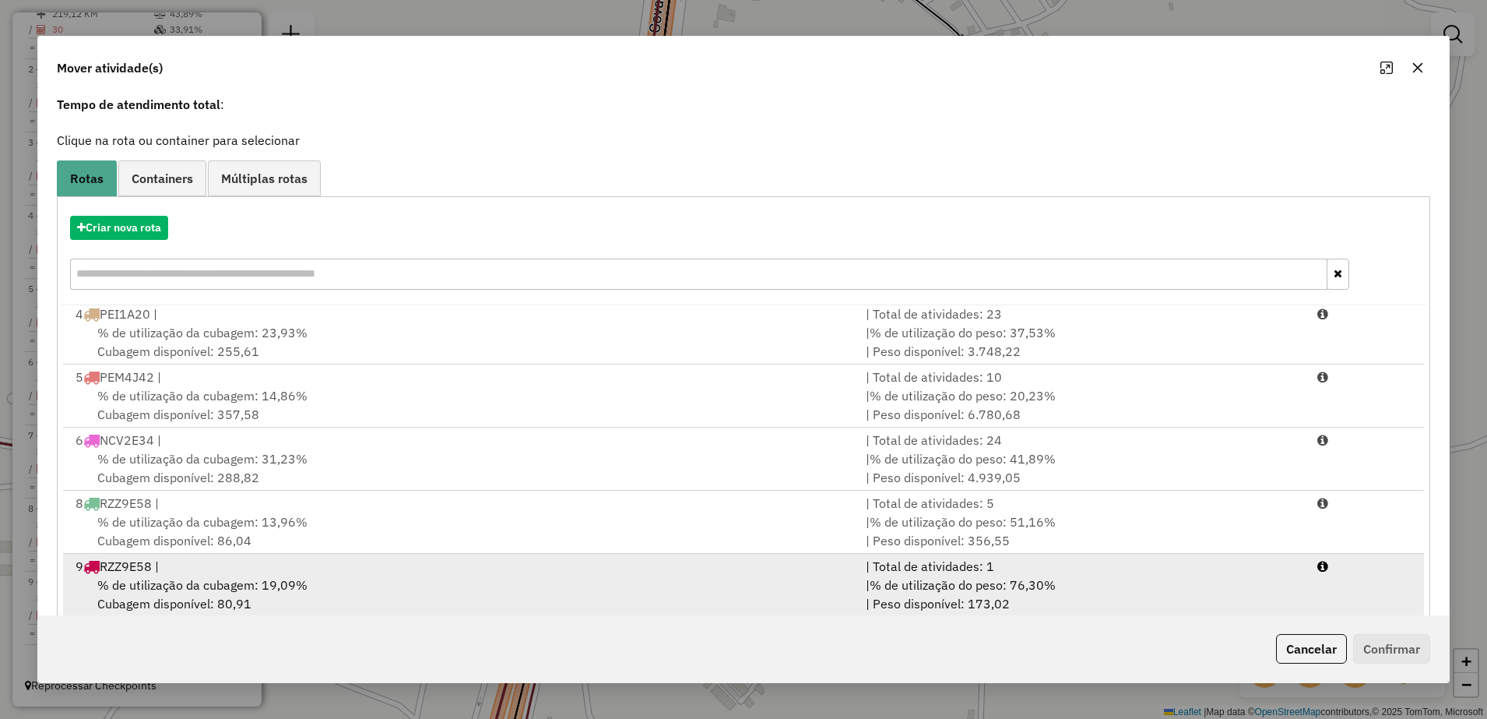
scroll to position [88, 0]
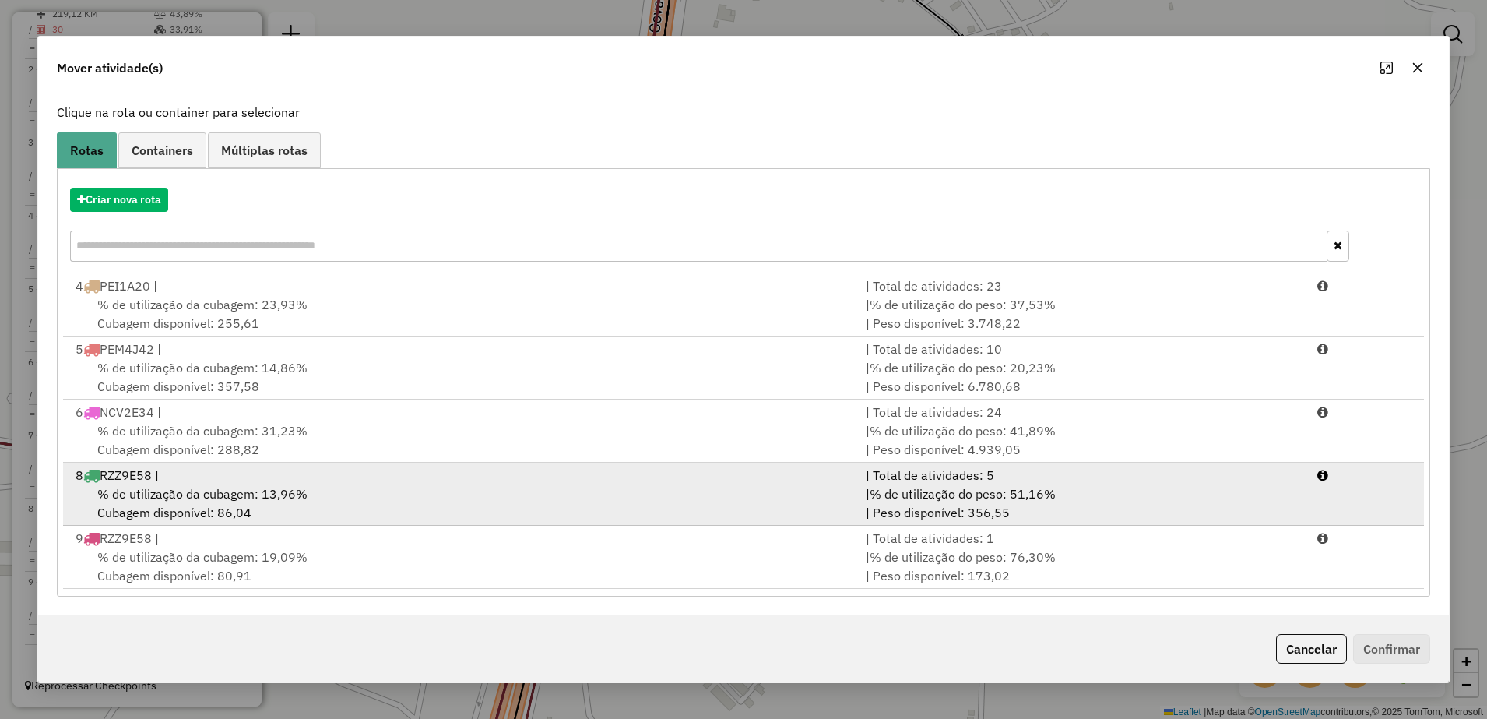
click at [389, 501] on div "% de utilização da cubagem: 13,96% Cubagem disponível: 86,04" at bounding box center [461, 502] width 790 height 37
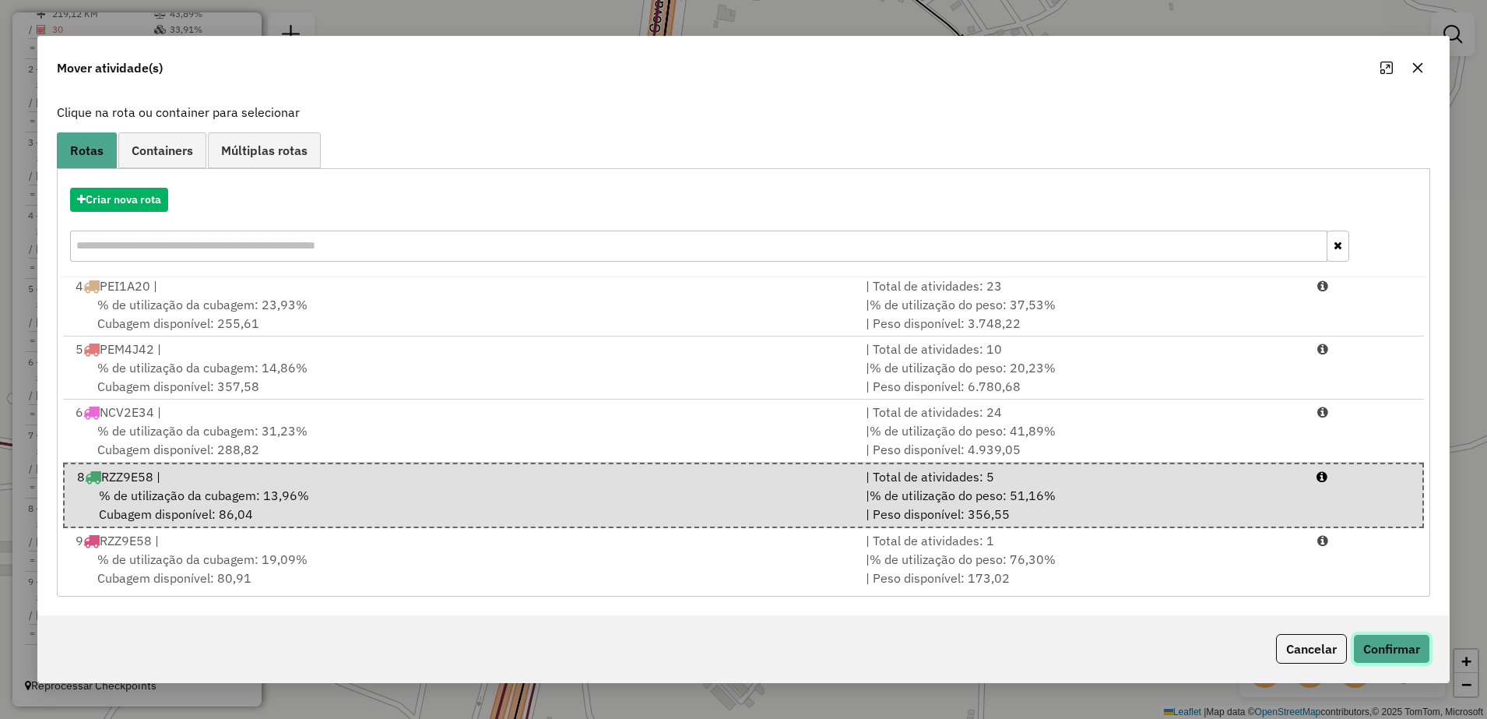
click at [1382, 645] on button "Confirmar" at bounding box center [1391, 649] width 77 height 30
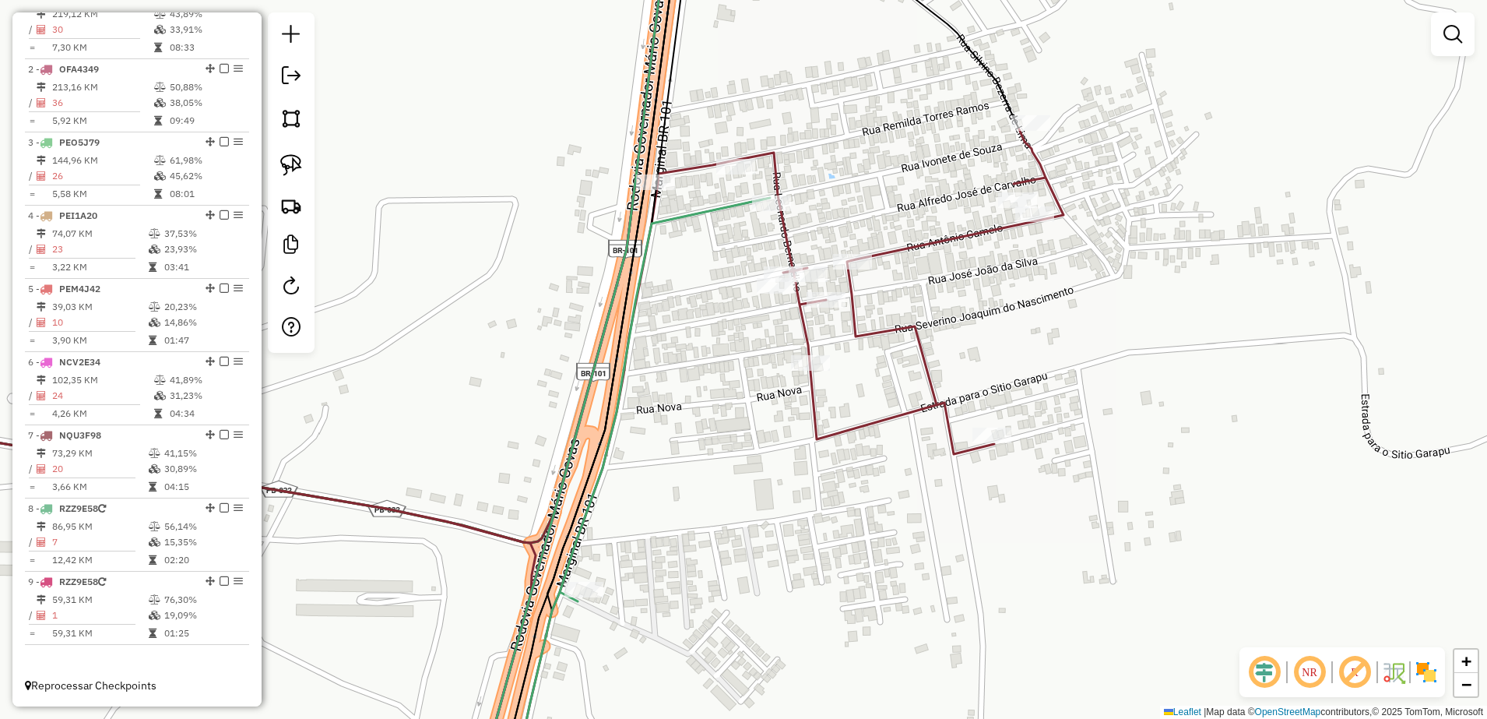
scroll to position [0, 0]
select select "**********"
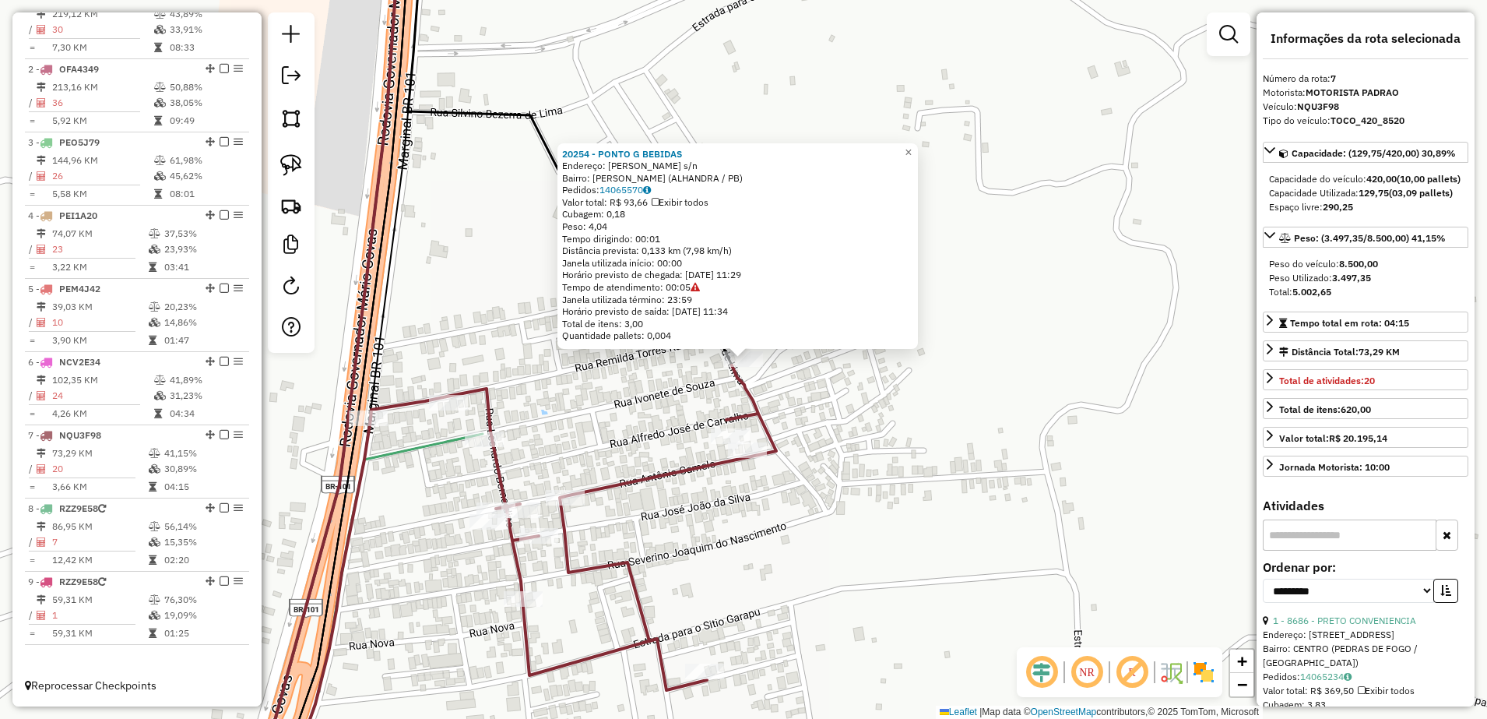
click at [842, 441] on div "20254 - PONTO G BEBIDAS Endereço: [PERSON_NAME] s/n Bairro: Mata Redonda (ALHAN…" at bounding box center [743, 359] width 1487 height 719
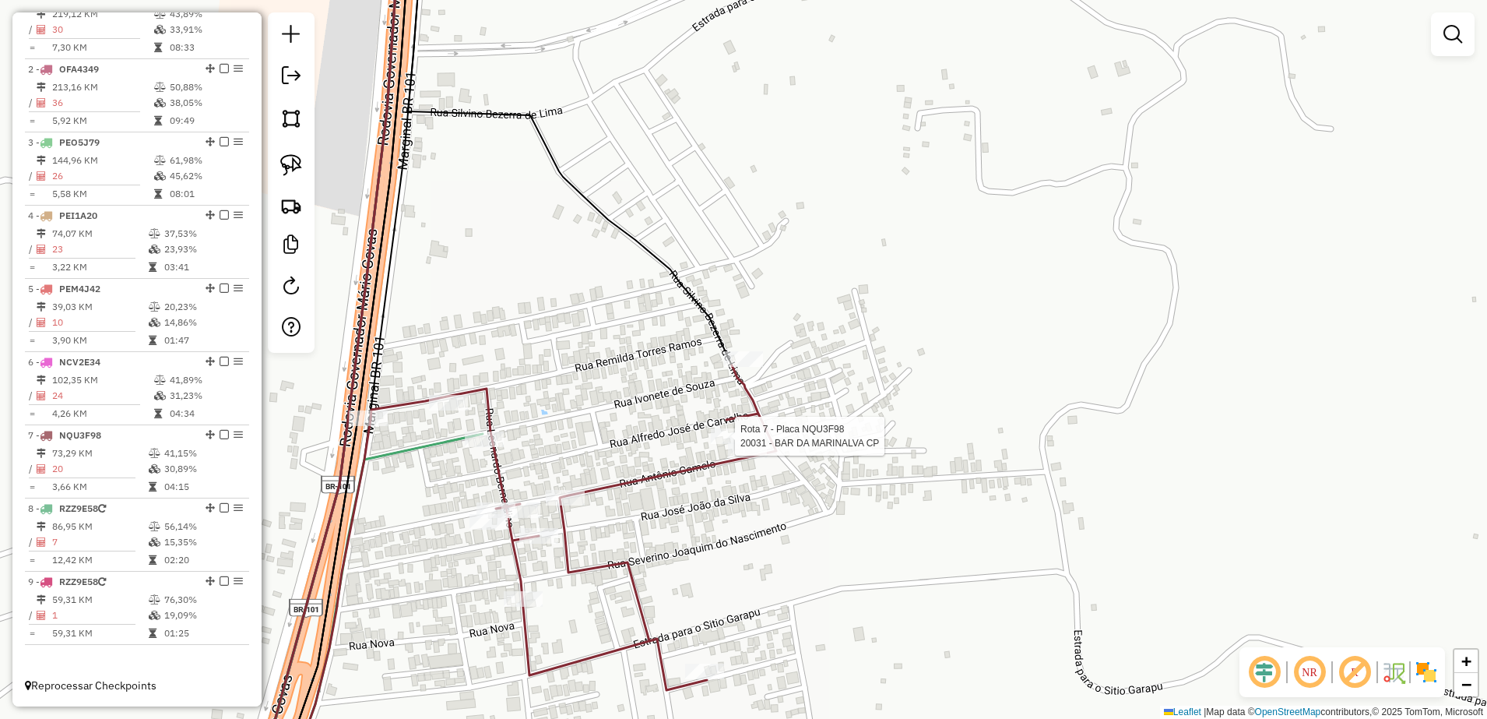
select select "**********"
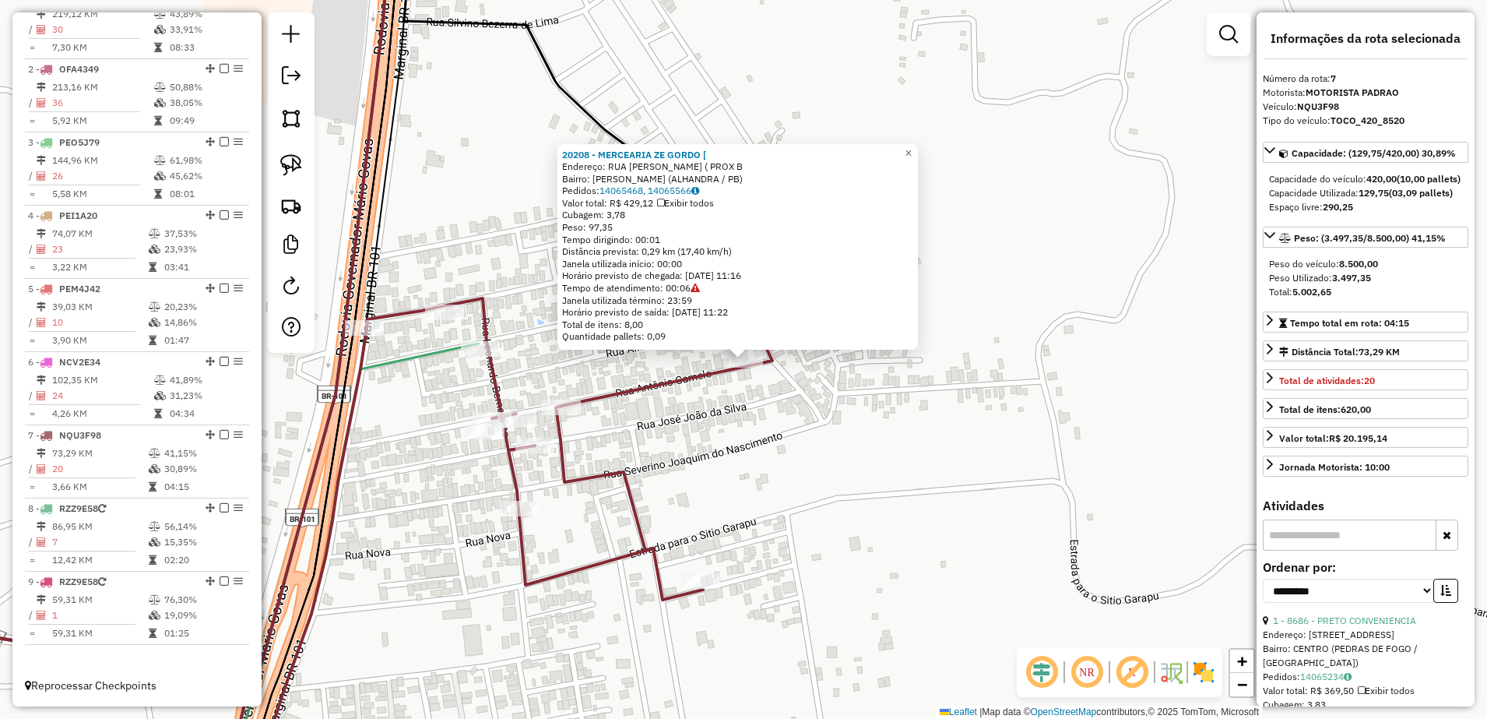
click at [815, 430] on div "20208 - MERCEARIA ZE GORDO [ Endereço: RUA [PERSON_NAME] ( PROX B Bairro: [PERS…" at bounding box center [743, 359] width 1487 height 719
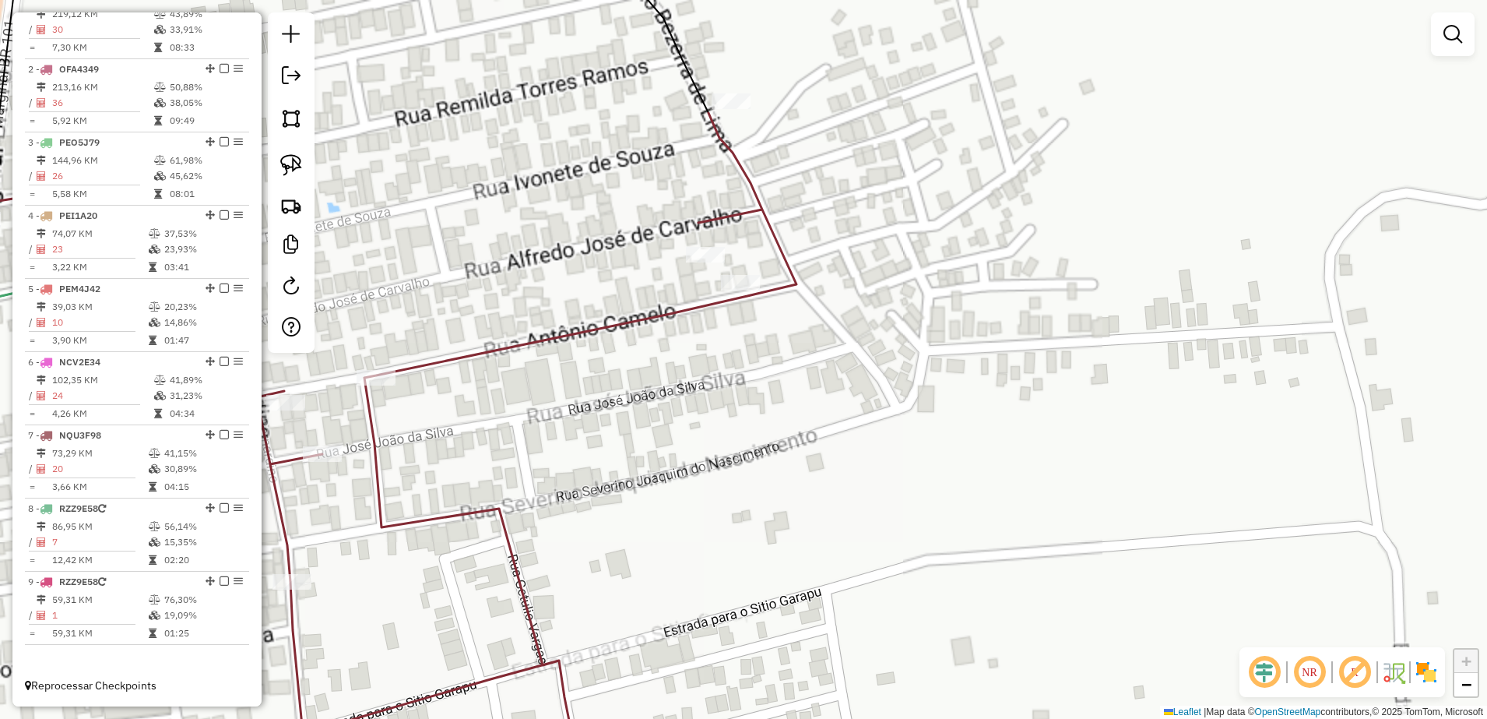
drag, startPoint x: 743, startPoint y: 419, endPoint x: 763, endPoint y: 548, distance: 130.7
click at [763, 548] on div "Janela de atendimento Grade de atendimento Capacidade Transportadoras Veículos …" at bounding box center [743, 359] width 1487 height 719
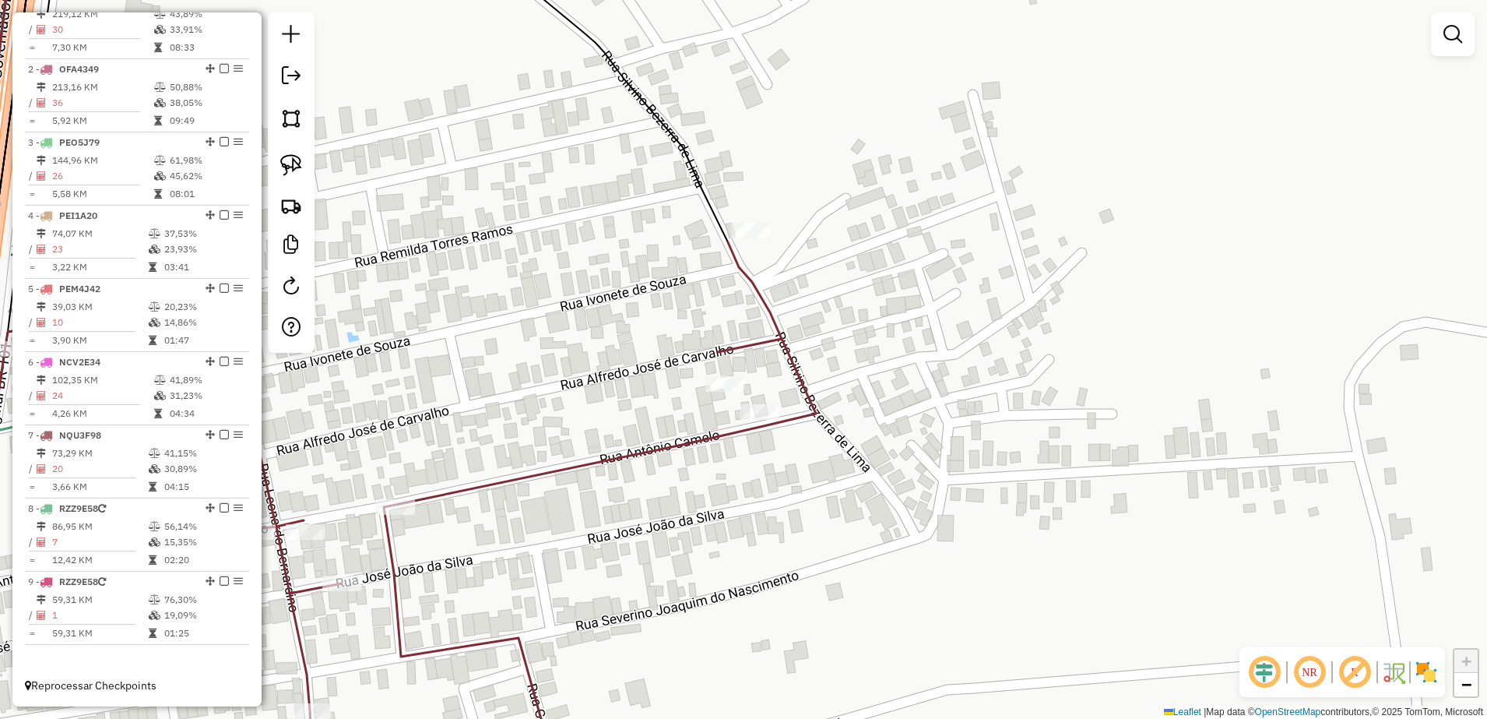
click at [311, 152] on div at bounding box center [291, 182] width 47 height 340
click at [292, 163] on img at bounding box center [291, 165] width 22 height 22
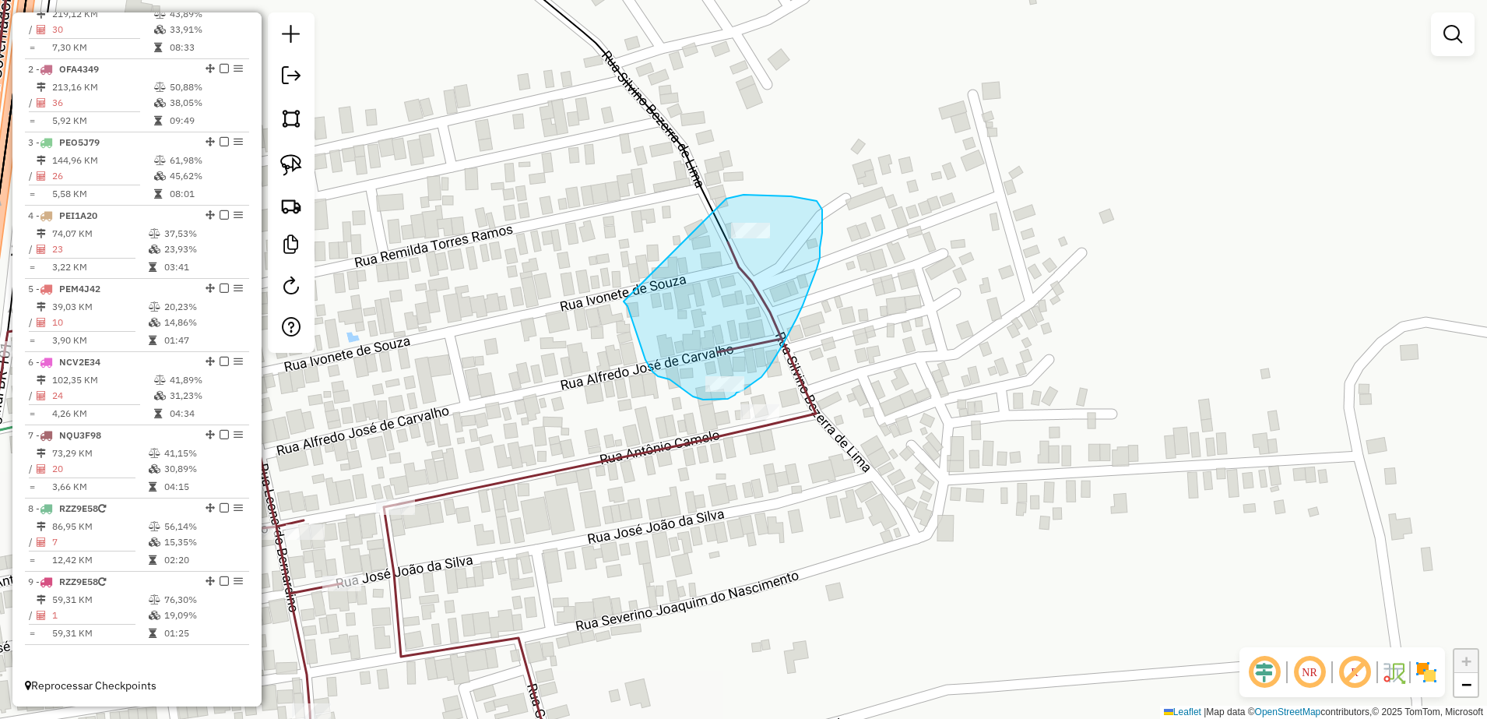
drag, startPoint x: 623, startPoint y: 301, endPoint x: 724, endPoint y: 200, distance: 143.1
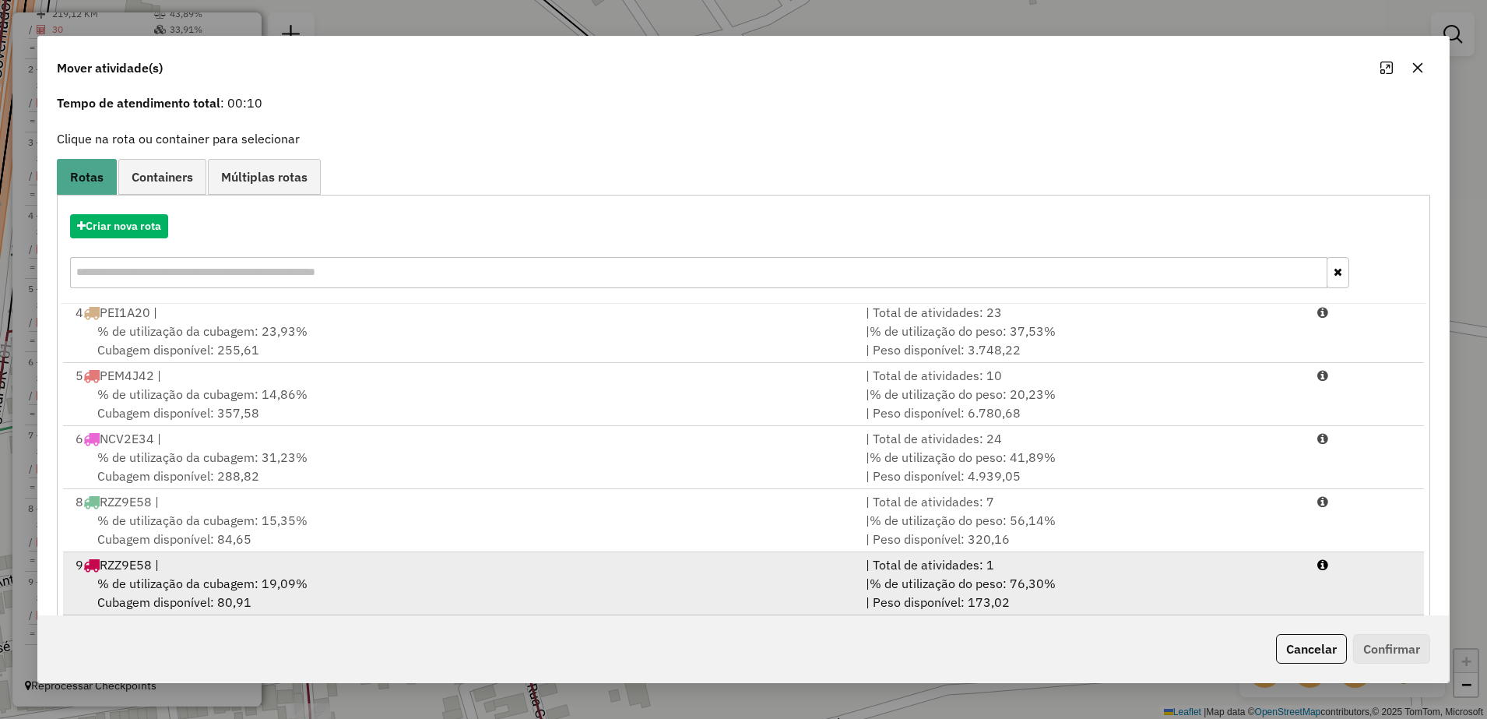
scroll to position [88, 0]
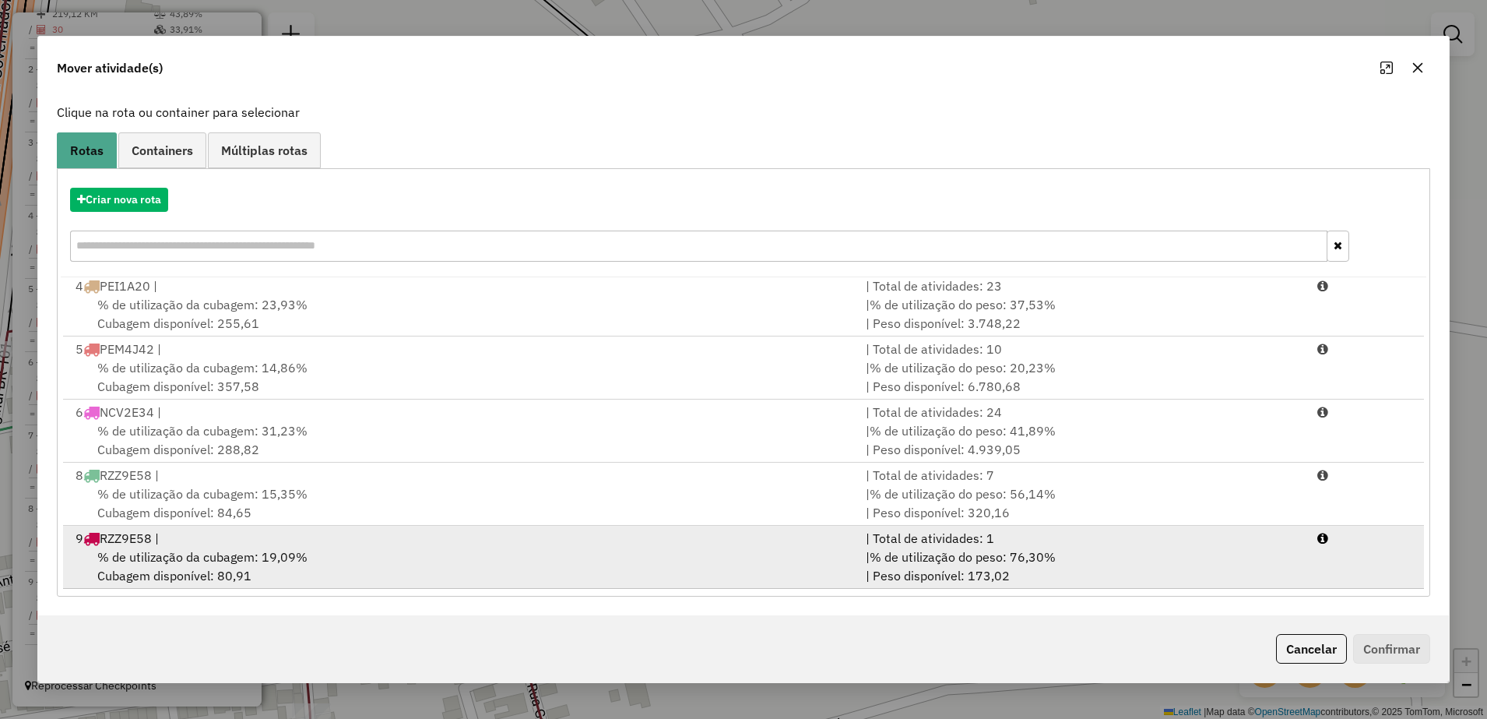
click at [243, 569] on div "% de utilização da cubagem: 19,09% Cubagem disponível: 80,91" at bounding box center [461, 565] width 790 height 37
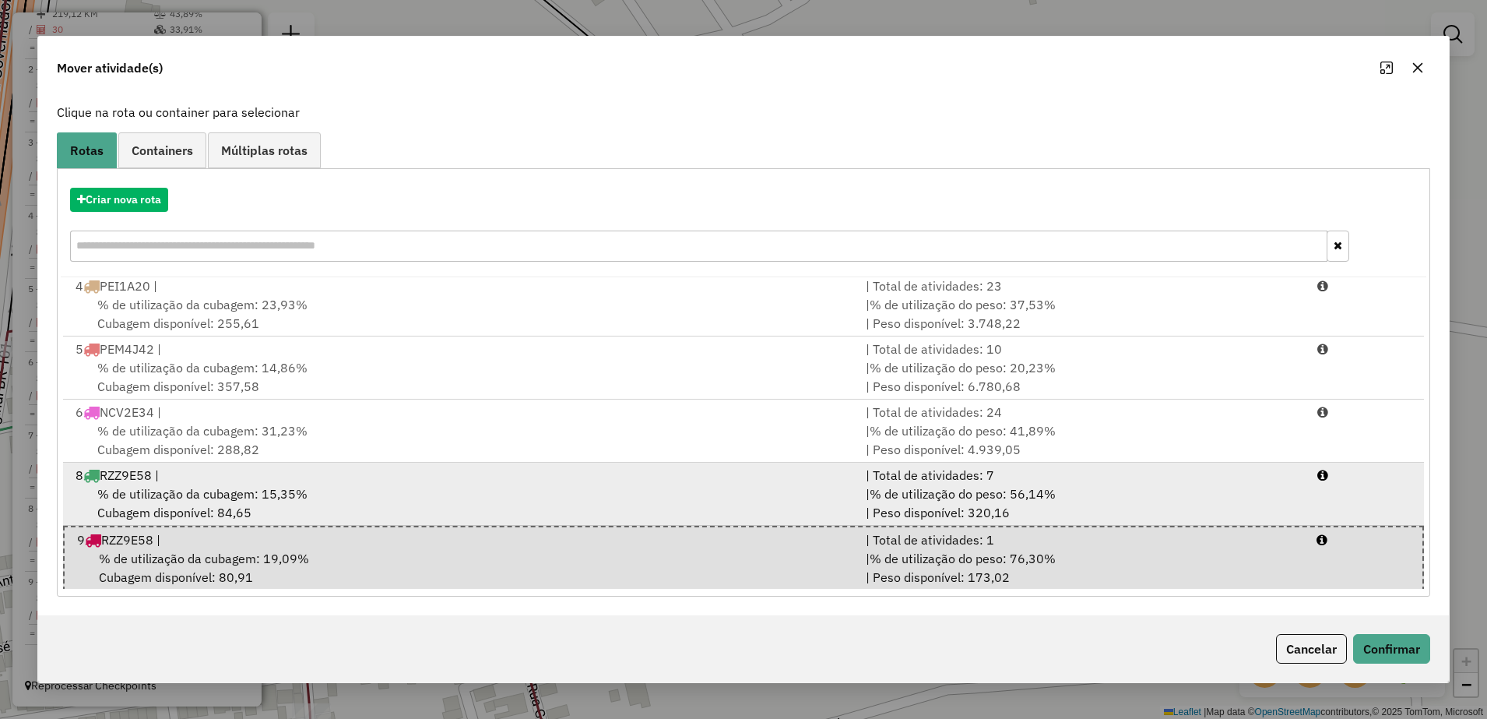
click at [750, 476] on div "8 RZZ9E58 |" at bounding box center [461, 475] width 790 height 19
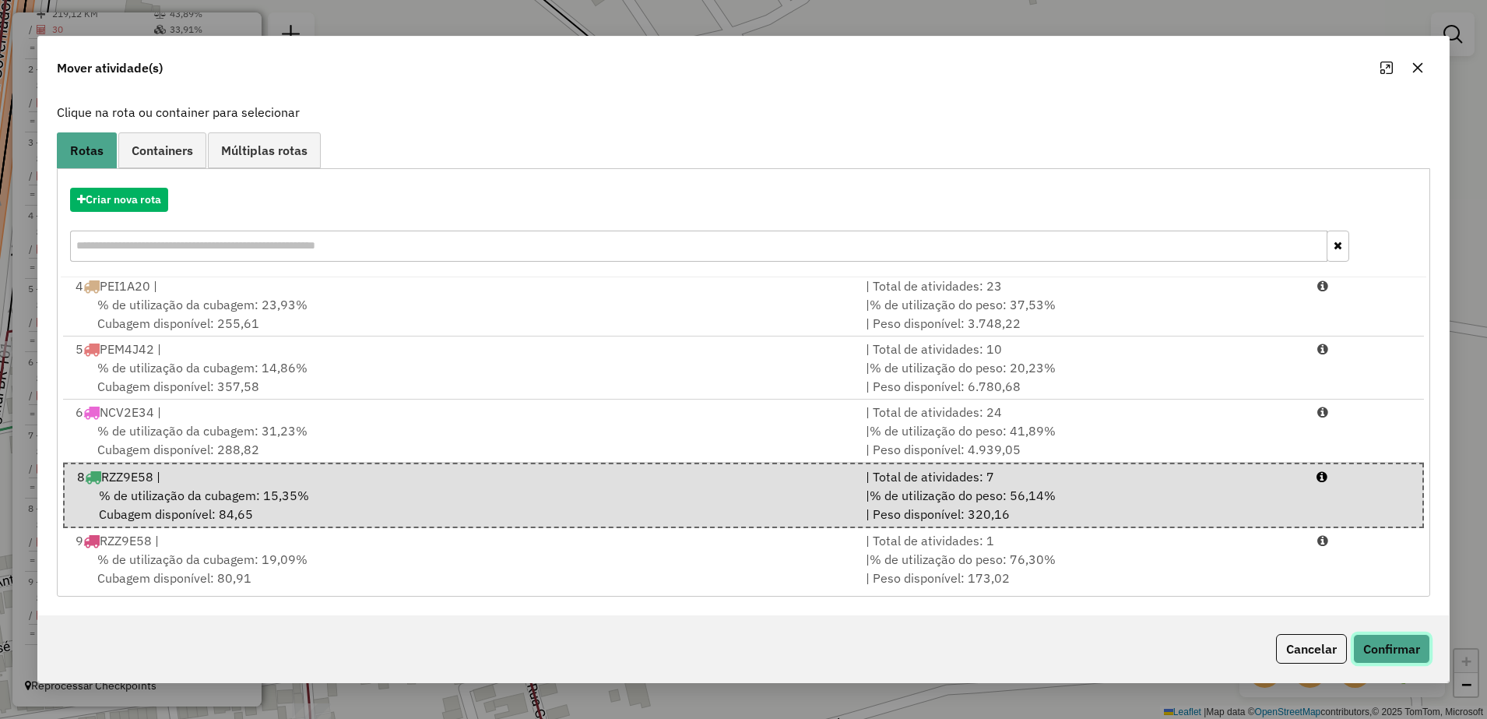
click at [1355, 635] on button "Confirmar" at bounding box center [1391, 649] width 77 height 30
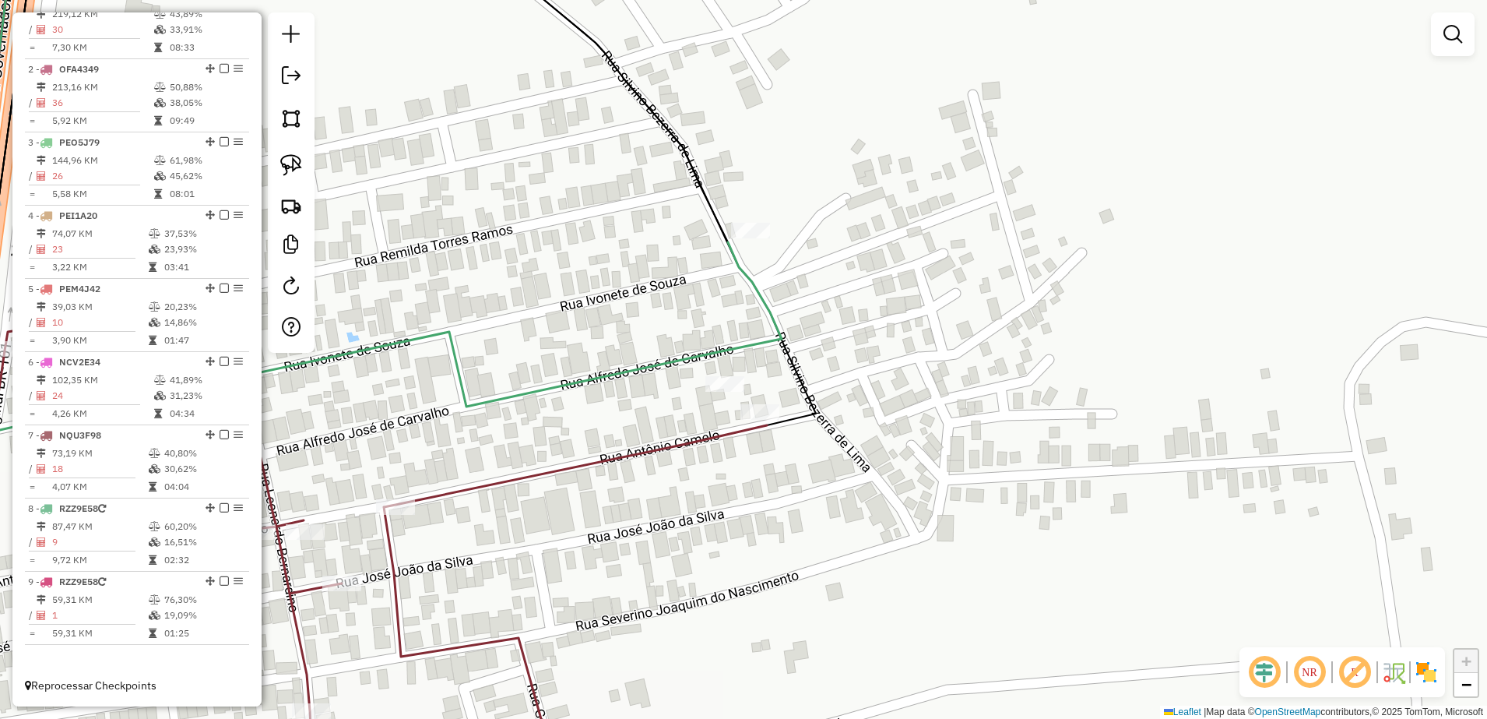
scroll to position [0, 0]
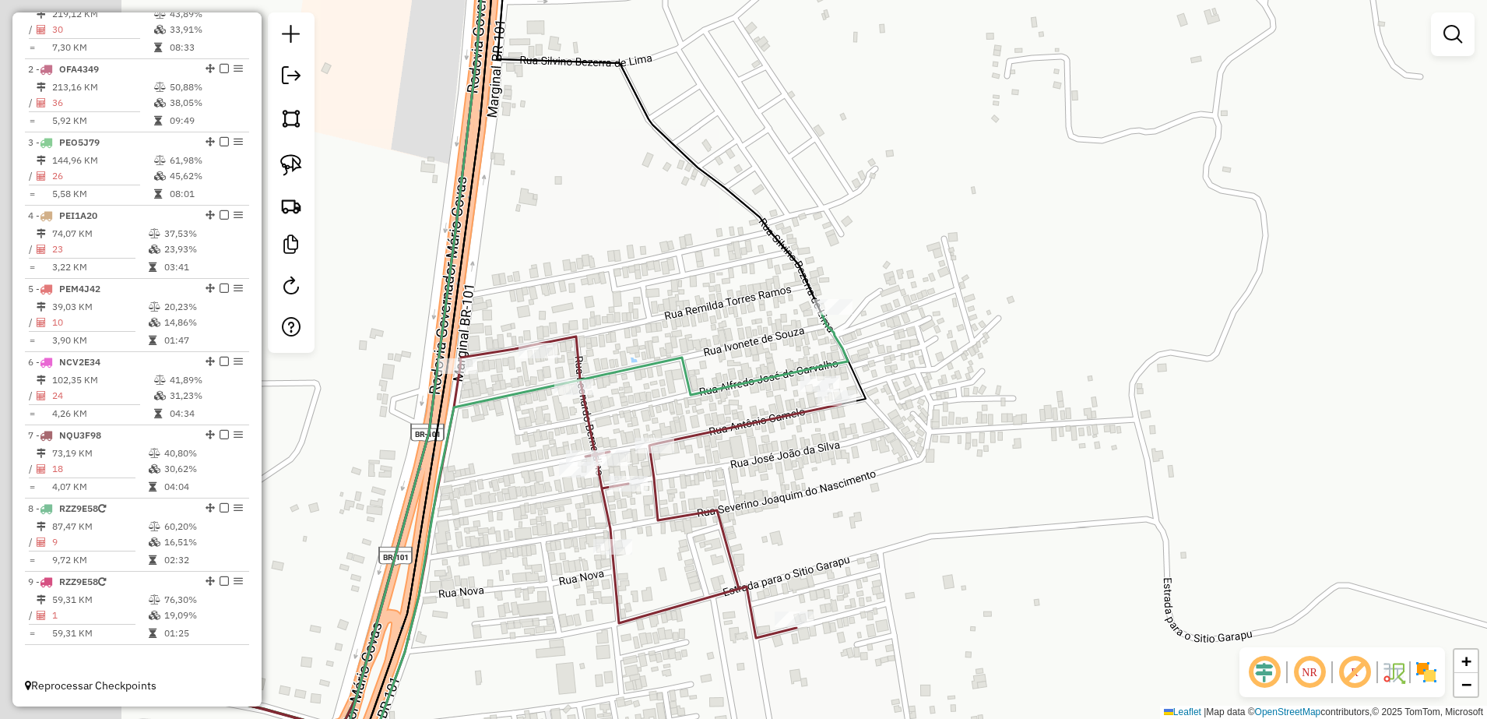
drag, startPoint x: 540, startPoint y: 332, endPoint x: 803, endPoint y: 340, distance: 264.1
click at [790, 346] on div "Janela de atendimento Grade de atendimento Capacidade Transportadoras Veículos …" at bounding box center [743, 359] width 1487 height 719
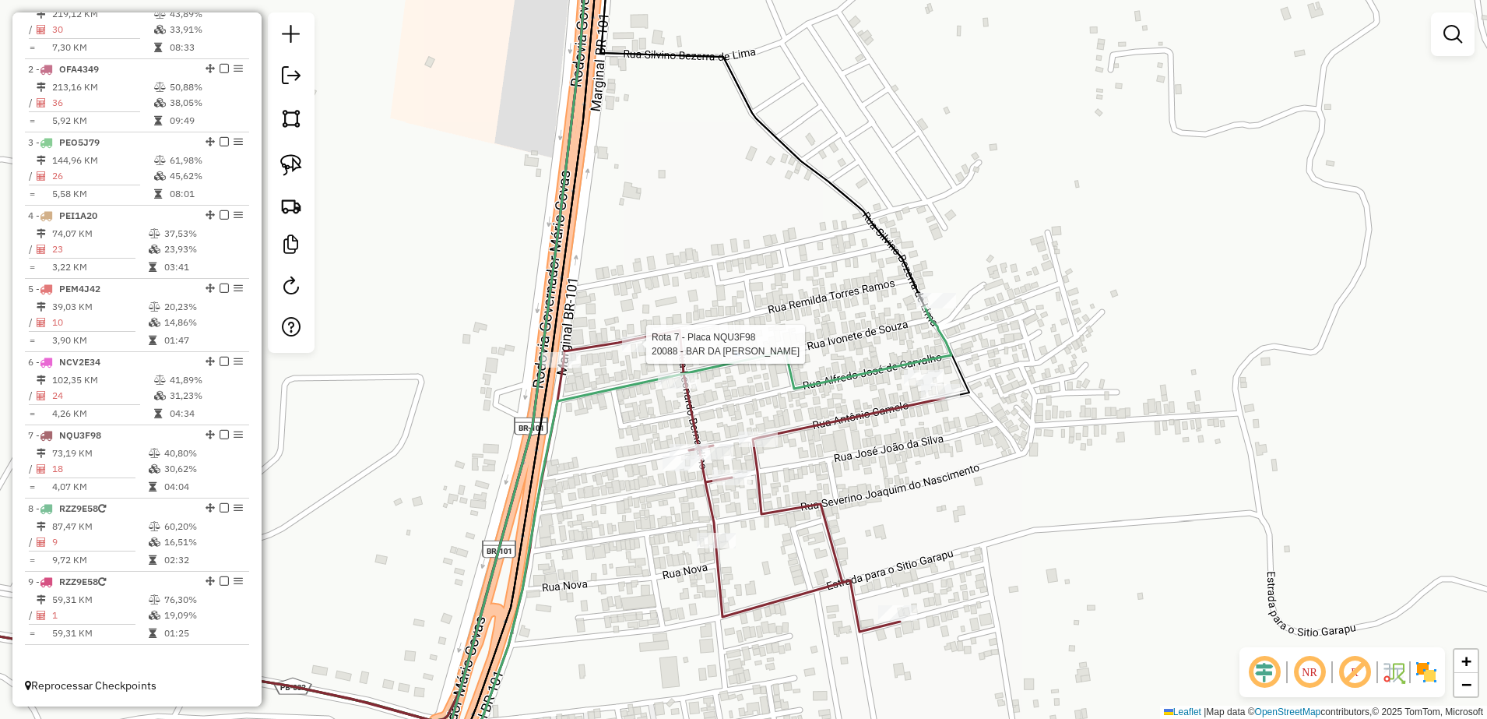
select select "**********"
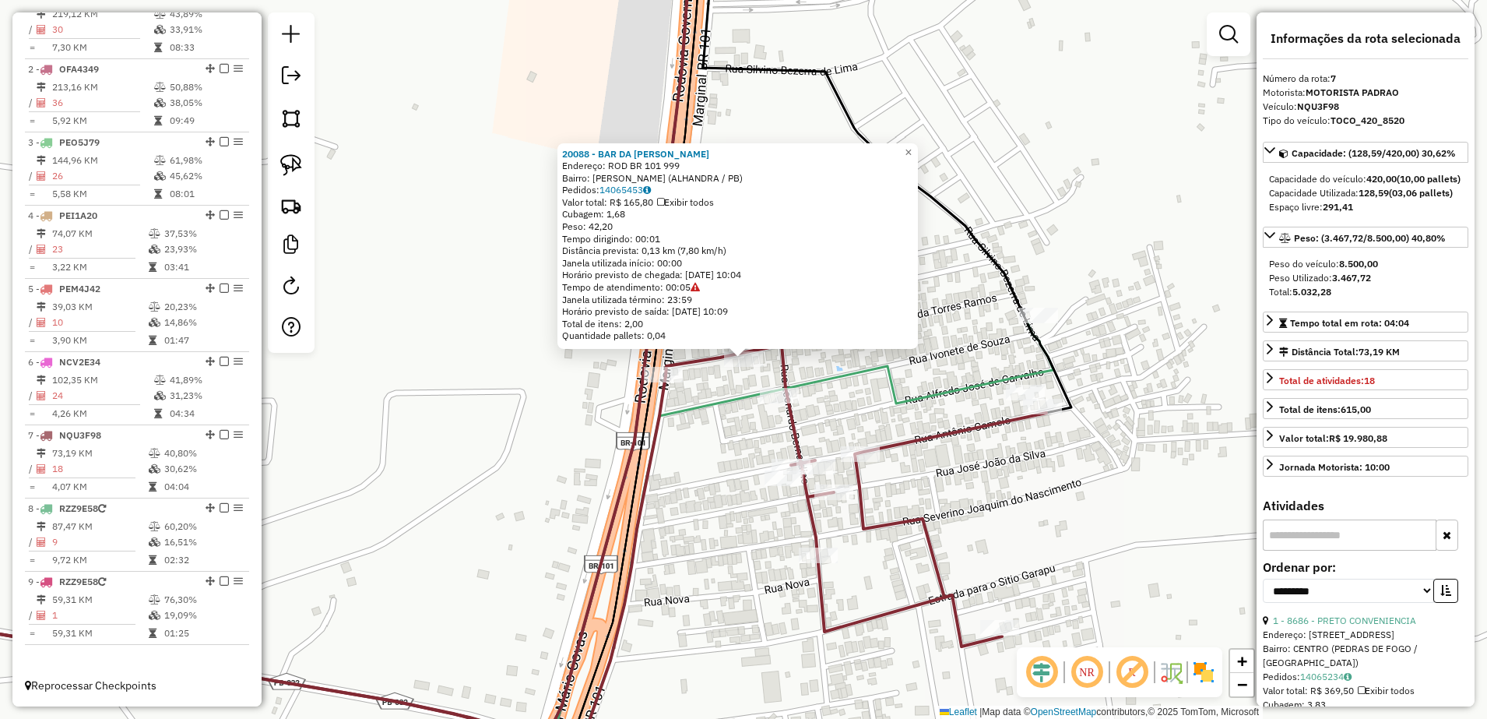
click at [704, 399] on icon at bounding box center [808, 556] width 489 height 469
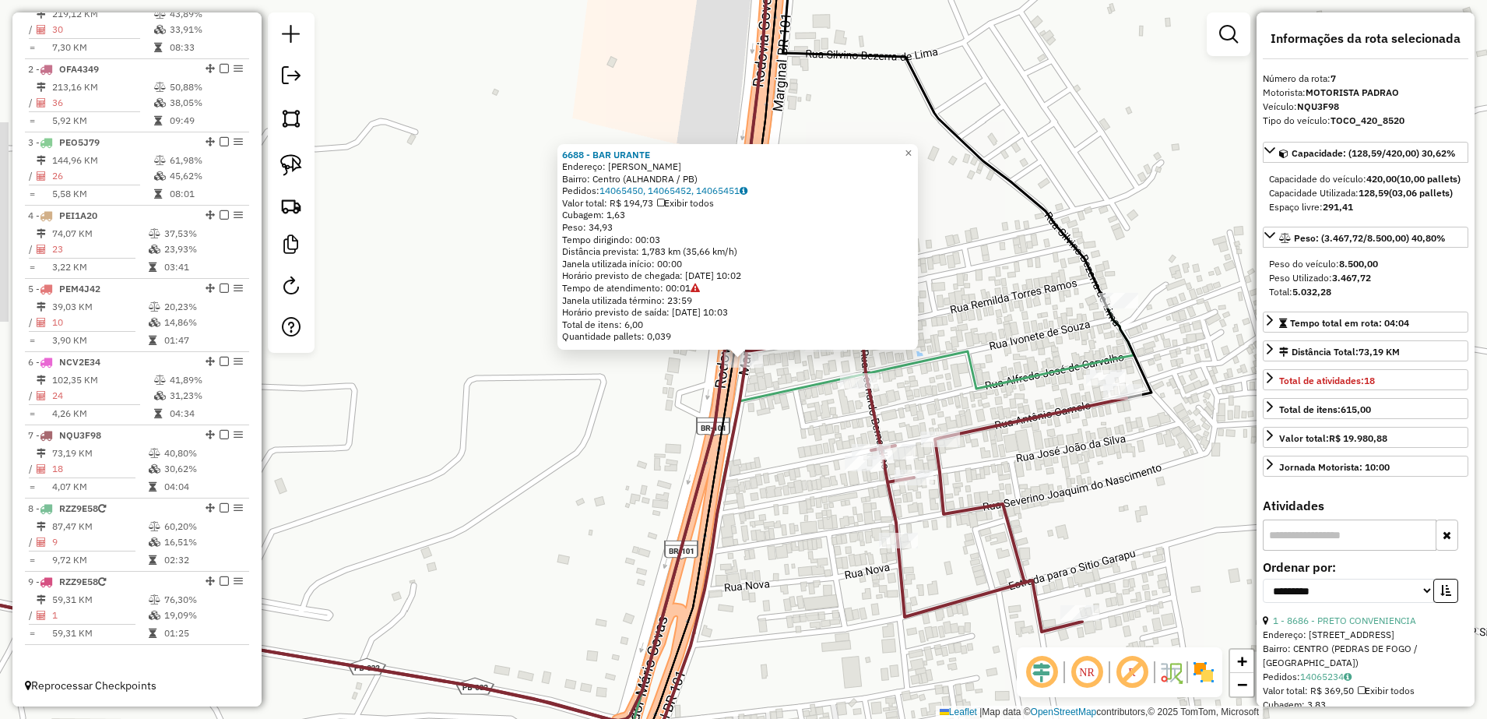
click at [756, 466] on div "6688 - BAR URANTE Endereço: [PERSON_NAME] SN Bairro: Centro ([GEOGRAPHIC_DATA] …" at bounding box center [743, 359] width 1487 height 719
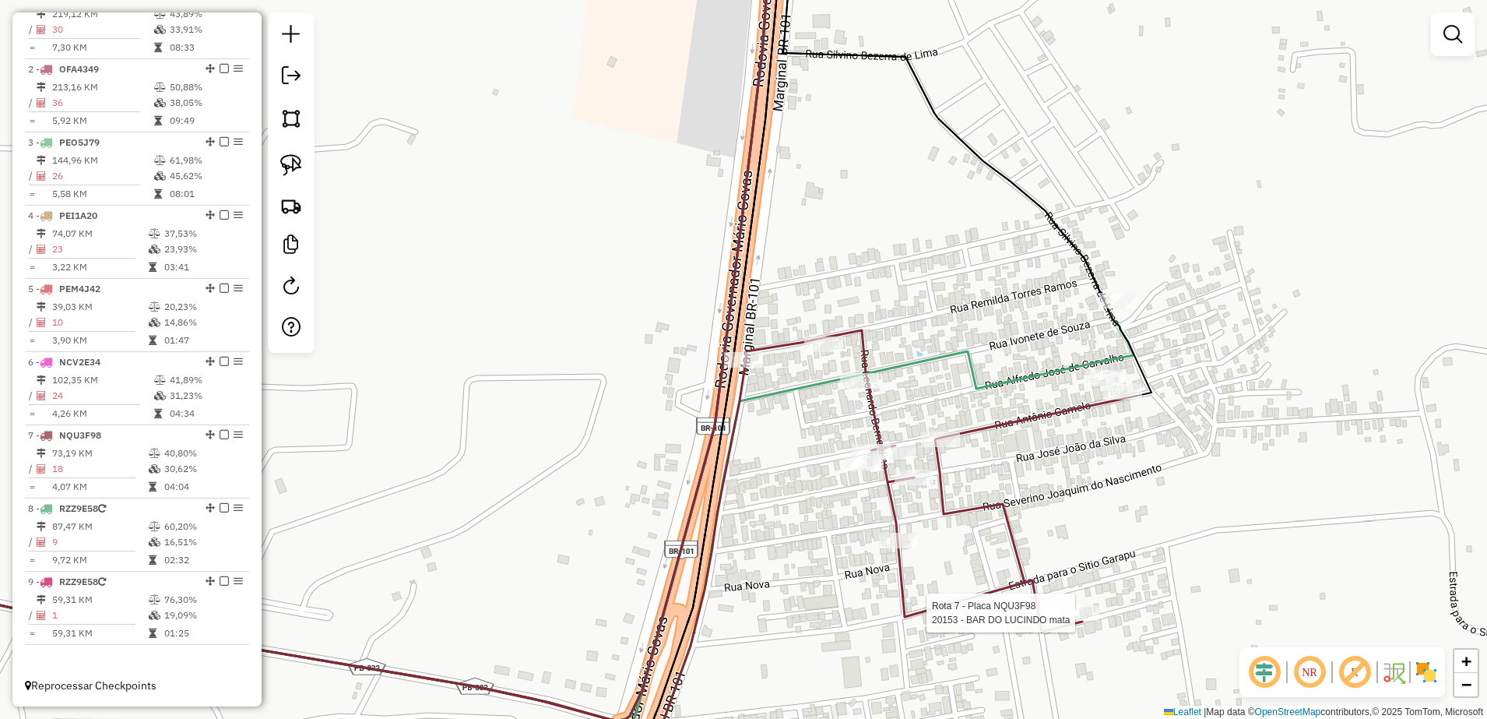
select select "**********"
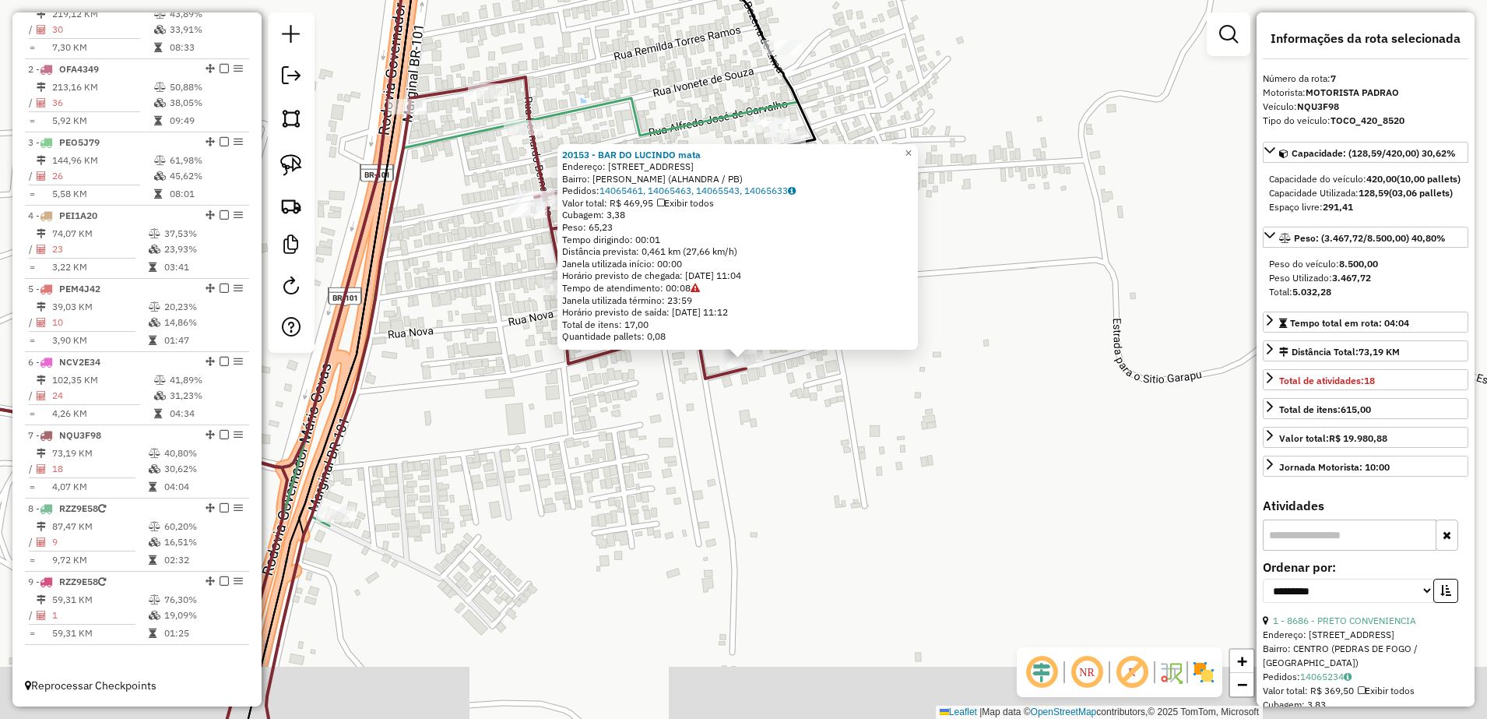
click at [730, 507] on div "20153 - BAR DO LUCINDO mata Endereço: [STREET_ADDRESS][PERSON_NAME] ([GEOGRAPHI…" at bounding box center [743, 359] width 1487 height 719
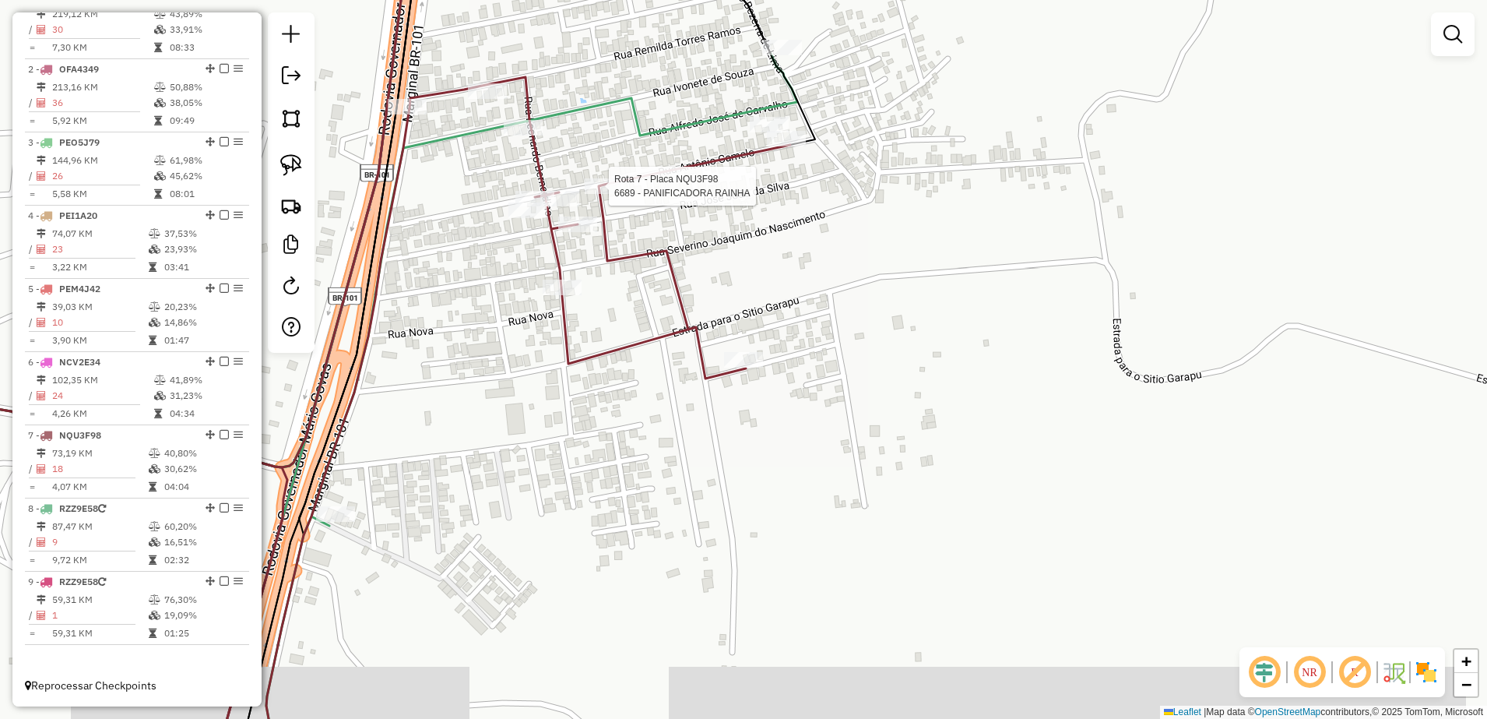
select select "**********"
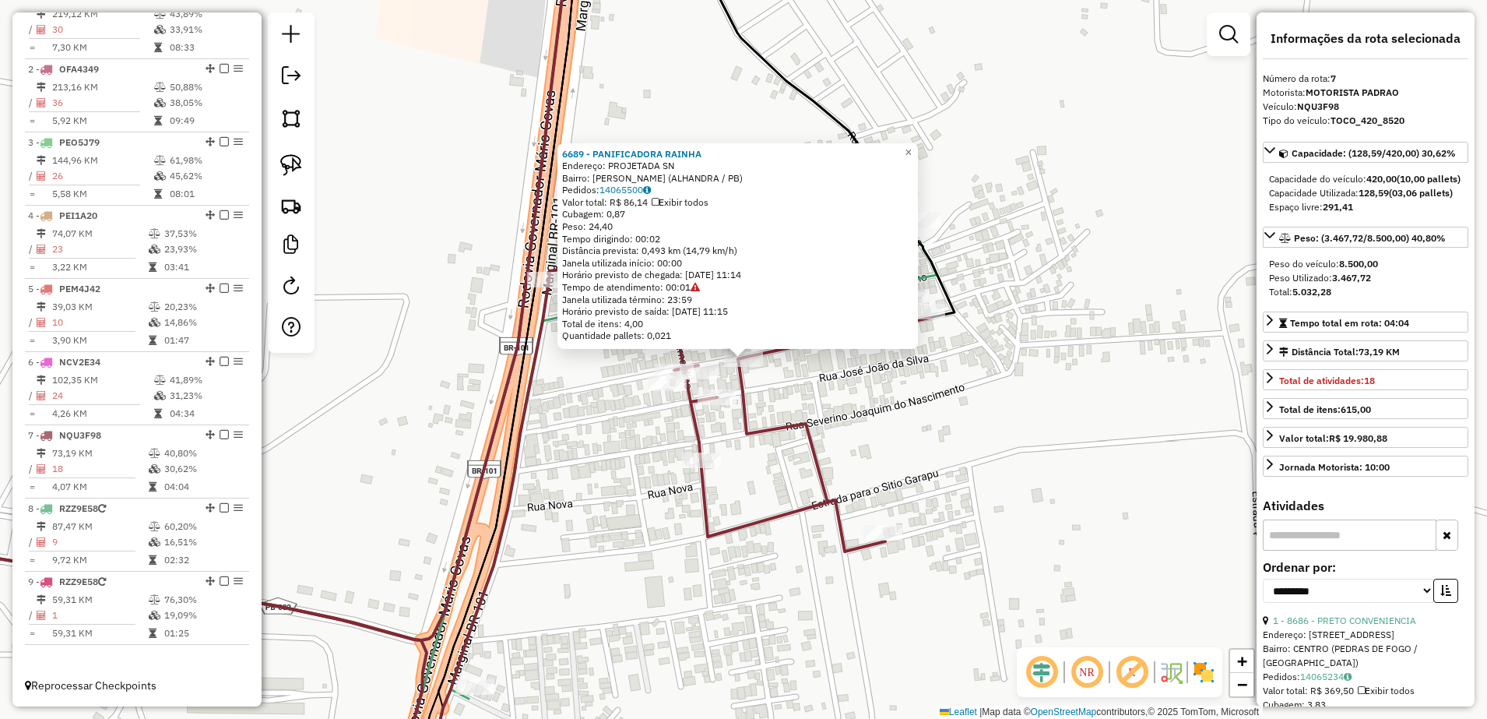
click at [847, 424] on div "6689 - PANIFICADORA RAINHA Endereço: PROJETADA SN Bairro: [PERSON_NAME] (ALHAND…" at bounding box center [743, 359] width 1487 height 719
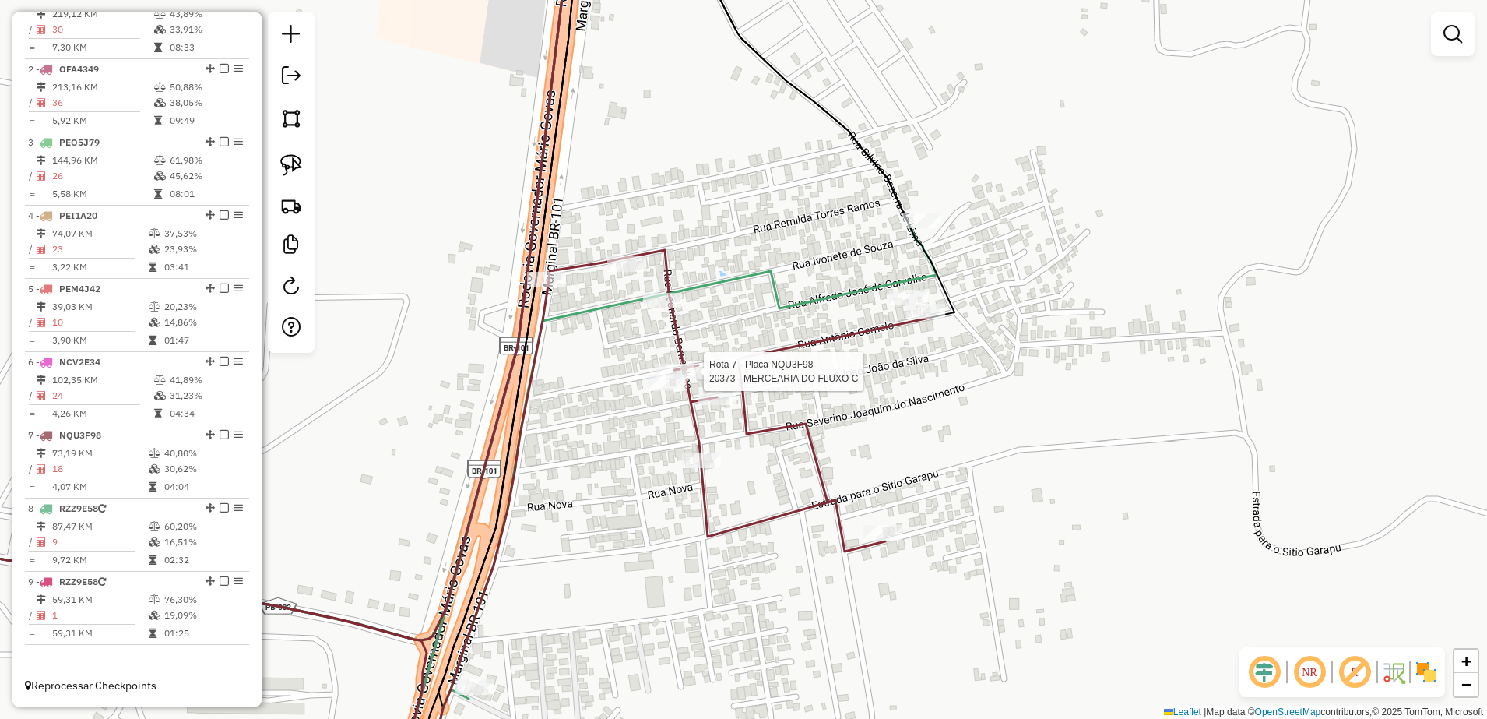
select select "**********"
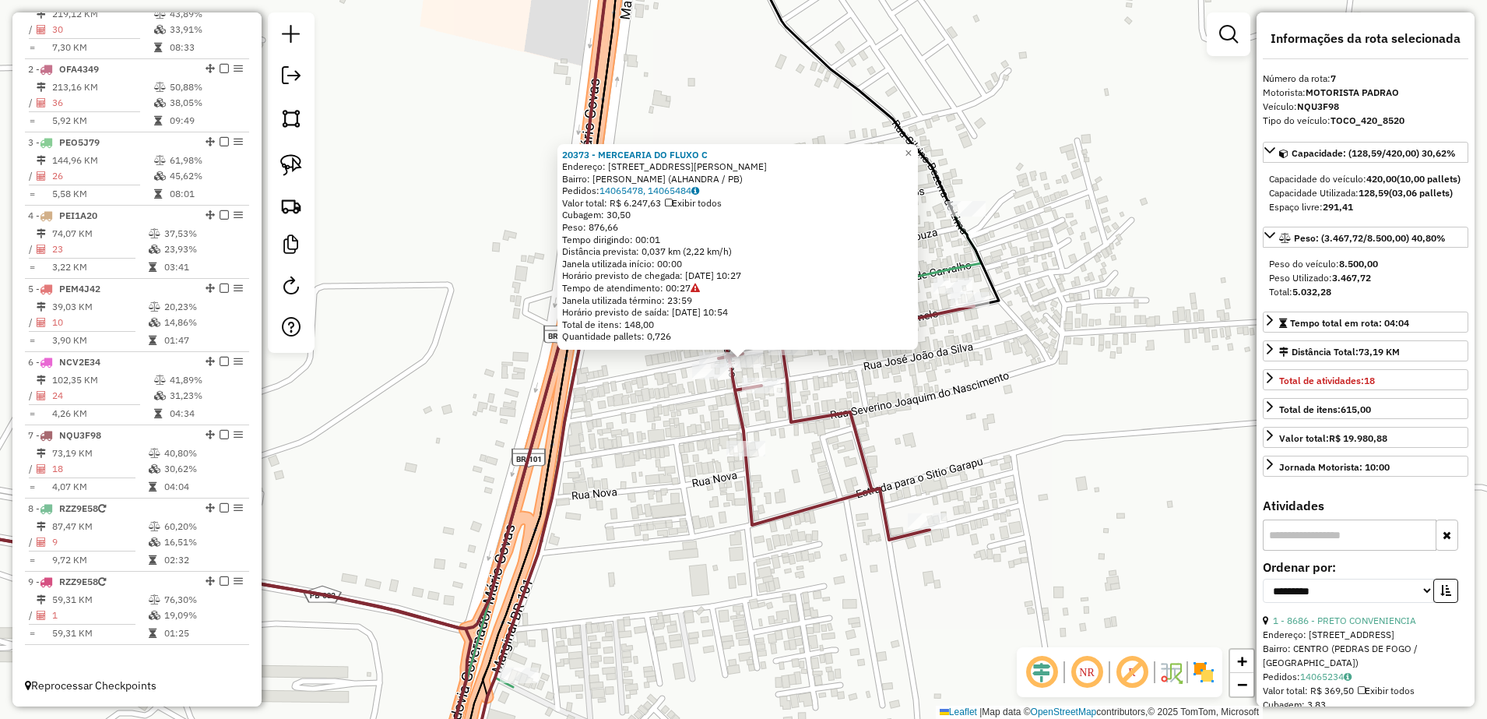
click at [854, 409] on icon at bounding box center [412, 514] width 1123 height 553
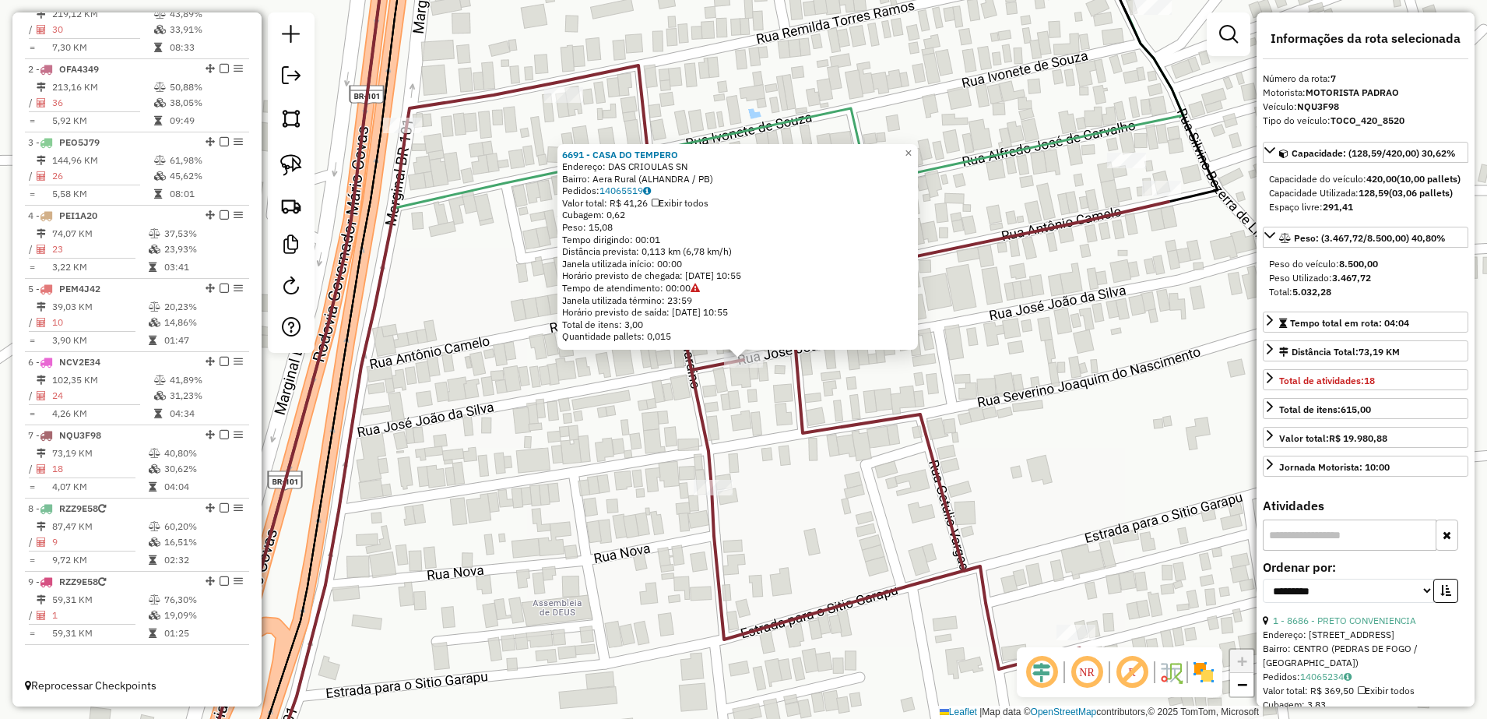
click at [849, 457] on div "6691 - CASA DO TEMPERO Endereço: DAS CRIOULAS SN Bairro: Aera Rural (ALHANDRA /…" at bounding box center [743, 359] width 1487 height 719
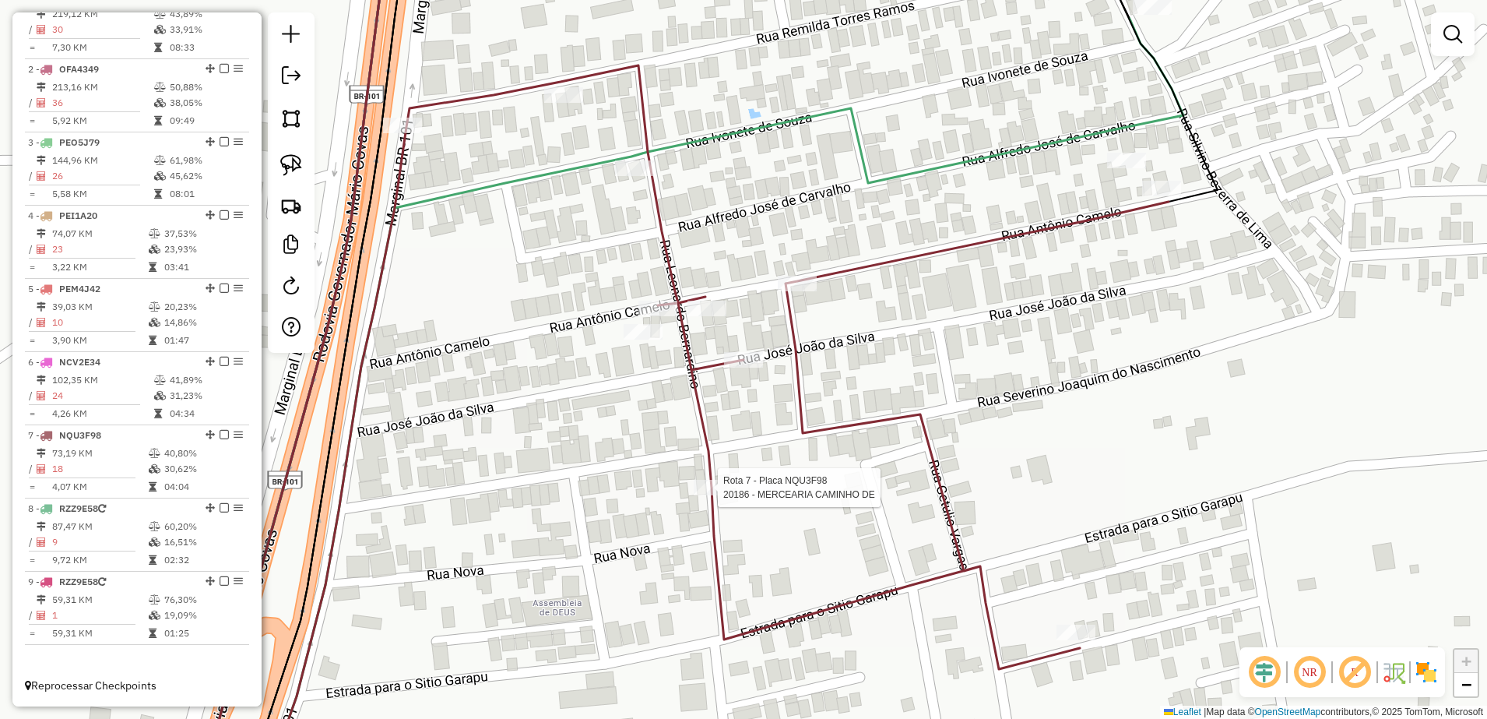
select select "**********"
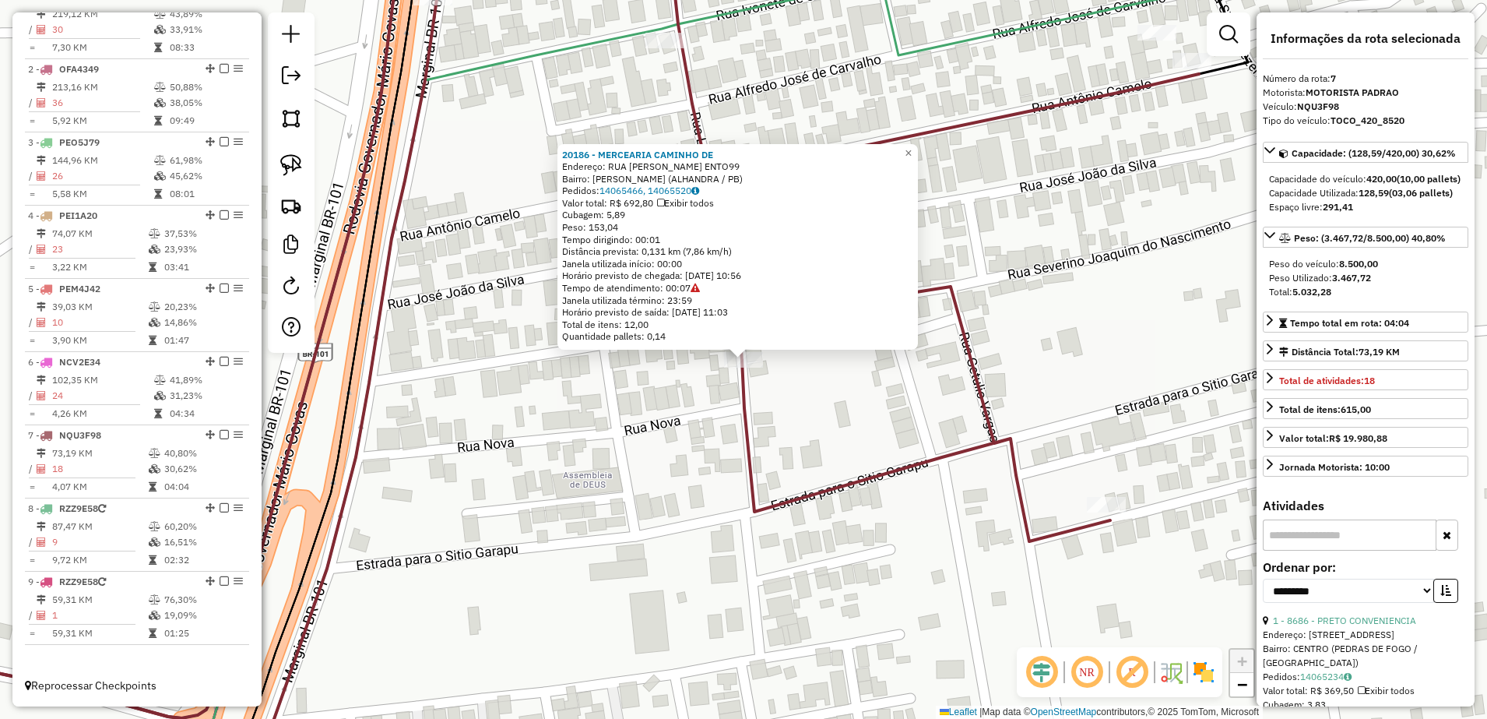
click at [861, 448] on div "20186 - MERCEARIA CAMINHO DE Endereço: RUA [PERSON_NAME] DO NASCIM ENTO99 Bairr…" at bounding box center [743, 359] width 1487 height 719
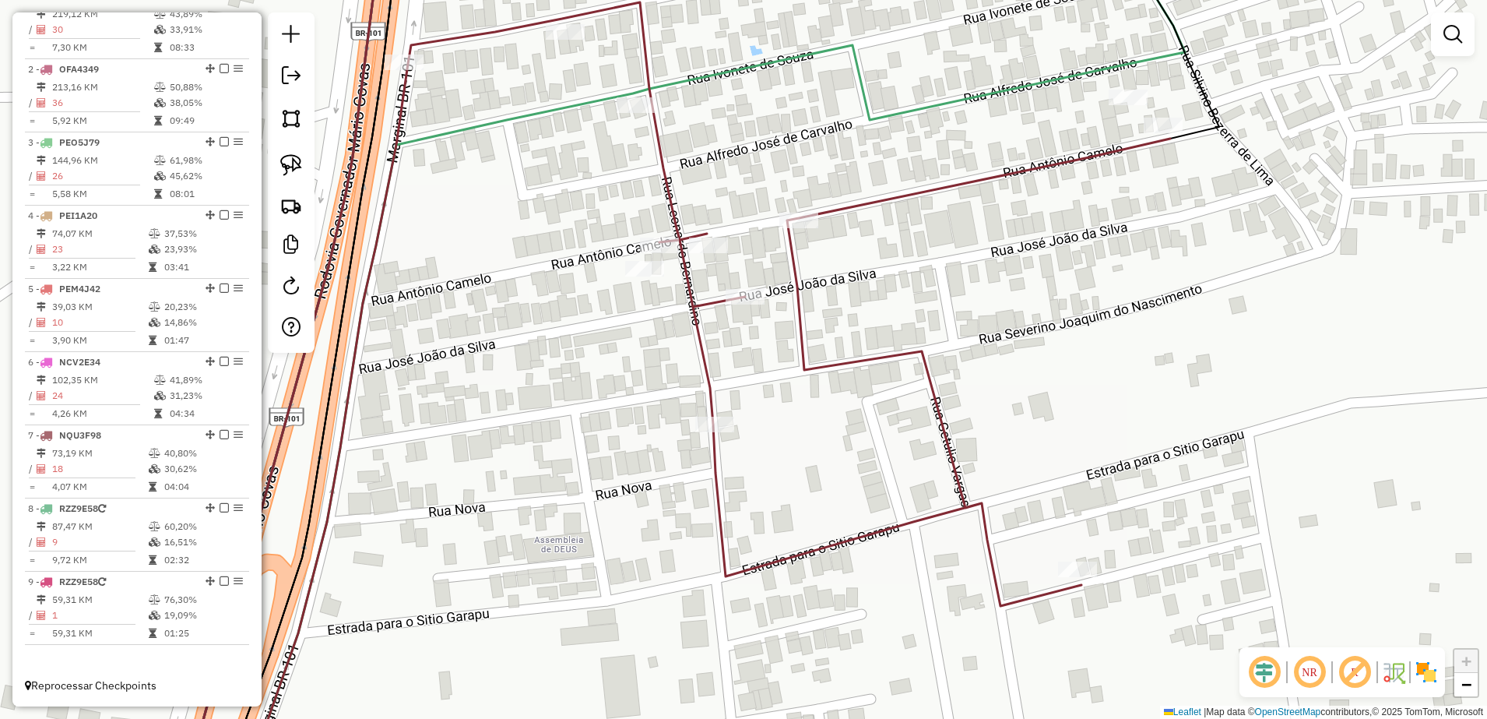
drag, startPoint x: 885, startPoint y: 358, endPoint x: 819, endPoint y: 434, distance: 101.0
click at [846, 460] on div "Janela de atendimento Grade de atendimento Capacidade Transportadoras Veículos …" at bounding box center [743, 359] width 1487 height 719
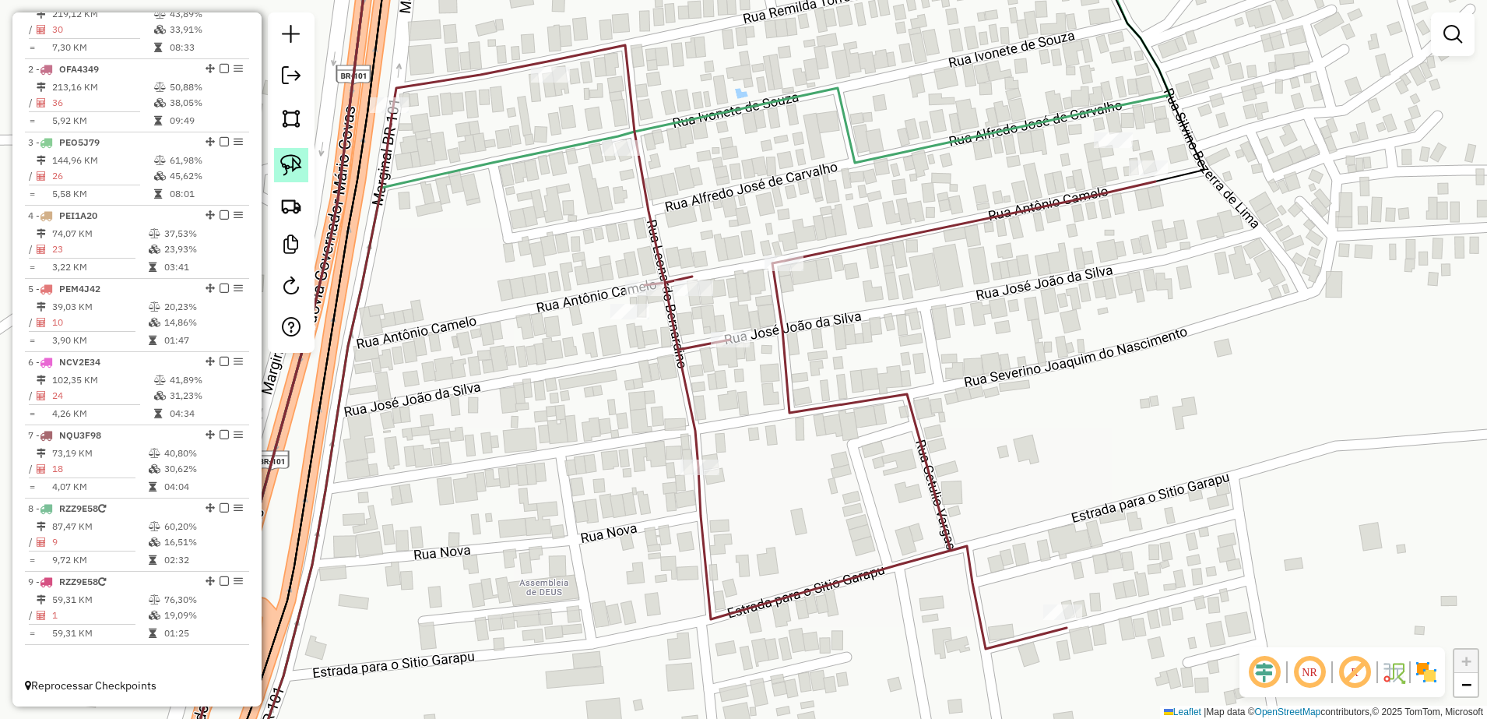
click at [289, 165] on img at bounding box center [291, 165] width 22 height 22
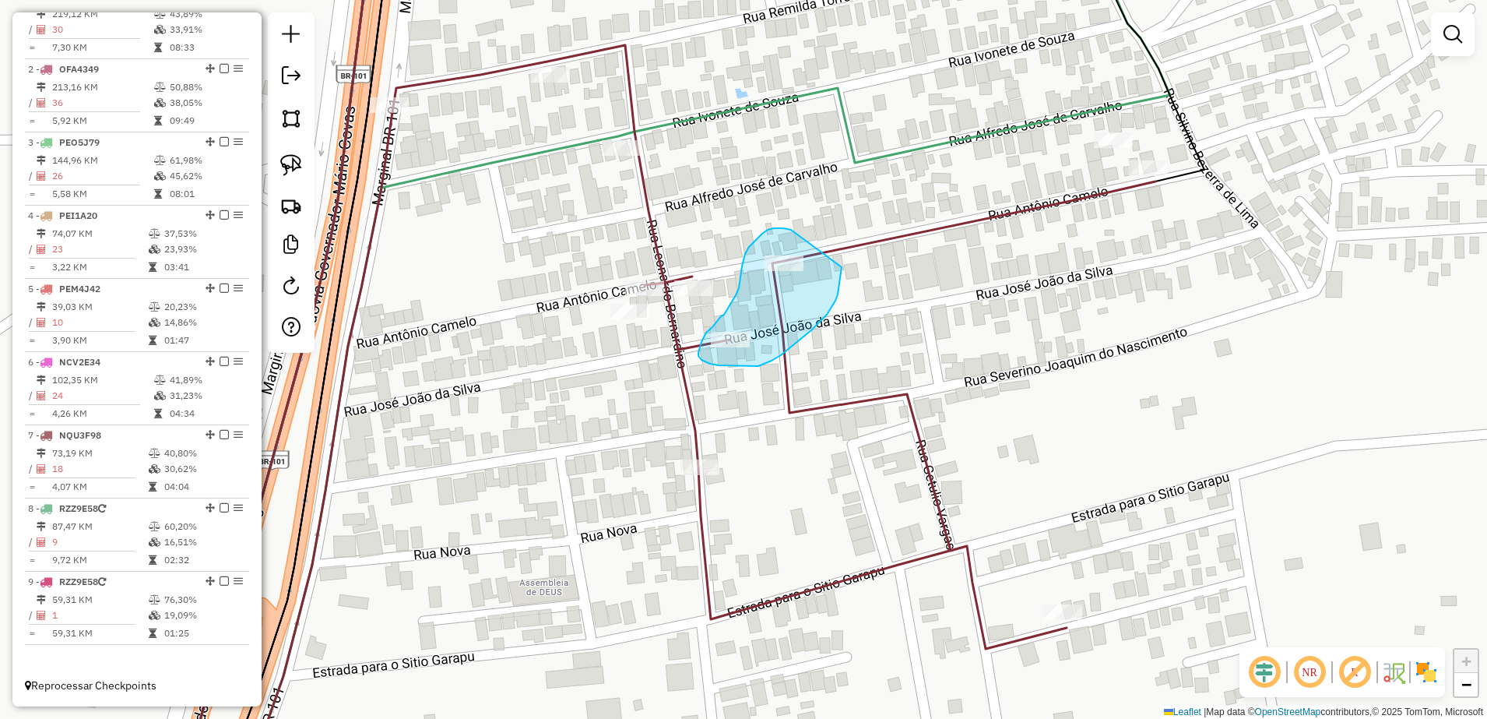
drag, startPoint x: 780, startPoint y: 228, endPoint x: 842, endPoint y: 259, distance: 68.9
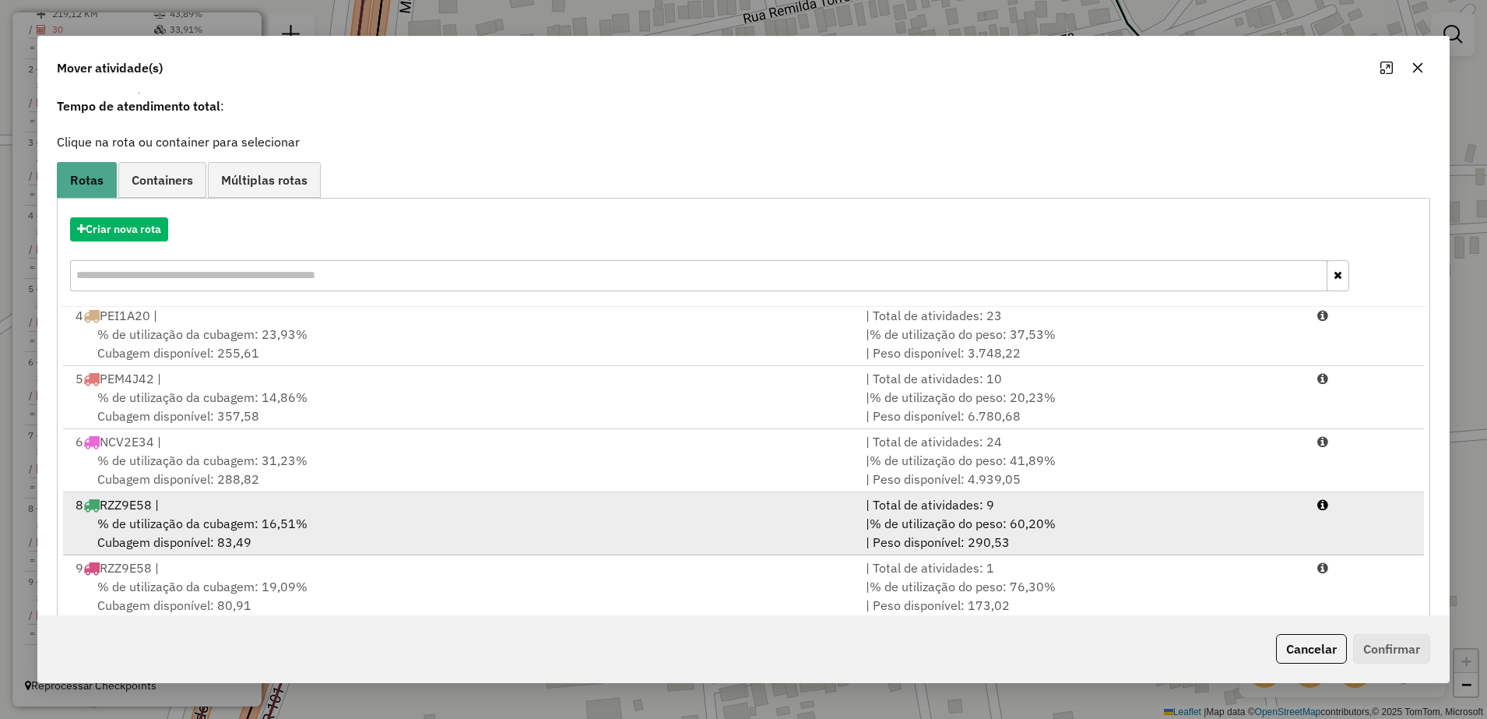
scroll to position [88, 0]
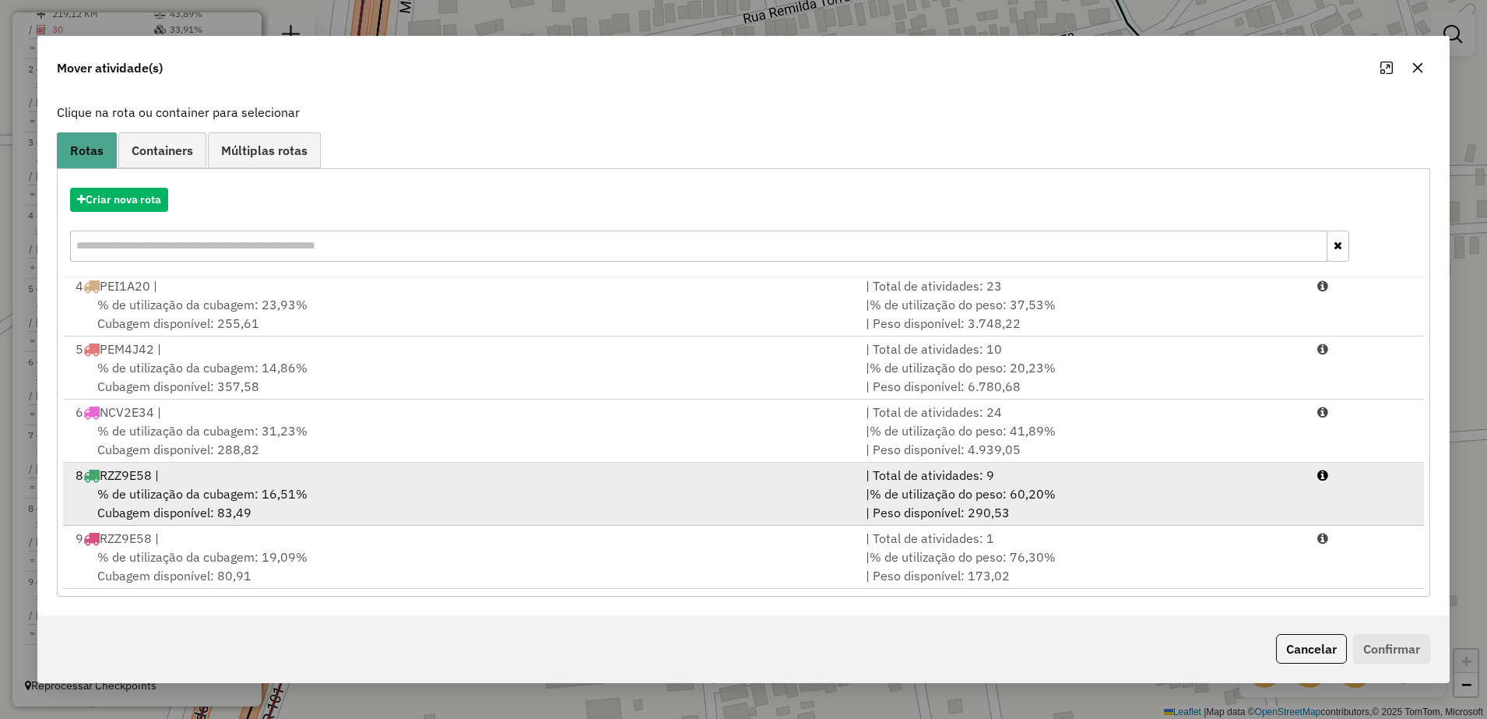
click at [388, 498] on div "% de utilização da cubagem: 16,51% Cubagem disponível: 83,49" at bounding box center [461, 502] width 790 height 37
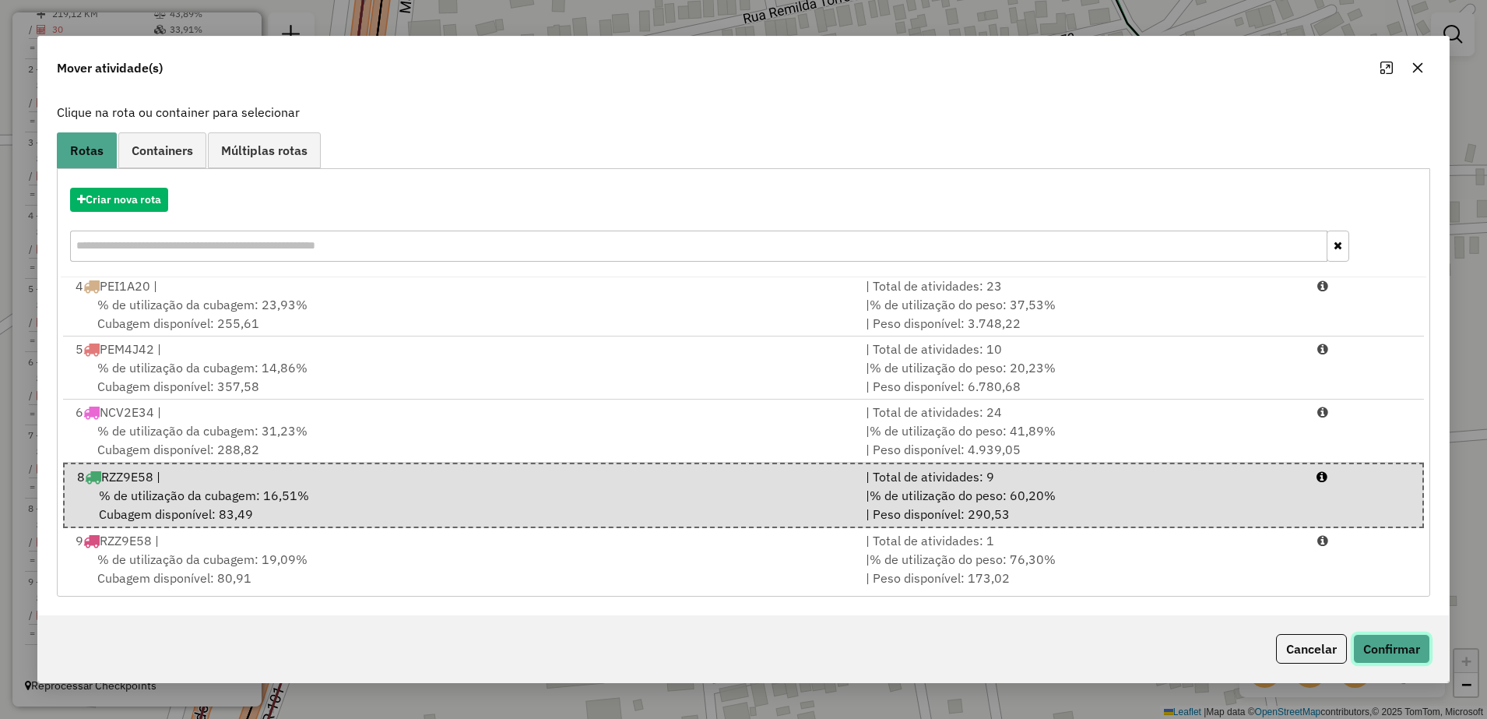
click at [1396, 652] on button "Confirmar" at bounding box center [1391, 649] width 77 height 30
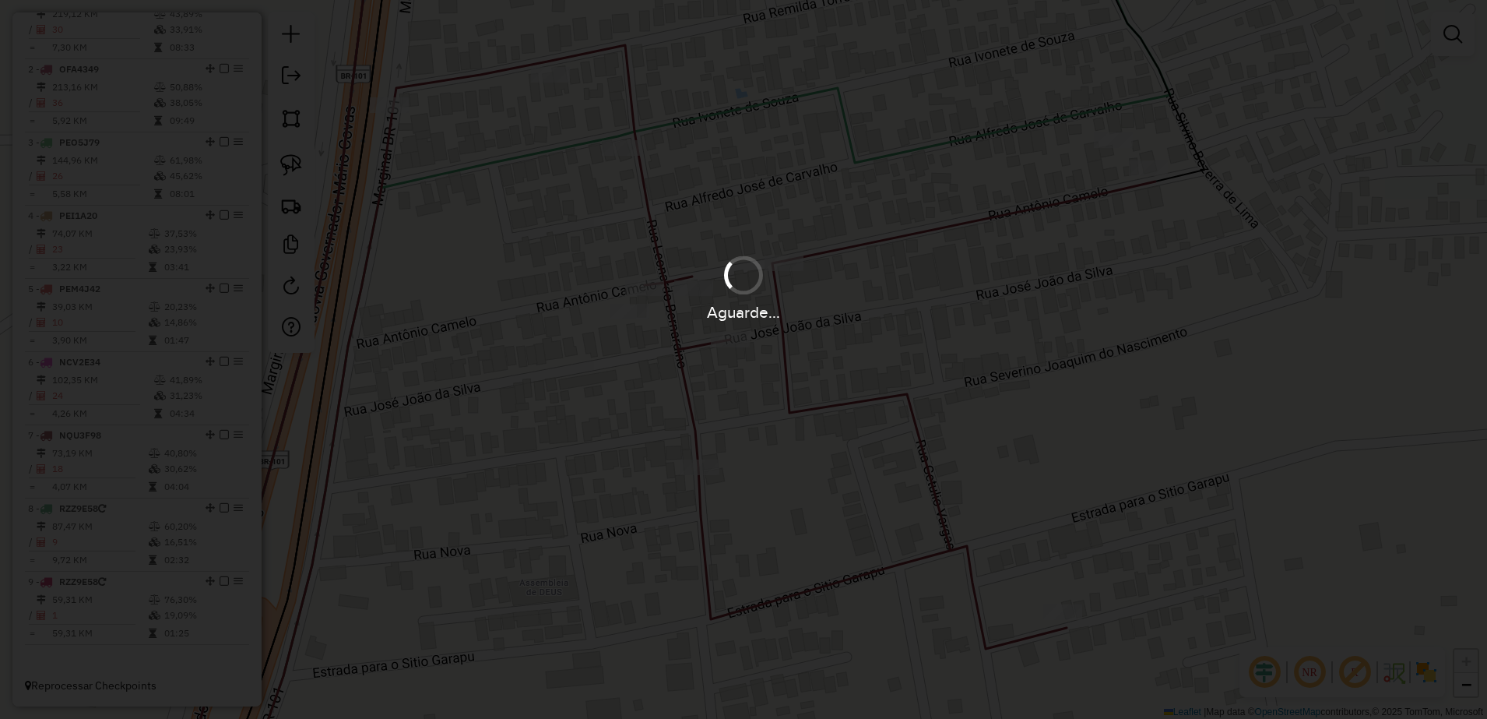
scroll to position [0, 0]
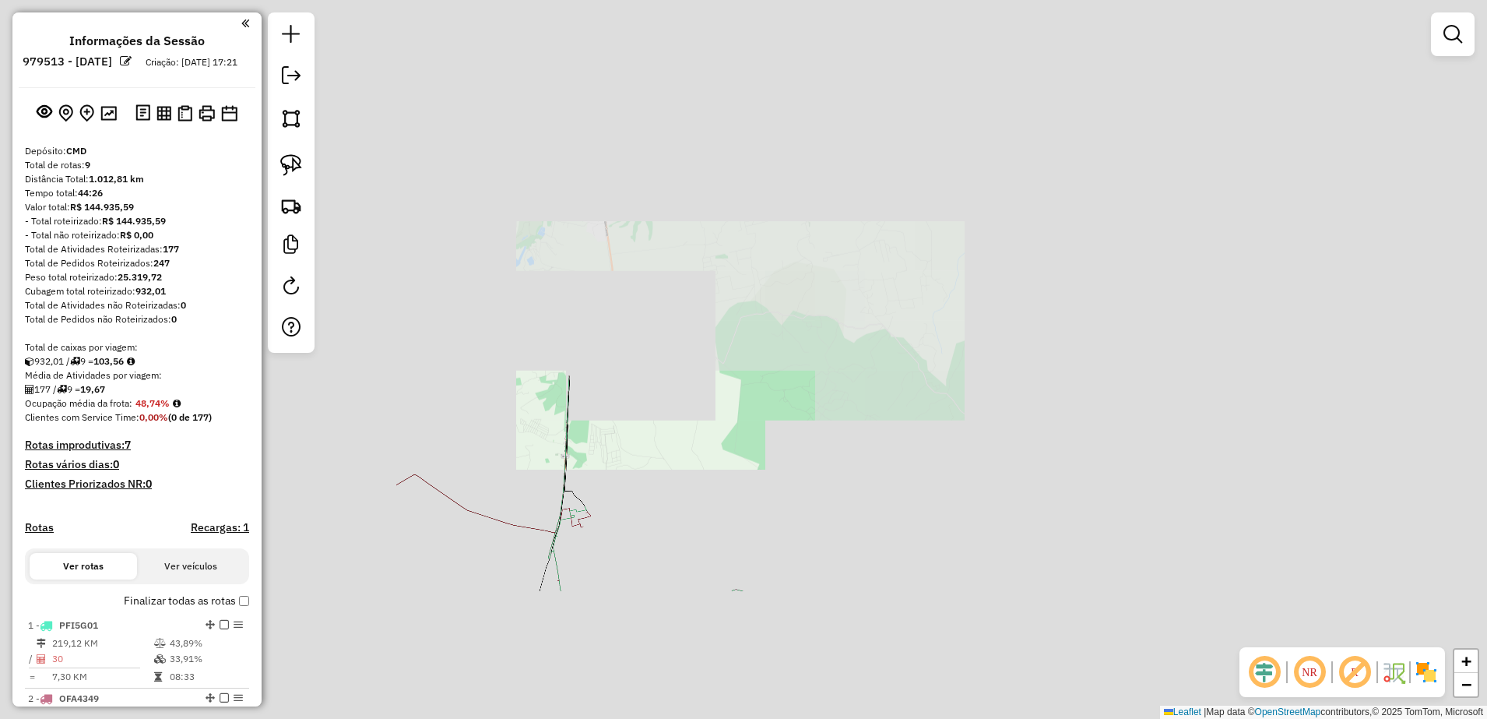
scroll to position [643, 0]
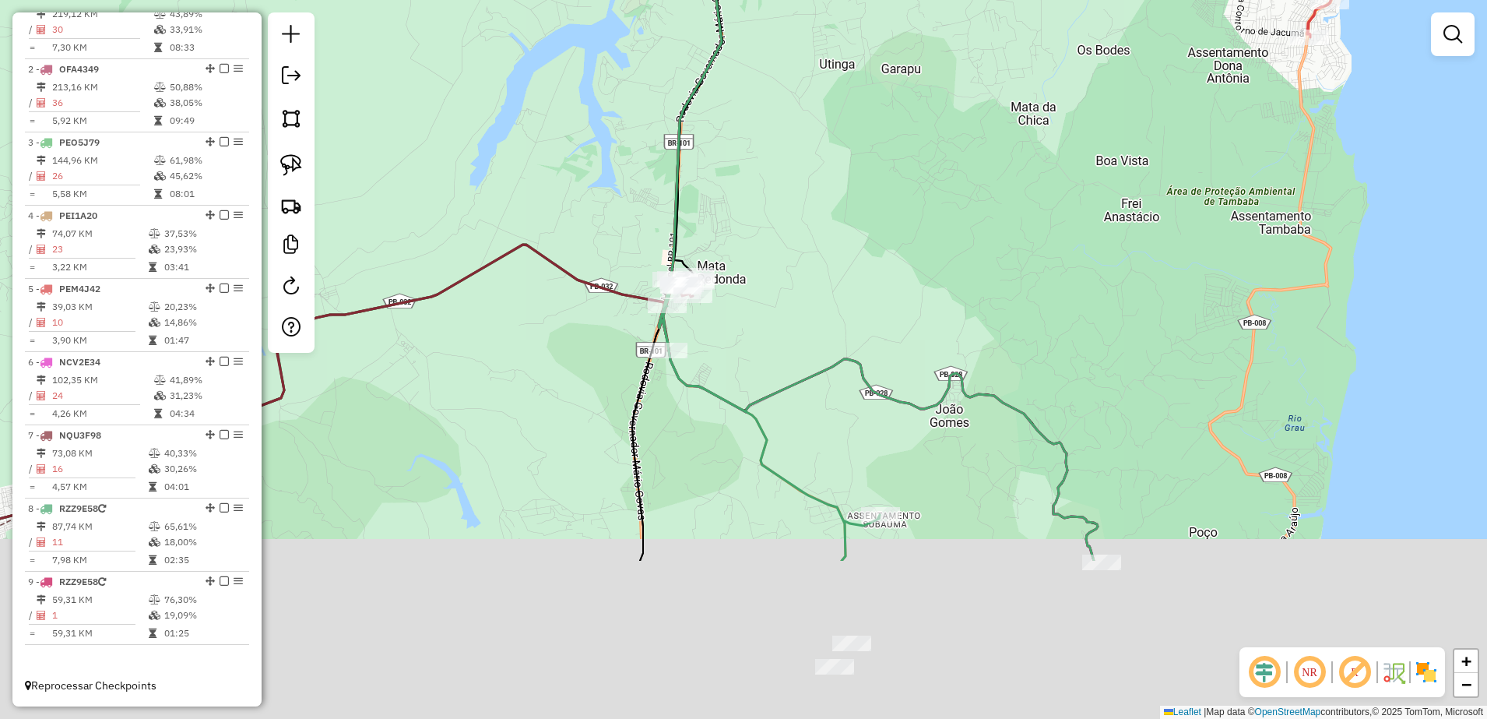
drag, startPoint x: 862, startPoint y: 501, endPoint x: 978, endPoint y: 250, distance: 276.2
click at [978, 250] on div "Janela de atendimento Grade de atendimento Capacidade Transportadoras Veículos …" at bounding box center [743, 359] width 1487 height 719
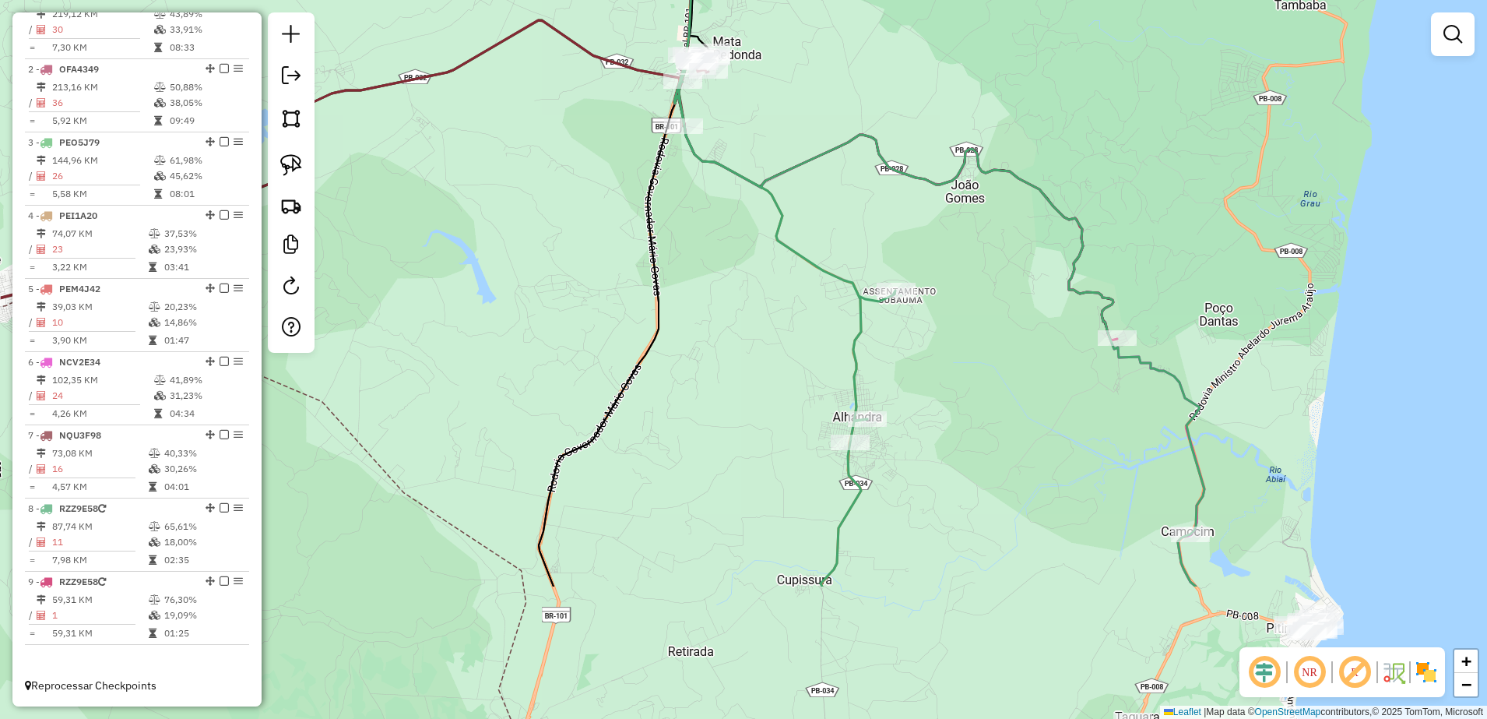
drag, startPoint x: 935, startPoint y: 374, endPoint x: 944, endPoint y: 170, distance: 205.0
click at [944, 170] on div "Janela de atendimento Grade de atendimento Capacidade Transportadoras Veículos …" at bounding box center [743, 359] width 1487 height 719
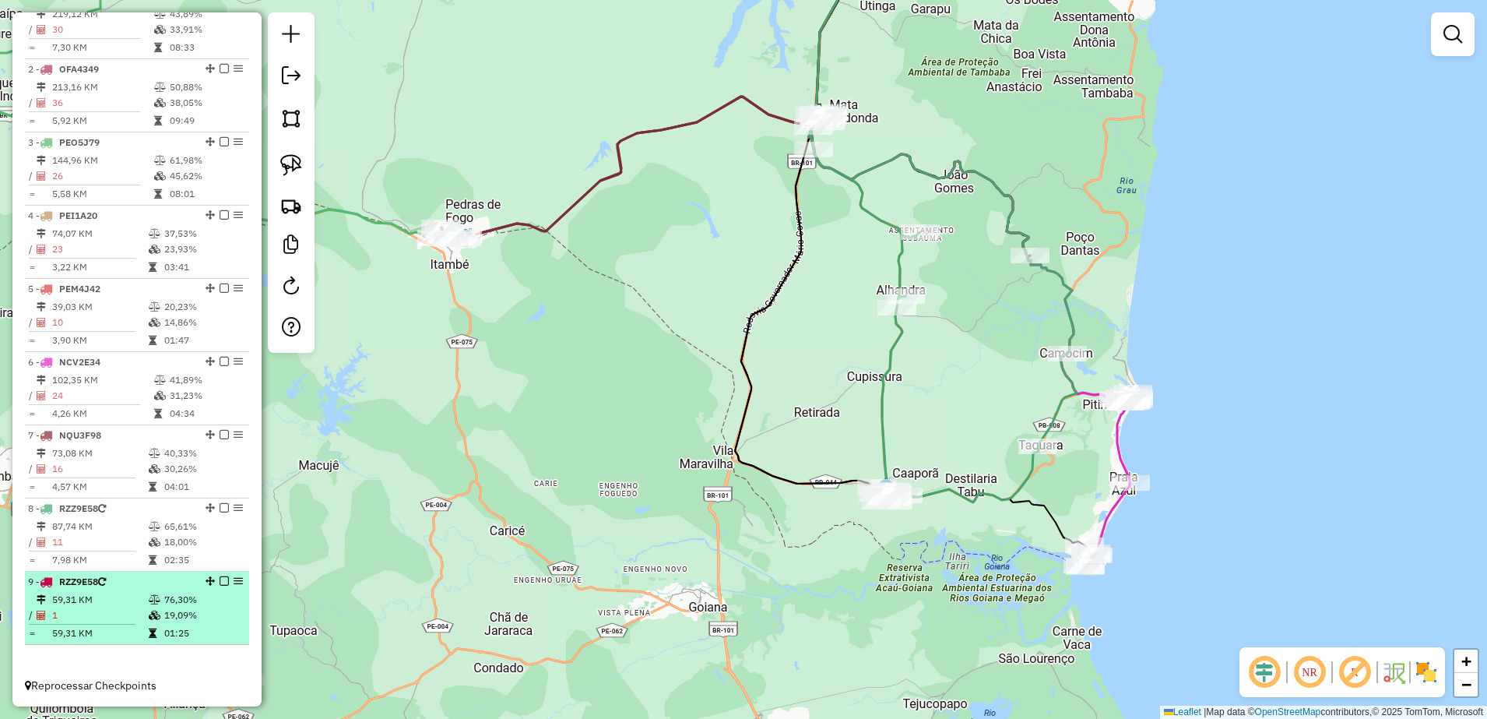
click at [97, 589] on li "9 - RZZ9E58 59,31 KM 76,30% / 1 19,09% = 59,31 KM 01:25" at bounding box center [137, 607] width 224 height 73
select select "**********"
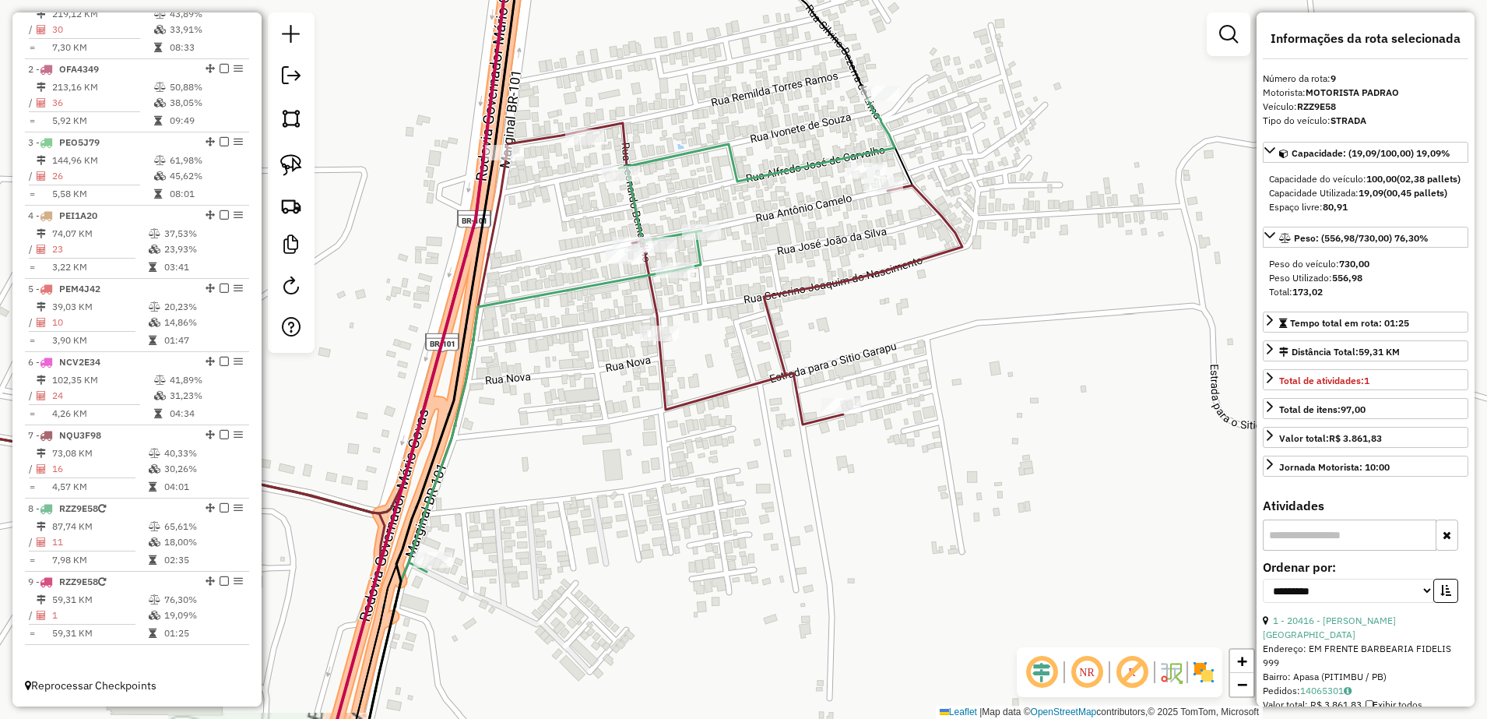
drag, startPoint x: 613, startPoint y: 422, endPoint x: 583, endPoint y: 505, distance: 88.7
click at [583, 505] on div "Janela de atendimento Grade de atendimento Capacidade Transportadoras Veículos …" at bounding box center [743, 359] width 1487 height 719
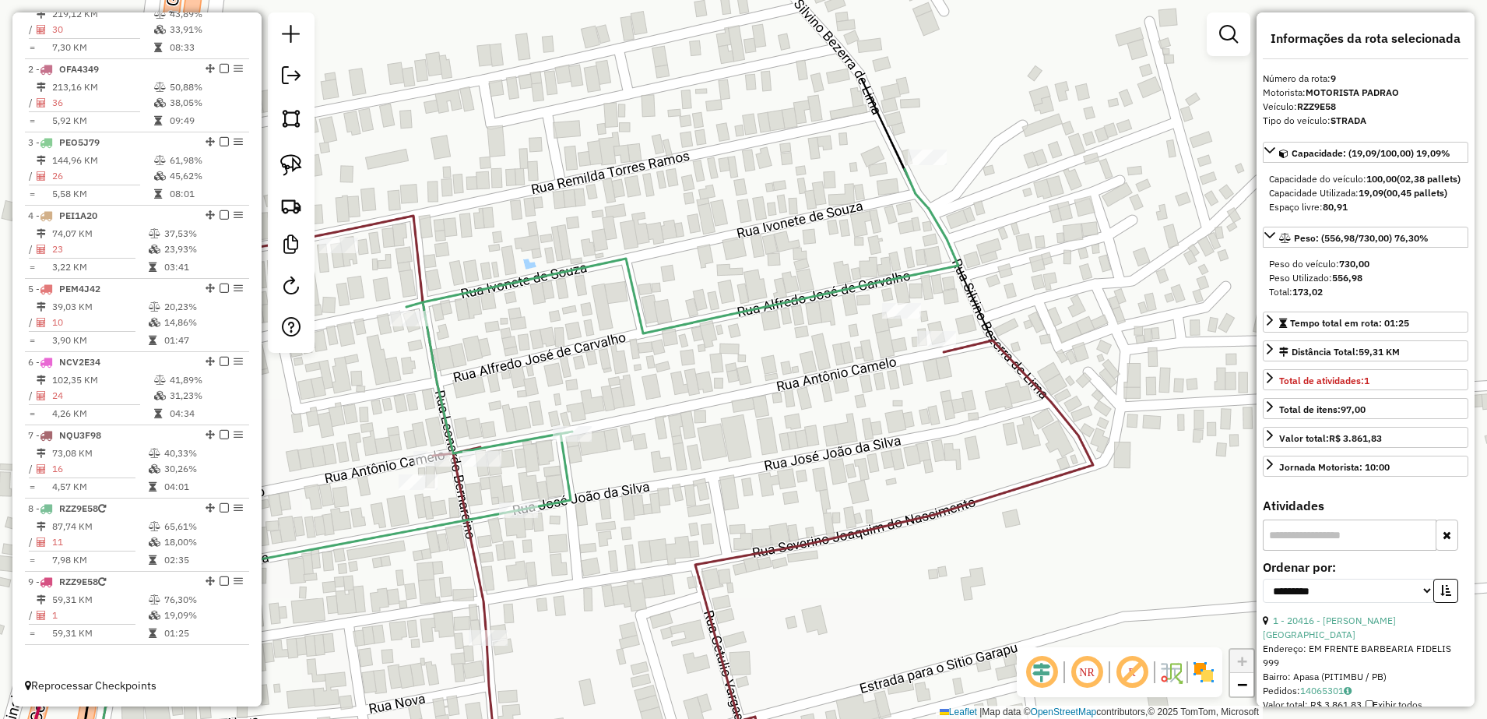
drag, startPoint x: 768, startPoint y: 375, endPoint x: 769, endPoint y: 508, distance: 133.1
click at [769, 508] on div "Janela de atendimento Grade de atendimento Capacidade Transportadoras Veículos …" at bounding box center [743, 359] width 1487 height 719
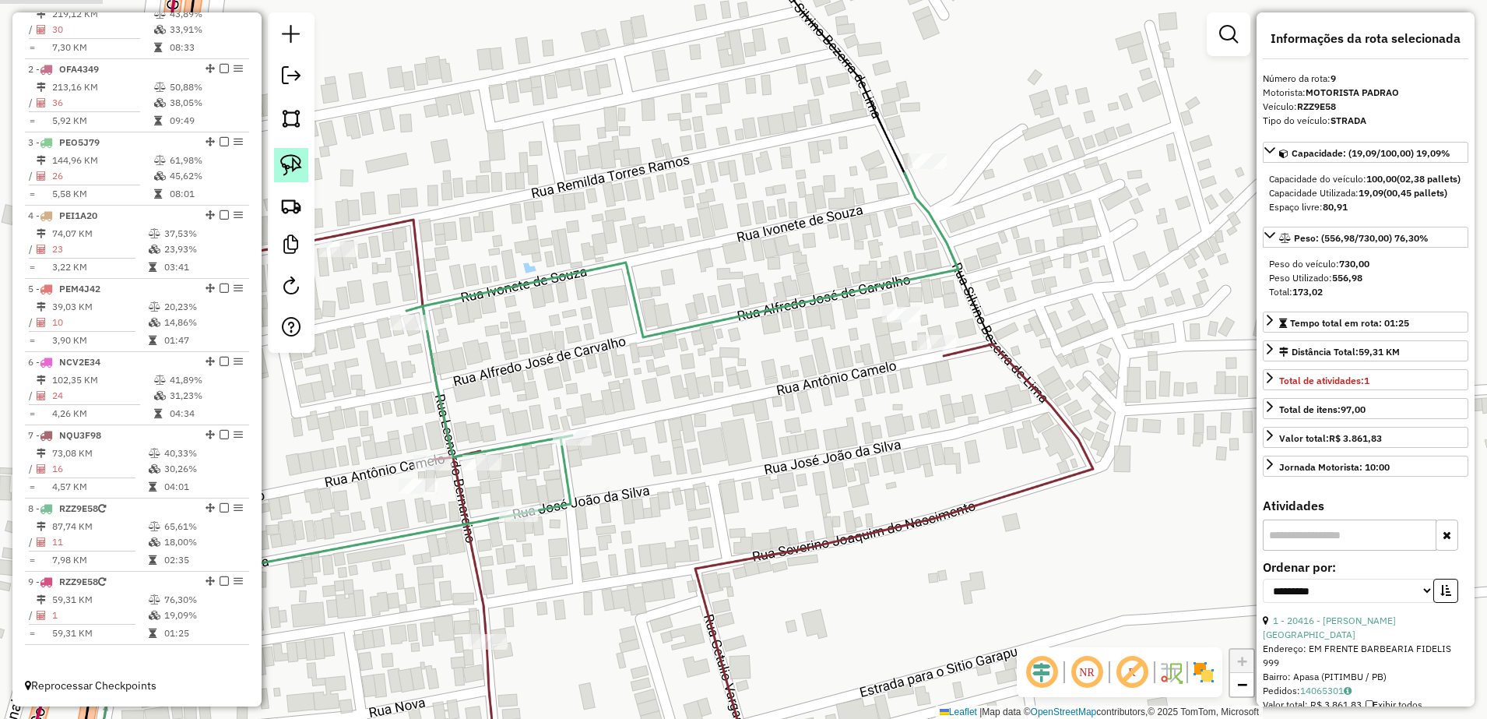
click at [300, 157] on img at bounding box center [291, 165] width 22 height 22
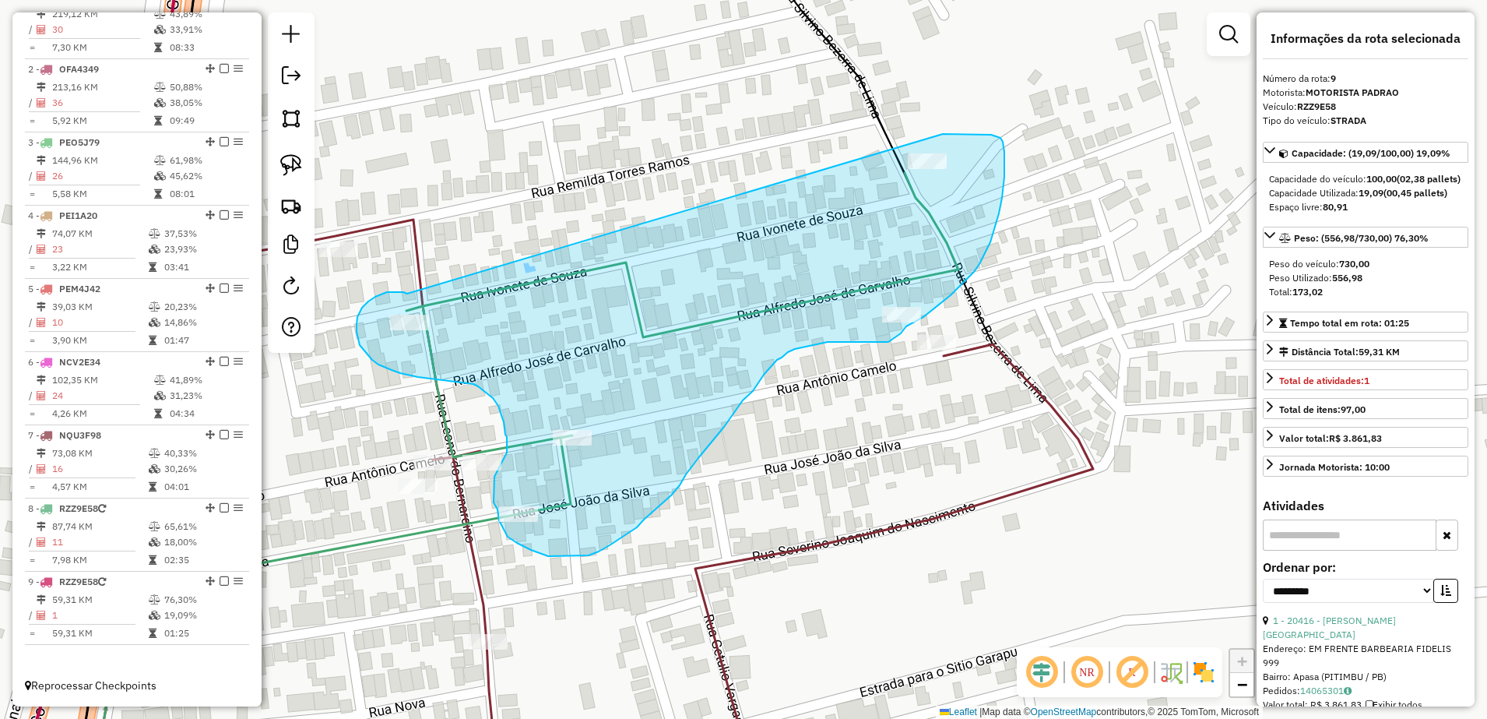
drag, startPoint x: 404, startPoint y: 293, endPoint x: 932, endPoint y: 130, distance: 552.3
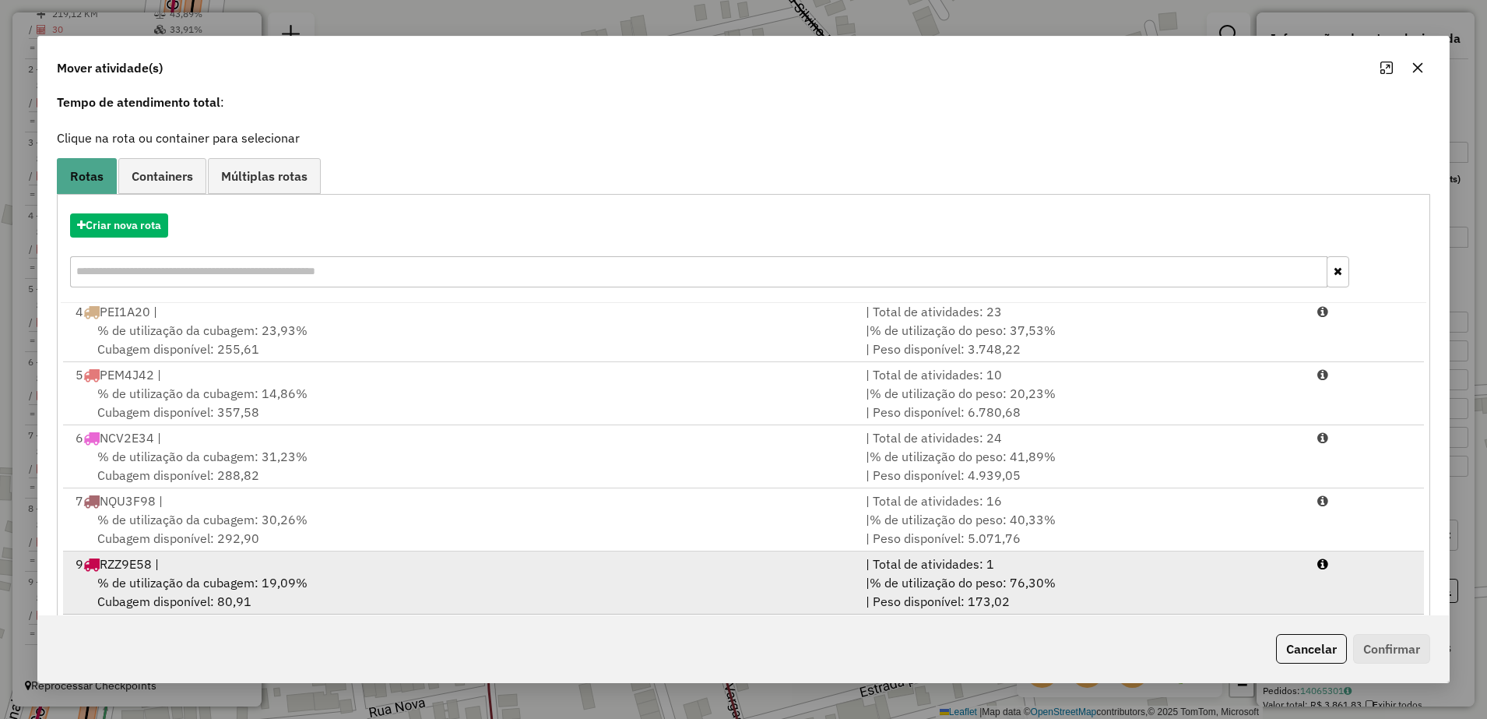
scroll to position [88, 0]
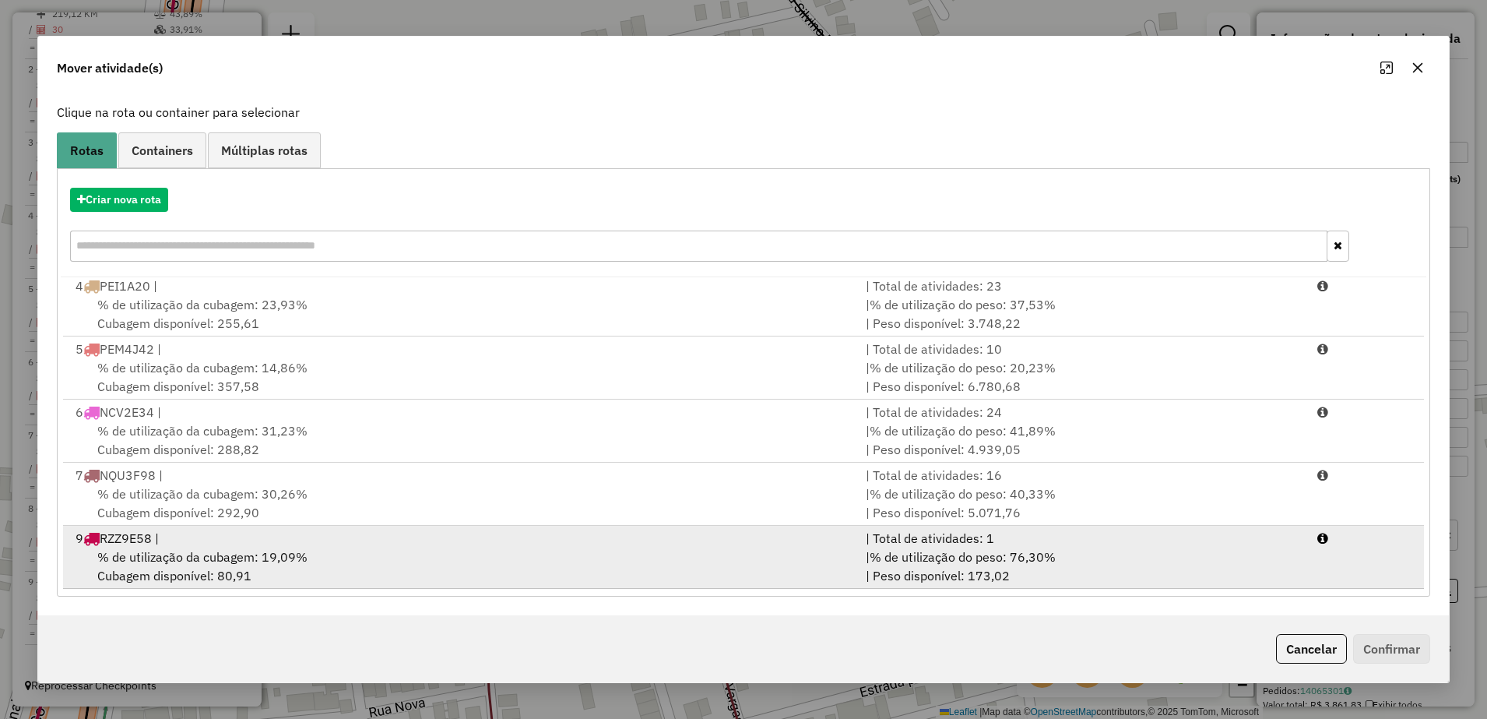
click at [367, 567] on div "% de utilização da cubagem: 19,09% Cubagem disponível: 80,91" at bounding box center [461, 565] width 790 height 37
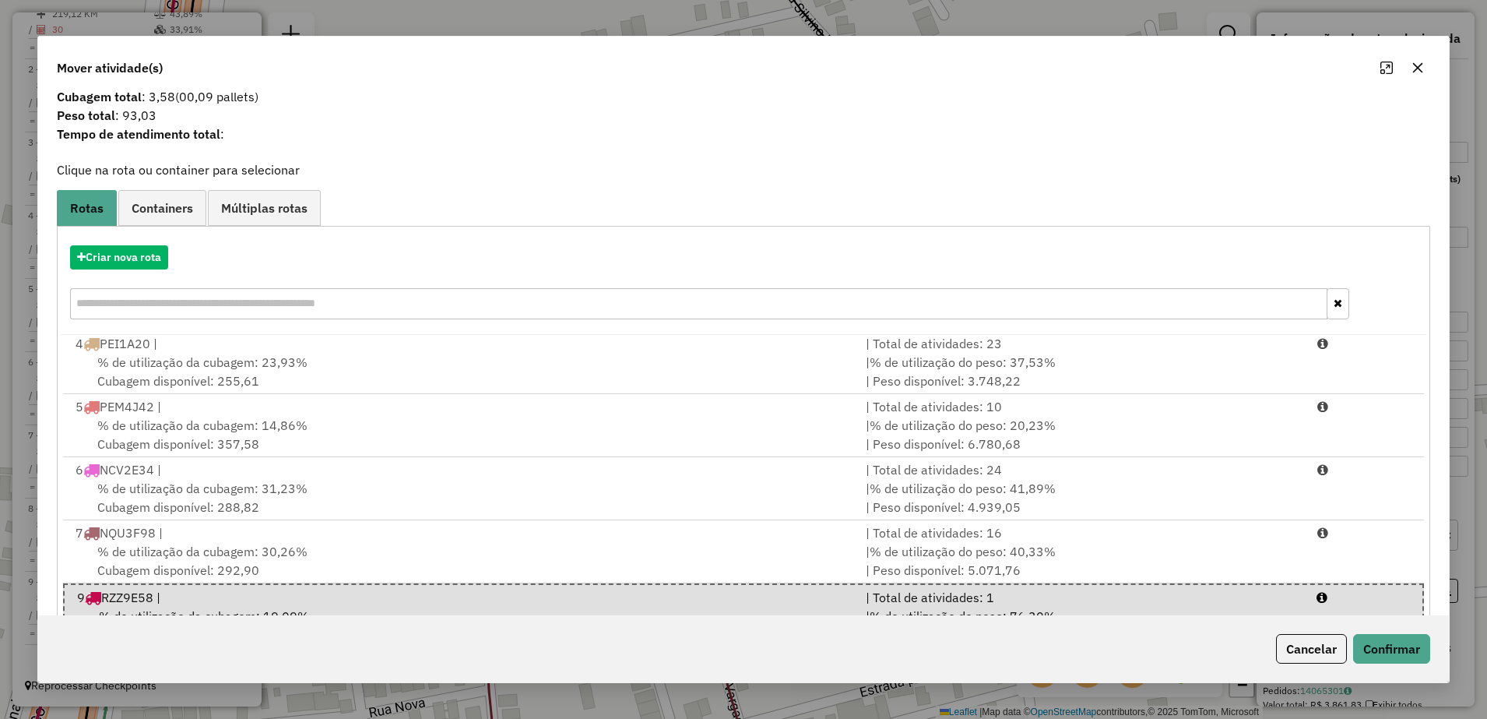
scroll to position [0, 0]
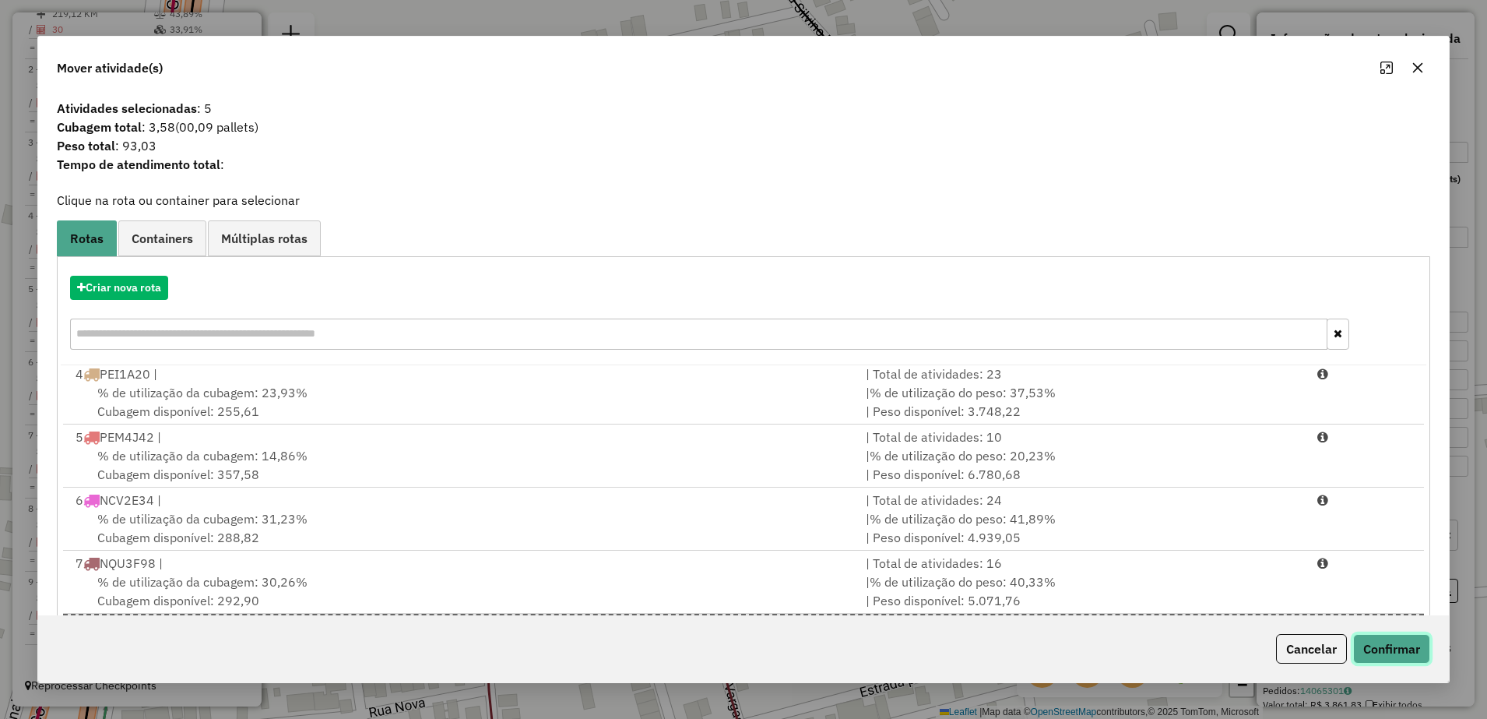
click at [1394, 639] on button "Confirmar" at bounding box center [1391, 649] width 77 height 30
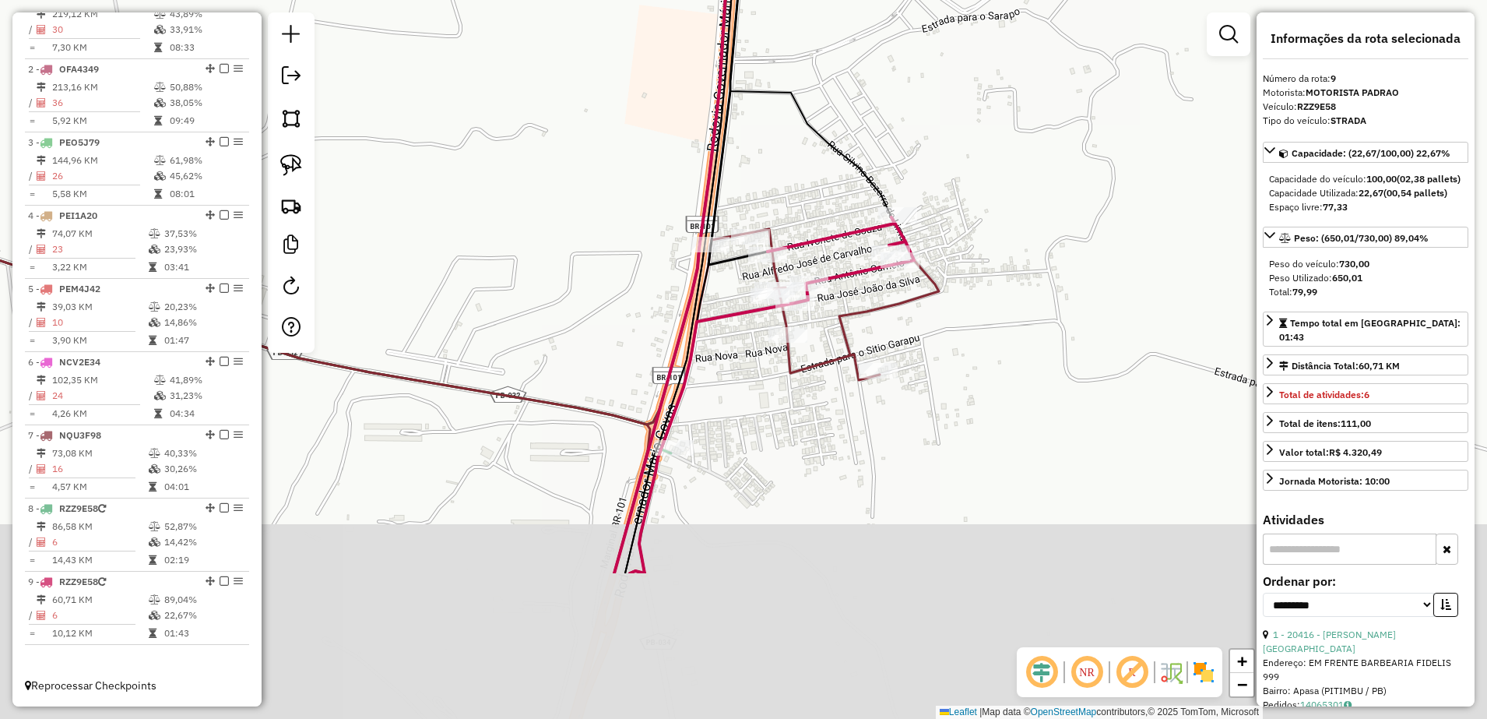
drag, startPoint x: 855, startPoint y: 493, endPoint x: 975, endPoint y: 240, distance: 280.3
click at [984, 235] on div "Janela de atendimento Grade de atendimento Capacidade Transportadoras Veículos …" at bounding box center [743, 359] width 1487 height 719
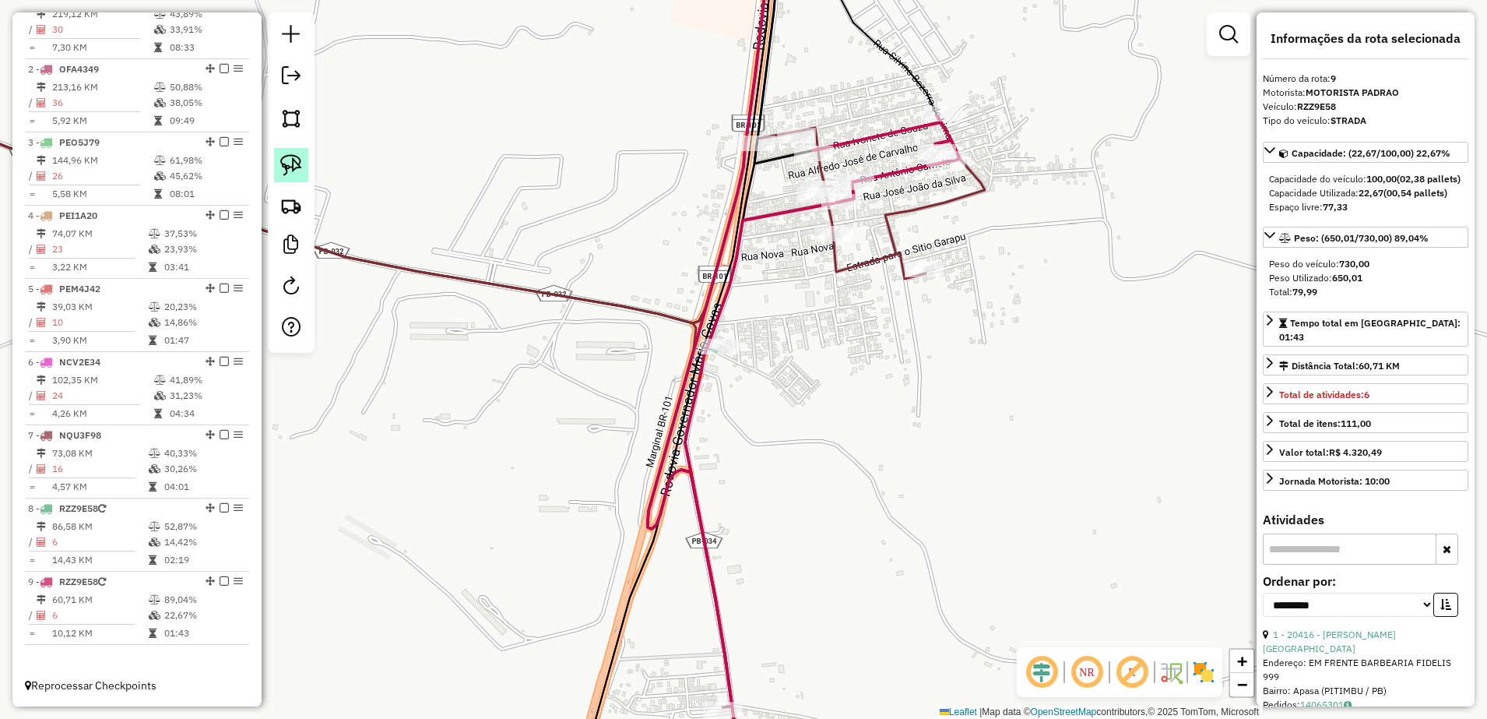
click at [289, 170] on img at bounding box center [291, 165] width 22 height 22
drag, startPoint x: 770, startPoint y: 324, endPoint x: 736, endPoint y: 360, distance: 49.6
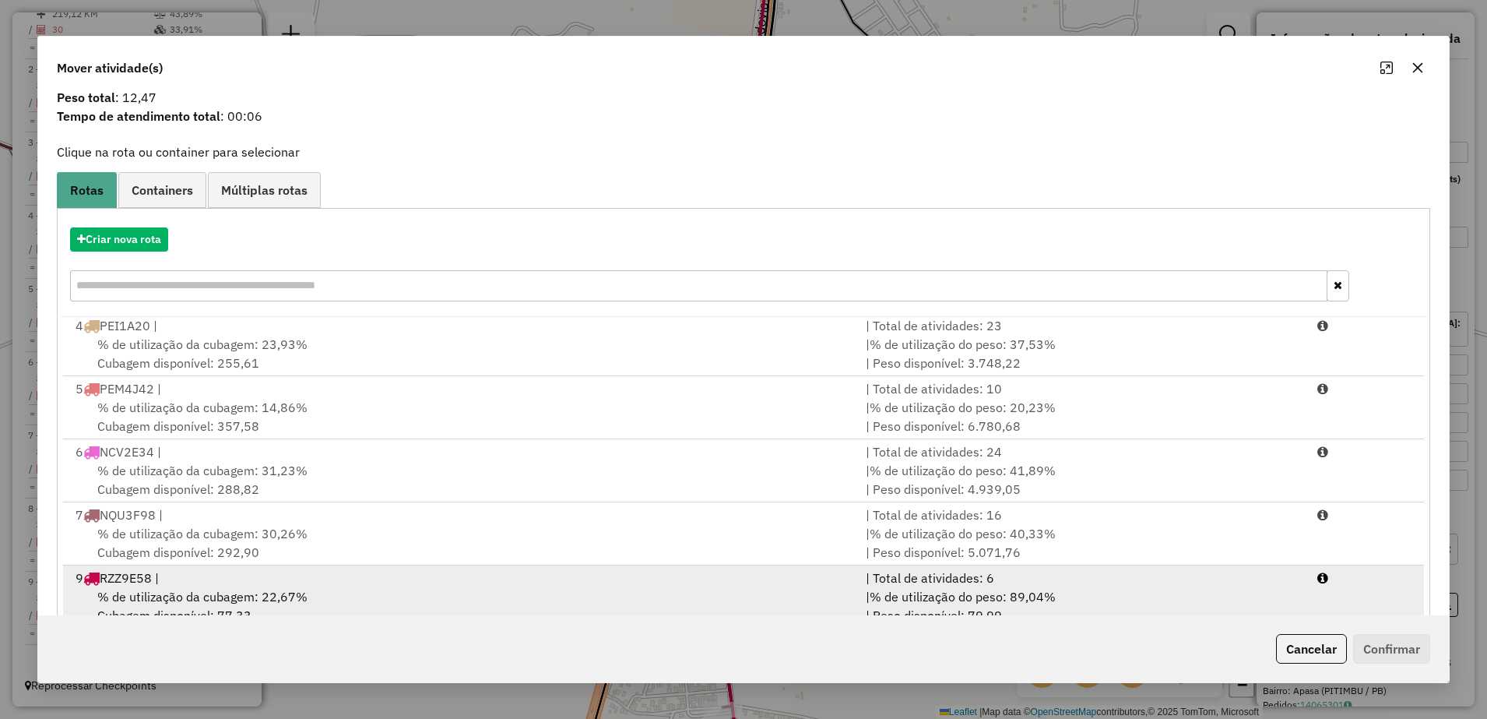
scroll to position [88, 0]
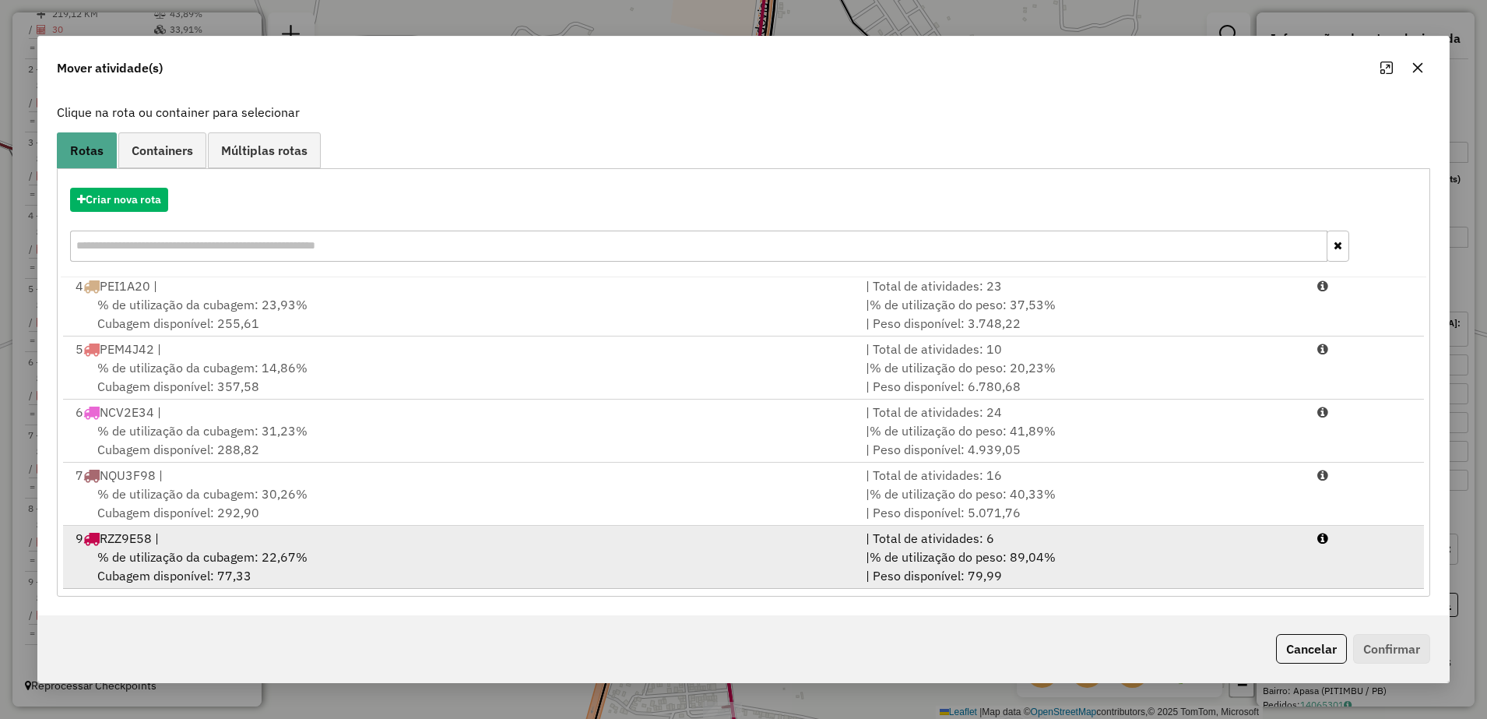
click at [434, 559] on div "% de utilização da cubagem: 22,67% Cubagem disponível: 77,33" at bounding box center [461, 565] width 790 height 37
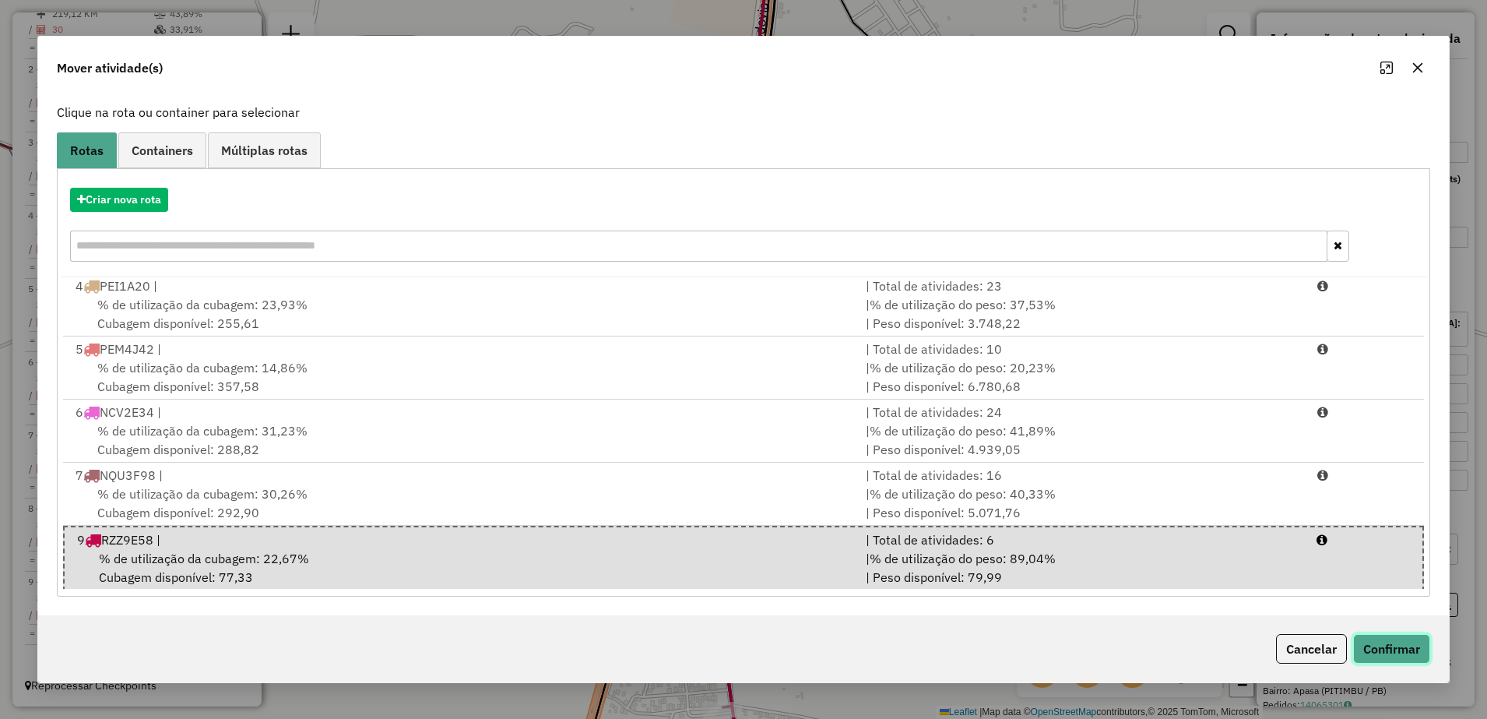
click at [1394, 645] on button "Confirmar" at bounding box center [1391, 649] width 77 height 30
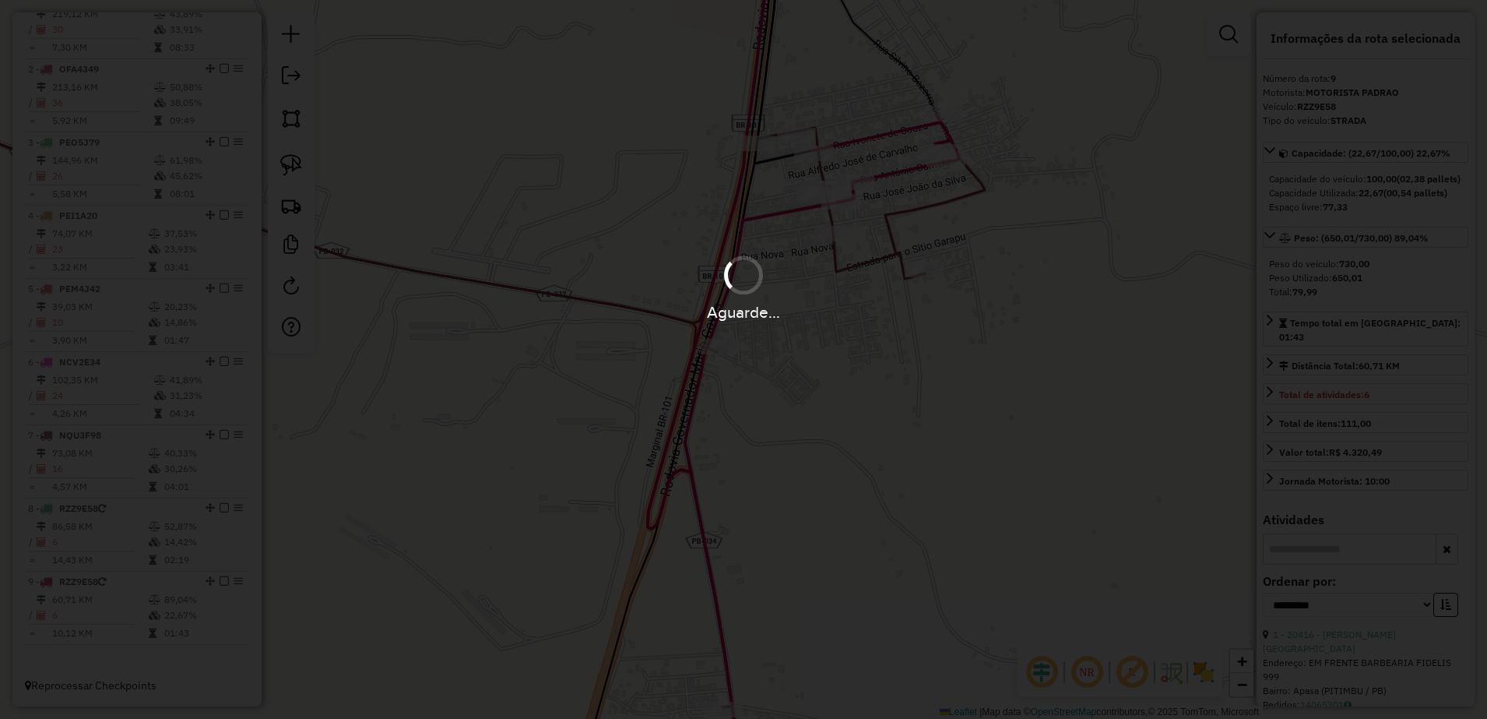
scroll to position [0, 0]
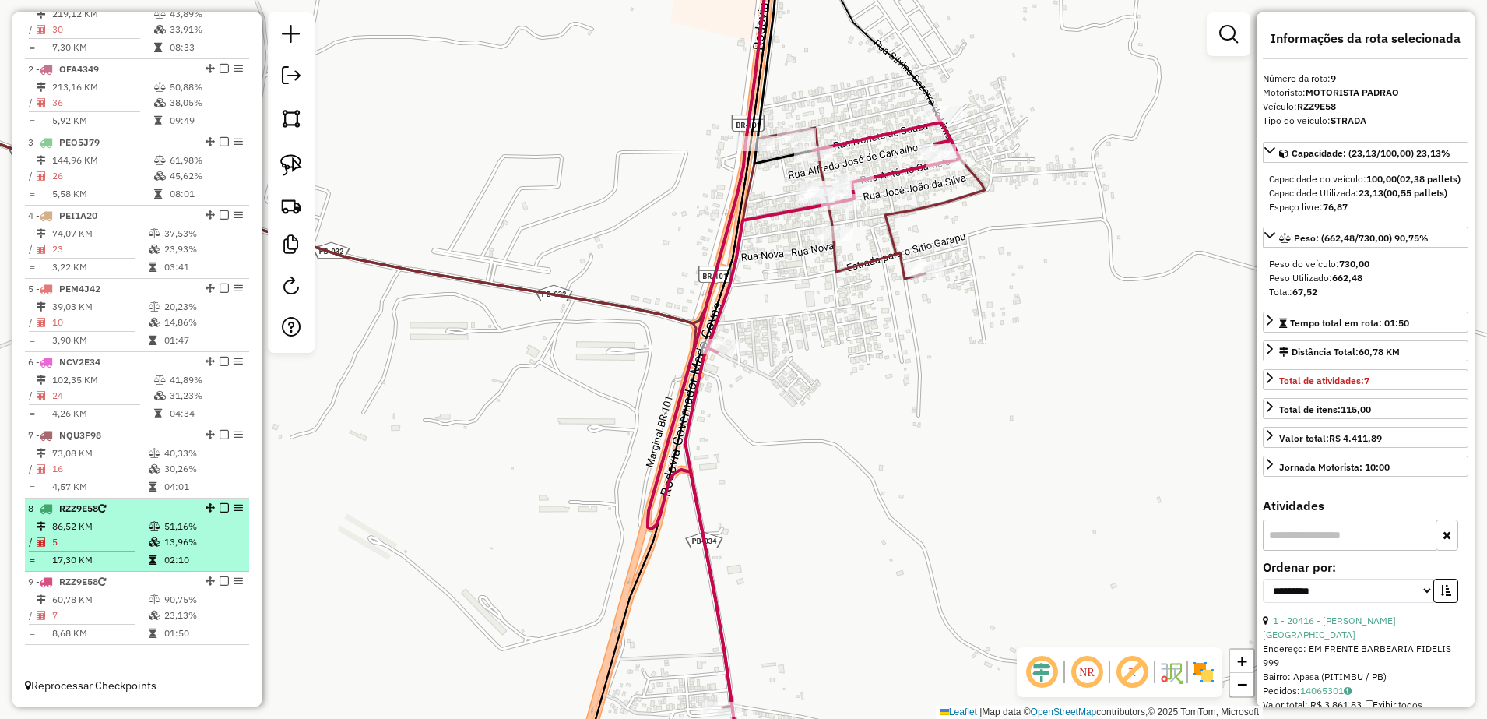
click at [93, 516] on li "8 - RZZ9E58 86,52 KM 51,16% / 5 13,96% = 17,30 KM 02:10" at bounding box center [137, 534] width 224 height 73
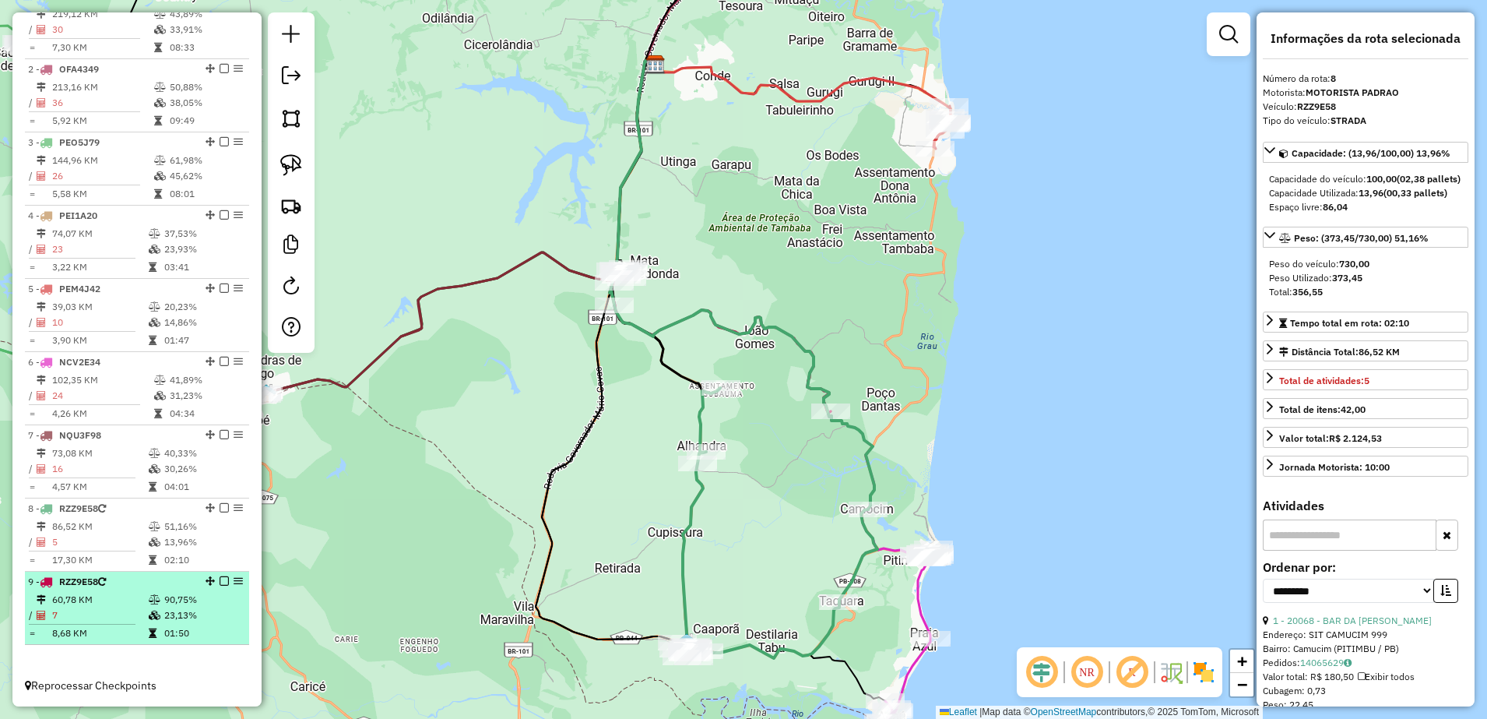
click at [102, 604] on td "60,78 KM" at bounding box center [99, 600] width 97 height 16
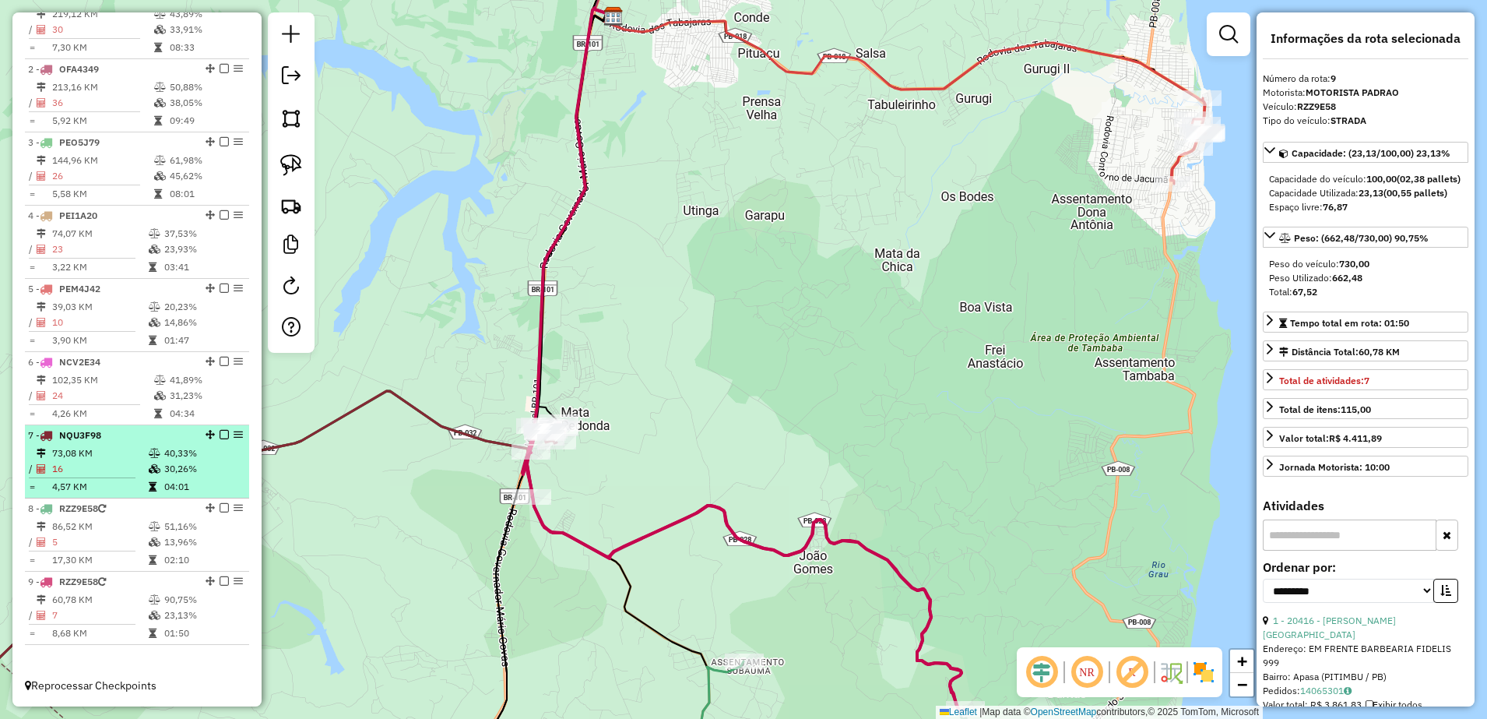
click at [132, 453] on td "73,08 KM" at bounding box center [99, 453] width 97 height 16
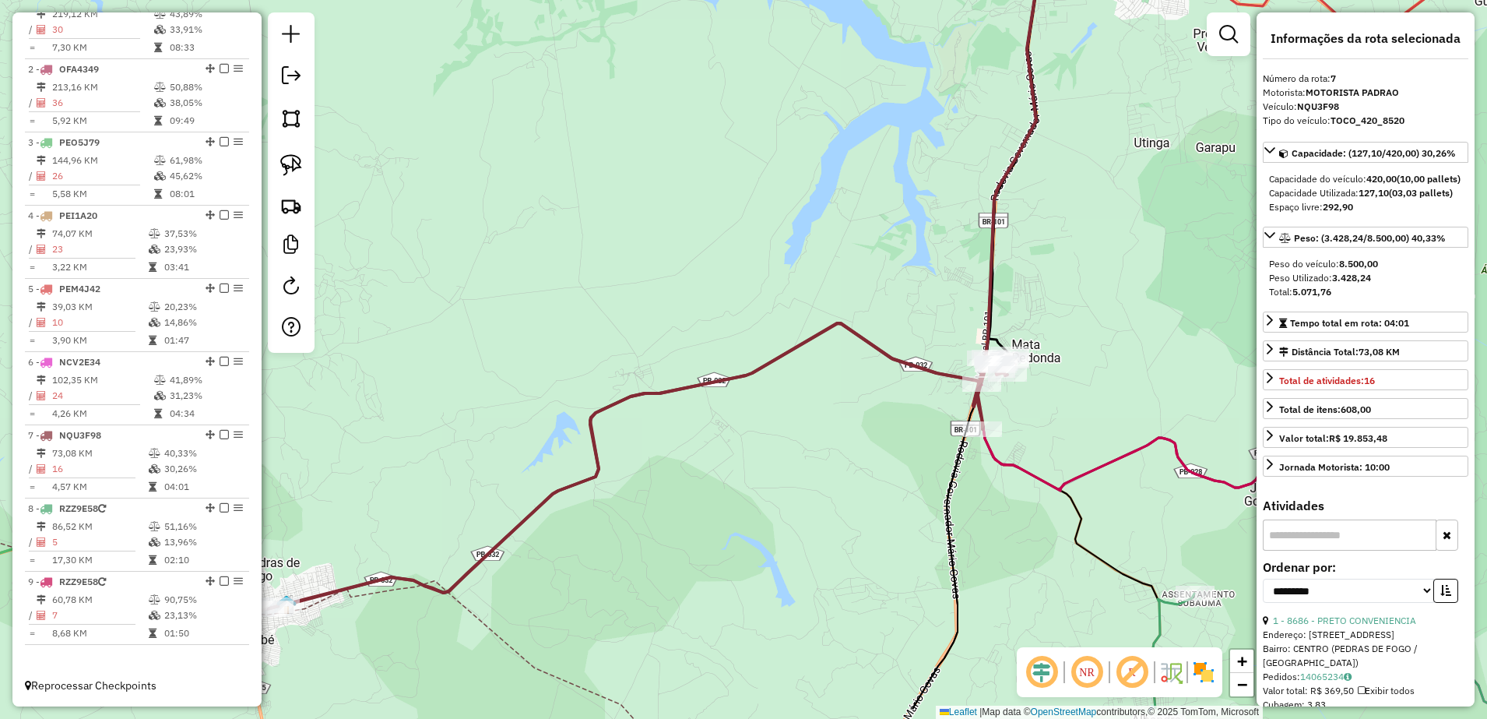
drag, startPoint x: 925, startPoint y: 549, endPoint x: 636, endPoint y: 285, distance: 391.2
click at [638, 286] on div "Janela de atendimento Grade de atendimento Capacidade Transportadoras Veículos …" at bounding box center [743, 359] width 1487 height 719
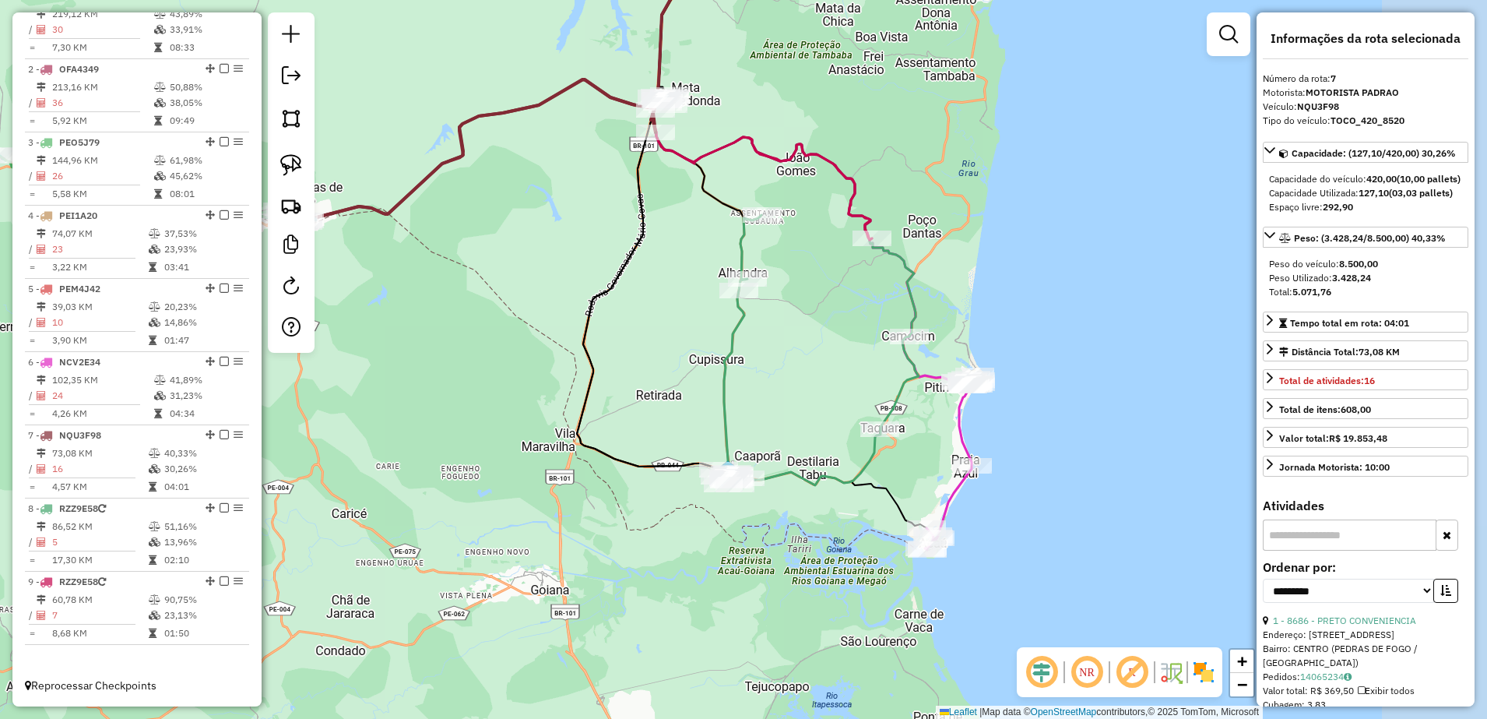
drag, startPoint x: 992, startPoint y: 462, endPoint x: 858, endPoint y: 349, distance: 175.1
click at [858, 349] on div "Janela de atendimento Grade de atendimento Capacidade Transportadoras Veículos …" at bounding box center [743, 359] width 1487 height 719
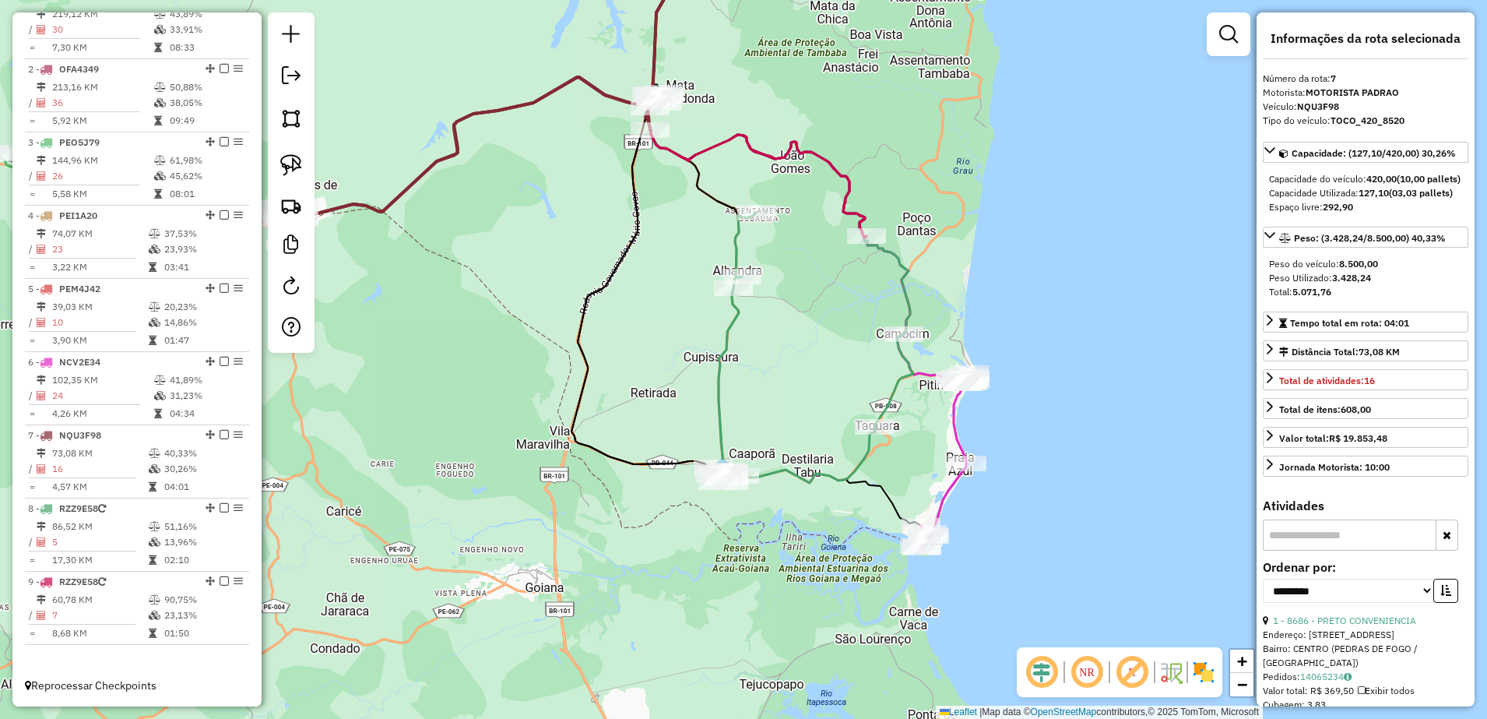
drag, startPoint x: 616, startPoint y: 307, endPoint x: 652, endPoint y: 480, distance: 177.3
click at [652, 480] on div "Janela de atendimento Grade de atendimento Capacidade Transportadoras Veículos …" at bounding box center [743, 359] width 1487 height 719
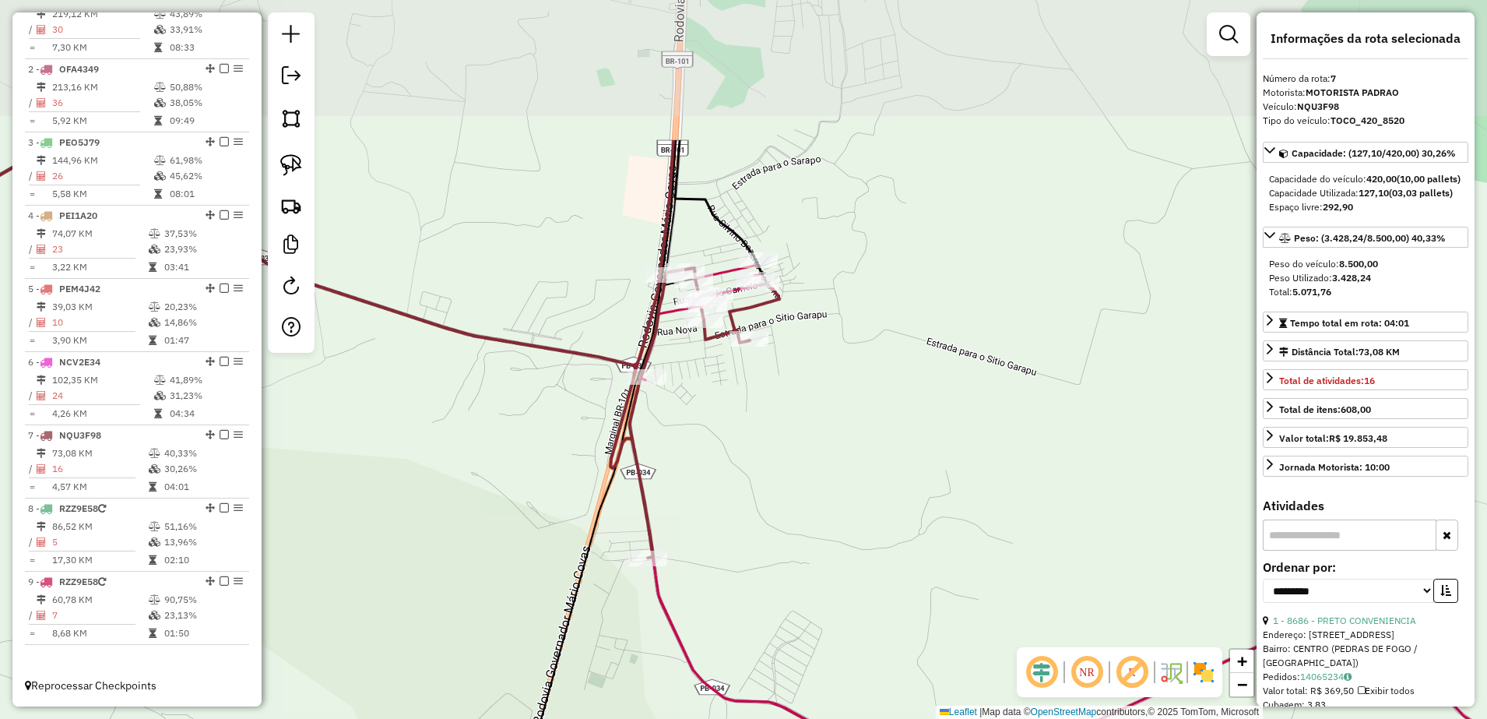
drag, startPoint x: 719, startPoint y: 220, endPoint x: 670, endPoint y: 439, distance: 224.8
click at [732, 431] on div "Janela de atendimento Grade de atendimento Capacidade Transportadoras Veículos …" at bounding box center [743, 359] width 1487 height 719
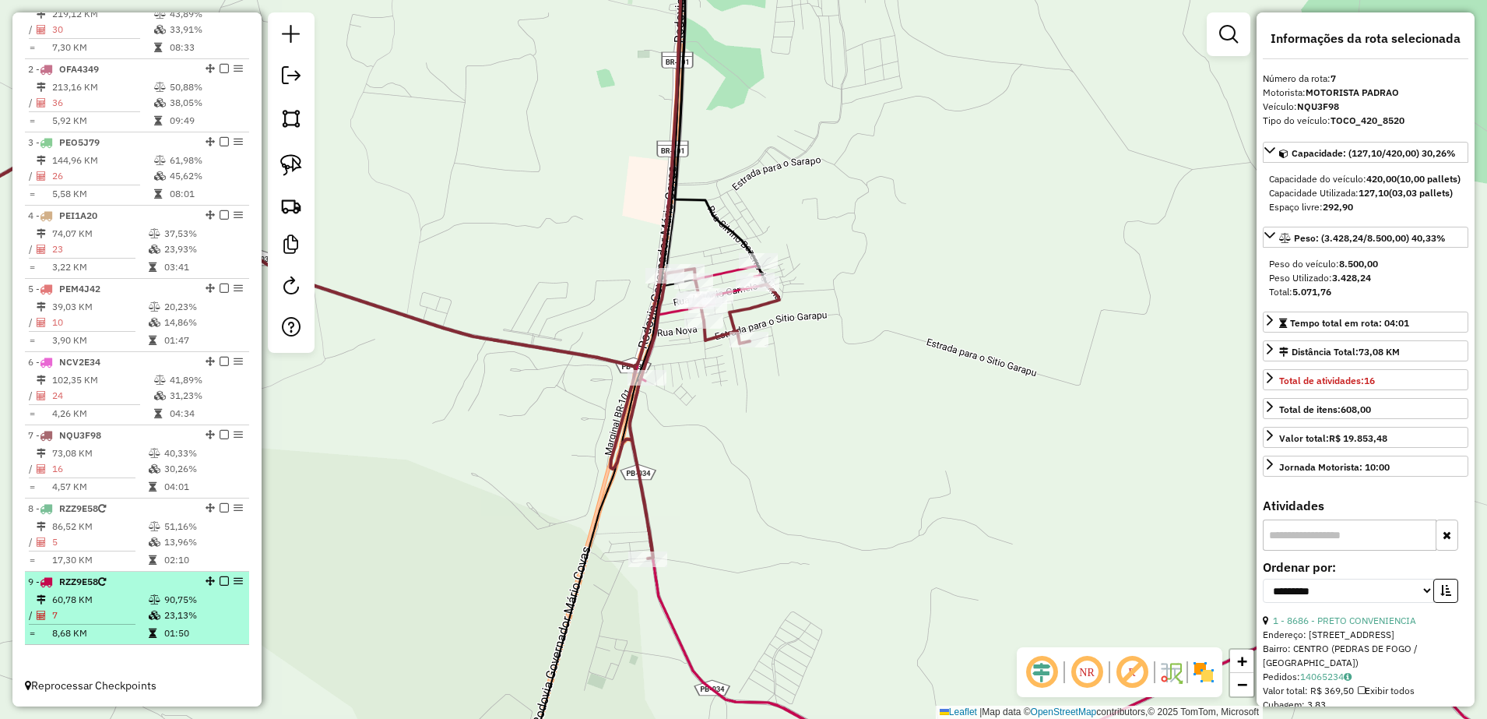
click at [90, 592] on td "60,78 KM" at bounding box center [99, 600] width 97 height 16
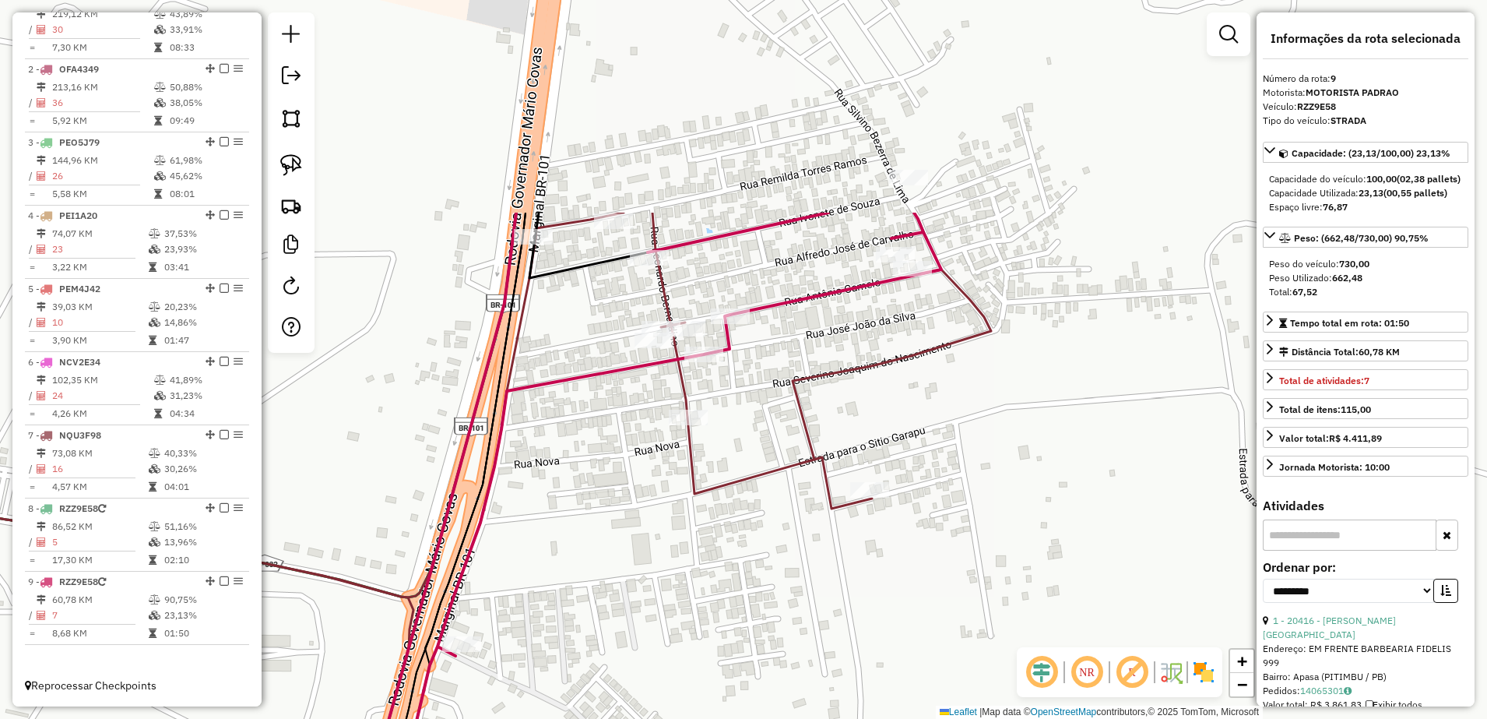
drag, startPoint x: 731, startPoint y: 353, endPoint x: 689, endPoint y: 636, distance: 286.5
click at [689, 636] on div "Janela de atendimento Grade de atendimento Capacidade Transportadoras Veículos …" at bounding box center [743, 359] width 1487 height 719
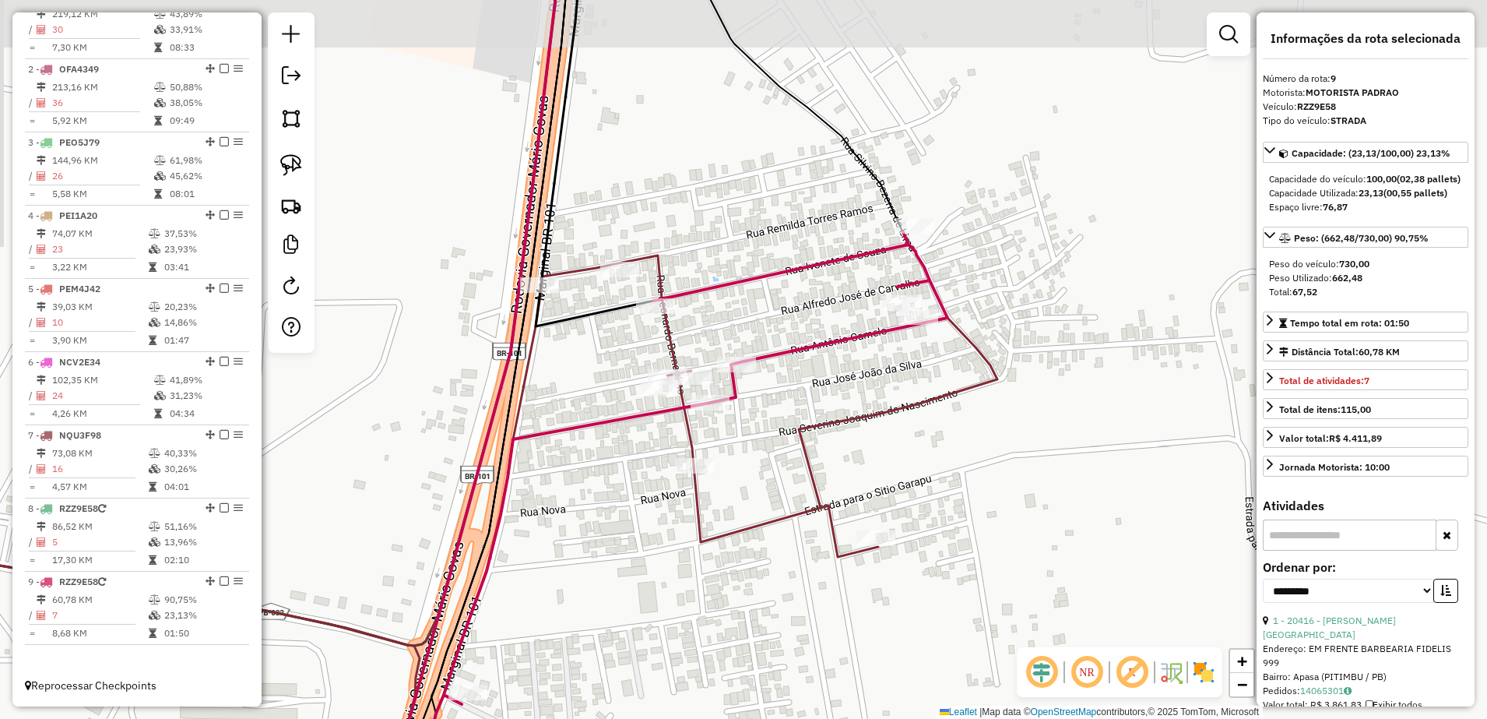
drag, startPoint x: 779, startPoint y: 442, endPoint x: 787, endPoint y: 499, distance: 57.4
click at [787, 501] on div "Janela de atendimento Grade de atendimento Capacidade Transportadoras Veículos …" at bounding box center [743, 359] width 1487 height 719
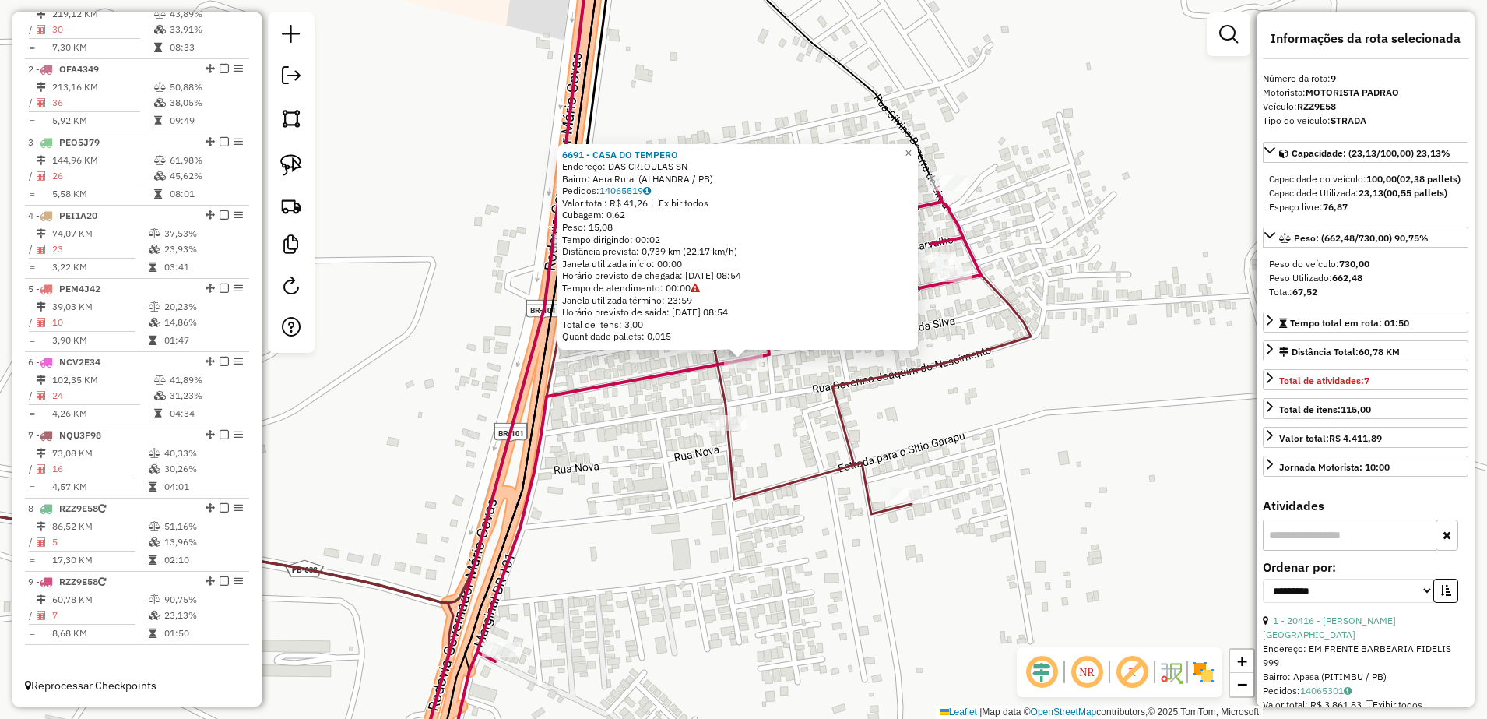
click at [838, 424] on icon at bounding box center [440, 502] width 1179 height 578
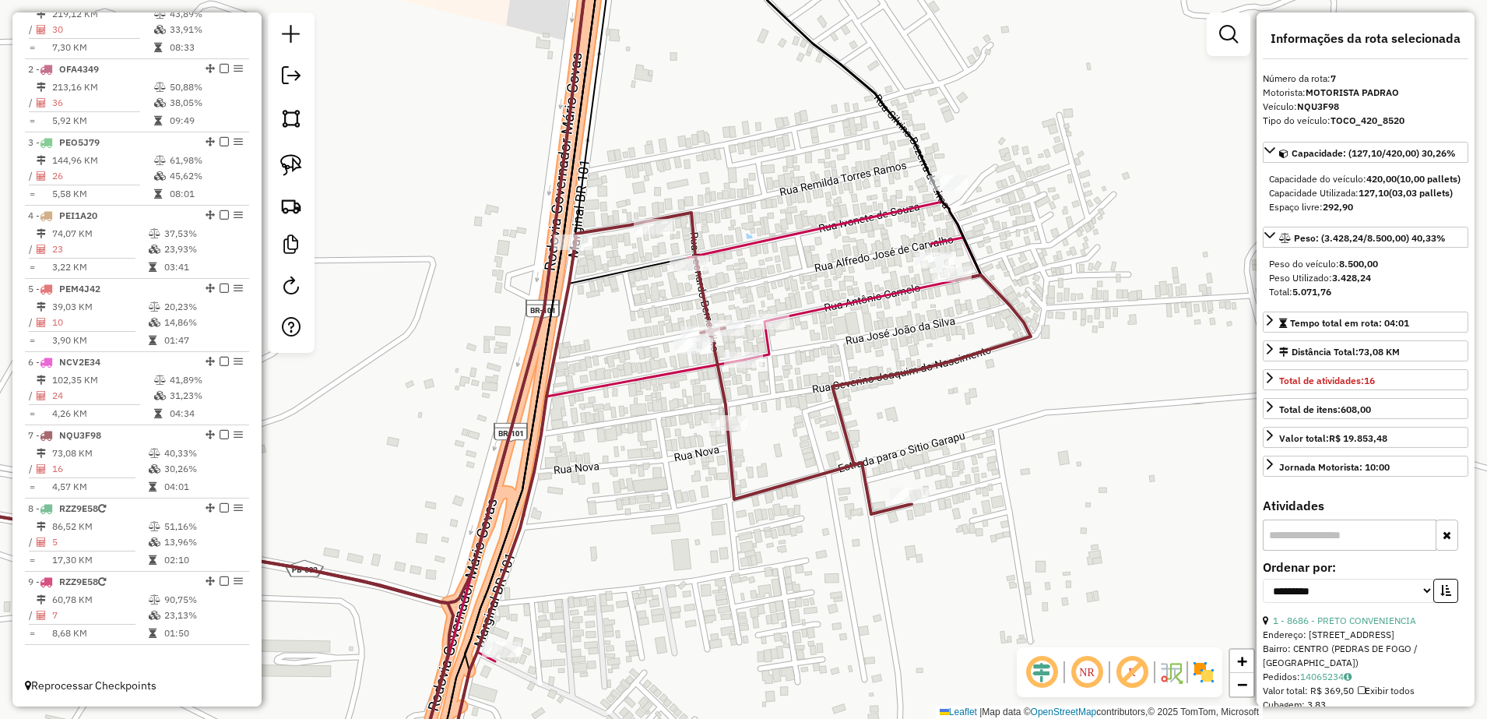
click at [881, 437] on div "Janela de atendimento Grade de atendimento Capacidade Transportadoras Veículos …" at bounding box center [743, 359] width 1487 height 719
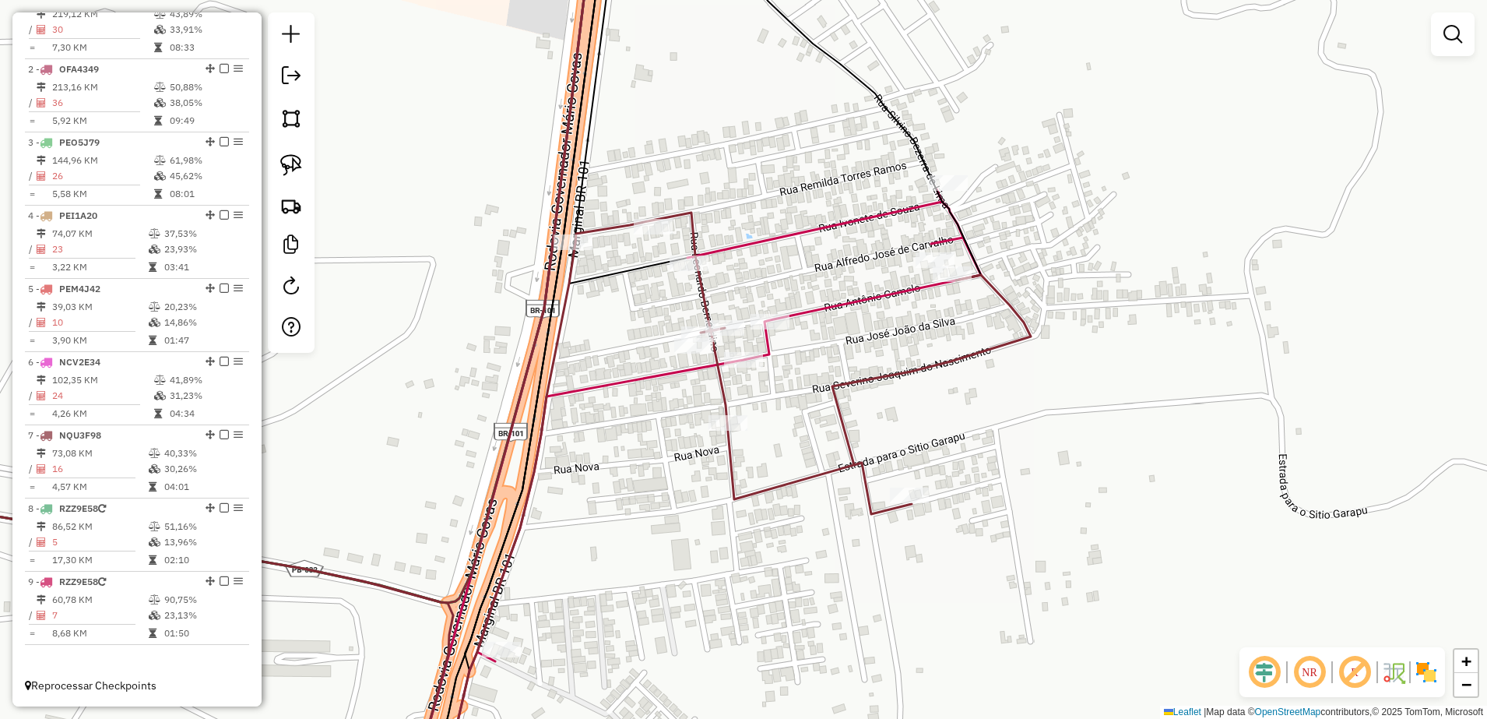
click at [643, 216] on icon at bounding box center [440, 502] width 1179 height 578
select select "**********"
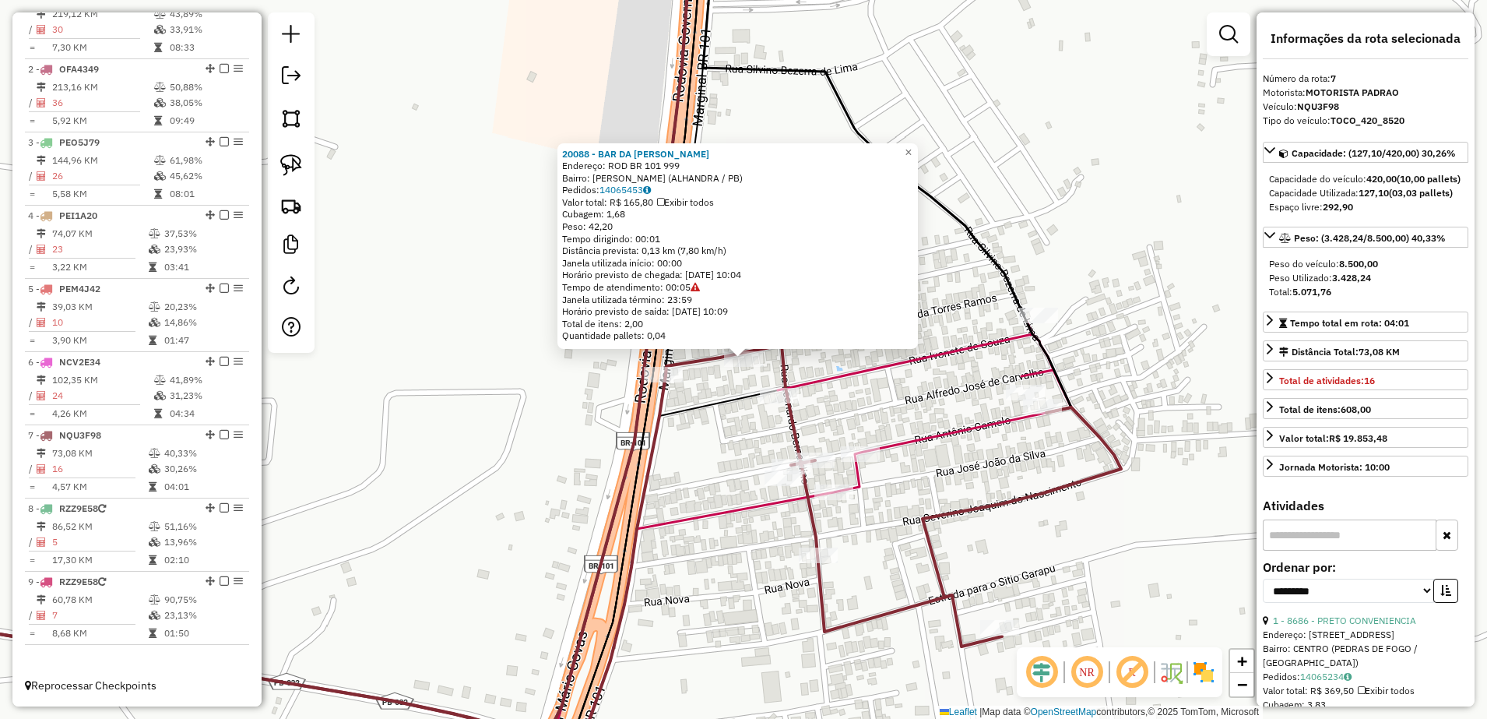
click at [727, 473] on div "20088 - BAR DA GALEGA Mata Endereço: ROD BR 101 999 Bairro: Mata Redonda (ALHAN…" at bounding box center [743, 359] width 1487 height 719
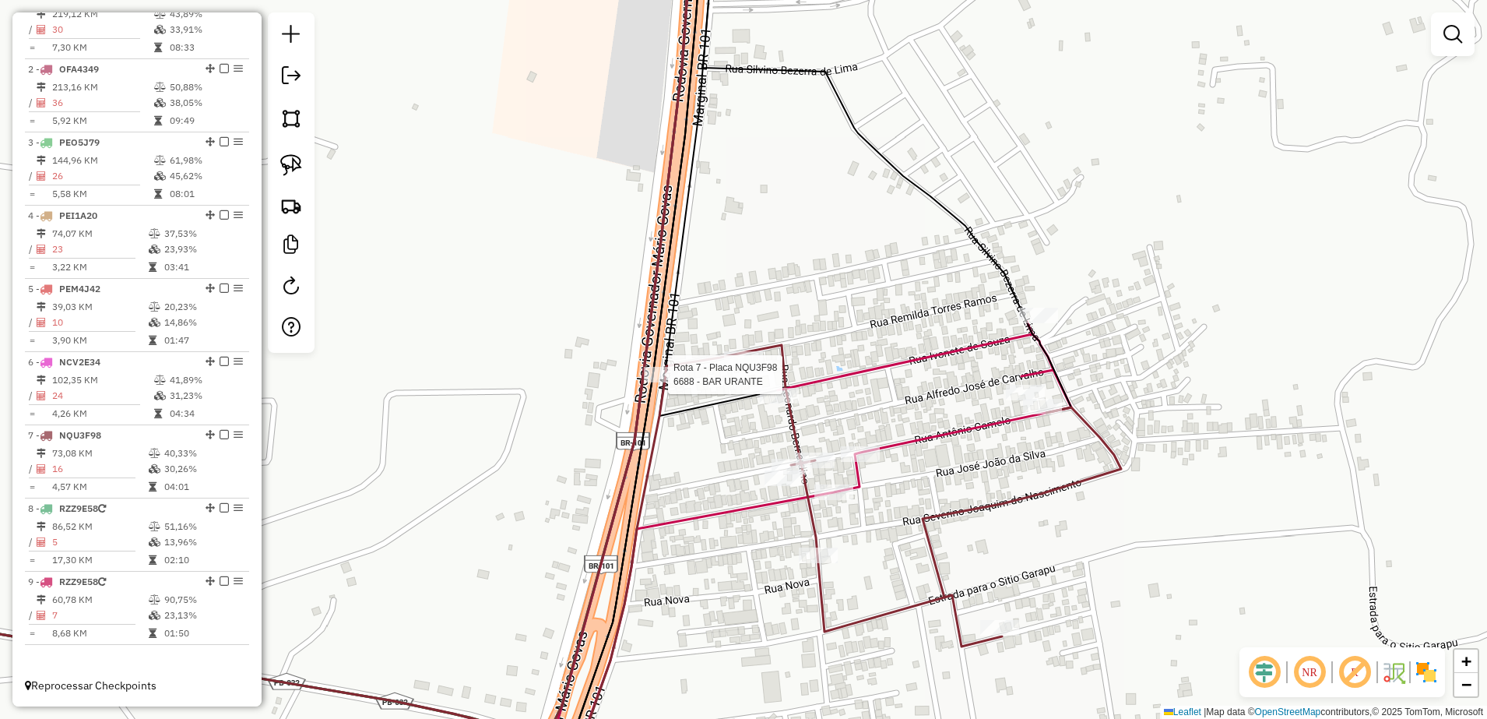
select select "**********"
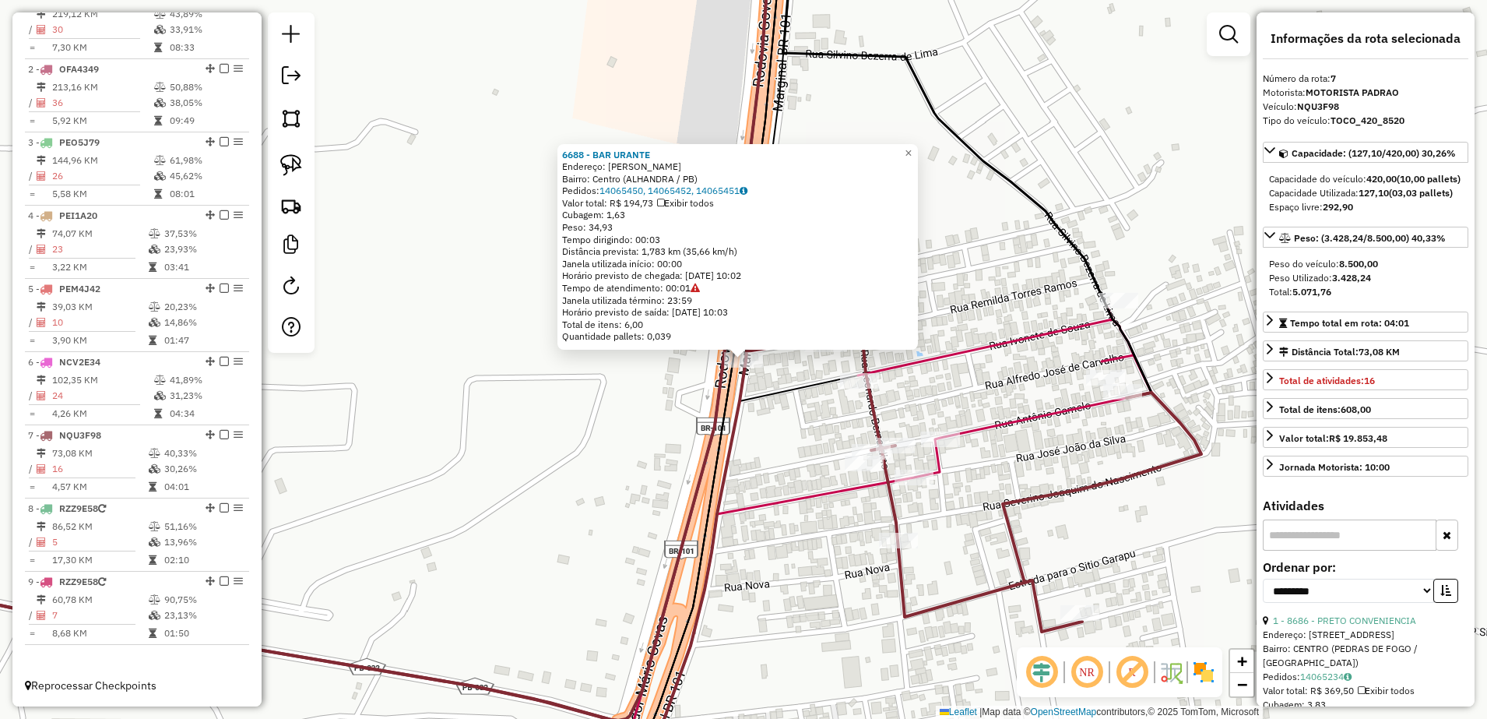
click at [818, 449] on div "Rota 7 - Placa NQU3F98 20043 - SUPERMERCADO PAI E F 6688 - BAR URANTE Endereço:…" at bounding box center [743, 359] width 1487 height 719
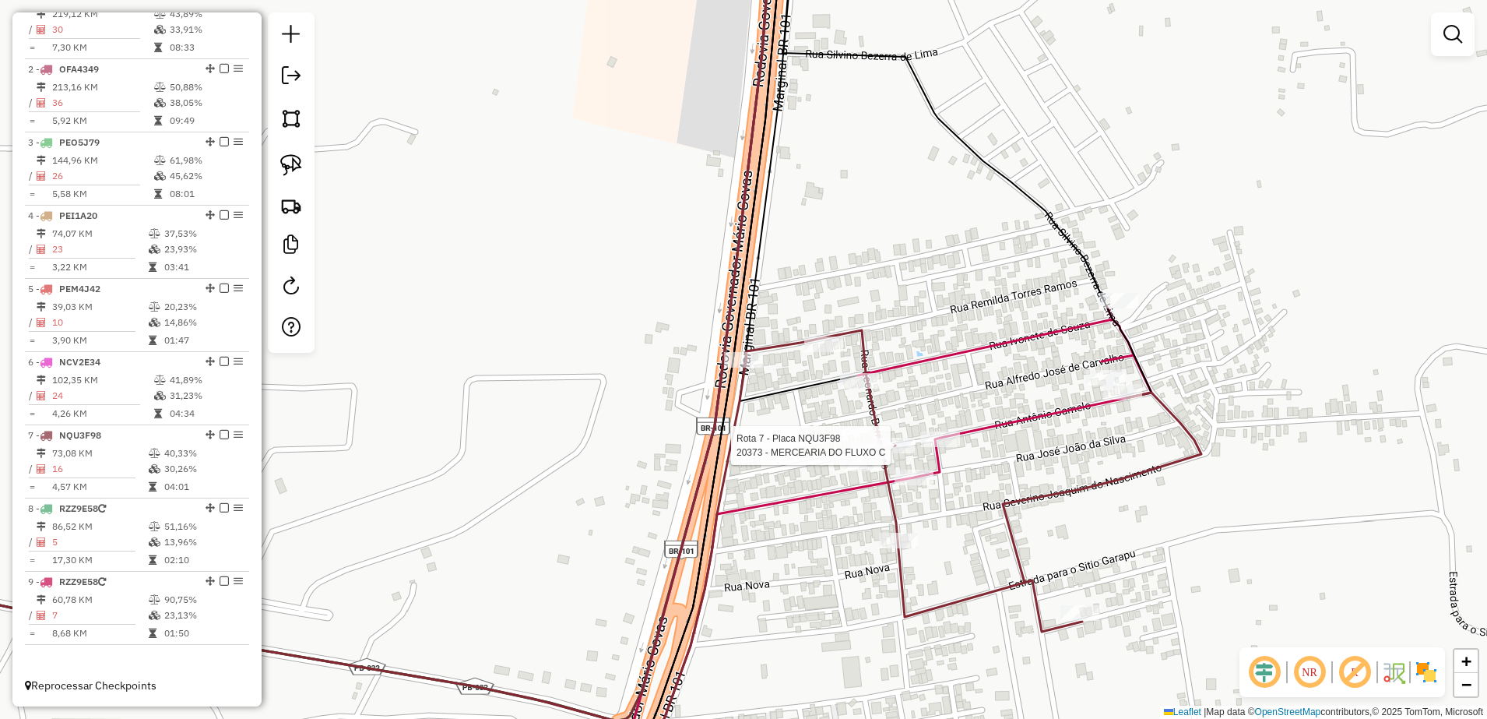
select select "**********"
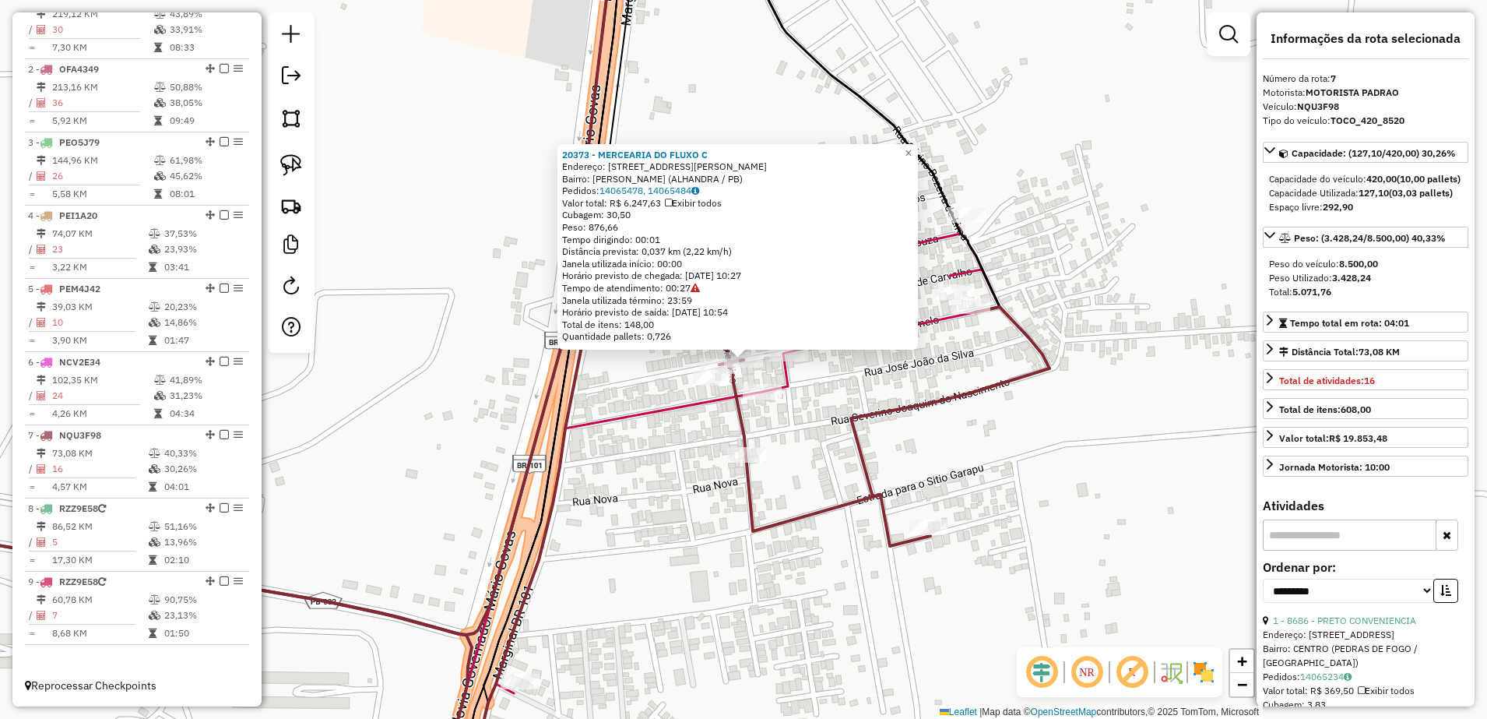
click at [1007, 455] on div "20373 - MERCEARIA DO FLUXO C Endereço: RUA ANTONIO CAMELO DE MELO 999 Bairro: M…" at bounding box center [743, 359] width 1487 height 719
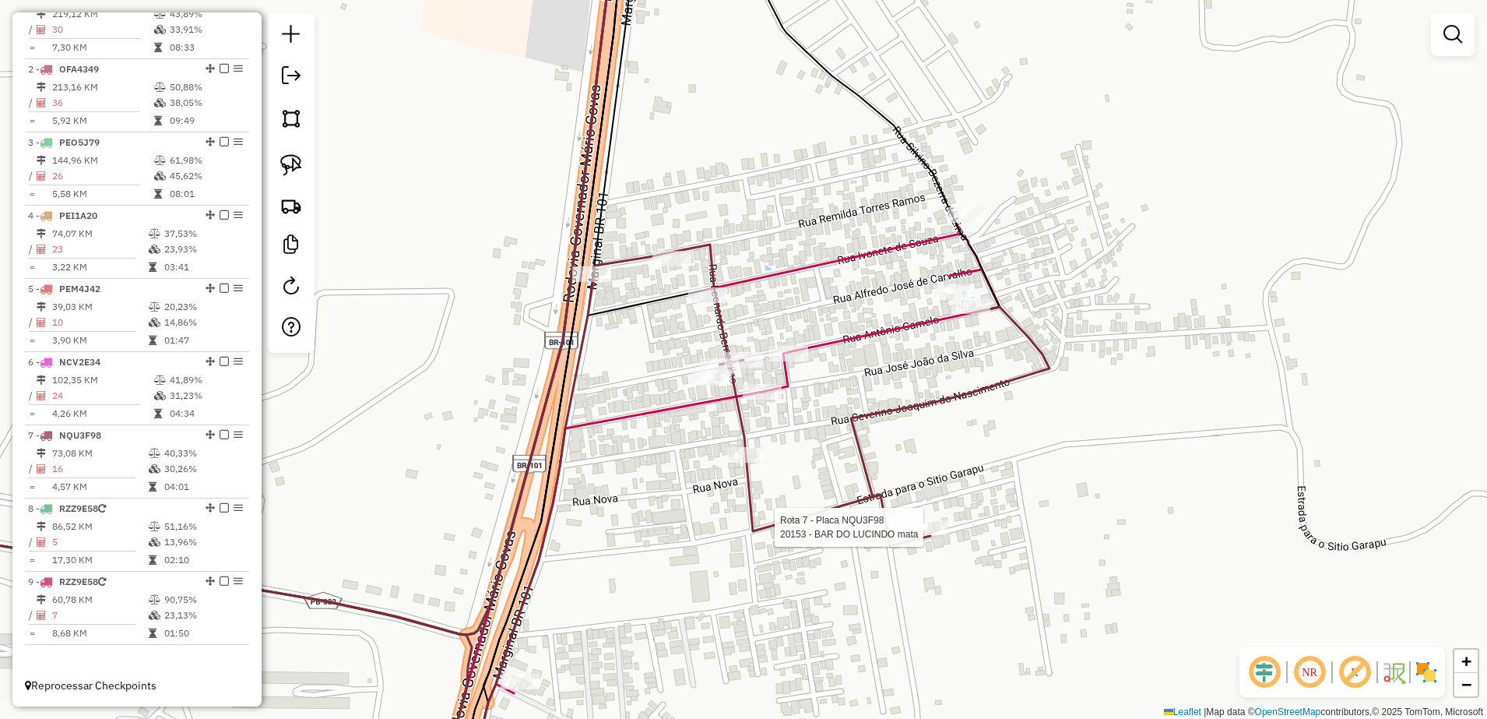
select select "**********"
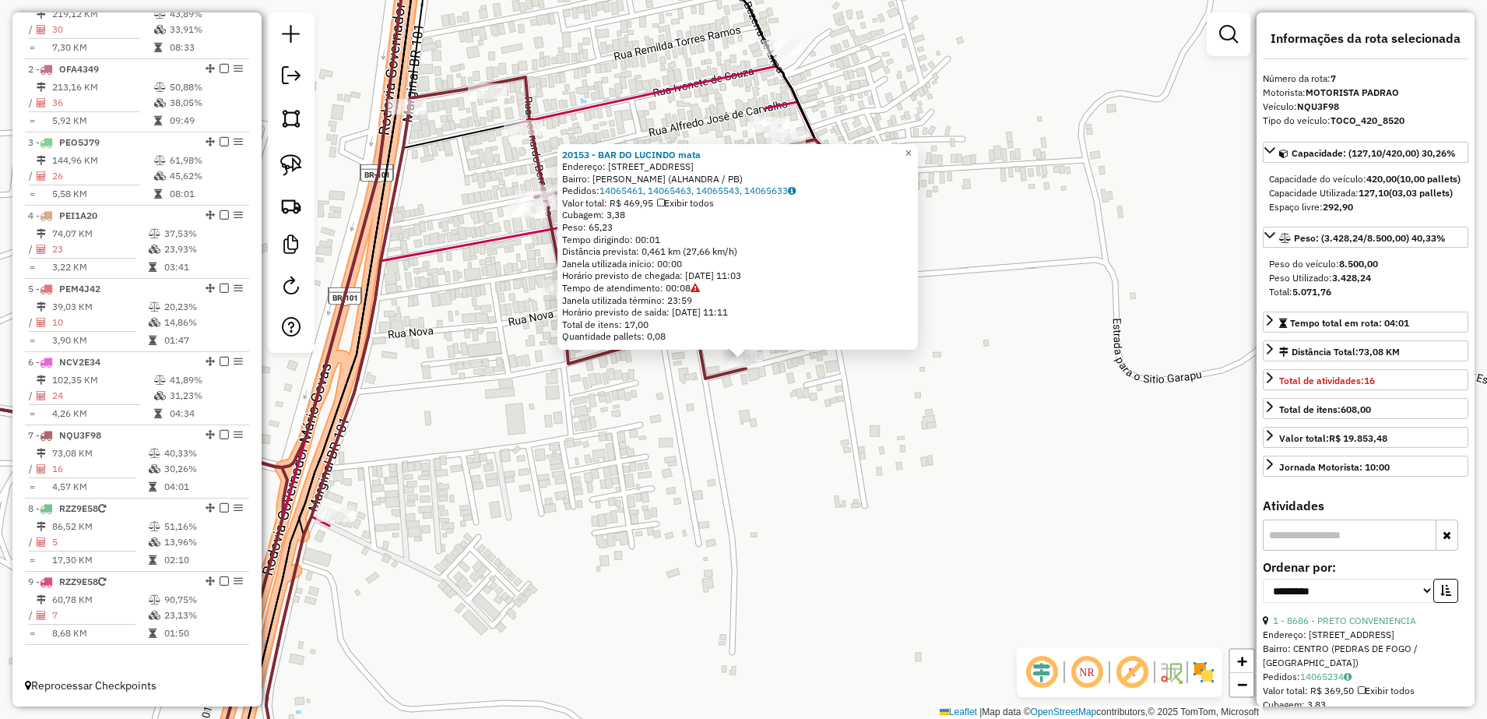
click at [722, 452] on div "20153 - BAR DO LUCINDO mata Endereço: RUA PROJETADA 999 Bairro: Mata Redonda (A…" at bounding box center [743, 359] width 1487 height 719
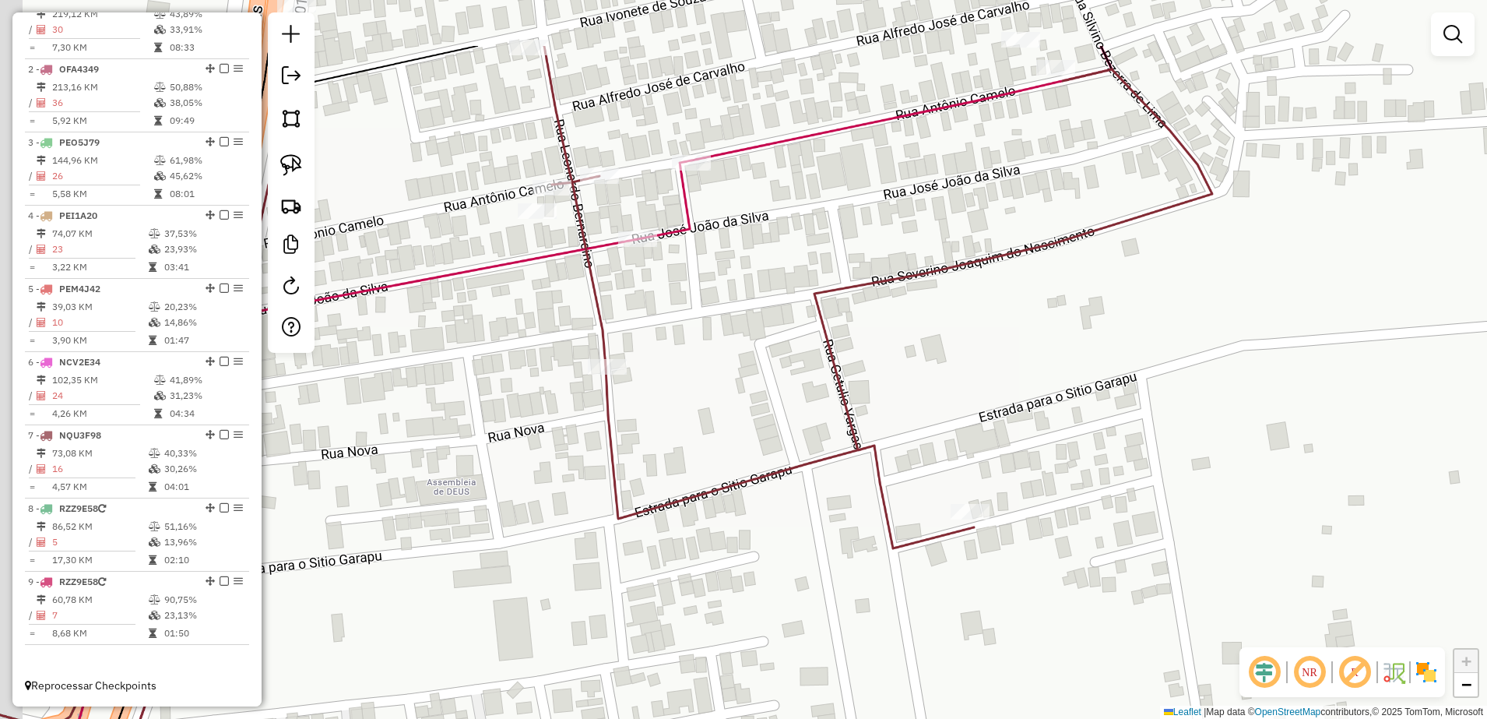
drag, startPoint x: 631, startPoint y: 343, endPoint x: 693, endPoint y: 624, distance: 288.5
click at [693, 624] on div "Janela de atendimento Grade de atendimento Capacidade Transportadoras Veículos …" at bounding box center [743, 359] width 1487 height 719
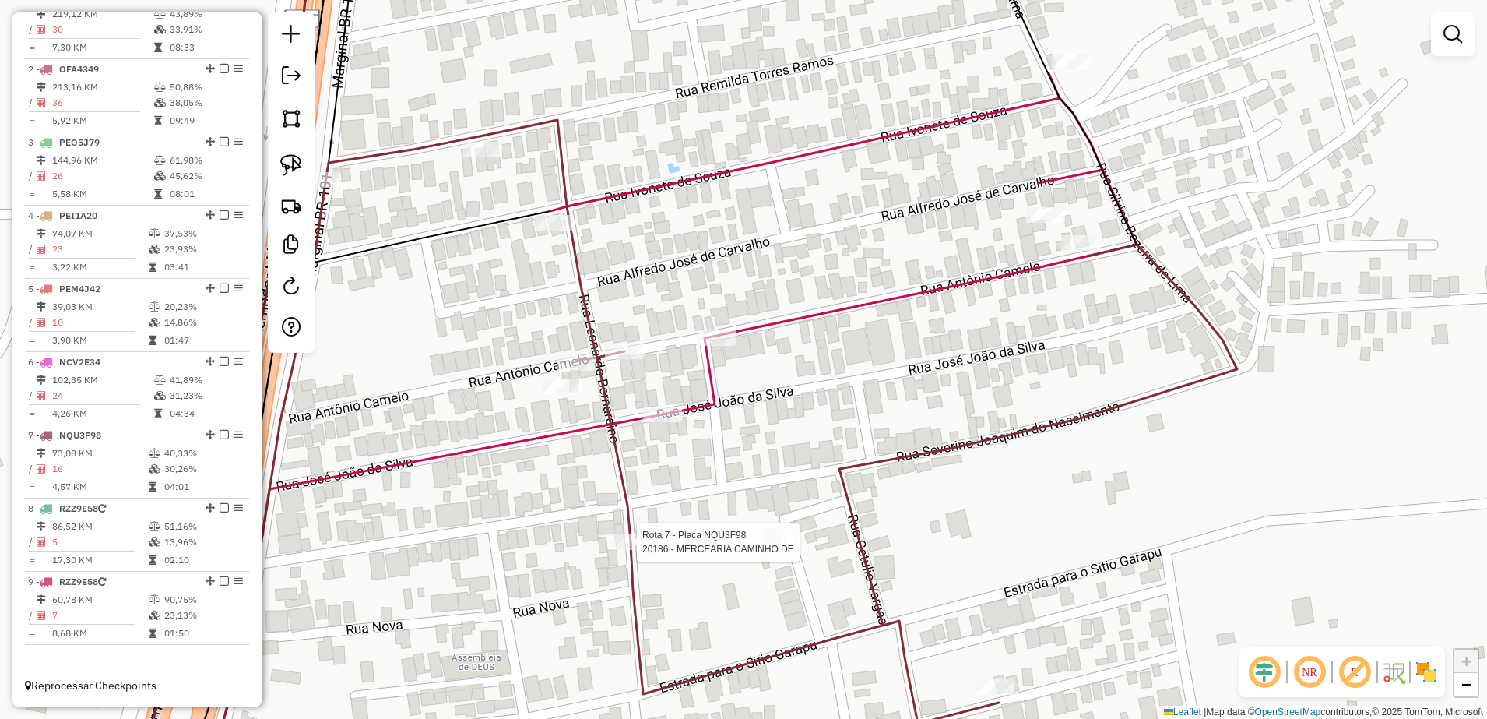
click at [636, 550] on div at bounding box center [632, 542] width 39 height 16
select select "**********"
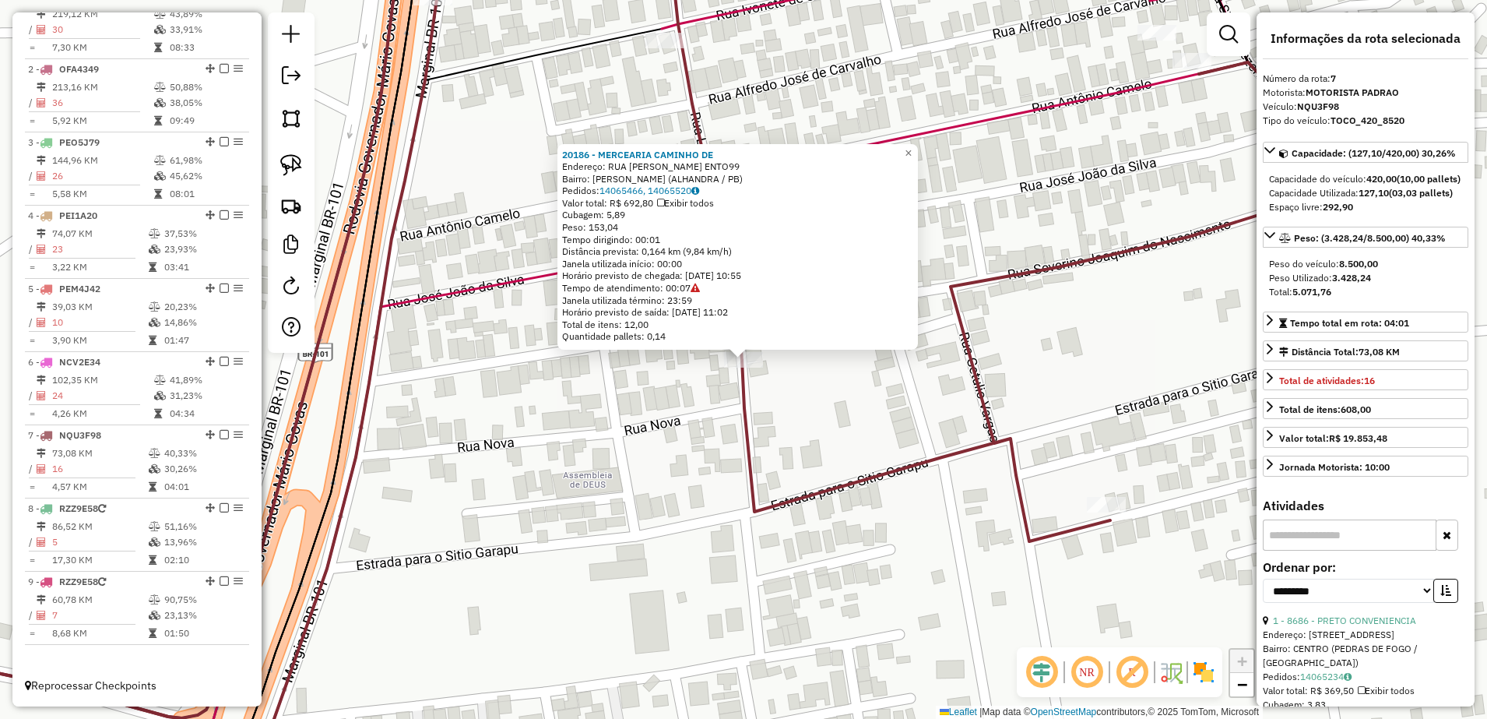
click at [740, 492] on div "20186 - MERCEARIA CAMINHO DE Endereço: RUA SEVERINO JOAQUIM DO NASCIM ENTO99 Ba…" at bounding box center [743, 359] width 1487 height 719
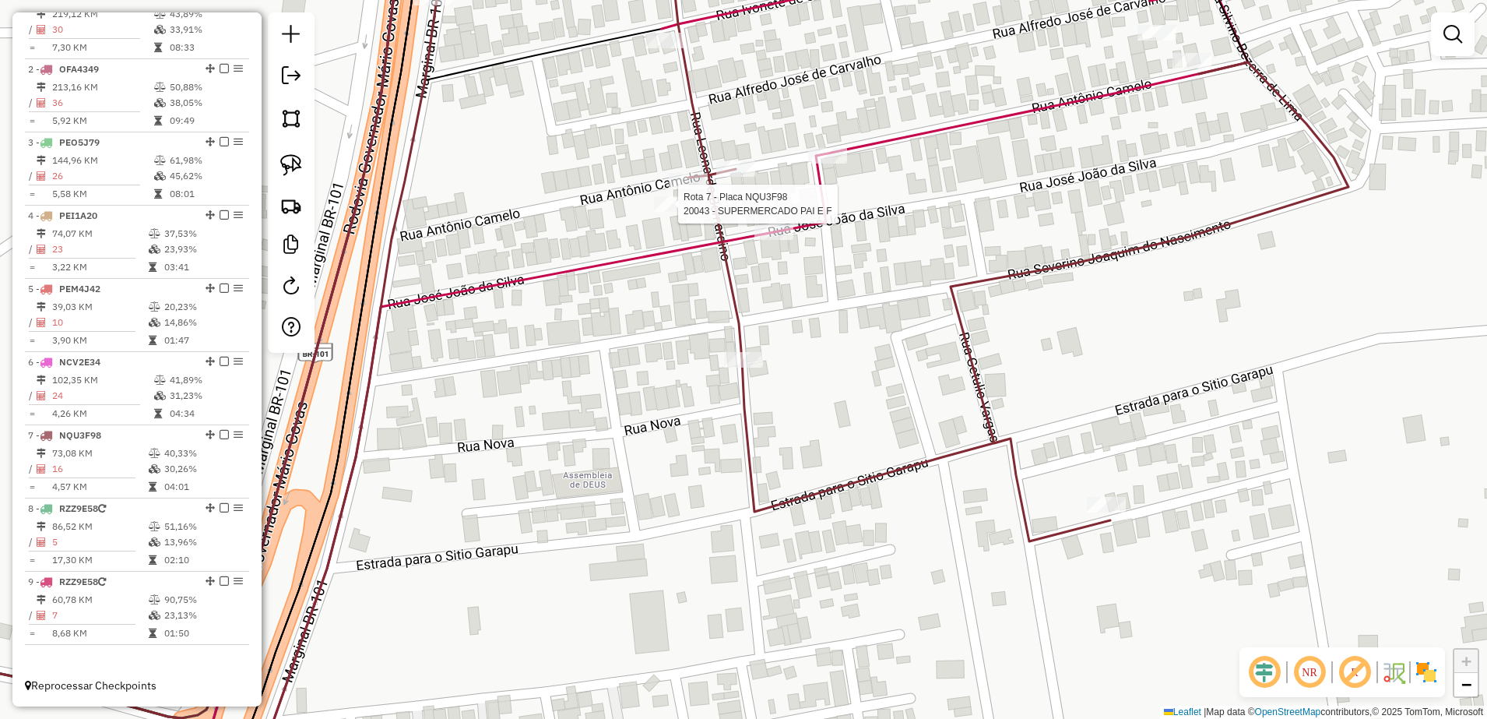
select select "**********"
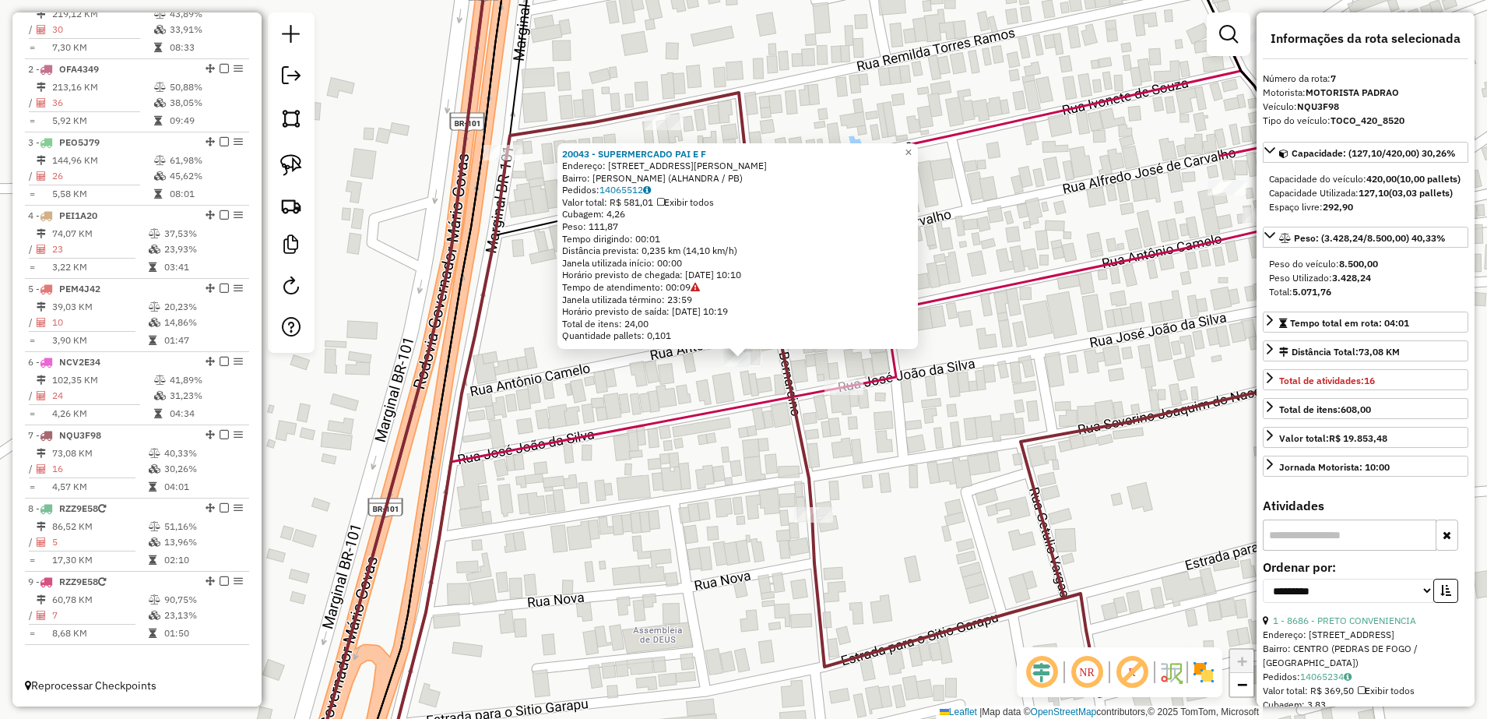
click at [736, 456] on div "20043 - SUPERMERCADO PAI E F Endereço: RUA JOSE ALFREDO DE CARVALHO 151 Bairro:…" at bounding box center [743, 359] width 1487 height 719
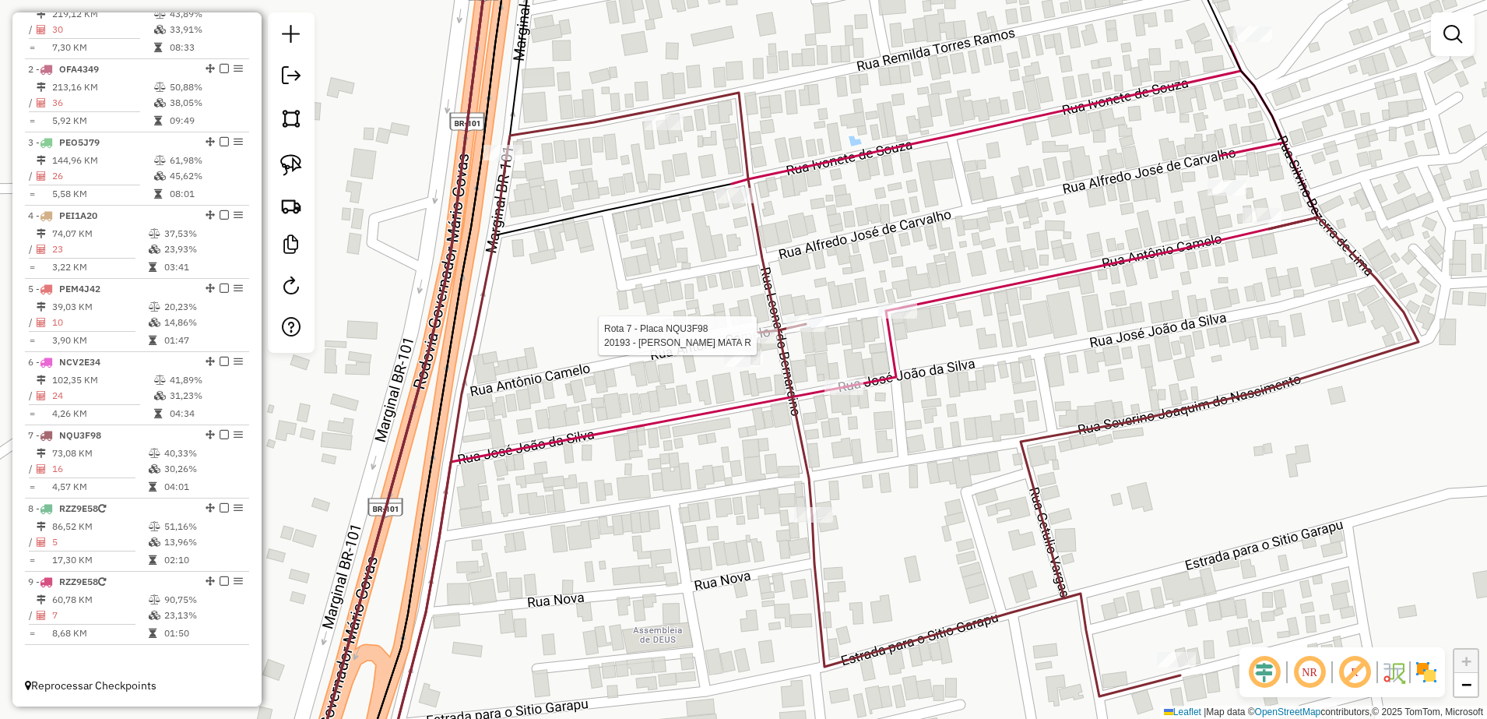
select select "**********"
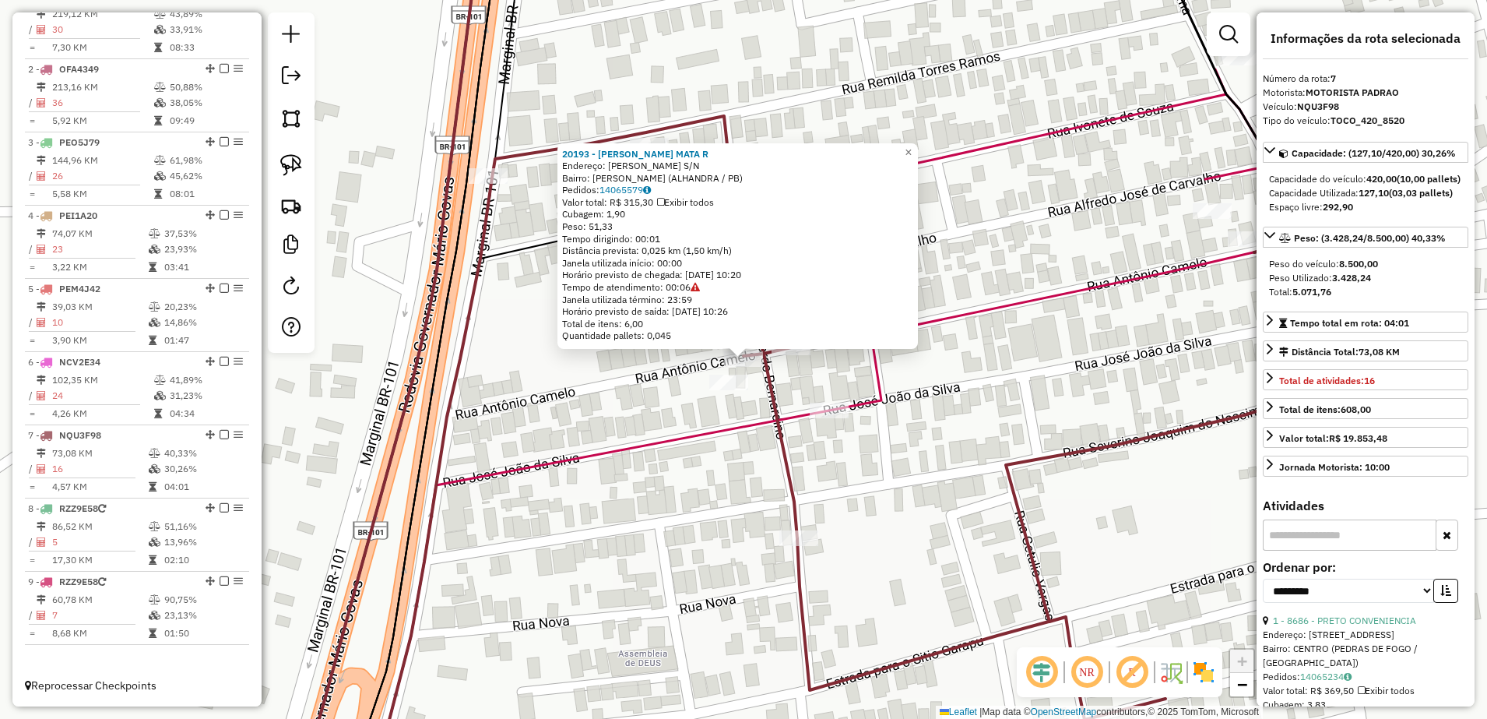
click at [736, 472] on div "20193 - ESKINA LUCENA MATA R Endereço: JOSE ALFREDO DE CARVALHO S/N Bairro: Mat…" at bounding box center [743, 359] width 1487 height 719
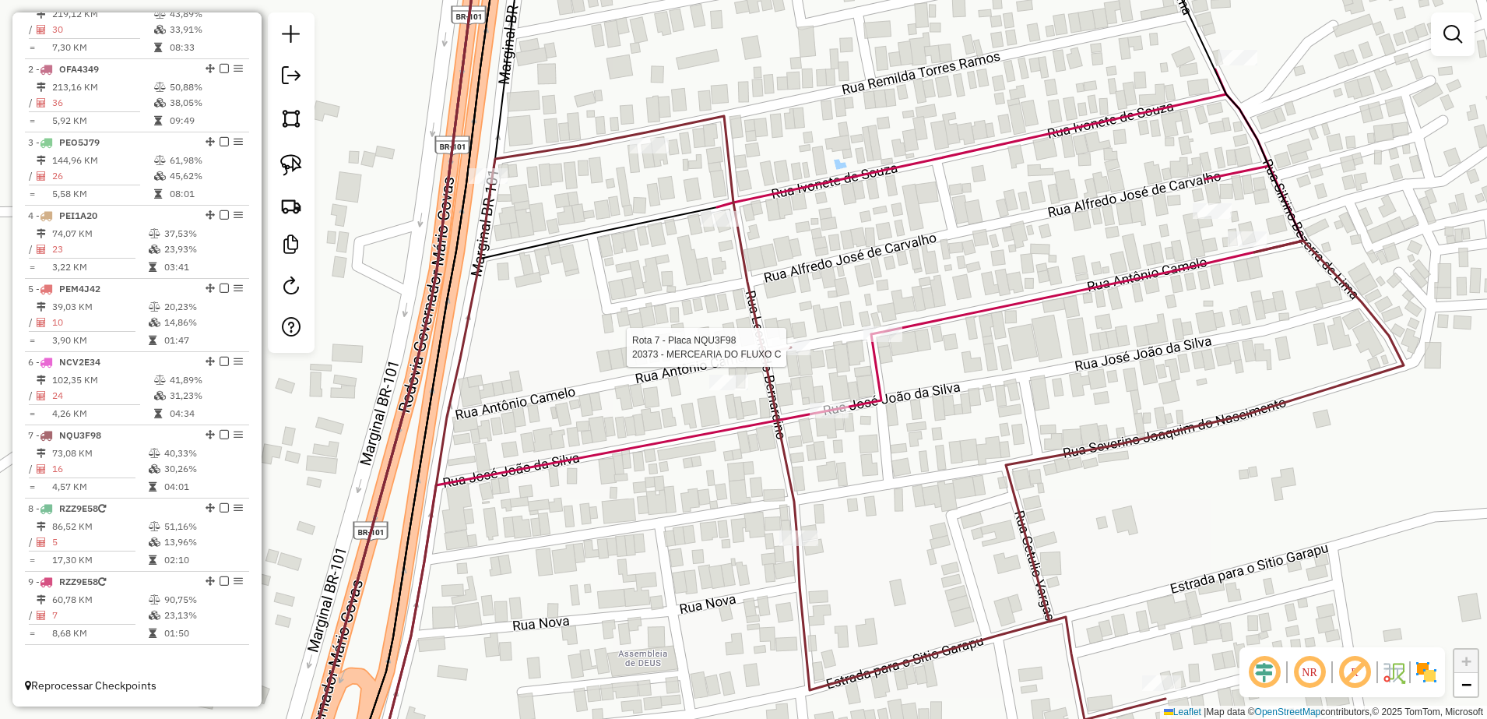
select select "**********"
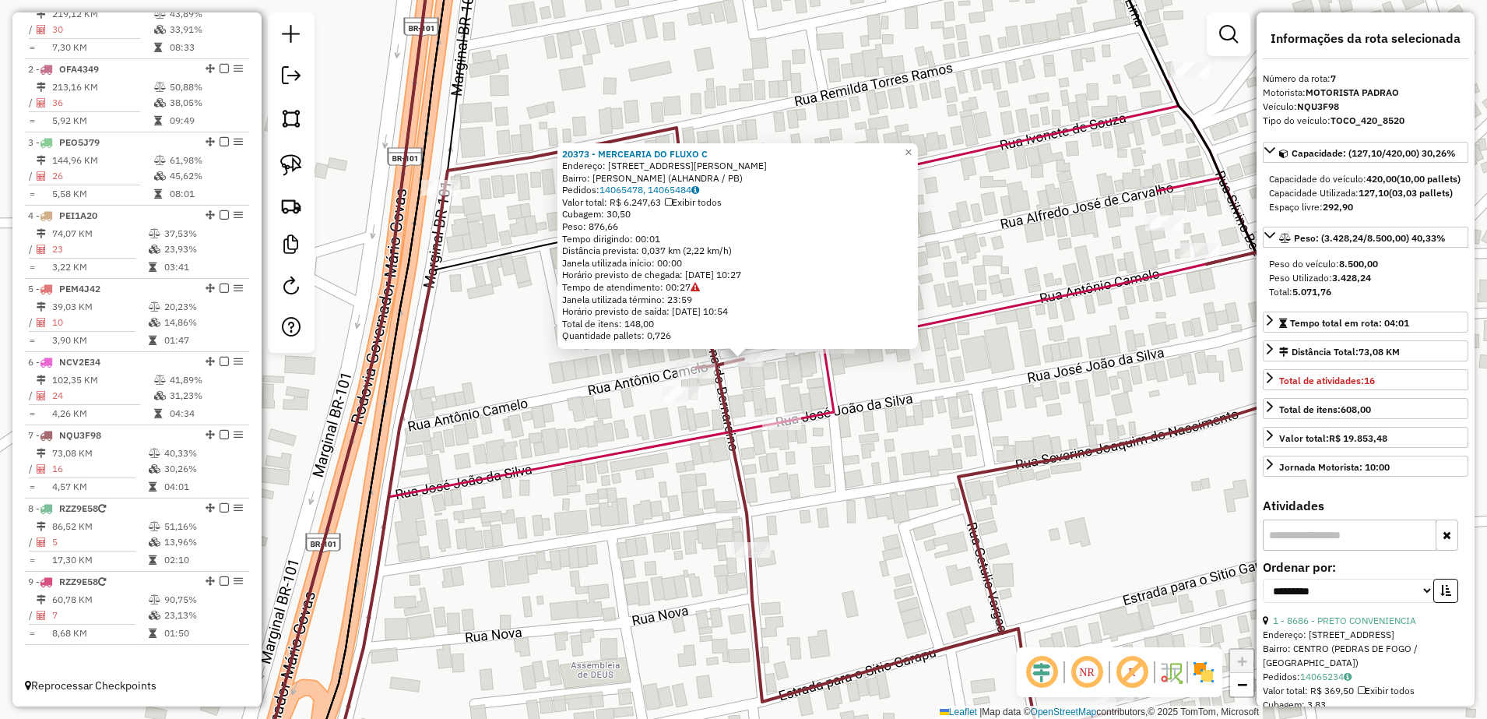
click at [868, 420] on div "20373 - MERCEARIA DO FLUXO C Endereço: RUA ANTONIO CAMELO DE MELO 999 Bairro: M…" at bounding box center [743, 359] width 1487 height 719
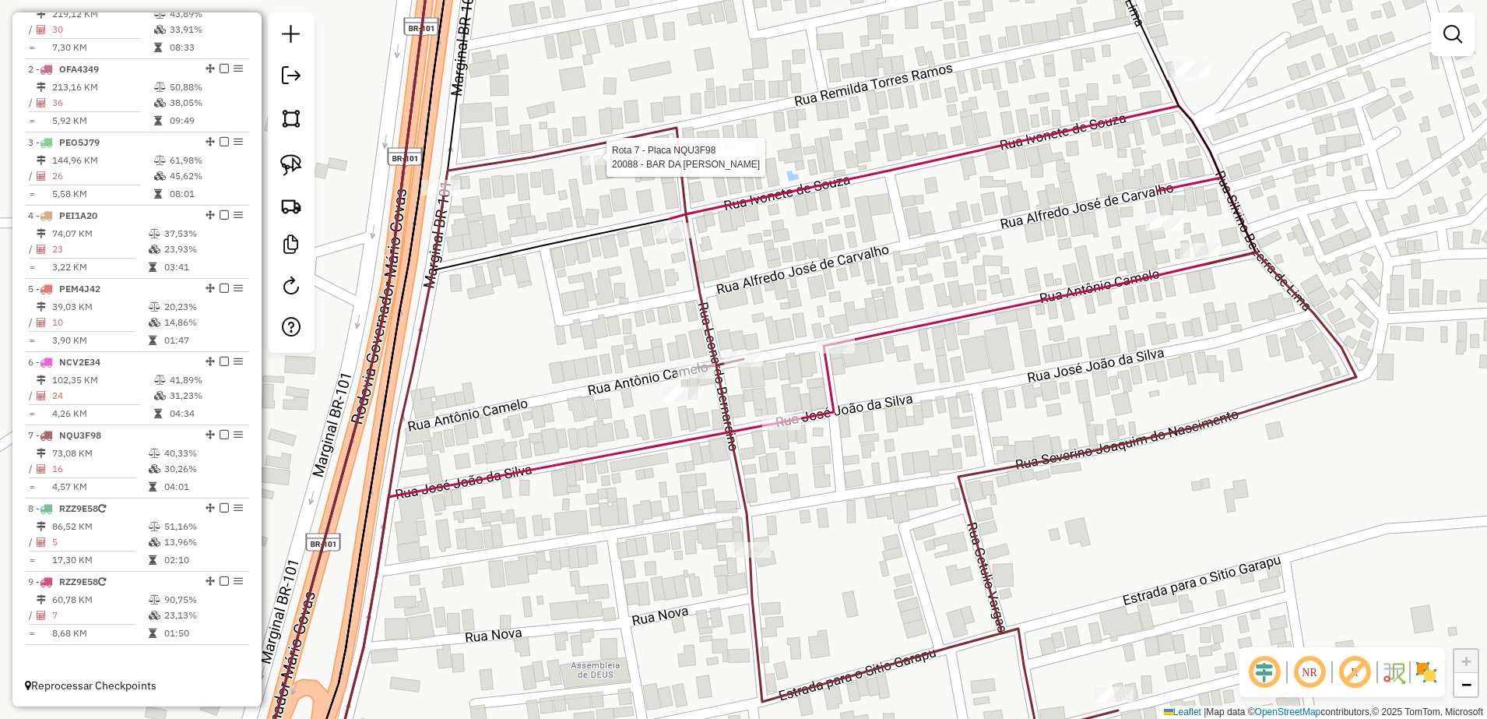
select select "**********"
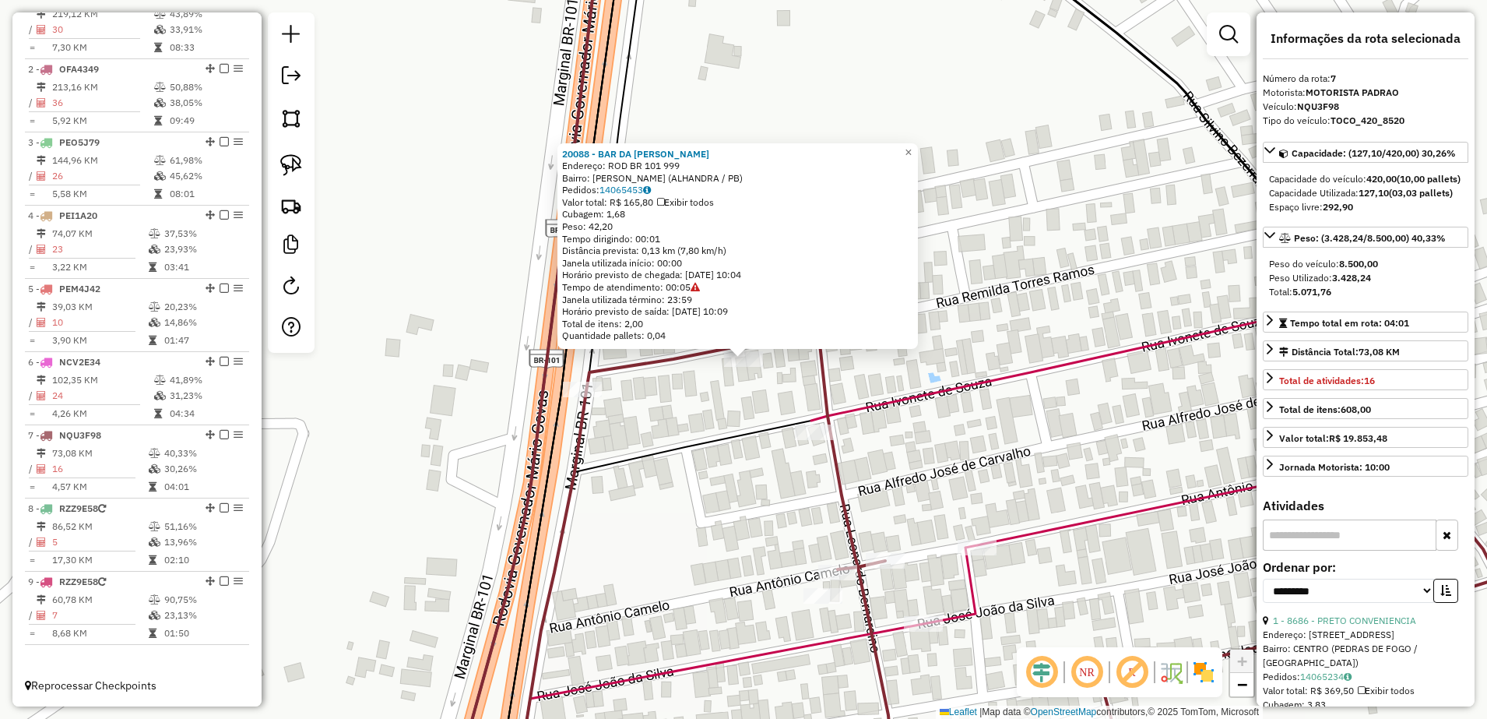
click at [713, 584] on div "20088 - BAR DA GALEGA Mata Endereço: ROD BR 101 999 Bairro: Mata Redonda (ALHAN…" at bounding box center [743, 359] width 1487 height 719
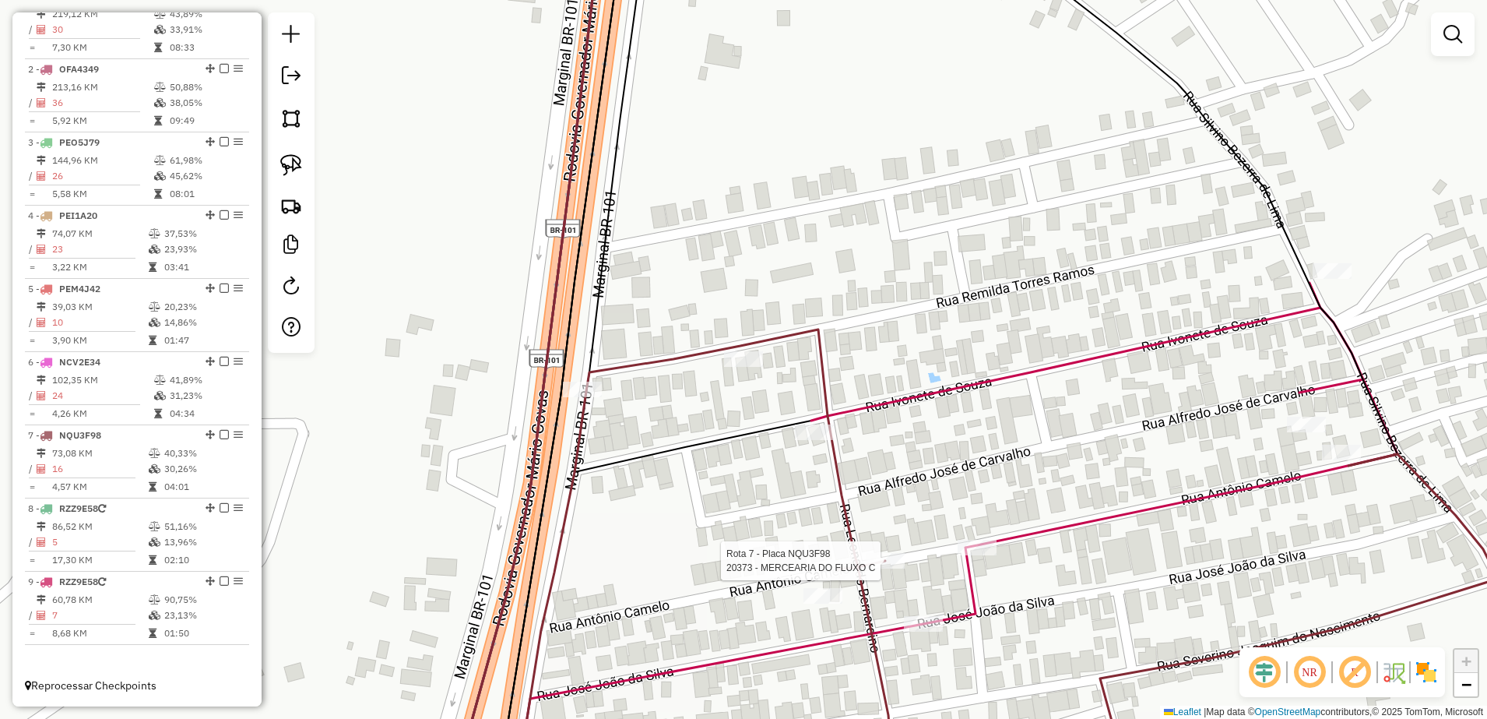
select select "**********"
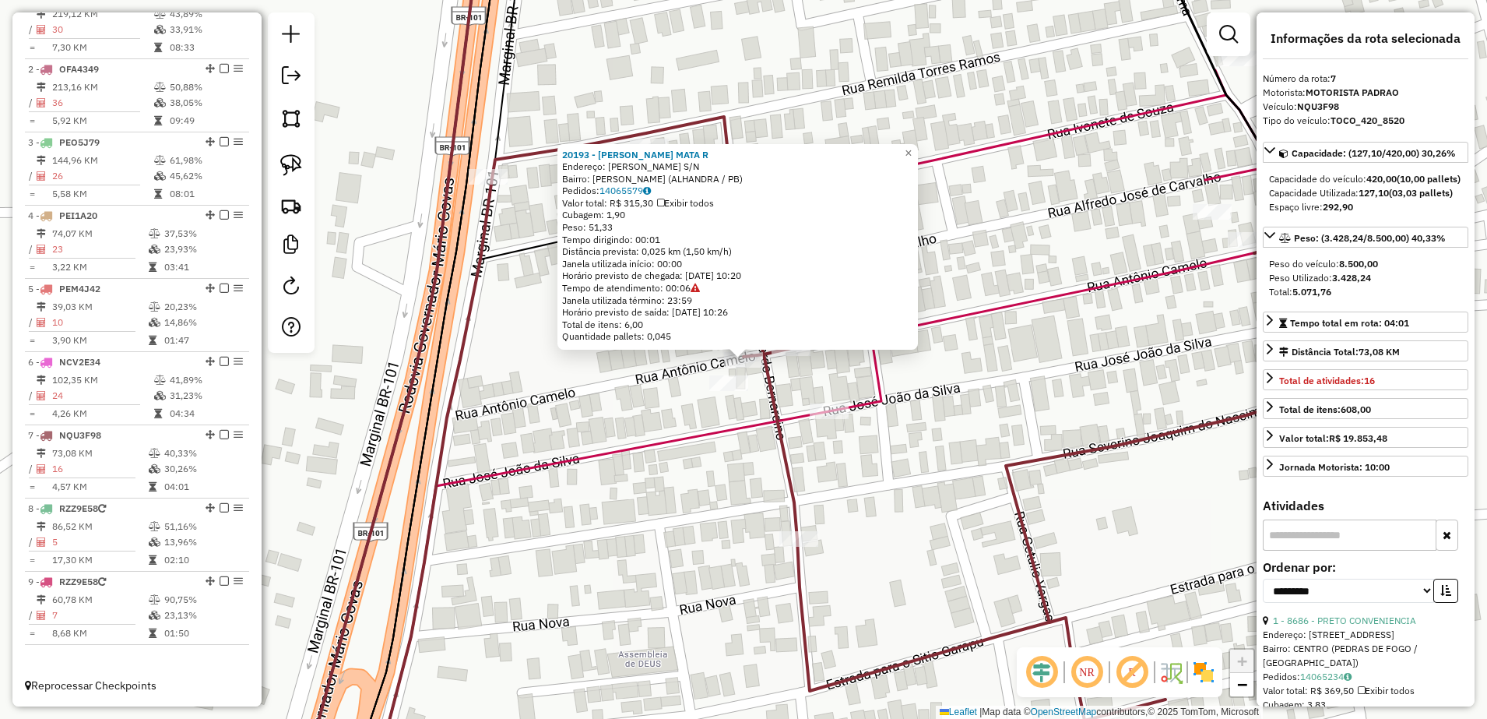
click at [717, 445] on div "Rota 7 - Placa NQU3F98 20043 - SUPERMERCADO PAI E F 20193 - ESKINA LUCENA MATA …" at bounding box center [743, 359] width 1487 height 719
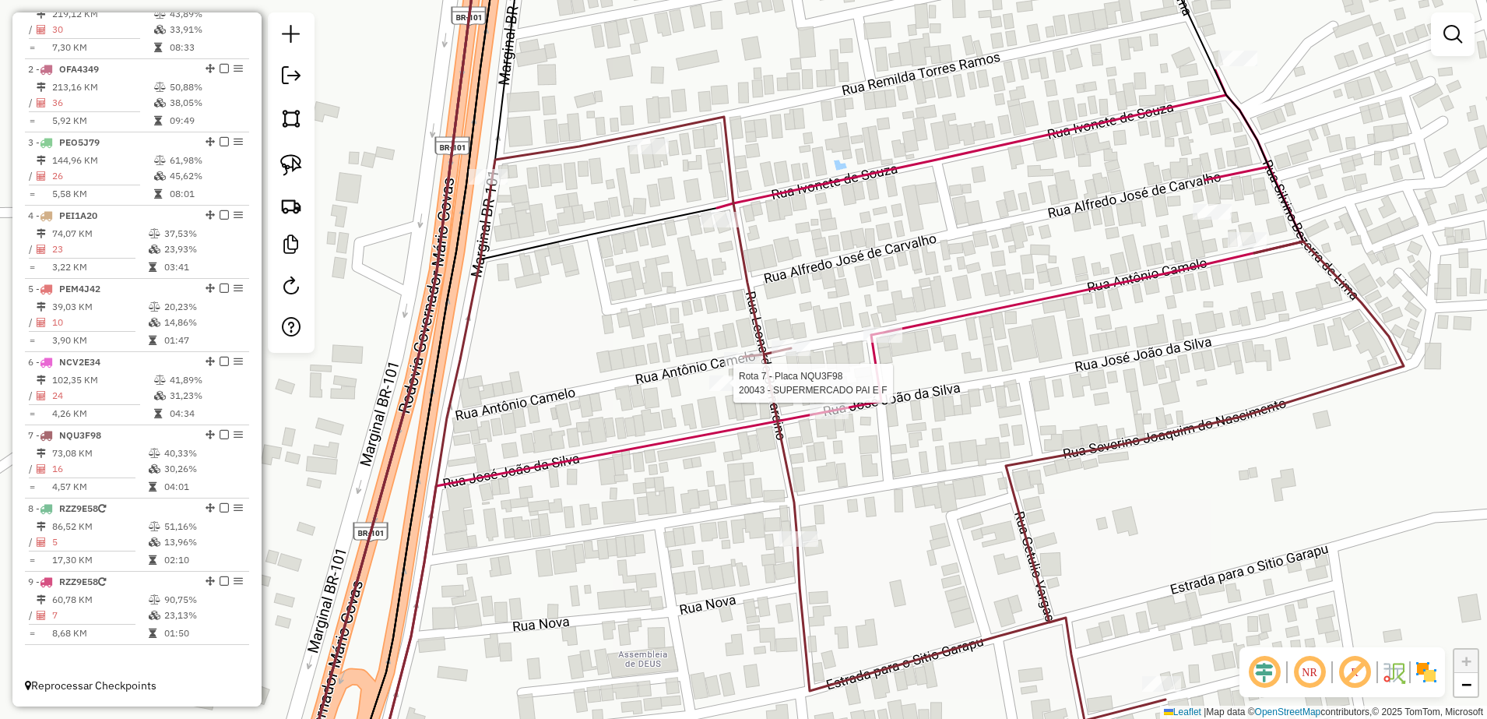
select select "**********"
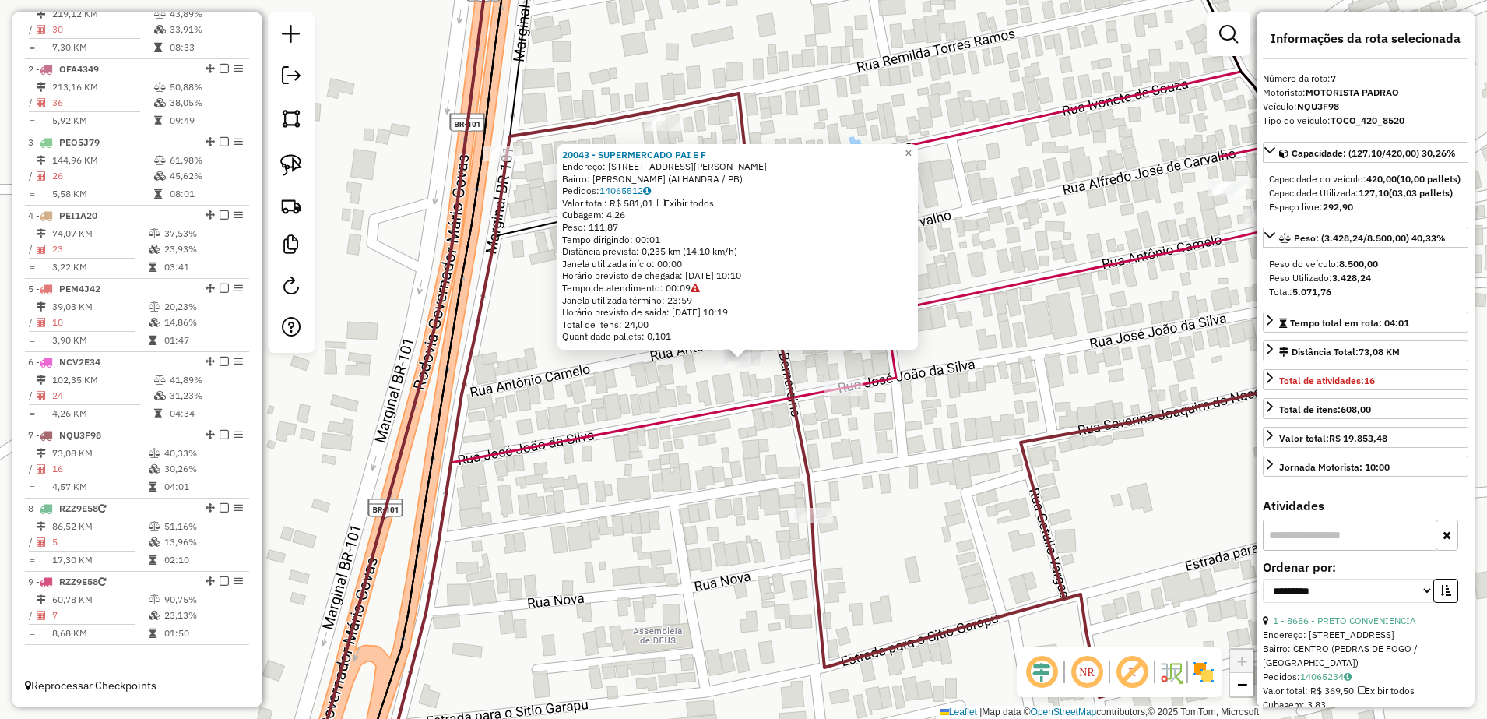
click at [747, 442] on div "20043 - SUPERMERCADO PAI E F Endereço: RUA JOSE ALFREDO DE CARVALHO 151 Bairro:…" at bounding box center [743, 359] width 1487 height 719
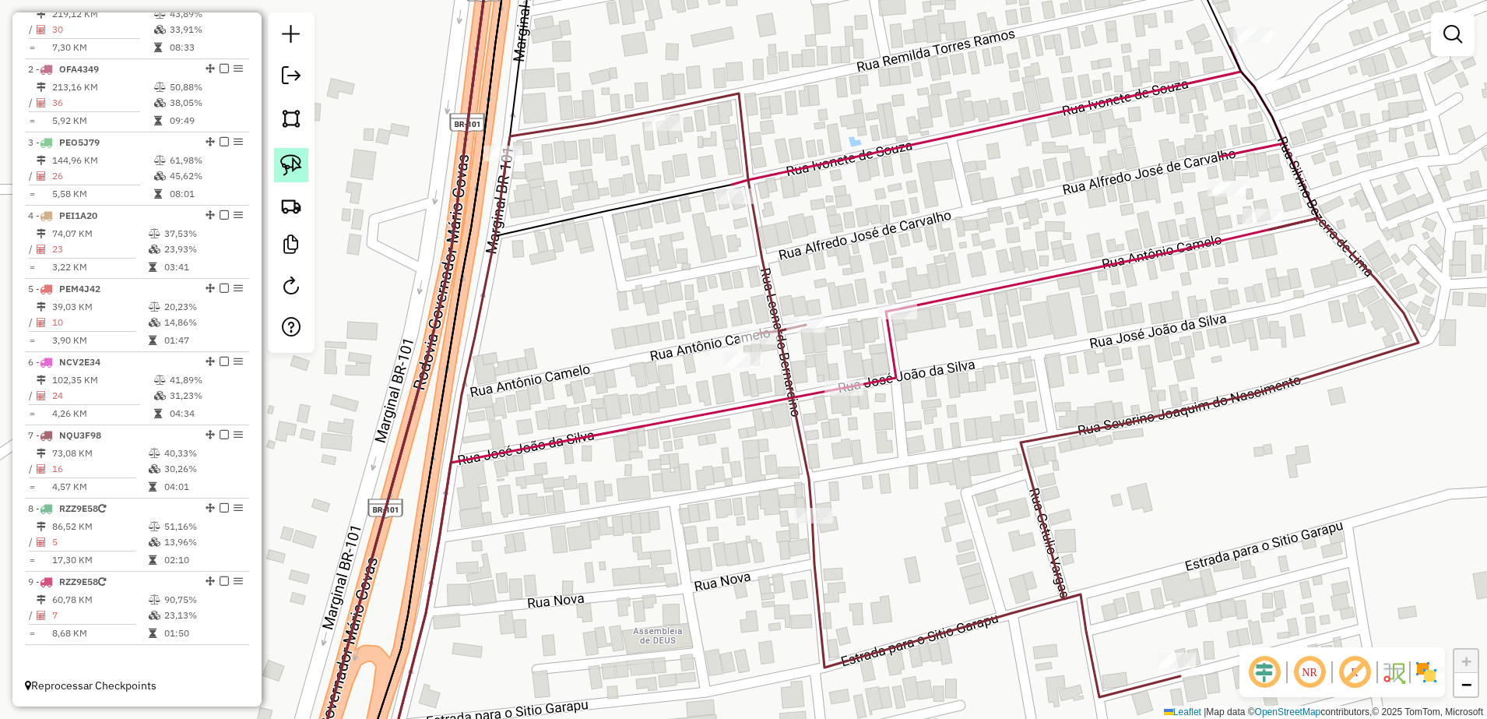
click at [298, 161] on img at bounding box center [291, 165] width 22 height 22
drag, startPoint x: 753, startPoint y: 310, endPoint x: 768, endPoint y: 348, distance: 40.9
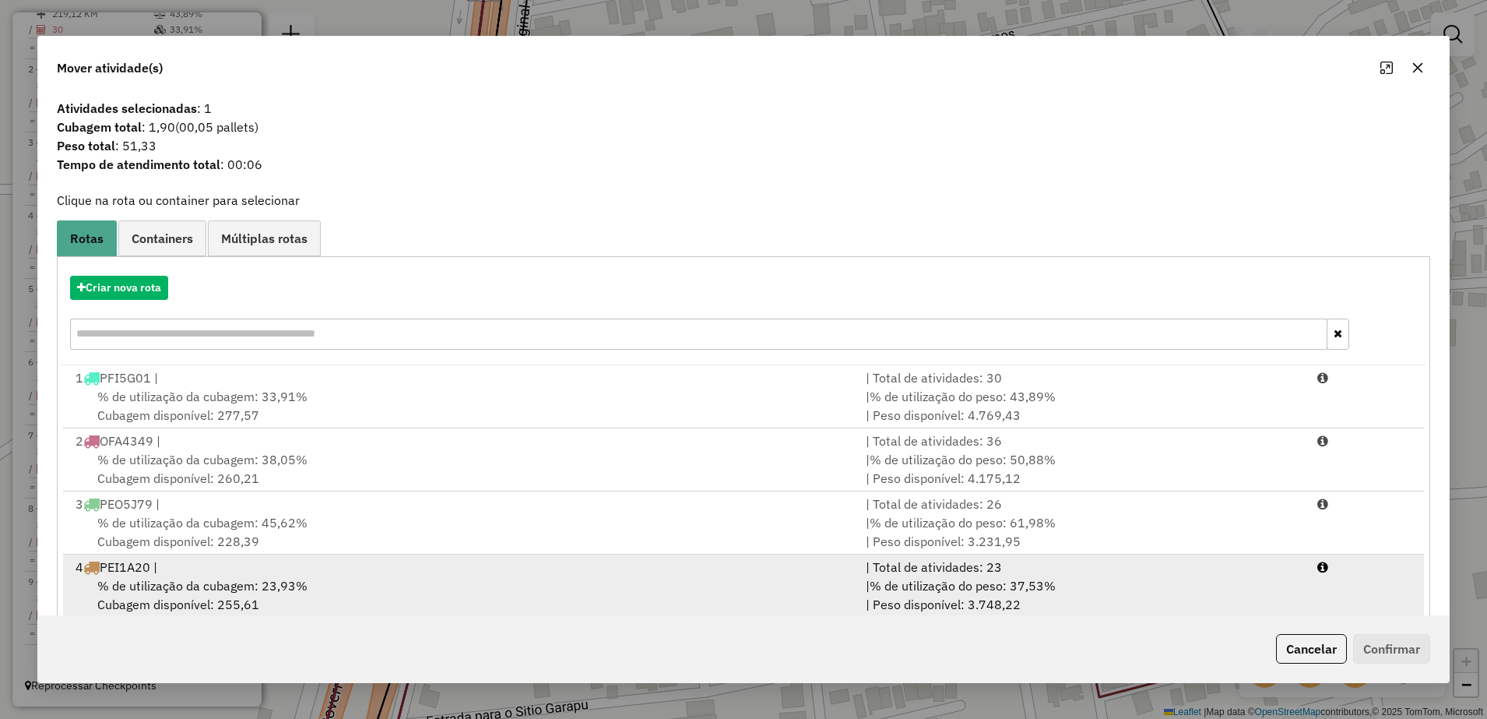
scroll to position [193, 0]
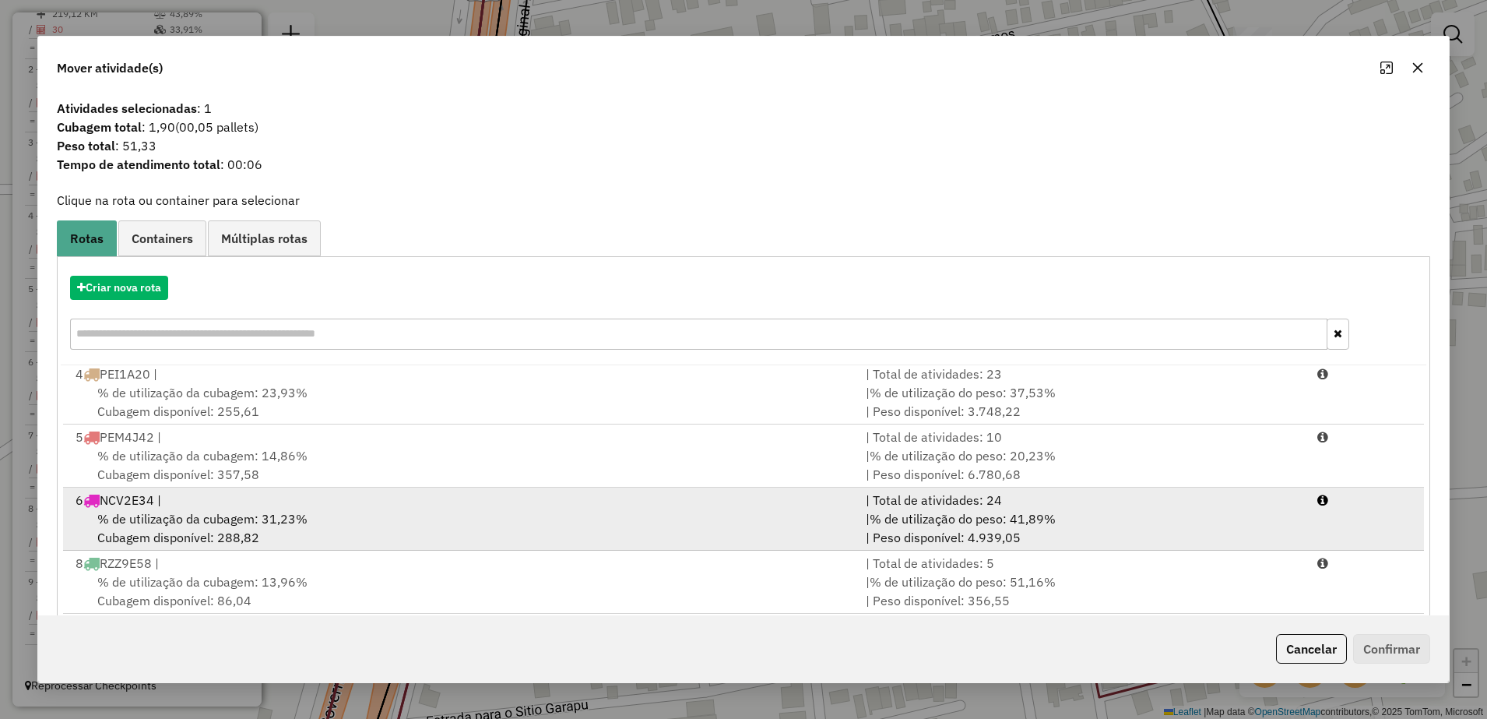
click at [397, 515] on div "% de utilização da cubagem: 31,23% Cubagem disponível: 288,82" at bounding box center [461, 527] width 790 height 37
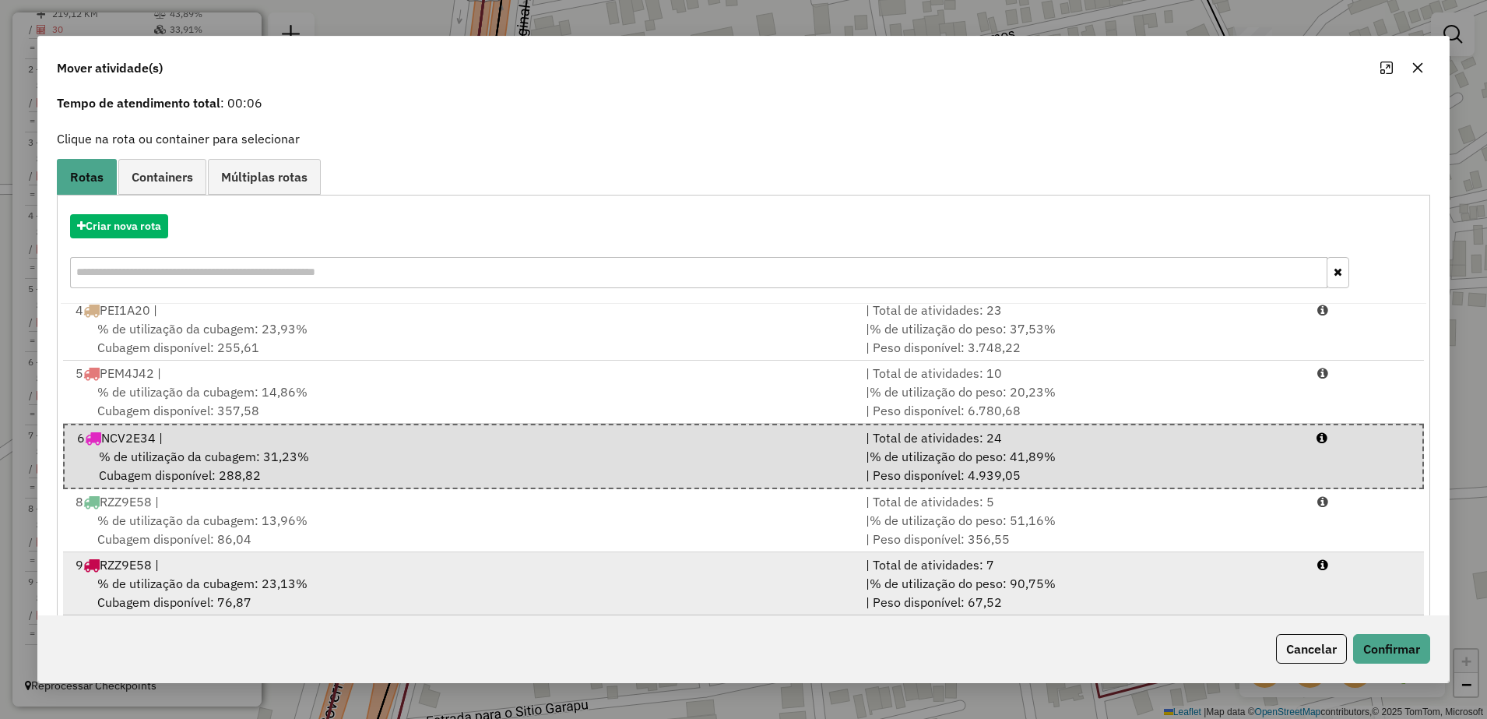
scroll to position [88, 0]
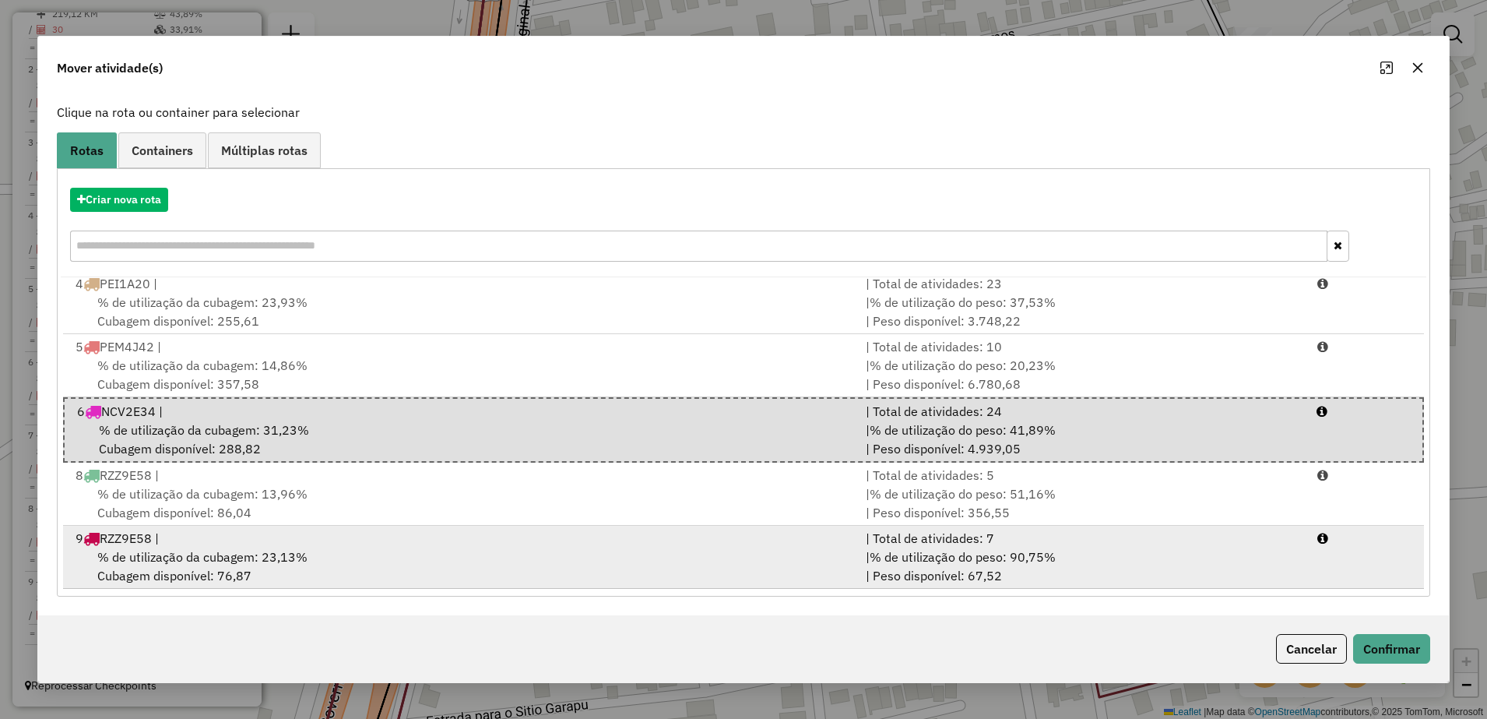
click at [408, 569] on div "% de utilização da cubagem: 23,13% Cubagem disponível: 76,87" at bounding box center [461, 565] width 790 height 37
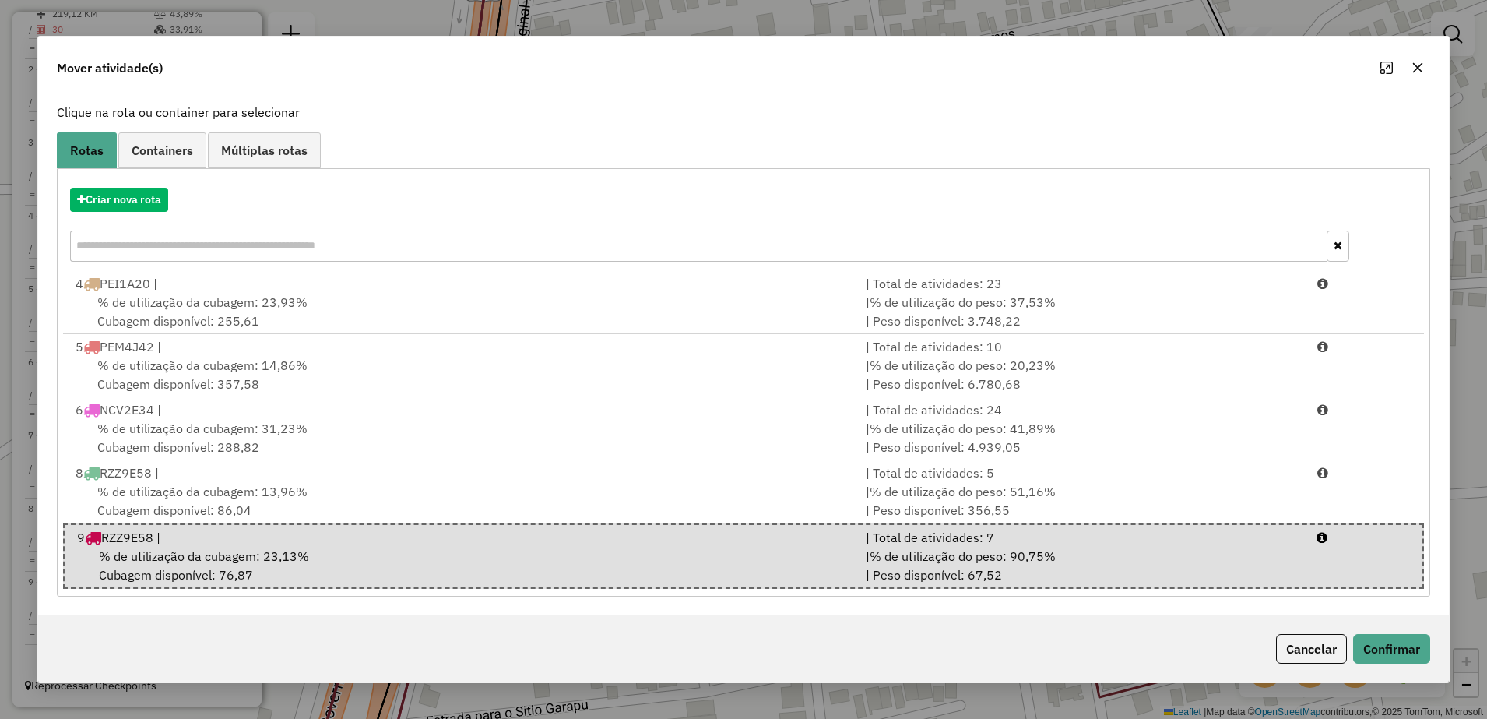
click at [1412, 64] on icon "button" at bounding box center [1417, 68] width 12 height 12
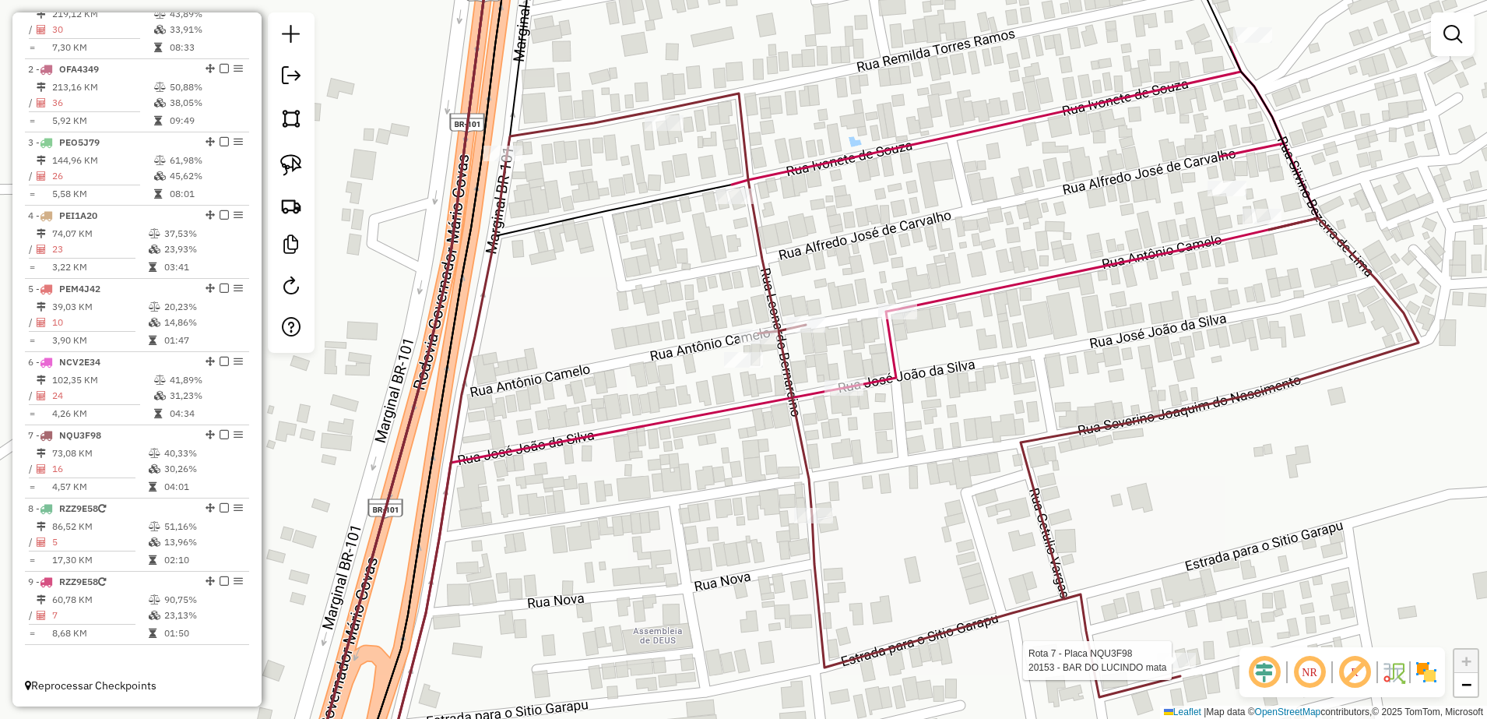
select select "**********"
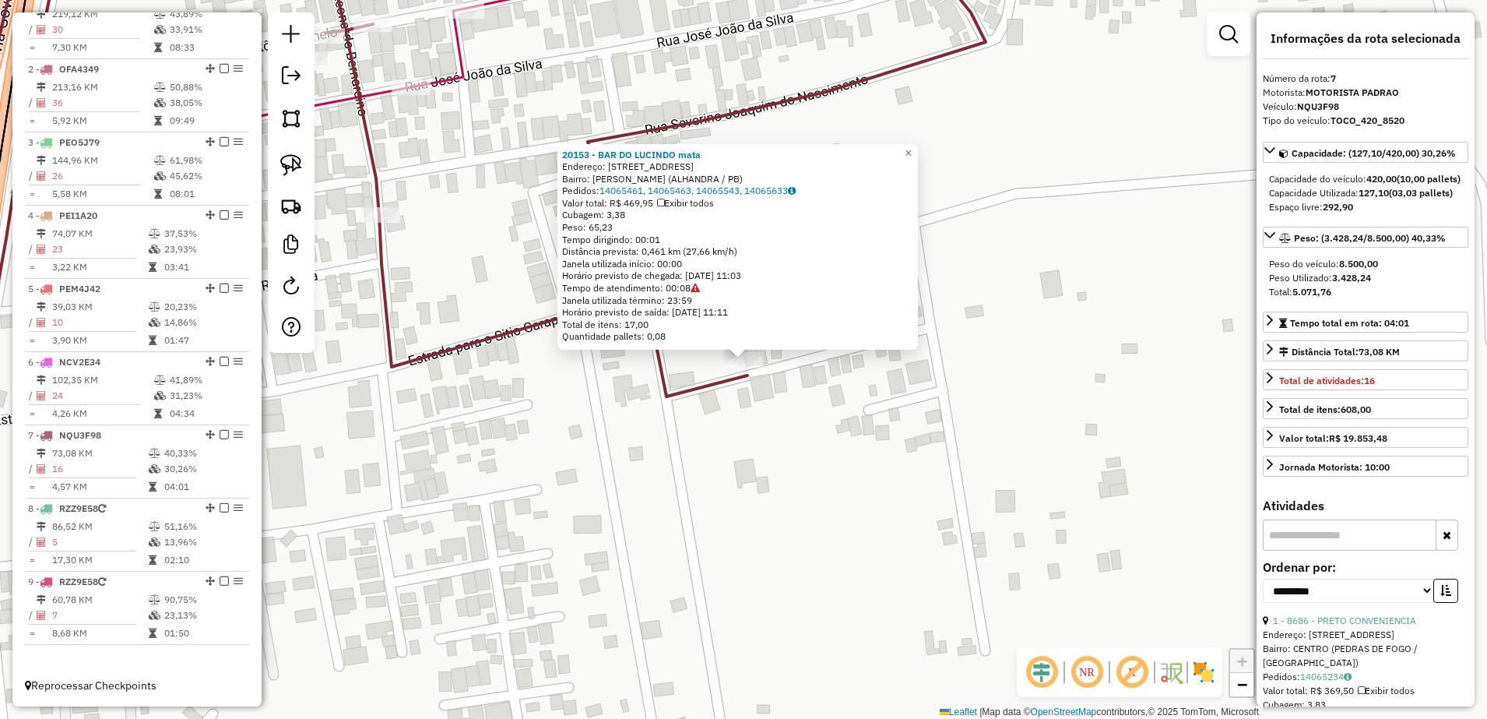
click at [794, 504] on div "20153 - BAR DO LUCINDO mata Endereço: RUA PROJETADA 999 Bairro: Mata Redonda (A…" at bounding box center [743, 359] width 1487 height 719
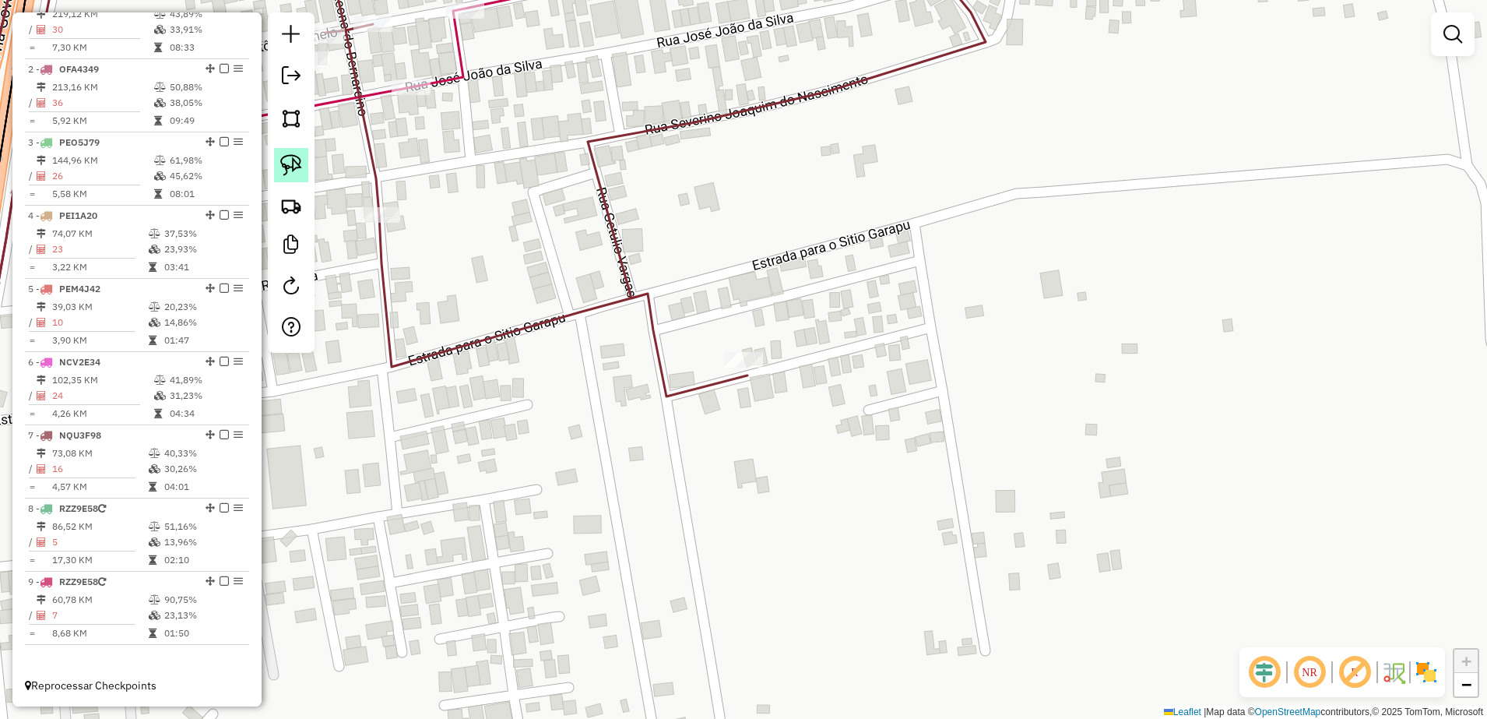
click at [281, 164] on img at bounding box center [291, 165] width 22 height 22
drag, startPoint x: 712, startPoint y: 319, endPoint x: 810, endPoint y: 331, distance: 98.0
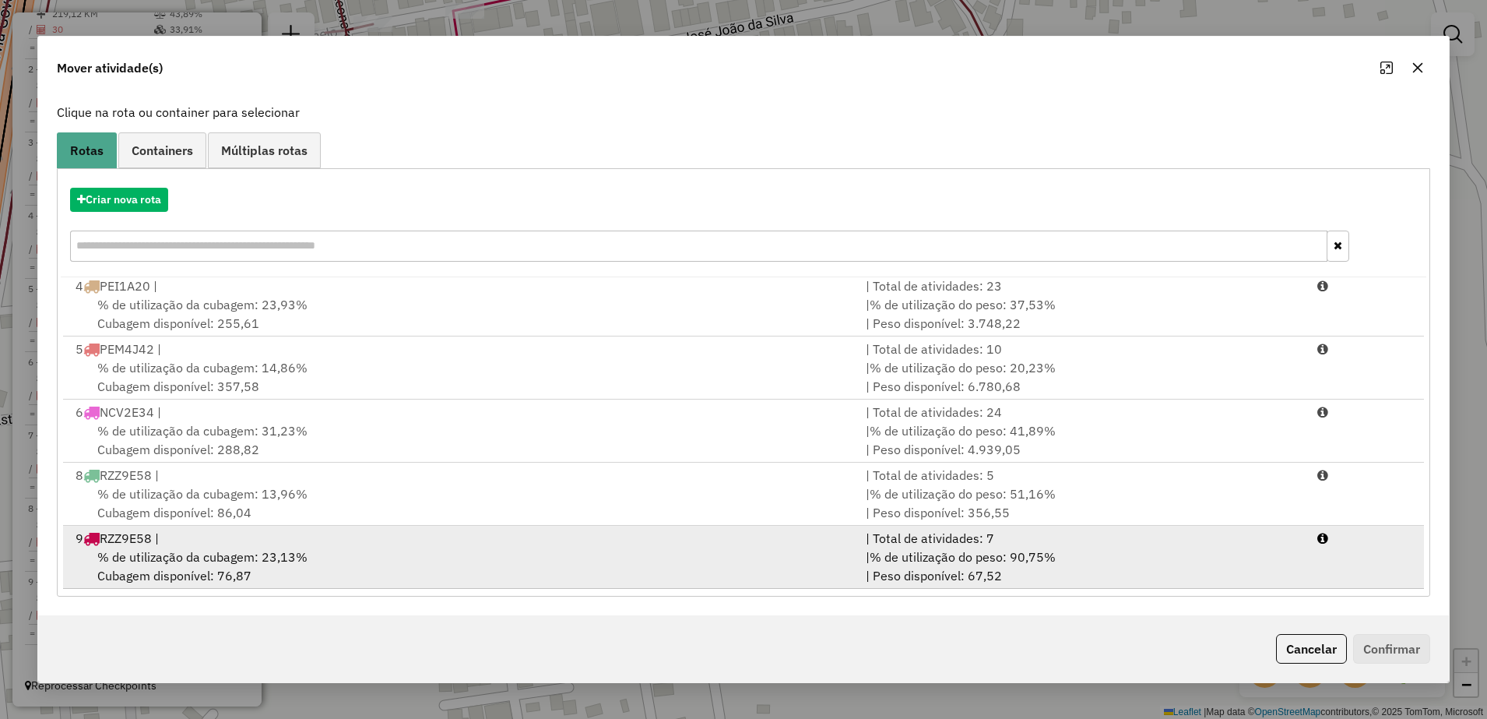
click at [328, 572] on div "% de utilização da cubagem: 23,13% Cubagem disponível: 76,87" at bounding box center [461, 565] width 790 height 37
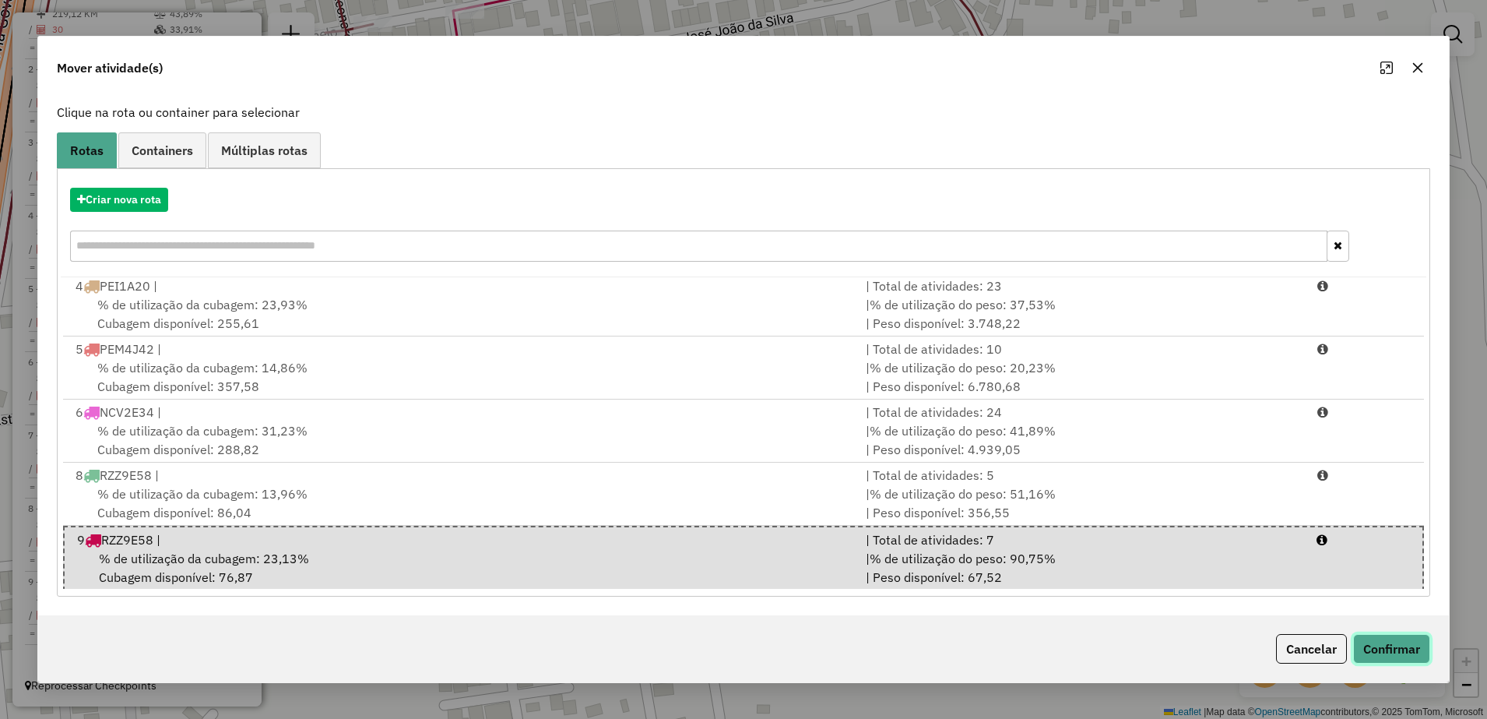
click at [1411, 647] on button "Confirmar" at bounding box center [1391, 649] width 77 height 30
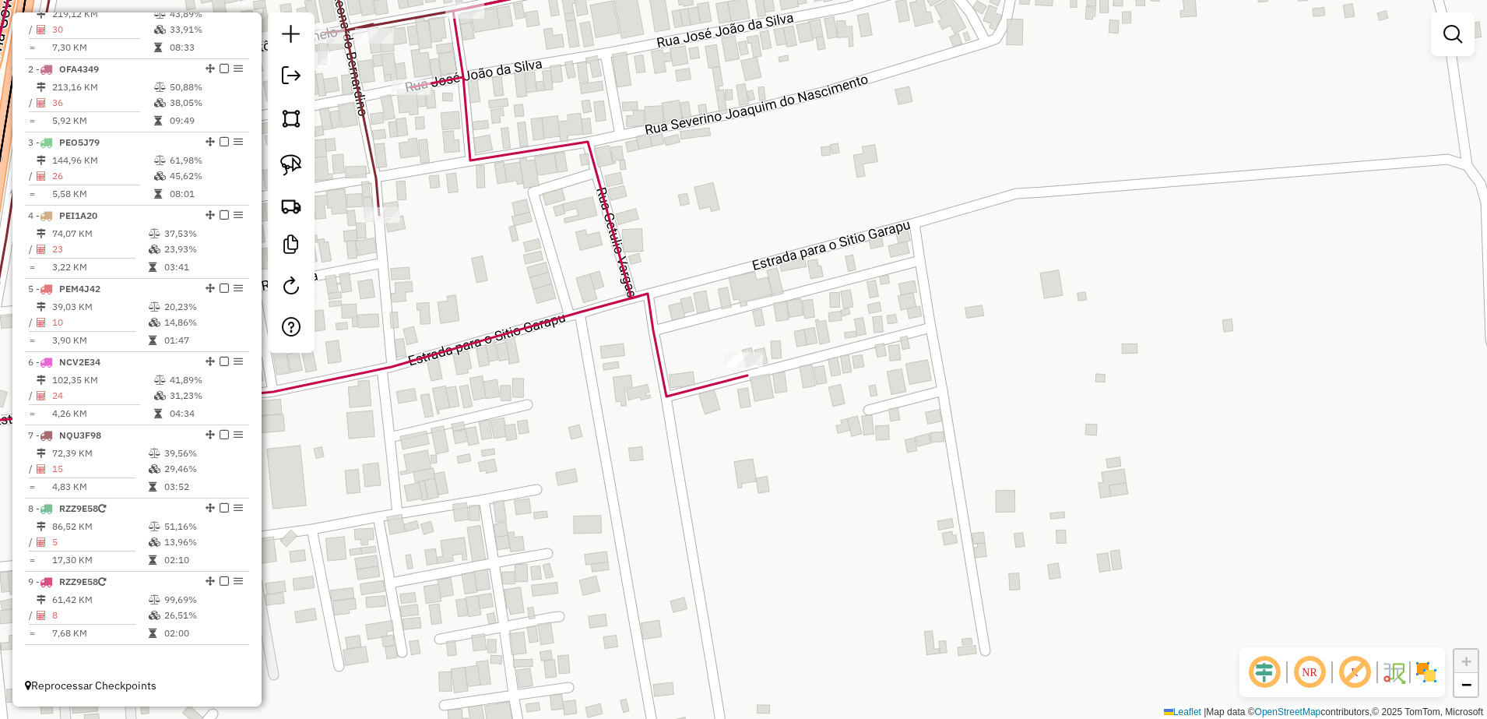
scroll to position [0, 0]
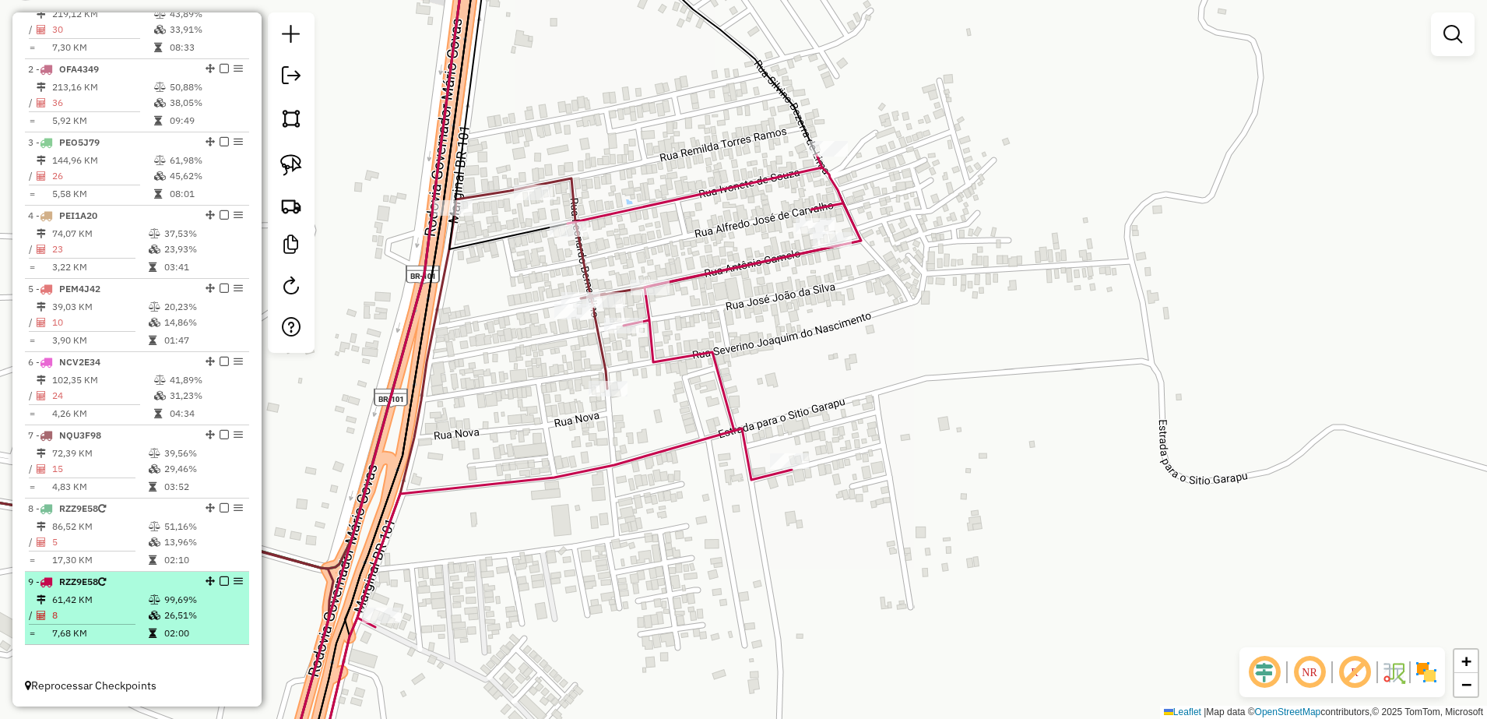
click at [123, 586] on div "9 - RZZ9E58" at bounding box center [110, 582] width 165 height 14
select select "**********"
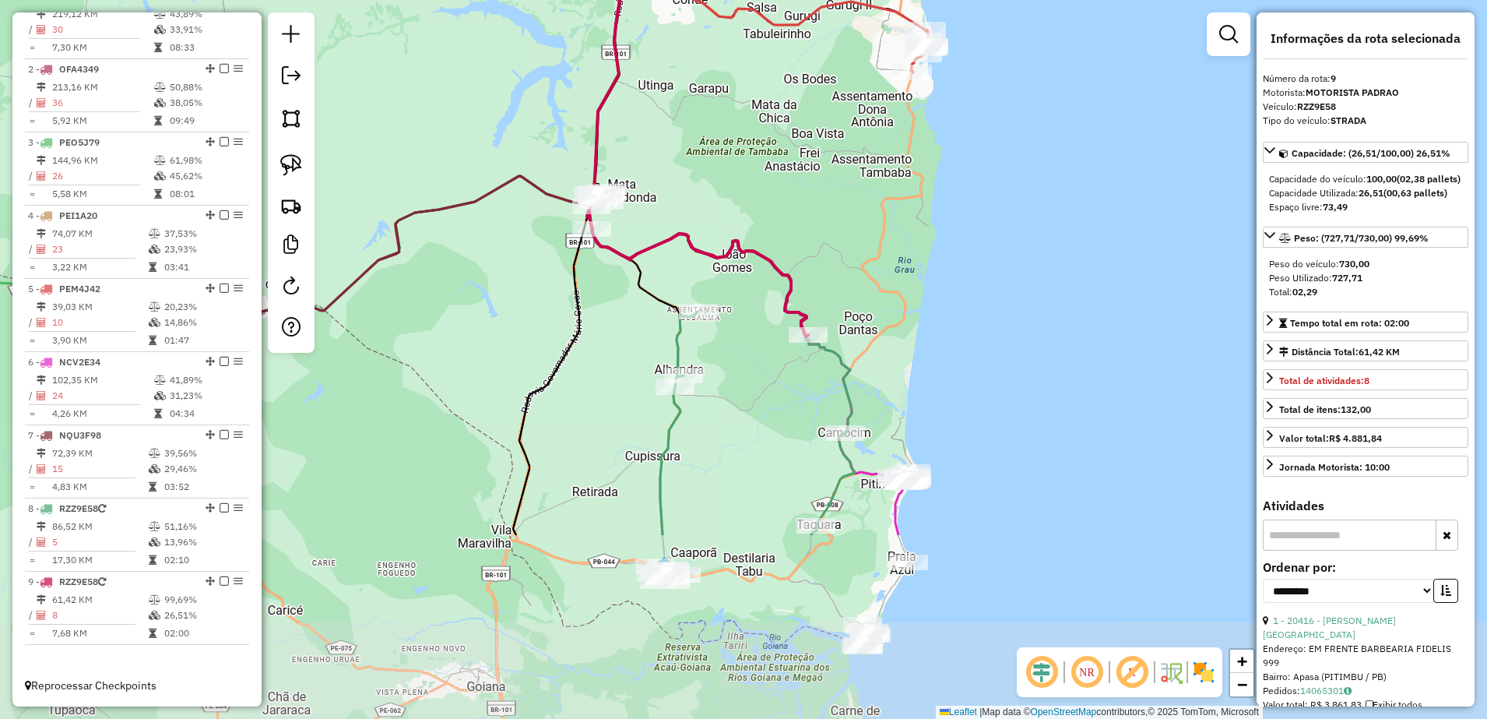
drag, startPoint x: 972, startPoint y: 471, endPoint x: 889, endPoint y: 195, distance: 288.4
click at [889, 203] on div "Janela de atendimento Grade de atendimento Capacidade Transportadoras Veículos …" at bounding box center [743, 359] width 1487 height 719
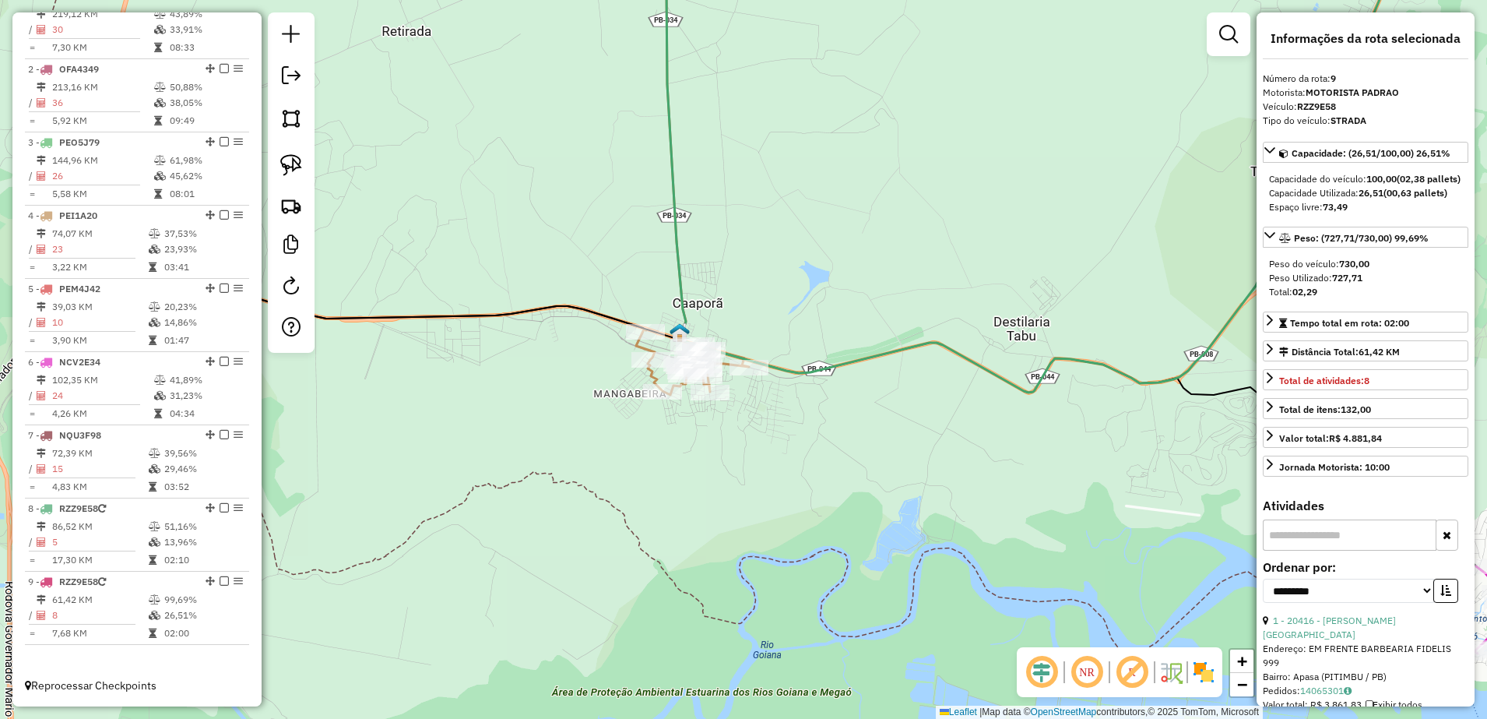
drag, startPoint x: 670, startPoint y: 508, endPoint x: 1050, endPoint y: 444, distance: 385.4
click at [1050, 444] on div "Janela de atendimento Grade de atendimento Capacidade Transportadoras Veículos …" at bounding box center [743, 359] width 1487 height 719
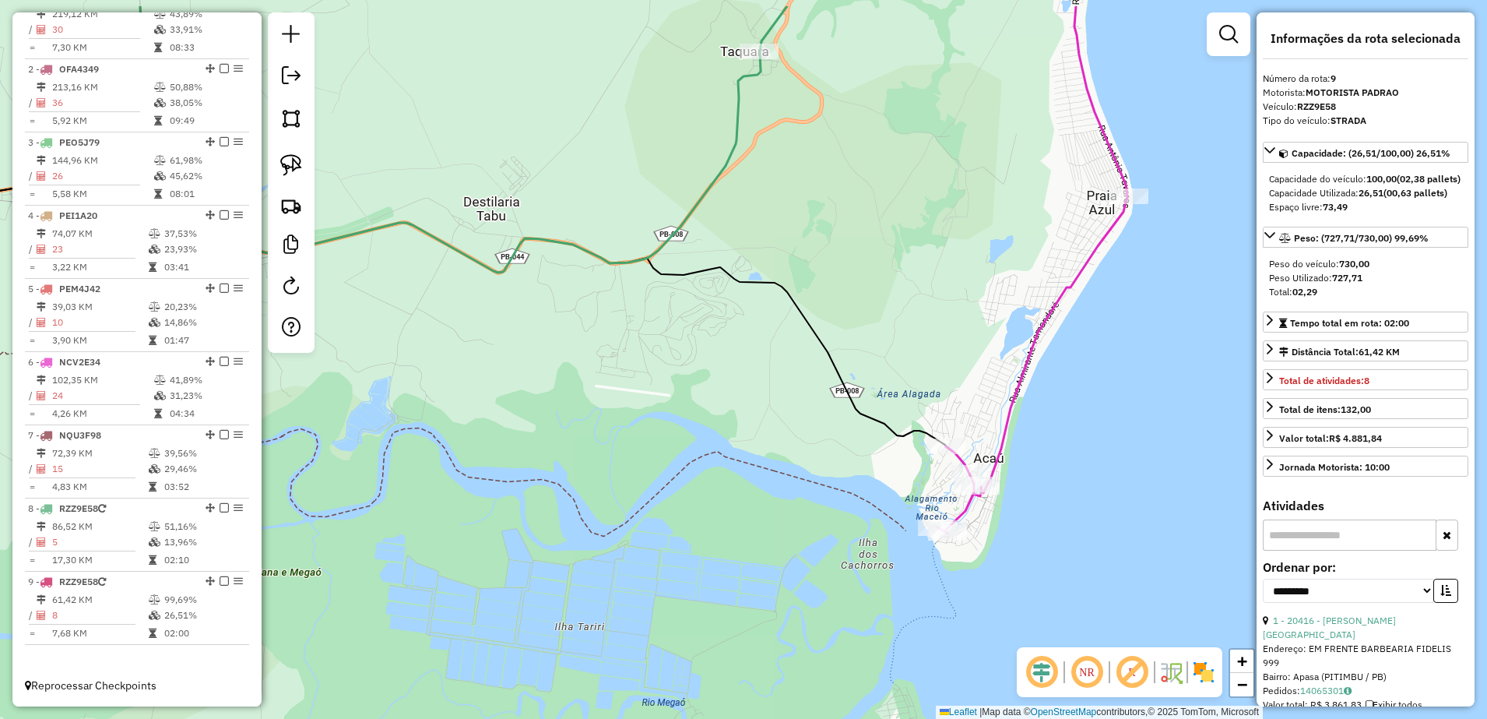
drag, startPoint x: 795, startPoint y: 363, endPoint x: 692, endPoint y: 439, distance: 128.0
click at [689, 441] on div "Janela de atendimento Grade de atendimento Capacidade Transportadoras Veículos …" at bounding box center [743, 359] width 1487 height 719
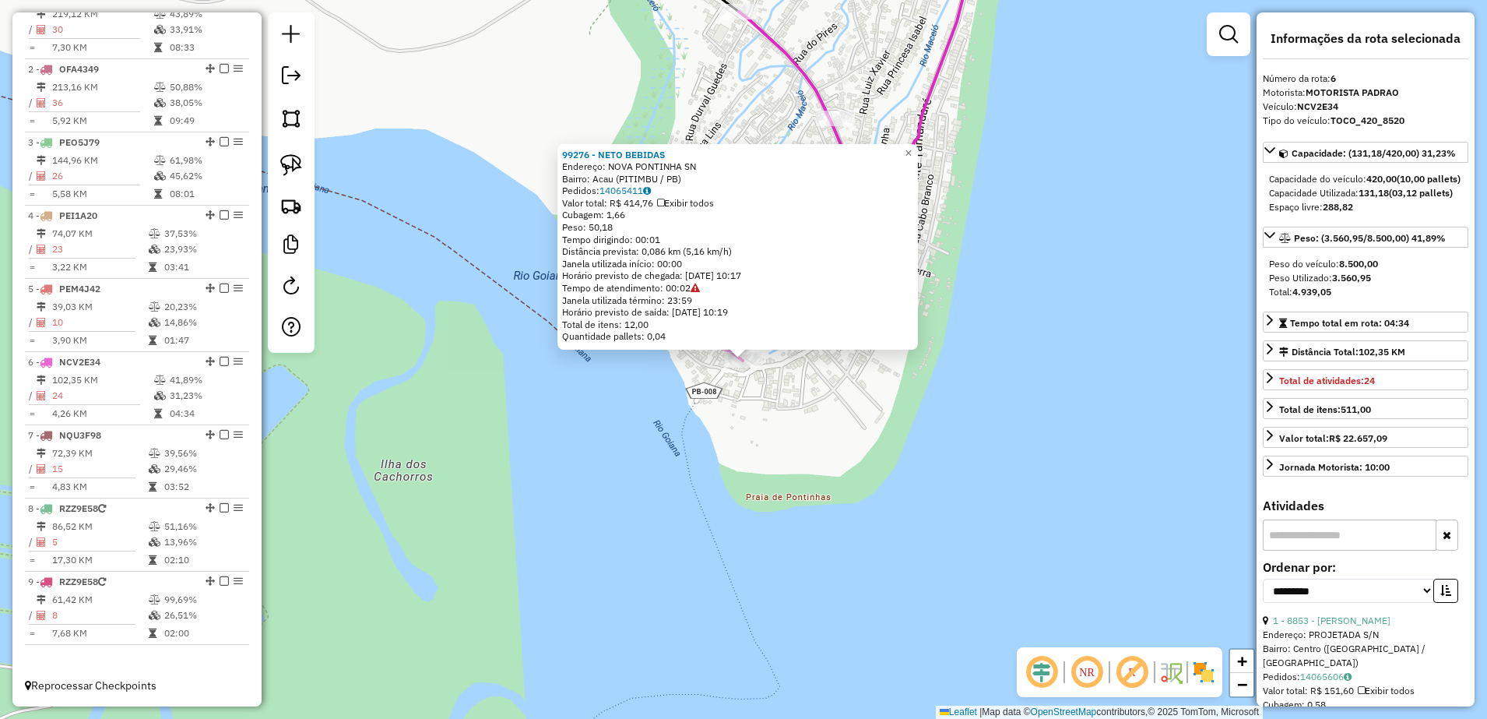
click at [744, 445] on div "99276 - NETO BEBIDAS Endereço: NOVA PONTINHA SN Bairro: Acau (PITIMBU / PB) Ped…" at bounding box center [743, 359] width 1487 height 719
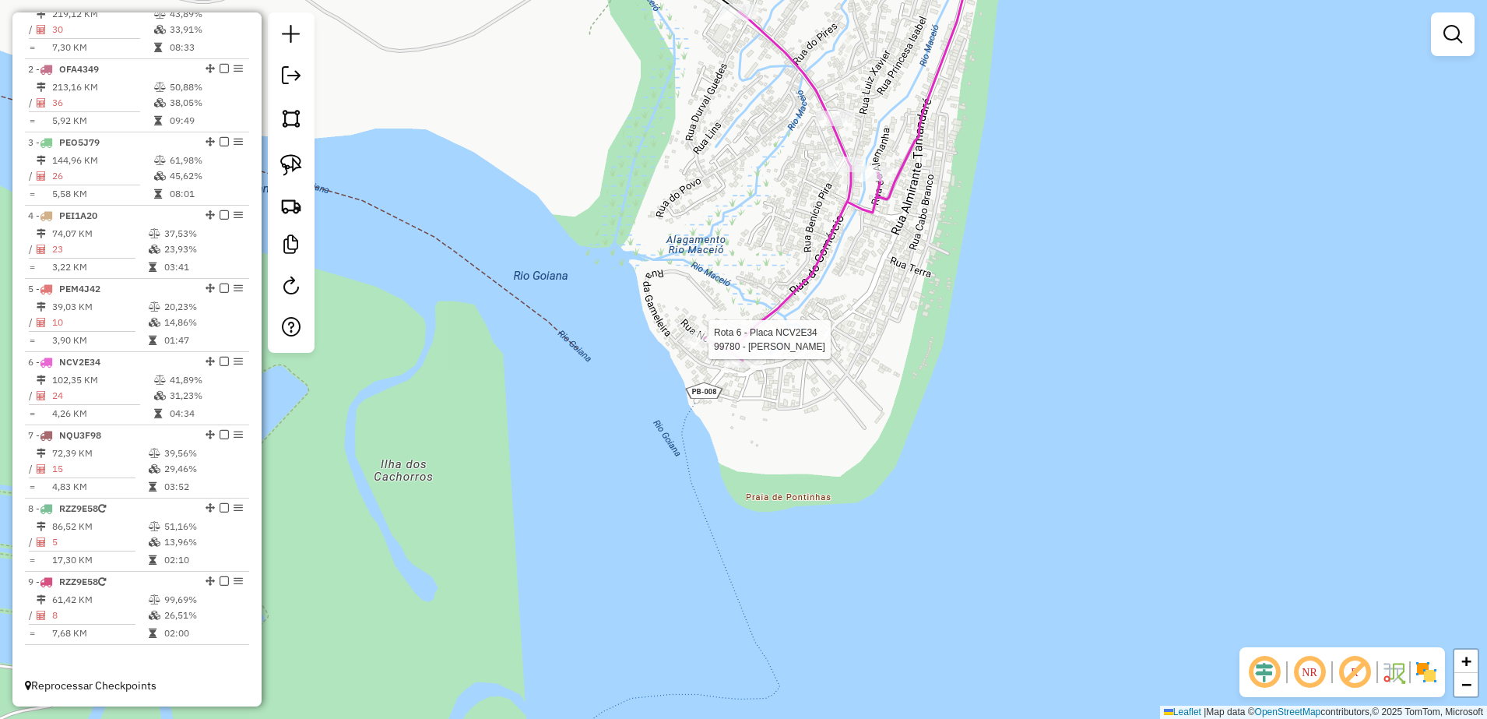
select select "**********"
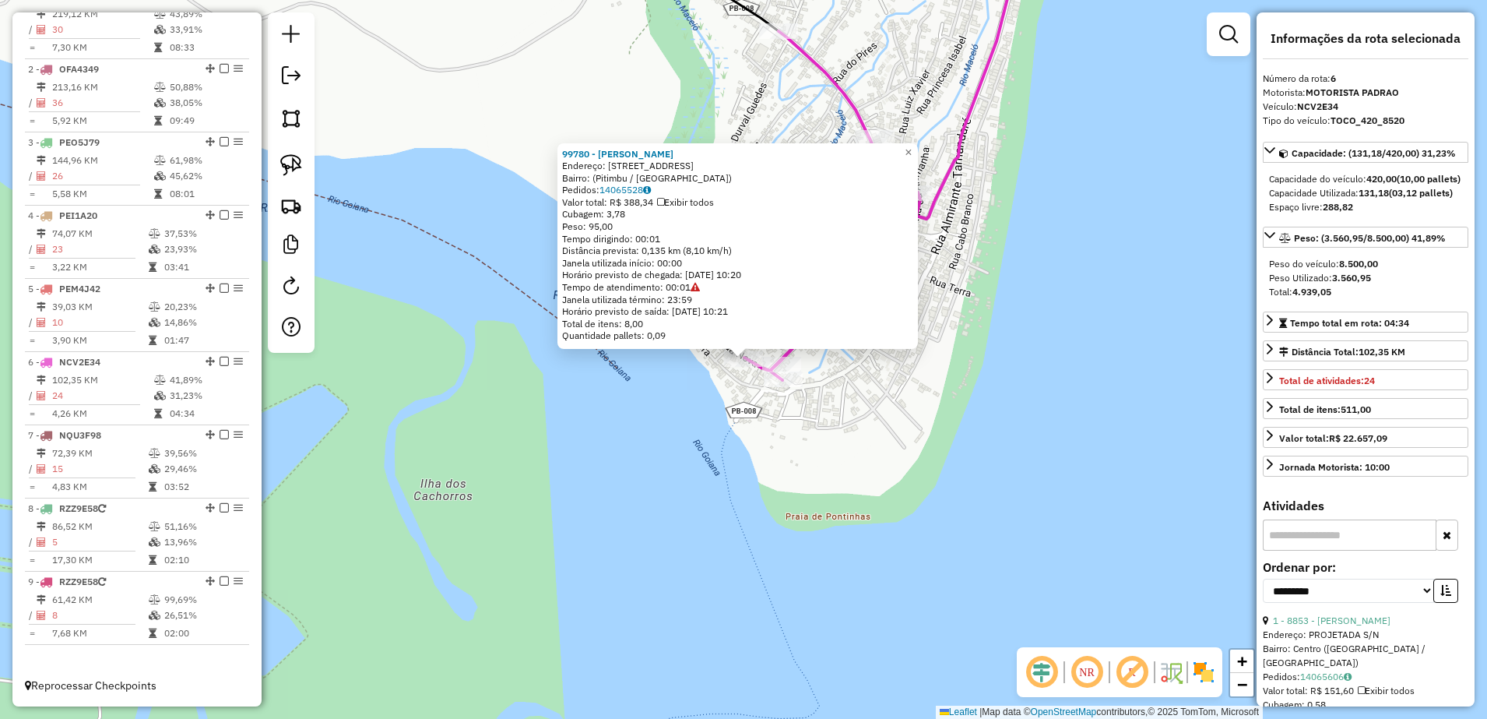
click at [753, 425] on div "Rota 6 - Placa NCV2E34 99780 - ALDO WILTON PEREIRA 99780 - ALDO WILTON PEREIRA …" at bounding box center [743, 359] width 1487 height 719
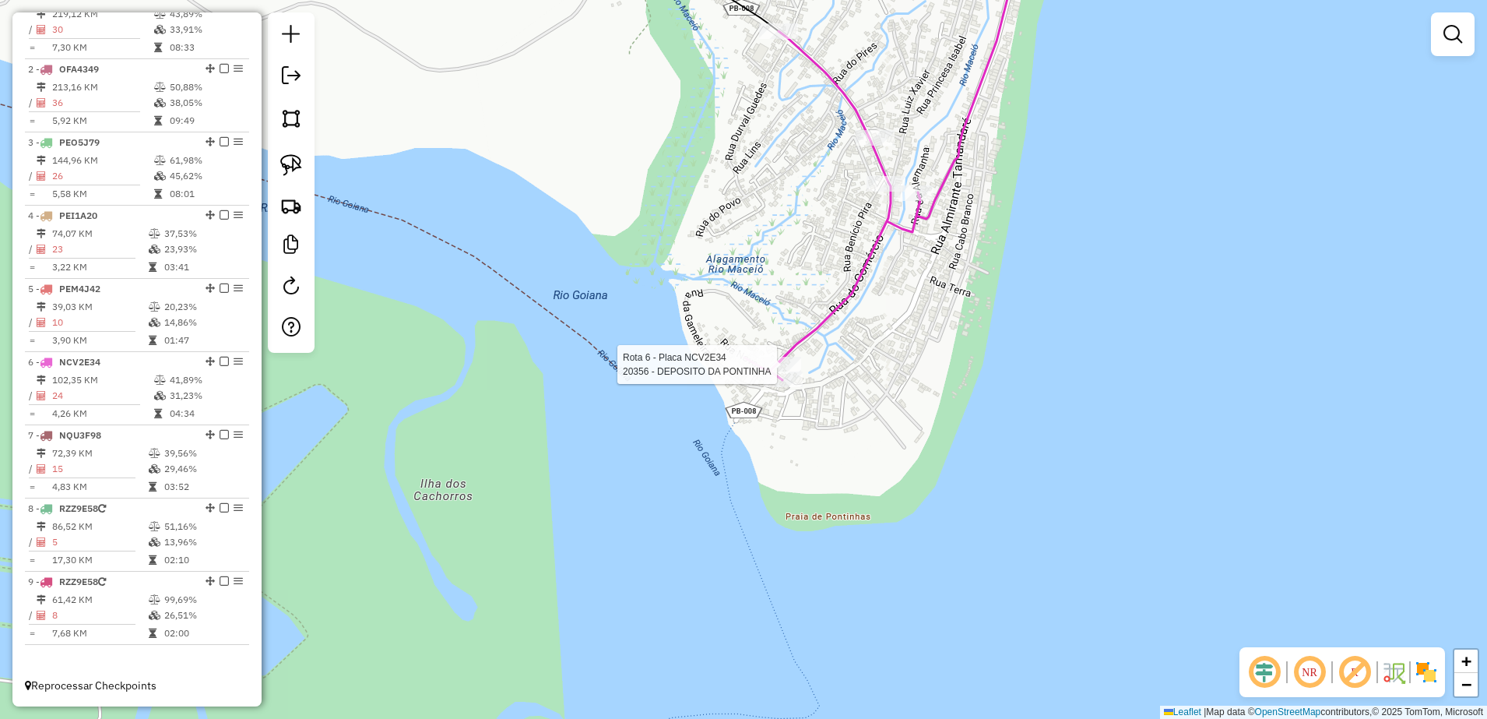
select select "**********"
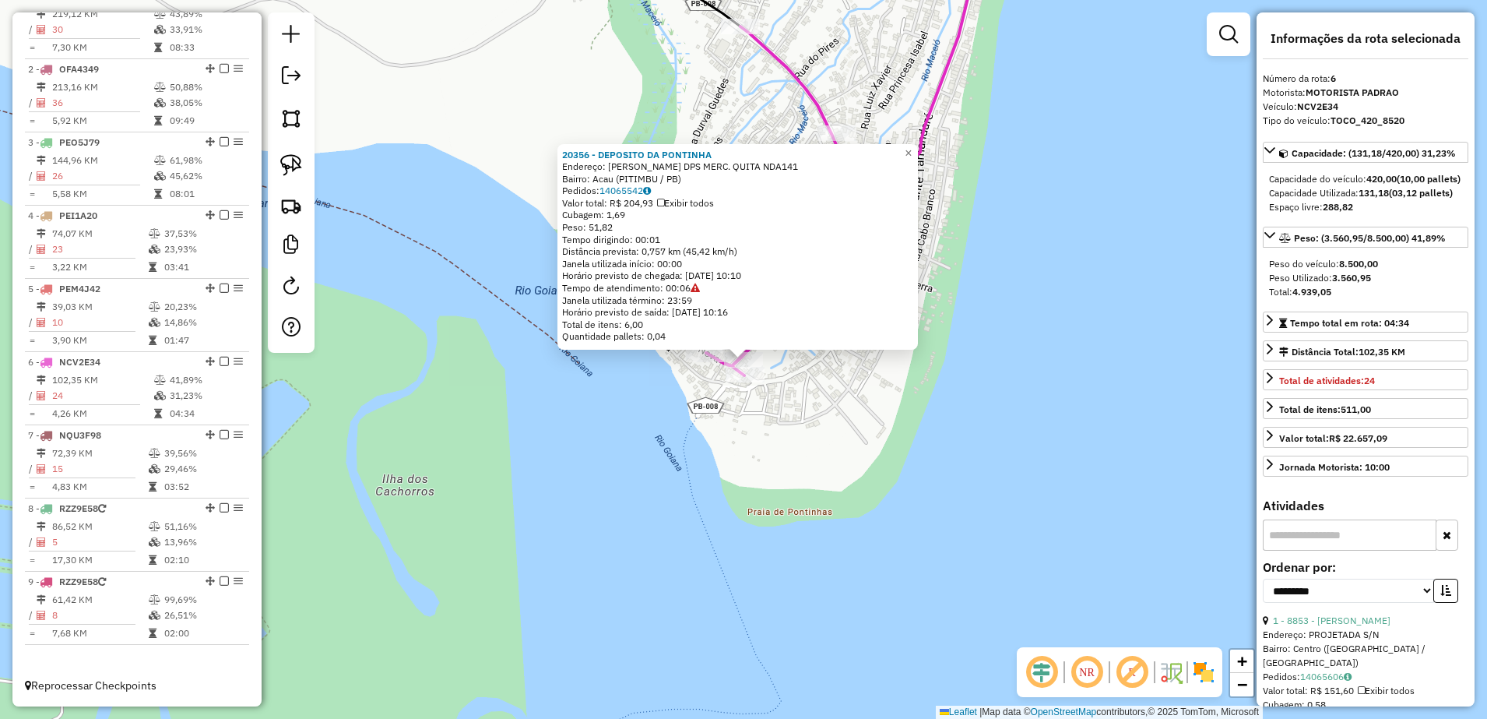
click at [835, 377] on div "20356 - DEPOSITO DA PONTINHA Endereço: R BENICIO LIRA DPS MERC. QUITA NDA141 Ba…" at bounding box center [743, 359] width 1487 height 719
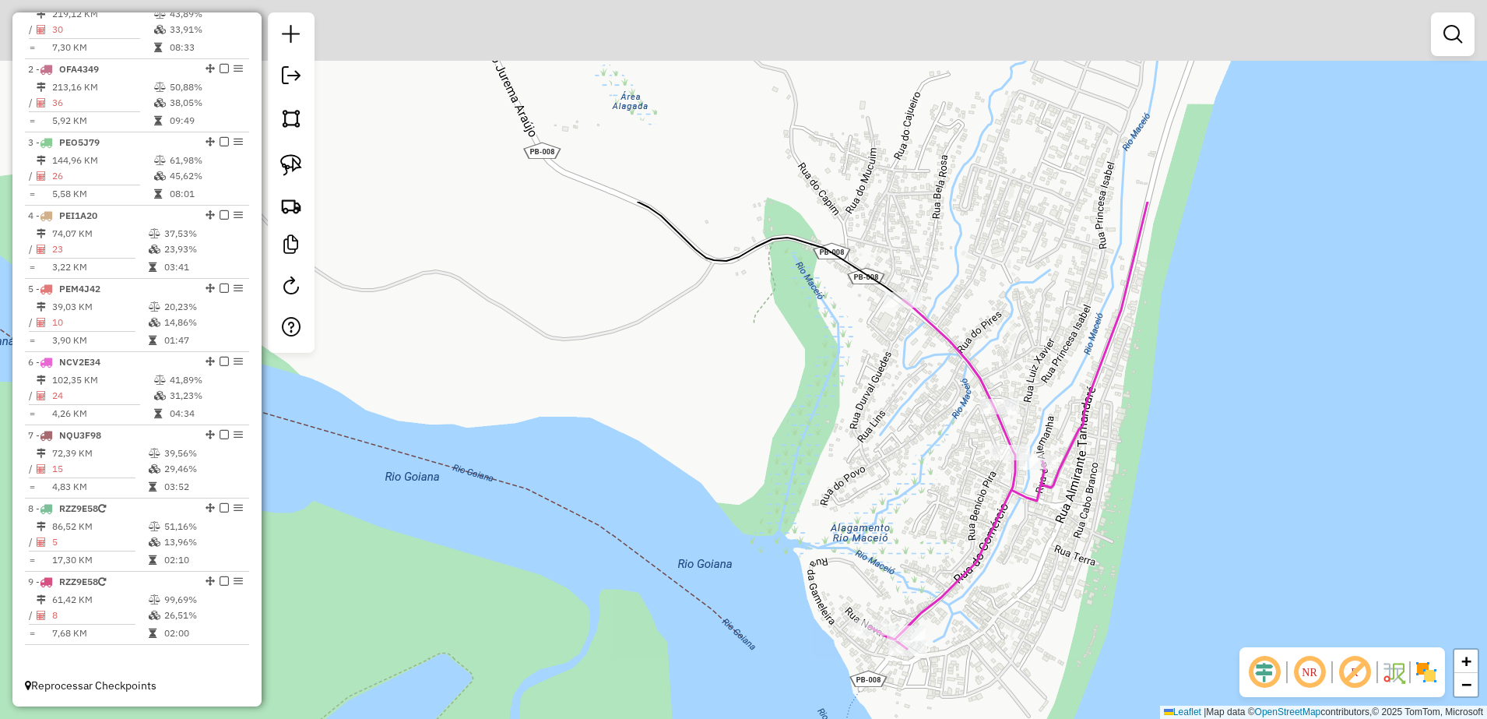
drag, startPoint x: 845, startPoint y: 310, endPoint x: 1013, endPoint y: 540, distance: 284.2
click at [1011, 584] on div "Janela de atendimento Grade de atendimento Capacidade Transportadoras Veículos …" at bounding box center [743, 359] width 1487 height 719
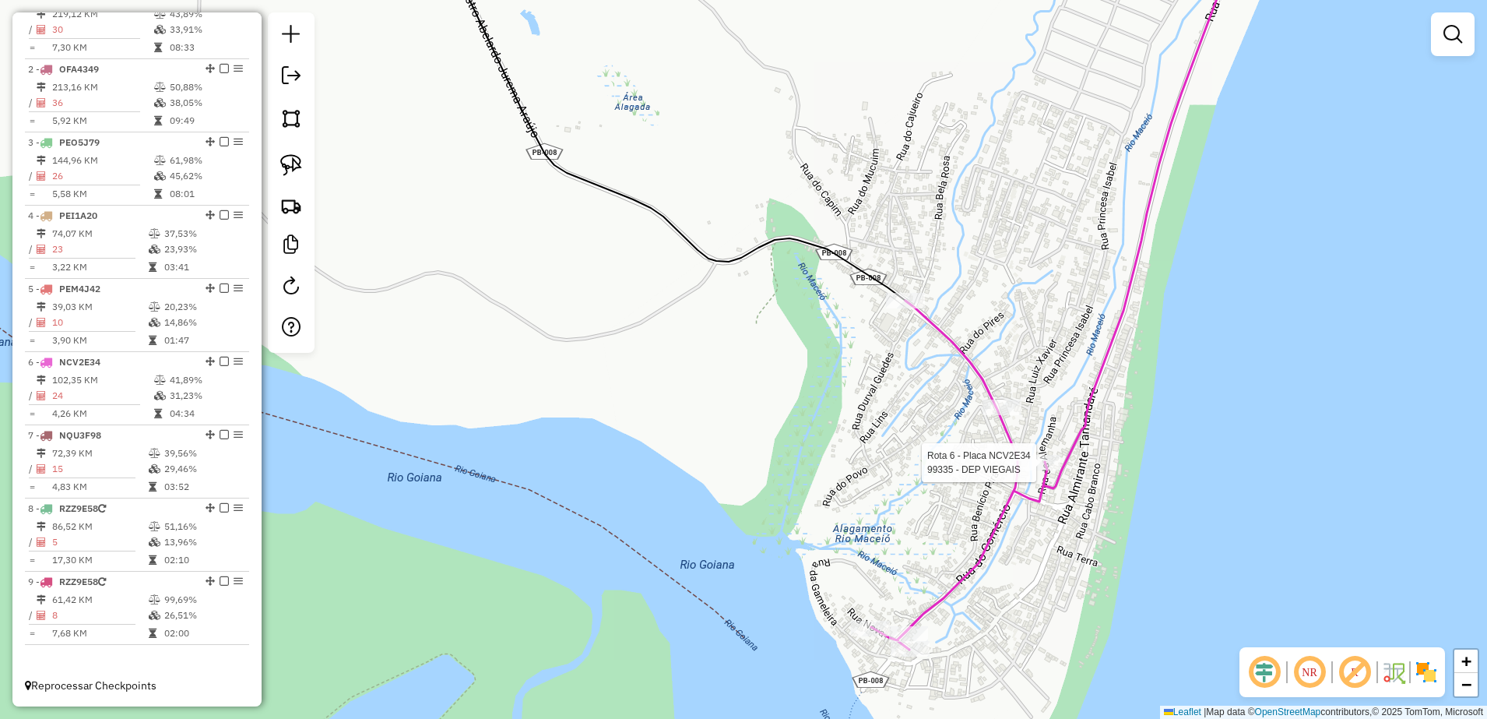
select select "**********"
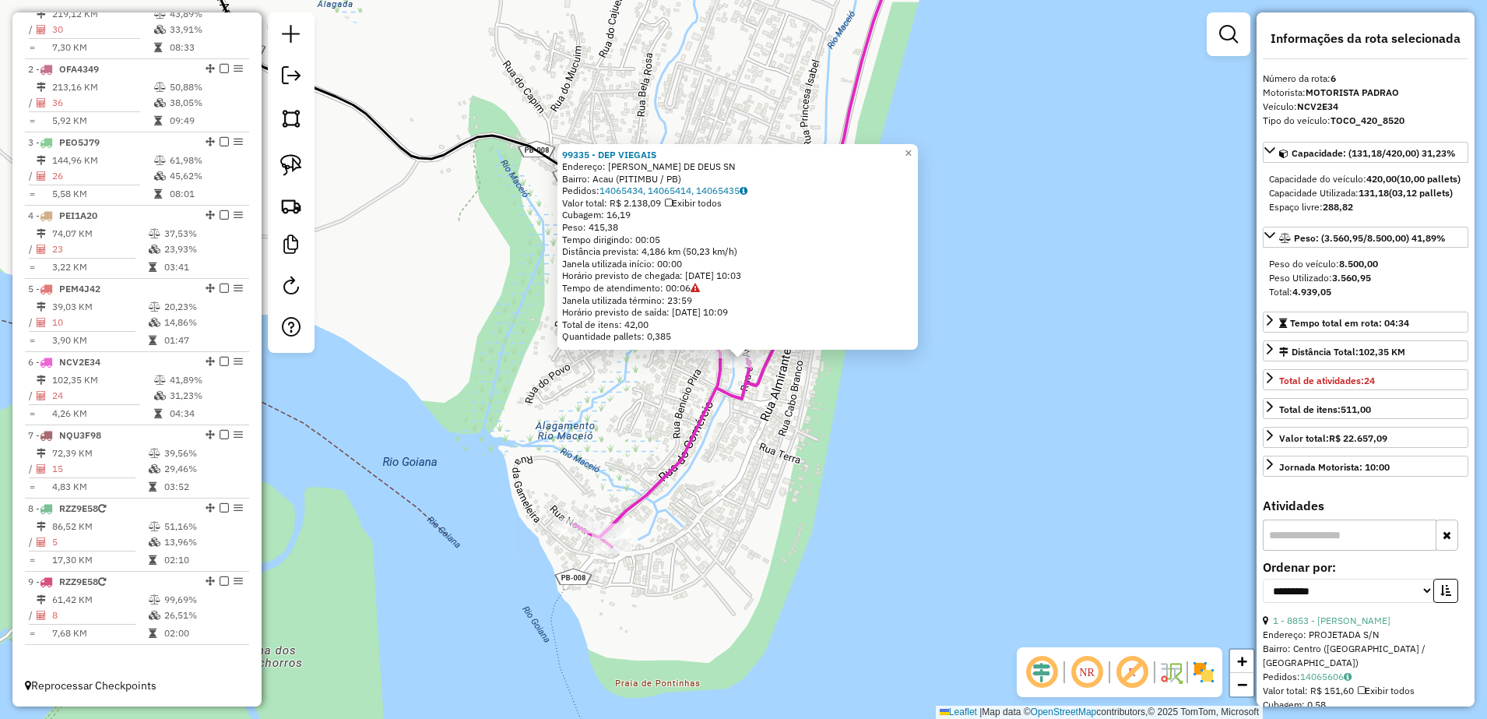
drag, startPoint x: 941, startPoint y: 520, endPoint x: 920, endPoint y: 509, distance: 23.7
click at [941, 519] on div "99335 - DEP VIEGAIS Endereço: JOAO CLAUDINO DE DEUS SN Bairro: Acau (PITIMBU / …" at bounding box center [743, 359] width 1487 height 719
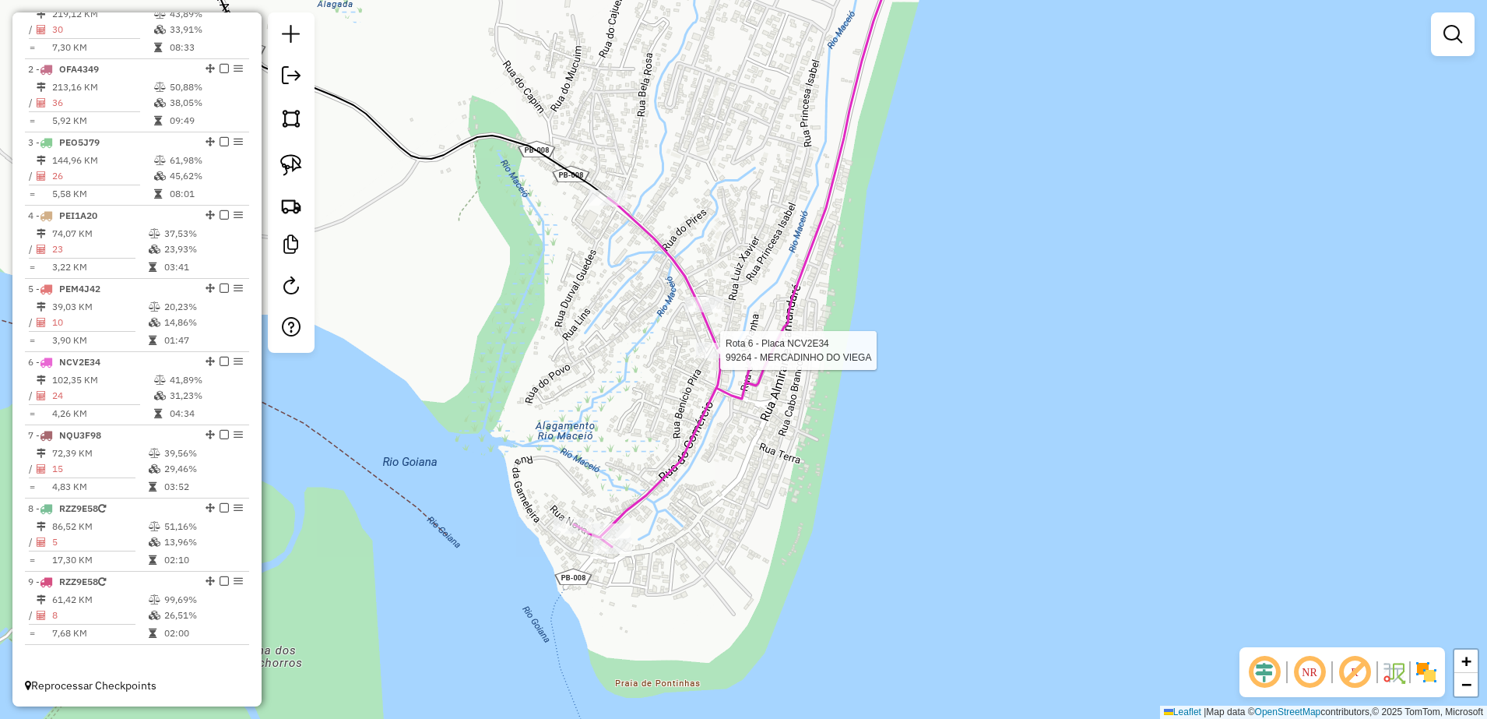
select select "**********"
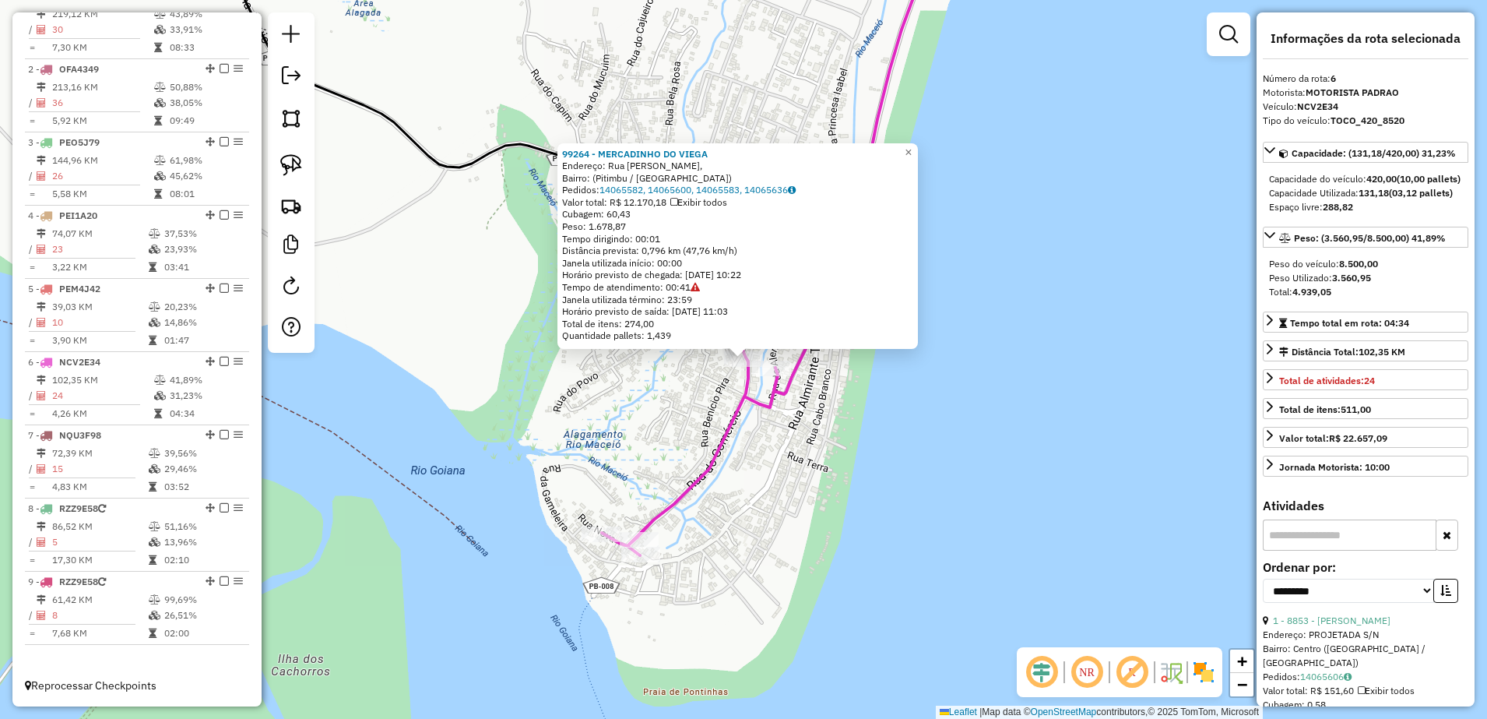
click at [726, 451] on icon at bounding box center [770, 241] width 337 height 627
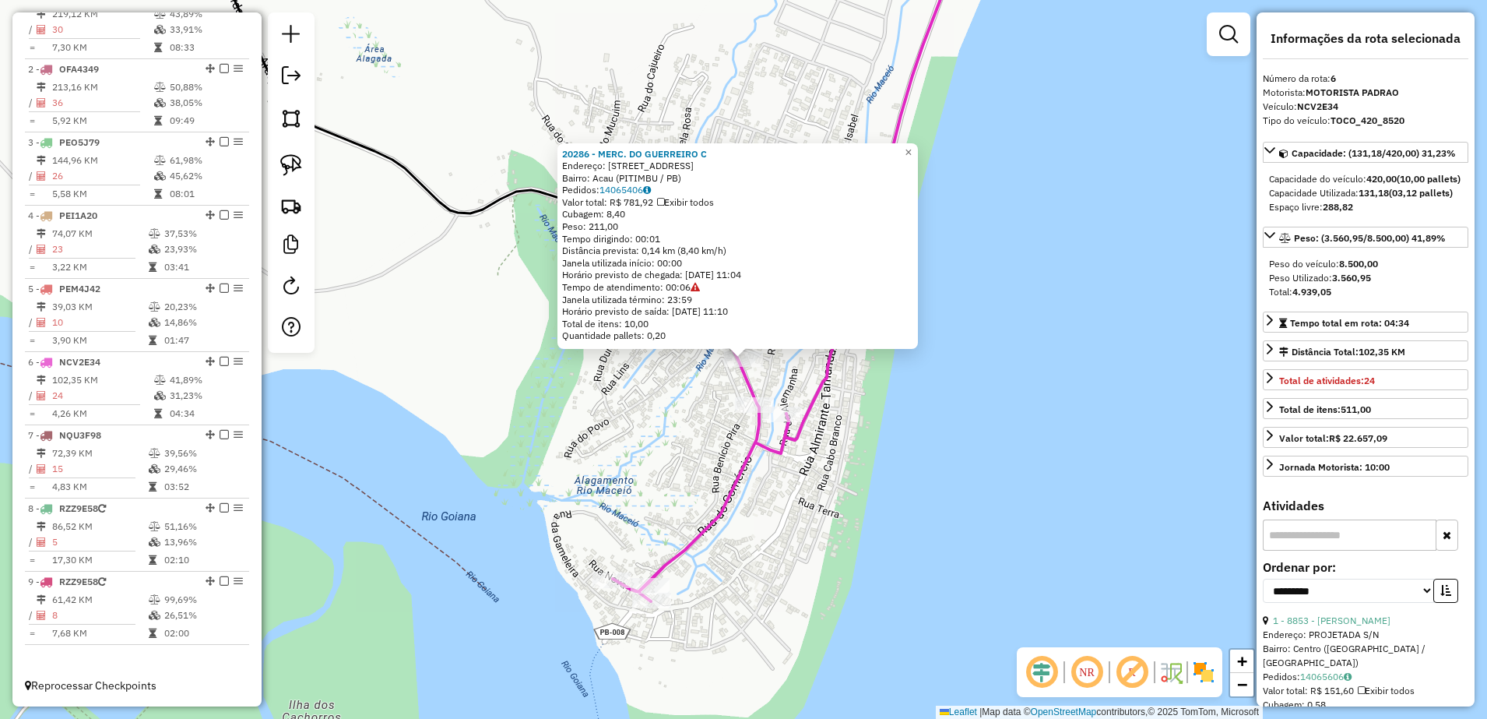
click at [870, 409] on div "20286 - MERC. DO GUERREIRO C Endereço: R DA PRAIA 999 Bairro: Acau (PITIMBU / P…" at bounding box center [743, 359] width 1487 height 719
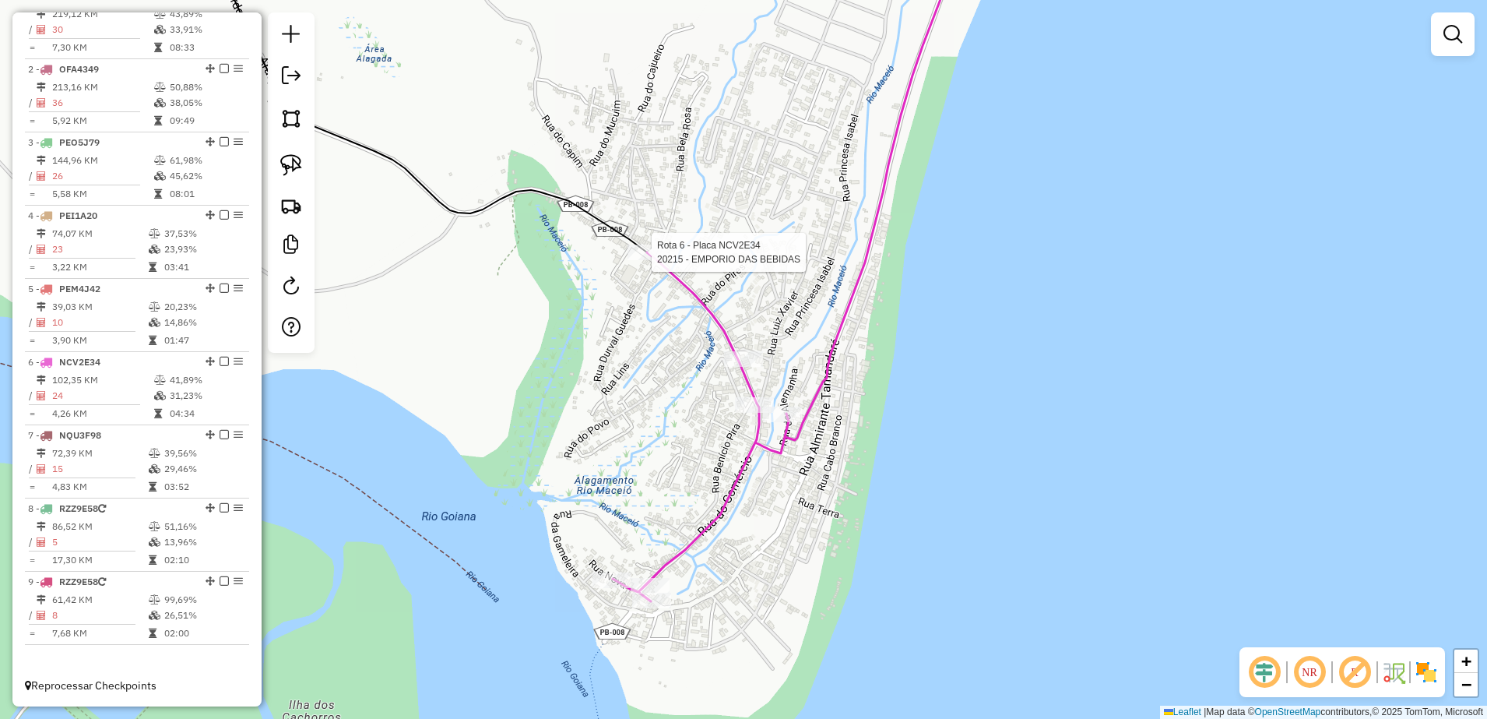
select select "**********"
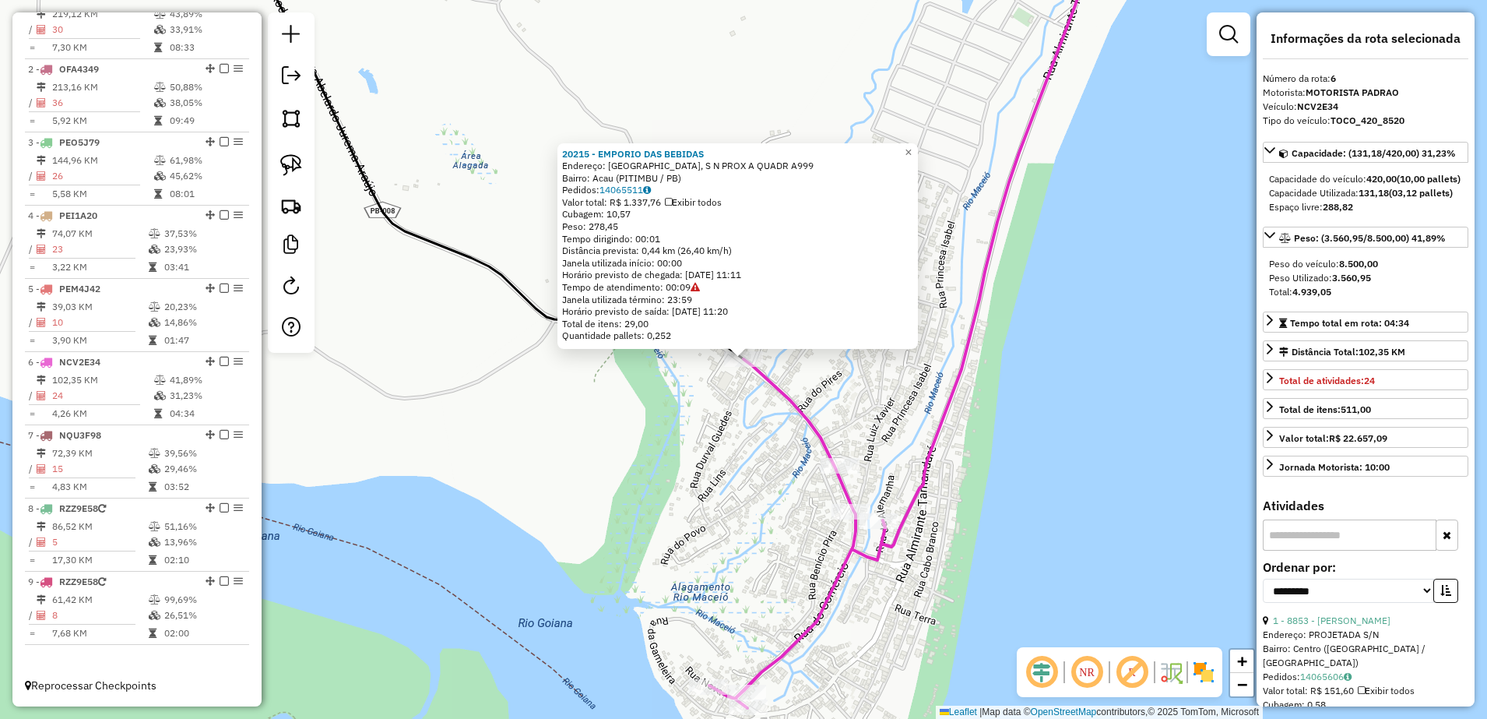
click at [722, 539] on div "20215 - EMPORIO DAS BEBIDAS Endereço: RUA DO CAMPO, S N PROX A QUADR A999 Bairr…" at bounding box center [743, 359] width 1487 height 719
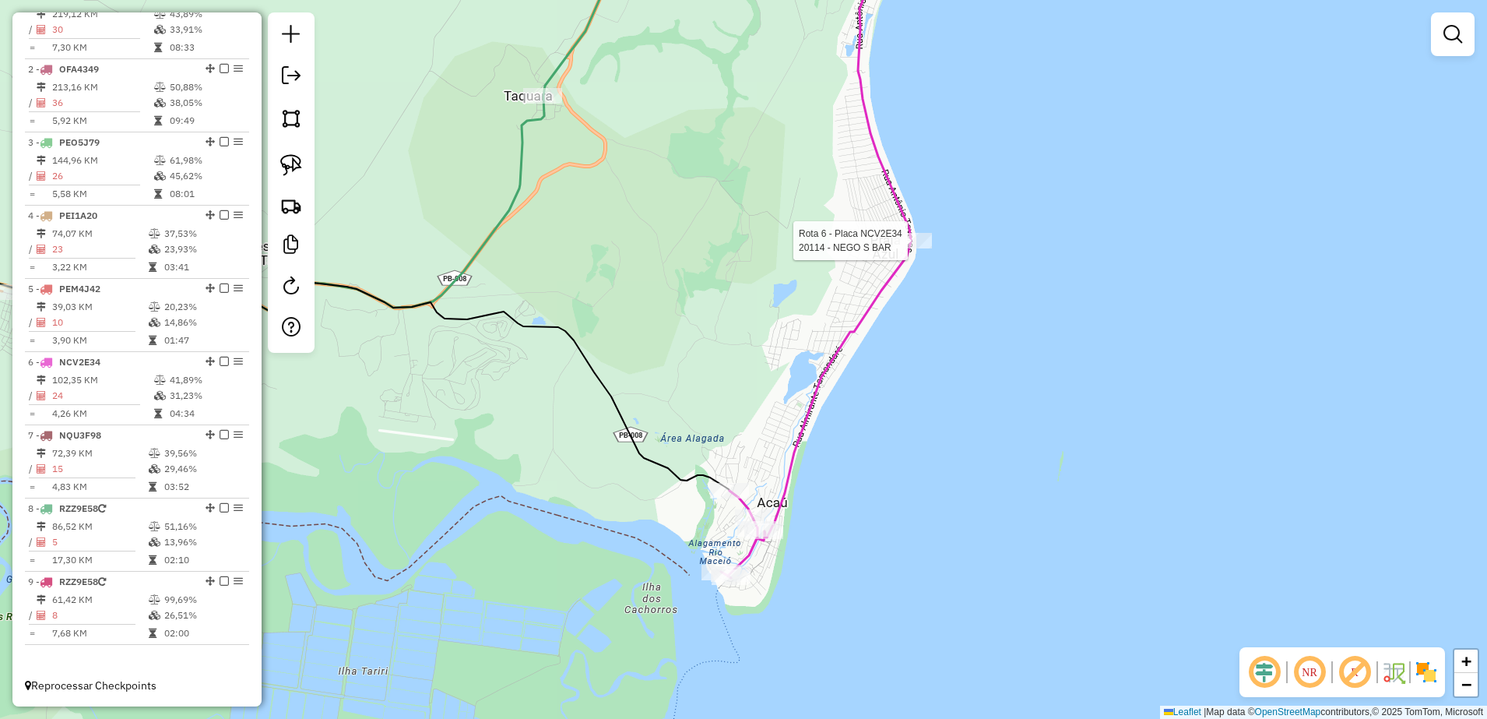
select select "**********"
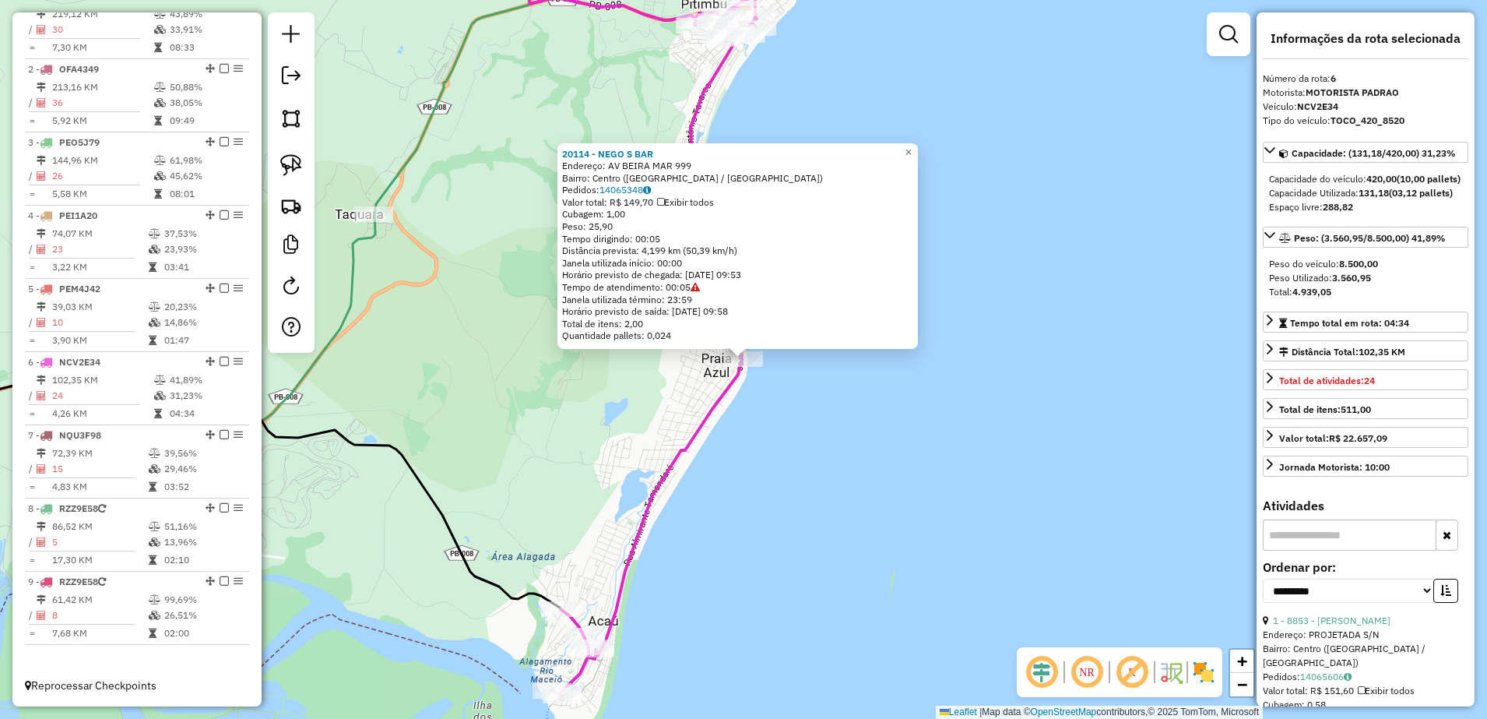
click at [722, 487] on div "20114 - NEGO S BAR Endereço: AV BEIRA MAR 999 Bairro: Centro (PITIMBU / PB) Ped…" at bounding box center [743, 359] width 1487 height 719
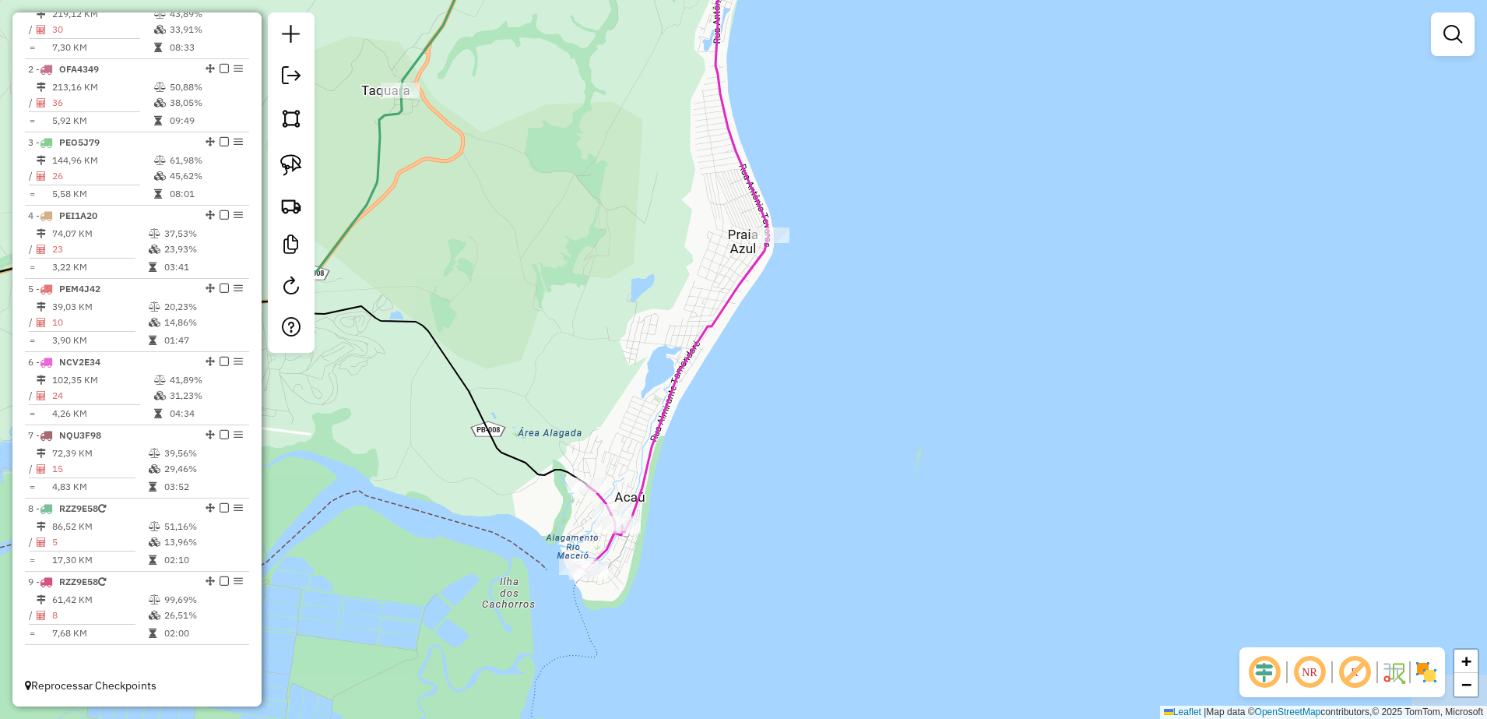
drag, startPoint x: 659, startPoint y: 490, endPoint x: 685, endPoint y: 366, distance: 126.6
click at [685, 366] on icon at bounding box center [680, 223] width 205 height 698
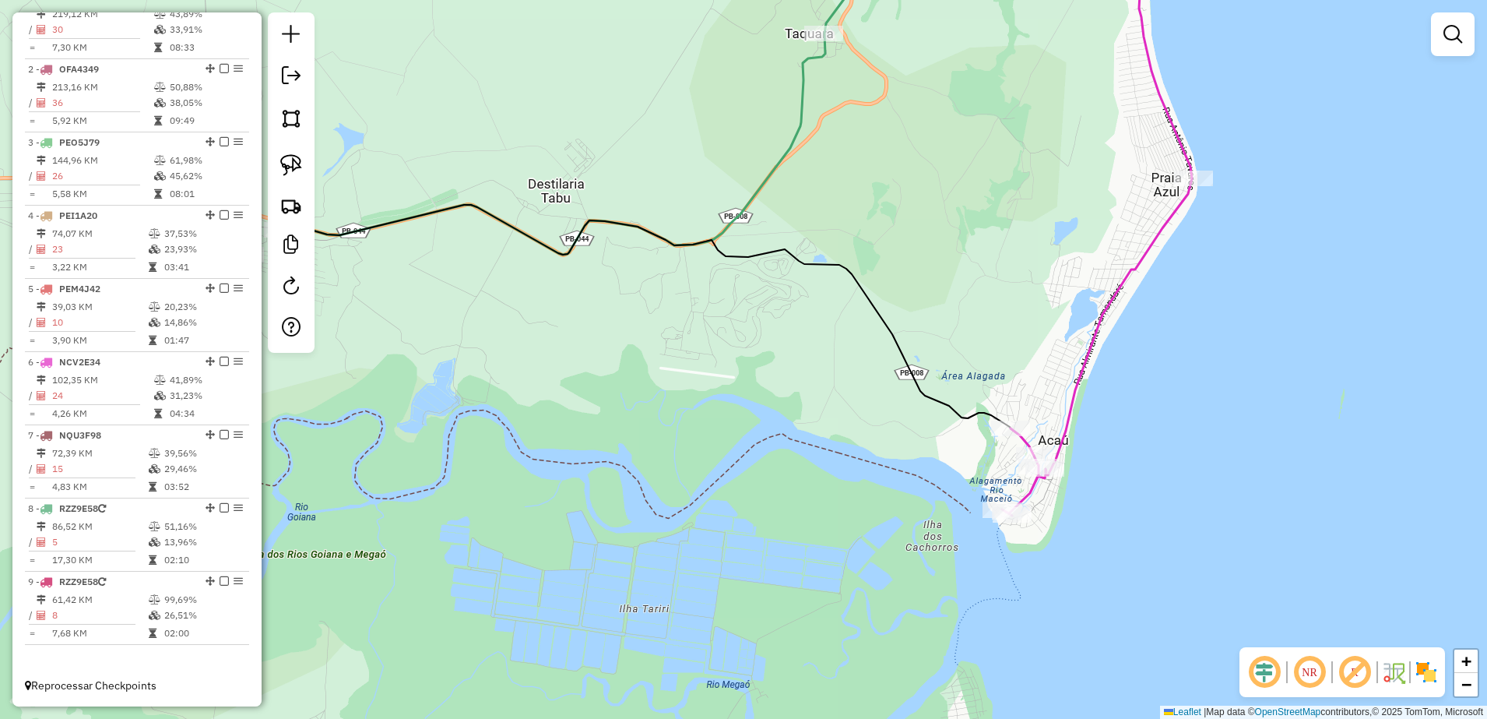
drag, startPoint x: 684, startPoint y: 466, endPoint x: 1120, endPoint y: 410, distance: 438.7
click at [1120, 410] on div "Janela de atendimento Grade de atendimento Capacidade Transportadoras Veículos …" at bounding box center [743, 359] width 1487 height 719
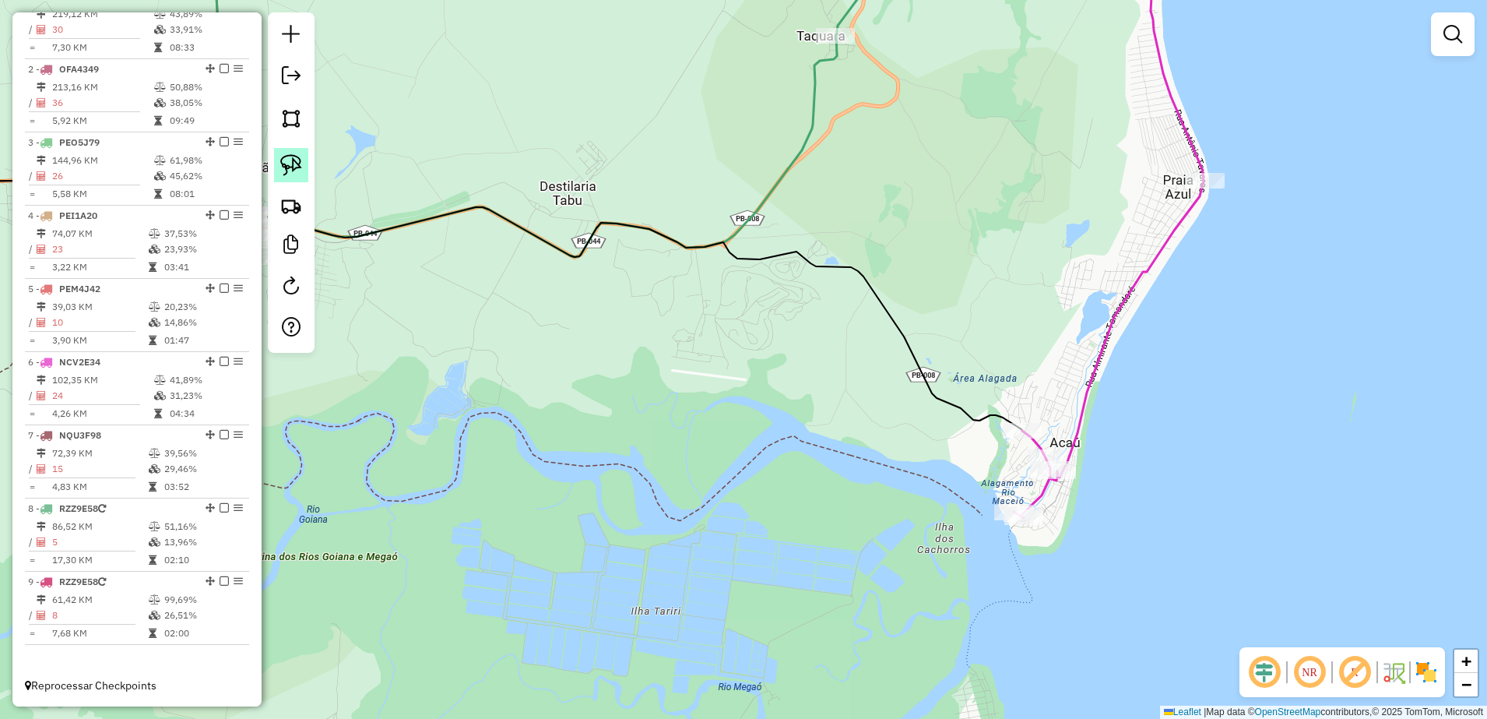
click at [294, 164] on img at bounding box center [291, 165] width 22 height 22
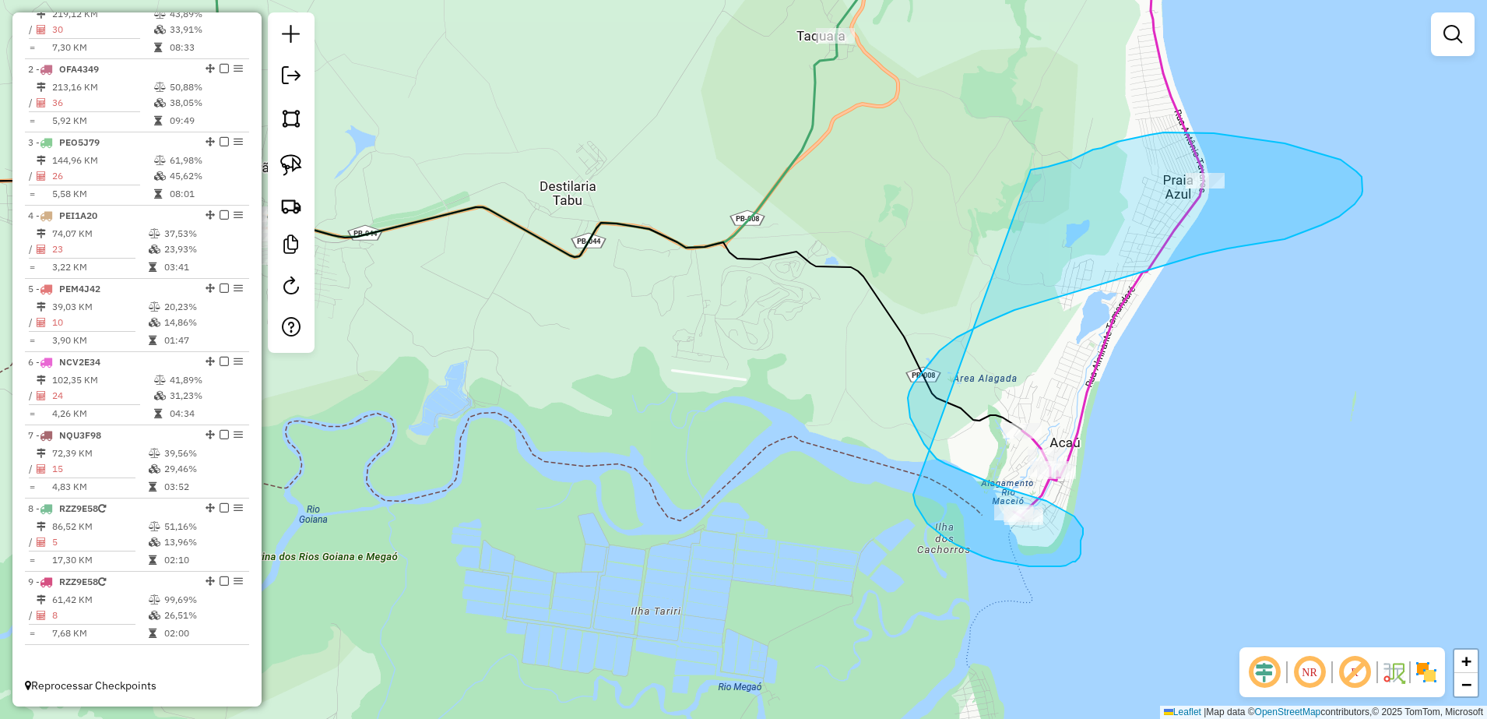
drag, startPoint x: 913, startPoint y: 494, endPoint x: 906, endPoint y: 214, distance: 280.4
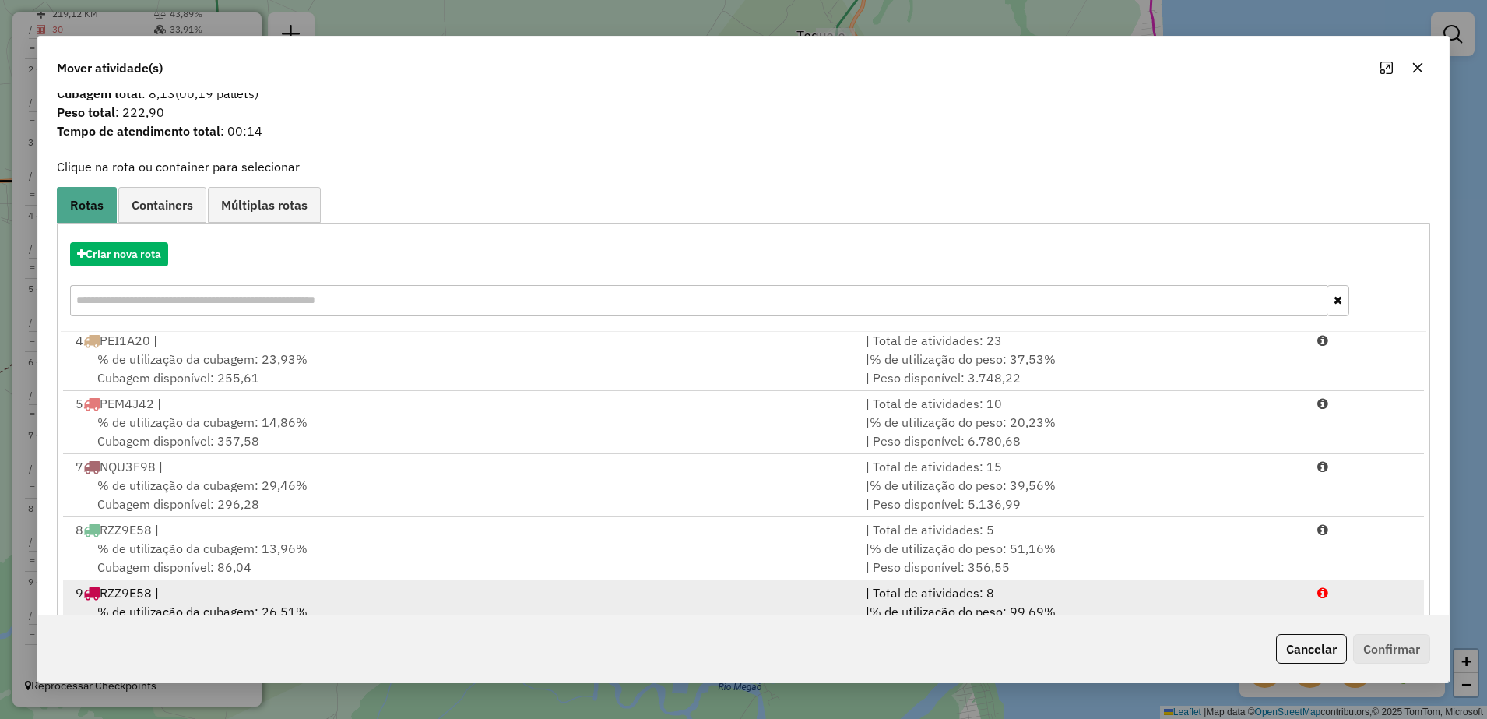
scroll to position [88, 0]
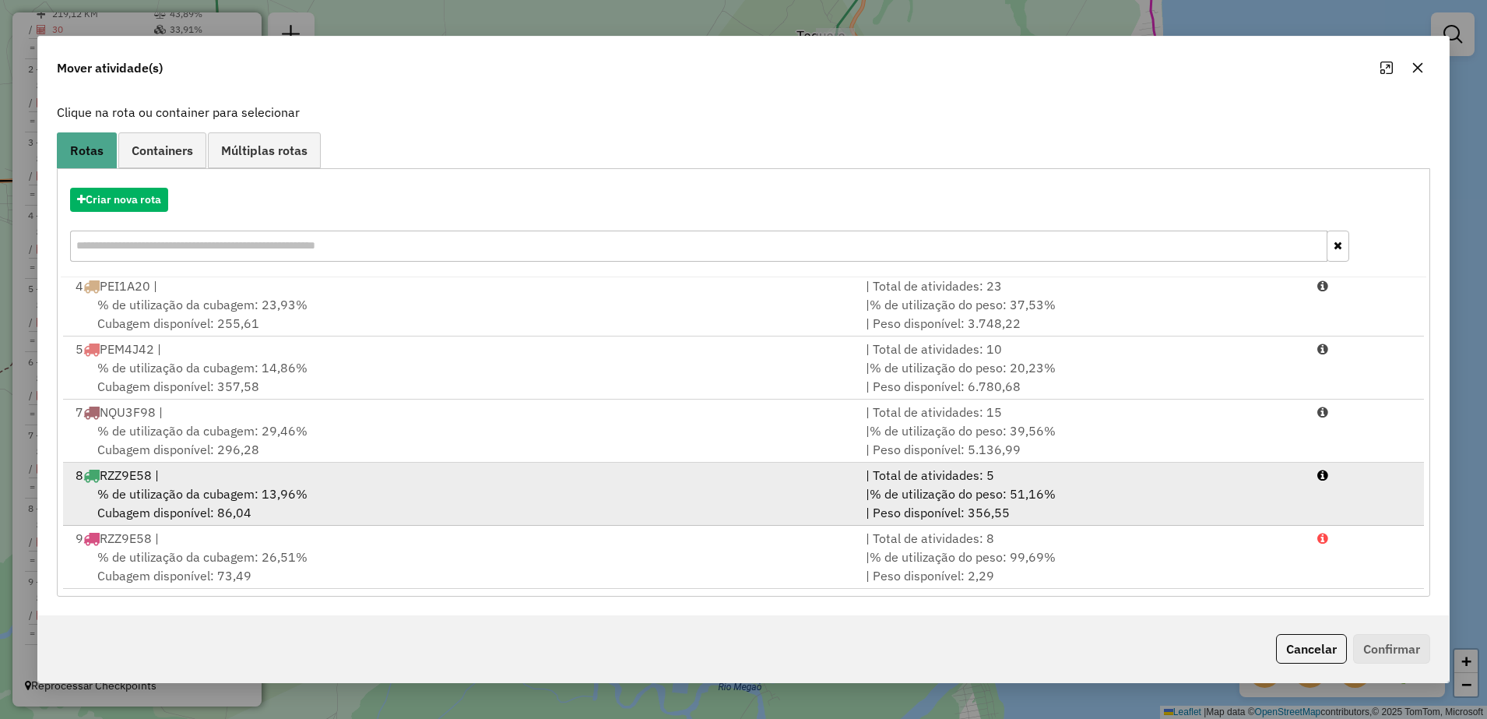
click at [379, 471] on div "8 RZZ9E58 |" at bounding box center [461, 475] width 790 height 19
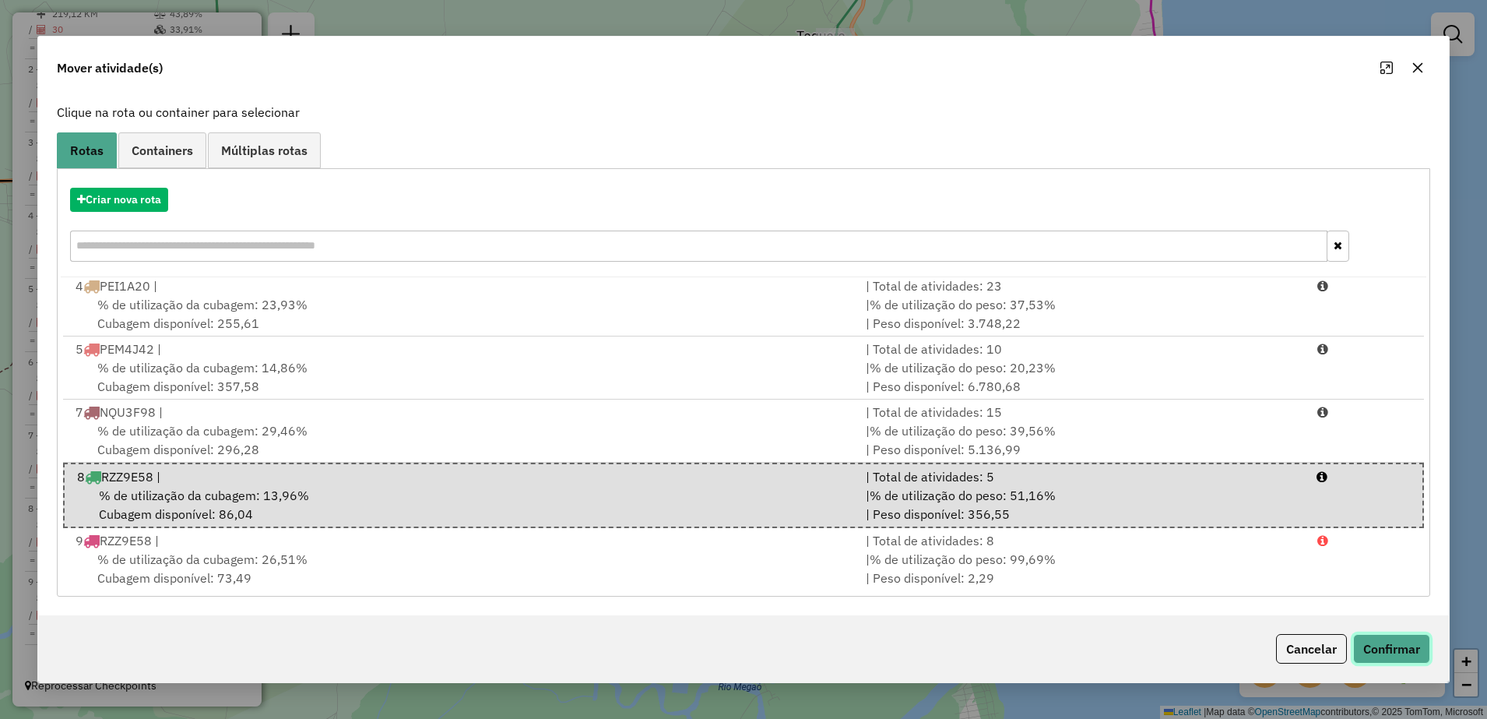
click at [1411, 650] on button "Confirmar" at bounding box center [1391, 649] width 77 height 30
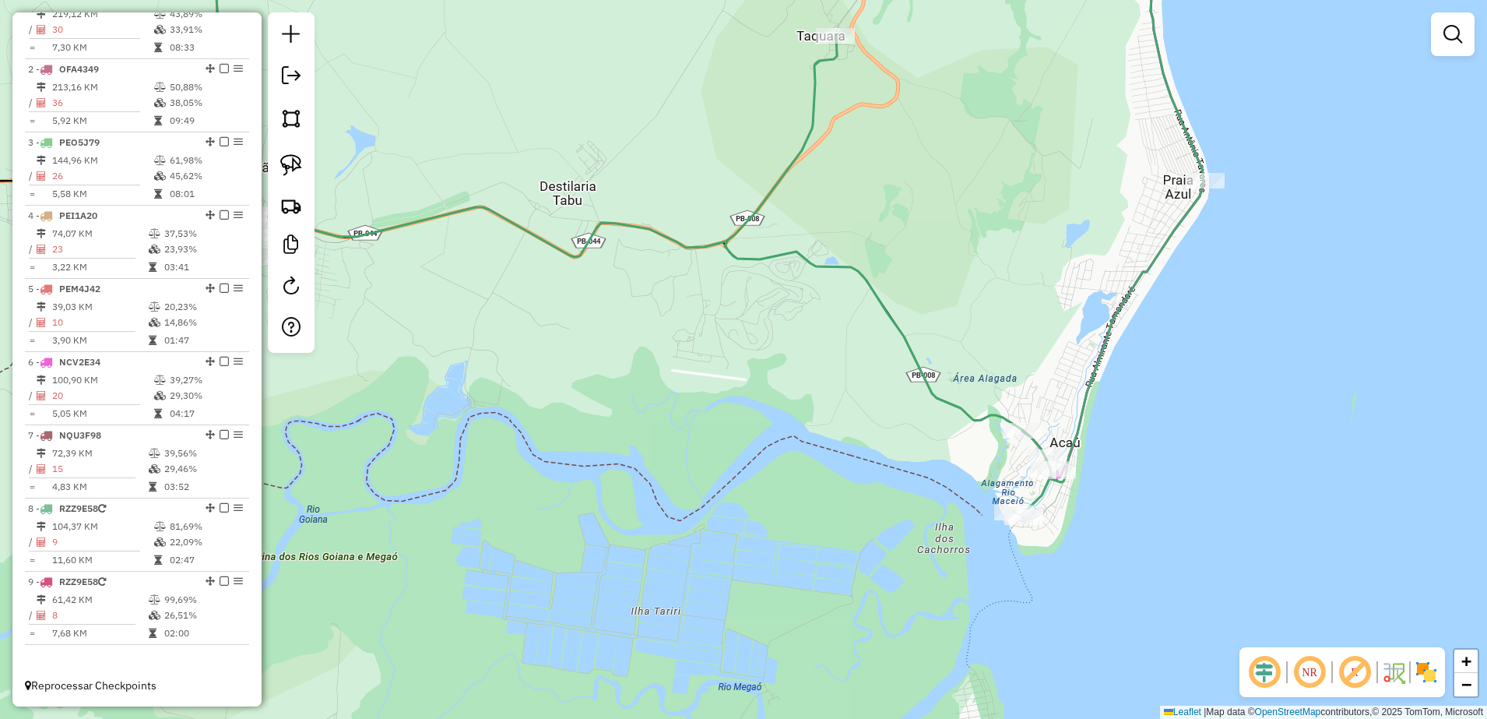
scroll to position [0, 0]
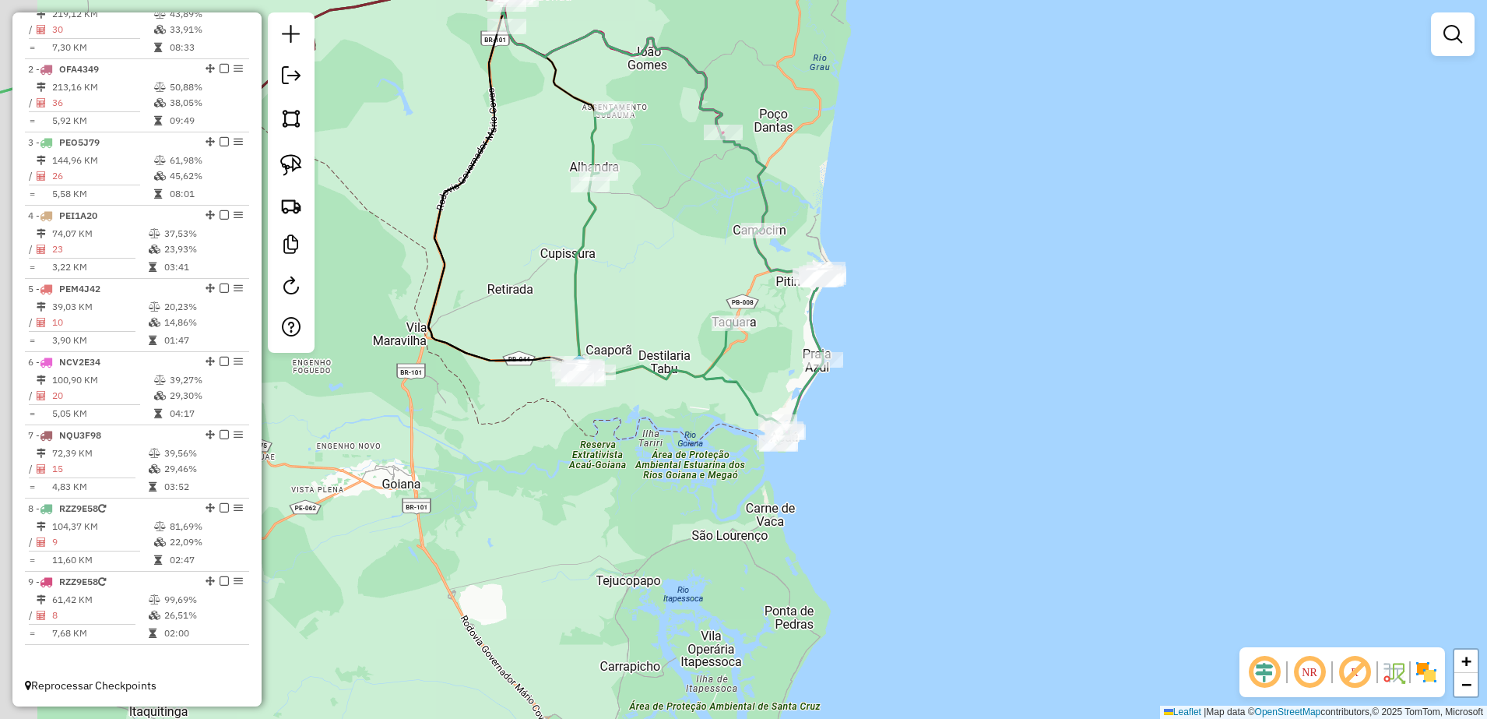
drag, startPoint x: 555, startPoint y: 446, endPoint x: 681, endPoint y: 434, distance: 126.7
click at [677, 444] on div "Janela de atendimento Grade de atendimento Capacidade Transportadoras Veículos …" at bounding box center [743, 359] width 1487 height 719
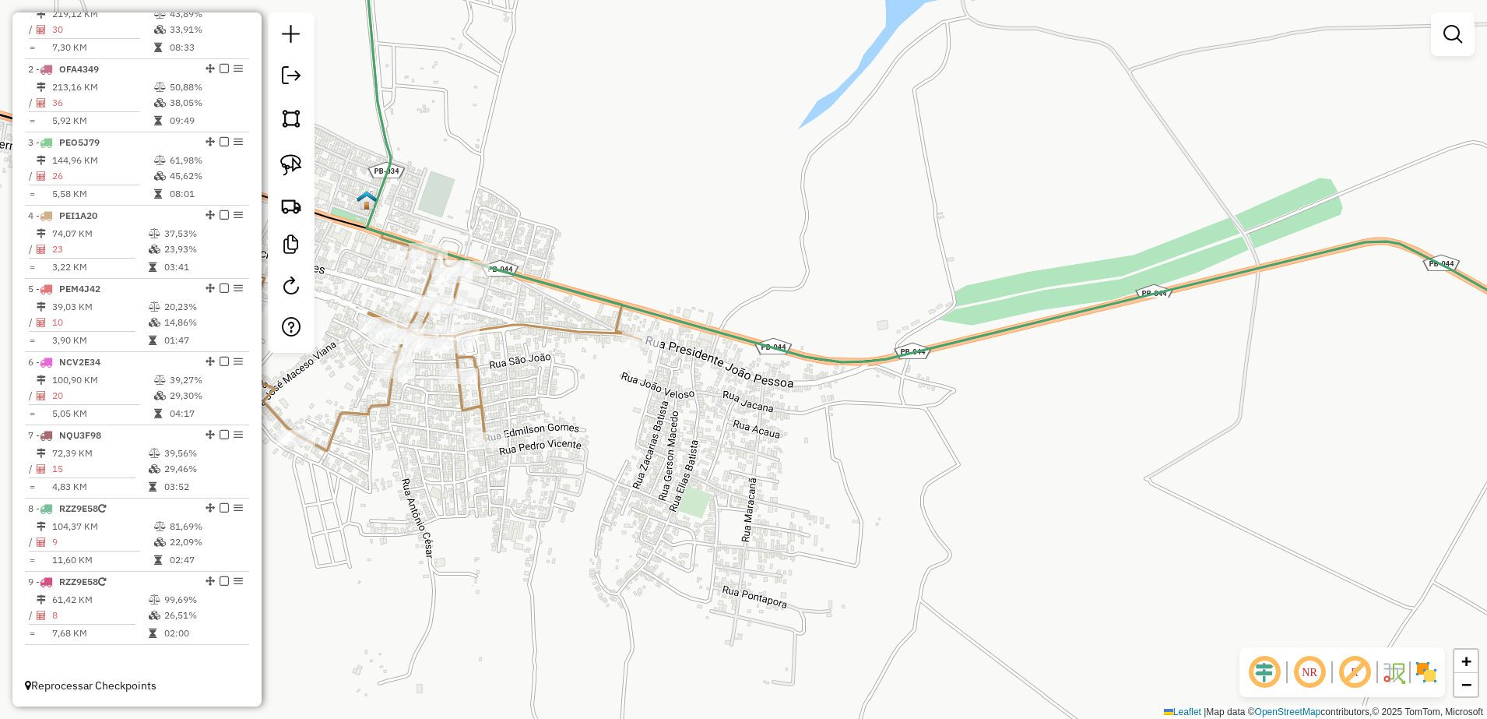
drag, startPoint x: 540, startPoint y: 415, endPoint x: 575, endPoint y: 428, distance: 37.4
click at [561, 420] on div "Janela de atendimento Grade de atendimento Capacidade Transportadoras Veículos …" at bounding box center [743, 359] width 1487 height 719
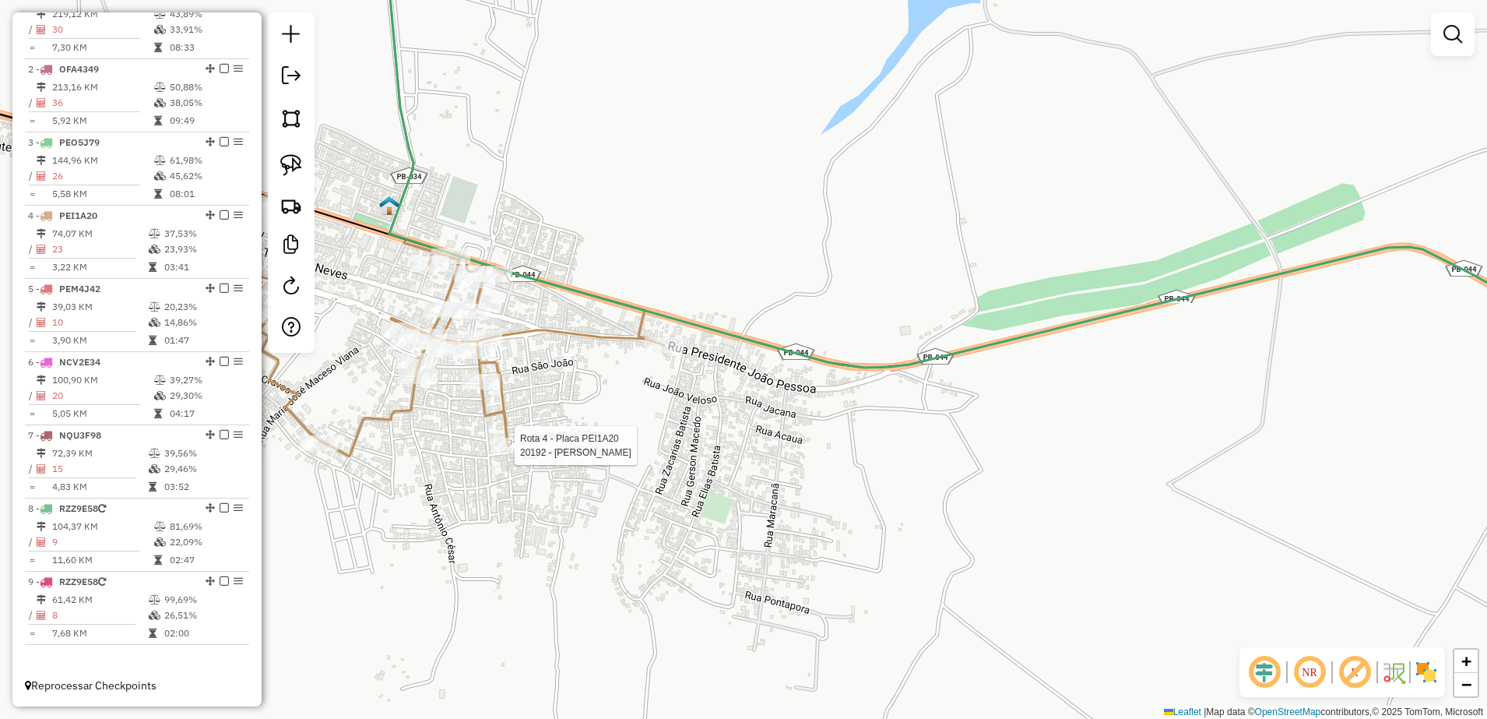
select select "**********"
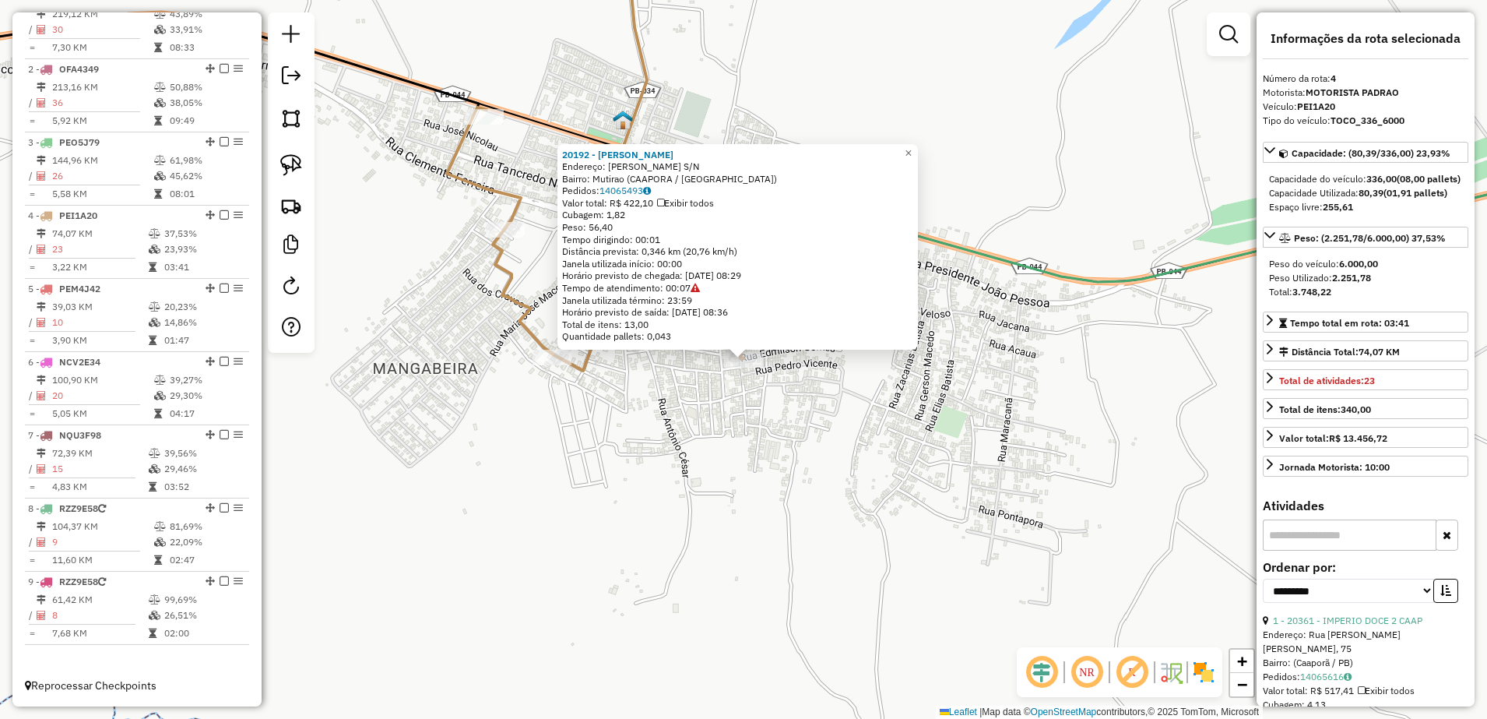
click at [795, 404] on div "20192 - MERCADINHO SOUZA Endereço: EDMILSON GOMES S/N Bairro: Mutirao (CAAPORA …" at bounding box center [743, 359] width 1487 height 719
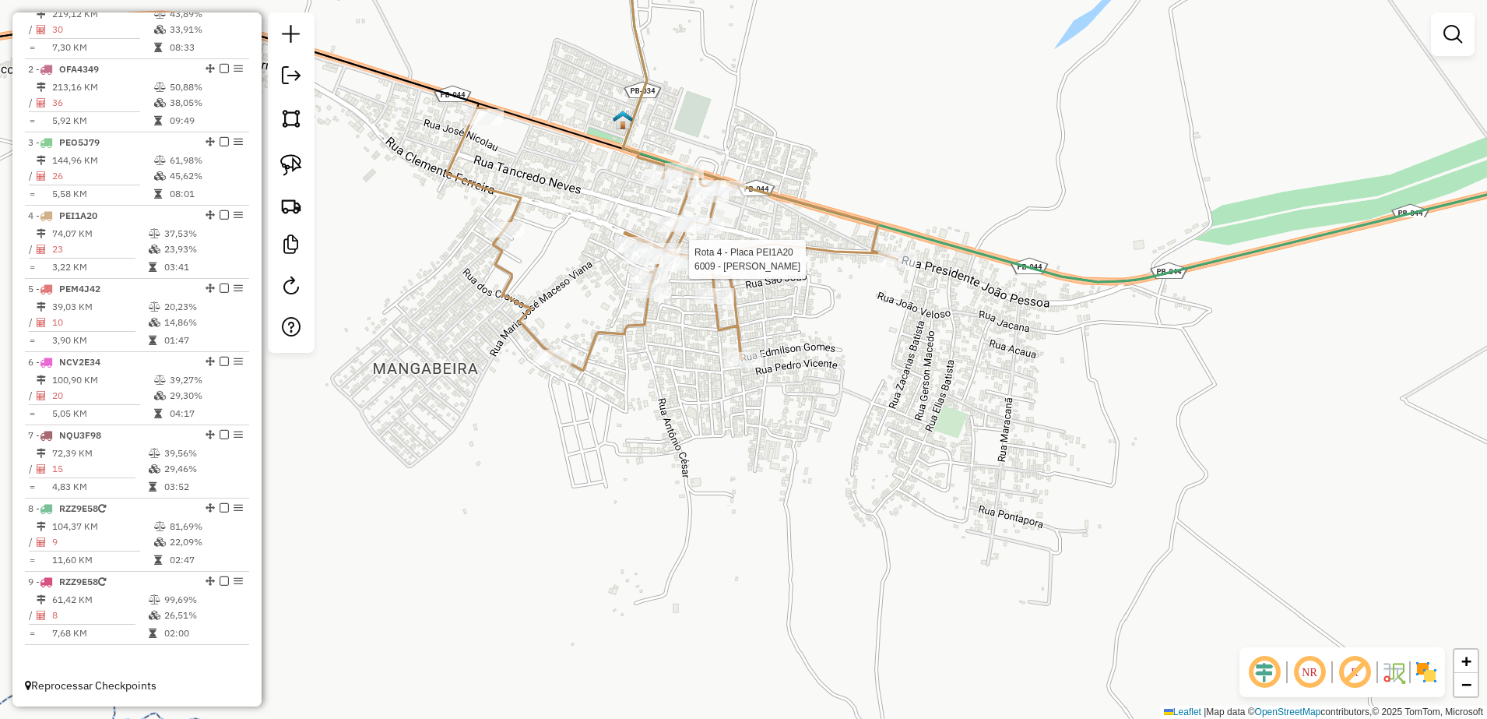
select select "**********"
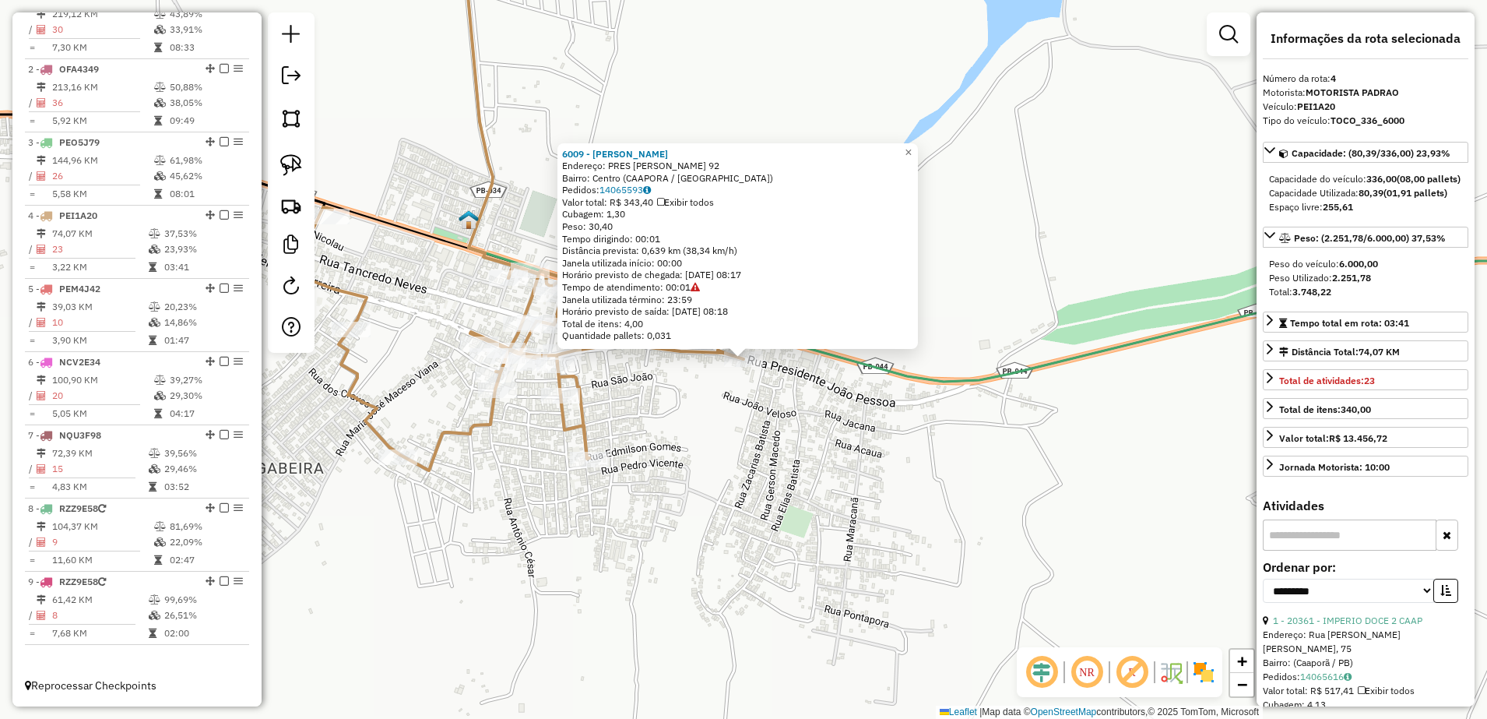
click at [698, 459] on div "6009 - ANDERSON GUILHERMINO DA SILVA Endereço: PRES JOAO PESSOA 92 Bairro: Cent…" at bounding box center [743, 359] width 1487 height 719
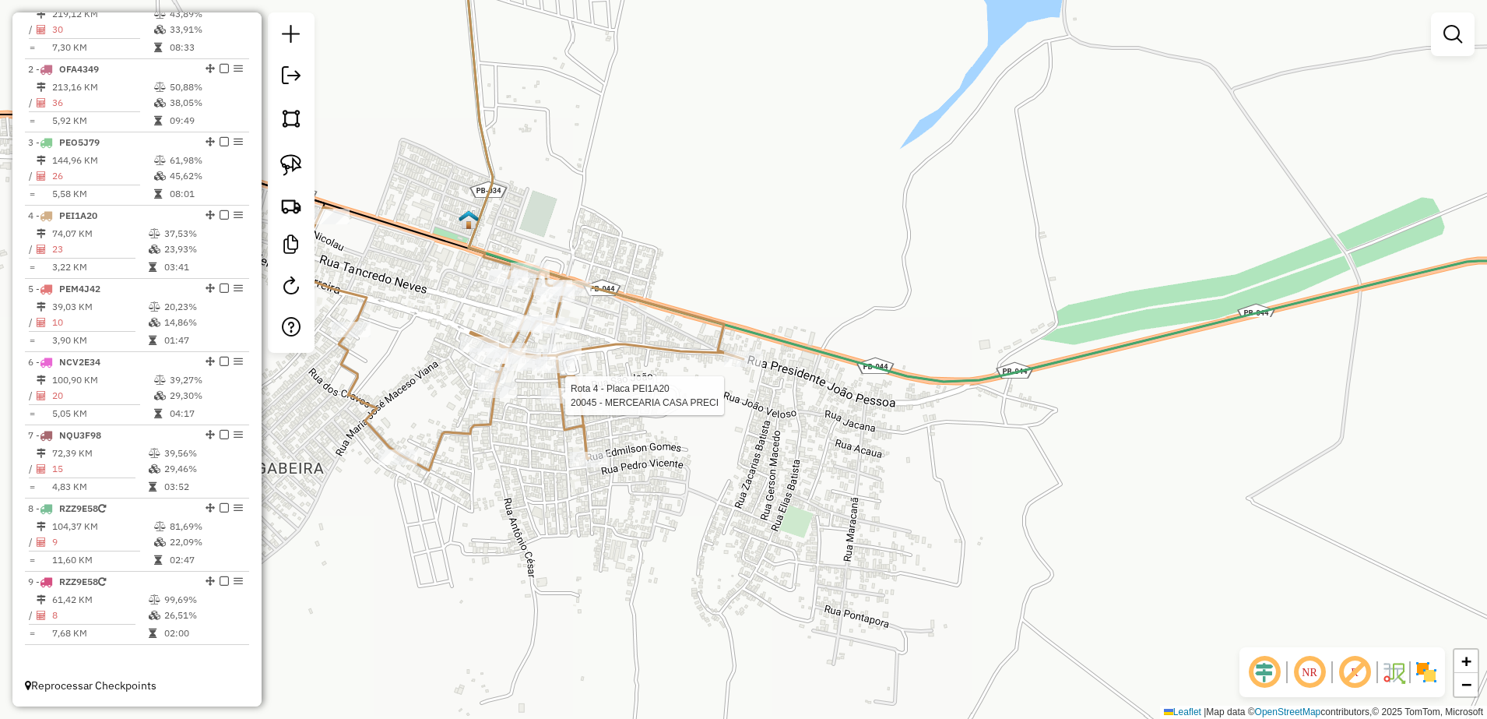
select select "**********"
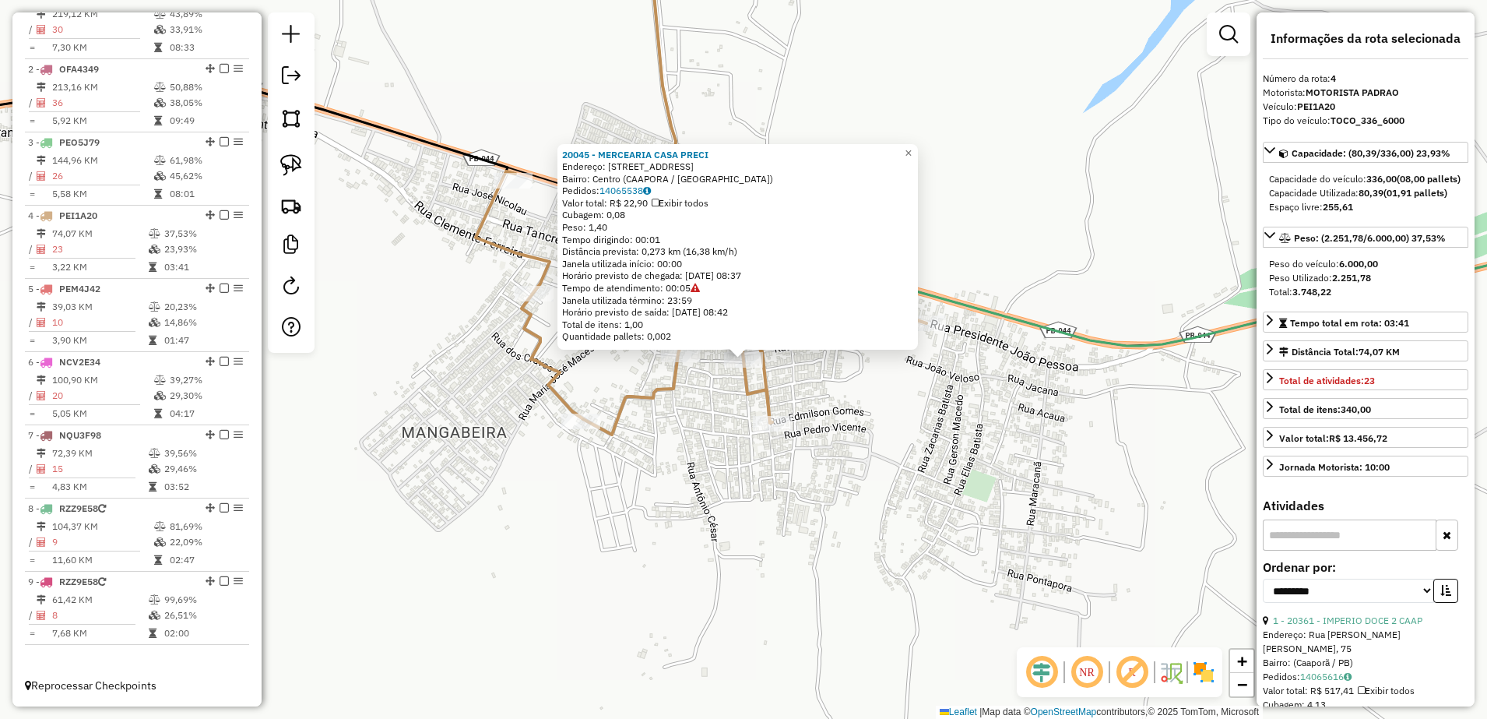
click at [617, 478] on div "20045 - MERCEARIA CASA PRECI Endereço: RUA SAO JOAO 999 Bairro: Centro (CAAPORA…" at bounding box center [743, 359] width 1487 height 719
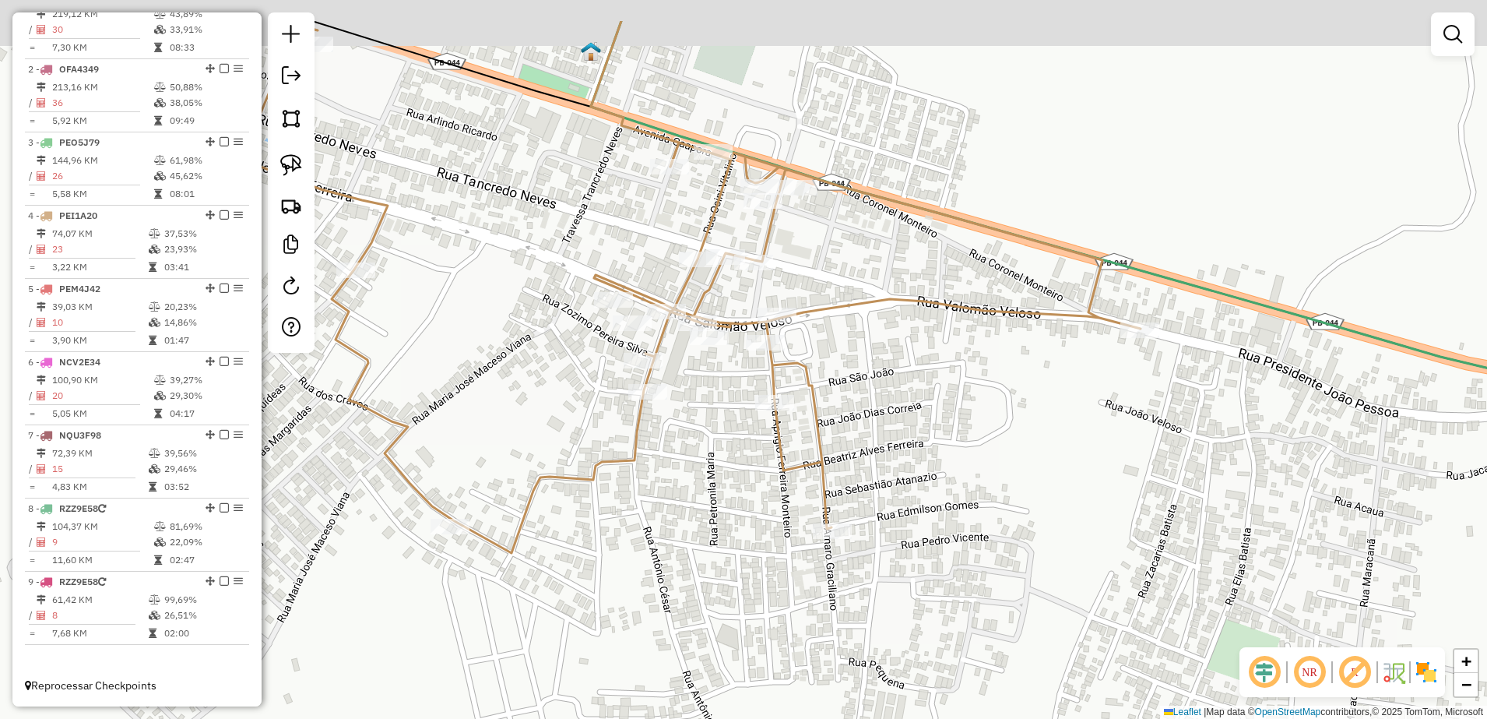
drag, startPoint x: 749, startPoint y: 345, endPoint x: 715, endPoint y: 480, distance: 139.5
click at [716, 479] on div "Janela de atendimento Grade de atendimento Capacidade Transportadoras Veículos …" at bounding box center [743, 359] width 1487 height 719
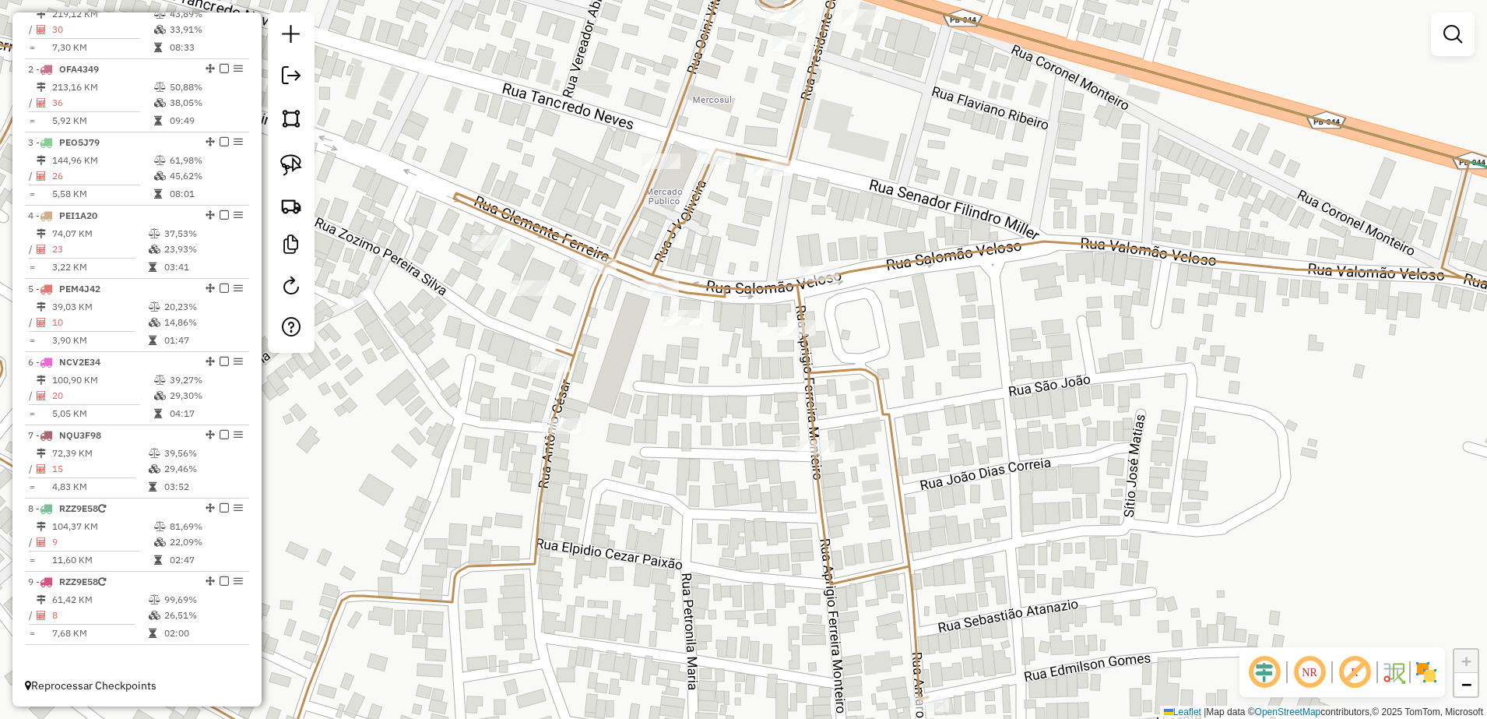
drag, startPoint x: 717, startPoint y: 469, endPoint x: 708, endPoint y: 504, distance: 36.1
click at [708, 504] on div "Janela de atendimento Grade de atendimento Capacidade Transportadoras Veículos …" at bounding box center [743, 359] width 1487 height 719
drag, startPoint x: 925, startPoint y: 515, endPoint x: 873, endPoint y: 400, distance: 126.2
click at [873, 400] on div "Janela de atendimento Grade de atendimento Capacidade Transportadoras Veículos …" at bounding box center [743, 359] width 1487 height 719
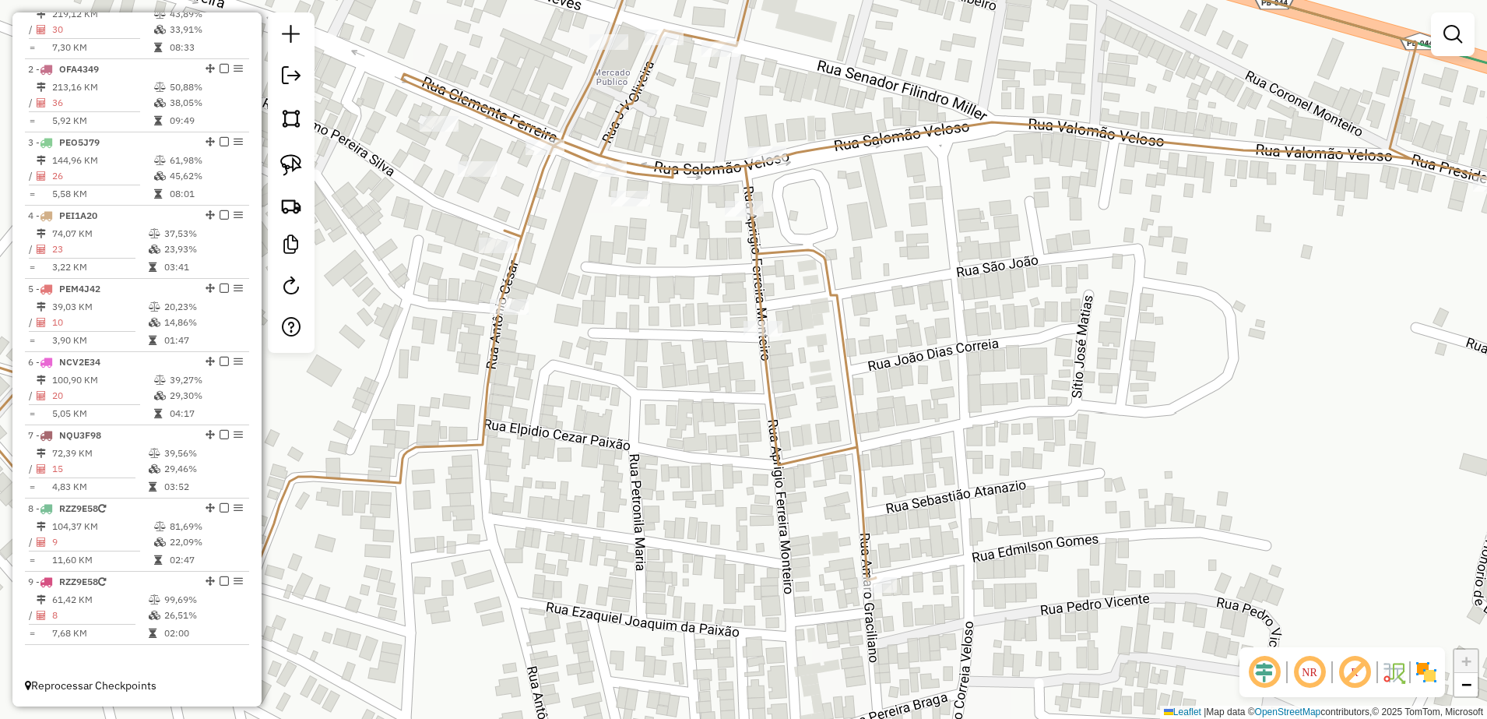
select select "**********"
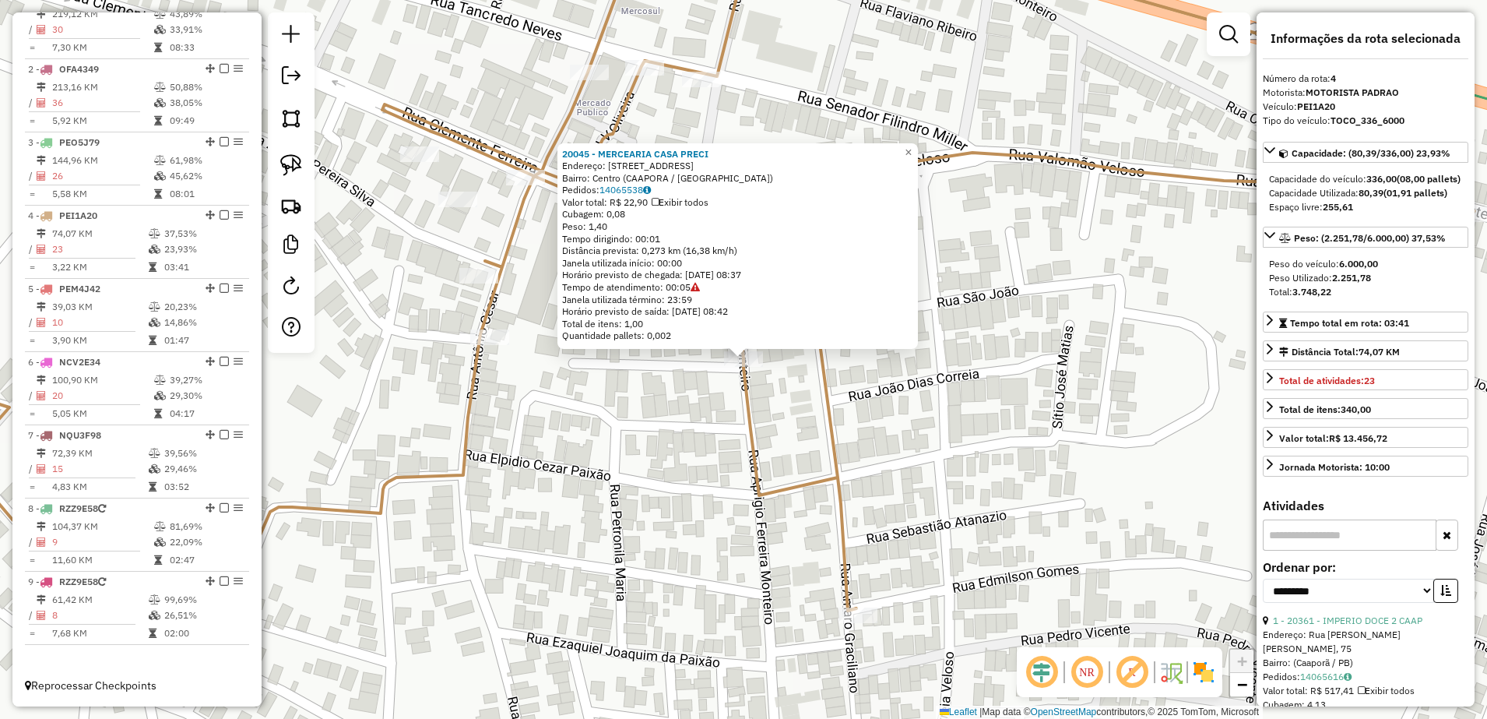
drag, startPoint x: 790, startPoint y: 465, endPoint x: 823, endPoint y: 491, distance: 42.1
click at [791, 465] on div "20045 - MERCEARIA CASA PRECI Endereço: RUA SAO JOAO 999 Bairro: Centro (CAAPORA…" at bounding box center [743, 359] width 1487 height 719
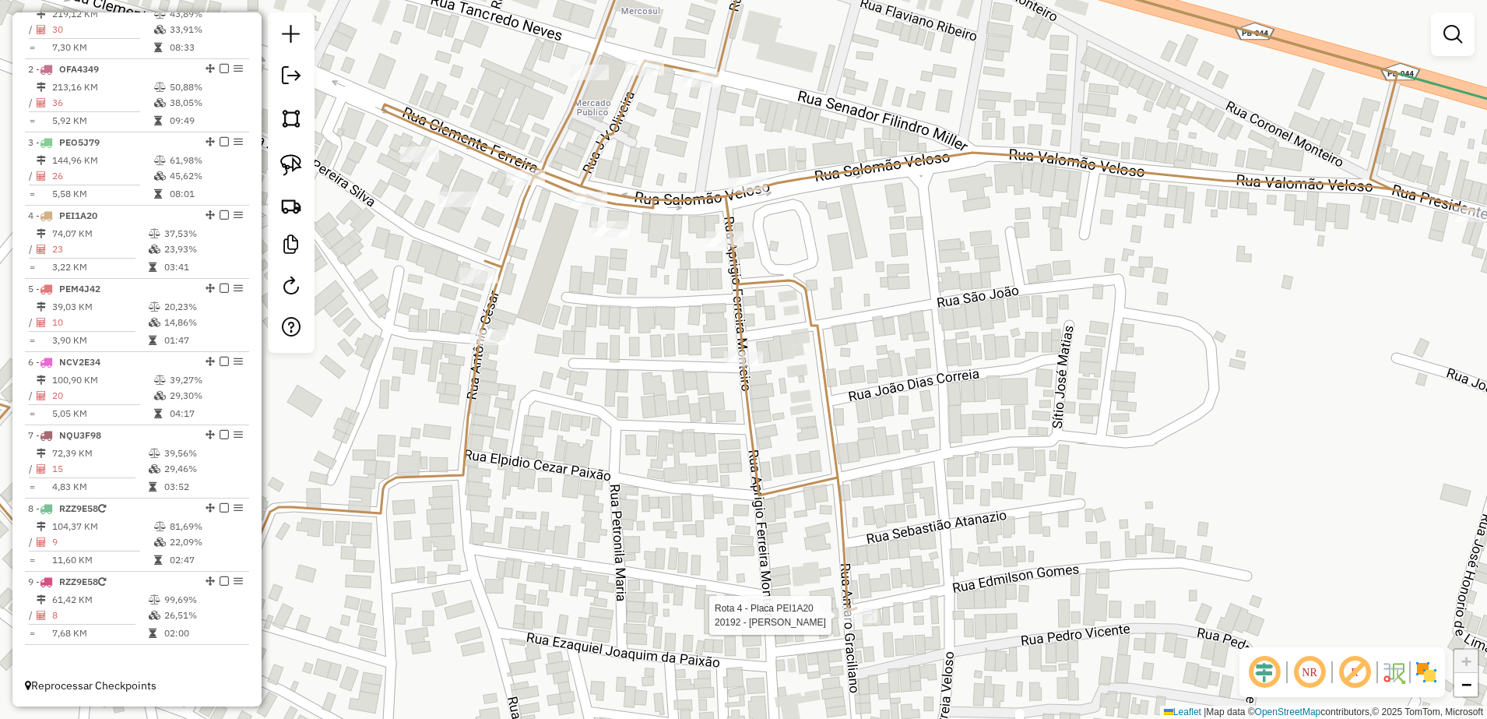
select select "**********"
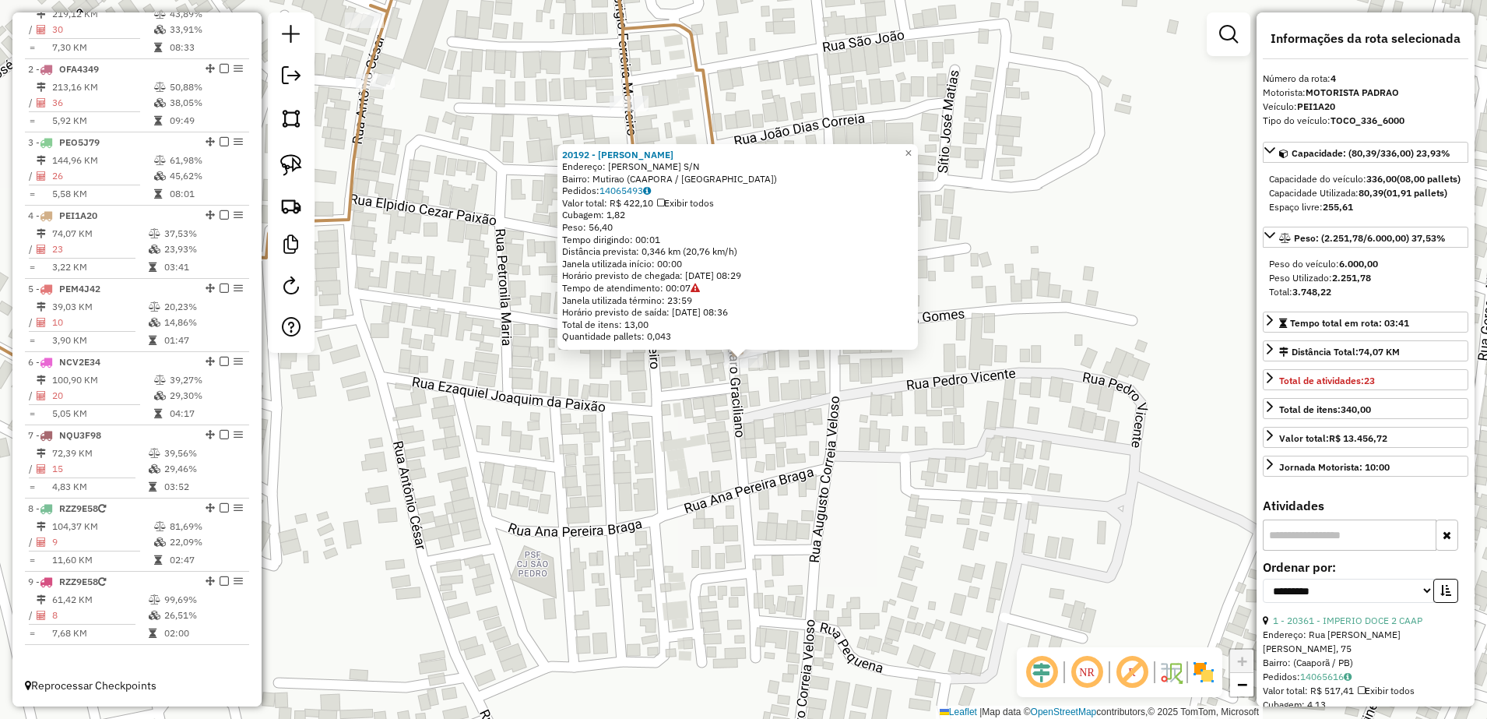
click at [769, 461] on div "20192 - MERCADINHO SOUZA Endereço: EDMILSON GOMES S/N Bairro: Mutirao (CAAPORA …" at bounding box center [743, 359] width 1487 height 719
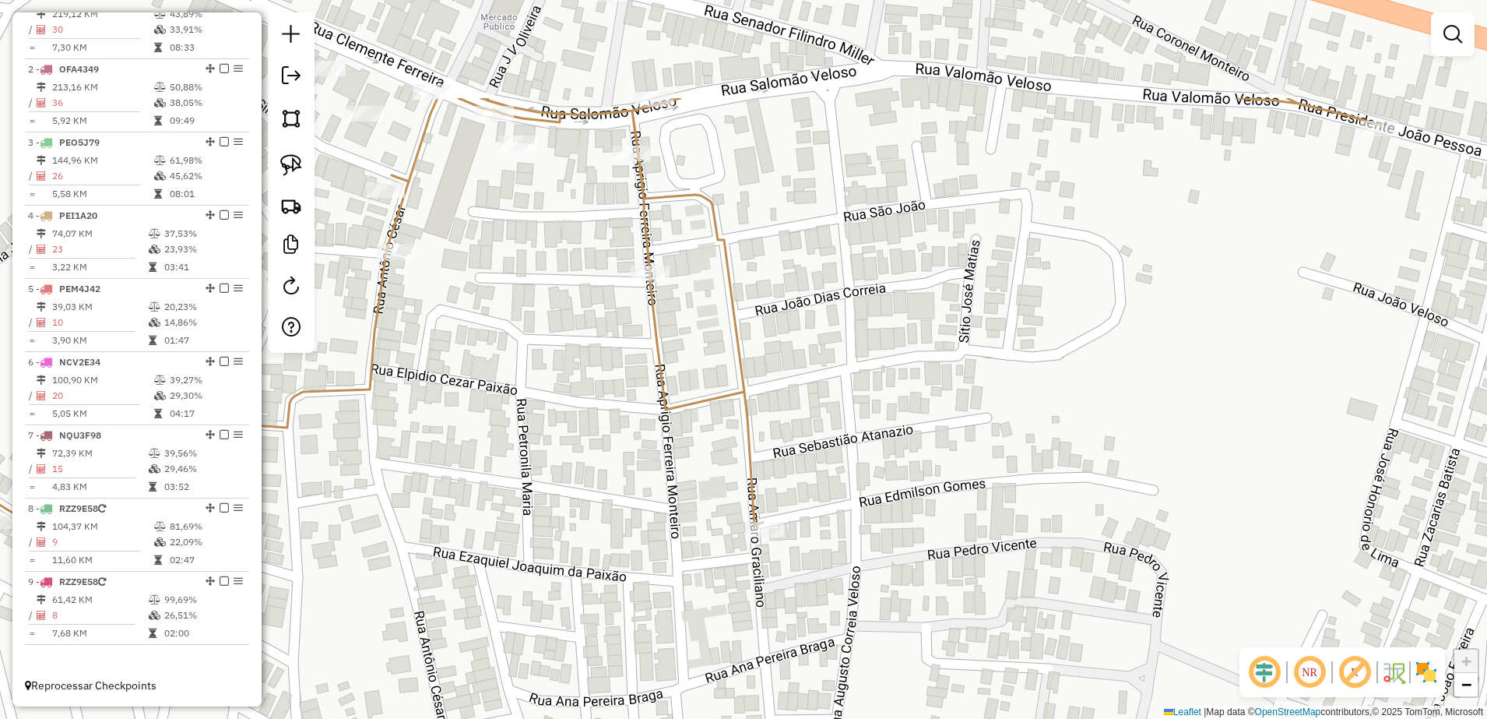
drag, startPoint x: 839, startPoint y: 414, endPoint x: 877, endPoint y: 518, distance: 110.1
click at [877, 523] on div "Janela de atendimento Grade de atendimento Capacidade Transportadoras Veículos …" at bounding box center [743, 359] width 1487 height 719
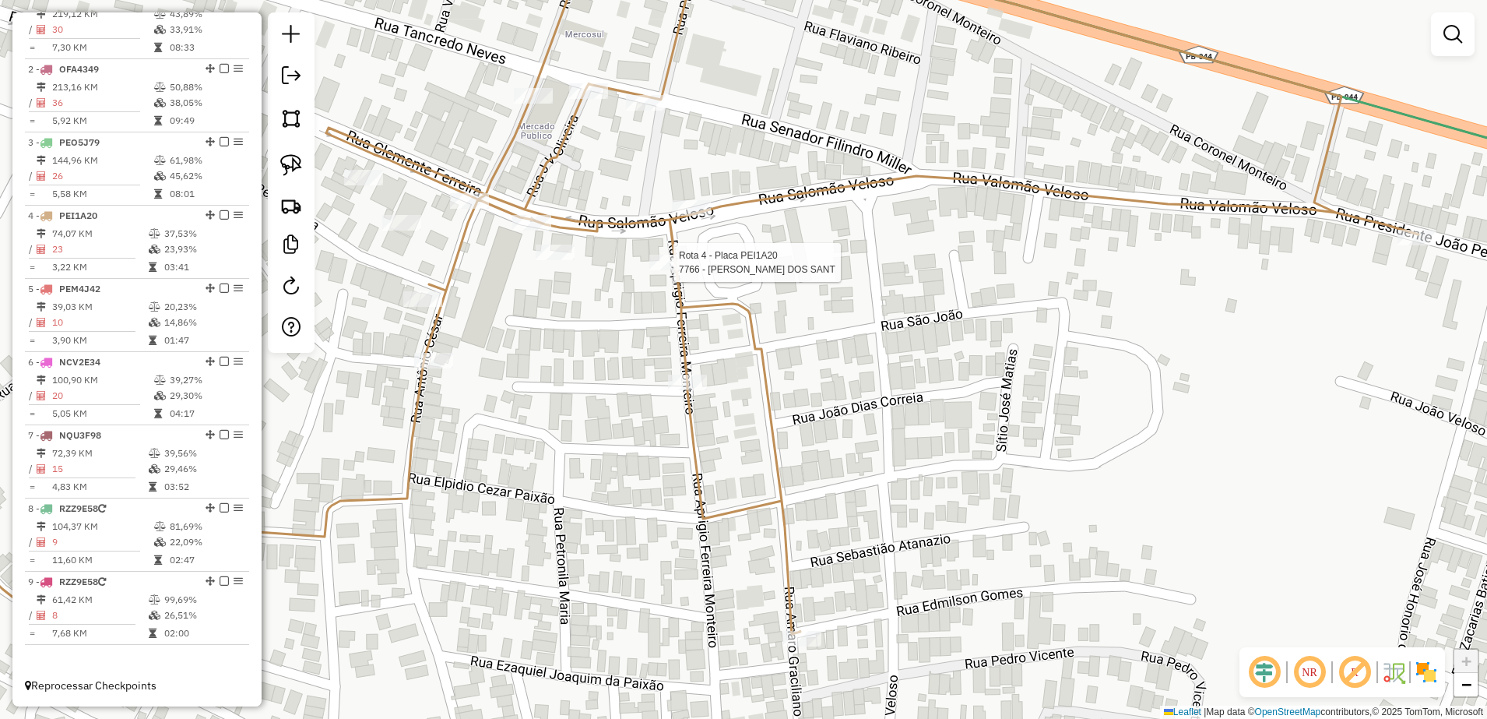
select select "**********"
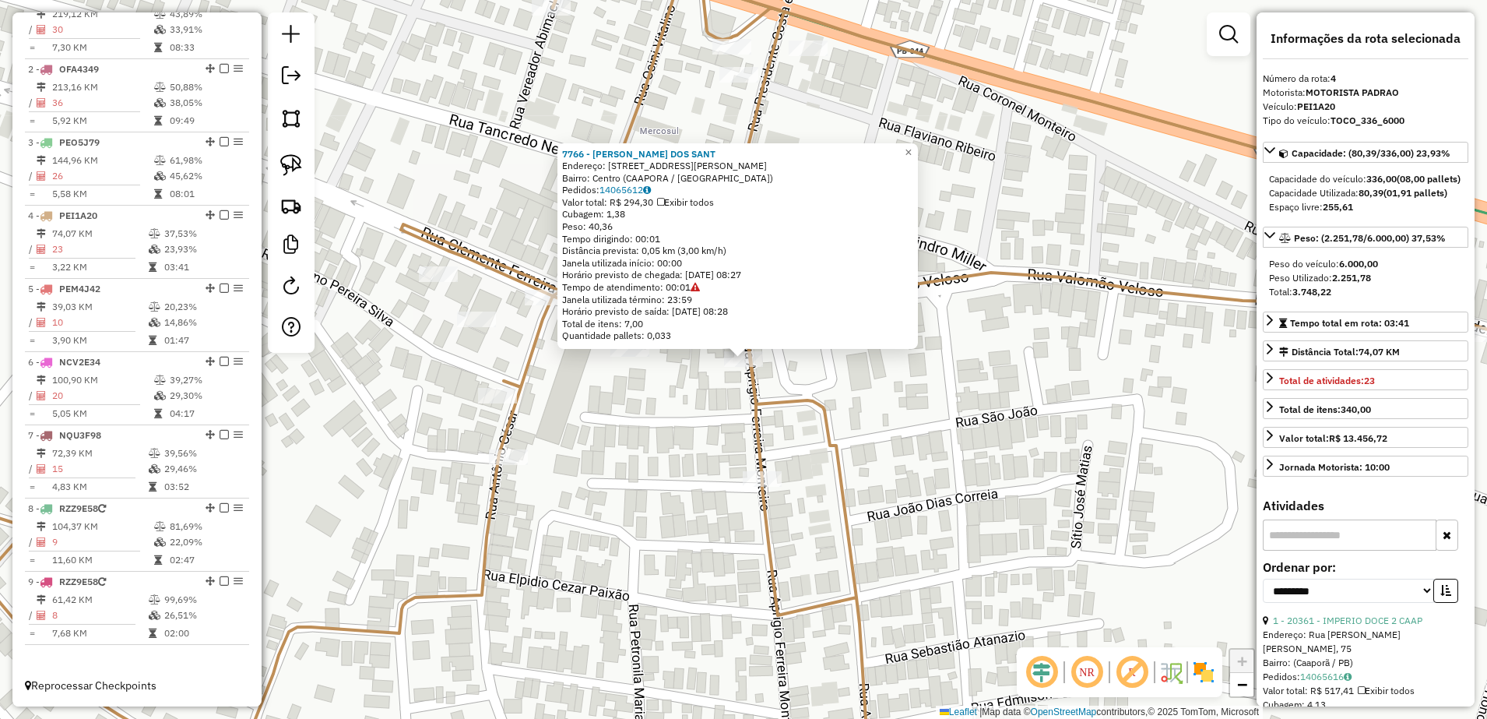
click at [848, 388] on div "7766 - RYAN SILVIO DOS SANT Endereço: R APRIGIO FERREIRA MONTEIRO 24 Bairro: Ce…" at bounding box center [743, 359] width 1487 height 719
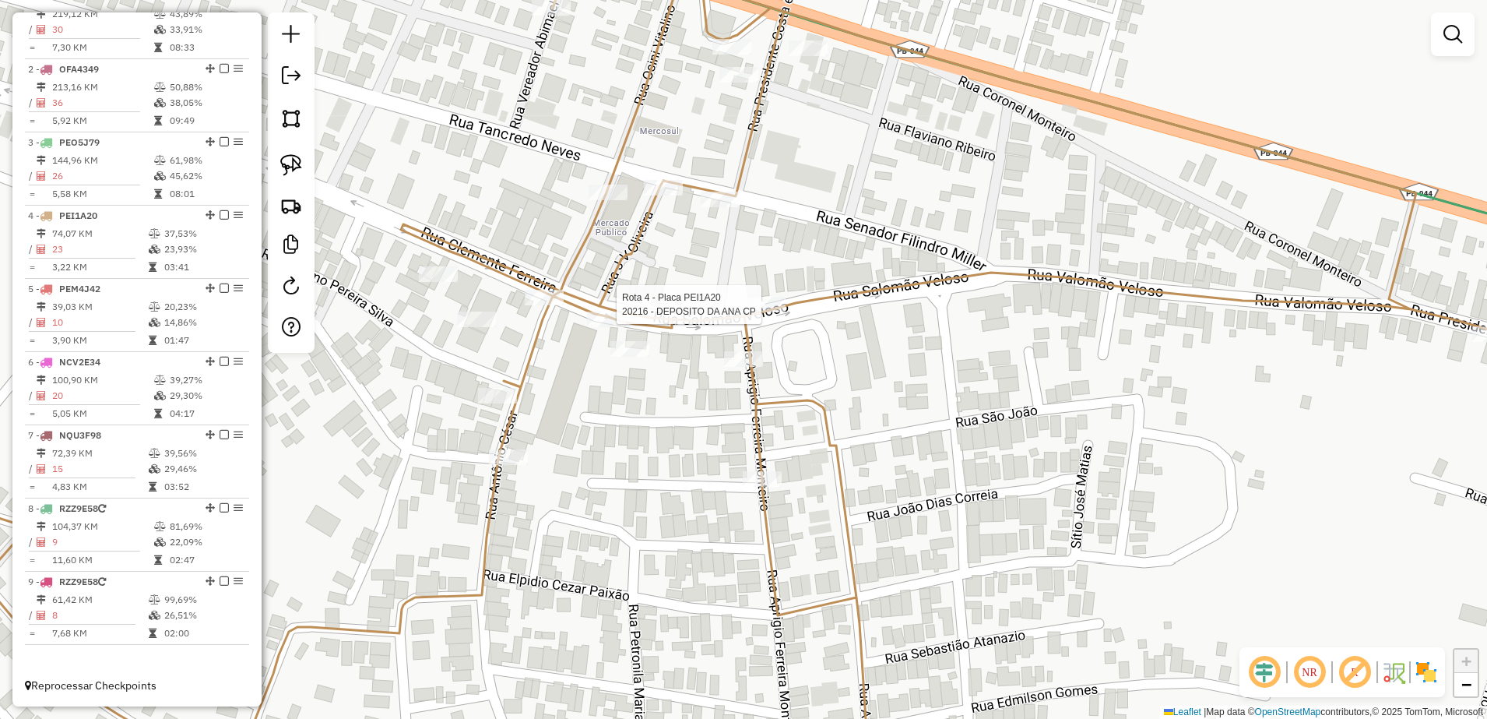
select select "**********"
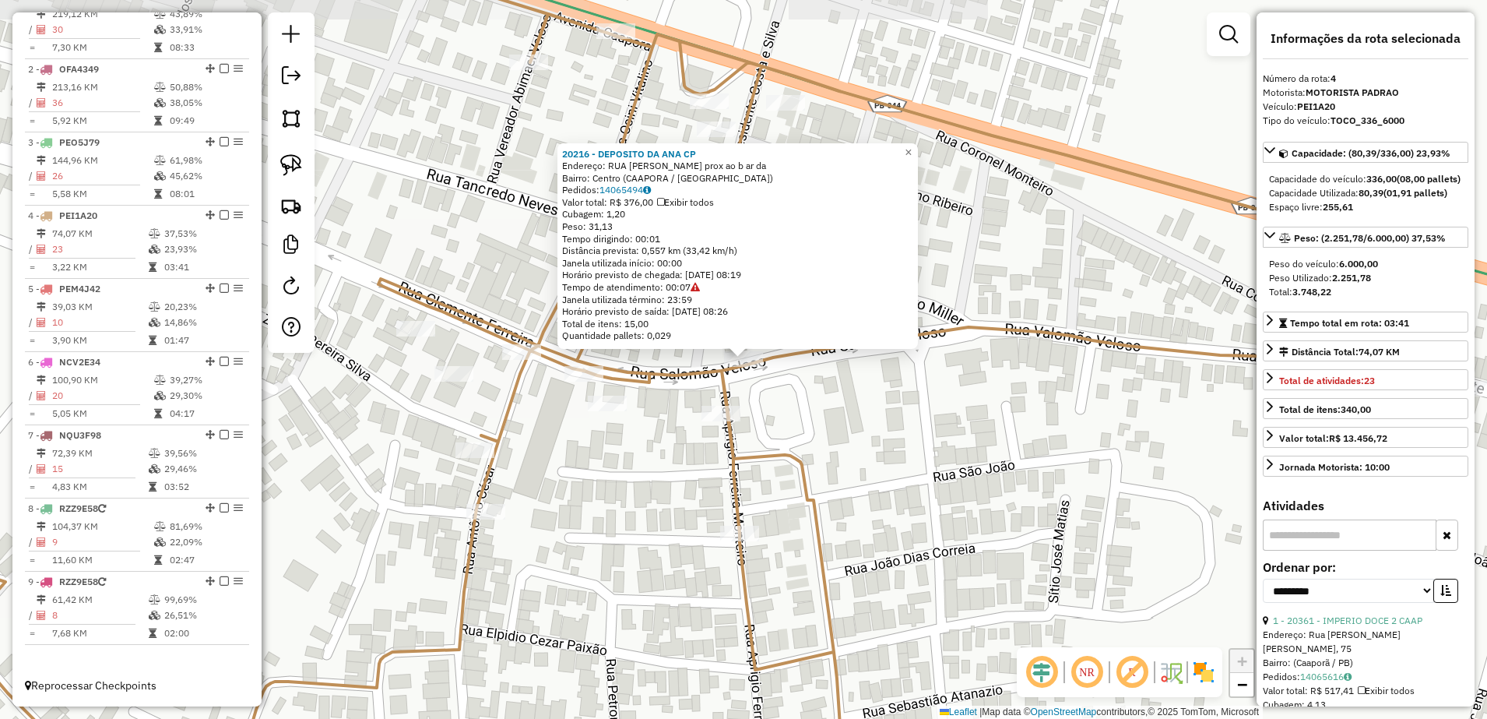
click at [850, 423] on div "20216 - DEPOSITO DA ANA CP Endereço: RUA SALOMAO VELOSO prox ao b ar da Bairro:…" at bounding box center [743, 359] width 1487 height 719
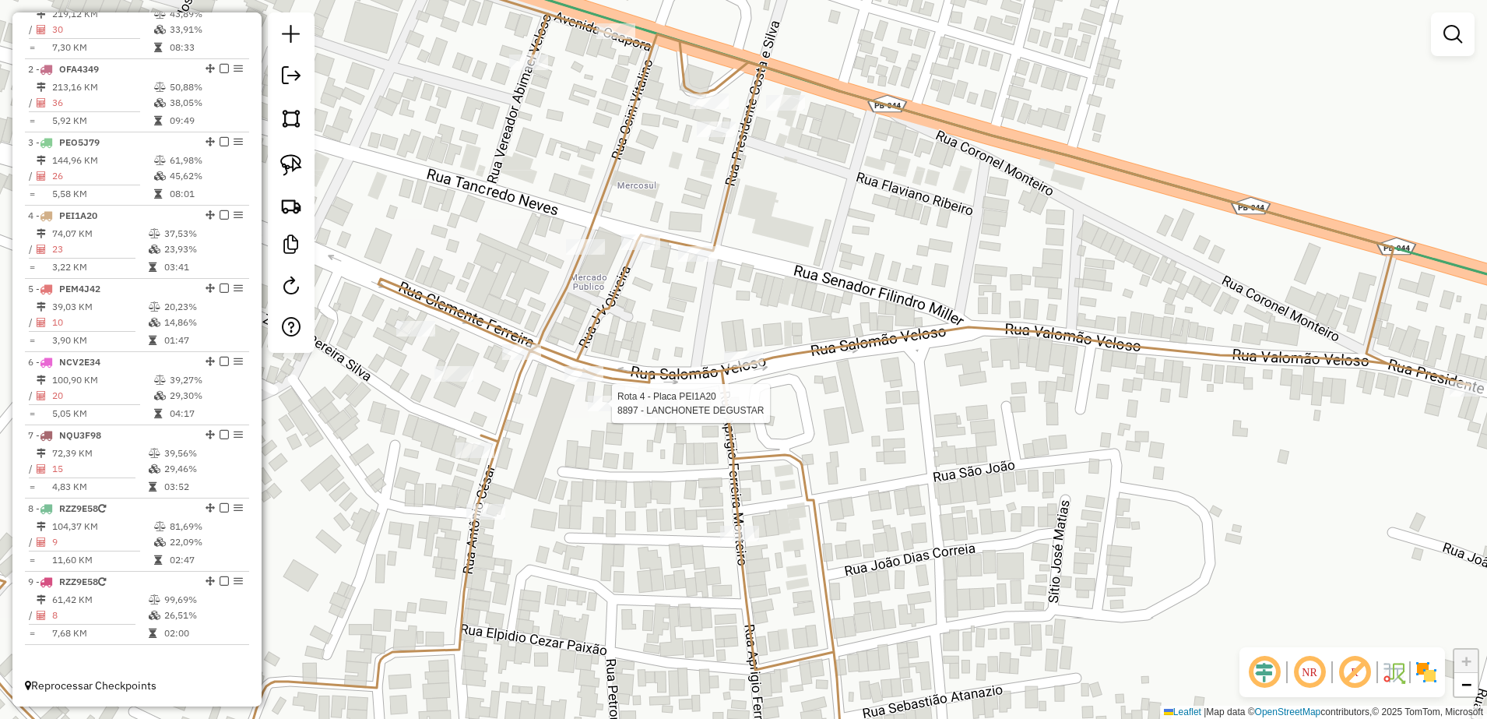
select select "**********"
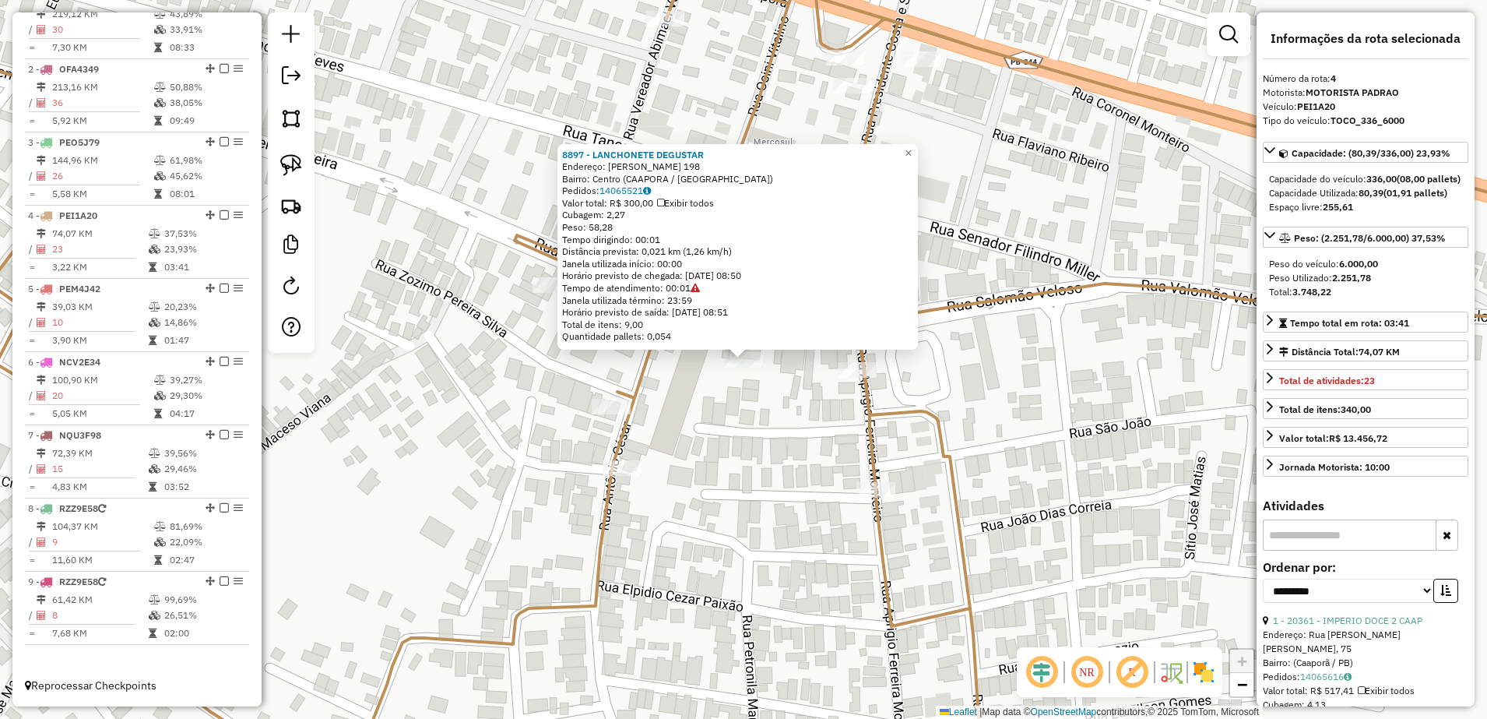
click at [726, 477] on div "8897 - LANCHONETE DEGUSTAR Endereço: SALOMAO VELOSO 198 Bairro: Centro (CAAPORA…" at bounding box center [743, 359] width 1487 height 719
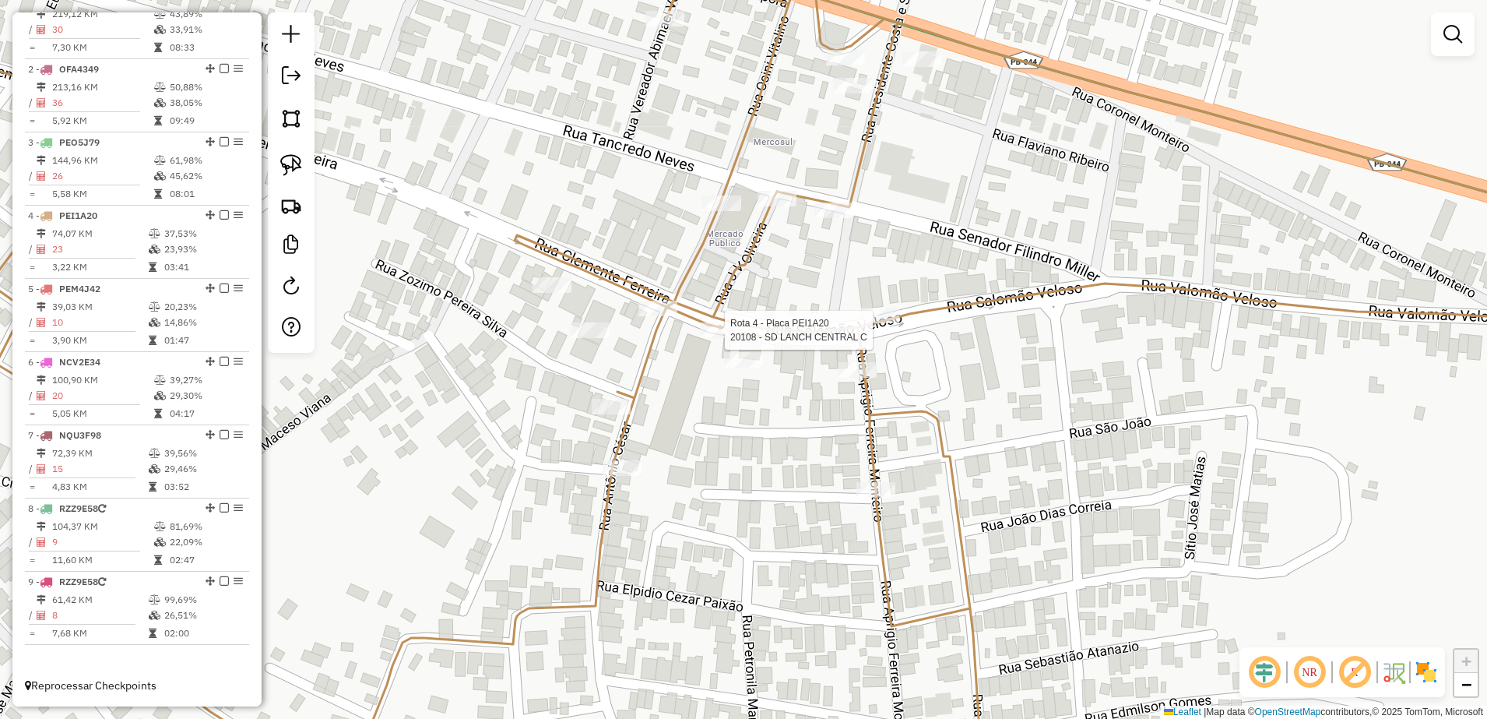
select select "**********"
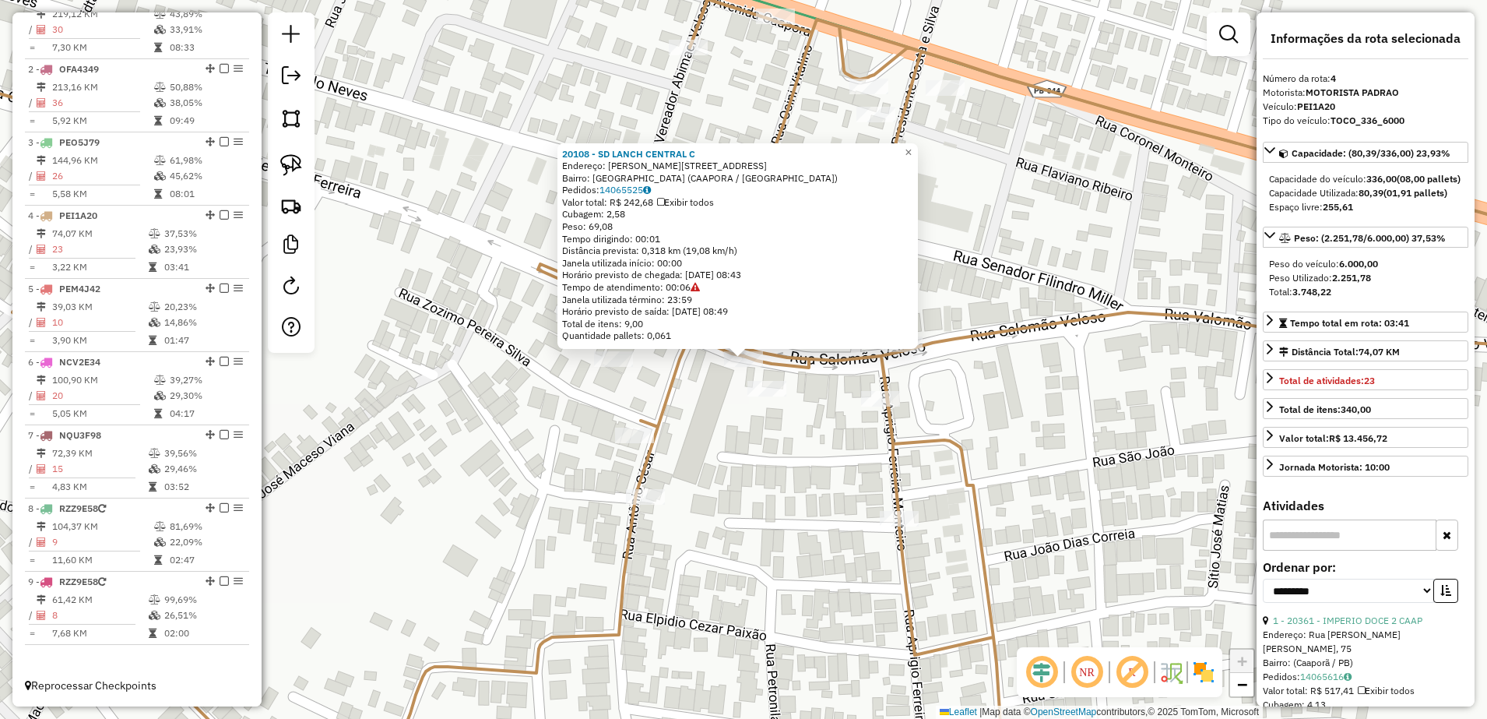
click at [753, 476] on div "20108 - SD LANCH CENTRAL C Endereço: R SALOMAO VELOSO 266 Bairro: Centro Caapor…" at bounding box center [743, 359] width 1487 height 719
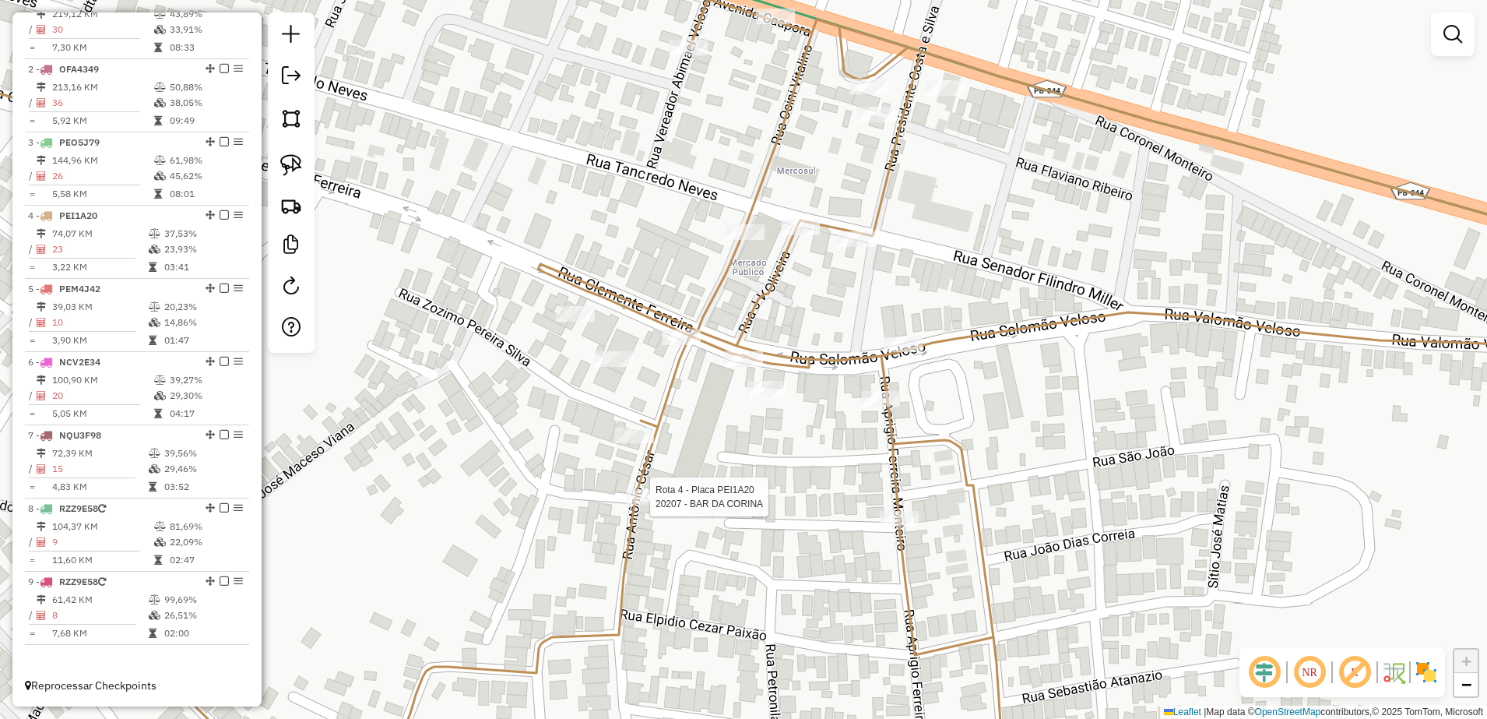
select select "**********"
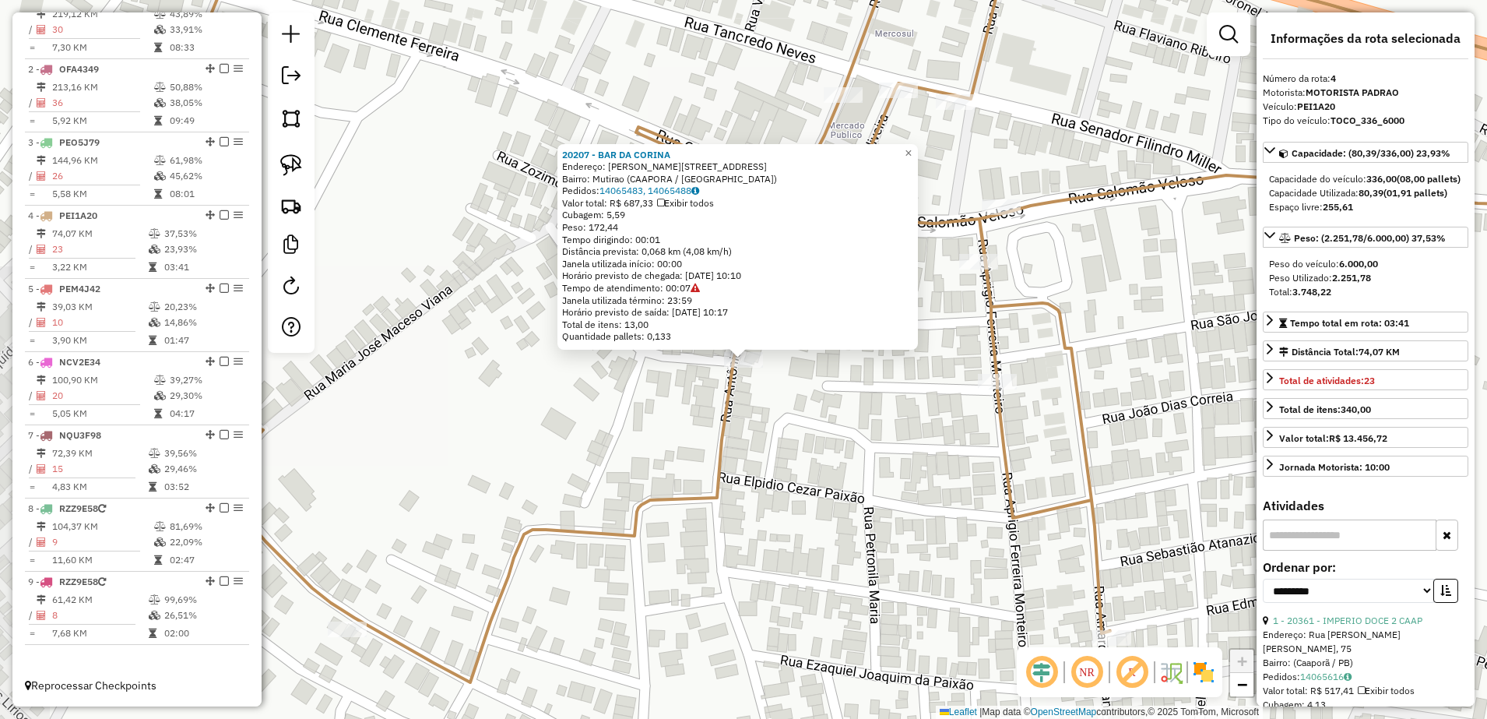
click at [819, 474] on div "20207 - BAR DA CORINA Endereço: Antonio Cesar 117 Bairro: Mutirao (CAAPORA / PB…" at bounding box center [743, 359] width 1487 height 719
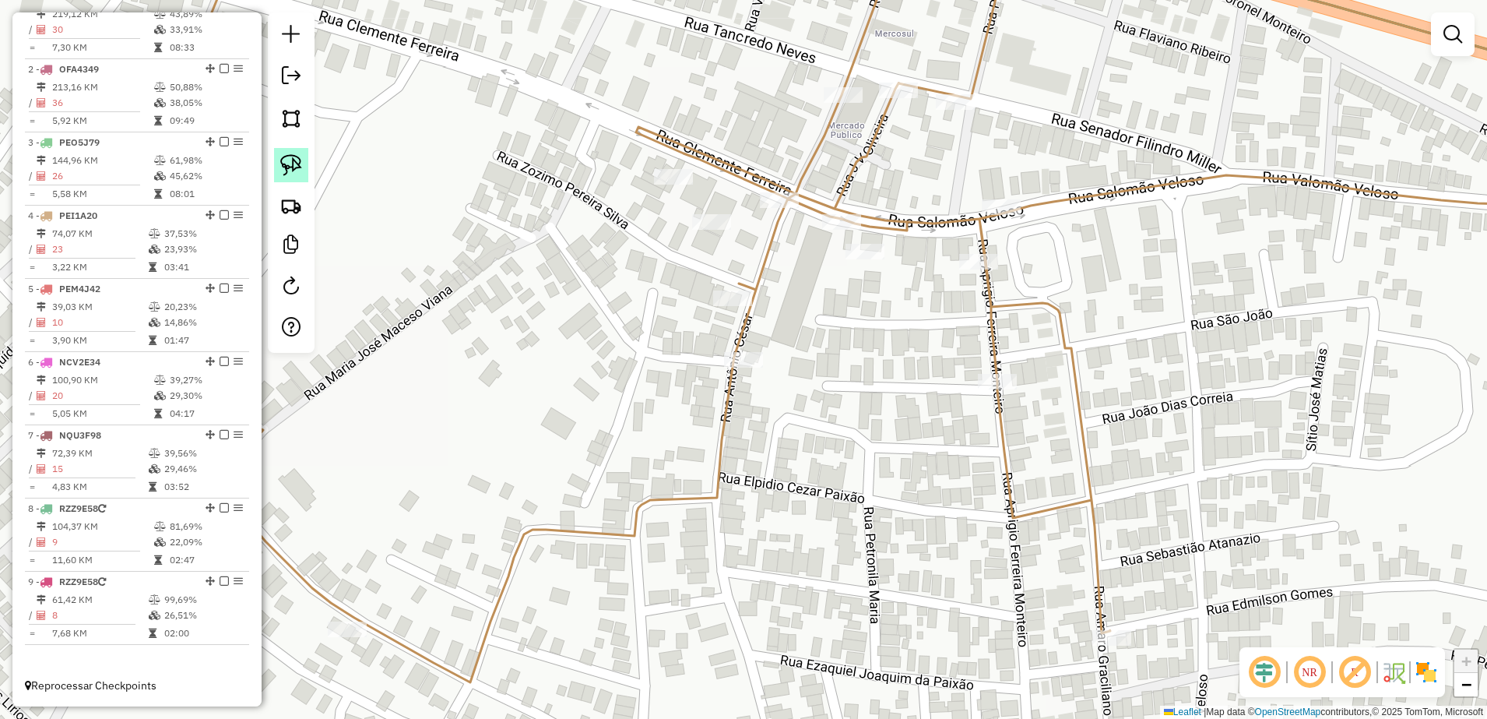
click at [298, 160] on img at bounding box center [291, 165] width 22 height 22
drag, startPoint x: 940, startPoint y: 394, endPoint x: 1014, endPoint y: 364, distance: 78.9
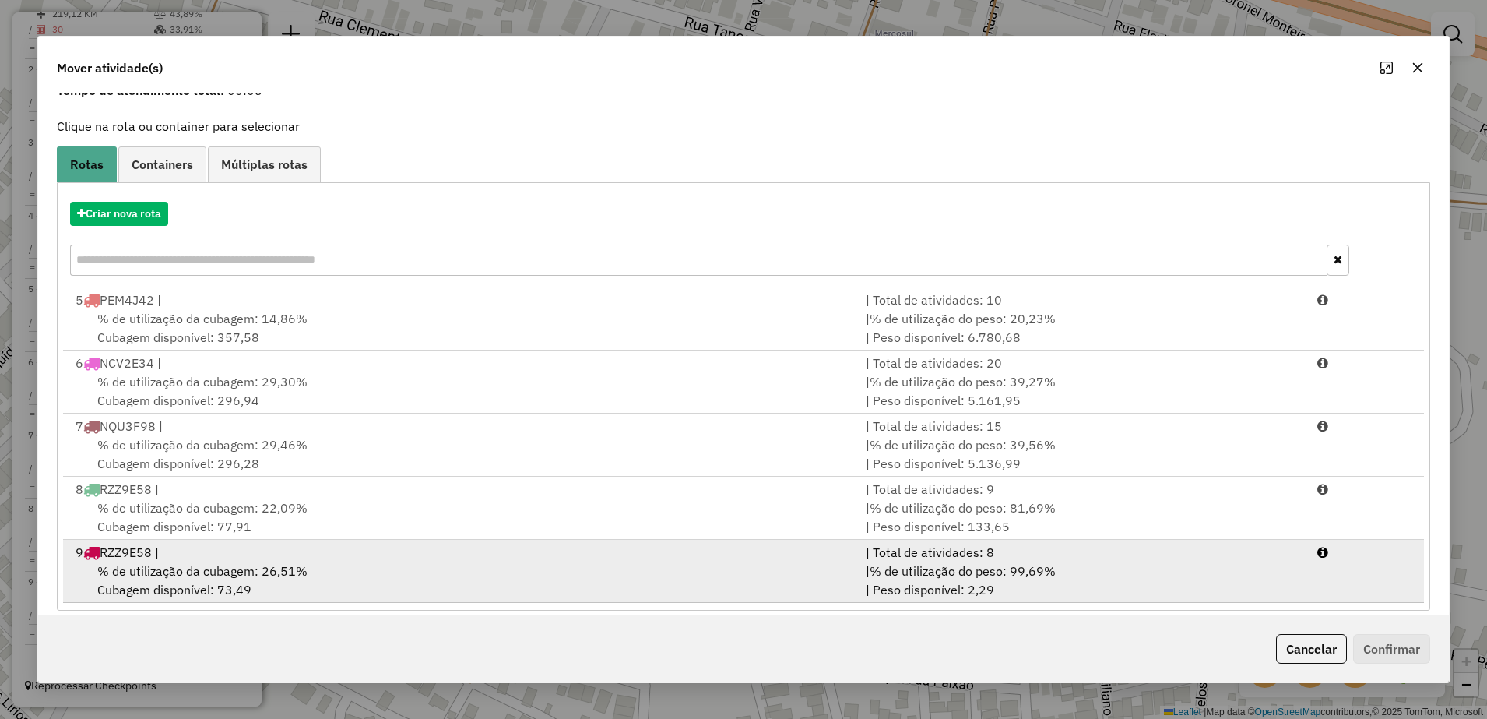
scroll to position [88, 0]
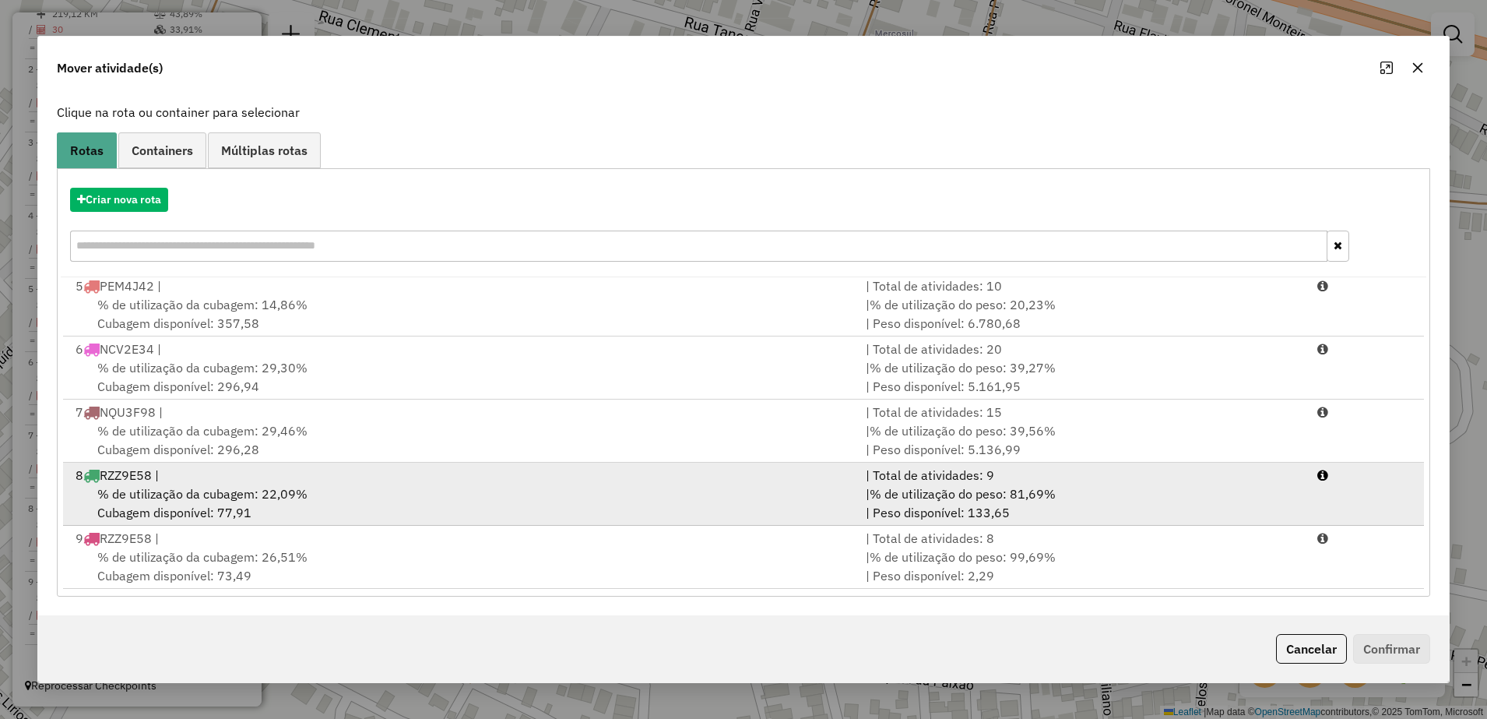
click at [343, 497] on div "% de utilização da cubagem: 22,09% Cubagem disponível: 77,91" at bounding box center [461, 502] width 790 height 37
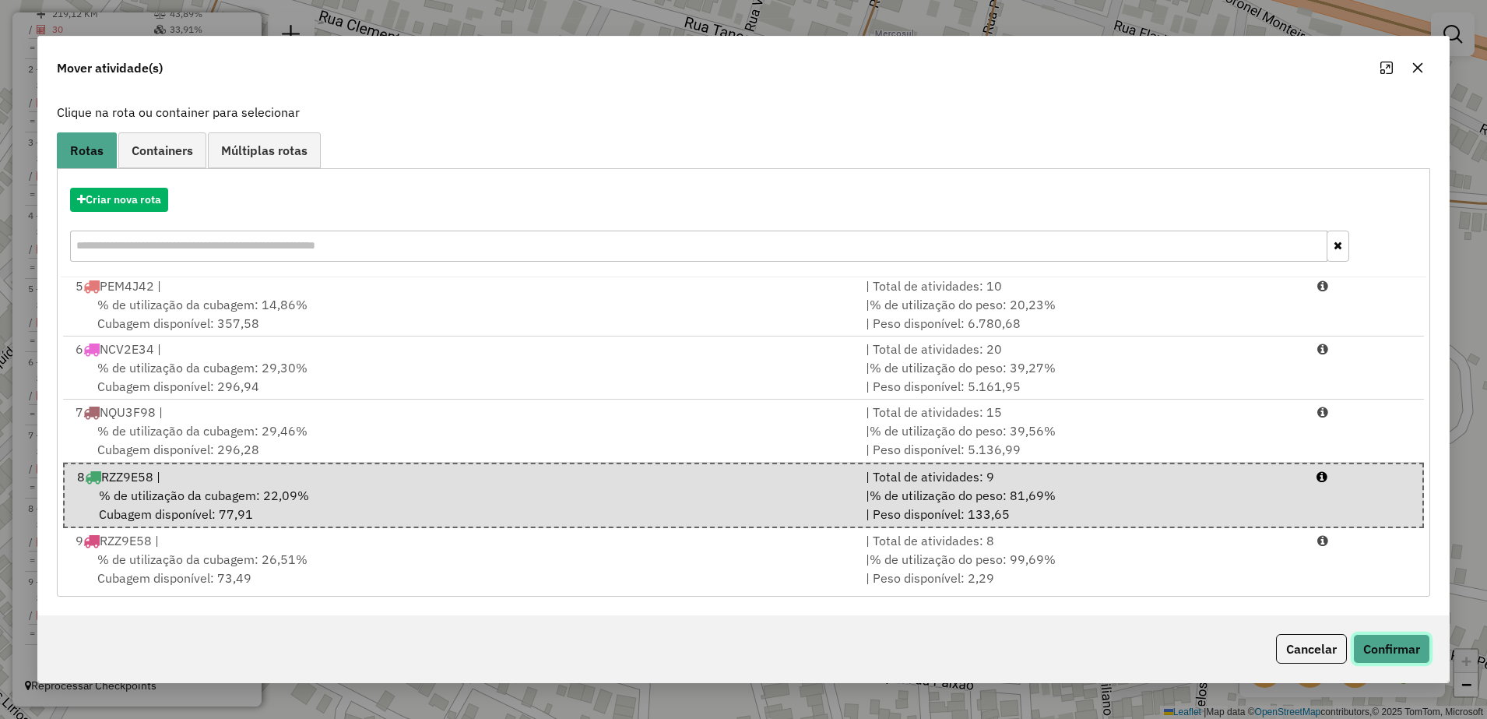
click at [1408, 642] on button "Confirmar" at bounding box center [1391, 649] width 77 height 30
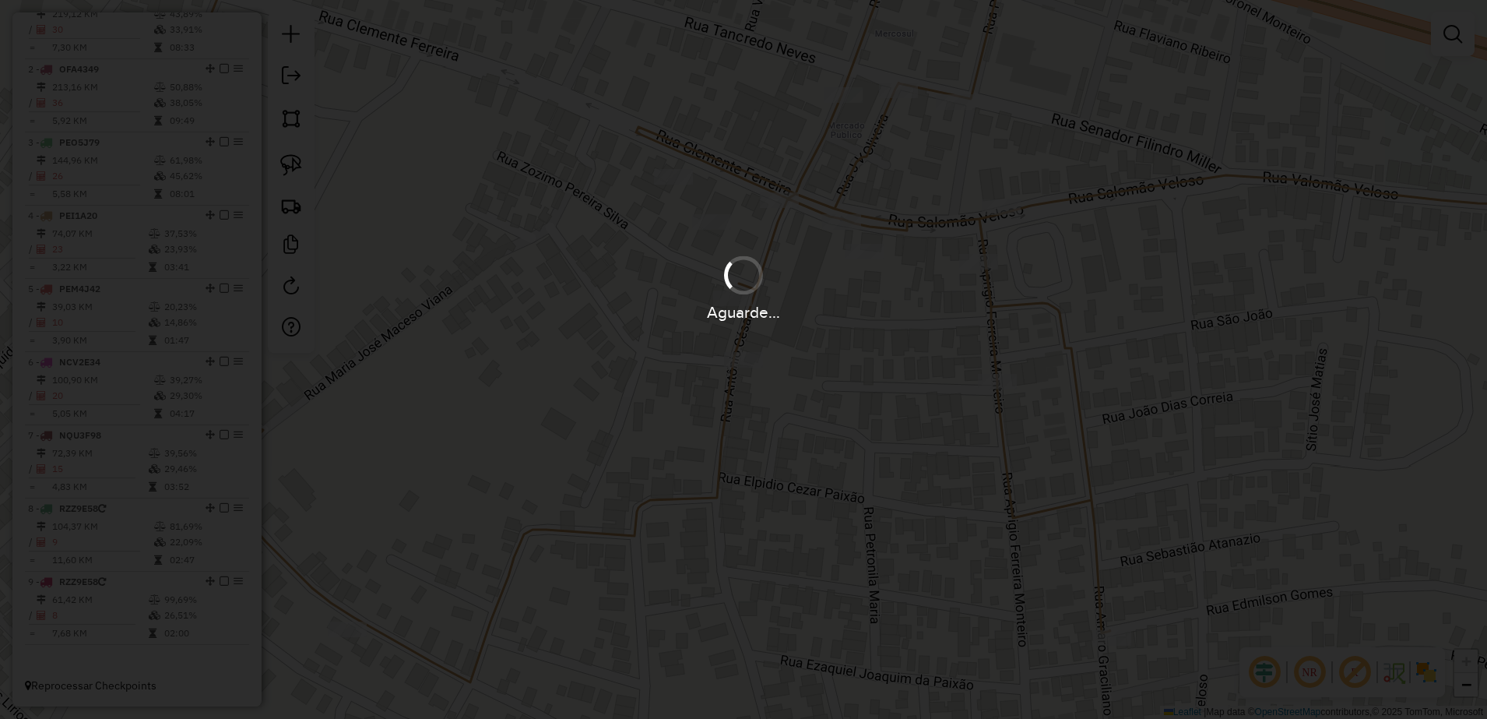
scroll to position [0, 0]
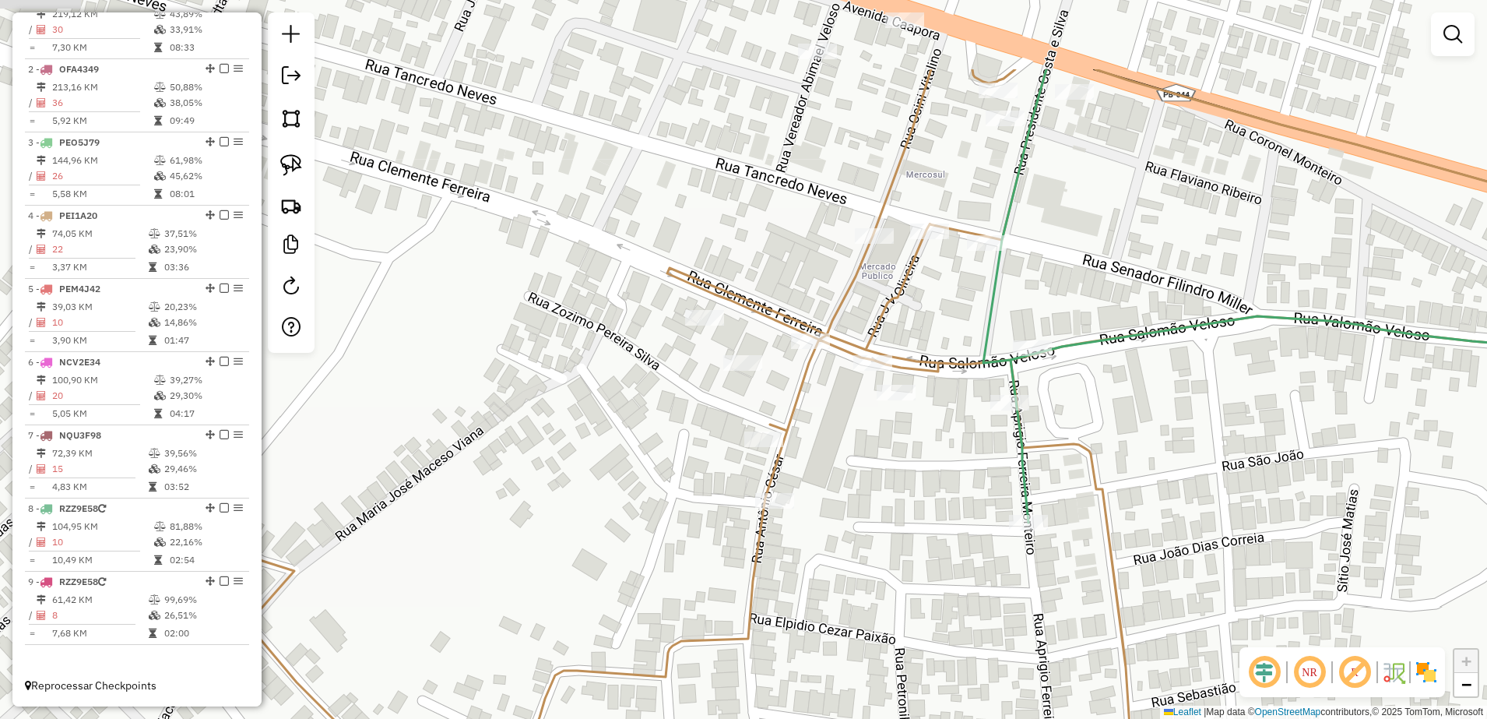
drag, startPoint x: 981, startPoint y: 196, endPoint x: 1003, endPoint y: 284, distance: 90.6
click at [1017, 332] on div "Janela de atendimento Grade de atendimento Capacidade Transportadoras Veículos …" at bounding box center [743, 359] width 1487 height 719
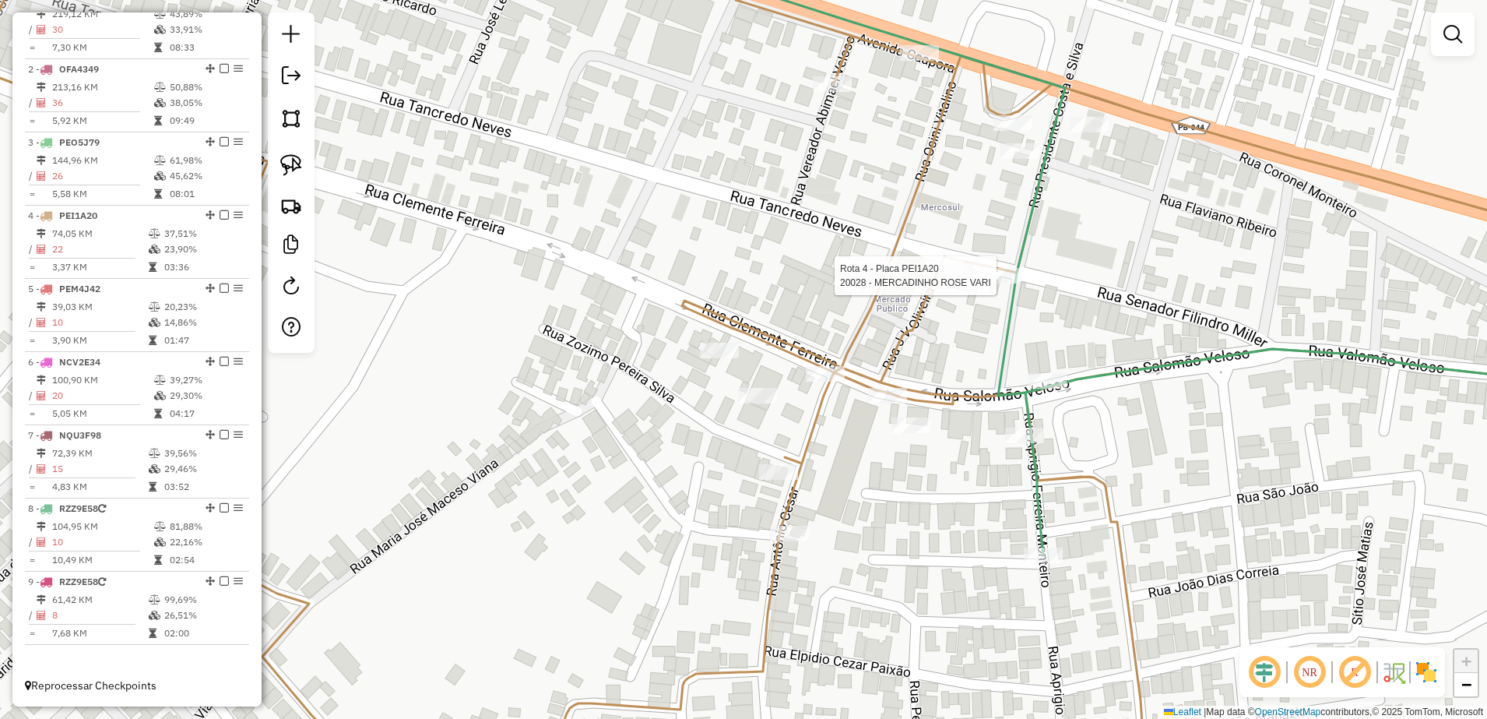
select select "**********"
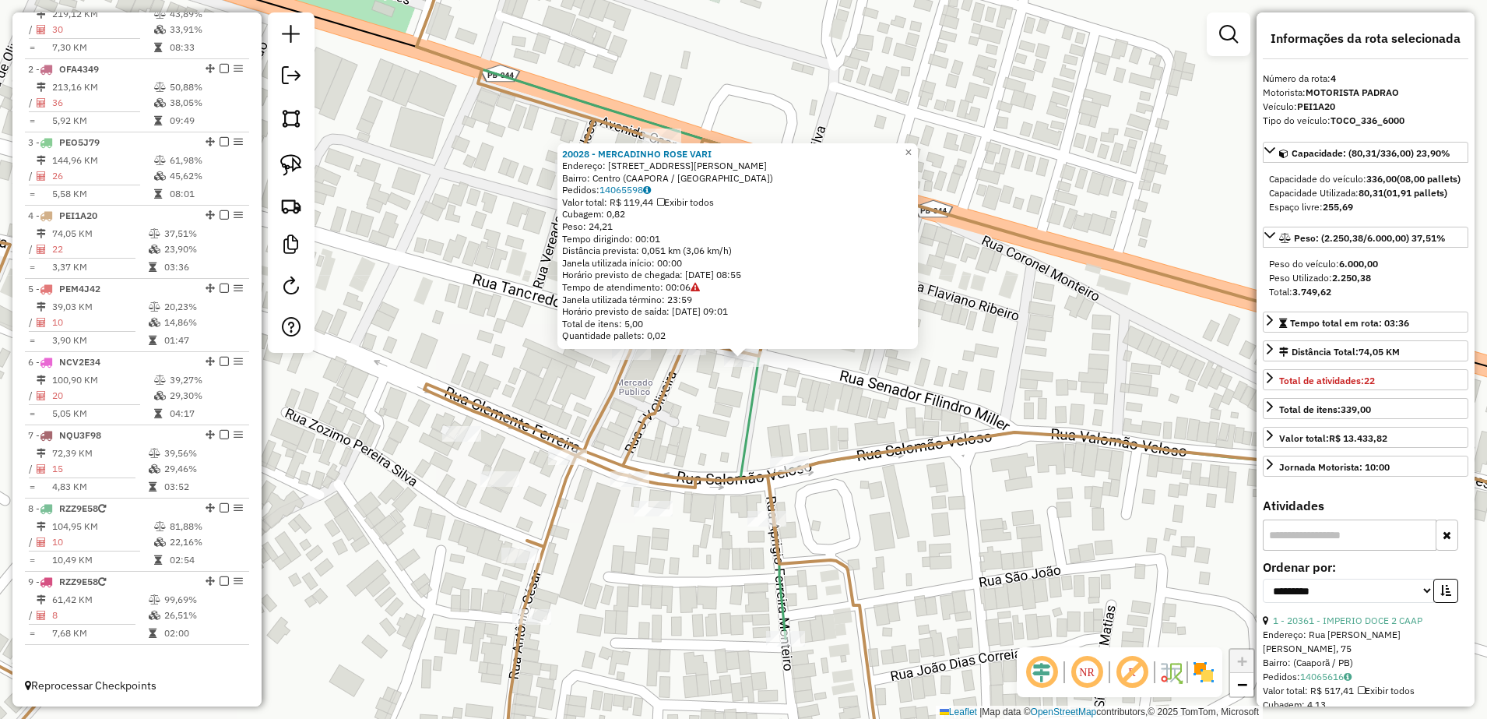
click at [1005, 369] on div "20028 - MERCADINHO ROSE VARI Endereço: RUA SENADOR FELINTO MULLER 220 Bairro: C…" at bounding box center [743, 359] width 1487 height 719
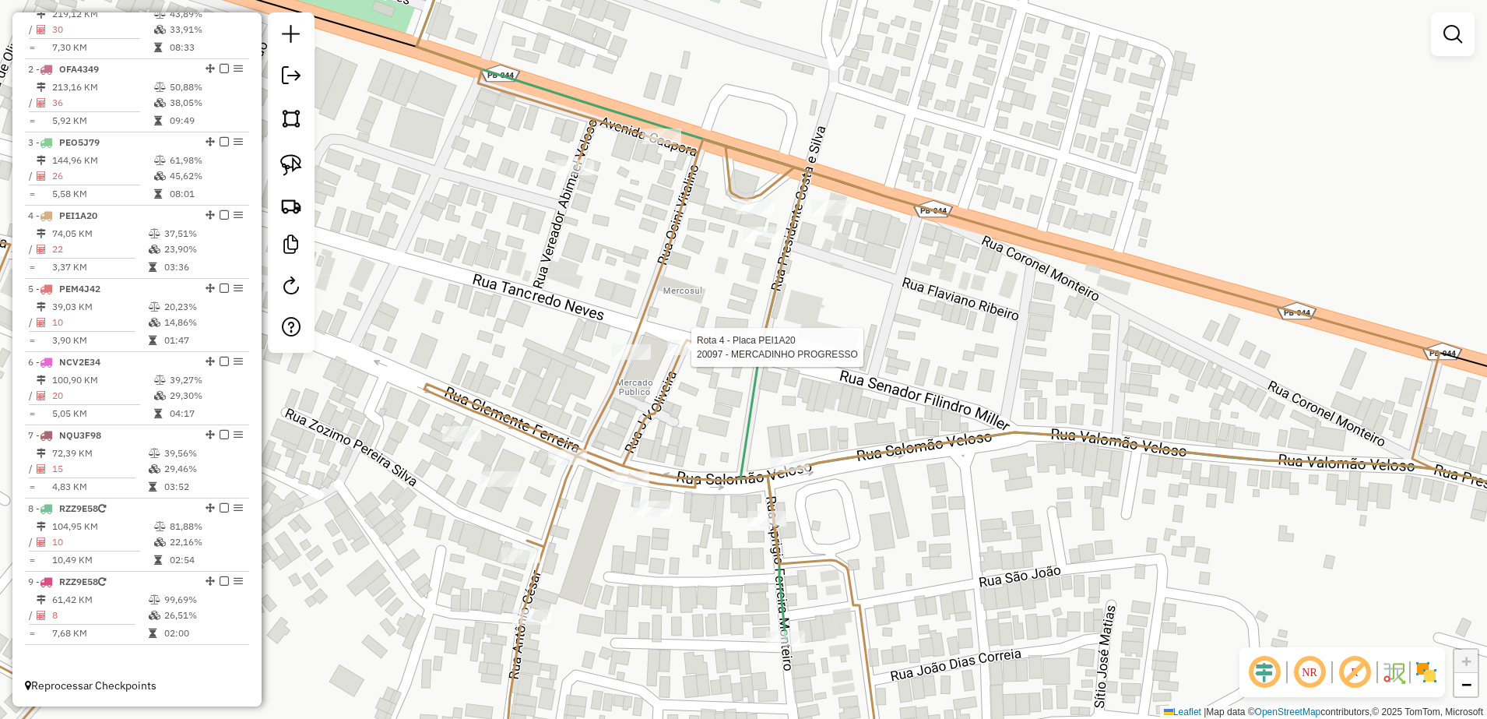
select select "**********"
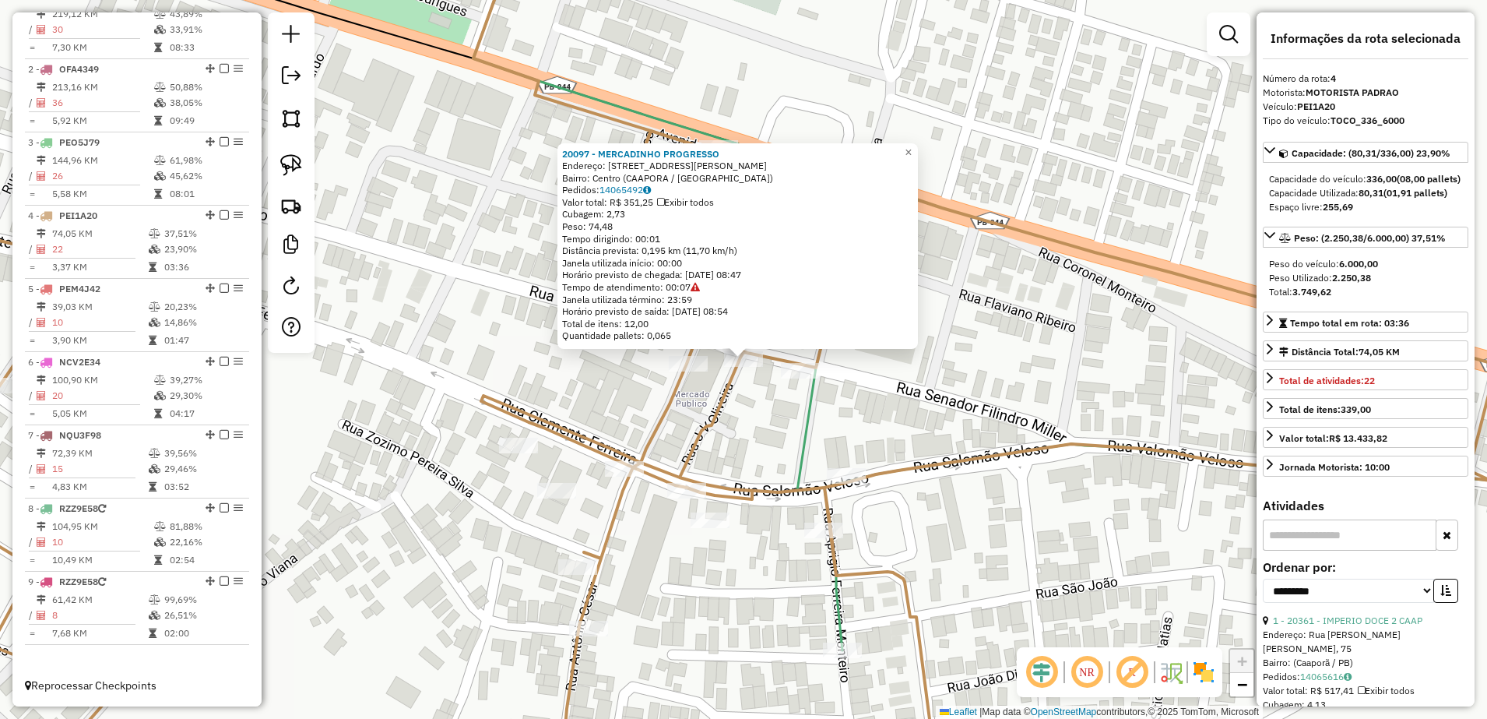
click at [768, 416] on div "20097 - MERCADINHO PROGRESSO Endereço: R JOSE VELOSO DE OLIVEIRA 48 Bairro: Cen…" at bounding box center [743, 359] width 1487 height 719
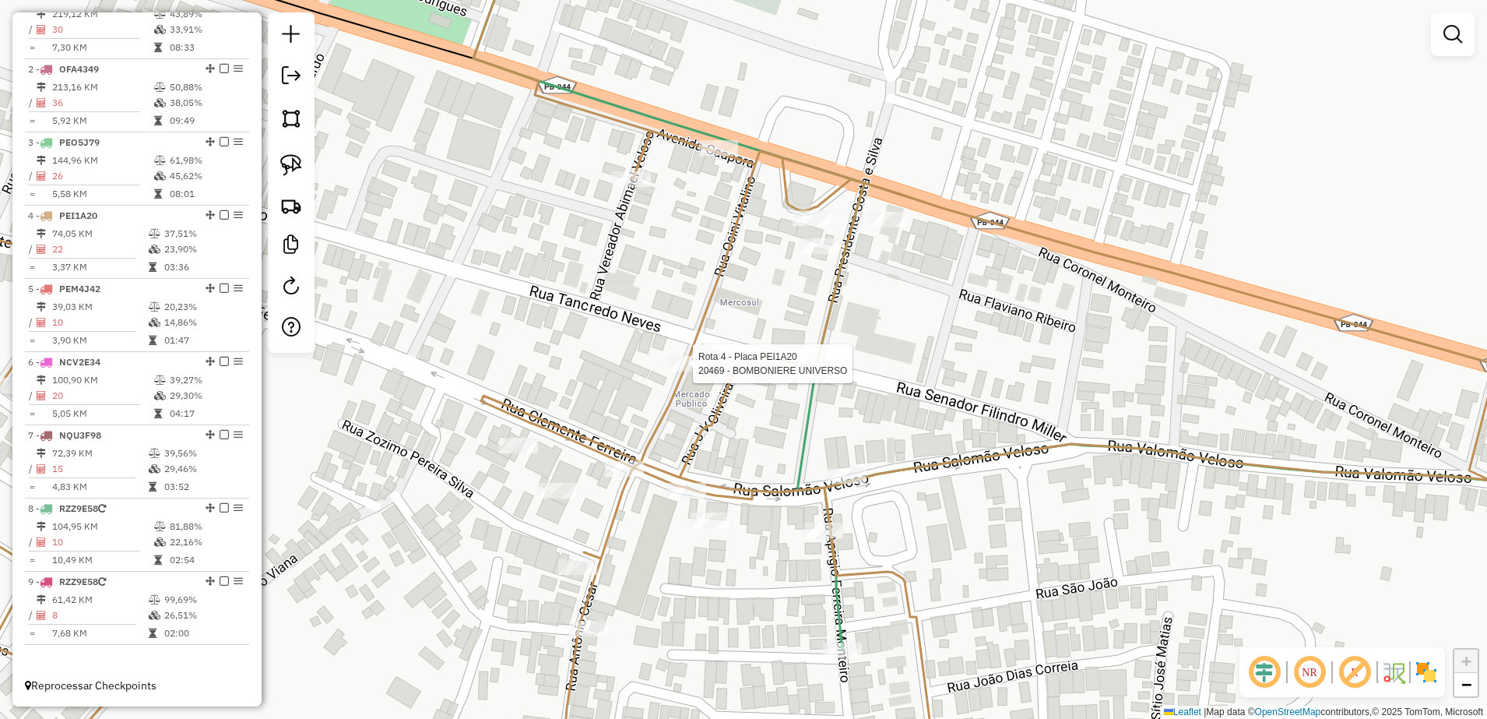
select select "**********"
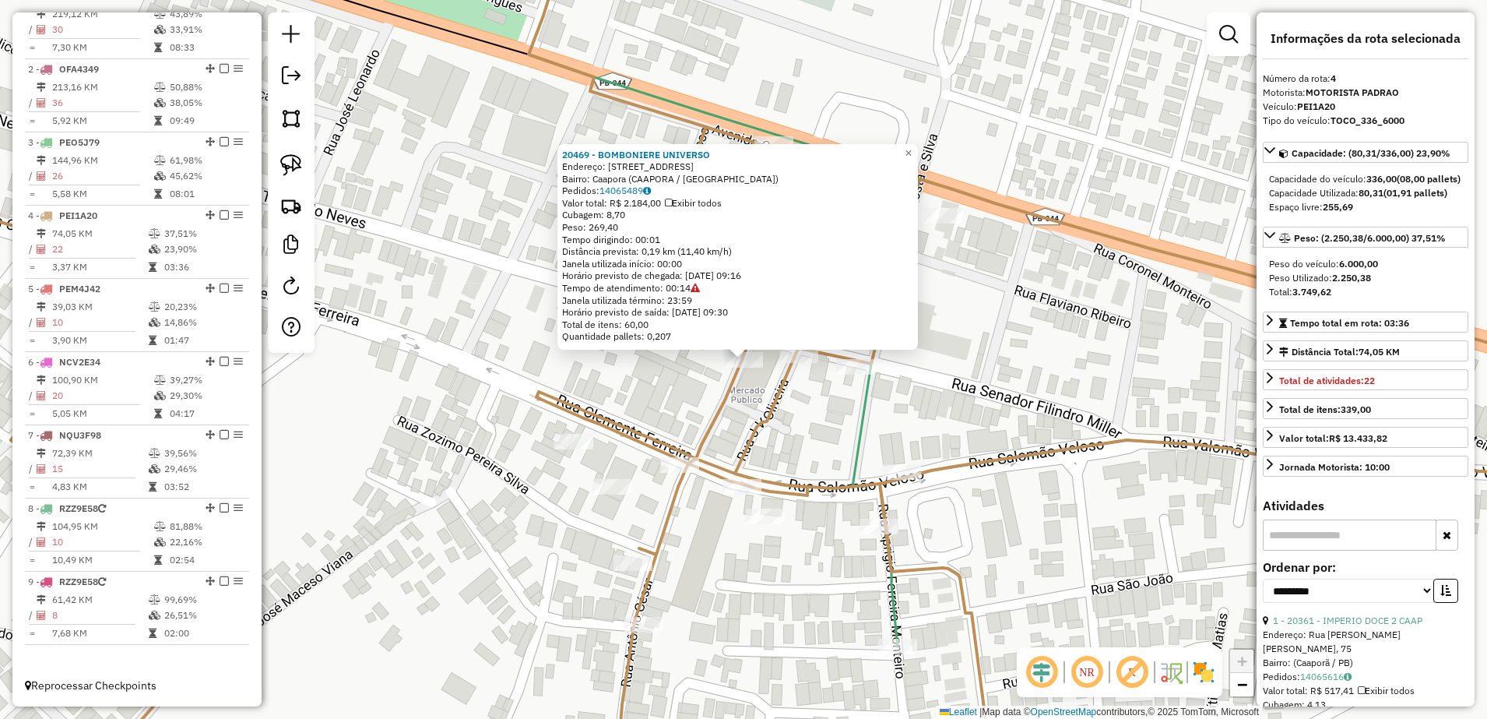
click at [815, 433] on div "20469 - BOMBONIERE UNIVERSO Endereço: RUA DO COMERCIO 222 Bairro: Caapora (CAAP…" at bounding box center [743, 359] width 1487 height 719
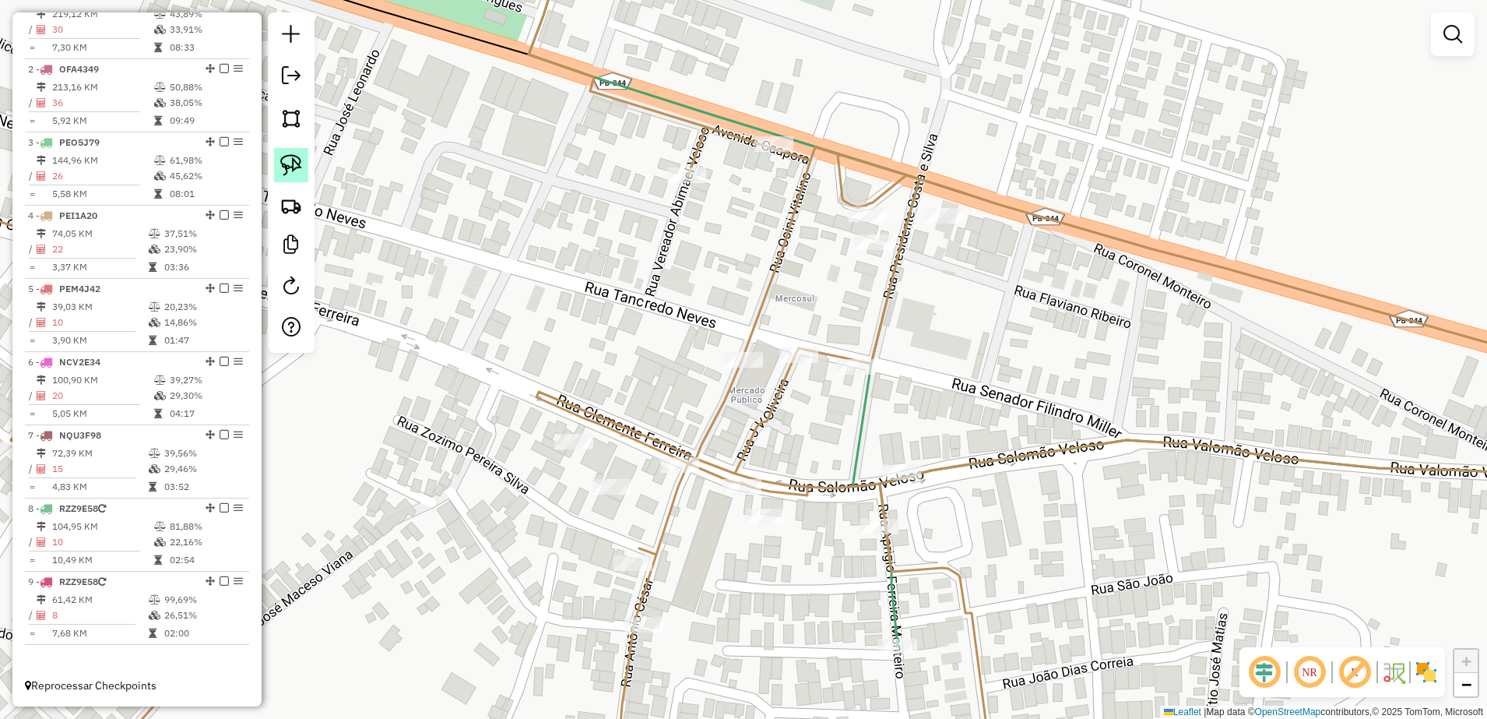
click at [297, 165] on img at bounding box center [291, 165] width 22 height 22
drag, startPoint x: 859, startPoint y: 338, endPoint x: 848, endPoint y: 385, distance: 48.9
click at [289, 164] on img at bounding box center [291, 165] width 22 height 22
drag, startPoint x: 878, startPoint y: 339, endPoint x: 851, endPoint y: 374, distance: 45.0
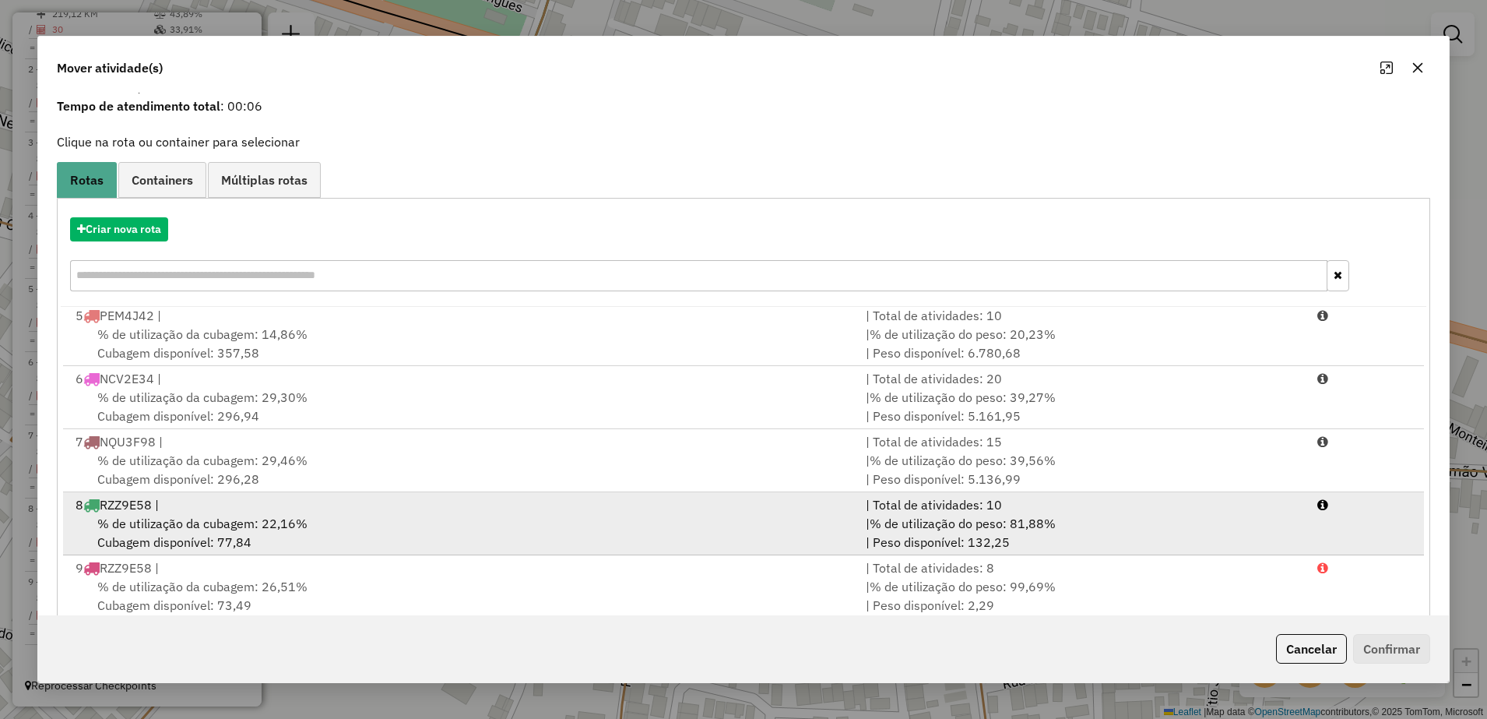
scroll to position [88, 0]
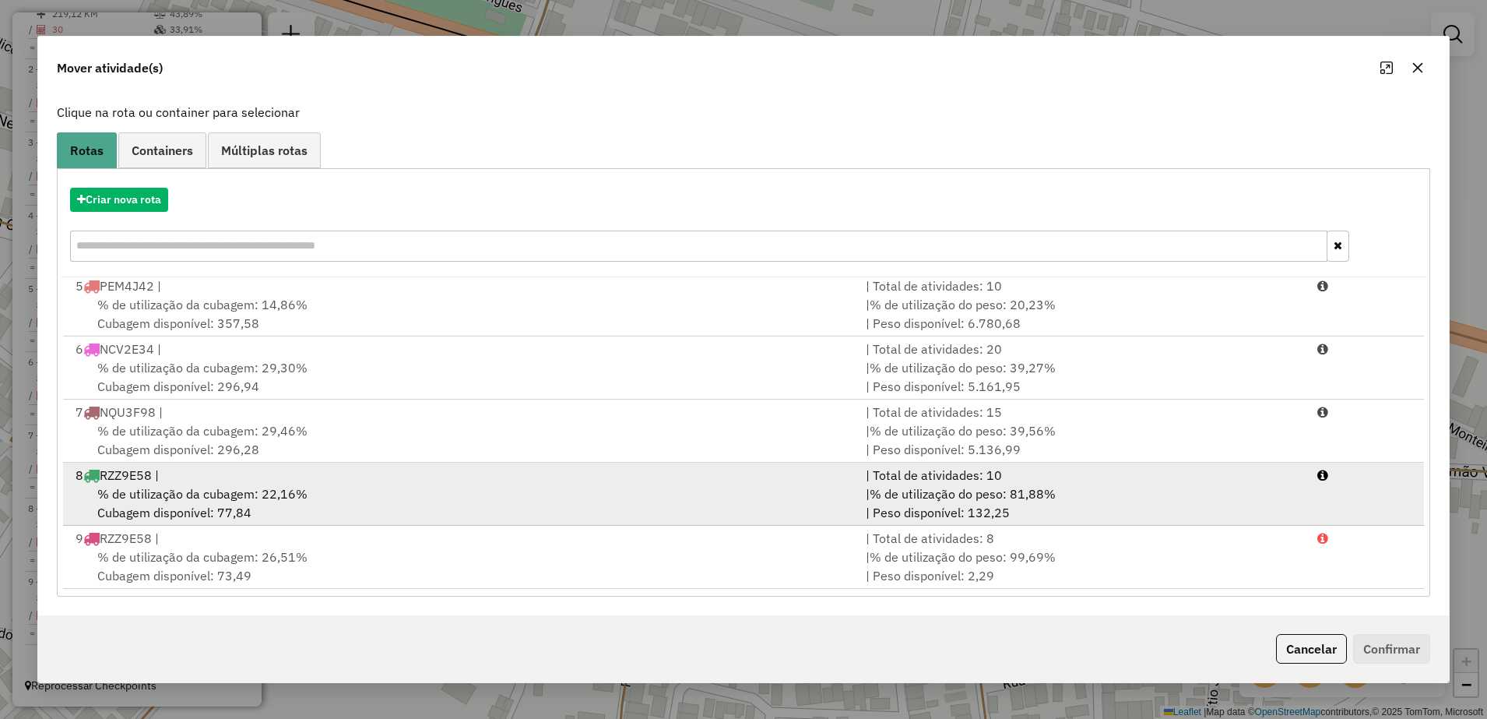
click at [402, 499] on div "% de utilização da cubagem: 22,16% Cubagem disponível: 77,84" at bounding box center [461, 502] width 790 height 37
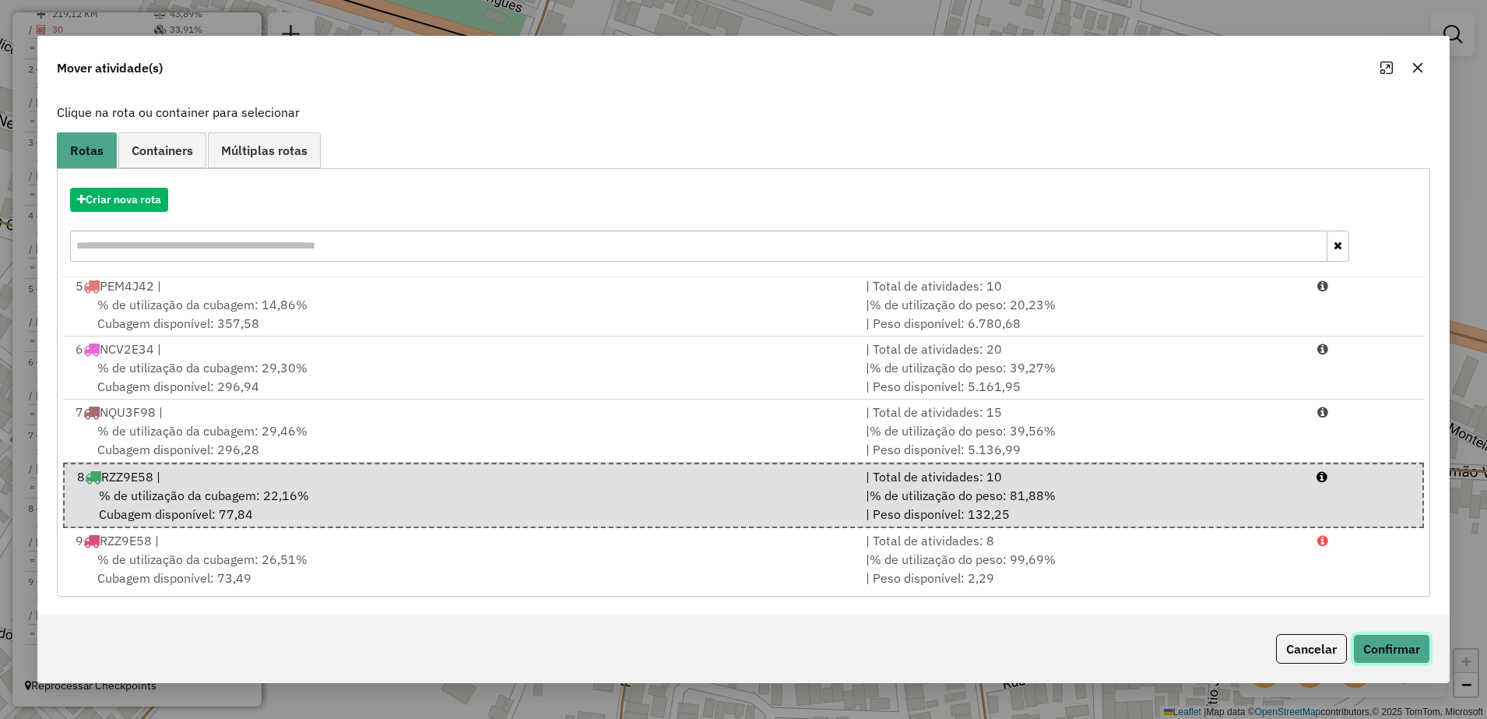
click at [1404, 654] on button "Confirmar" at bounding box center [1391, 649] width 77 height 30
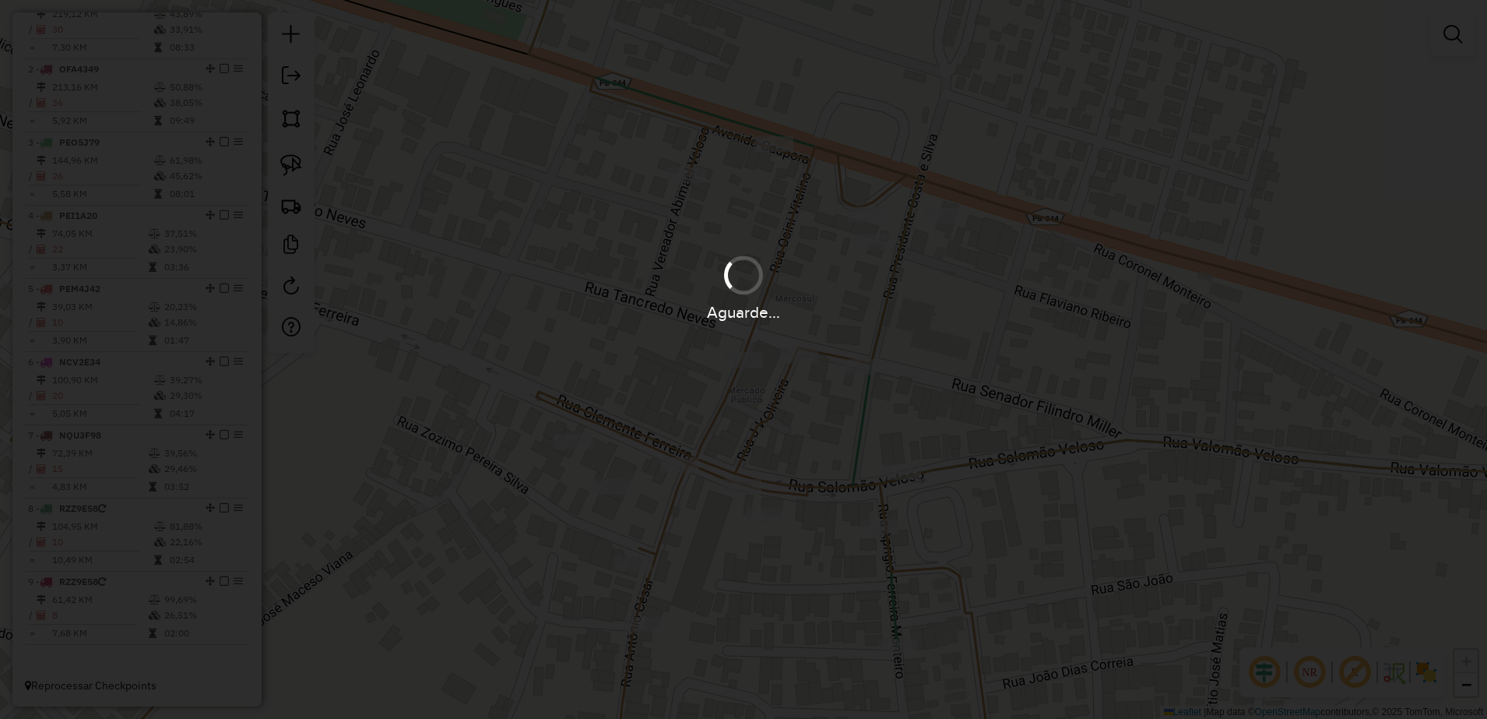
scroll to position [0, 0]
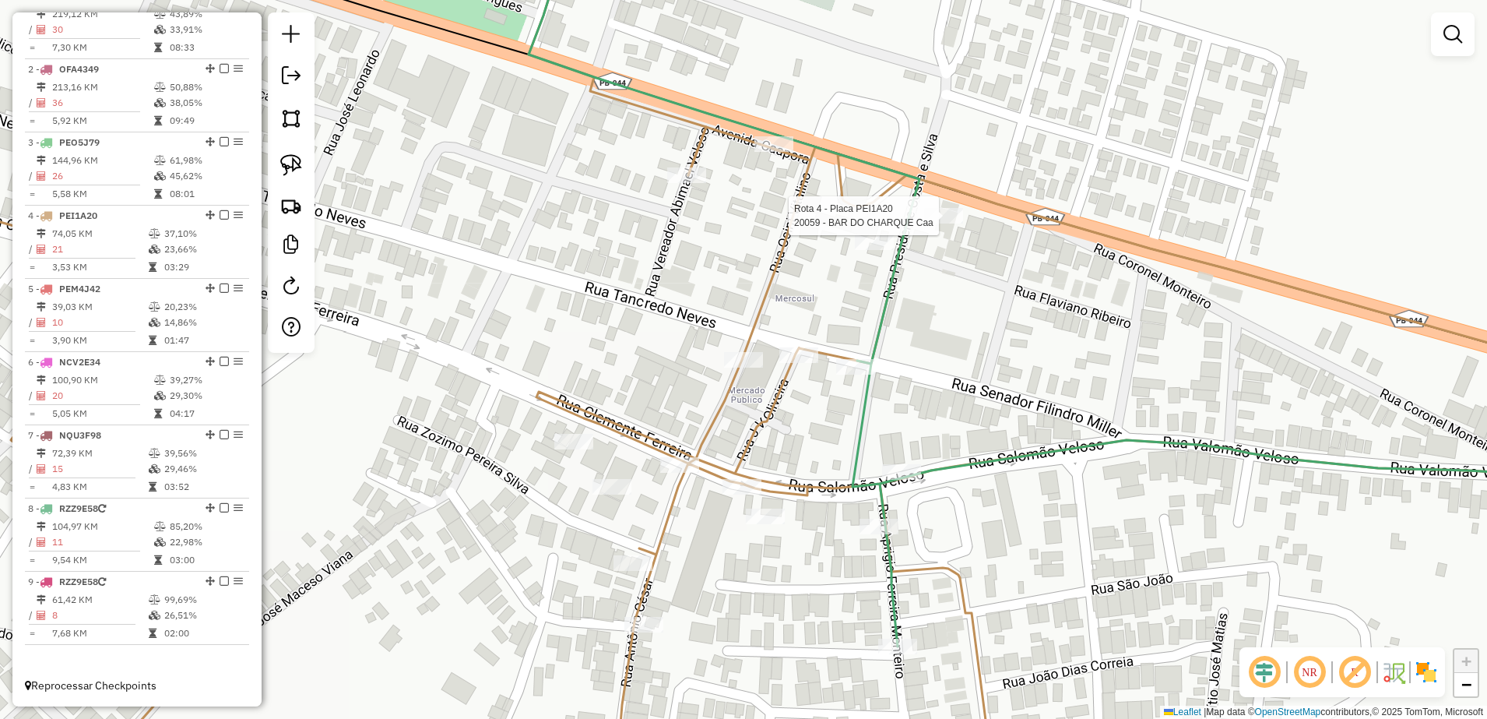
select select "**********"
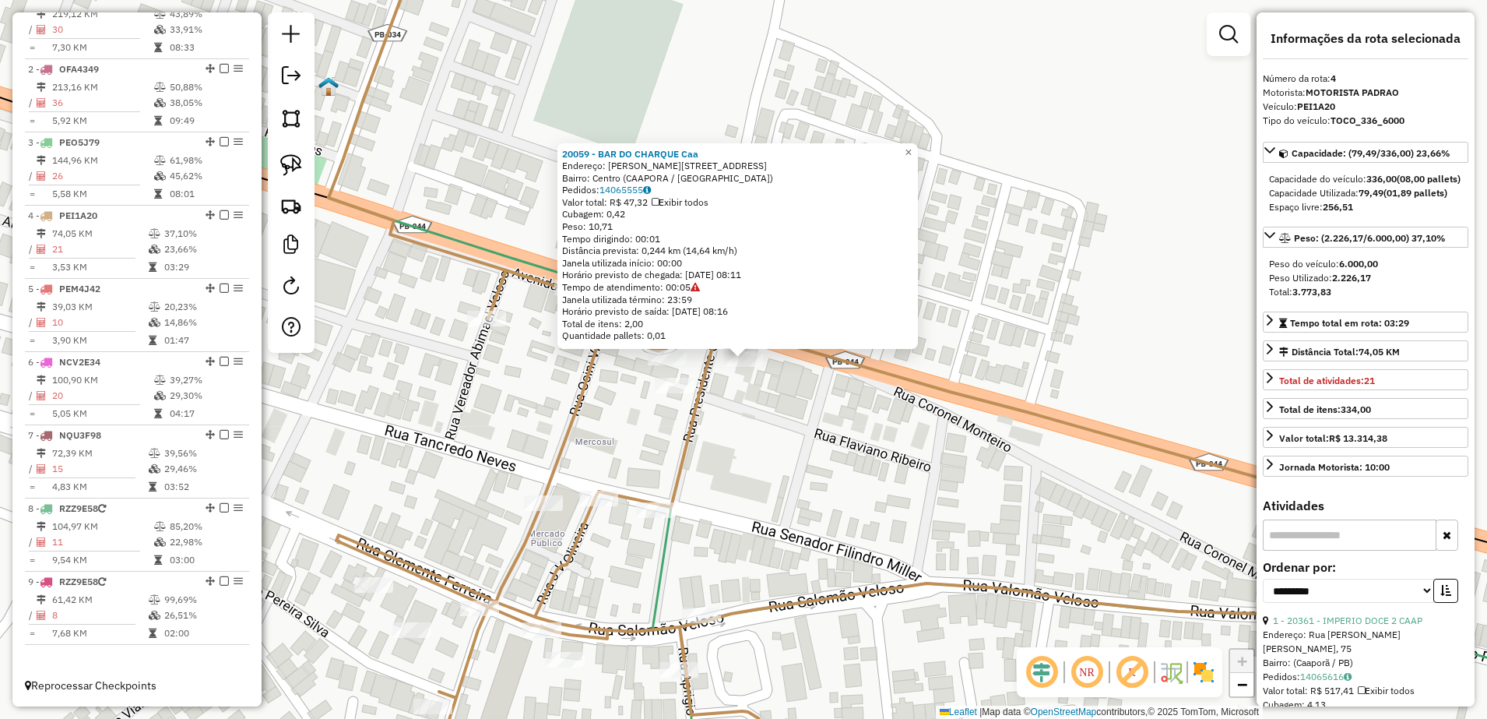
drag, startPoint x: 852, startPoint y: 450, endPoint x: 765, endPoint y: 430, distance: 89.5
click at [851, 450] on div "20059 - BAR DO CHARQUE Caa Endereço: R TANCREDO NEVES 999 Bairro: Centro (CAAPO…" at bounding box center [743, 359] width 1487 height 719
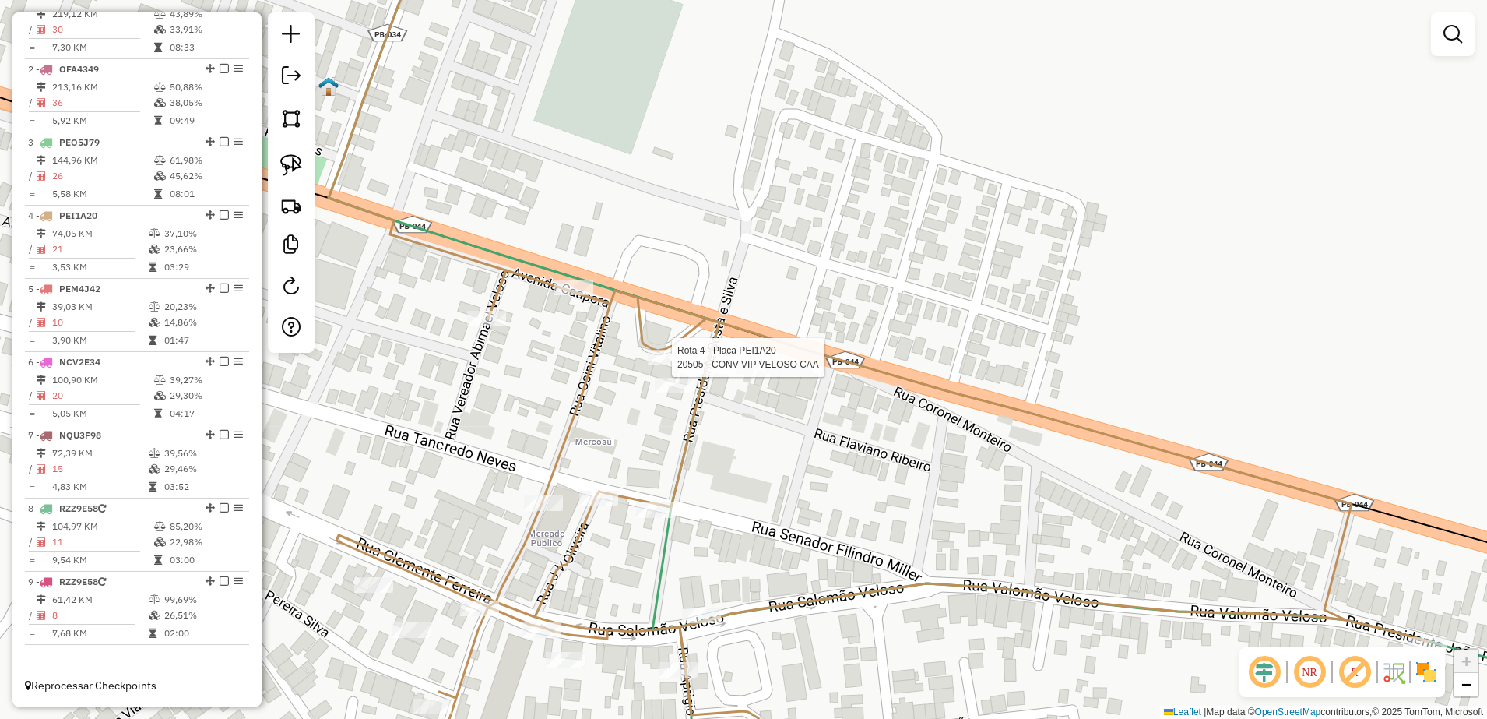
select select "**********"
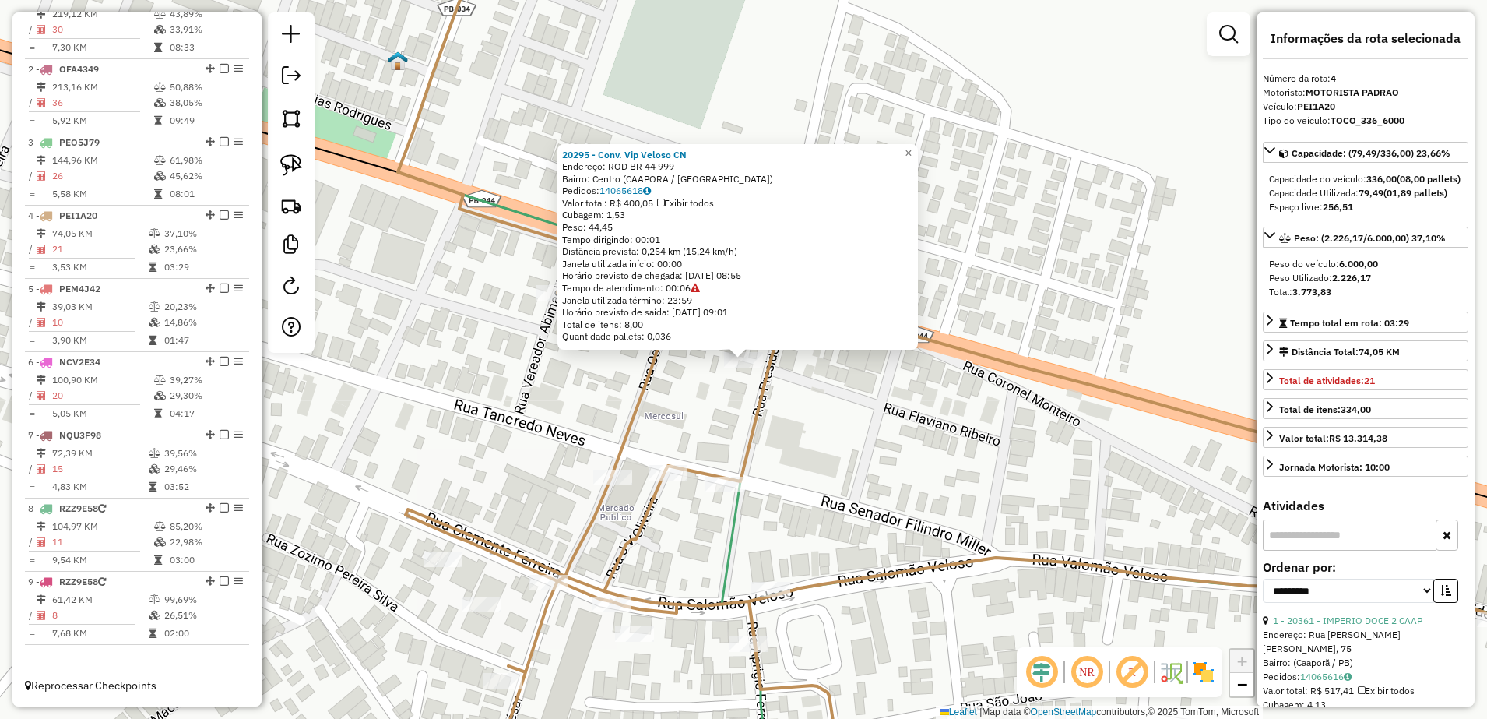
click at [859, 470] on div "20295 - Conv. Vip Veloso CN Endereço: ROD BR 44 999 Bairro: Centro (CAAPORA / P…" at bounding box center [743, 359] width 1487 height 719
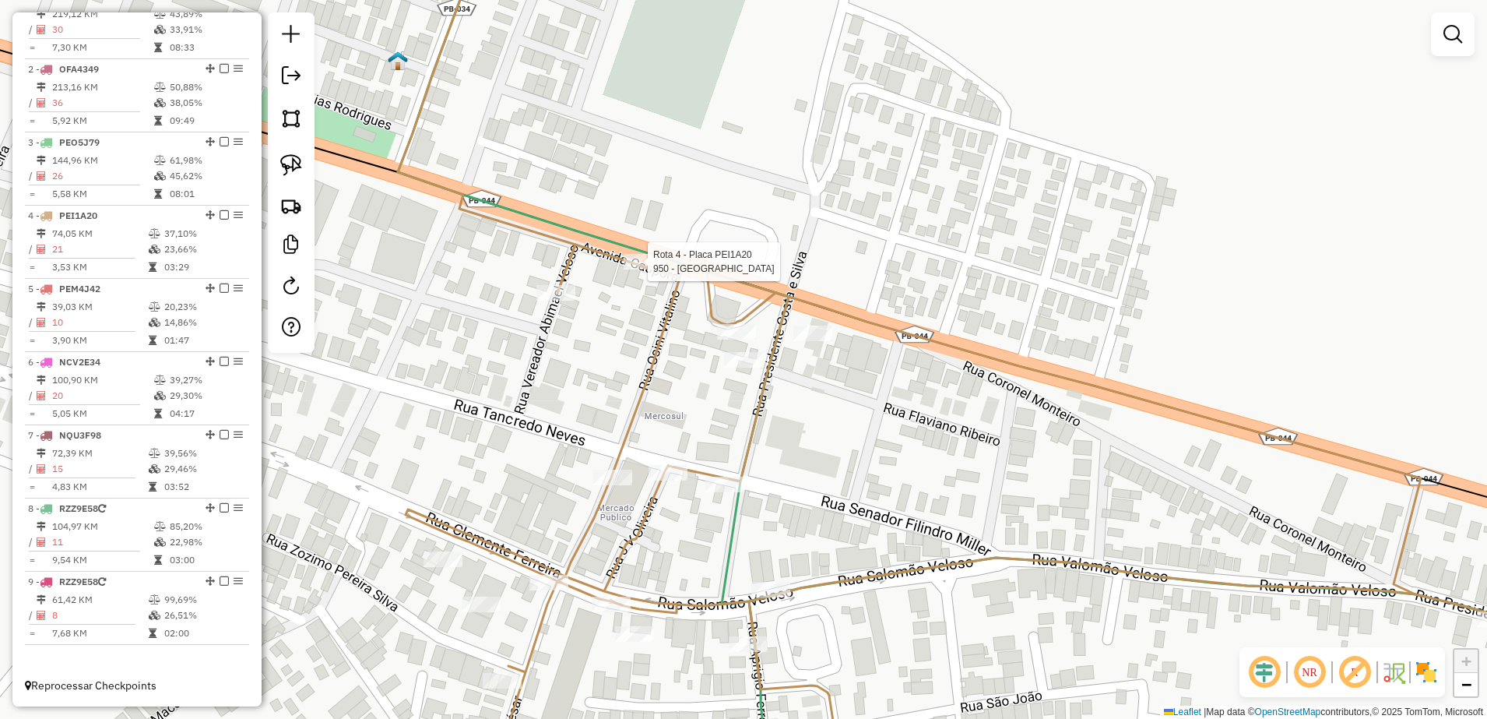
select select "**********"
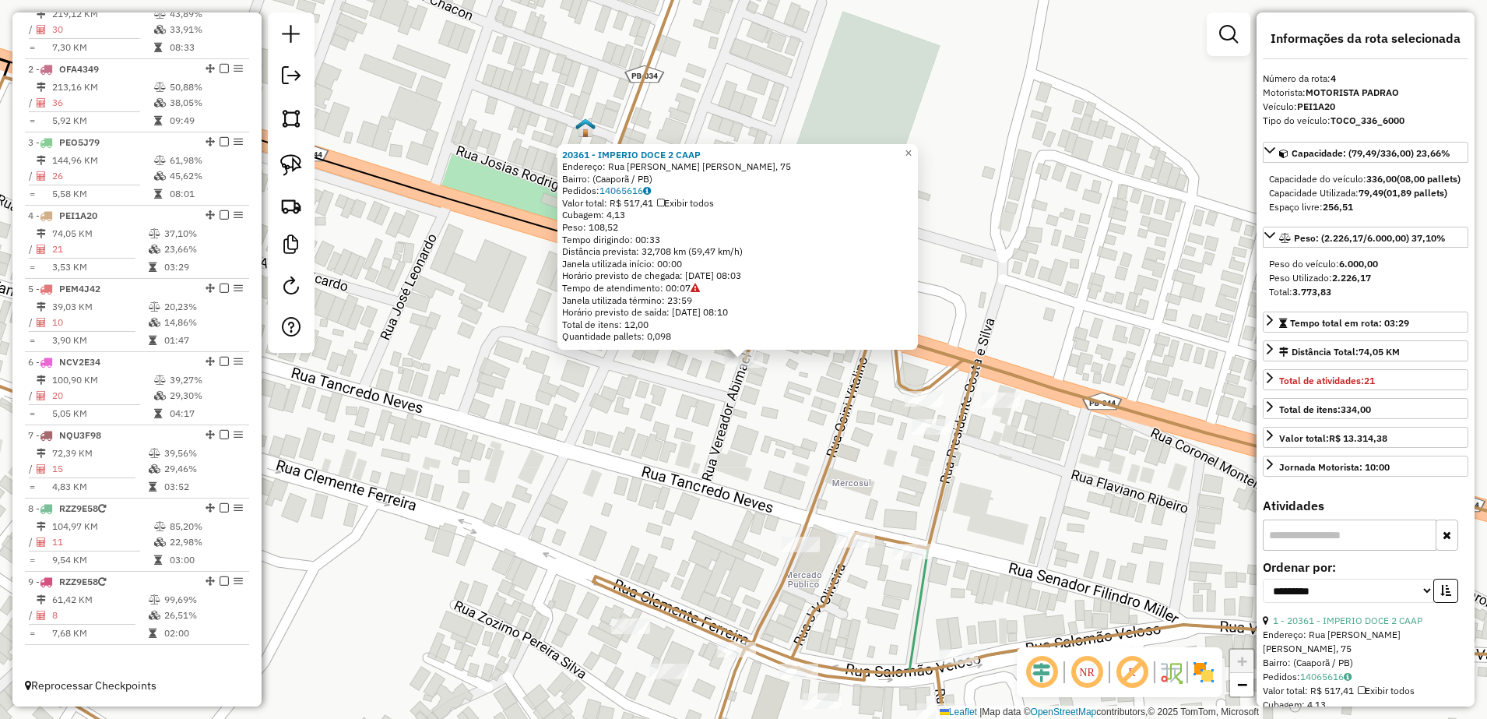
click at [810, 473] on div "20361 - IMPERIO DOCE 2 CAAP Endereço: Rua Osnir Vitalino C. Rocha, 75 Bairro: (…" at bounding box center [743, 359] width 1487 height 719
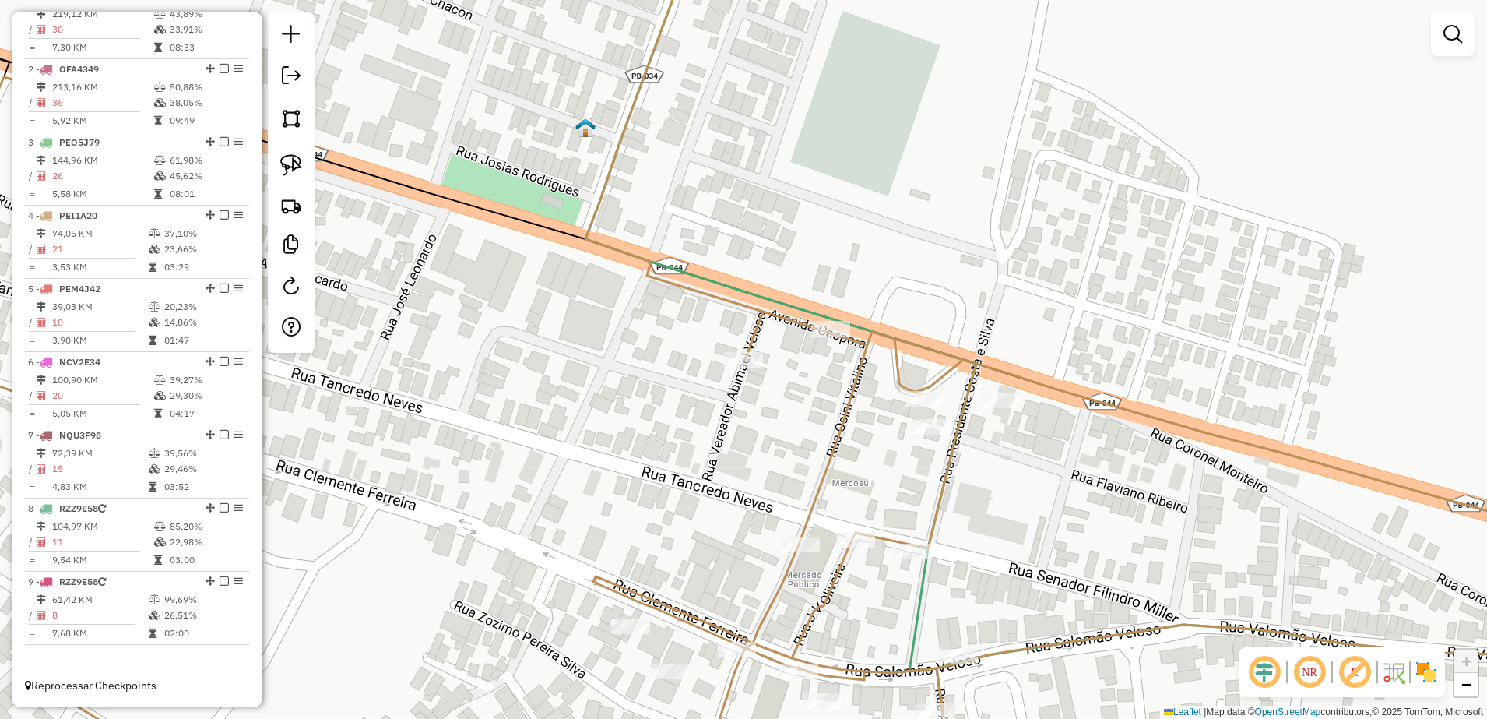
drag, startPoint x: 297, startPoint y: 160, endPoint x: 458, endPoint y: 185, distance: 162.3
click at [297, 160] on img at bounding box center [291, 165] width 22 height 22
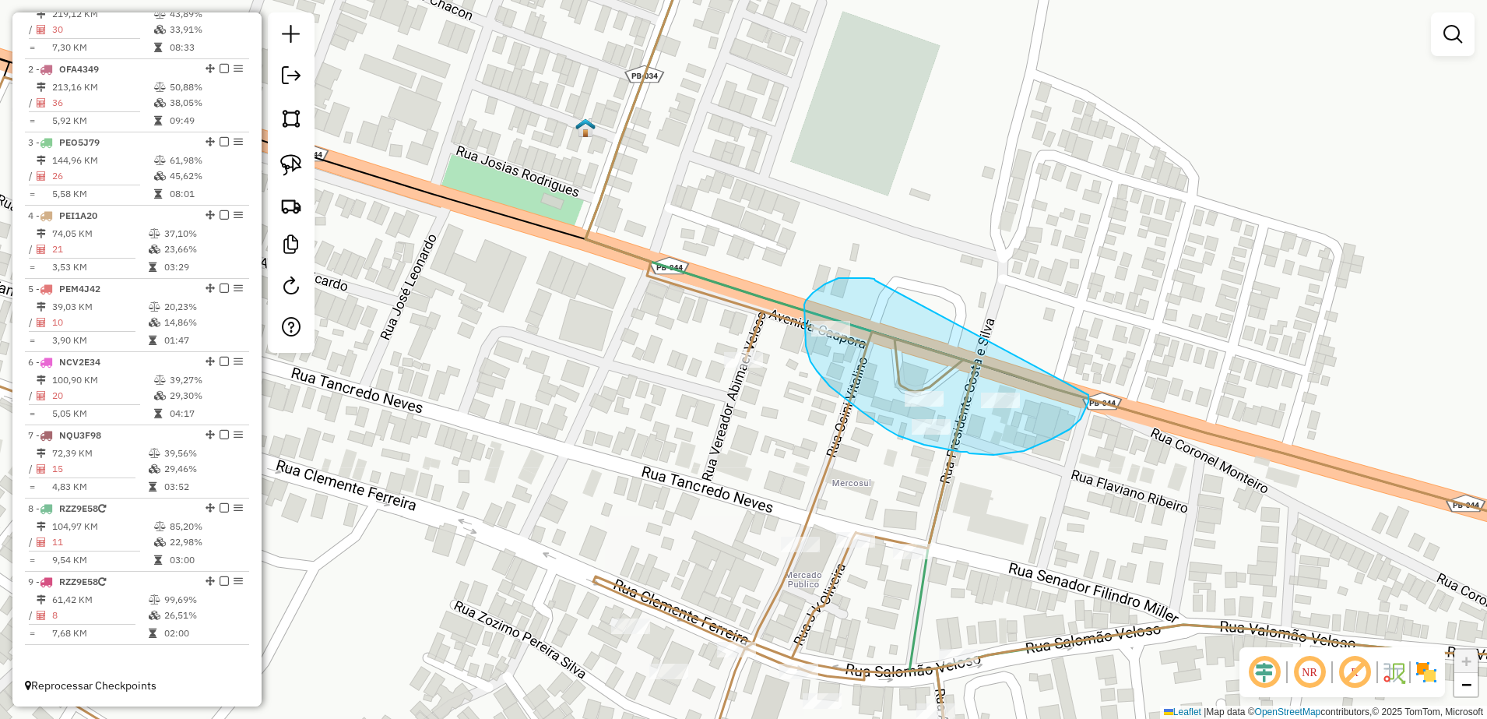
drag, startPoint x: 854, startPoint y: 278, endPoint x: 1088, endPoint y: 382, distance: 255.8
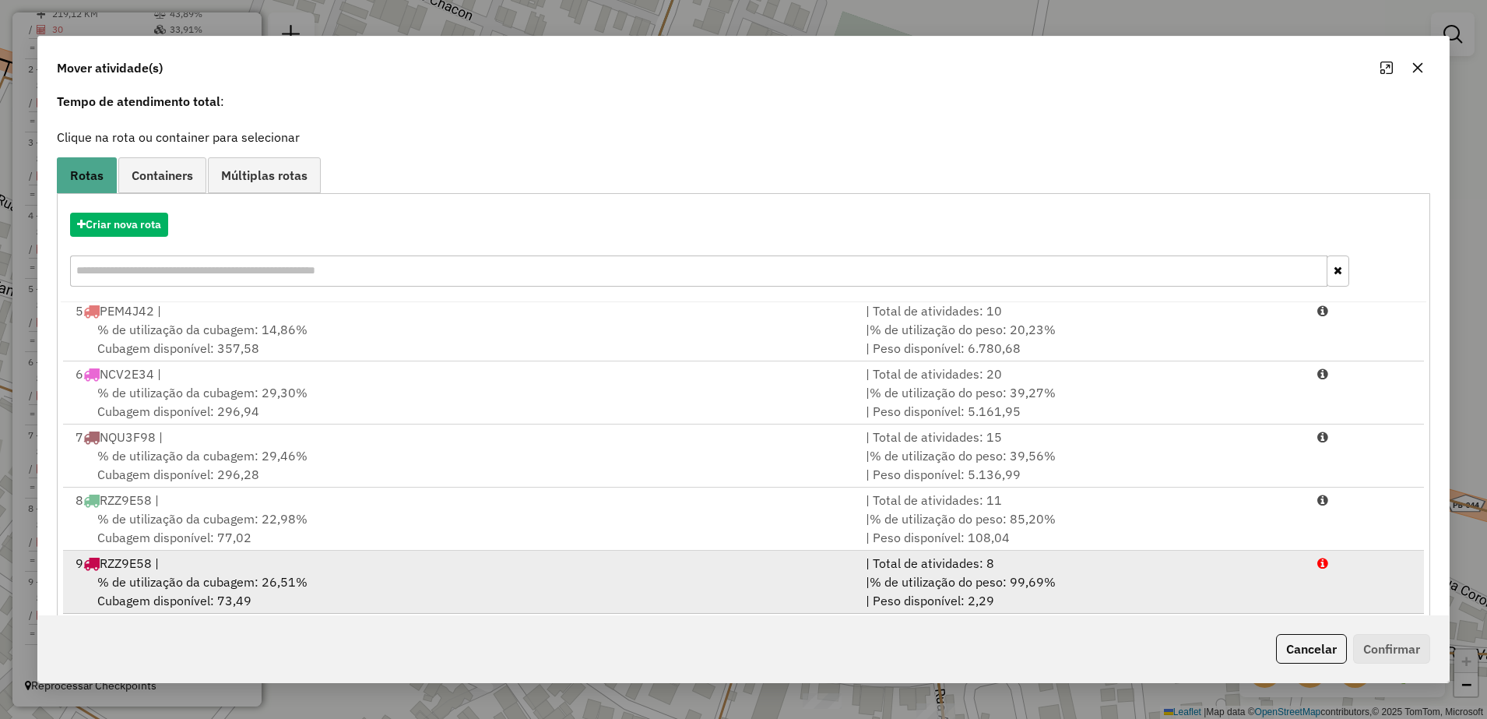
scroll to position [88, 0]
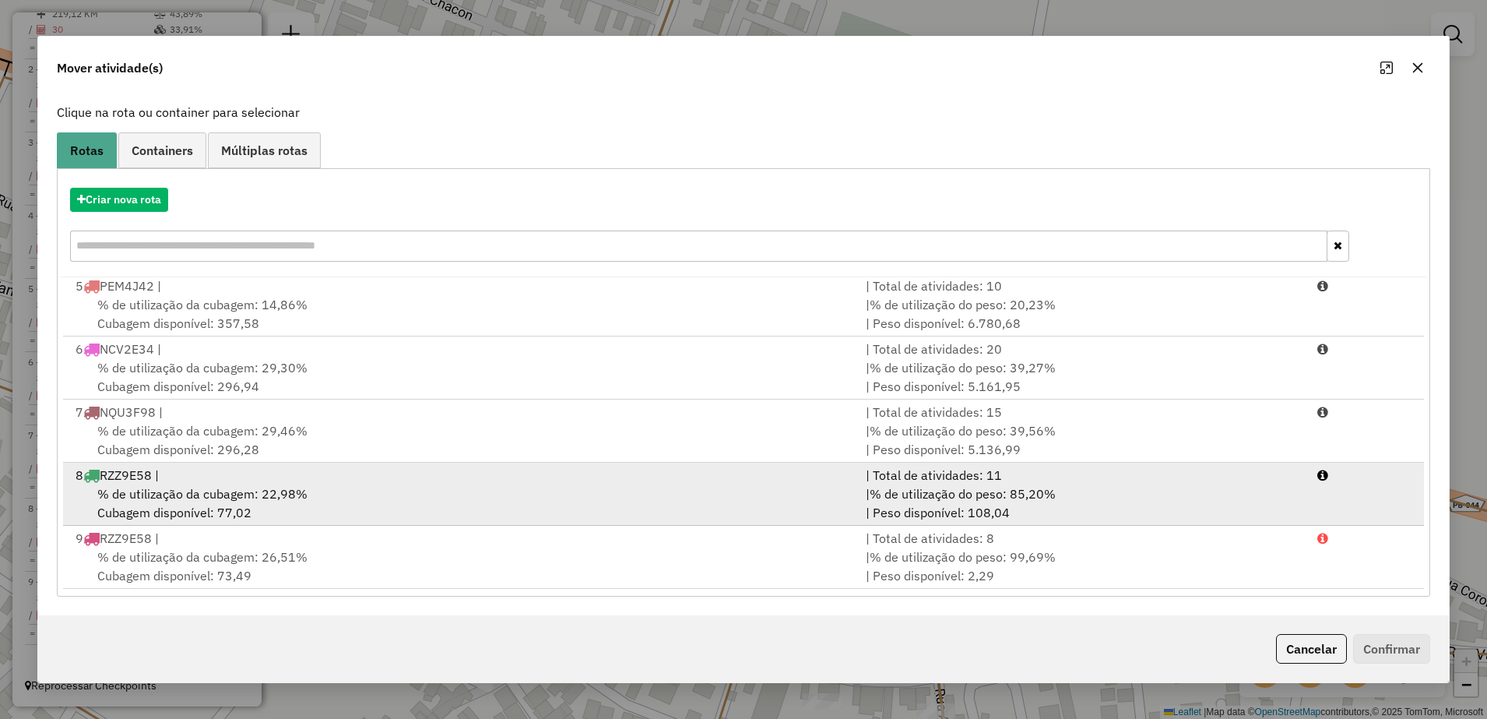
click at [567, 481] on div "8 RZZ9E58 |" at bounding box center [461, 475] width 790 height 19
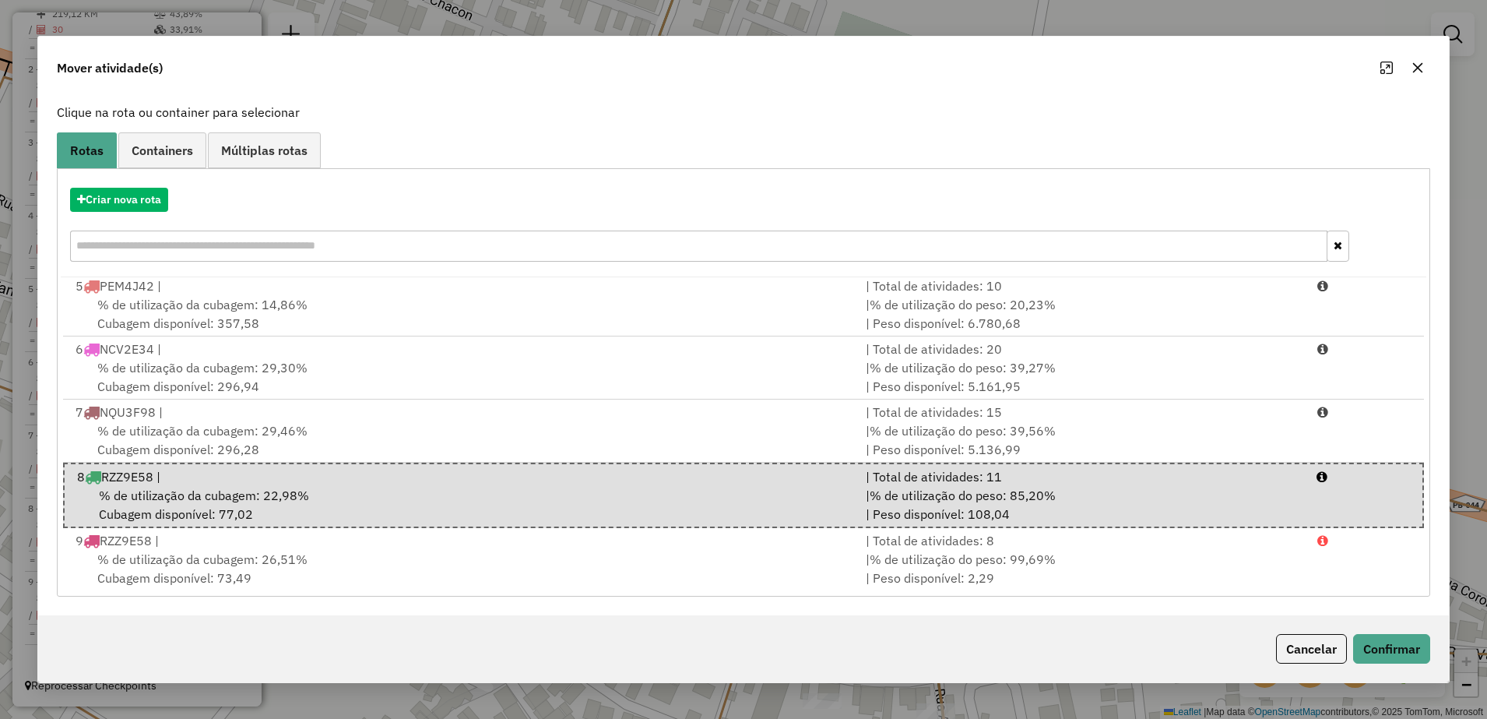
scroll to position [0, 0]
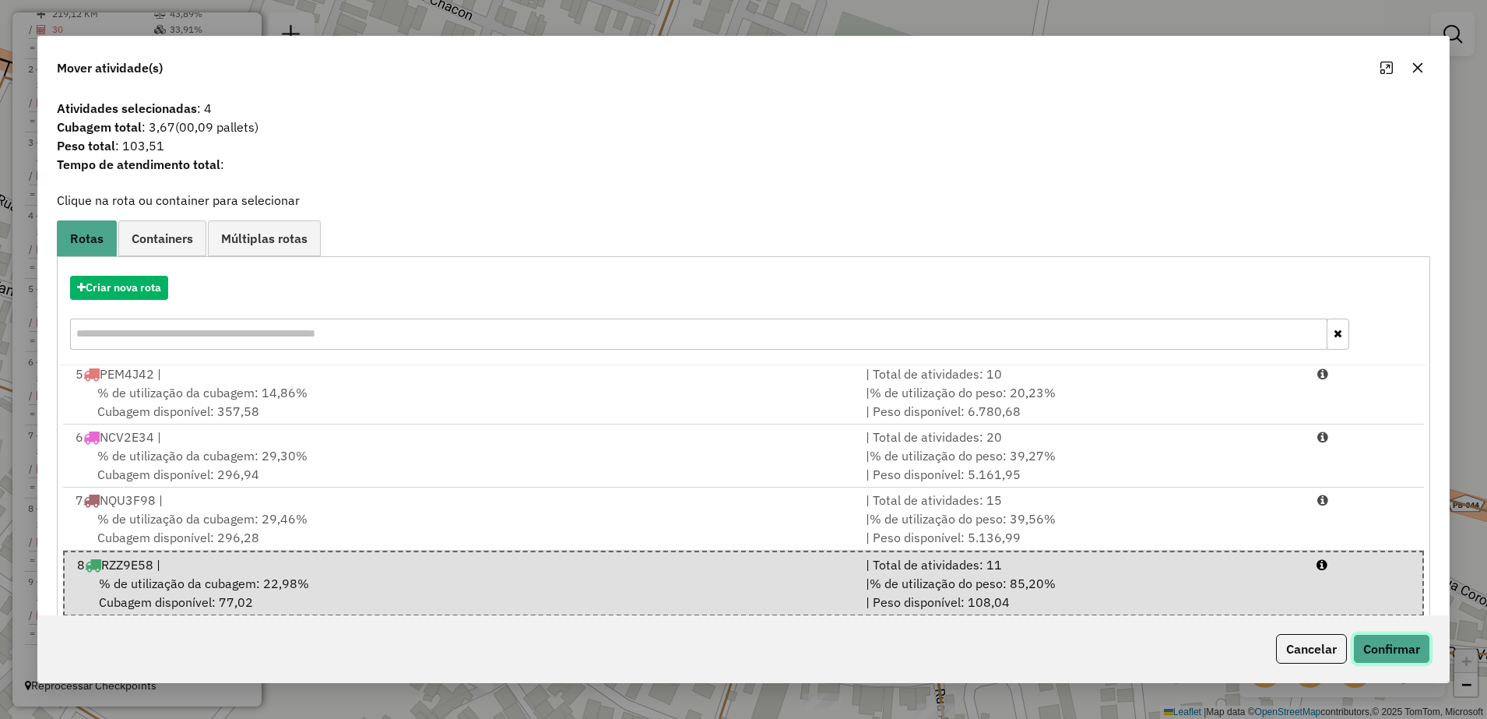
click at [1383, 638] on button "Confirmar" at bounding box center [1391, 649] width 77 height 30
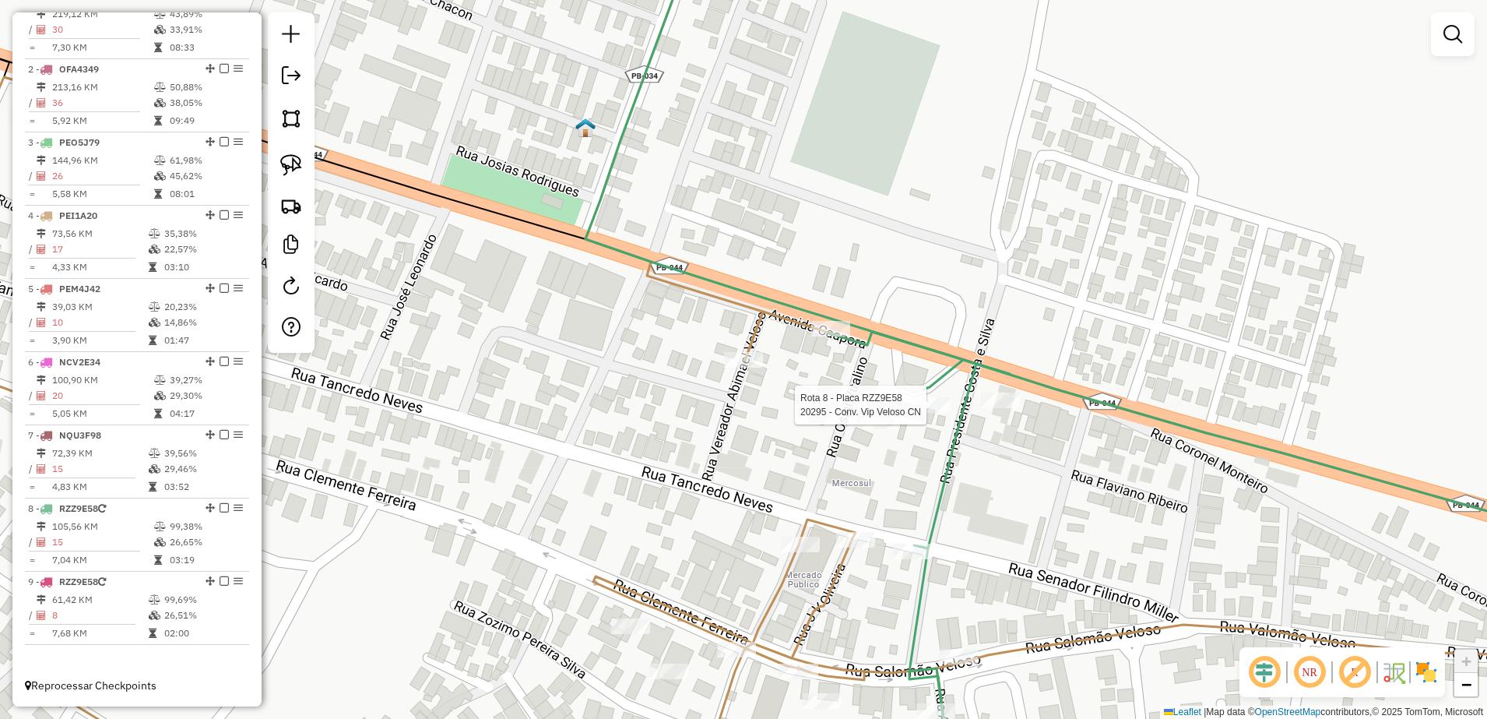
select select "**********"
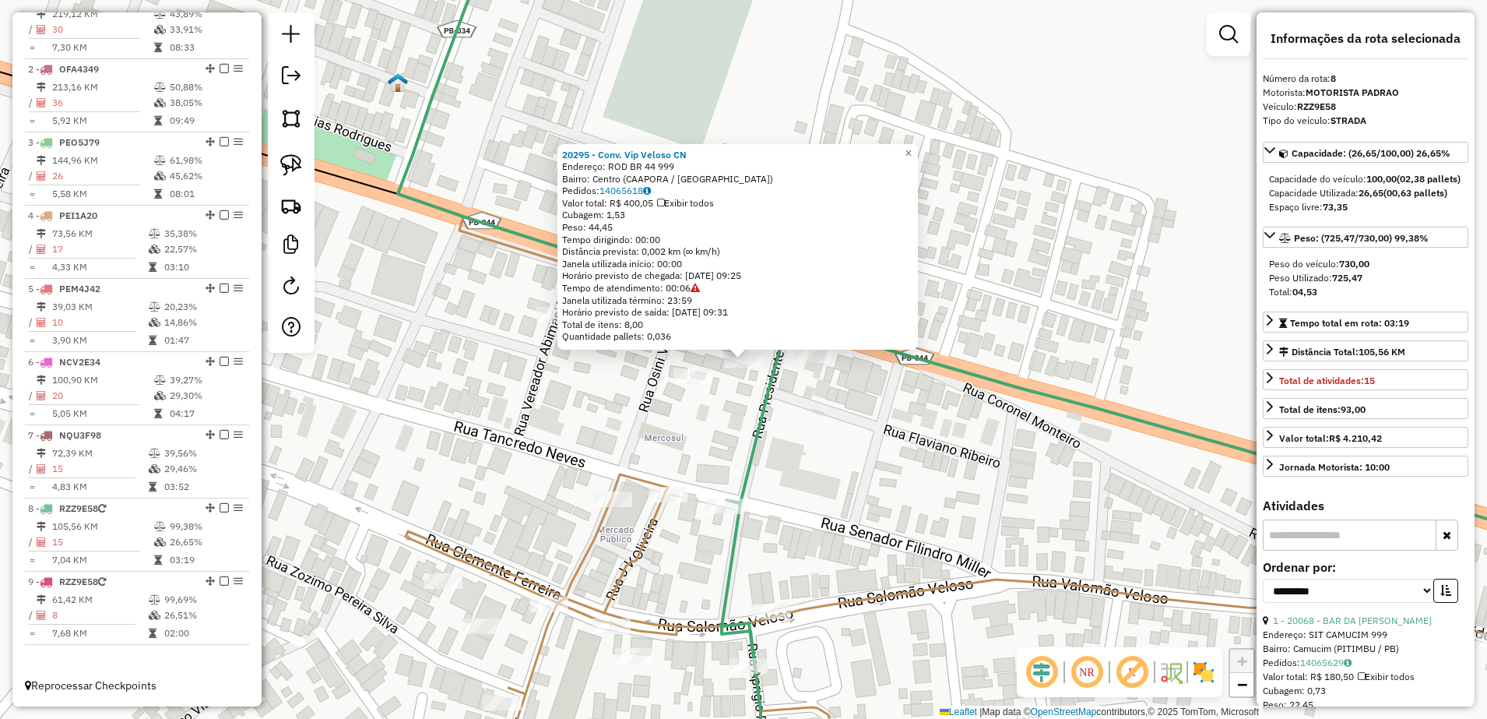
click at [875, 448] on div "20295 - Conv. Vip Veloso CN Endereço: ROD BR 44 999 Bairro: Centro (CAAPORA / P…" at bounding box center [743, 359] width 1487 height 719
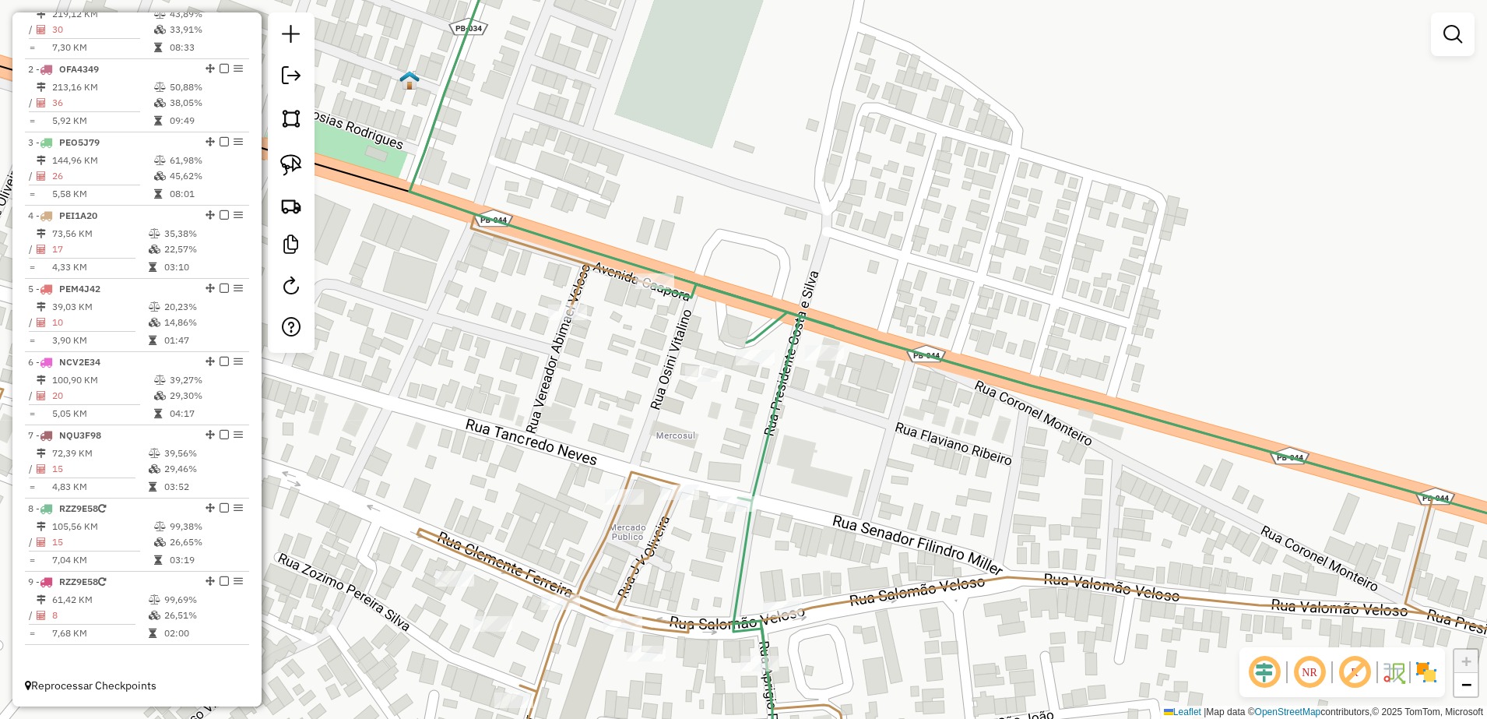
drag, startPoint x: 817, startPoint y: 440, endPoint x: 1032, endPoint y: 268, distance: 274.7
click at [1029, 270] on div "Janela de atendimento Grade de atendimento Capacidade Transportadoras Veículos …" at bounding box center [743, 359] width 1487 height 719
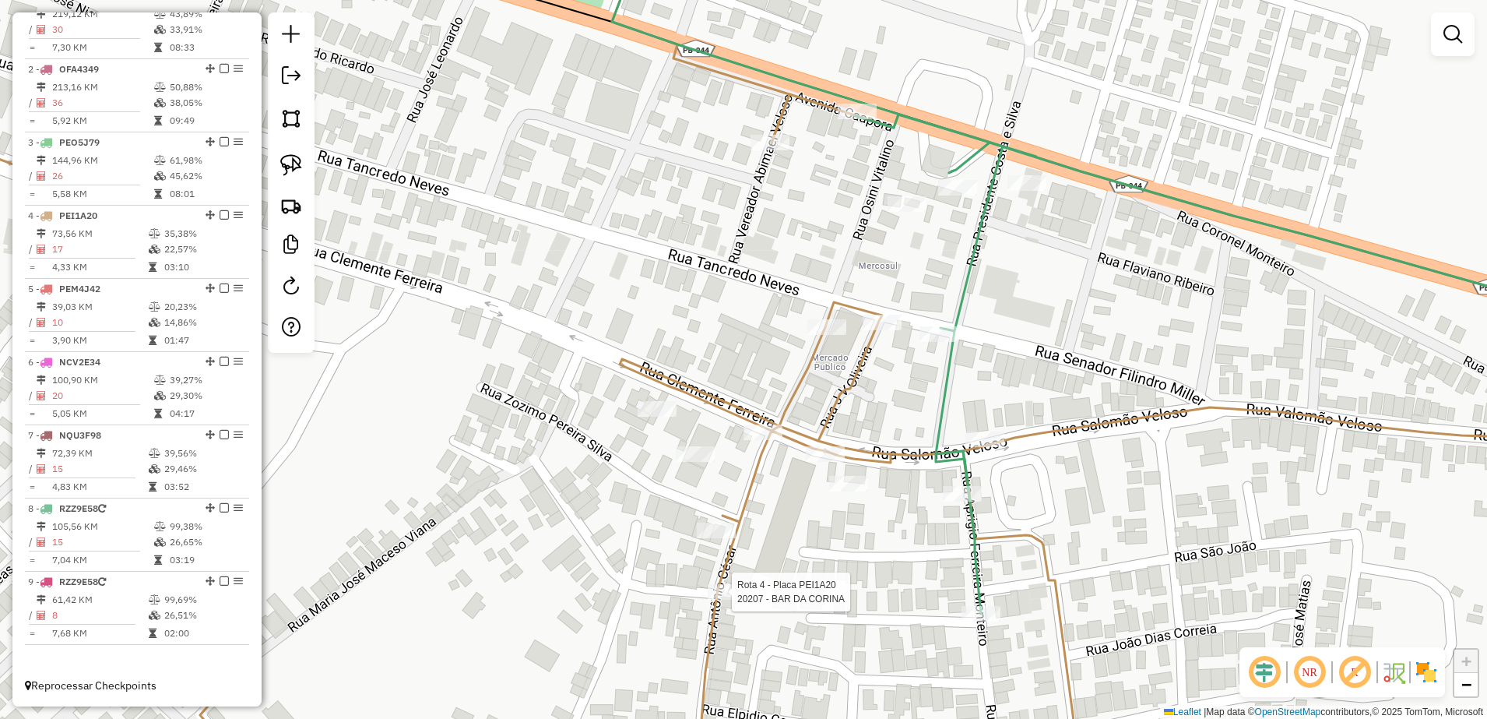
select select "**********"
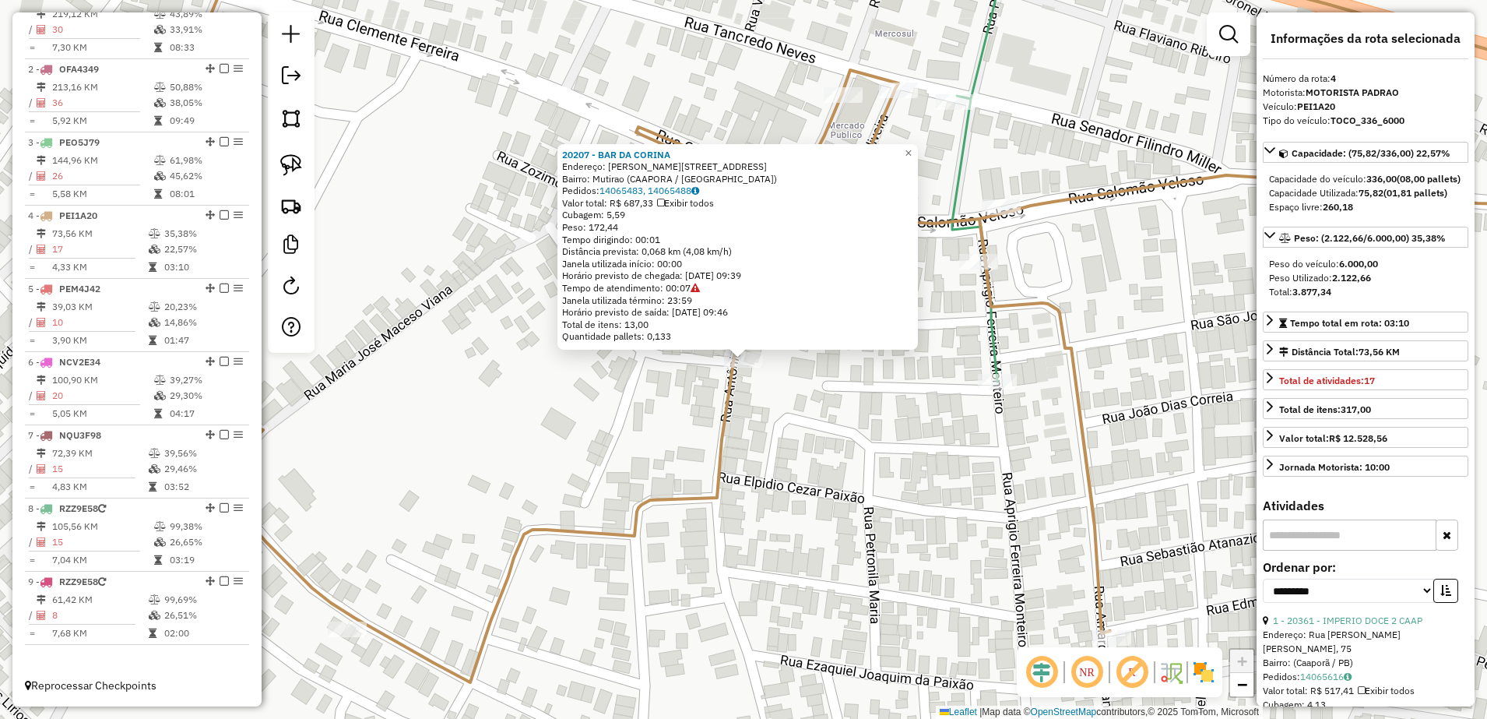
click at [779, 490] on div "20207 - BAR DA CORINA Endereço: Antonio Cesar 117 Bairro: Mutirao (CAAPORA / PB…" at bounding box center [743, 359] width 1487 height 719
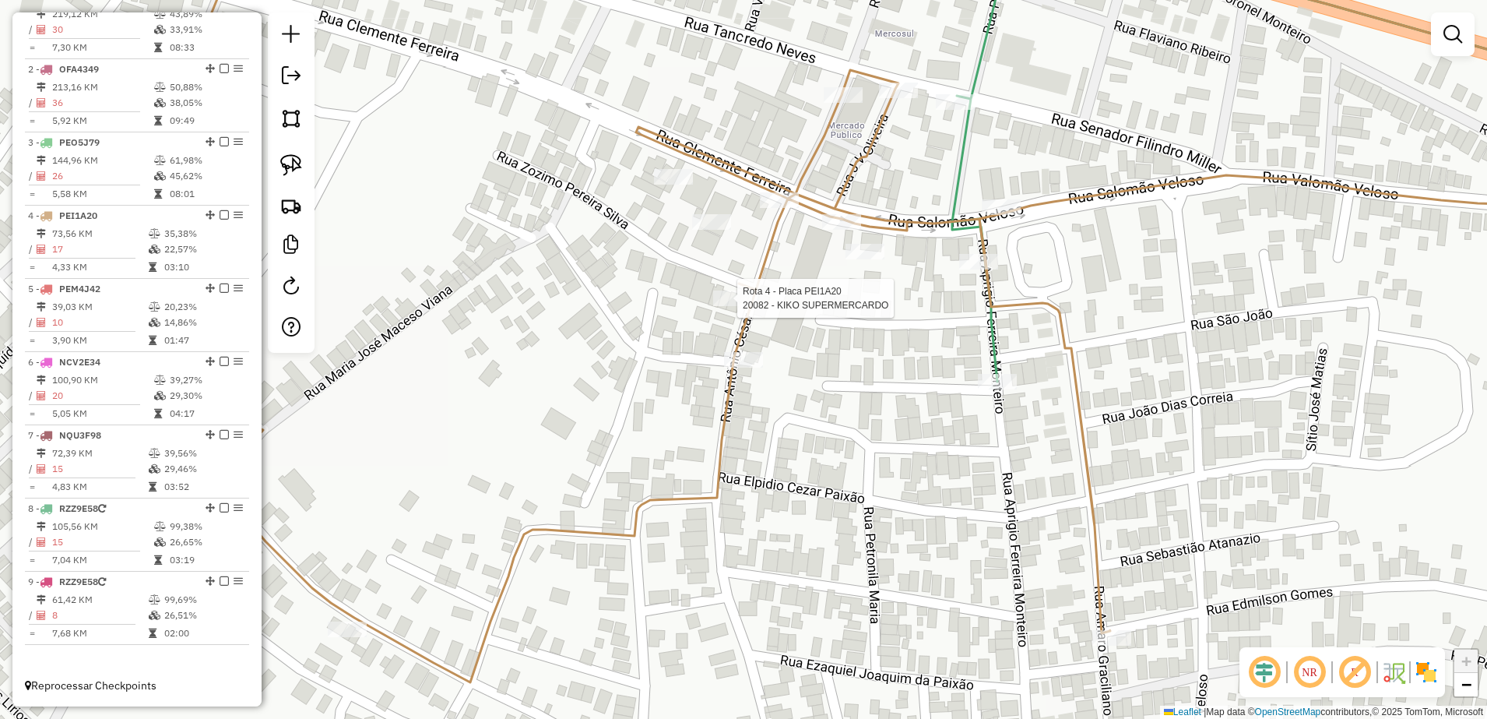
select select "**********"
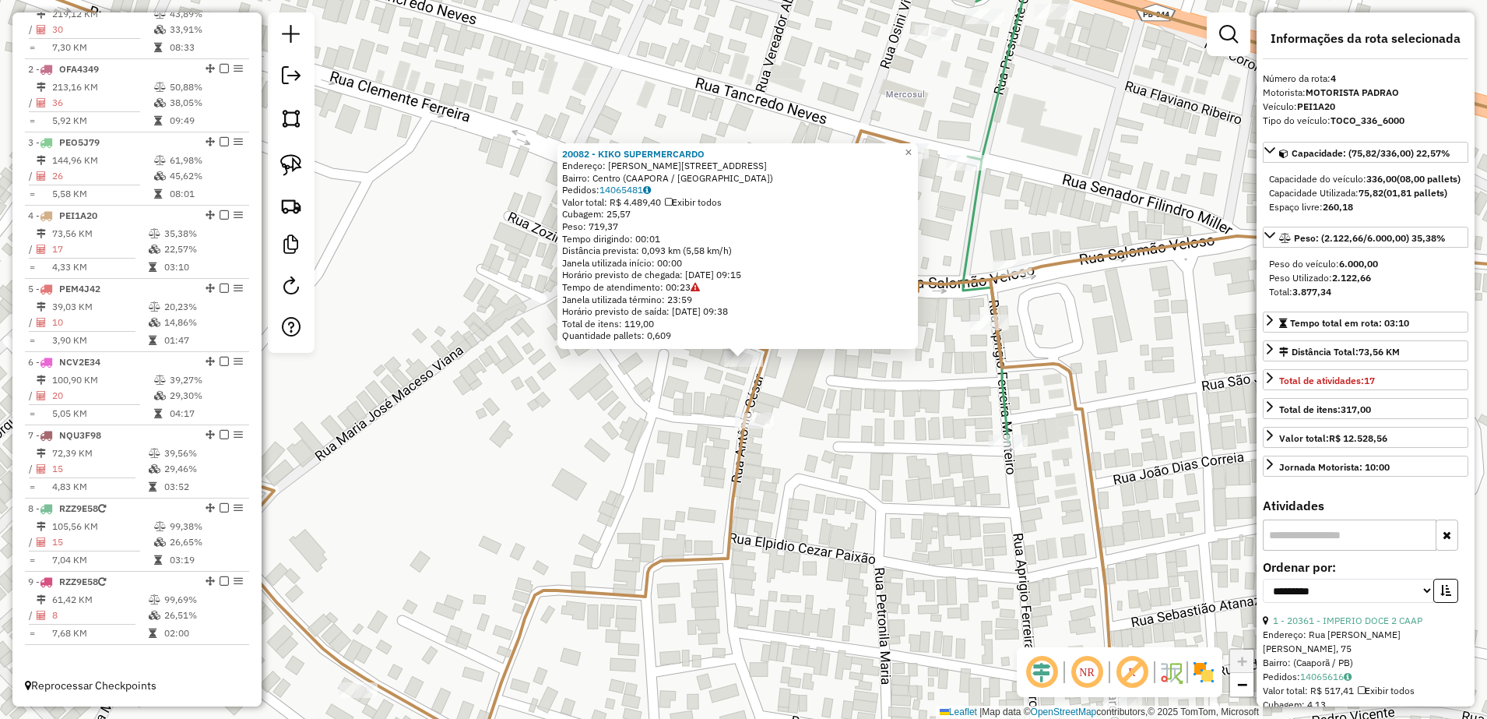
click at [690, 482] on div "20082 - KIKO SUPERMERCARDO Endereço: R SALOMAO VELOSO 170 Bairro: Centro (CAAPO…" at bounding box center [743, 359] width 1487 height 719
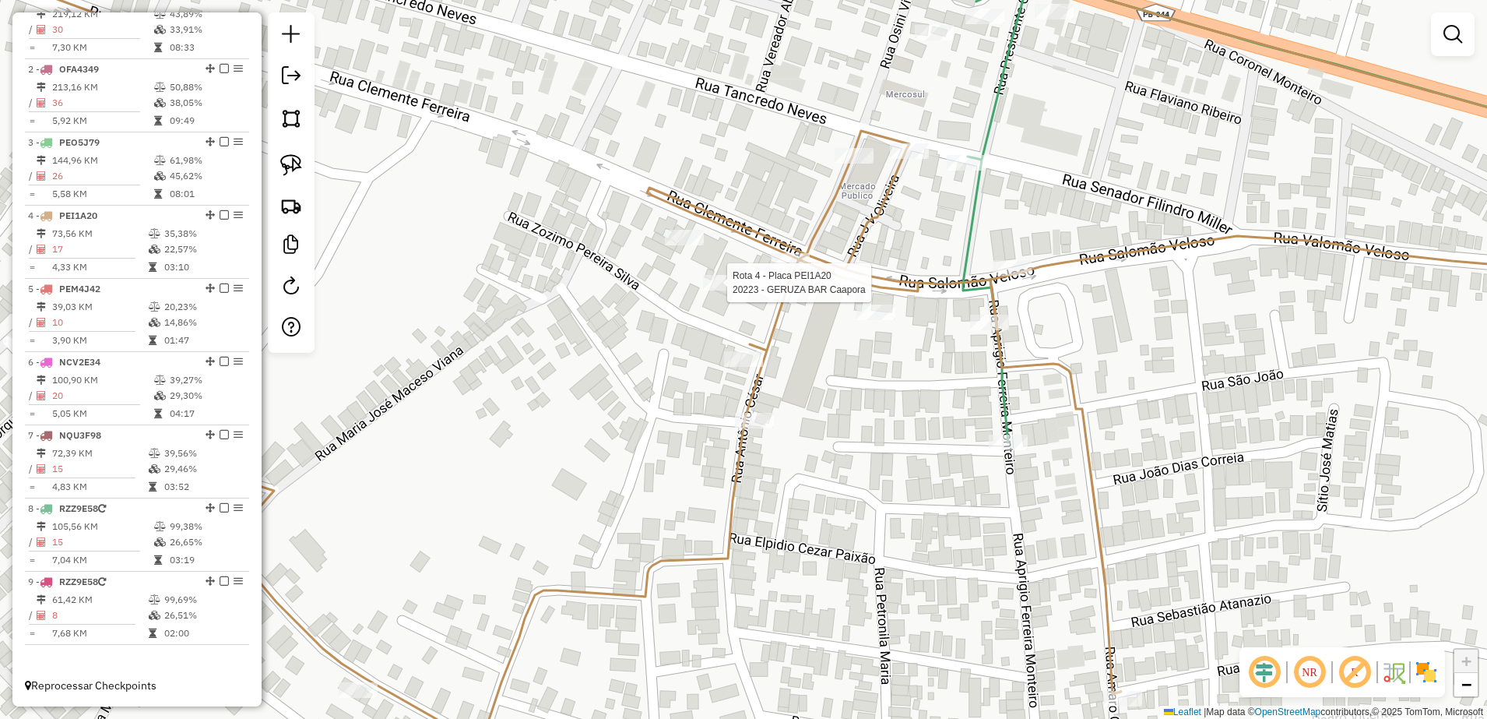
select select "**********"
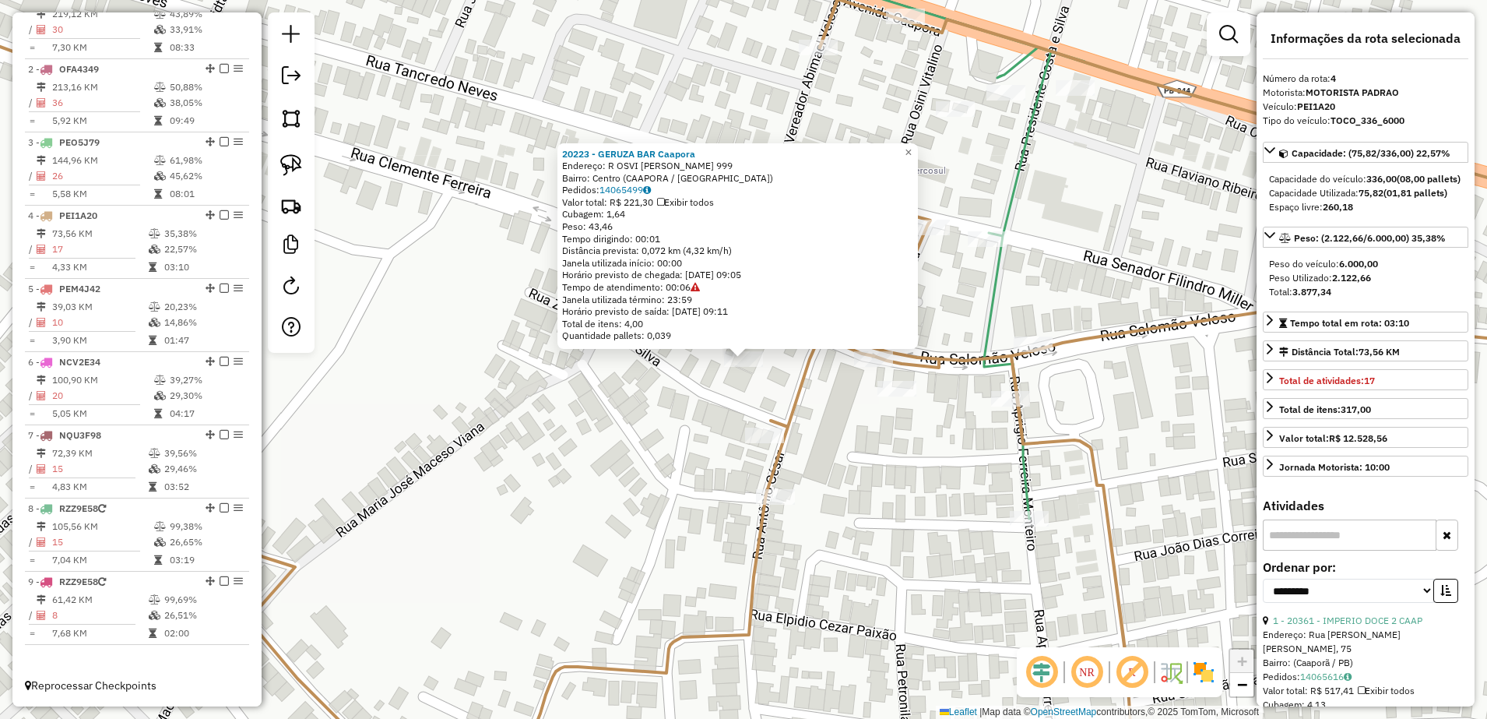
click at [669, 471] on div "20223 - GERUZA BAR Caapora Endereço: R OSVI VITALINO DO ROCHA 999 Bairro: Centr…" at bounding box center [743, 359] width 1487 height 719
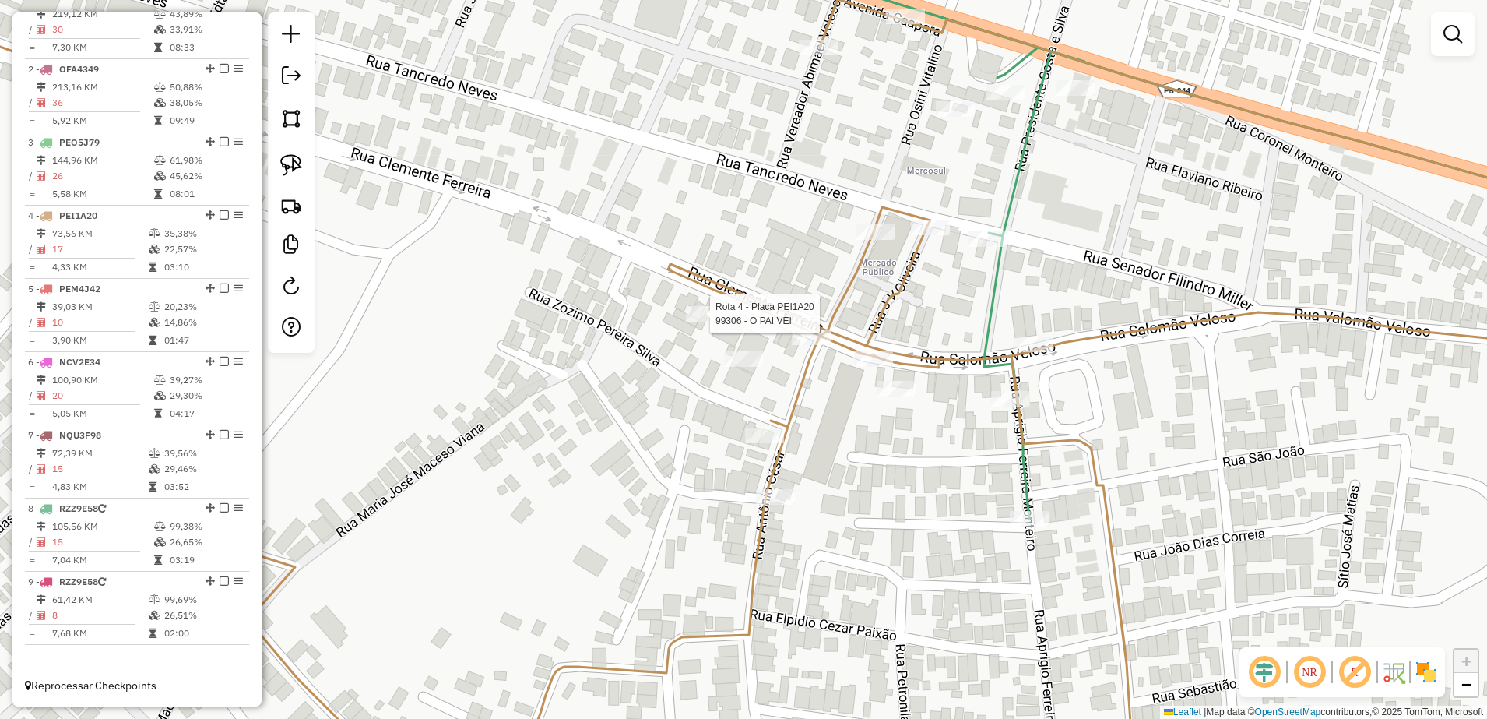
select select "**********"
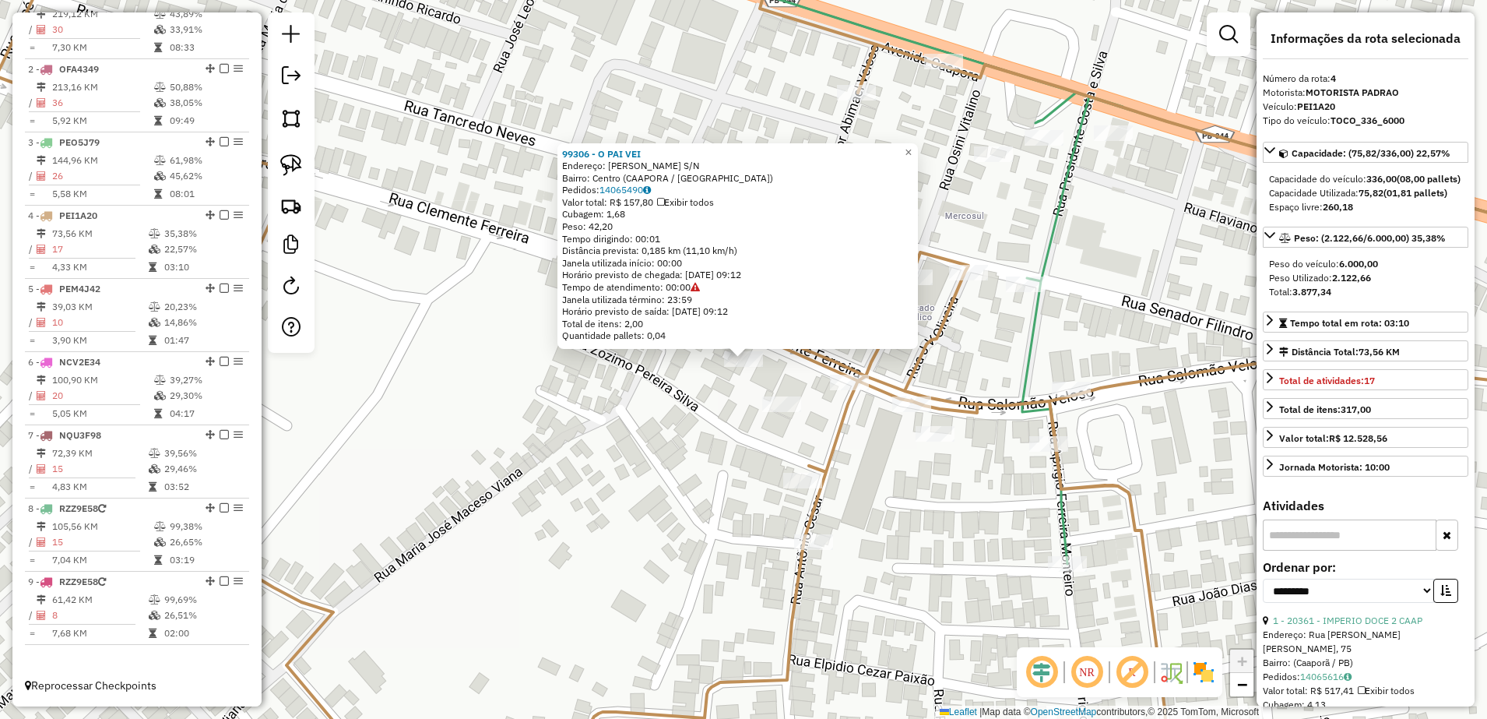
click at [675, 494] on div "99306 - O PAI VEI Endereço: SALOMAO VELOSO S/N Bairro: Centro (CAAPORA / PB) Pe…" at bounding box center [743, 359] width 1487 height 719
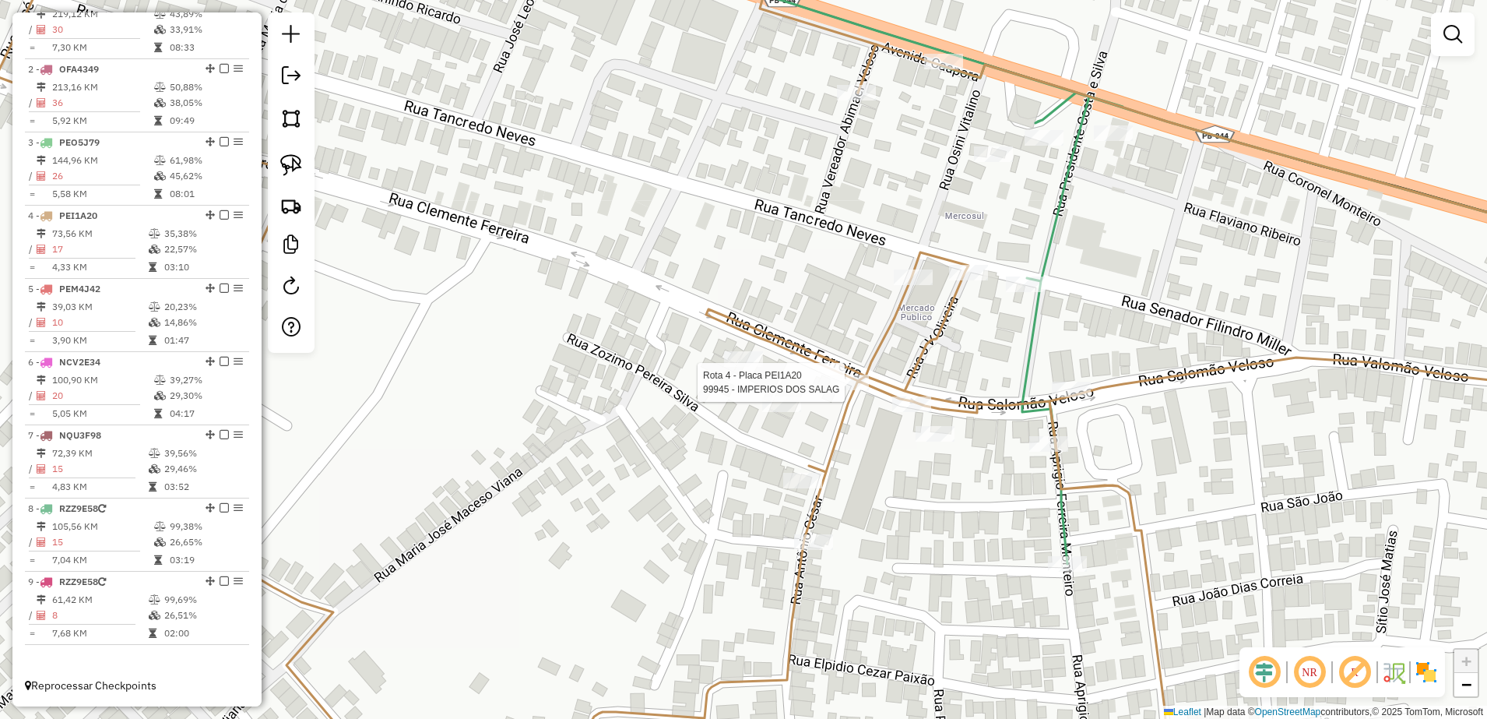
select select "**********"
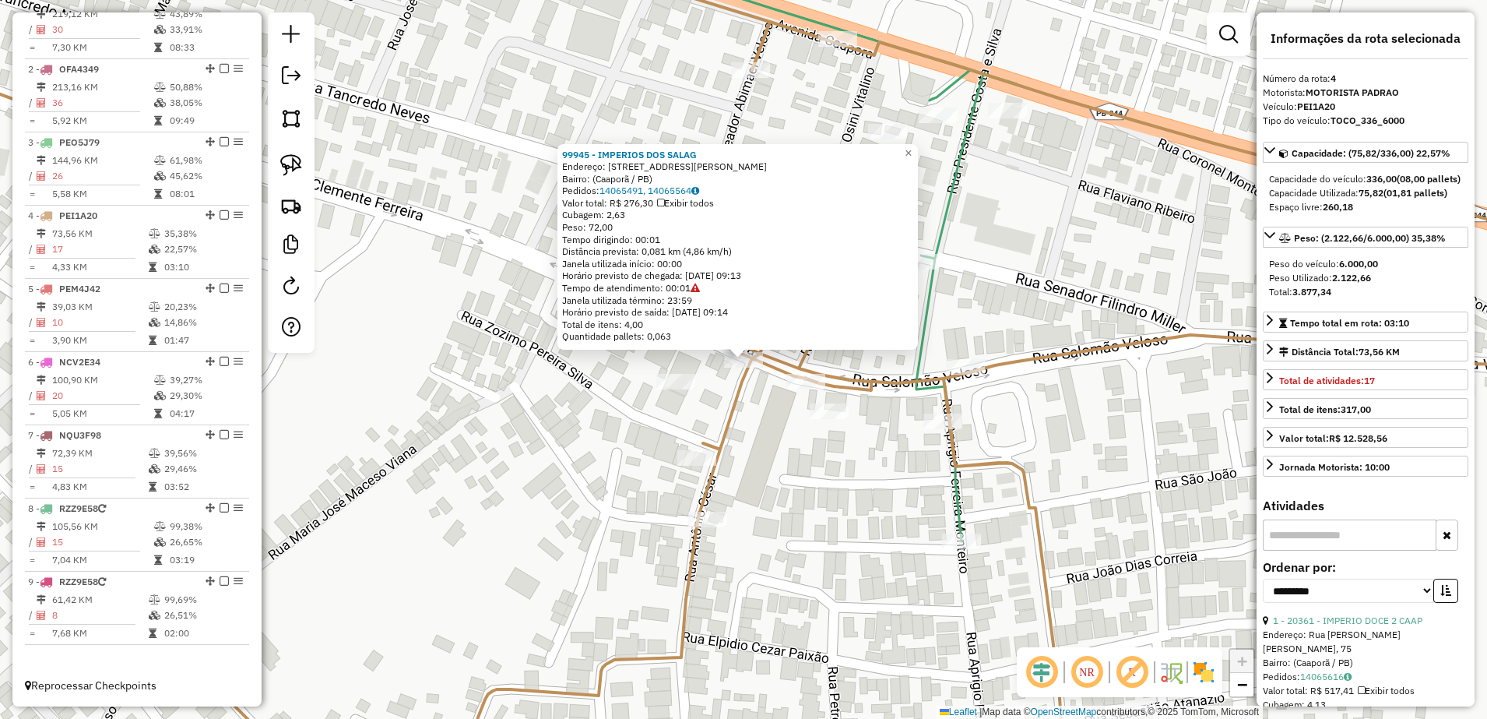
click at [843, 473] on div "99945 - IMPERIOS DOS SALAG Endereço: Rua Salomão Veloso, 160 Bairro: (Caaporã /…" at bounding box center [743, 359] width 1487 height 719
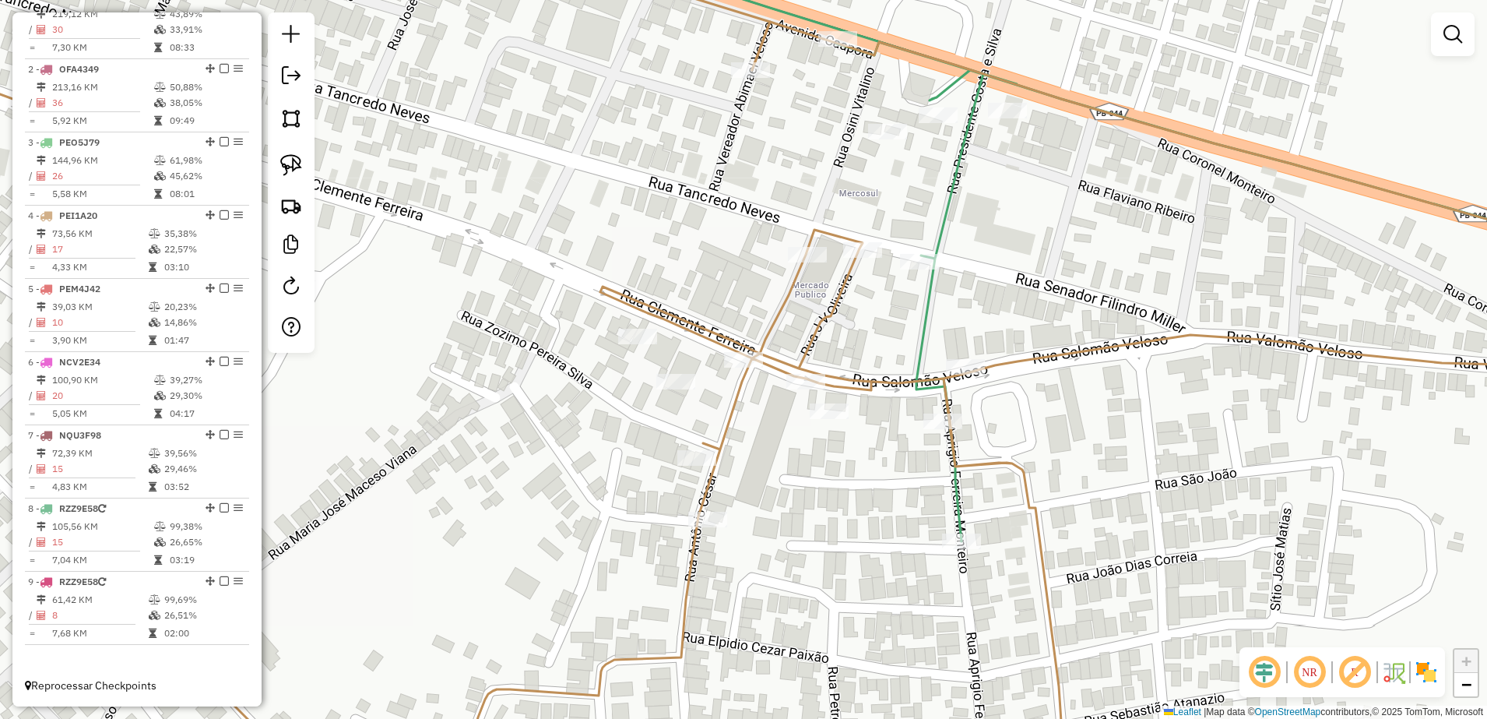
select select "**********"
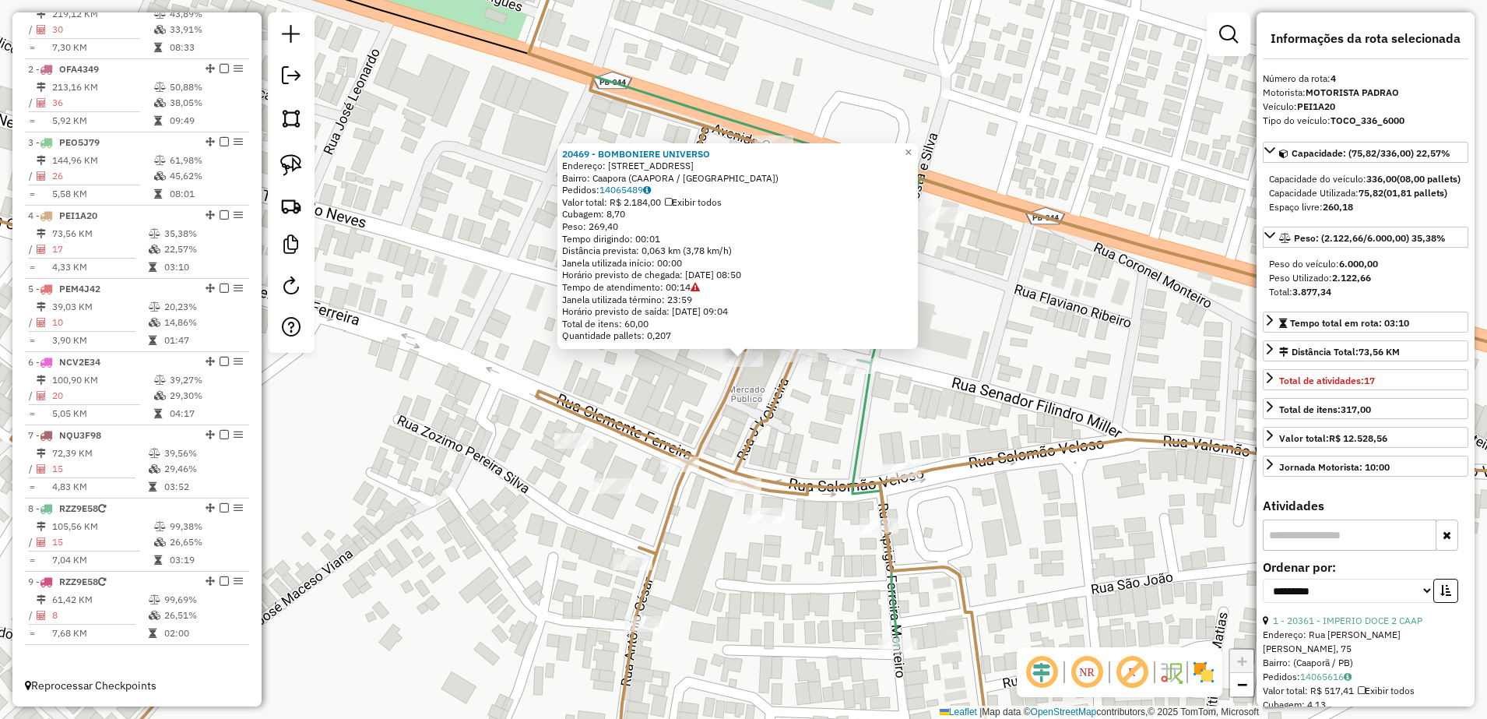
click at [803, 468] on div "20469 - BOMBONIERE UNIVERSO Endereço: RUA DO COMERCIO 222 Bairro: Caapora (CAAP…" at bounding box center [743, 359] width 1487 height 719
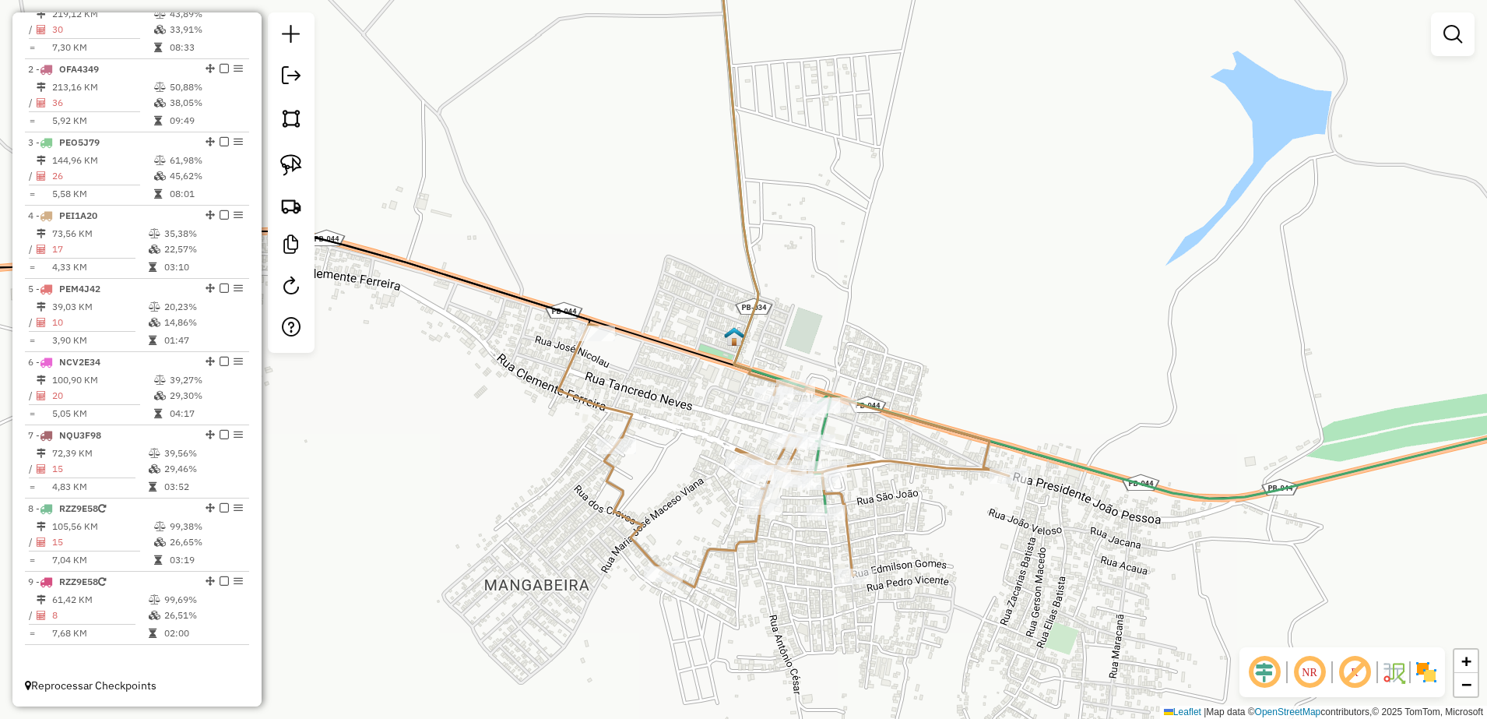
drag, startPoint x: 700, startPoint y: 604, endPoint x: 800, endPoint y: 574, distance: 104.2
click at [800, 574] on div "Janela de atendimento Grade de atendimento Capacidade Transportadoras Veículos …" at bounding box center [743, 359] width 1487 height 719
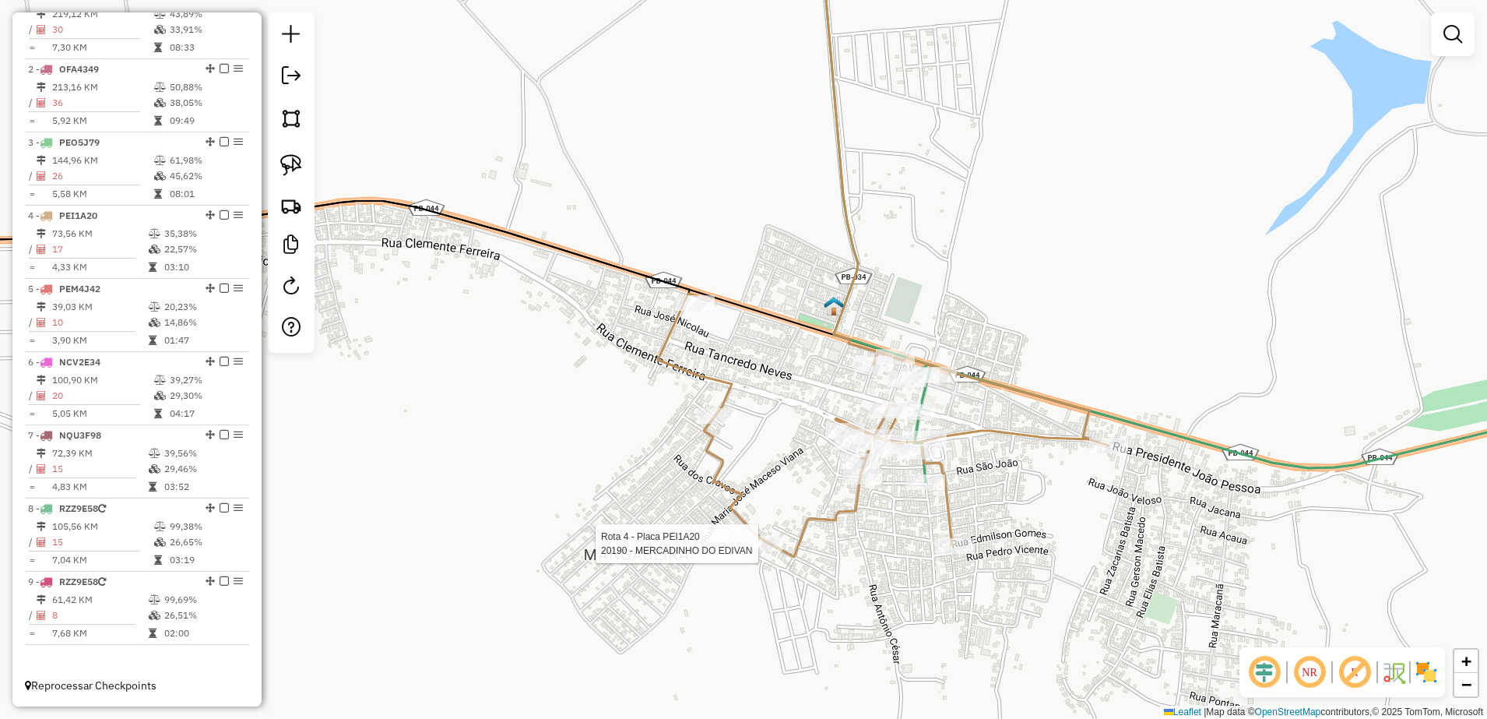
select select "**********"
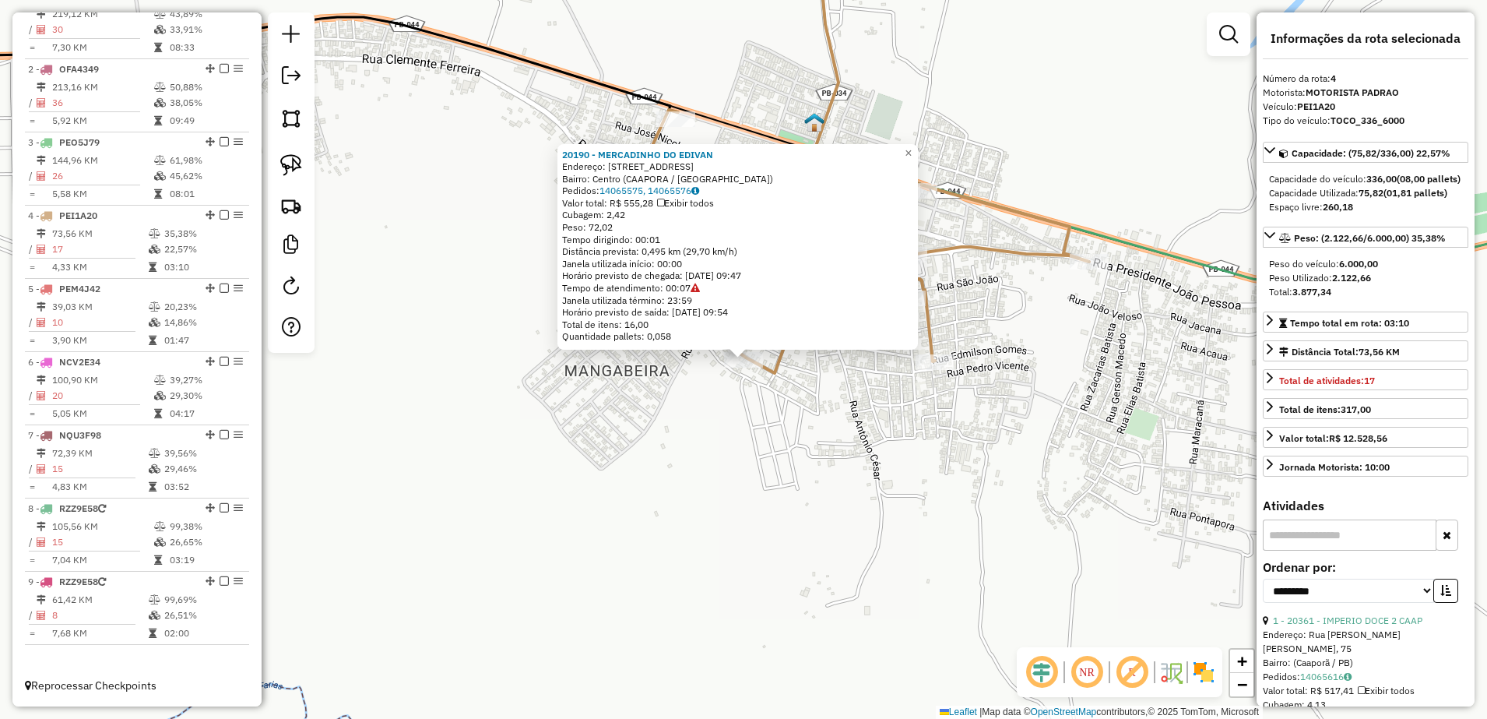
click at [744, 523] on div "20190 - MERCADINHO DO EDIVAN Endereço: RUA LOT LARANJEIRA CAAPORA 999 Bairro: C…" at bounding box center [743, 359] width 1487 height 719
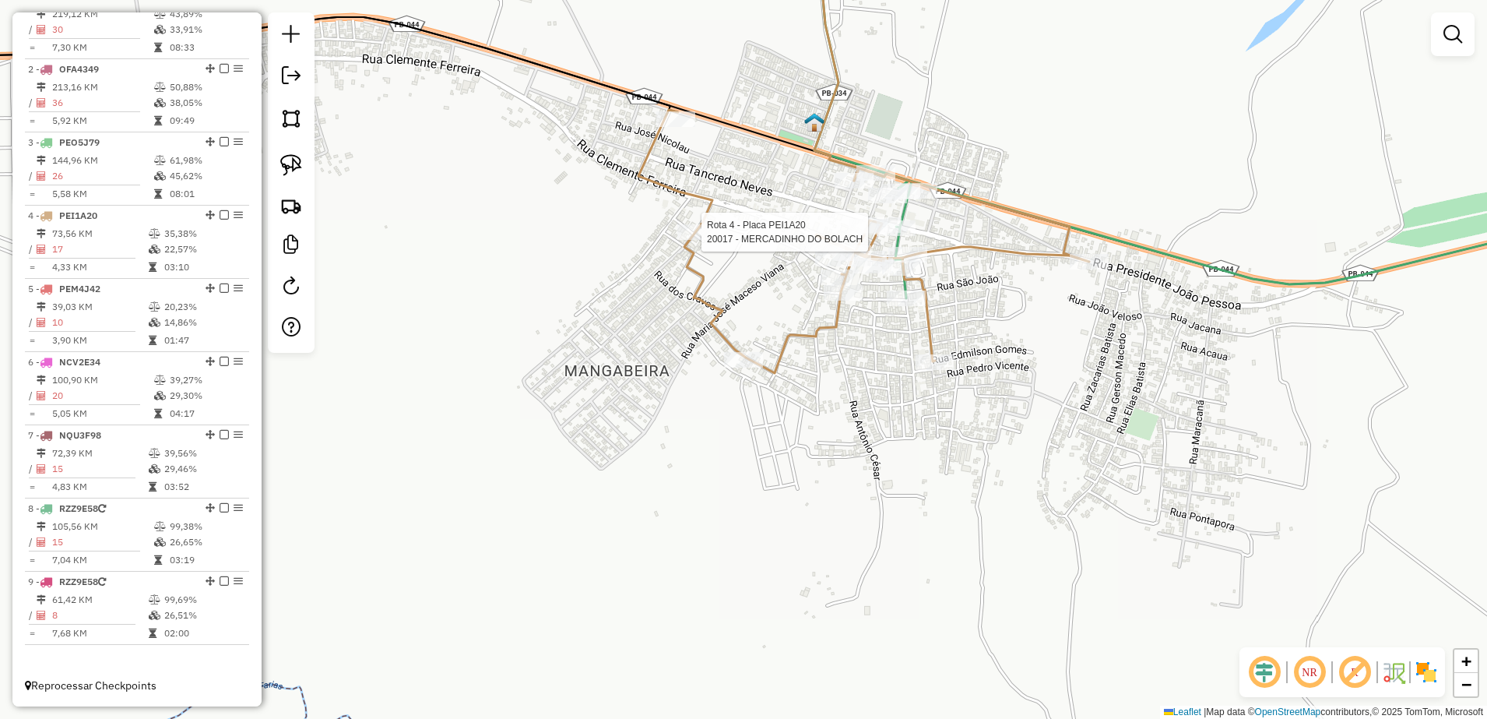
select select "**********"
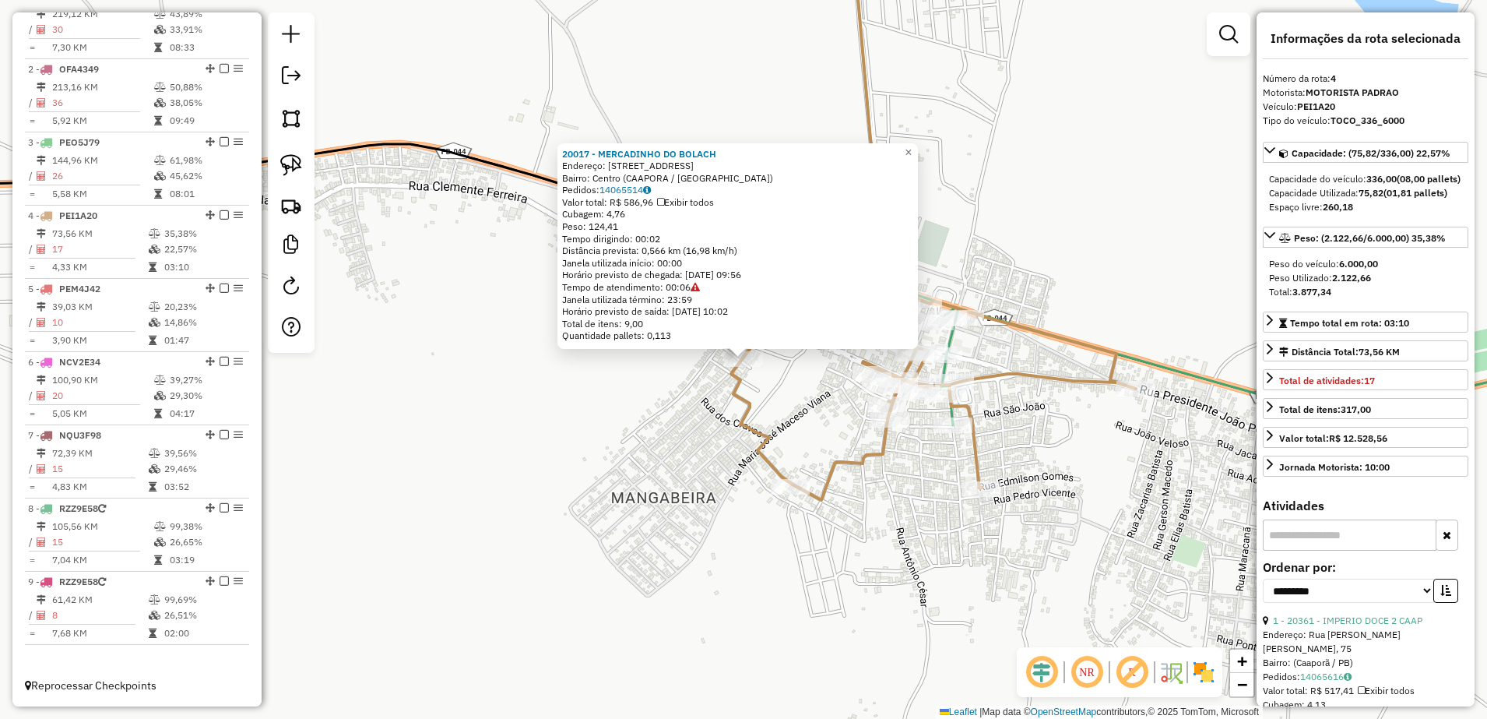
click at [691, 437] on div "20017 - MERCADINHO DO BOLACH Endereço: Rua Jardim das Boas Novas 103 Bairro: Ce…" at bounding box center [743, 359] width 1487 height 719
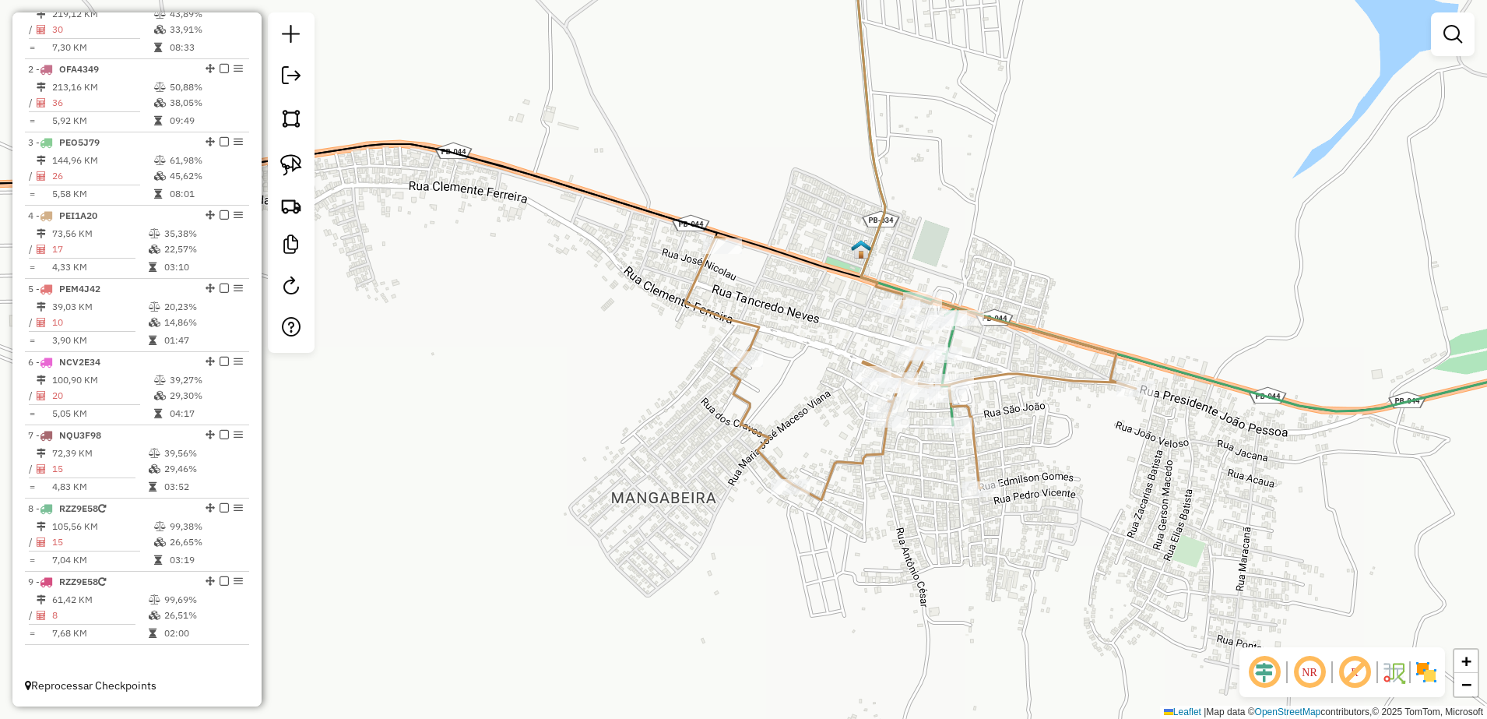
click at [724, 237] on icon at bounding box center [910, 368] width 451 height 263
select select "**********"
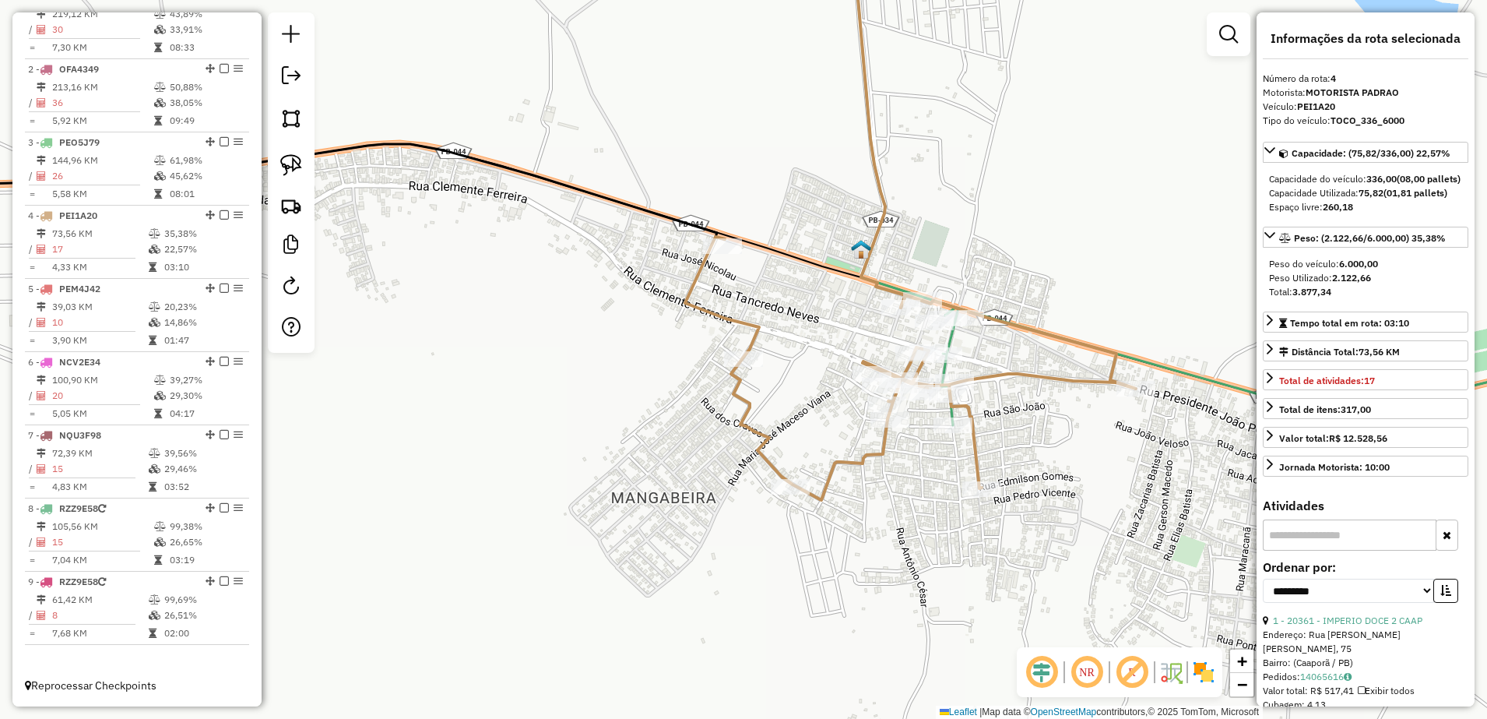
click at [719, 237] on icon at bounding box center [910, 368] width 451 height 263
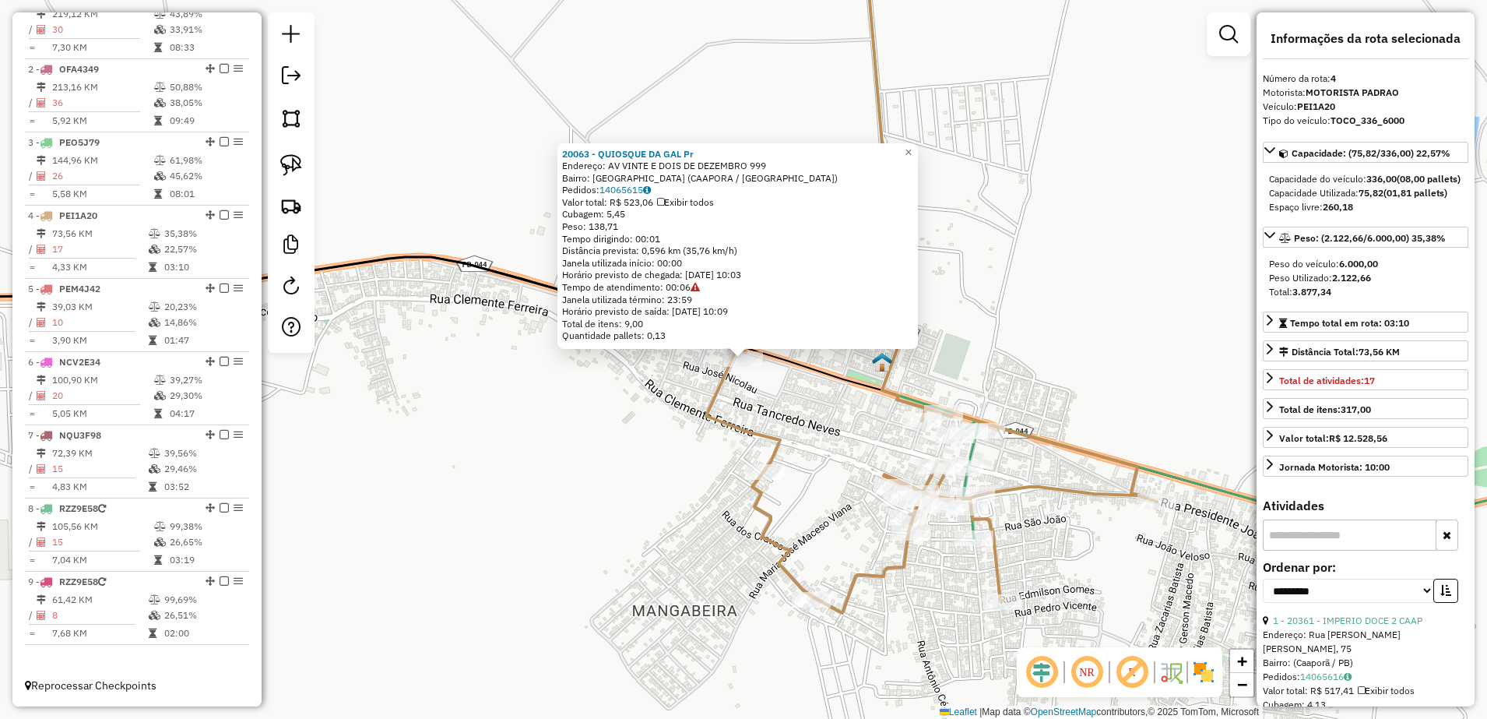
click at [814, 422] on div "20063 - QUIOSQUE DA GAL Pr Endereço: AV VINTE E DOIS DE DEZEMBRO 999 Bairro: Ce…" at bounding box center [743, 359] width 1487 height 719
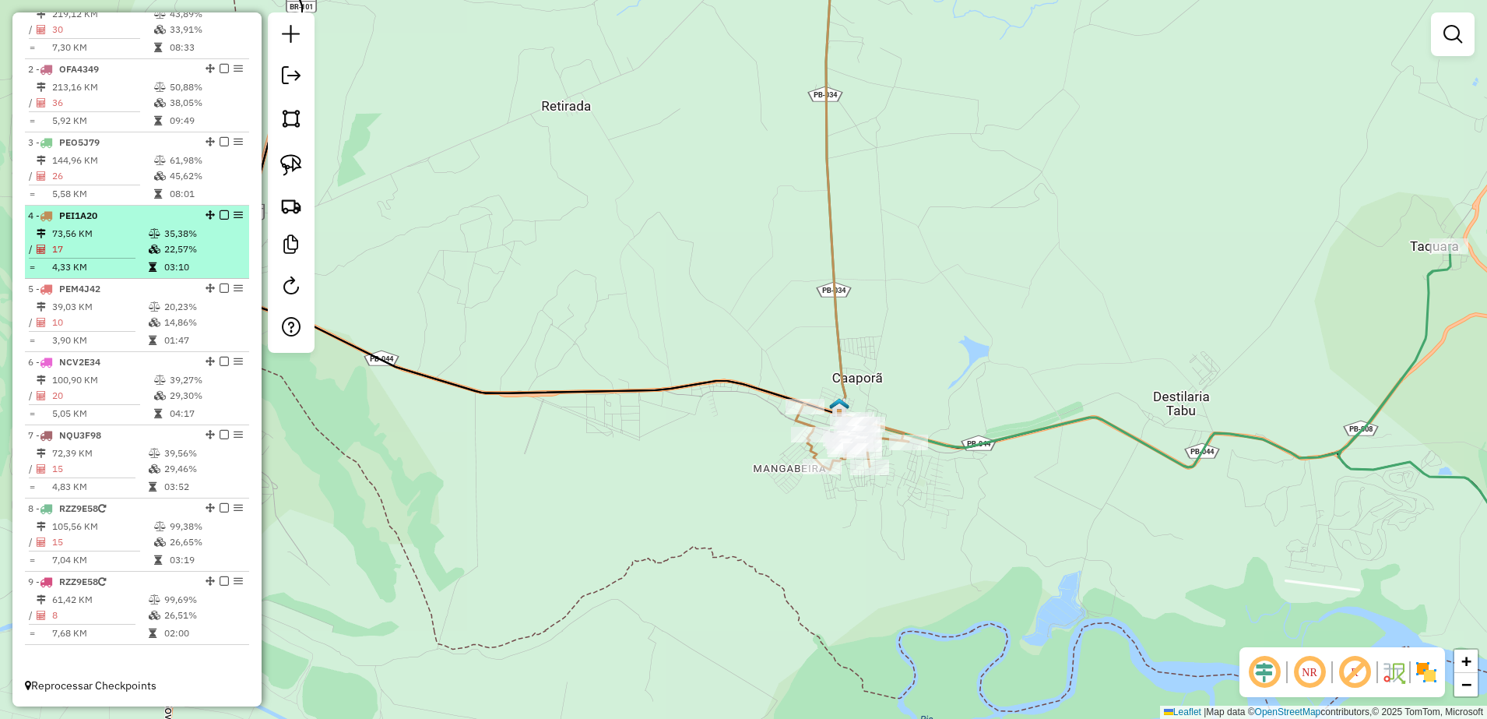
click at [91, 235] on td "73,56 KM" at bounding box center [99, 234] width 97 height 16
select select "**********"
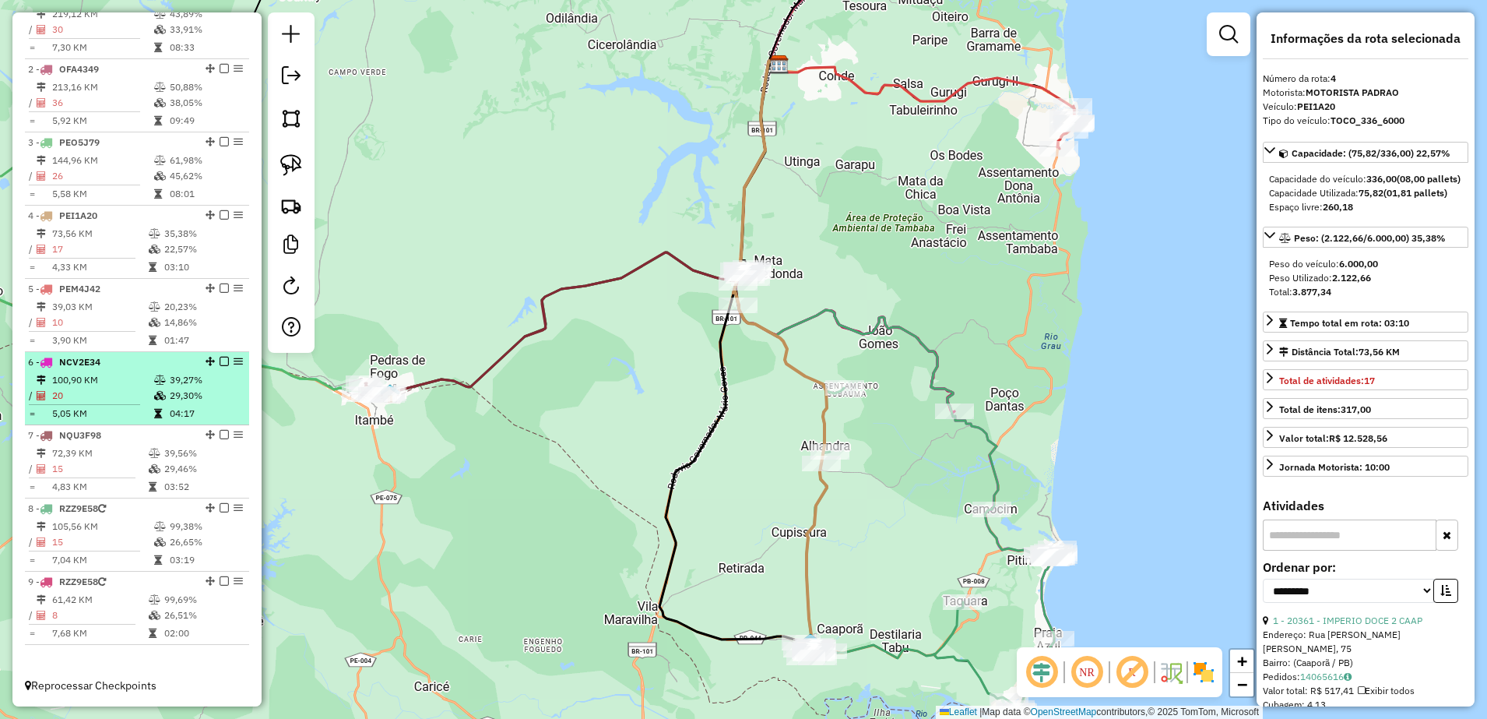
click at [93, 375] on td "100,90 KM" at bounding box center [102, 380] width 102 height 16
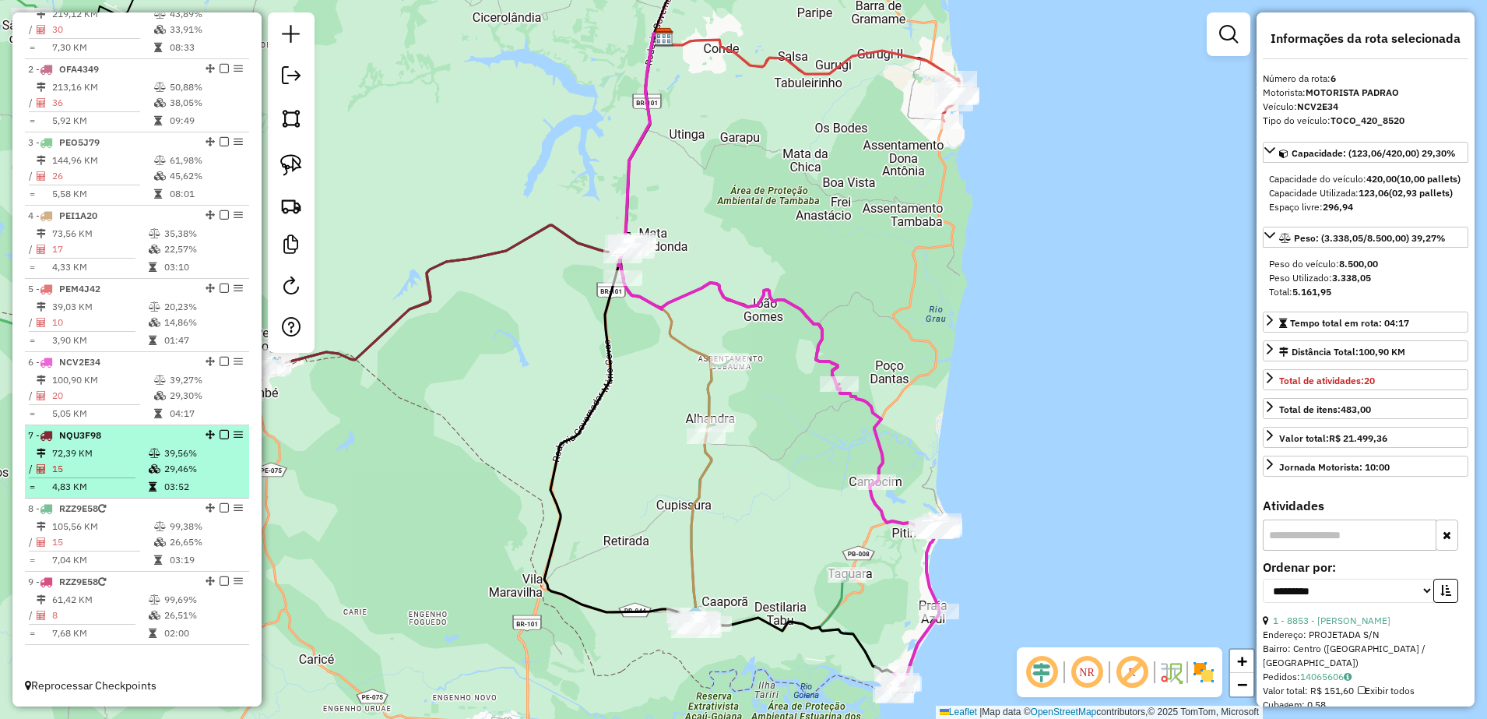
click at [93, 451] on td "72,39 KM" at bounding box center [99, 453] width 97 height 16
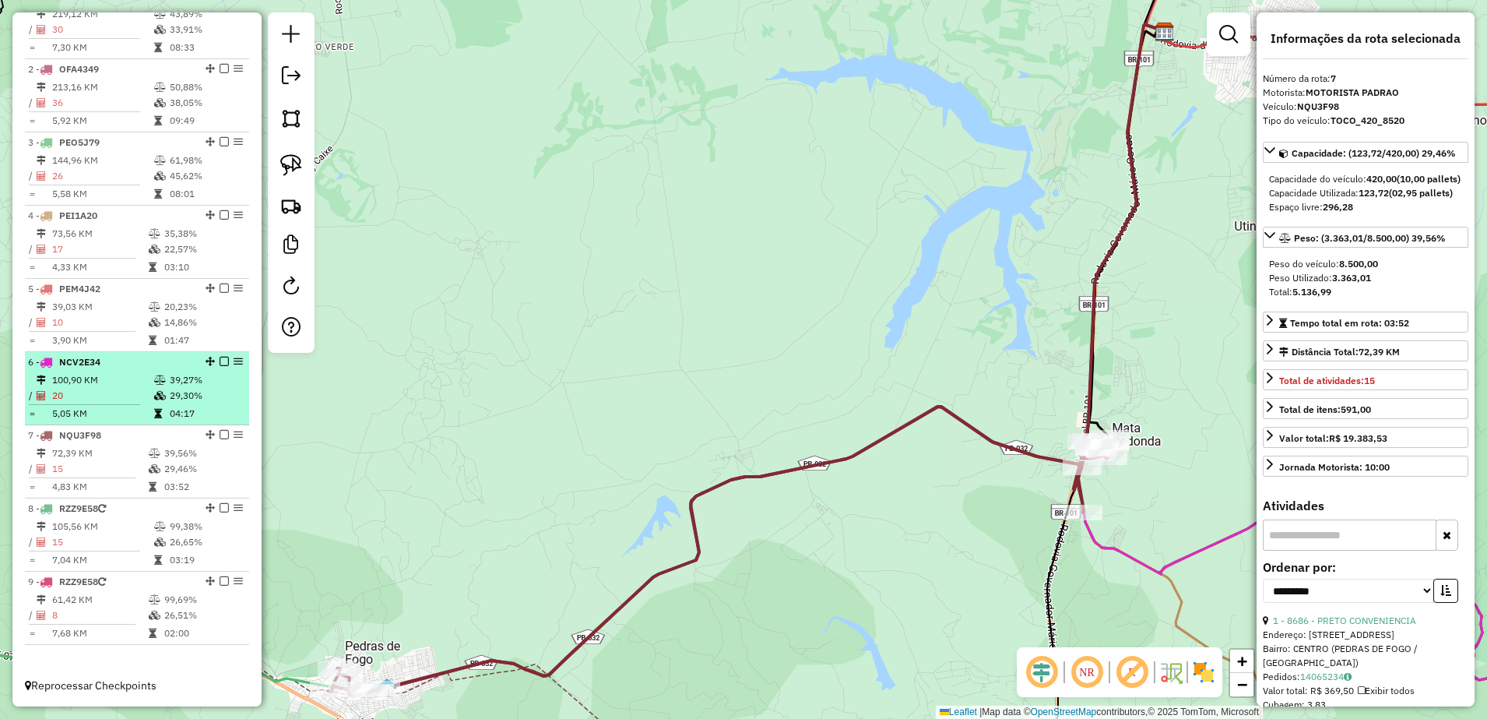
click at [86, 372] on td "100,90 KM" at bounding box center [102, 380] width 102 height 16
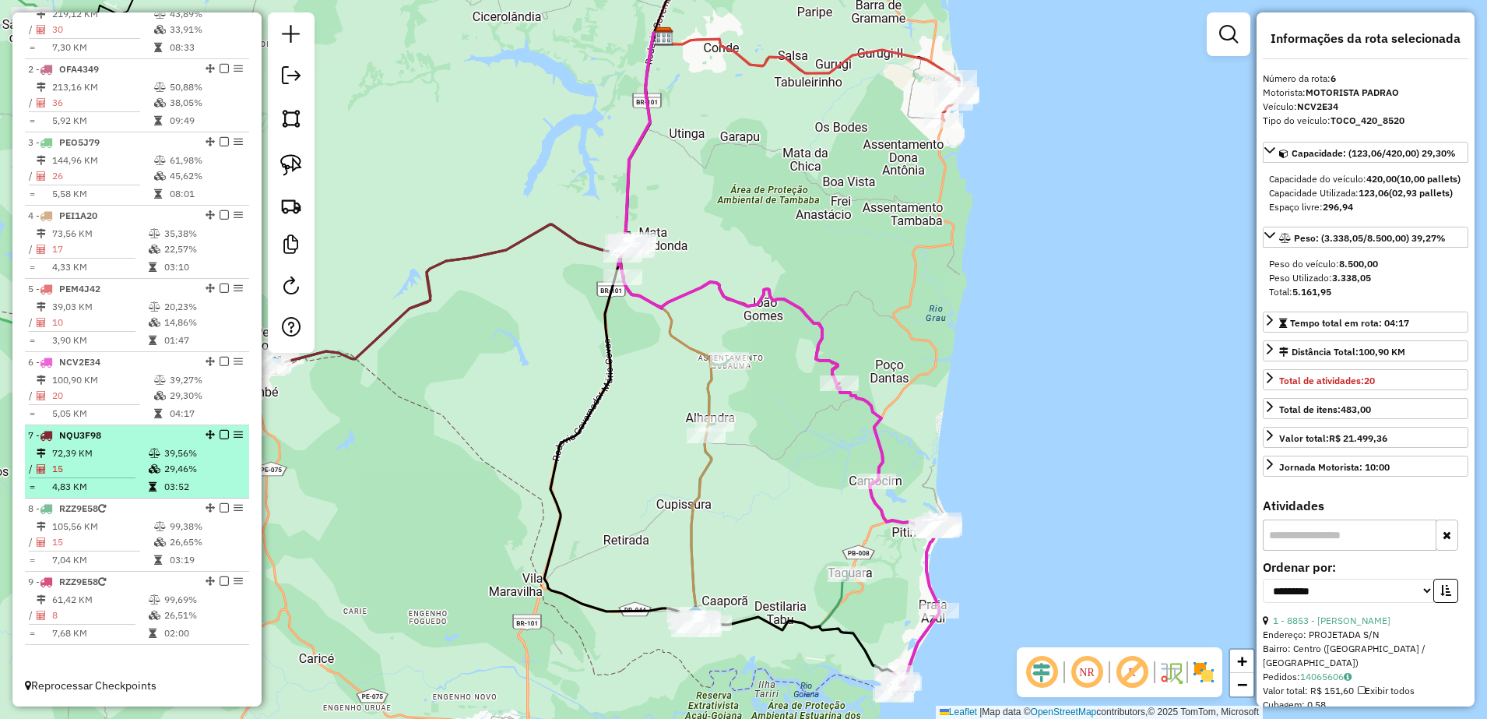
click at [86, 425] on ul "1 - PFI5G01 219,12 KM 43,89% / 30 33,91% = 7,30 KM 08:33 2 - OFA4349 213,16 KM …" at bounding box center [137, 315] width 224 height 659
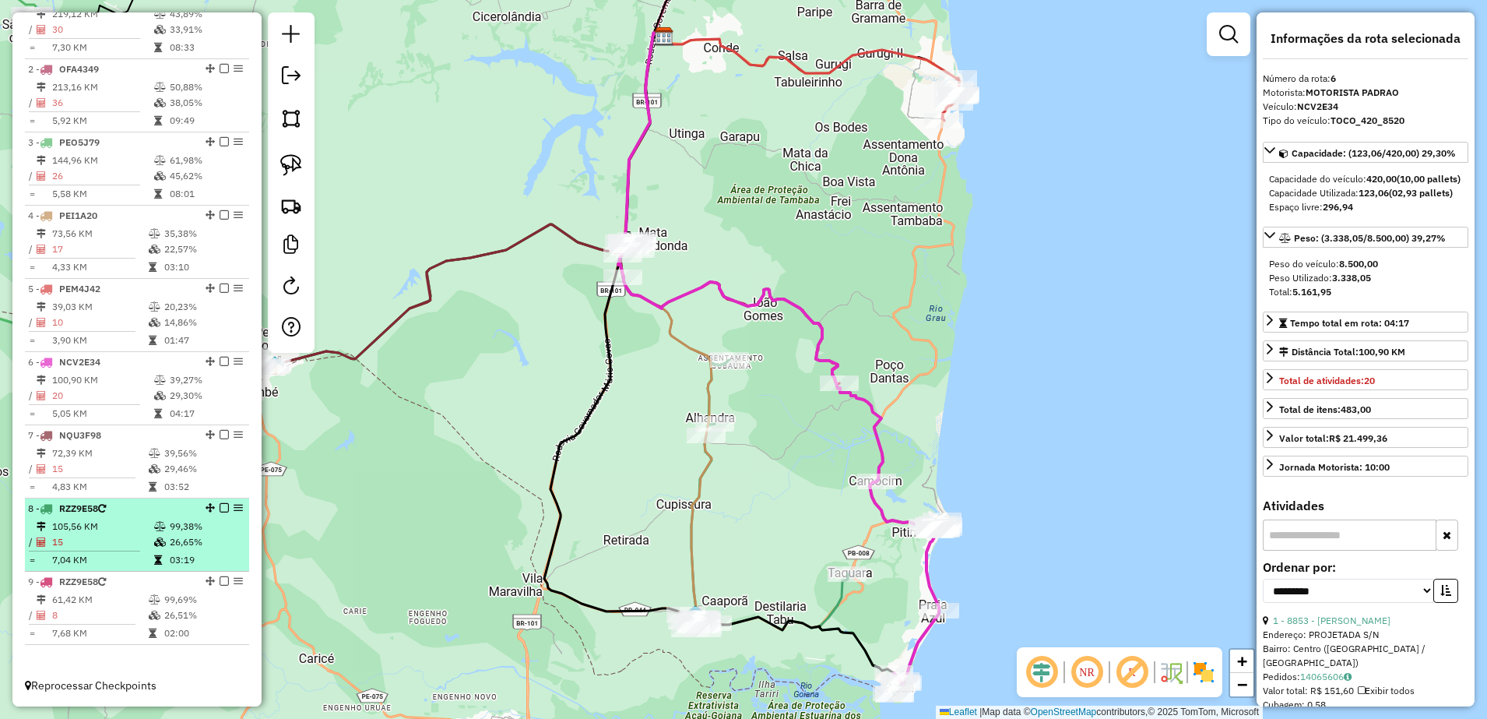
click at [91, 516] on li "8 - RZZ9E58 105,56 KM 99,38% / 15 26,65% = 7,04 KM 03:19" at bounding box center [137, 534] width 224 height 73
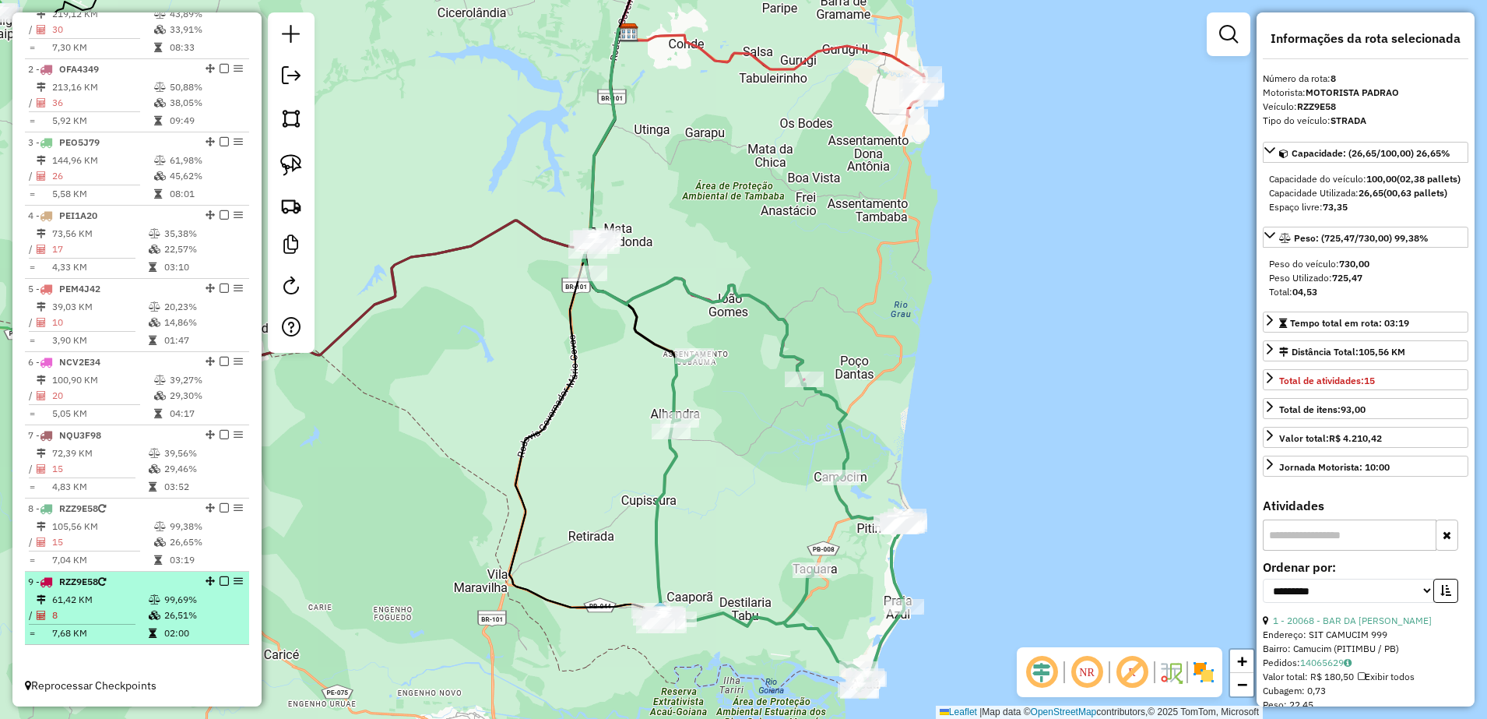
click at [107, 596] on td "61,42 KM" at bounding box center [99, 600] width 97 height 16
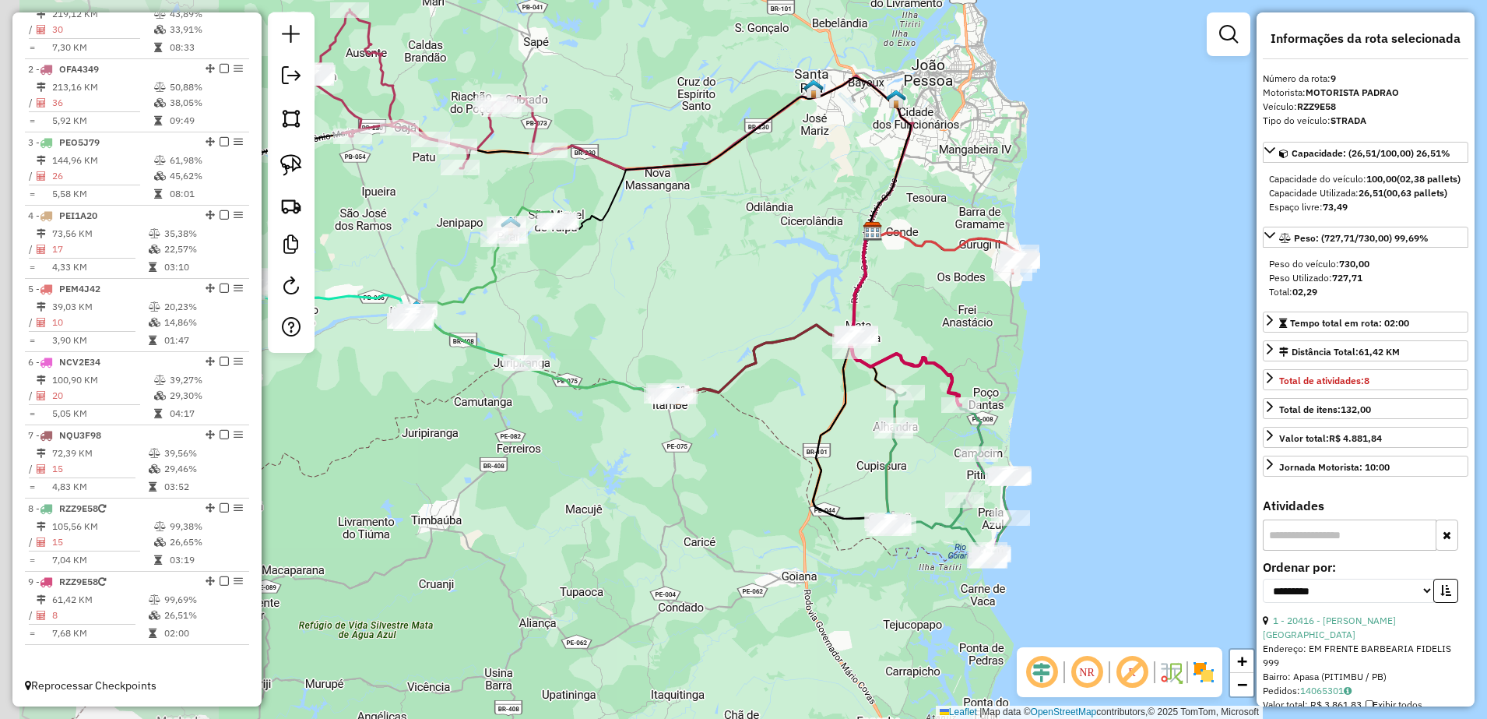
drag, startPoint x: 602, startPoint y: 350, endPoint x: 972, endPoint y: 266, distance: 379.2
click at [972, 266] on div "Janela de atendimento Grade de atendimento Capacidade Transportadoras Veículos …" at bounding box center [743, 359] width 1487 height 719
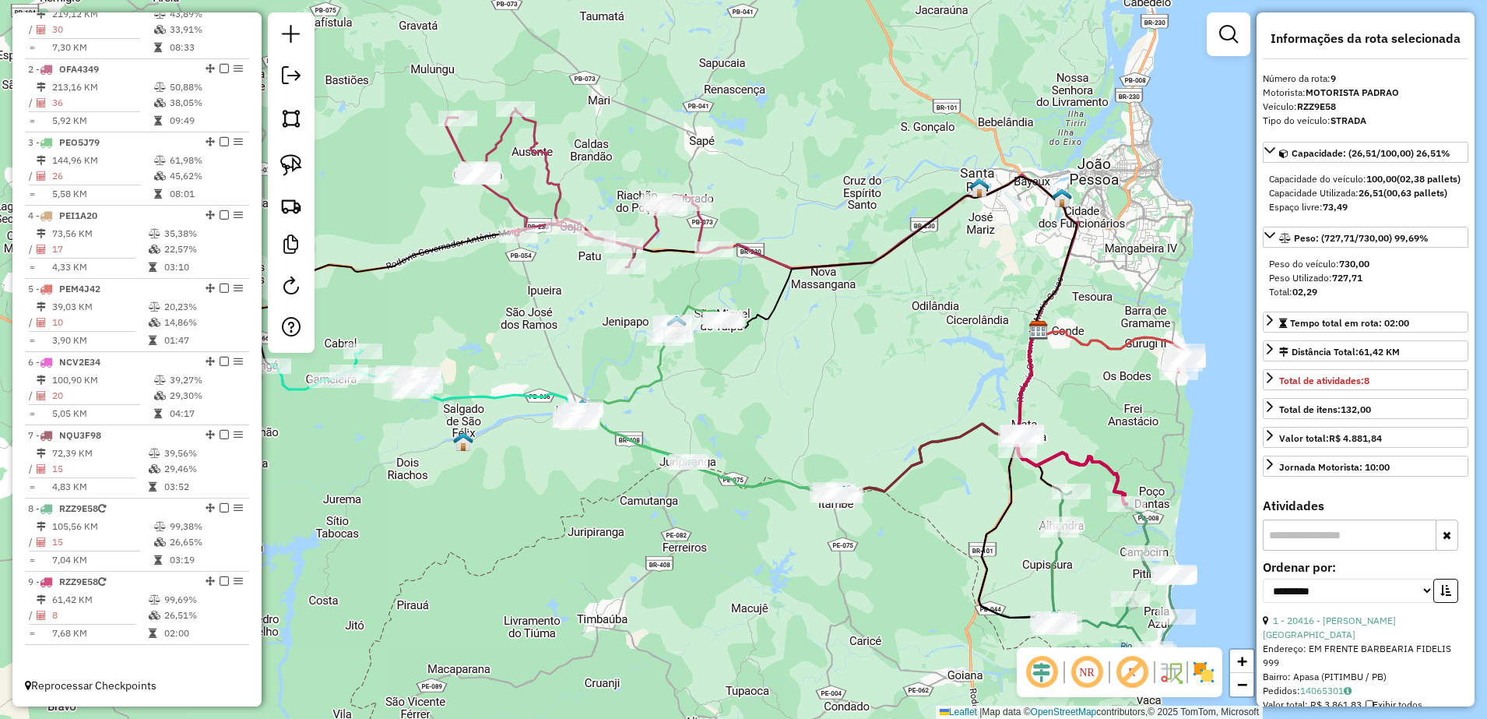
drag, startPoint x: 861, startPoint y: 244, endPoint x: 966, endPoint y: 357, distance: 154.2
click at [966, 357] on div "Janela de atendimento Grade de atendimento Capacidade Transportadoras Veículos …" at bounding box center [743, 359] width 1487 height 719
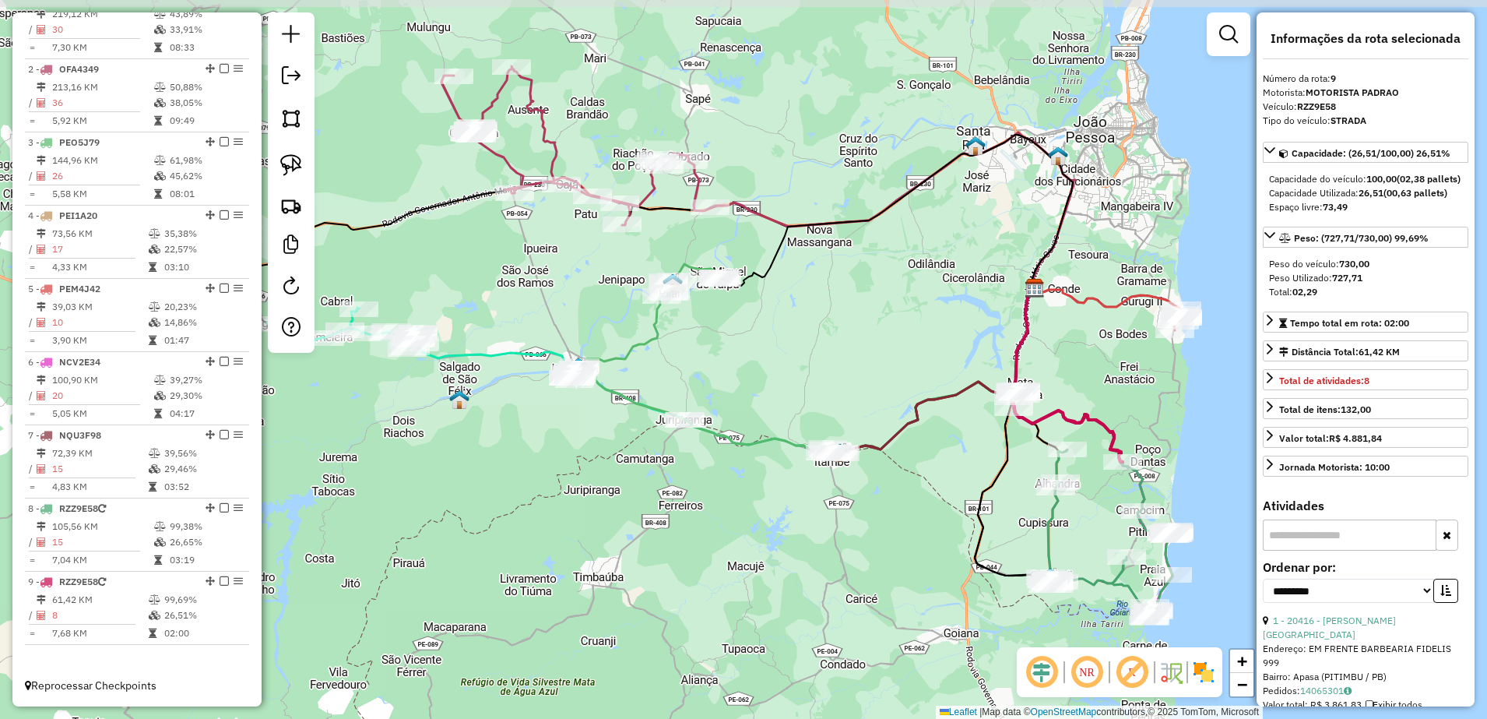
drag, startPoint x: 967, startPoint y: 325, endPoint x: 1083, endPoint y: 371, distance: 124.8
click at [1083, 371] on div "Janela de atendimento Grade de atendimento Capacidade Transportadoras Veículos …" at bounding box center [743, 359] width 1487 height 719
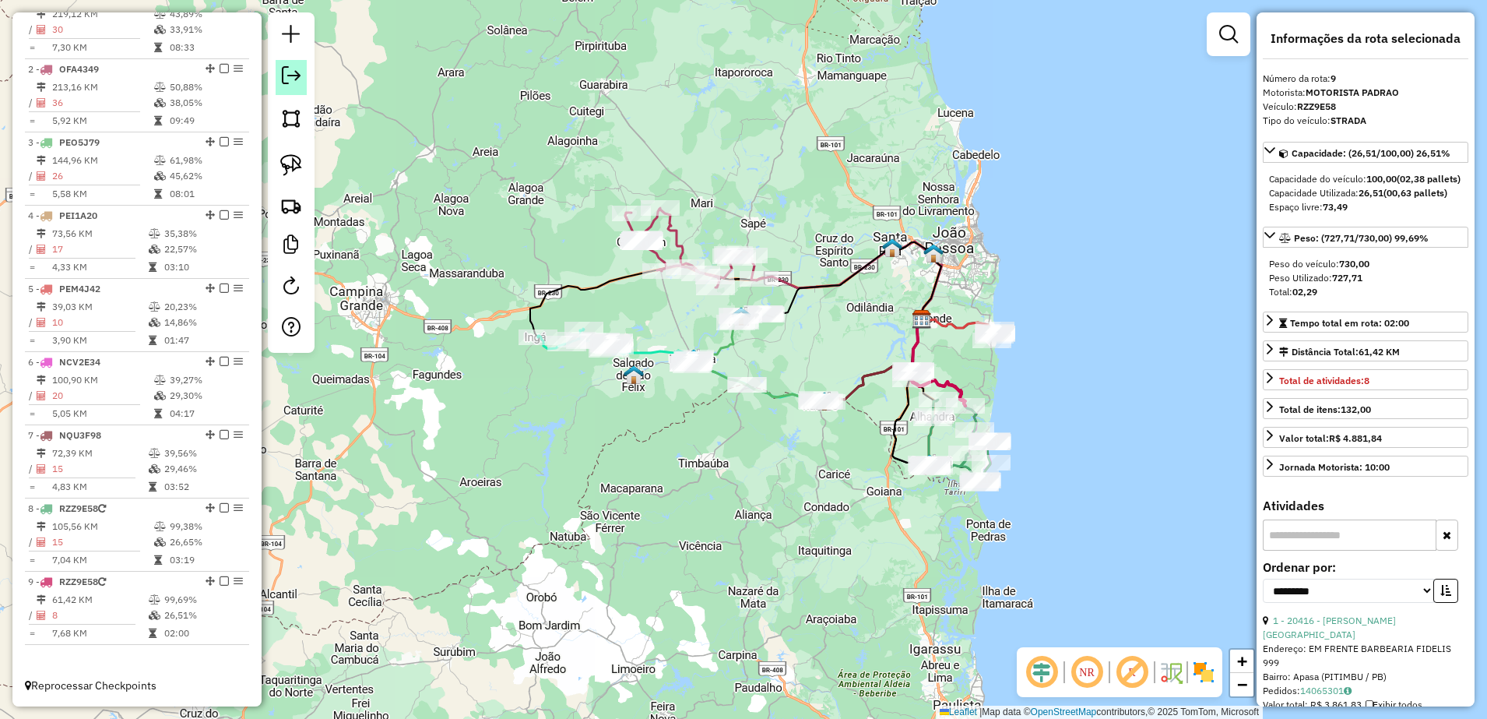
click at [304, 70] on link at bounding box center [291, 77] width 31 height 35
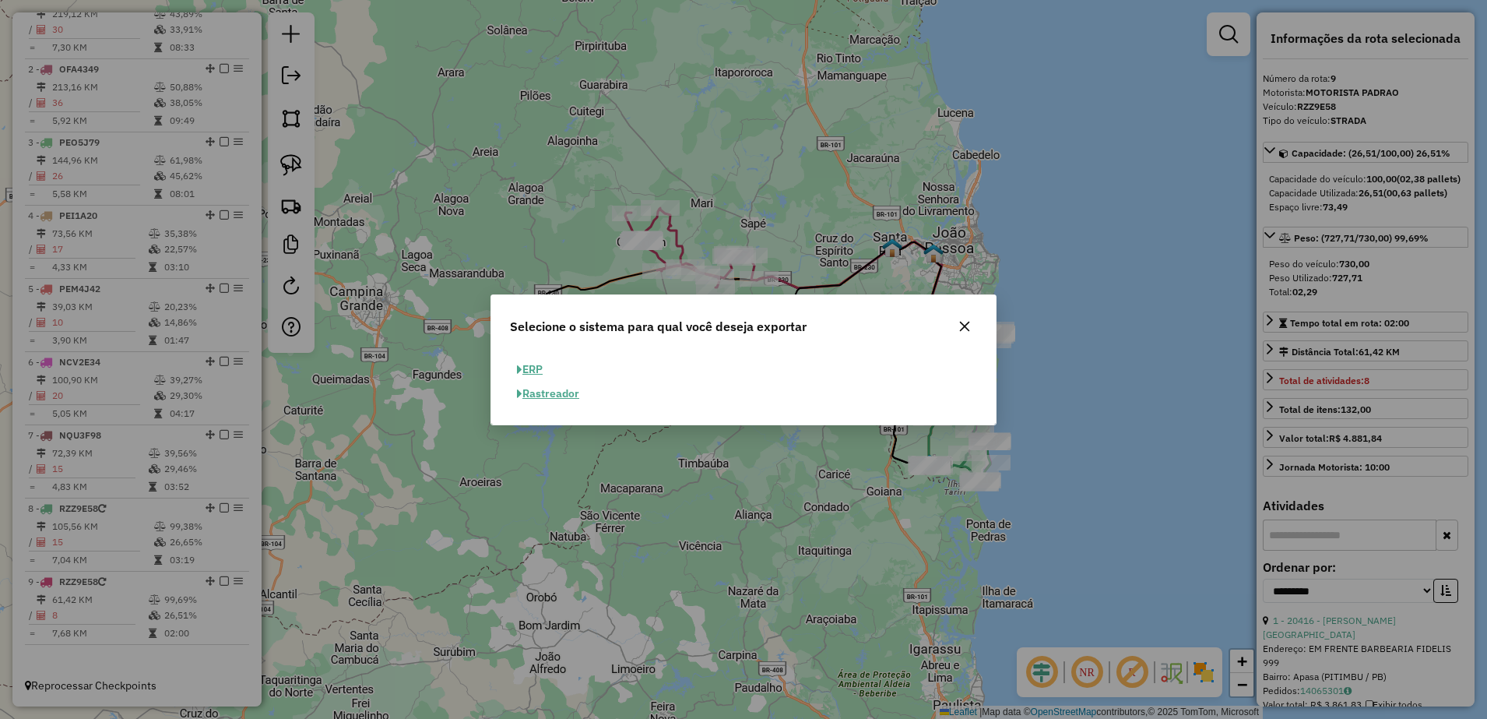
click at [533, 364] on button "ERP" at bounding box center [530, 369] width 40 height 24
select select "**"
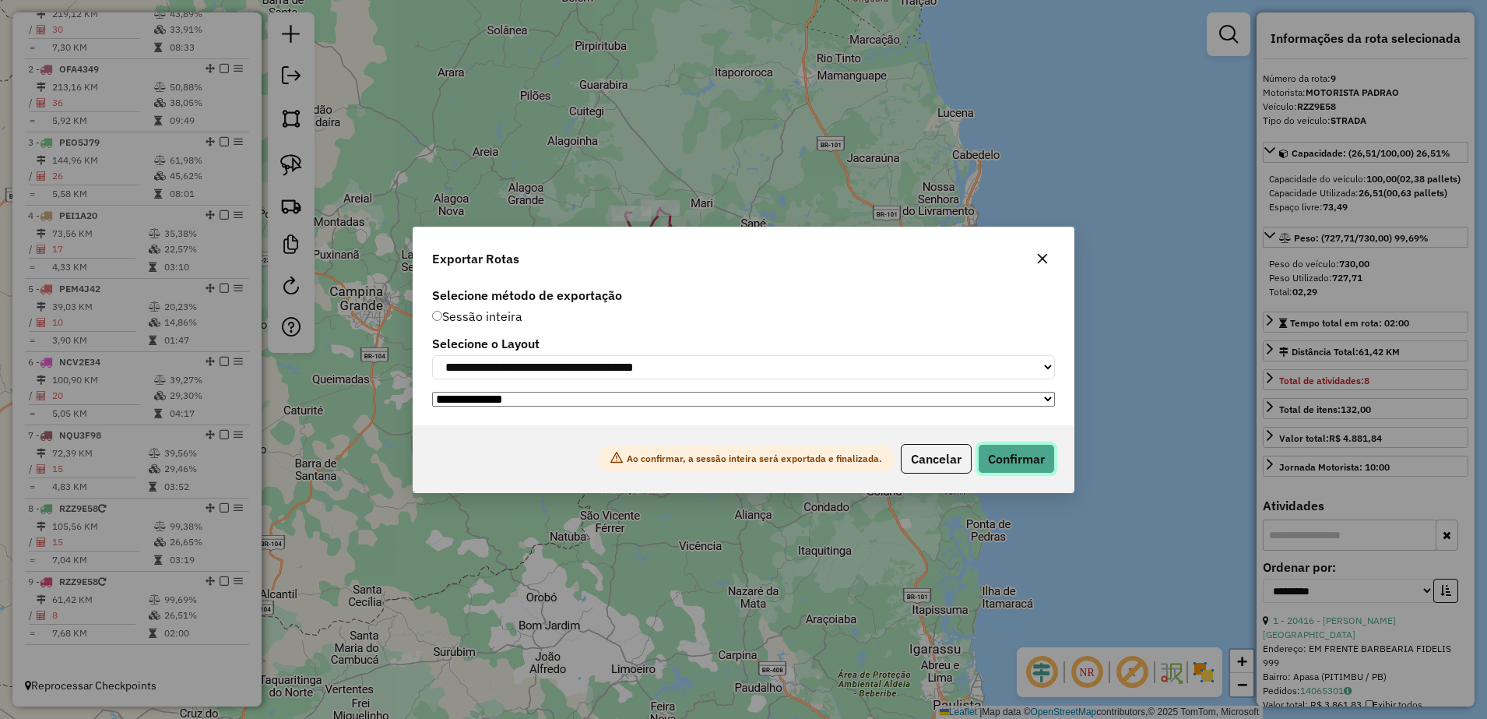
click at [1004, 459] on button "Confirmar" at bounding box center [1016, 459] width 77 height 30
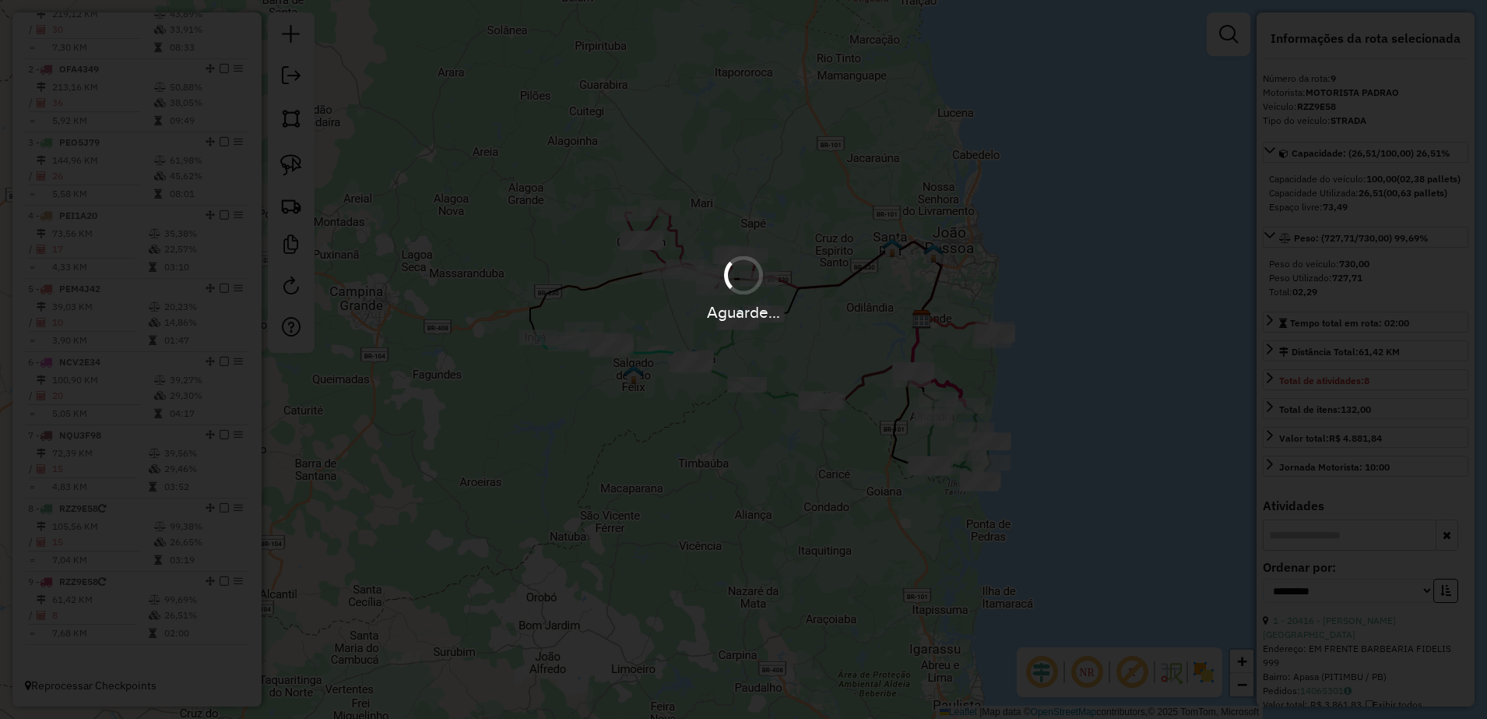
scroll to position [619, 0]
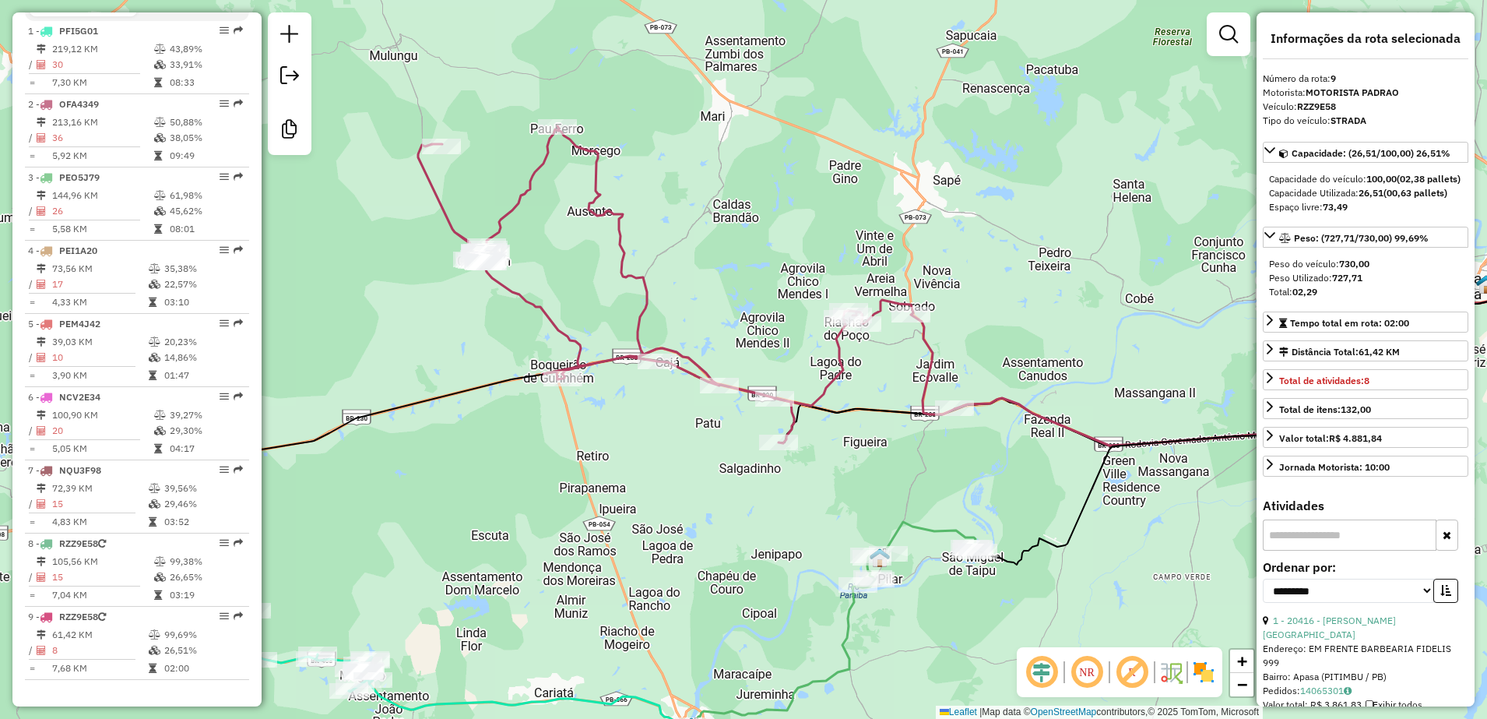
drag, startPoint x: 588, startPoint y: 163, endPoint x: 755, endPoint y: 195, distance: 170.3
click at [755, 195] on div "Janela de atendimento Grade de atendimento Capacidade Transportadoras Veículos …" at bounding box center [743, 359] width 1487 height 719
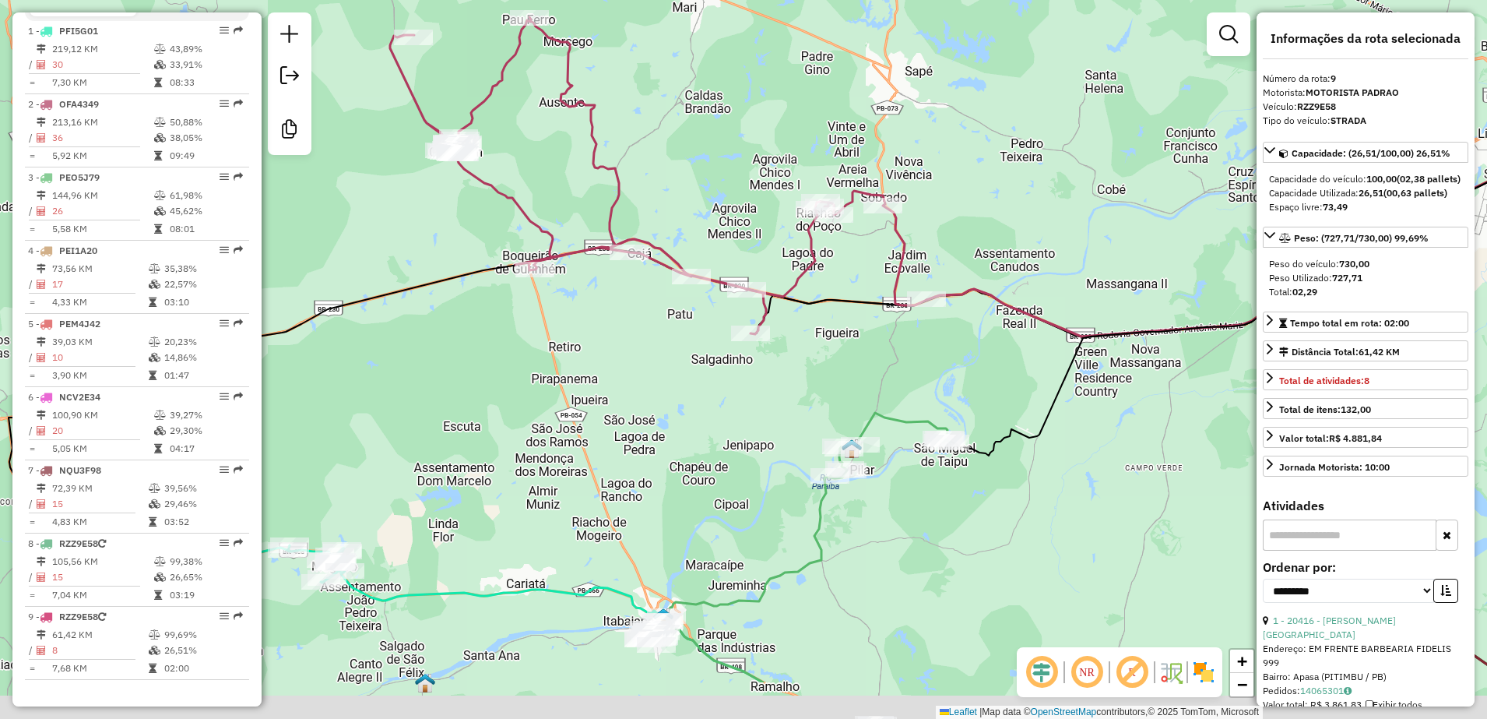
drag, startPoint x: 919, startPoint y: 538, endPoint x: 866, endPoint y: 441, distance: 110.1
click at [888, 460] on div "Janela de atendimento Grade de atendimento Capacidade Transportadoras Veículos …" at bounding box center [743, 359] width 1487 height 719
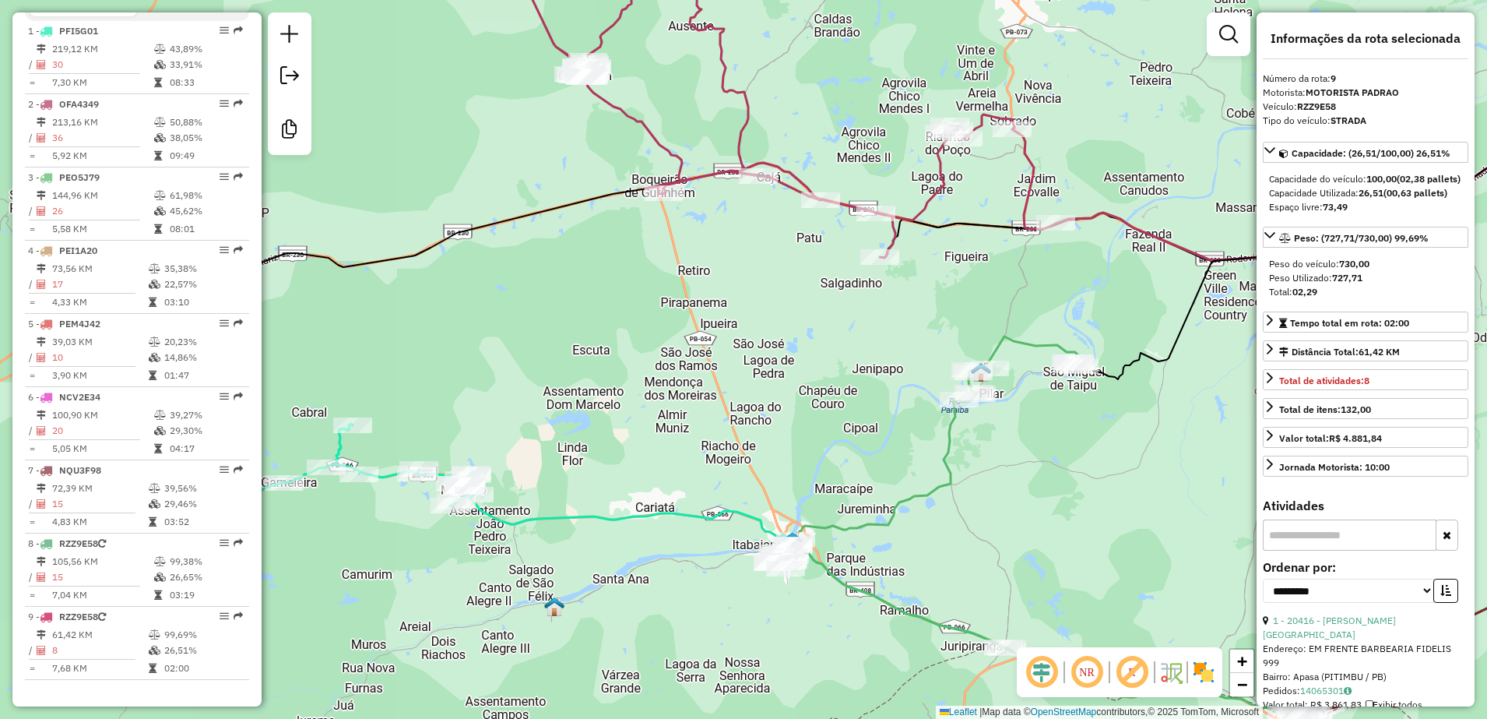
drag, startPoint x: 590, startPoint y: 446, endPoint x: 743, endPoint y: 418, distance: 155.1
click at [743, 418] on div "Janela de atendimento Grade de atendimento Capacidade Transportadoras Veículos …" at bounding box center [743, 359] width 1487 height 719
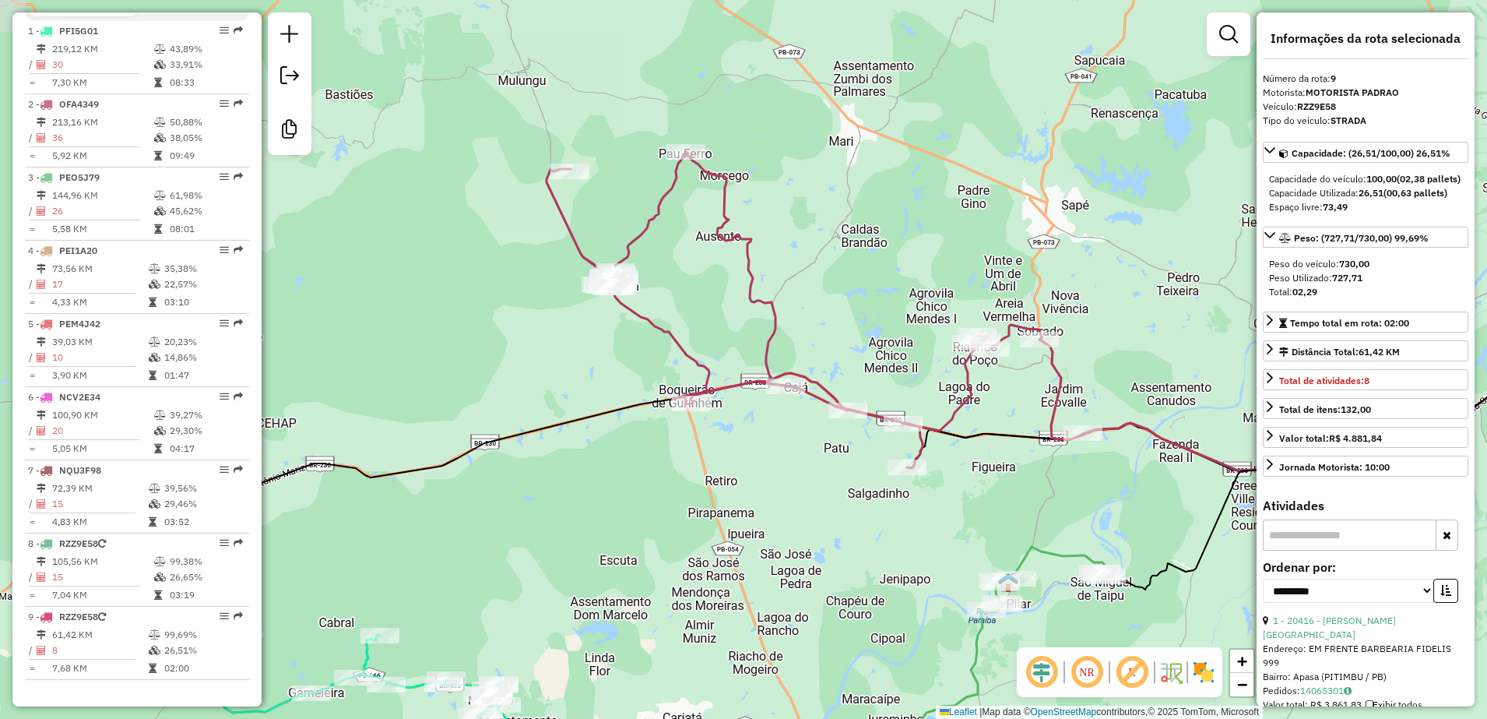
drag, startPoint x: 800, startPoint y: 395, endPoint x: 828, endPoint y: 596, distance: 201.9
click at [828, 596] on div "Janela de atendimento Grade de atendimento Capacidade Transportadoras Veículos …" at bounding box center [743, 359] width 1487 height 719
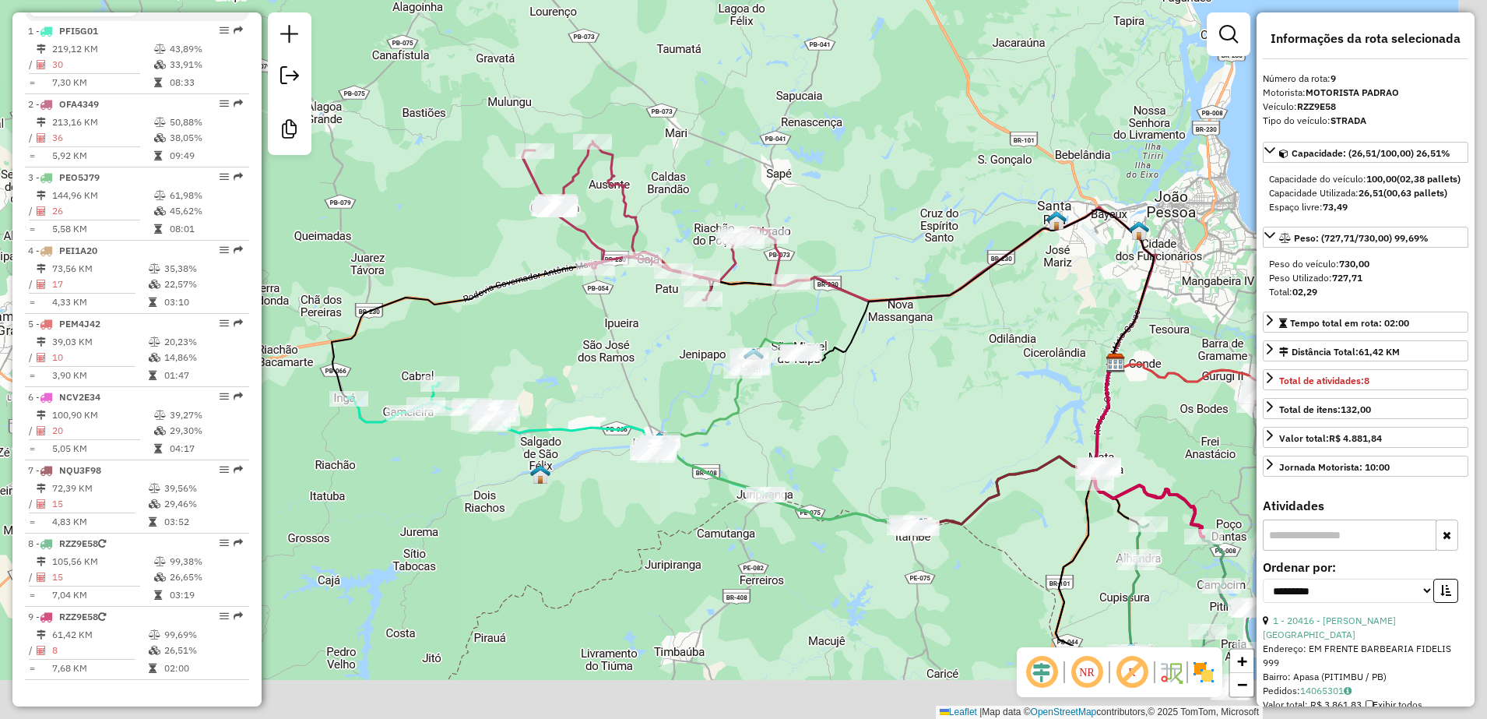
drag, startPoint x: 834, startPoint y: 543, endPoint x: 654, endPoint y: 388, distance: 237.9
click at [655, 390] on div "Janela de atendimento Grade de atendimento Capacidade Transportadoras Veículos …" at bounding box center [743, 359] width 1487 height 719
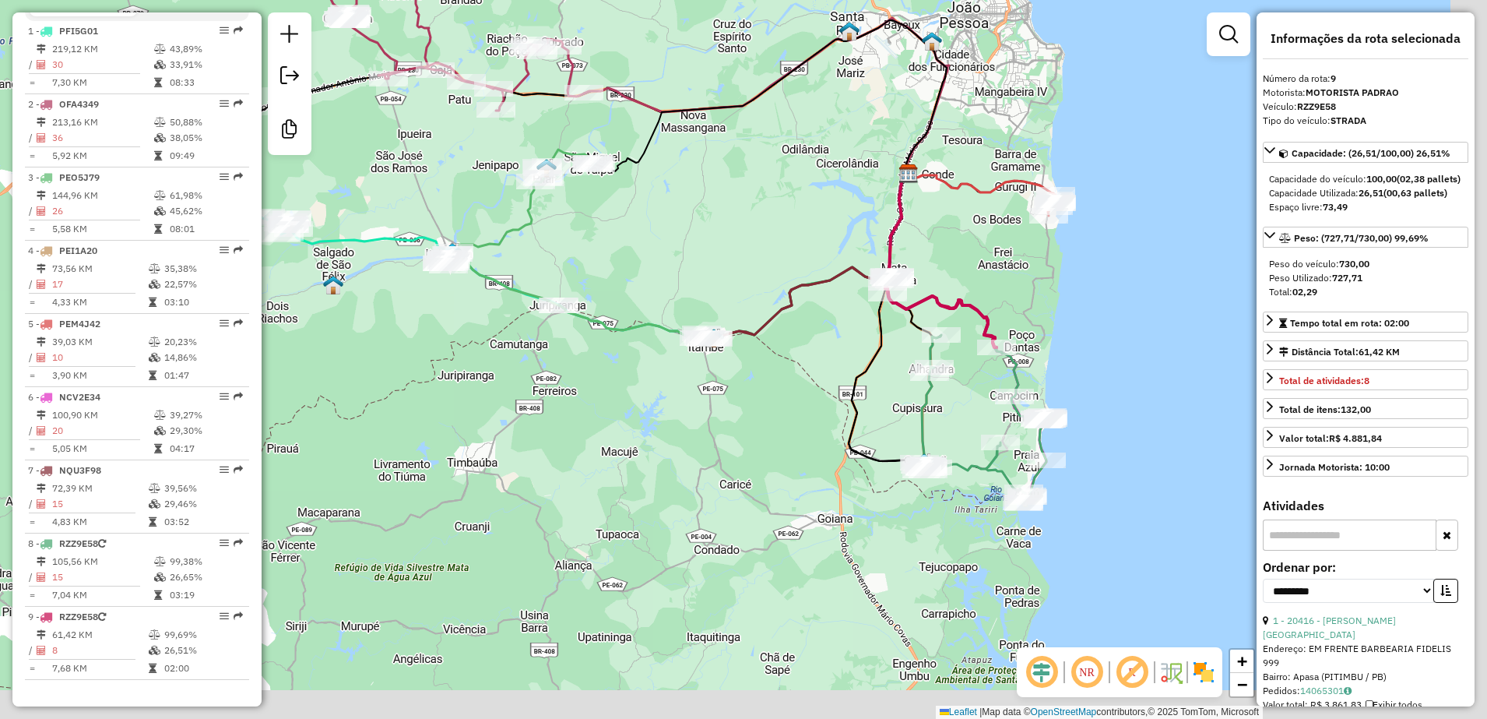
drag, startPoint x: 1062, startPoint y: 562, endPoint x: 866, endPoint y: 381, distance: 267.2
click at [866, 381] on icon at bounding box center [936, 332] width 175 height 319
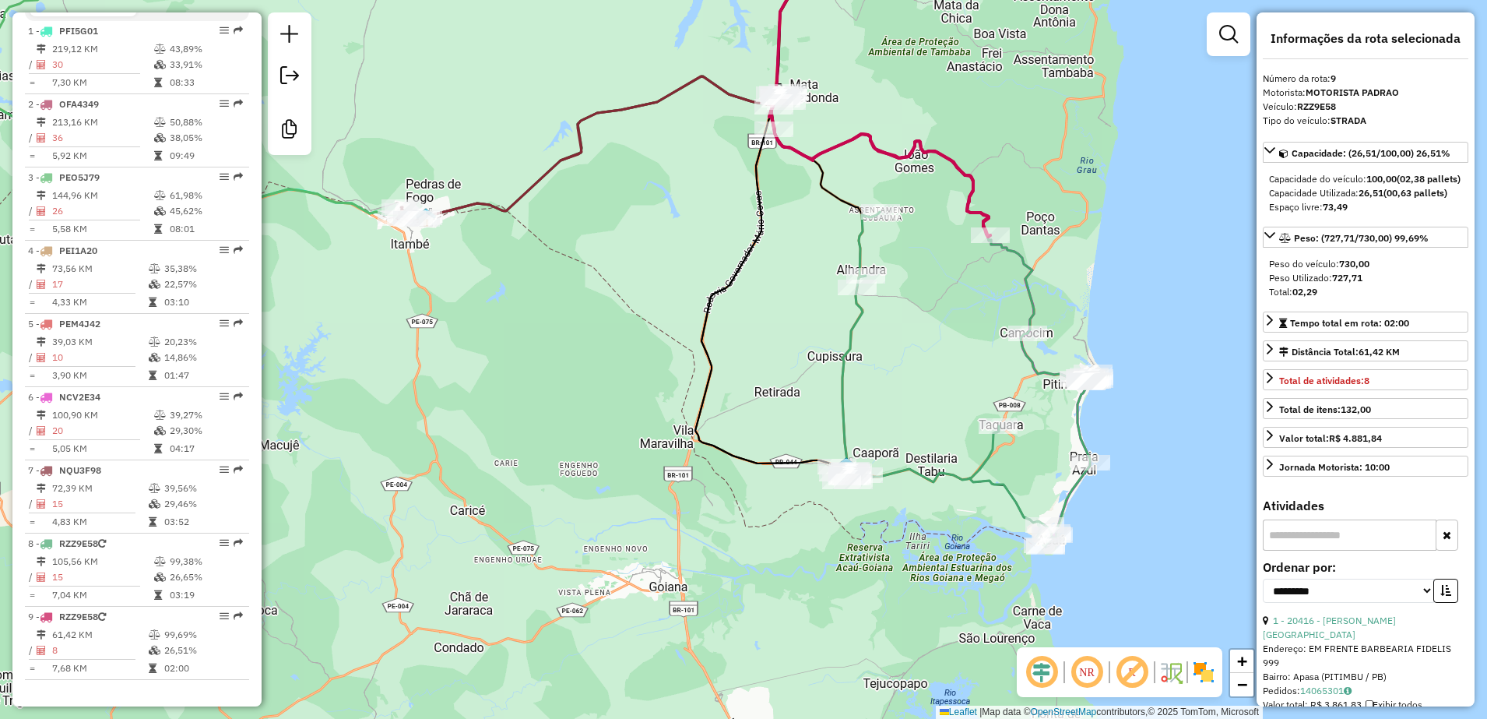
drag, startPoint x: 967, startPoint y: 463, endPoint x: 909, endPoint y: 416, distance: 75.3
click at [909, 416] on div "Janela de atendimento Grade de atendimento Capacidade Transportadoras Veículos …" at bounding box center [743, 359] width 1487 height 719
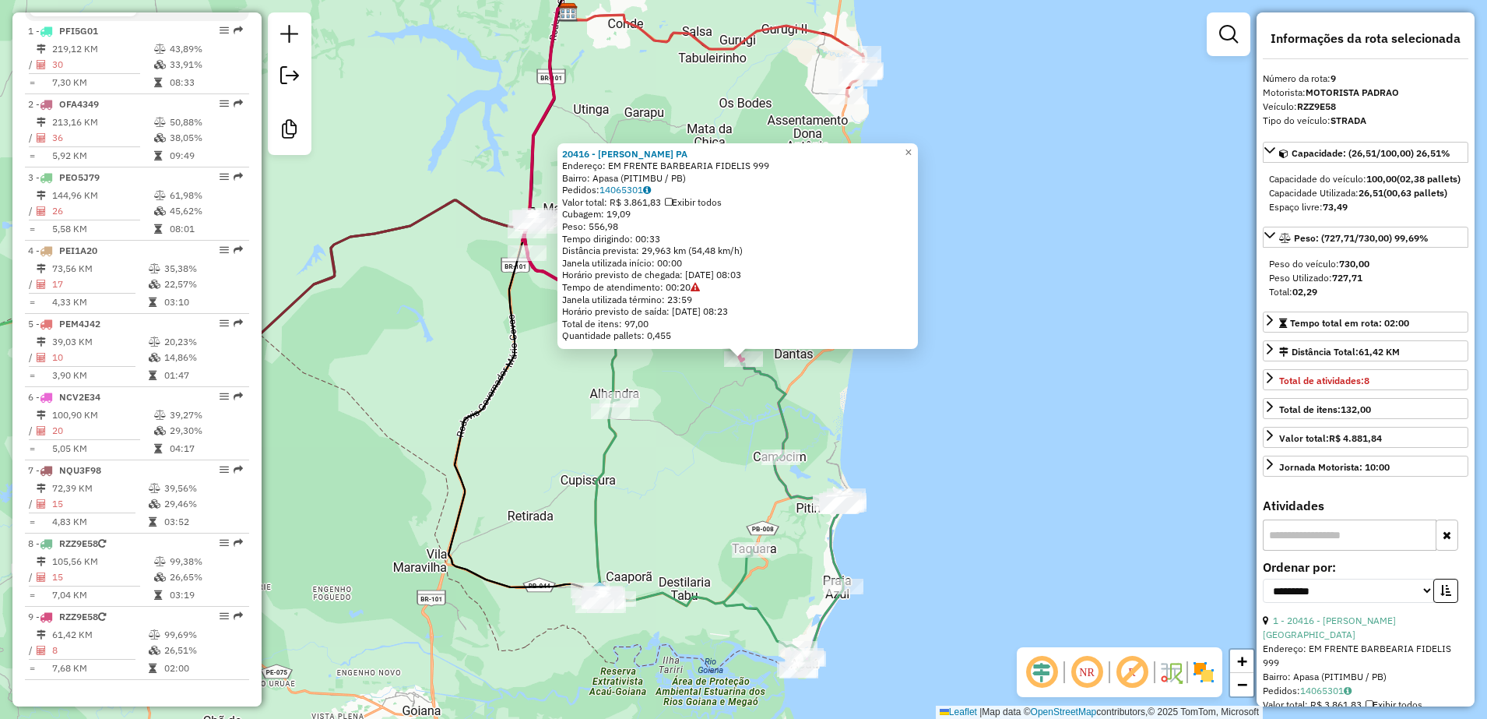
click at [757, 398] on div "20416 - ALEXA MERCADINHO PA Endereço: EM FRENTE BARBEARIA FIDELIS 999 Bairro: A…" at bounding box center [743, 359] width 1487 height 719
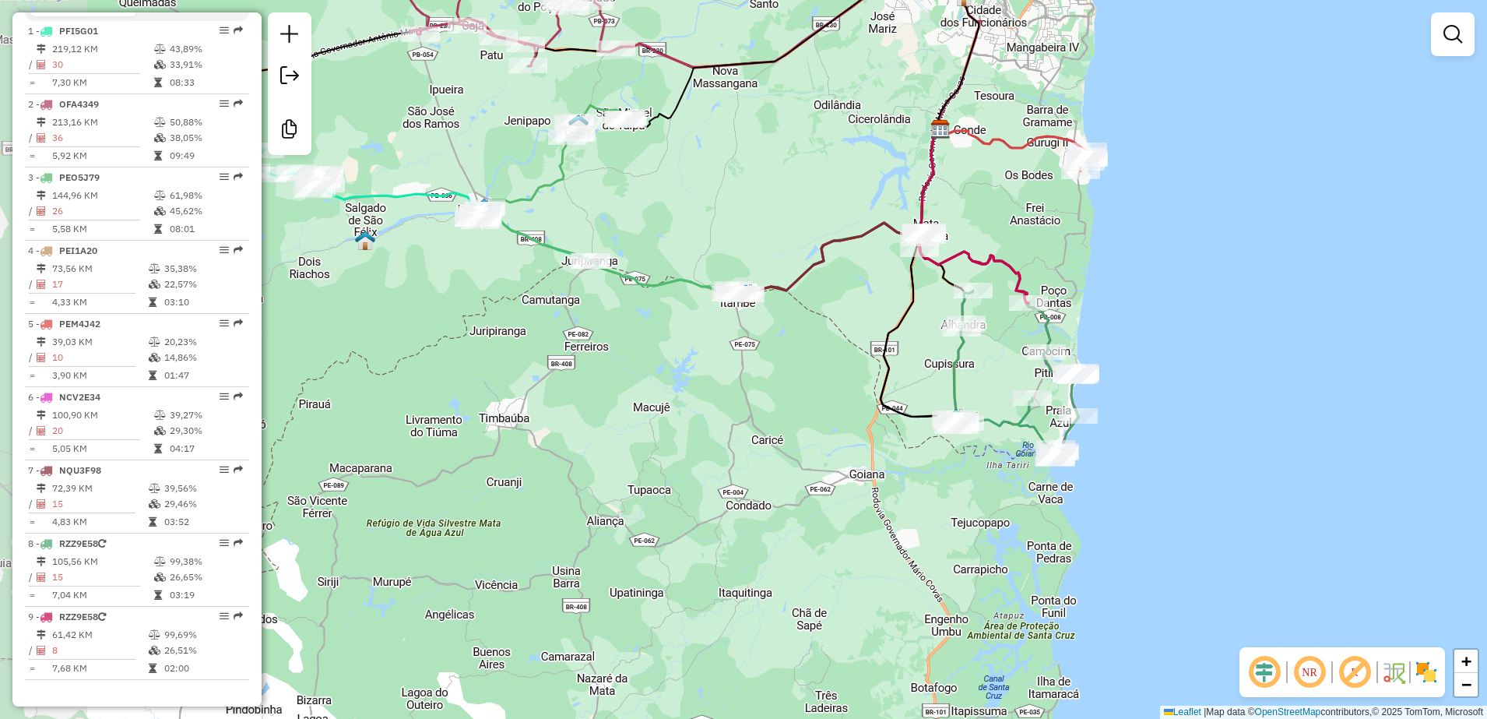
drag, startPoint x: 800, startPoint y: 195, endPoint x: 1126, endPoint y: 285, distance: 338.5
click at [1126, 285] on div "Janela de atendimento Grade de atendimento Capacidade Transportadoras Veículos …" at bounding box center [743, 359] width 1487 height 719
